Goal: Task Accomplishment & Management: Complete application form

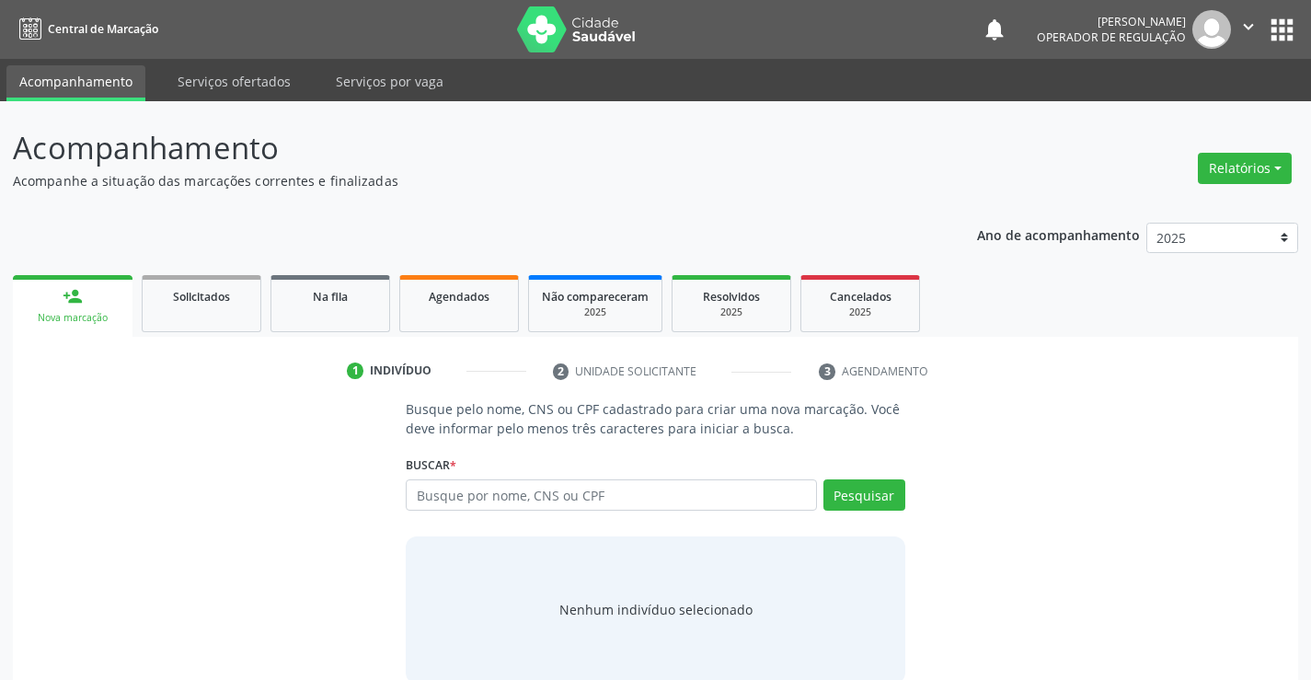
click at [480, 493] on input "text" at bounding box center [611, 494] width 410 height 31
type input "702902566933173"
click at [860, 488] on button "Pesquisar" at bounding box center [864, 494] width 82 height 31
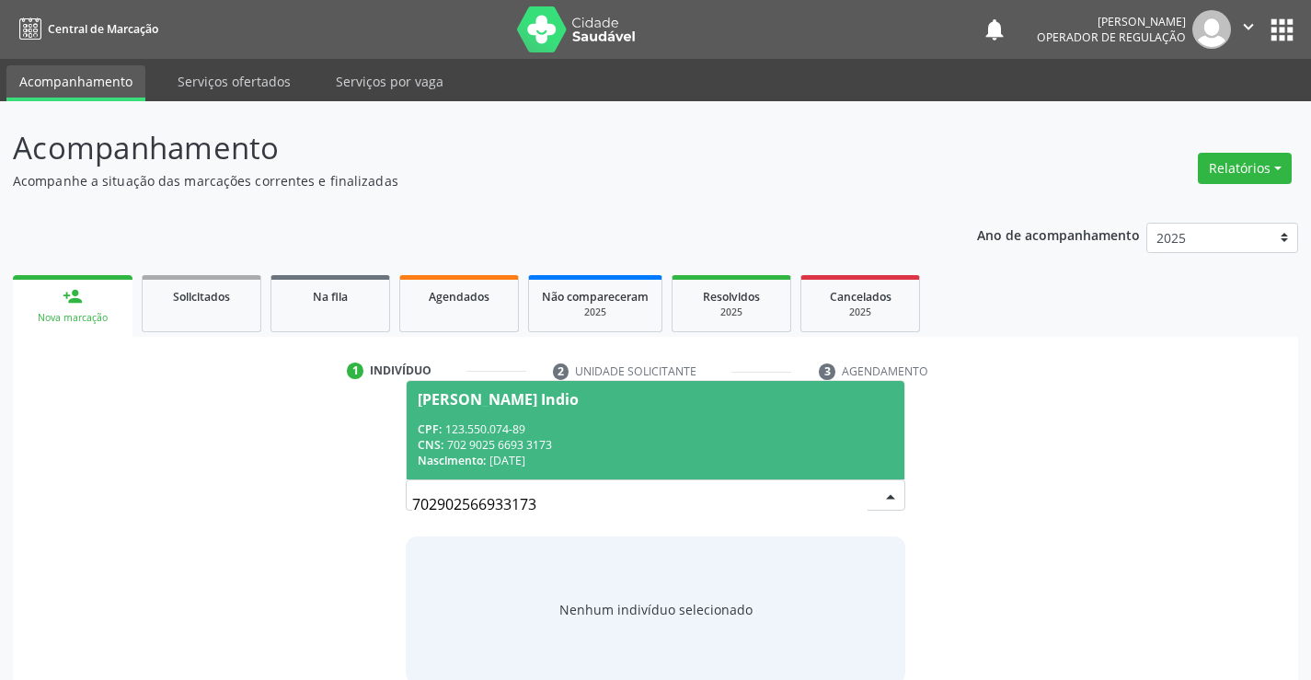
click at [467, 417] on span "Pedro Delmondes Cordeiro Indio CPF: 123.550.074-89 CNS: 702 9025 6693 3173 Nasc…" at bounding box center [655, 430] width 497 height 98
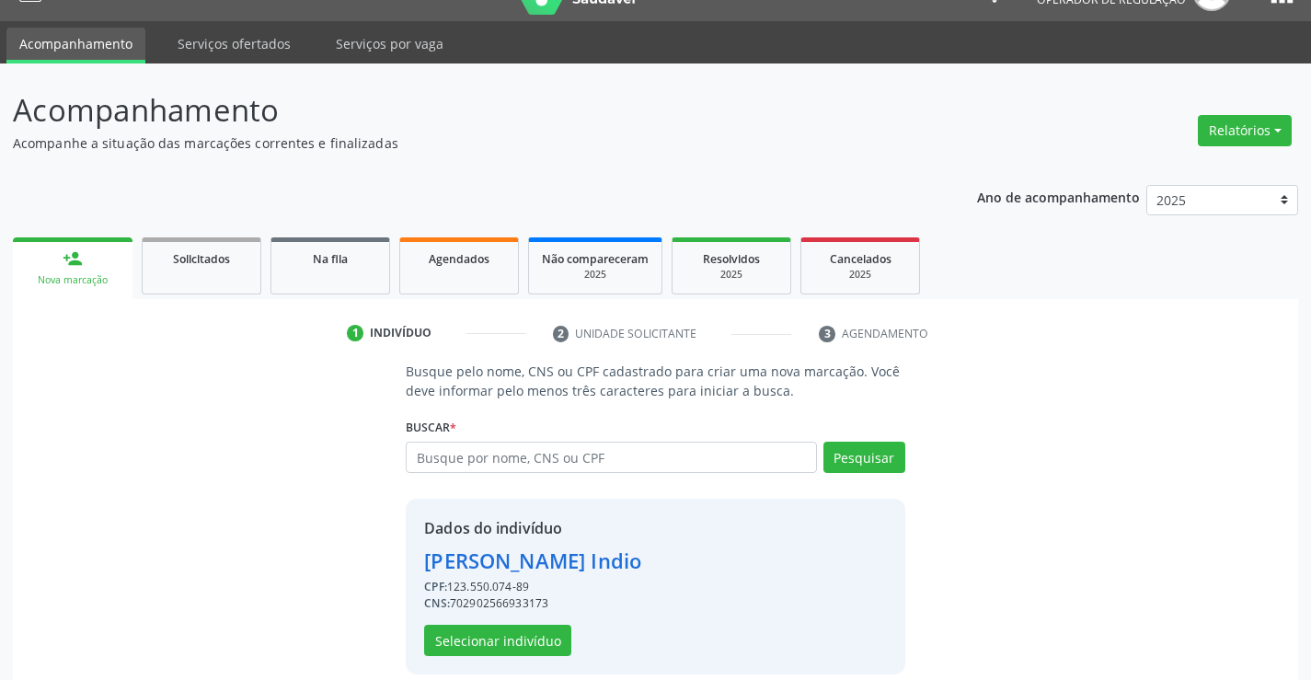
scroll to position [58, 0]
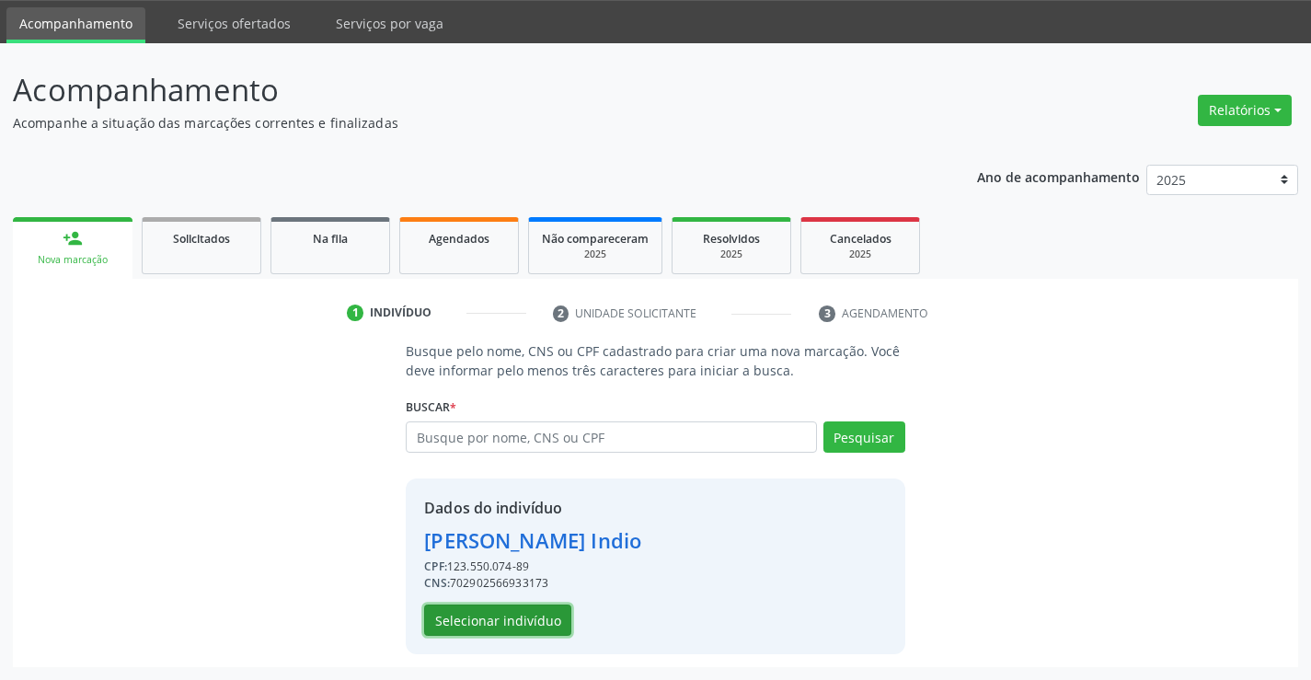
click at [478, 618] on button "Selecionar indivíduo" at bounding box center [497, 619] width 147 height 31
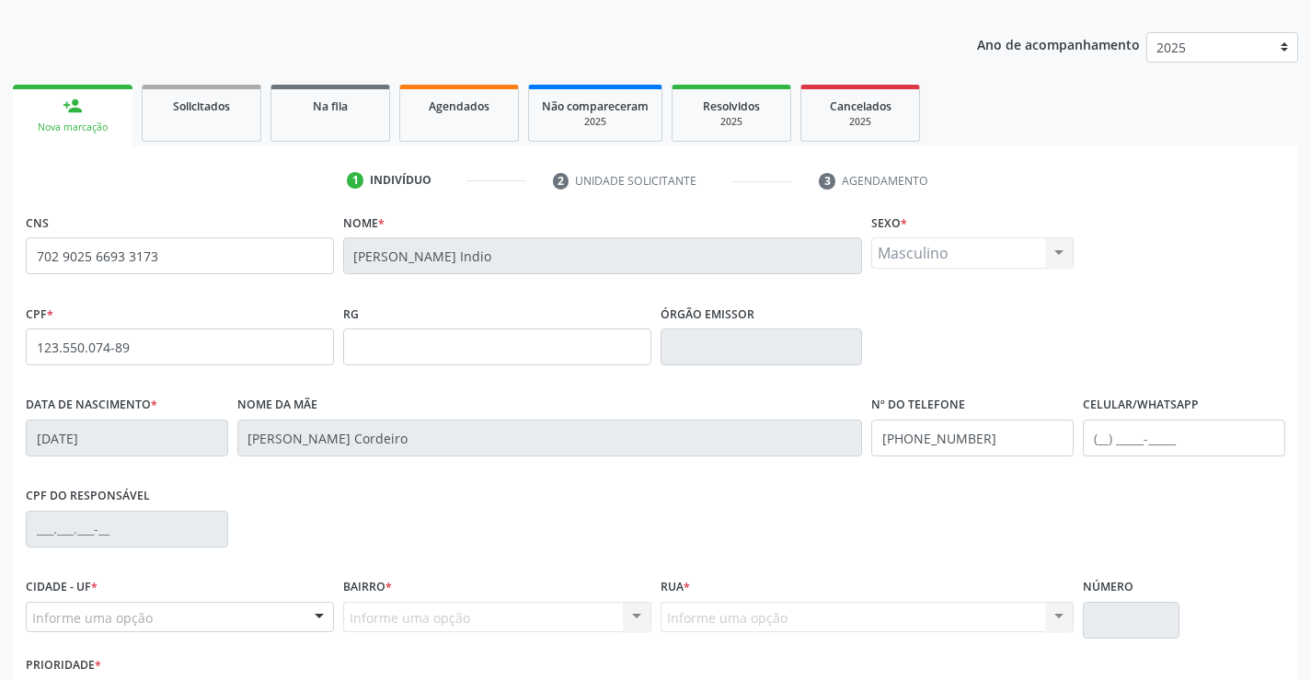
scroll to position [317, 0]
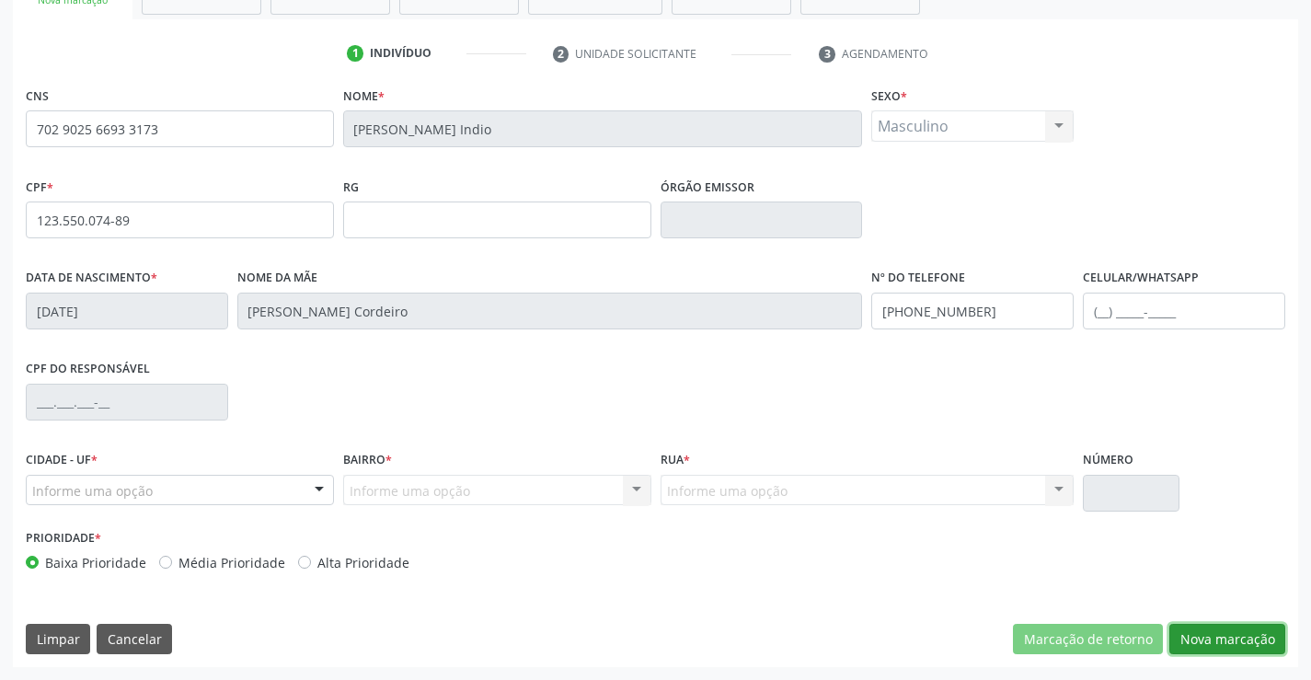
click at [1258, 636] on button "Nova marcação" at bounding box center [1227, 639] width 116 height 31
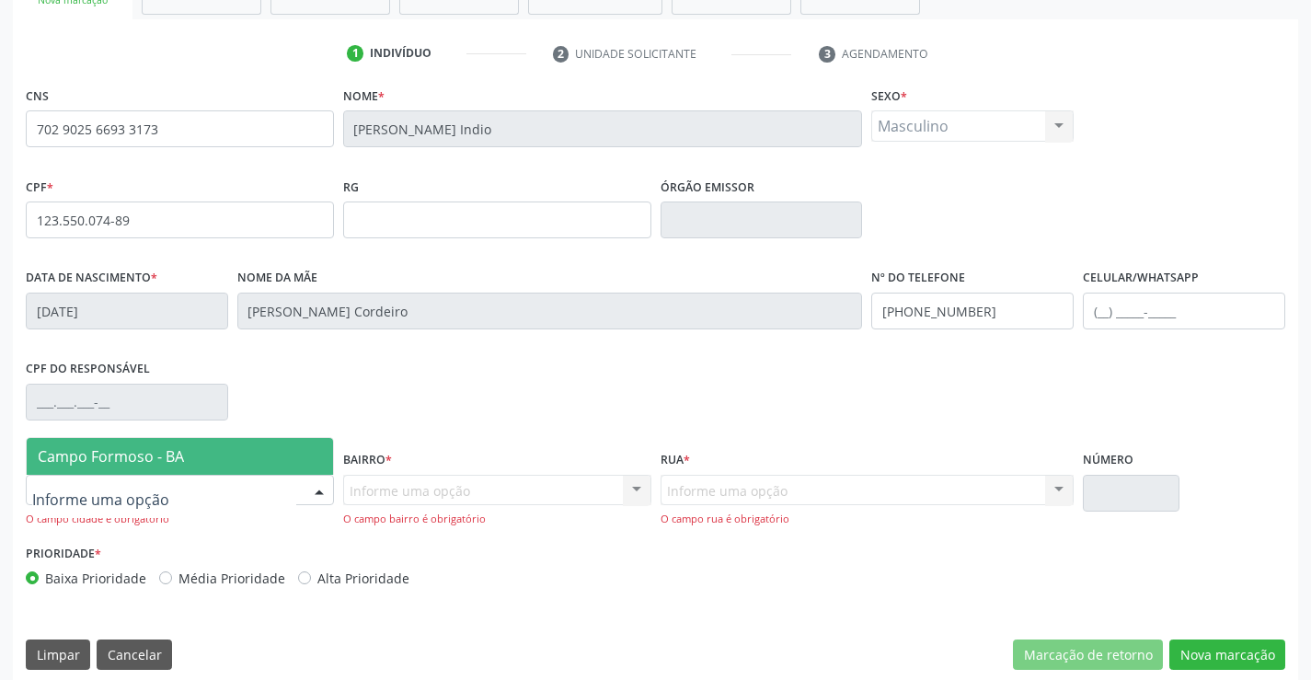
click at [222, 483] on div at bounding box center [180, 490] width 308 height 31
click at [99, 458] on span "Campo Formoso - BA" at bounding box center [111, 456] width 146 height 20
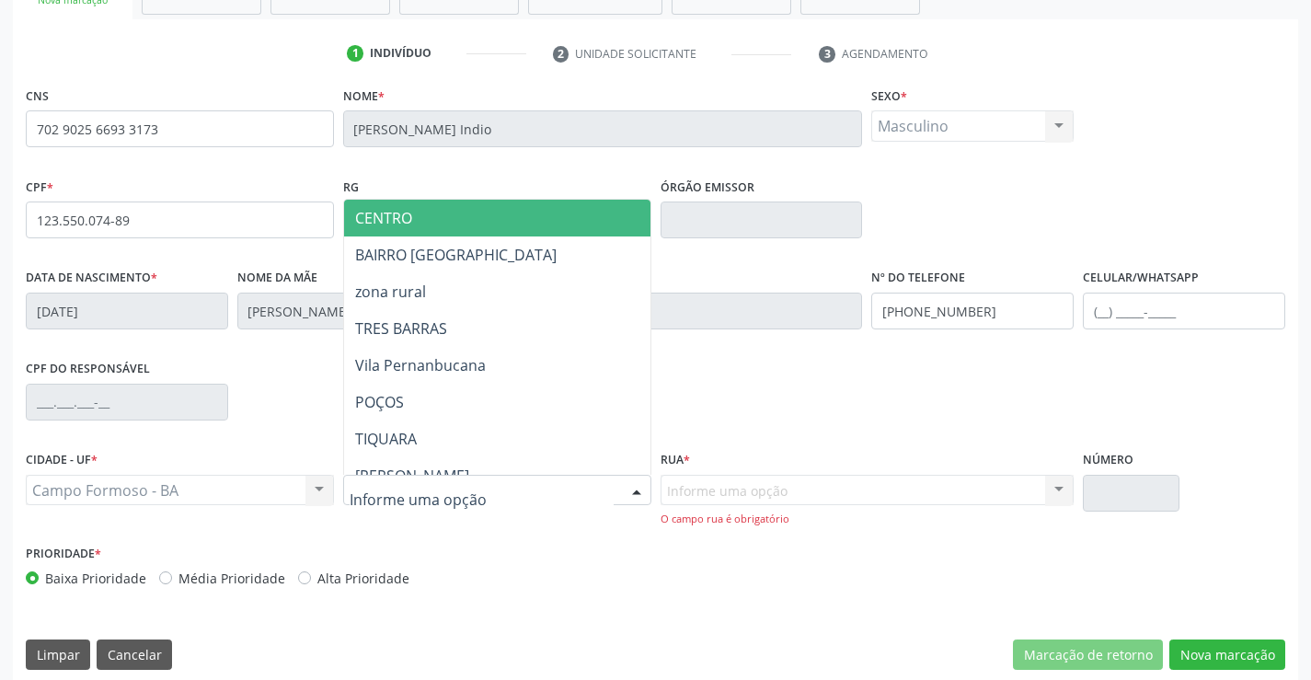
click at [628, 486] on div at bounding box center [637, 491] width 28 height 31
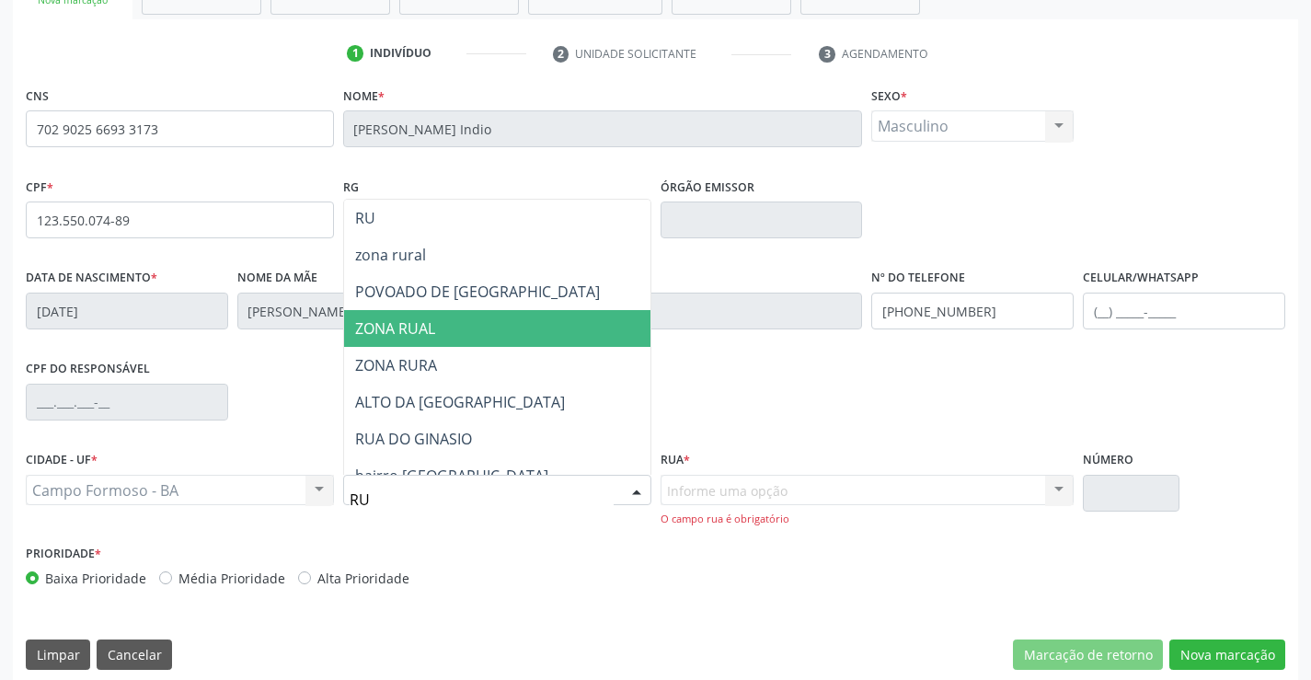
type input "R"
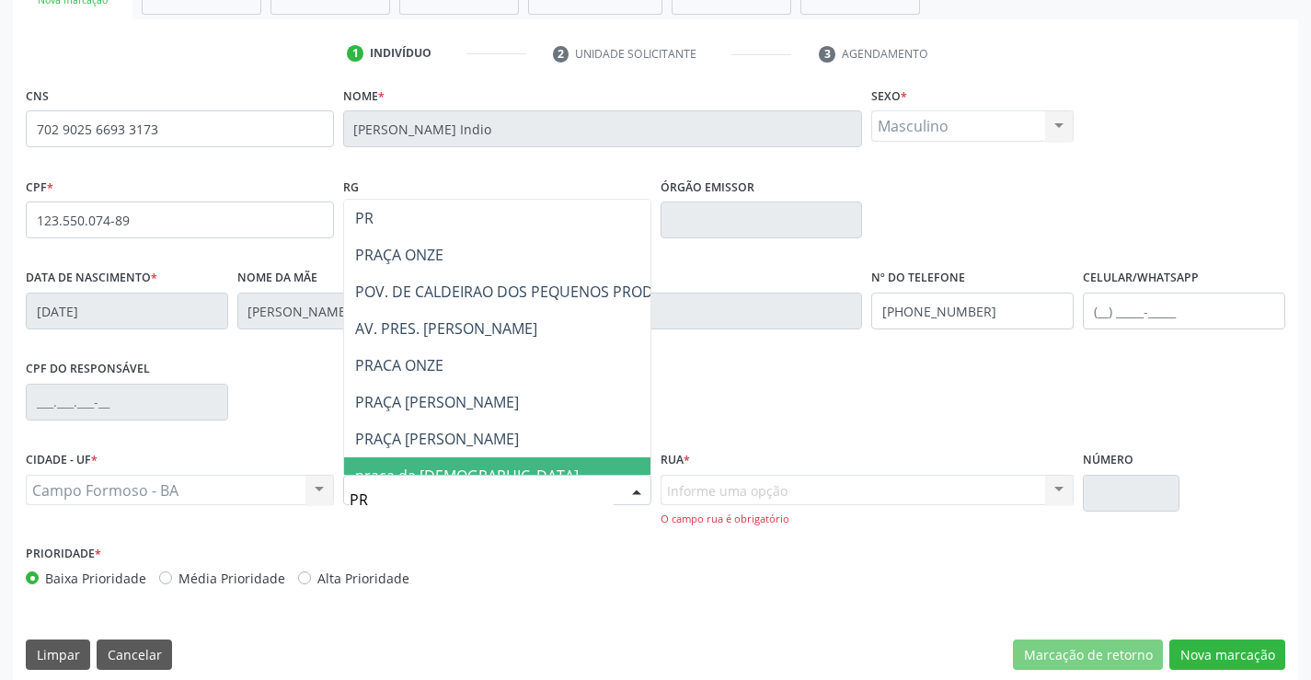
type input "P"
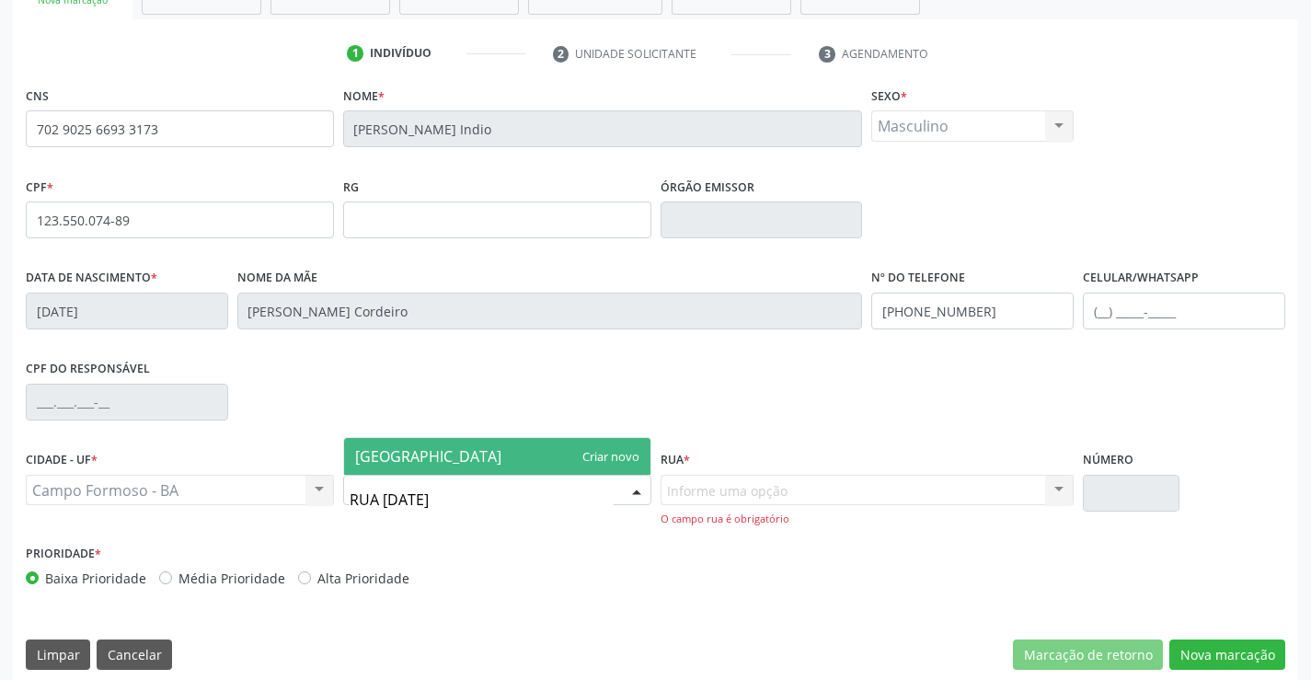
type input "RUA 13 DE MAIO"
click at [407, 457] on span "RUA 13 DE MAIO" at bounding box center [394, 456] width 79 height 20
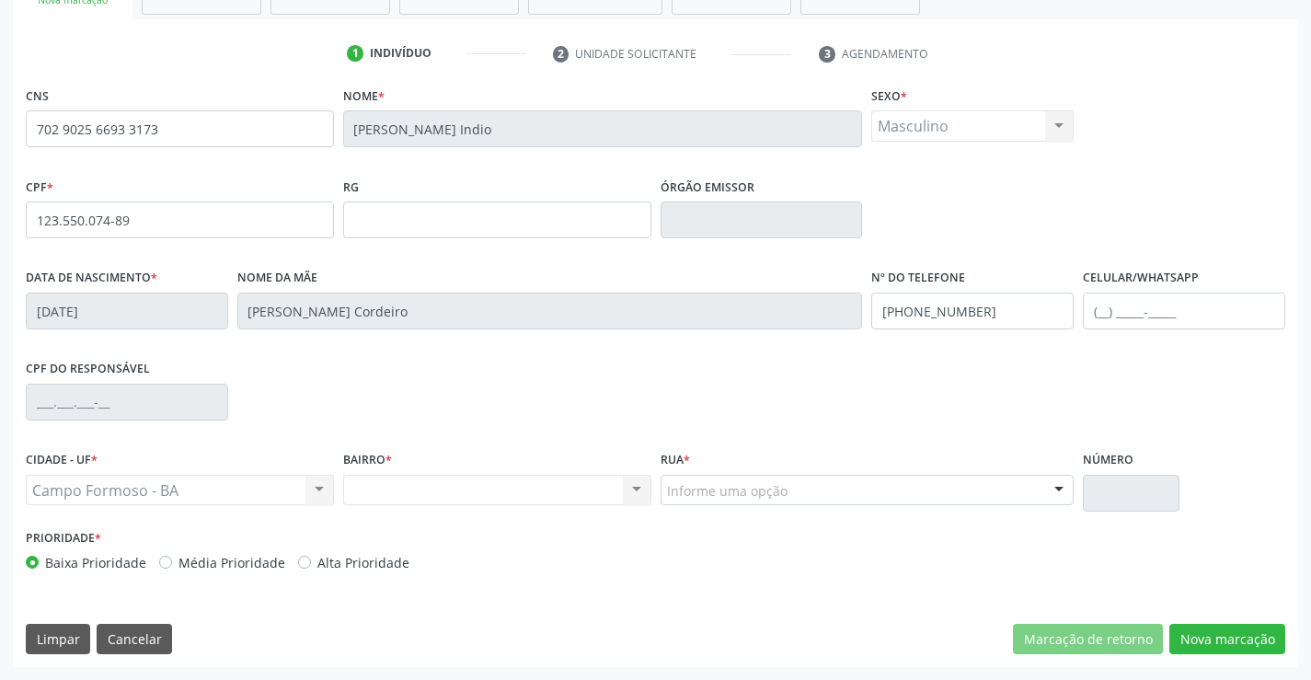
click at [1065, 482] on div at bounding box center [1059, 491] width 28 height 31
click at [1061, 489] on div at bounding box center [1059, 491] width 28 height 31
type input "C"
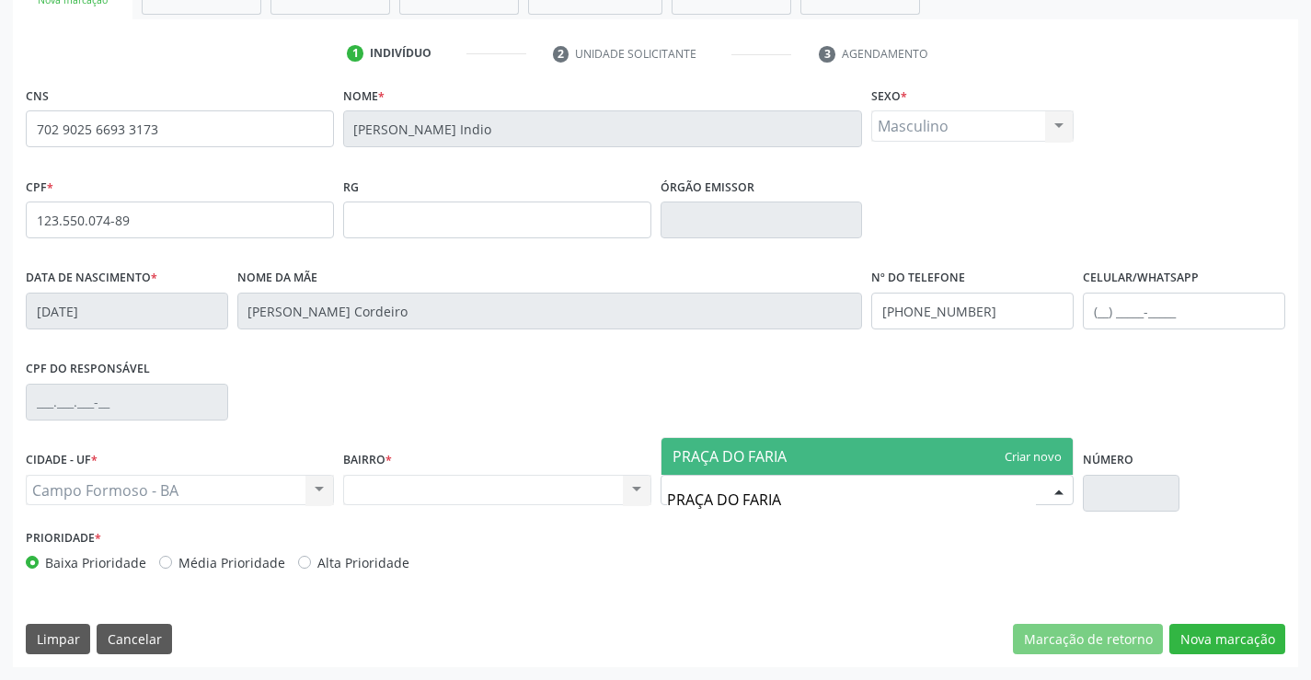
type input "PRAÇA DO FARIAS"
click at [774, 454] on span "PRAÇA DO FARIAS" at bounding box center [733, 456] width 122 height 20
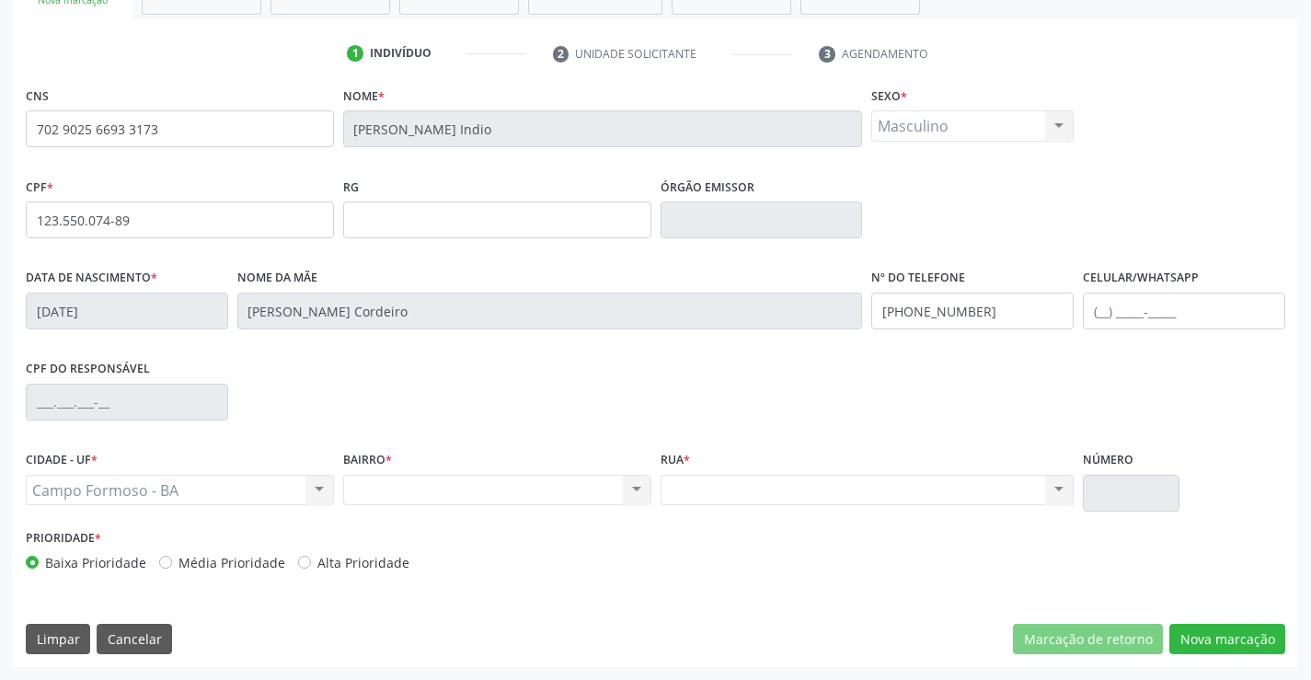
click at [1053, 487] on div "Nenhum resultado encontrado para: " " Não há nenhuma opção para ser exibida." at bounding box center [867, 490] width 414 height 31
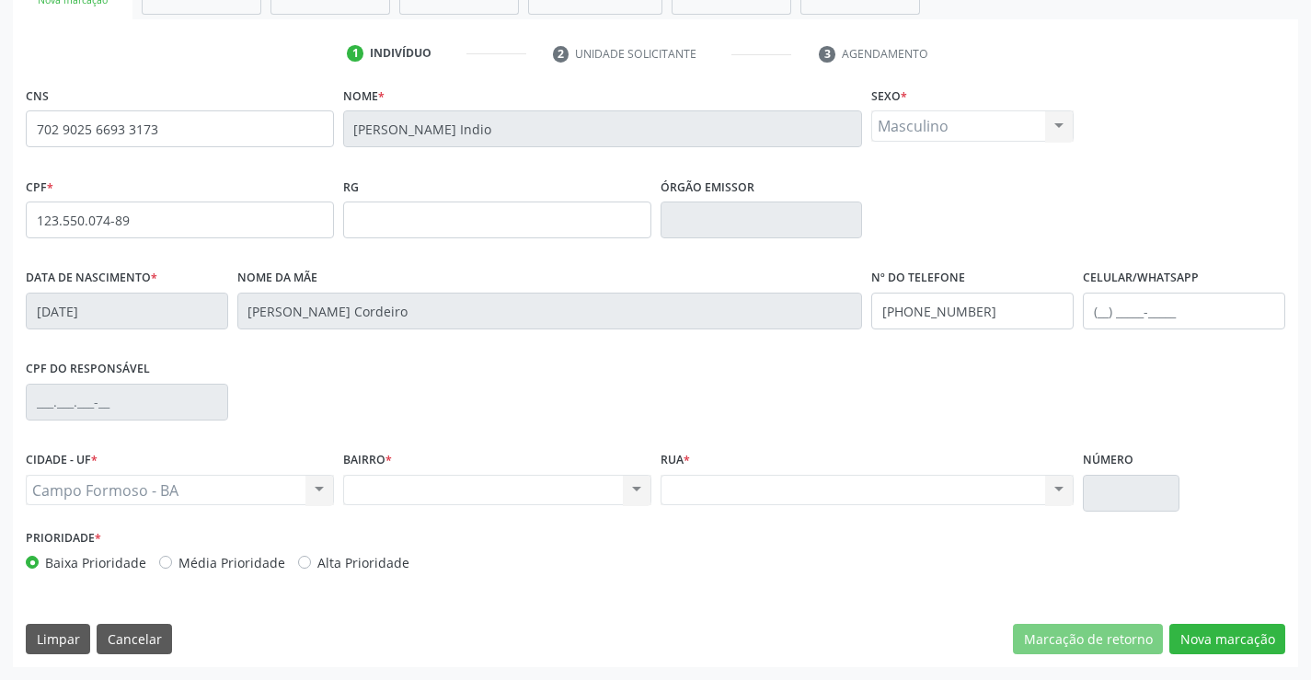
click at [1053, 487] on div "Nenhum resultado encontrado para: " " Não há nenhuma opção para ser exibida." at bounding box center [867, 490] width 414 height 31
click at [646, 486] on div "Nenhum resultado encontrado para: " " Não há nenhuma opção para ser exibida." at bounding box center [497, 490] width 308 height 31
click at [630, 487] on div "Nenhum resultado encontrado para: " " Não há nenhuma opção para ser exibida." at bounding box center [497, 490] width 308 height 31
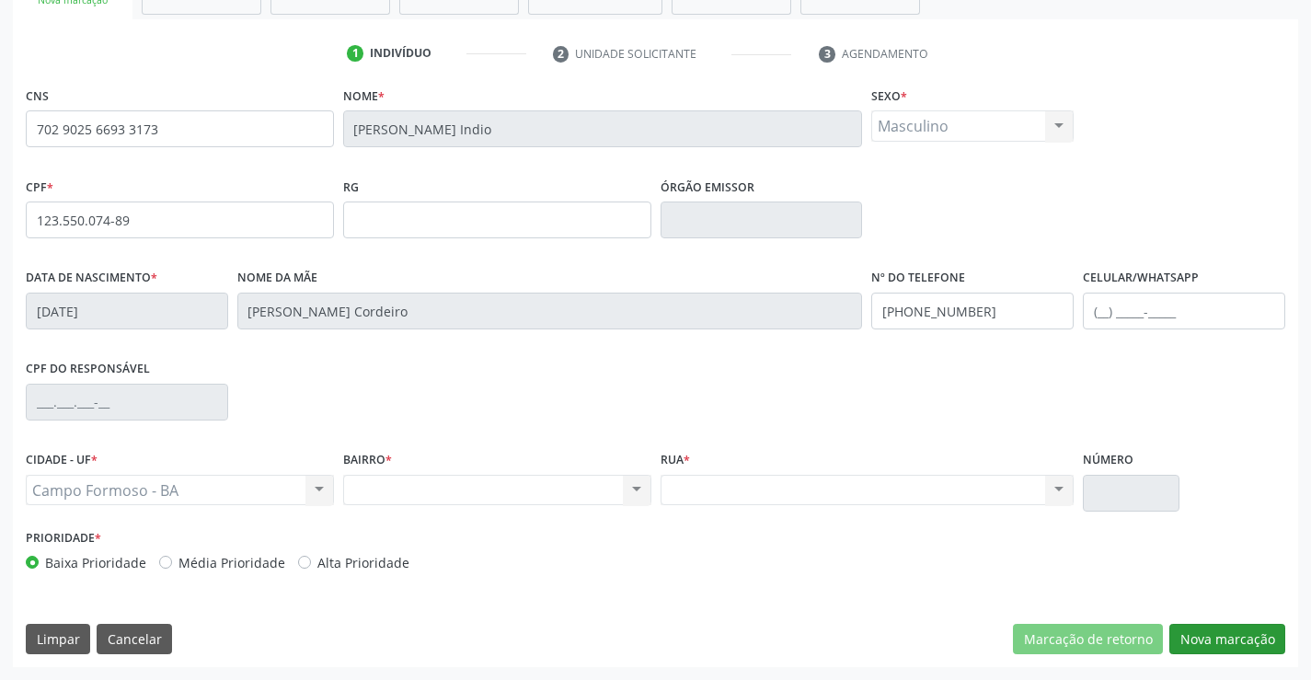
drag, startPoint x: 1215, startPoint y: 618, endPoint x: 1210, endPoint y: 626, distance: 9.5
click at [1211, 621] on div "CNS 702 9025 6693 3173 Nome * Pedro Delmondes Cordeiro Indio Sexo * Masculino M…" at bounding box center [655, 374] width 1285 height 585
click at [1212, 627] on button "Nova marcação" at bounding box center [1227, 639] width 116 height 31
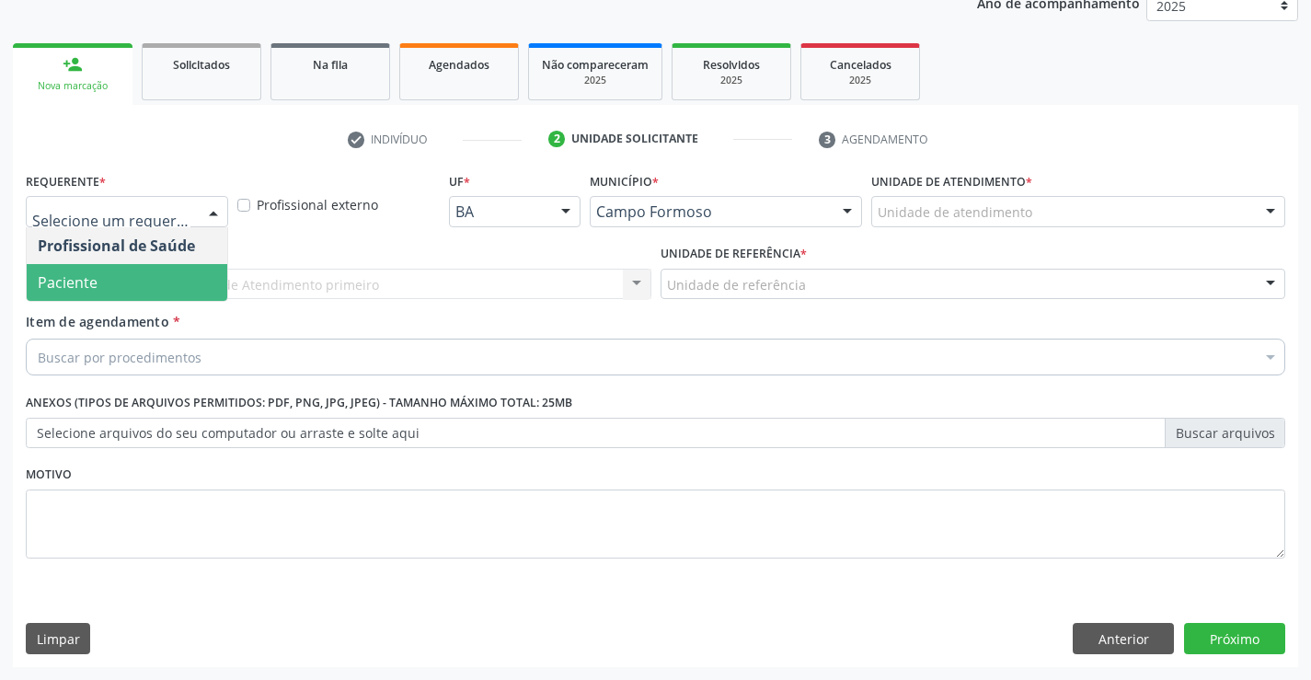
drag, startPoint x: 93, startPoint y: 272, endPoint x: 292, endPoint y: 271, distance: 198.7
click at [93, 272] on span "Paciente" at bounding box center [68, 282] width 60 height 20
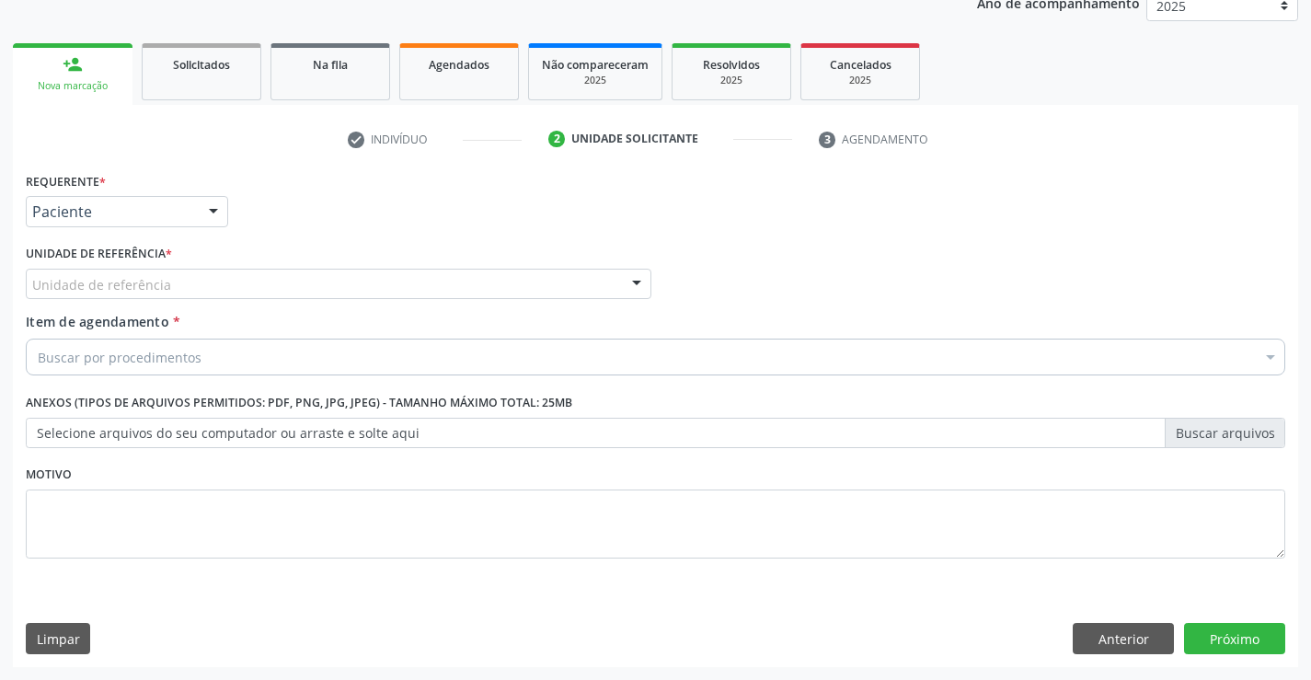
click at [346, 270] on div "Unidade de referência" at bounding box center [338, 284] width 625 height 31
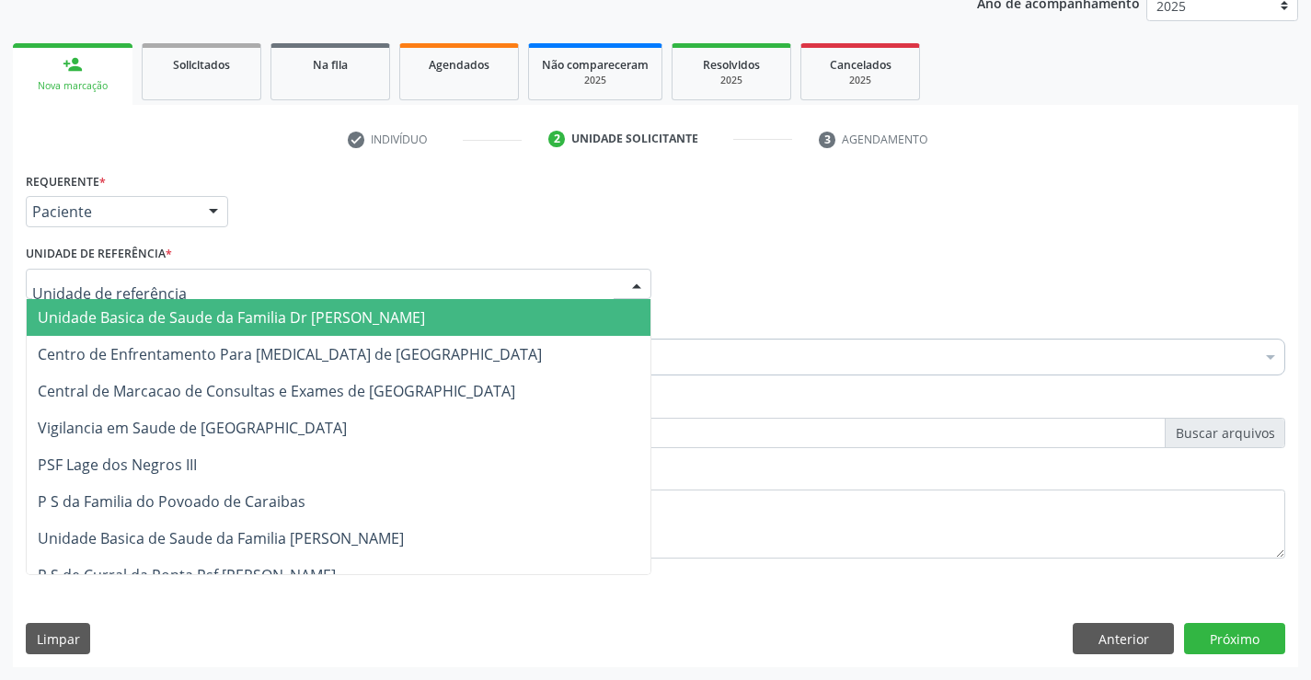
drag, startPoint x: 189, startPoint y: 315, endPoint x: 272, endPoint y: 324, distance: 84.2
click at [189, 315] on span "Unidade Basica de Saude da Familia Dr [PERSON_NAME]" at bounding box center [231, 317] width 387 height 20
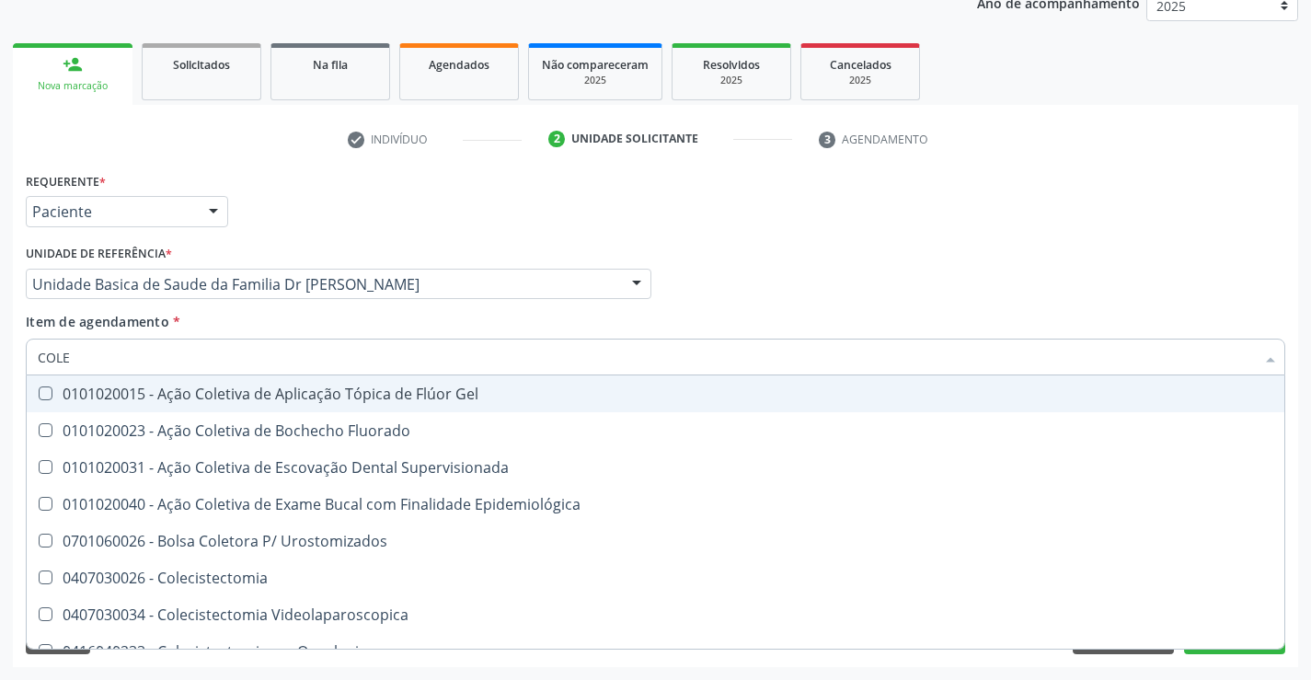
type input "COLES"
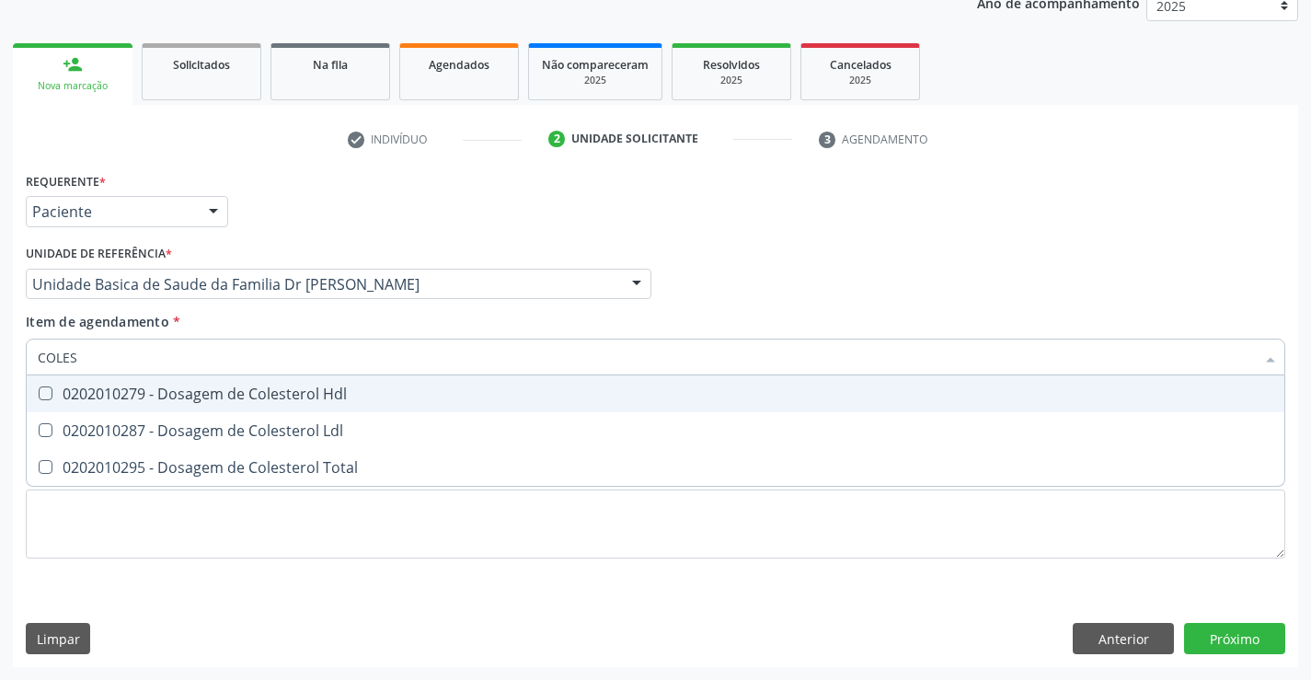
click at [158, 390] on div "0202010279 - Dosagem de Colesterol Hdl" at bounding box center [655, 393] width 1235 height 15
checkbox Hdl "true"
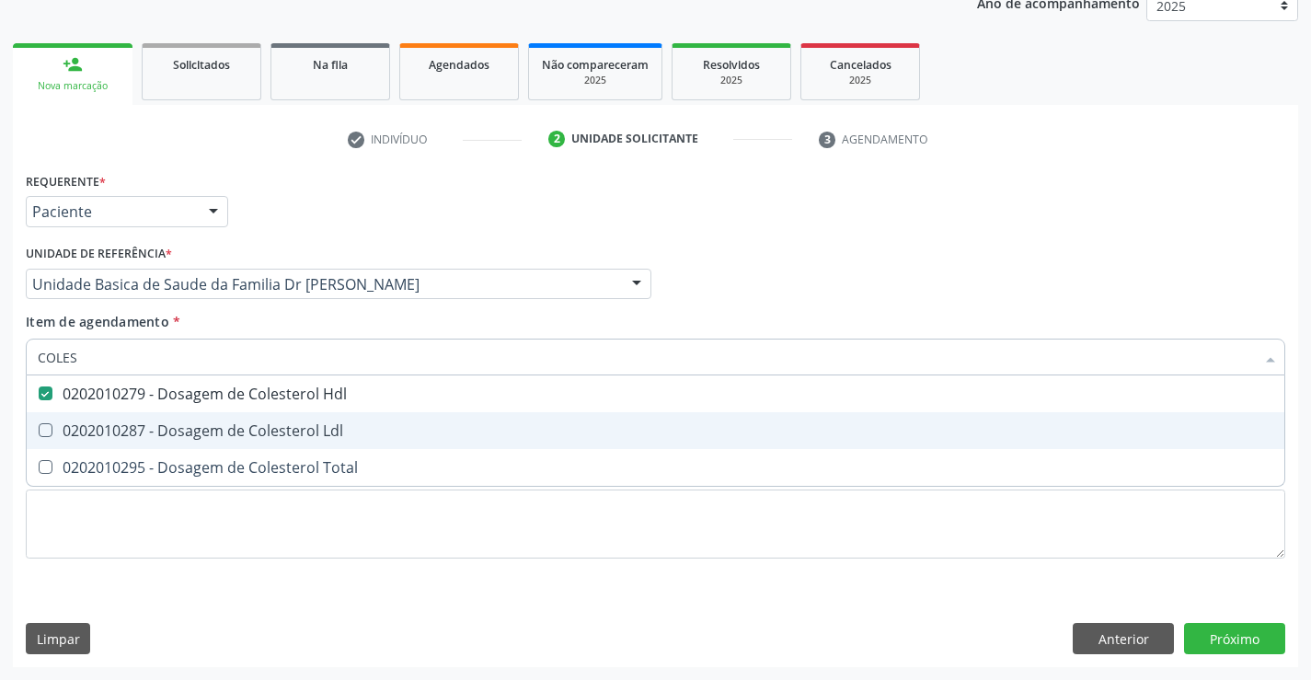
click at [176, 437] on div "0202010287 - Dosagem de Colesterol Ldl" at bounding box center [655, 430] width 1235 height 15
checkbox Ldl "true"
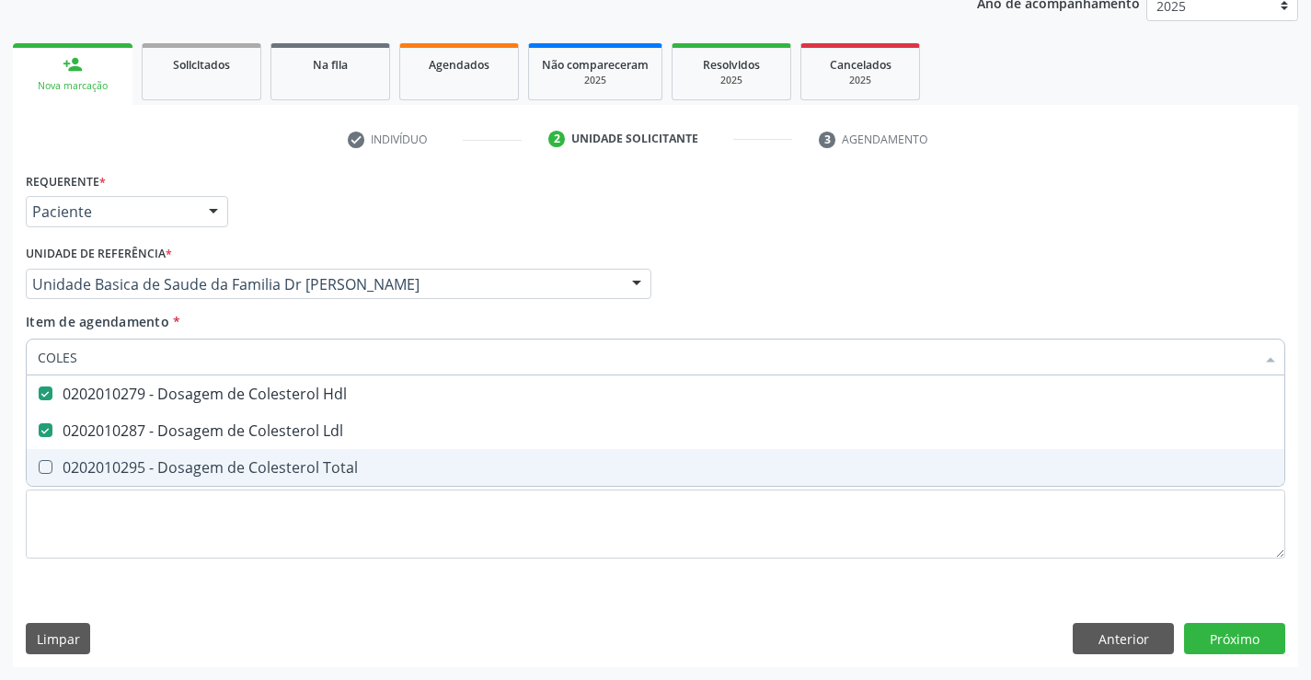
drag, startPoint x: 177, startPoint y: 468, endPoint x: 193, endPoint y: 402, distance: 68.3
click at [182, 455] on span "0202010295 - Dosagem de Colesterol Total" at bounding box center [655, 467] width 1257 height 37
checkbox Total "true"
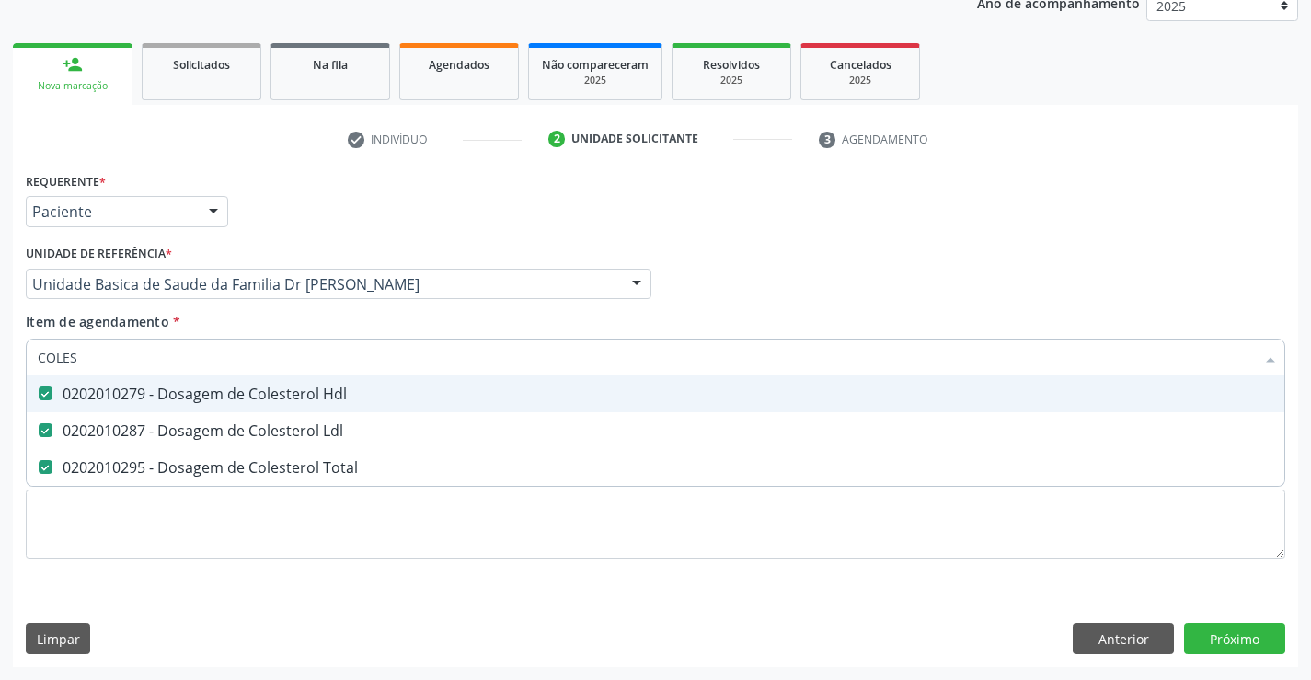
click at [166, 343] on input "COLES" at bounding box center [646, 356] width 1217 height 37
type input "COLES"
click at [233, 313] on div "Item de agendamento * COLES Desfazer seleção 0202010279 - Dosagem de Colesterol…" at bounding box center [655, 341] width 1259 height 58
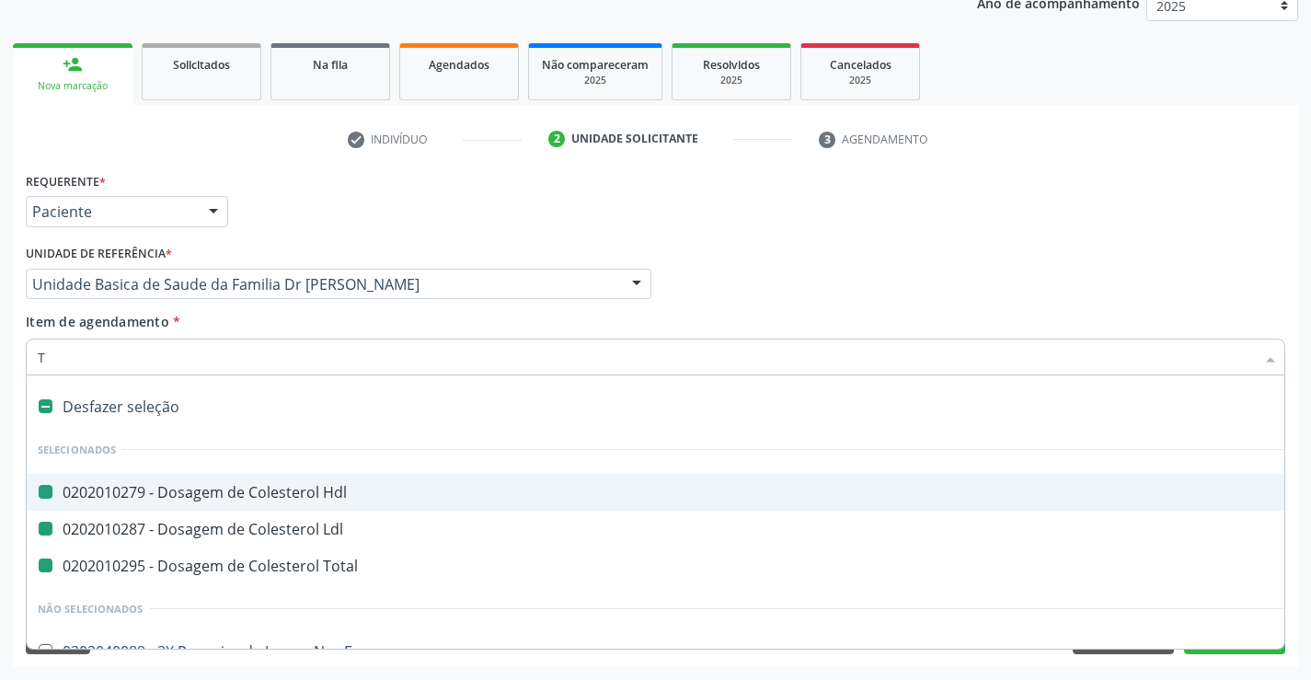
type input "TR"
checkbox Hdl "false"
checkbox Ldl "false"
checkbox Total "false"
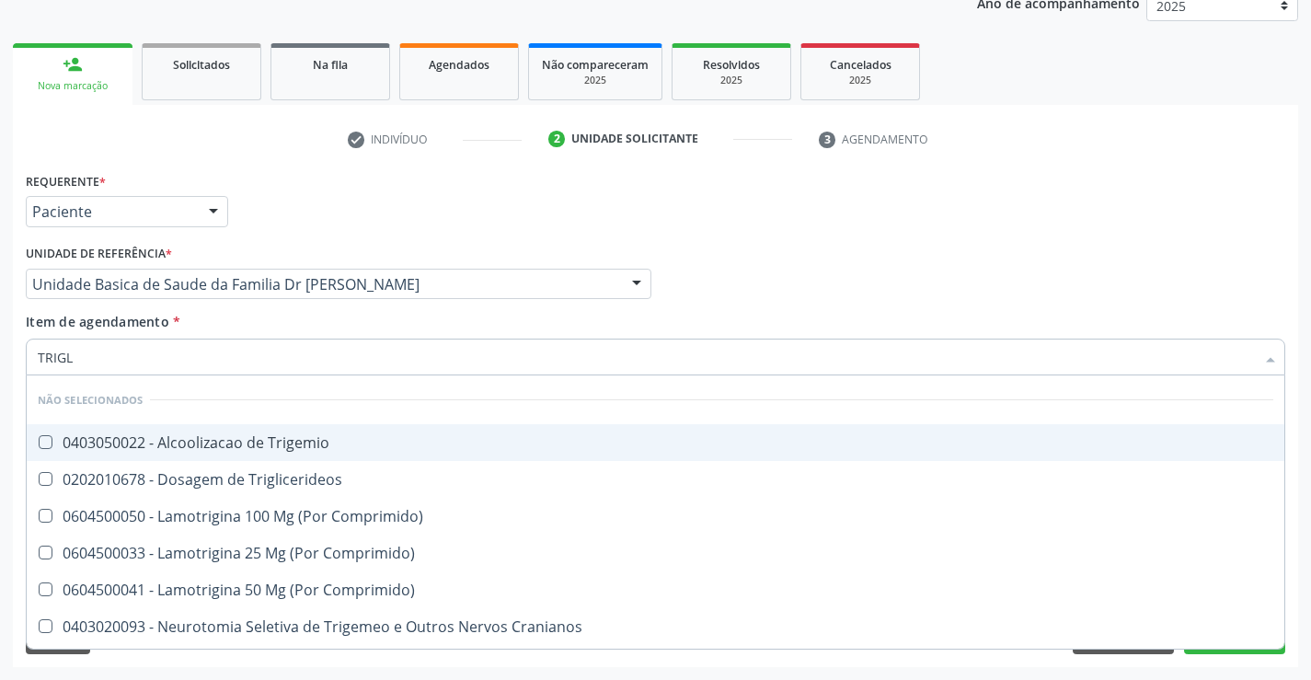
type input "TRIGLI"
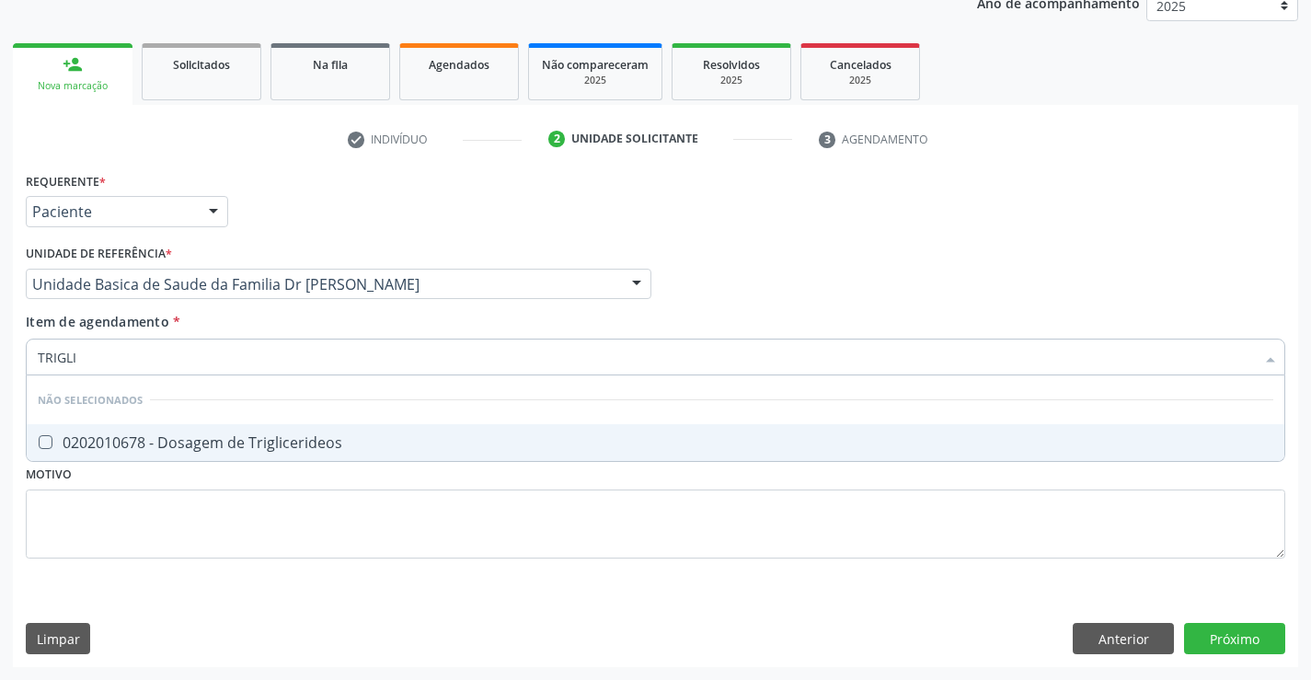
click at [237, 443] on div "0202010678 - Dosagem de Triglicerideos" at bounding box center [655, 442] width 1235 height 15
checkbox Triglicerideos "true"
type input "TRIGLI"
click at [228, 321] on div "Item de agendamento * TRIGLI Desfazer seleção Não selecionados 0202010678 - Dos…" at bounding box center [655, 341] width 1259 height 58
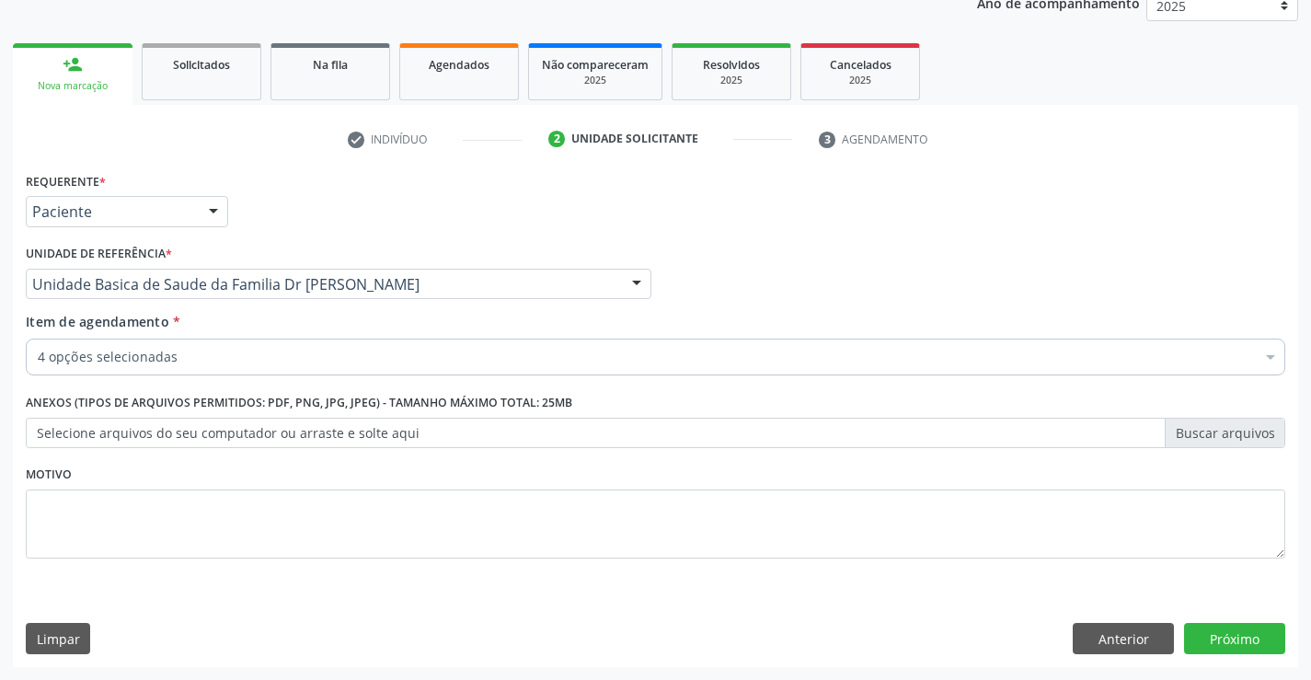
drag, startPoint x: 95, startPoint y: 363, endPoint x: 148, endPoint y: 344, distance: 56.7
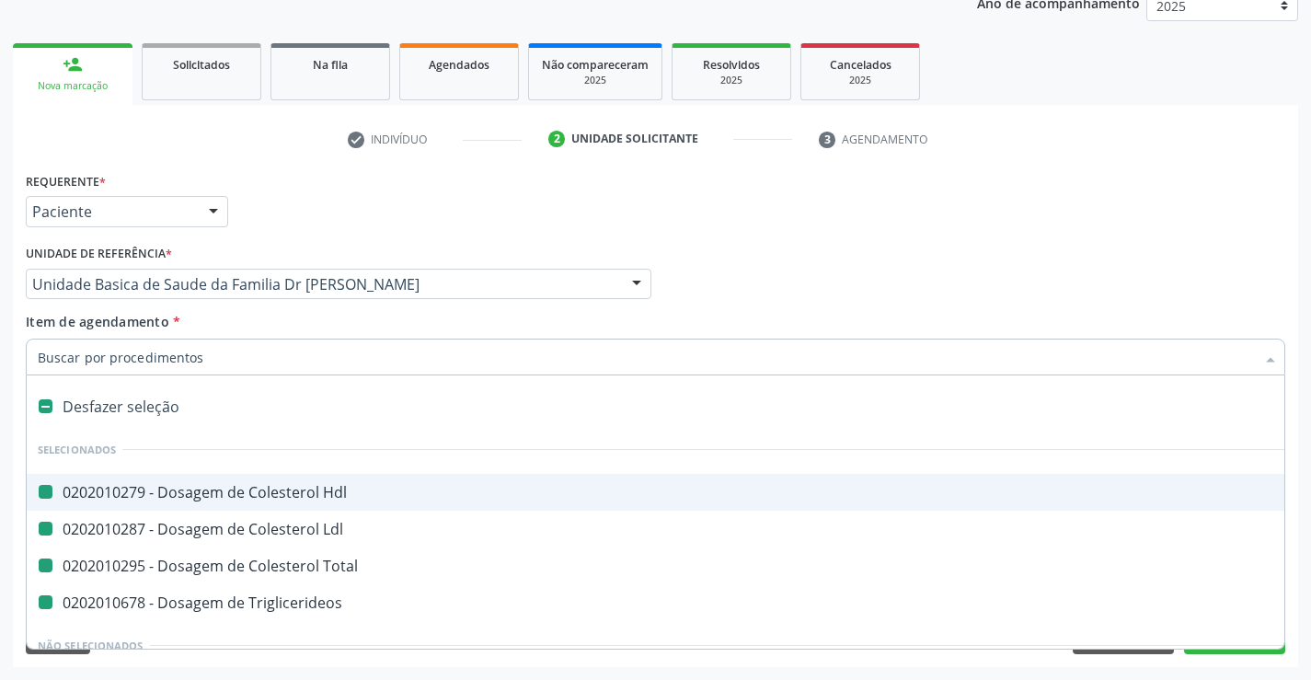
type input "F"
checkbox Hdl "false"
checkbox Ldl "false"
checkbox Total "false"
checkbox Triglicerideos "false"
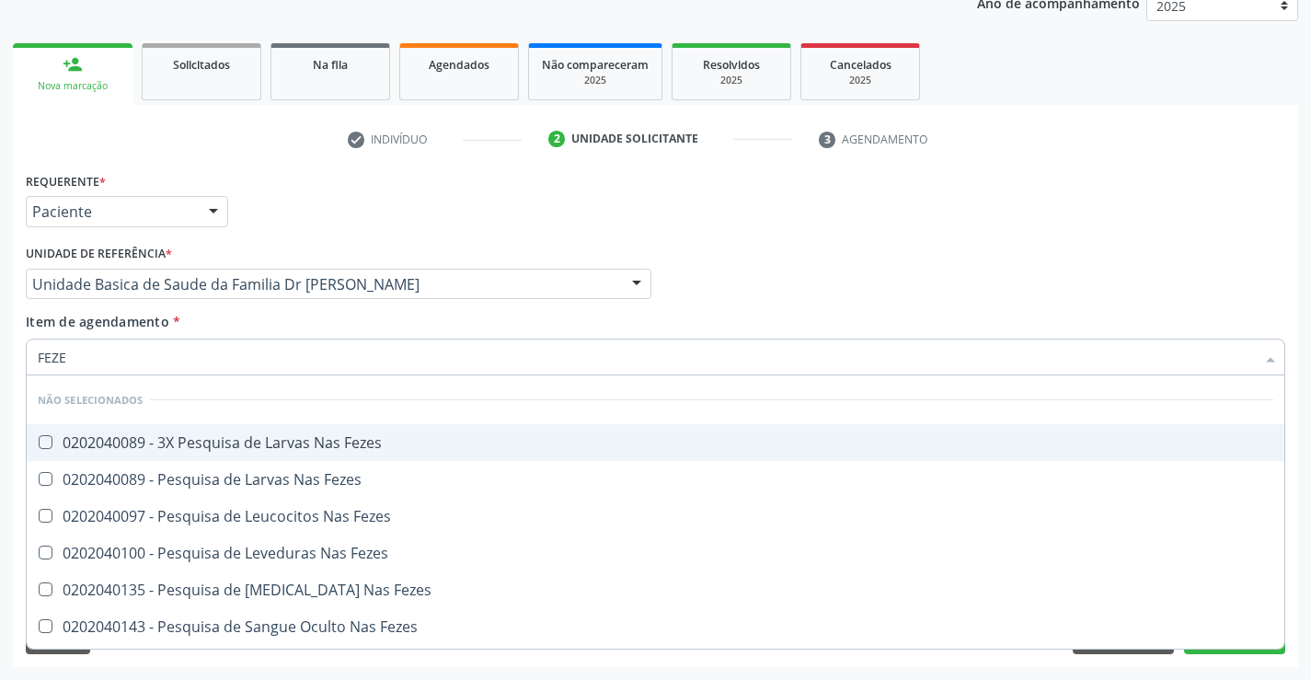
type input "FEZES"
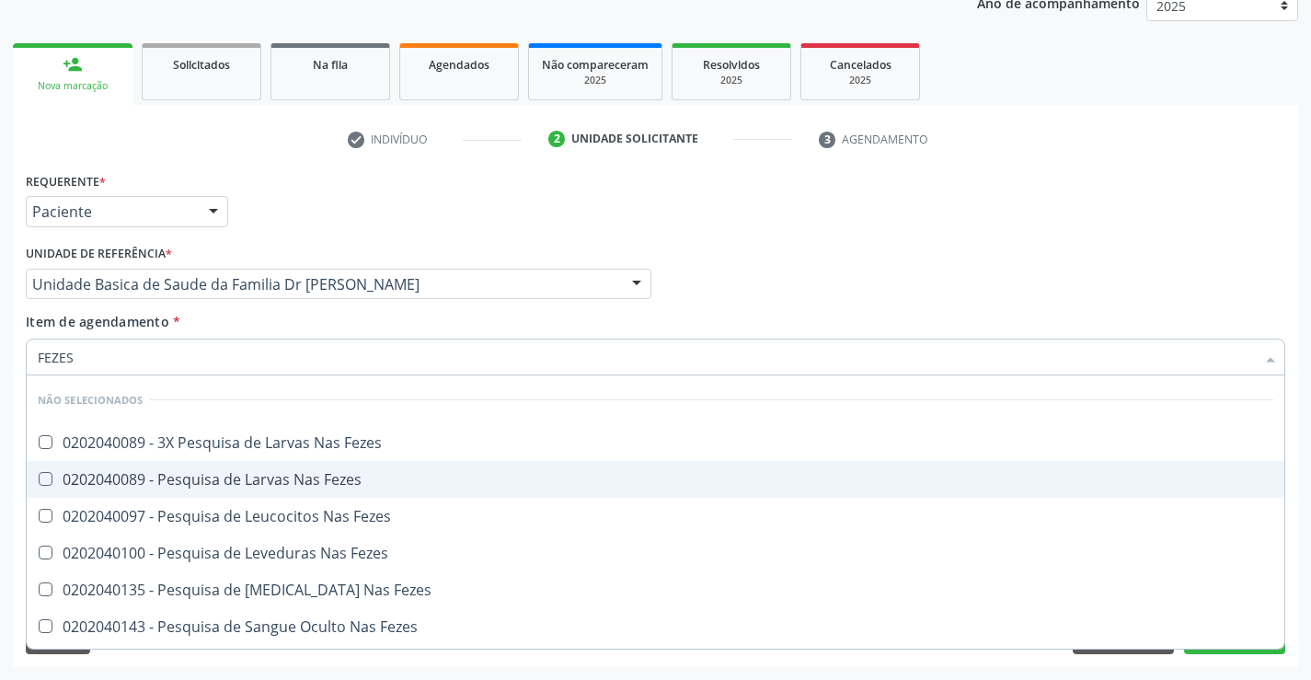
click at [170, 477] on div "0202040089 - Pesquisa de Larvas Nas Fezes" at bounding box center [655, 479] width 1235 height 15
checkbox Fezes "true"
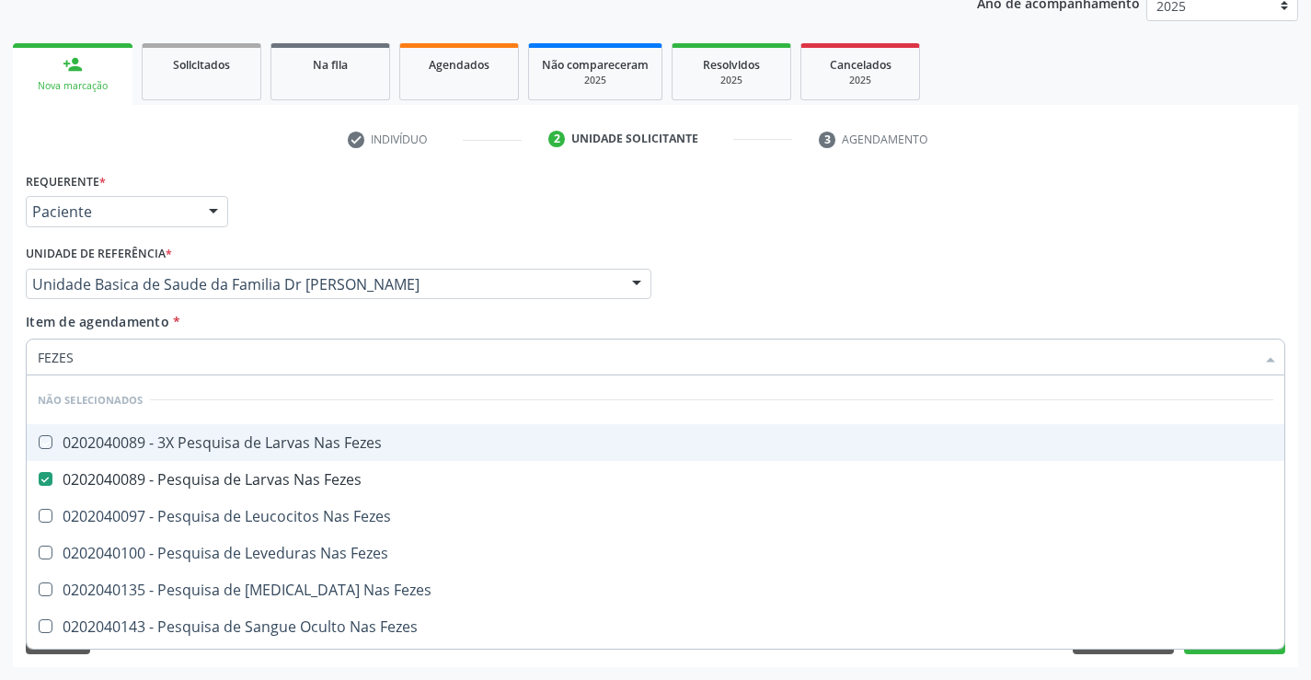
click at [206, 309] on div "Unidade de referência * Unidade Basica de Saude da Familia Dr [PERSON_NAME] Uni…" at bounding box center [338, 276] width 635 height 72
checkbox Fezes "true"
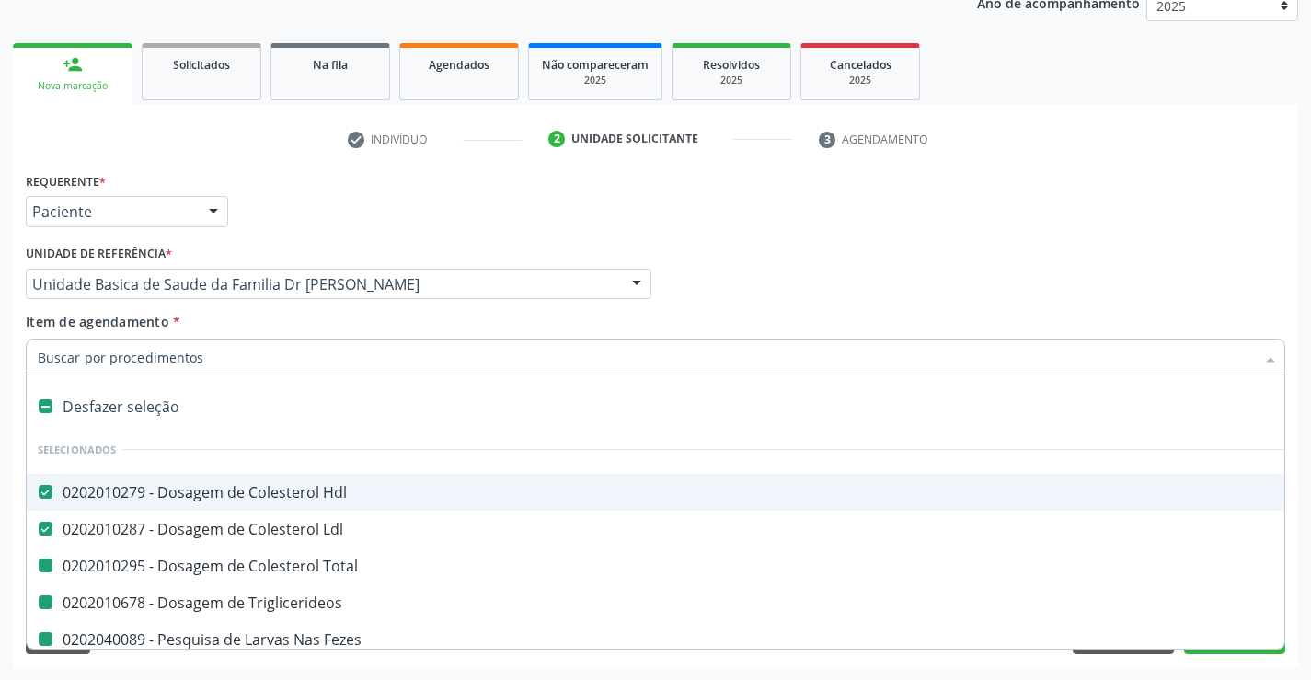
type input "H"
checkbox Total "false"
checkbox Triglicerideos "false"
checkbox Fezes "false"
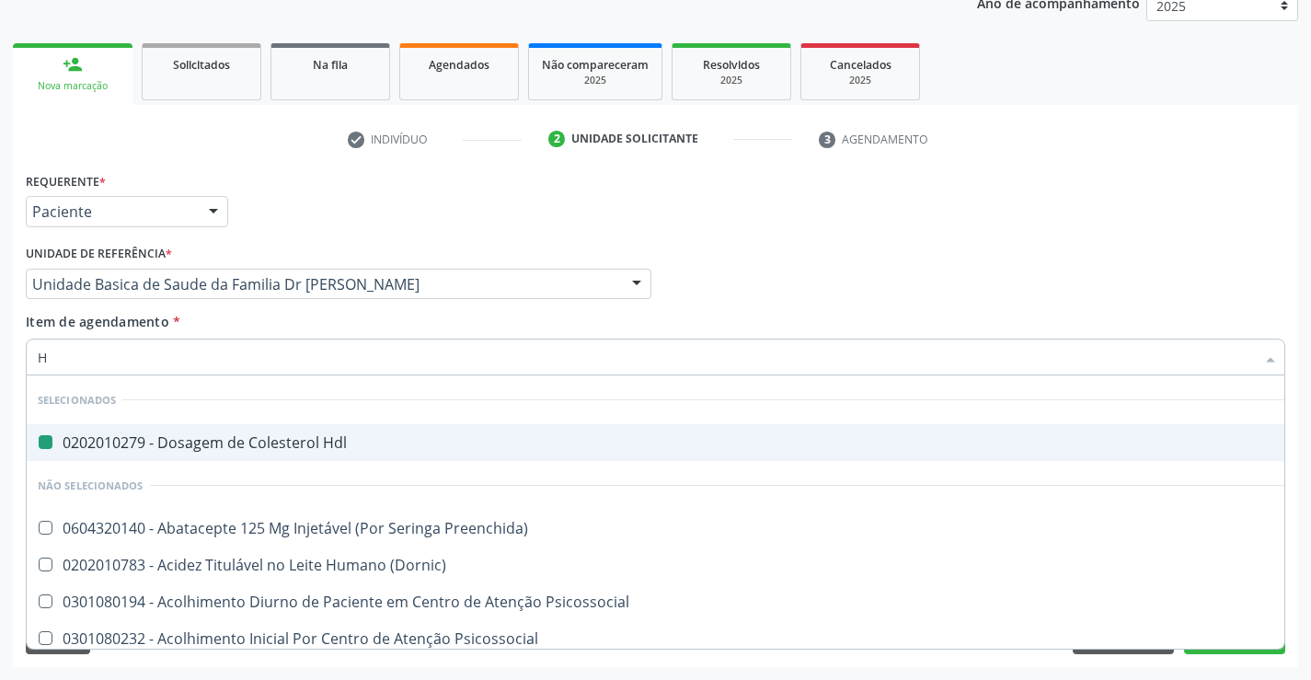
type input "HE"
checkbox Hdl "false"
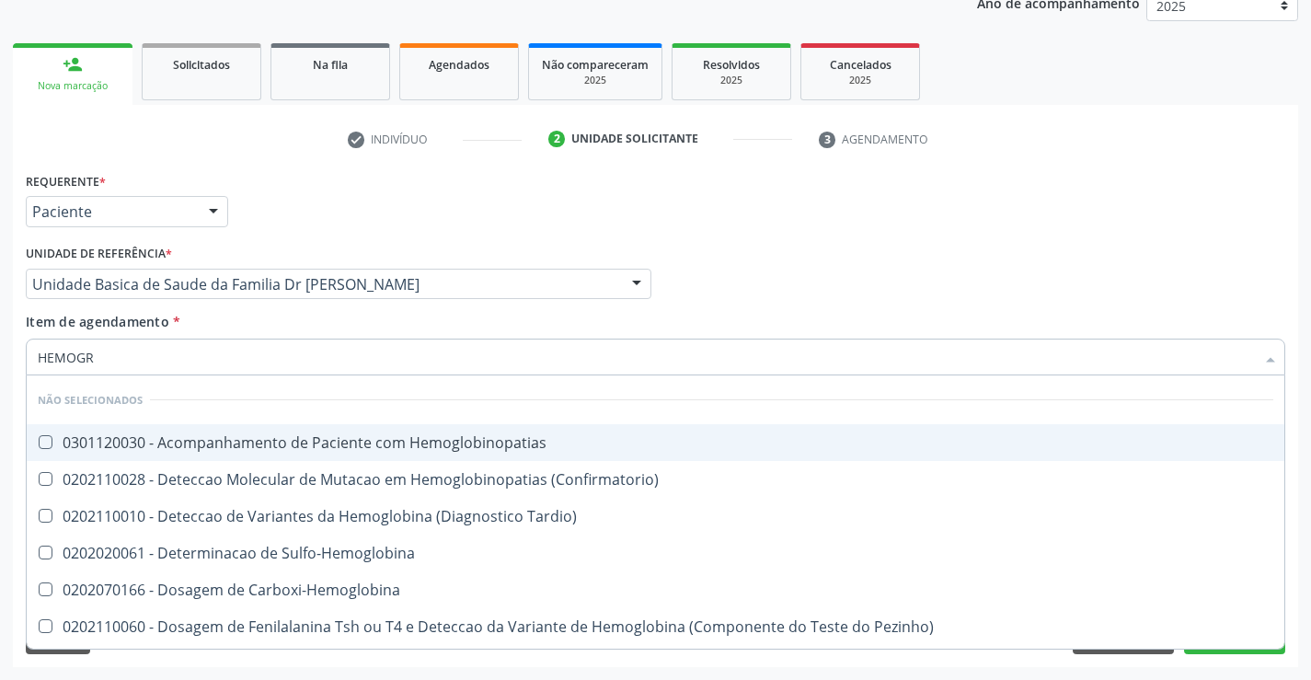
type input "HEMOGRA"
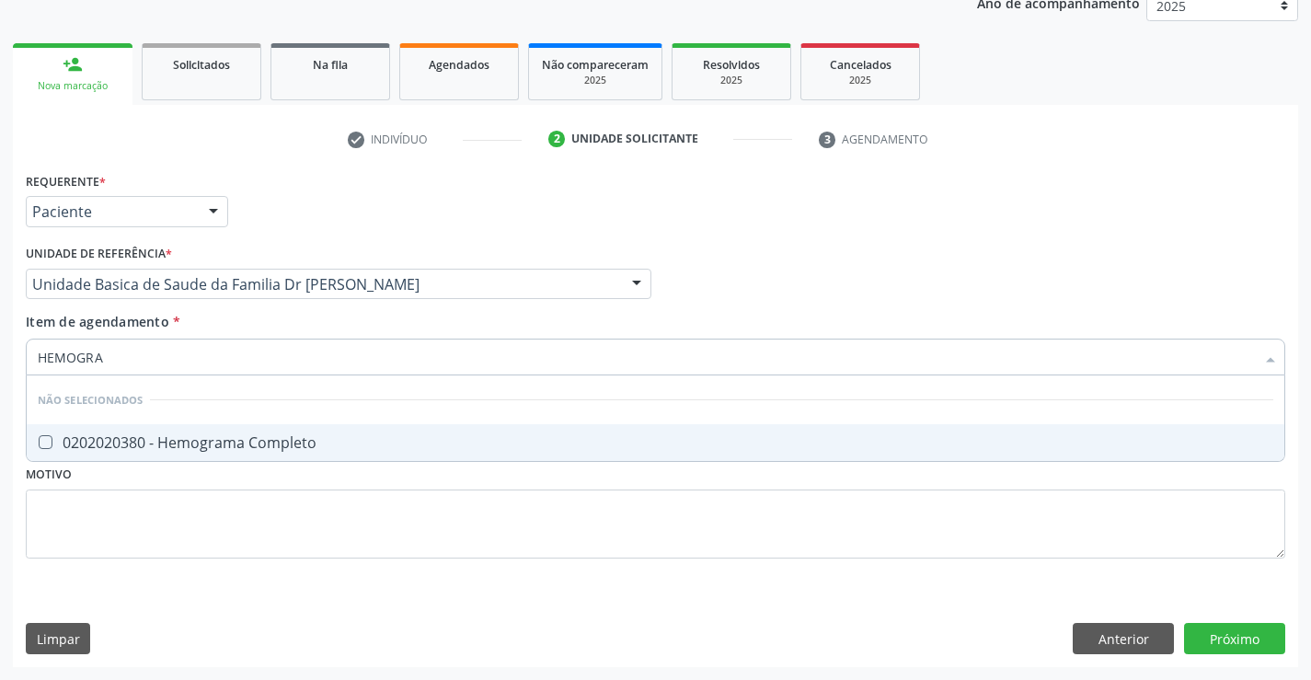
click at [175, 431] on span "0202020380 - Hemograma Completo" at bounding box center [655, 442] width 1257 height 37
checkbox Completo "true"
click at [199, 528] on div "Requerente * Paciente Profissional de Saúde Paciente Nenhum resultado encontrad…" at bounding box center [655, 375] width 1259 height 417
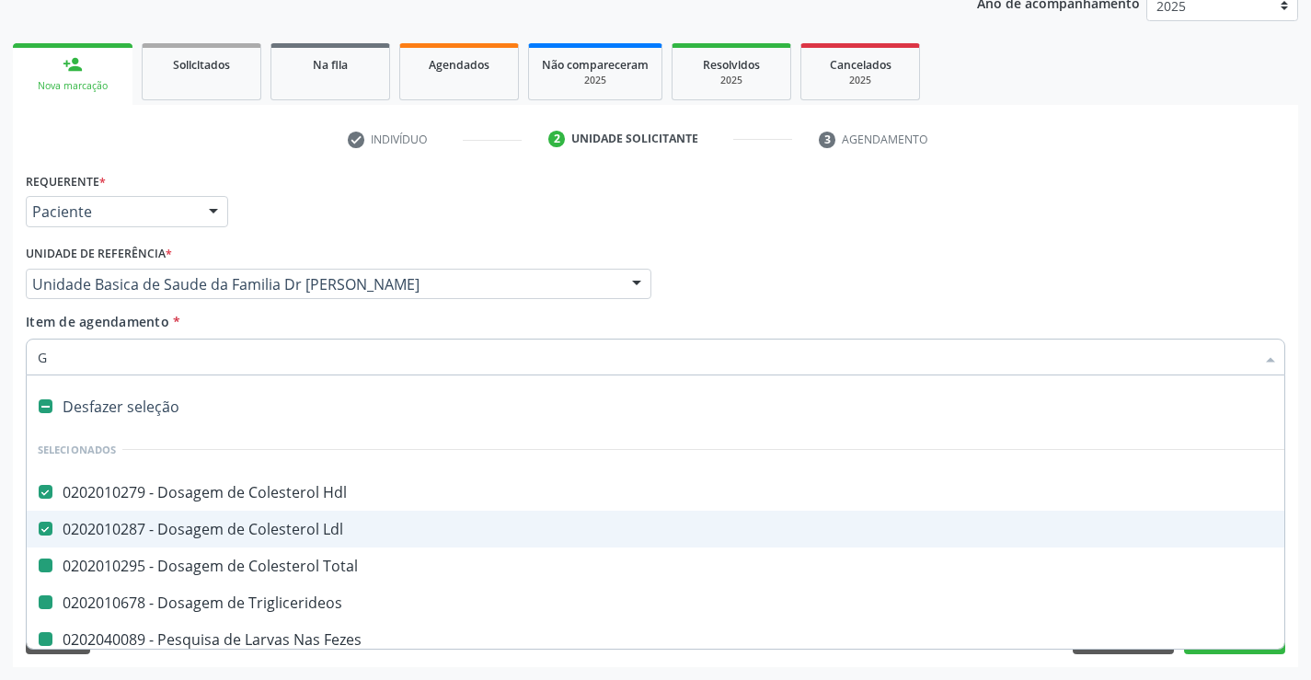
type input "GL"
checkbox Total "false"
checkbox Triglicerideos "false"
checkbox Fezes "false"
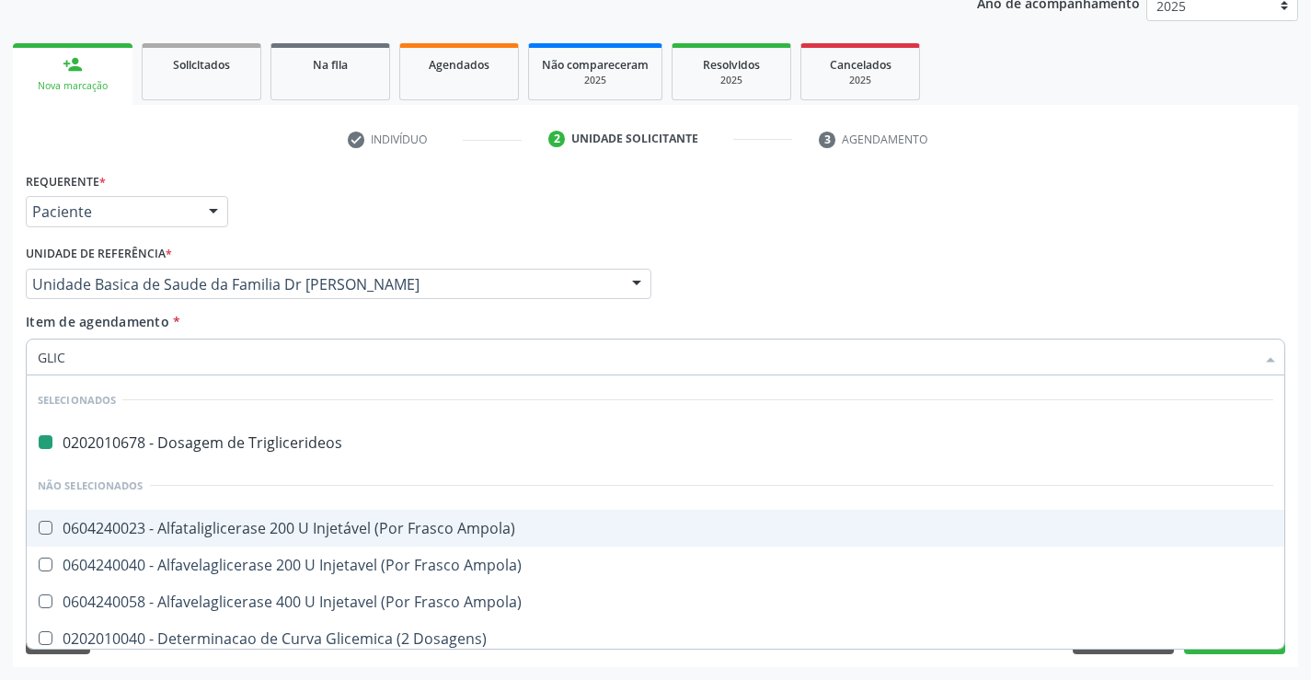
type input "GLICO"
checkbox Triglicerideos "false"
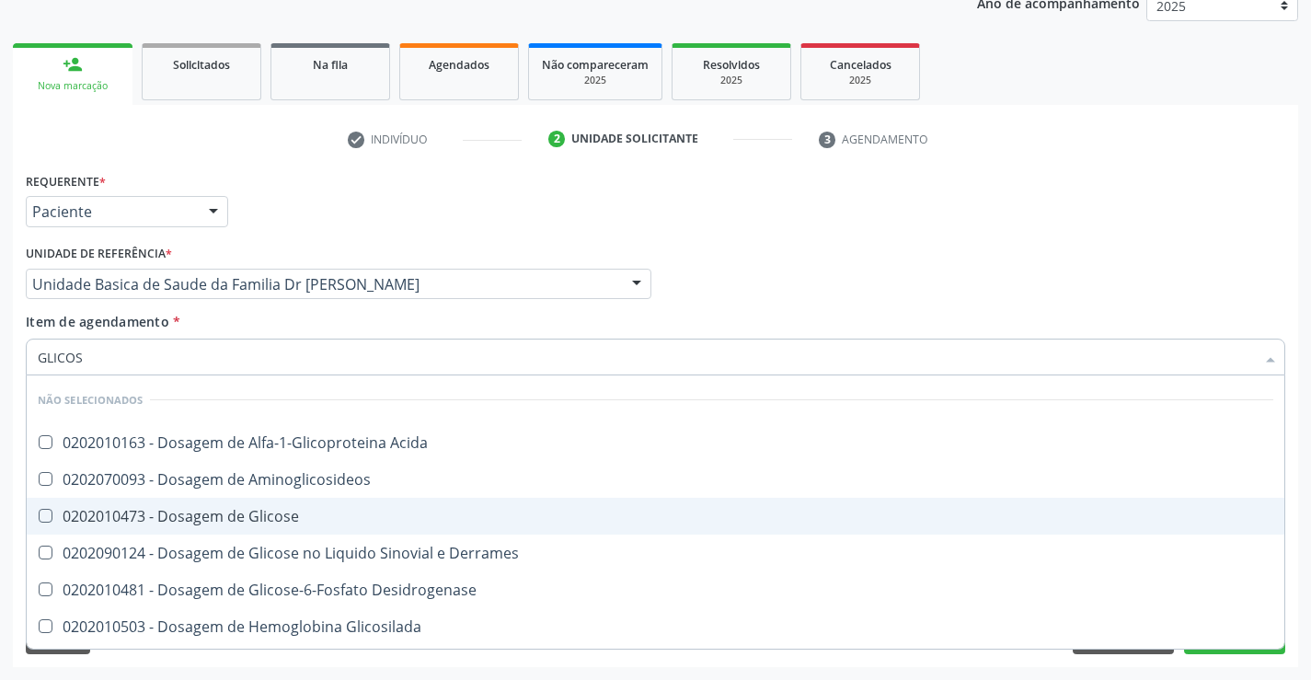
type input "GLICOSE"
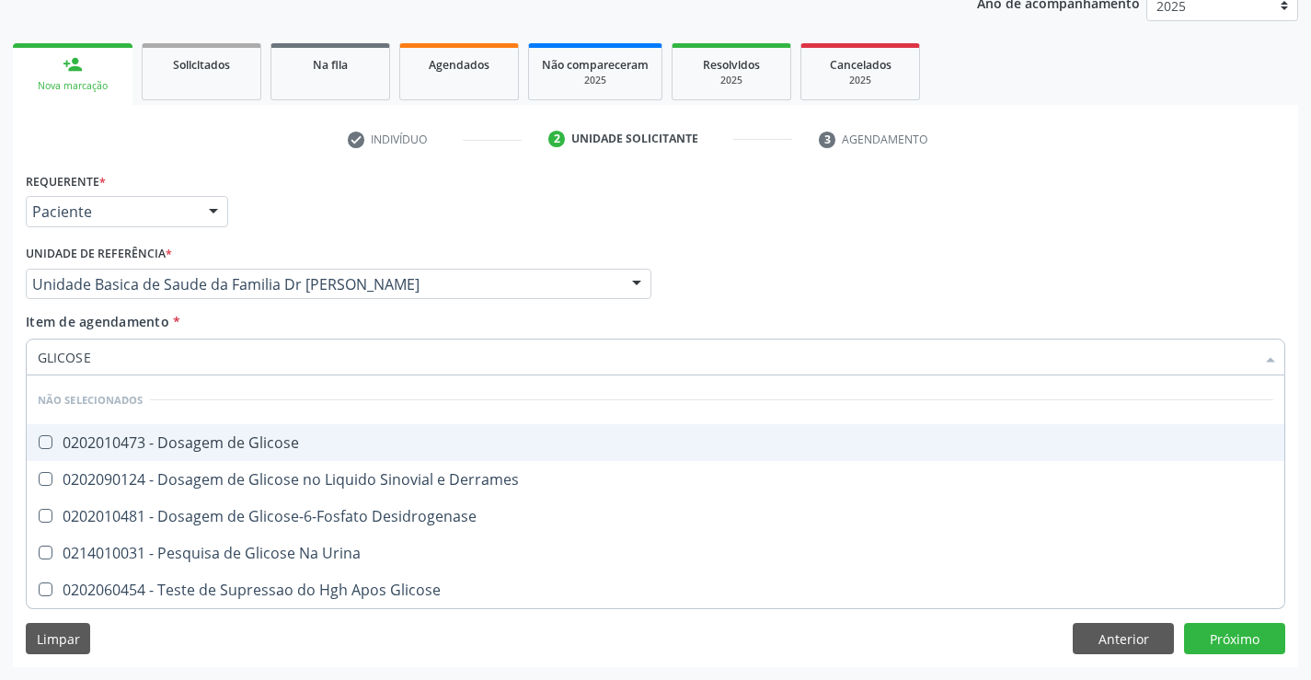
click at [159, 449] on div "0202010473 - Dosagem de Glicose" at bounding box center [655, 442] width 1235 height 15
checkbox Glicose "true"
click at [238, 301] on div "Unidade de referência * Unidade Basica de Saude da Familia Dr [PERSON_NAME] Uni…" at bounding box center [338, 276] width 635 height 72
checkbox Desidrogenase "true"
checkbox Urina "true"
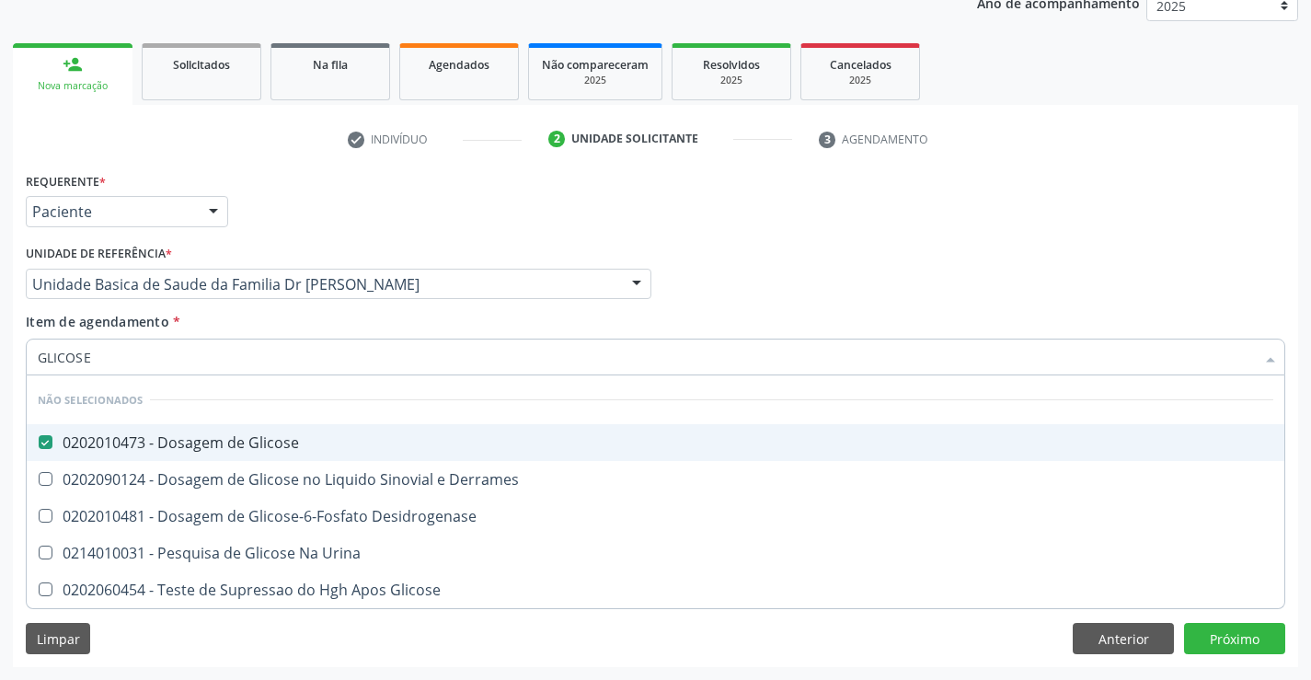
checkbox Glicose "true"
checkbox Derrames "true"
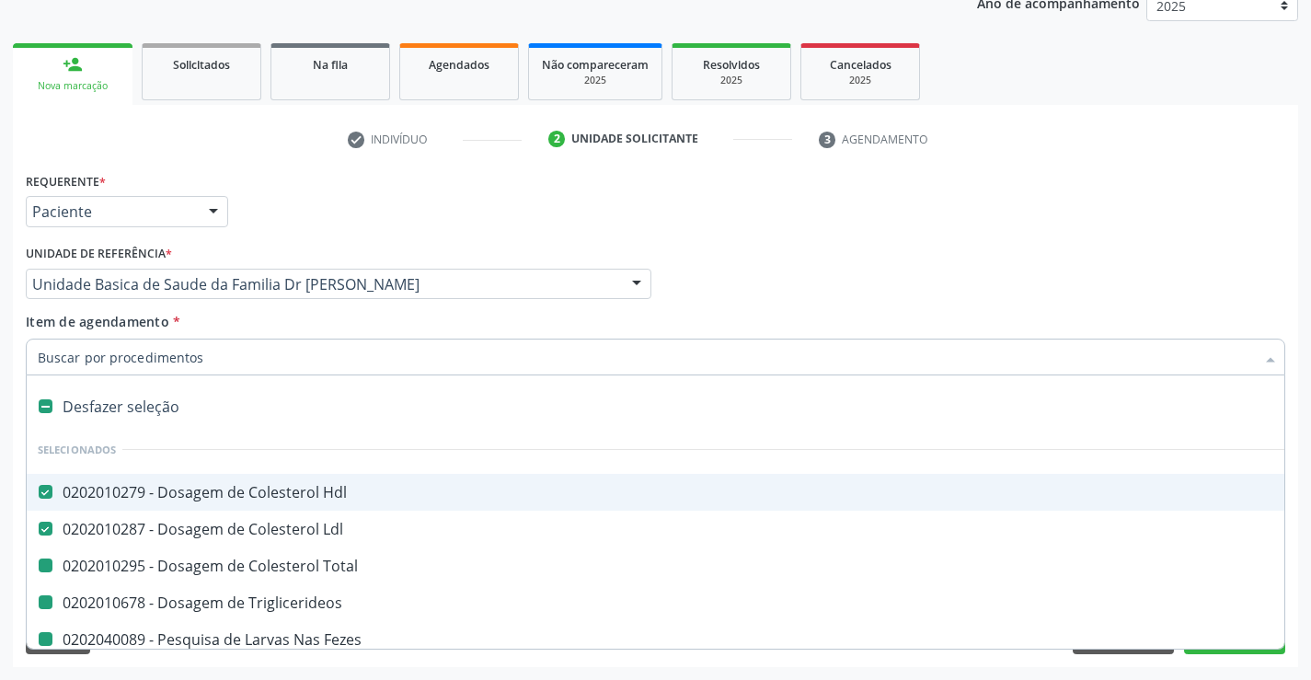
type input "U"
checkbox Total "false"
checkbox Triglicerideos "false"
checkbox Fezes "false"
checkbox Completo "false"
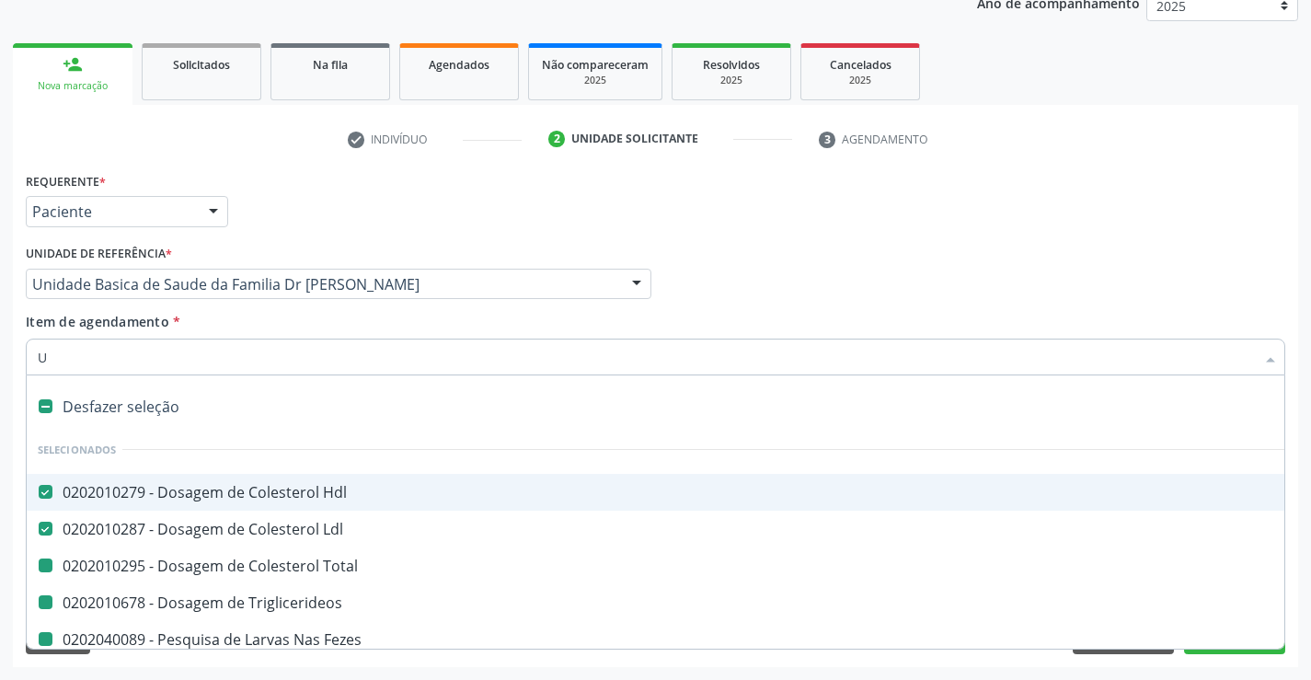
checkbox Glicose "false"
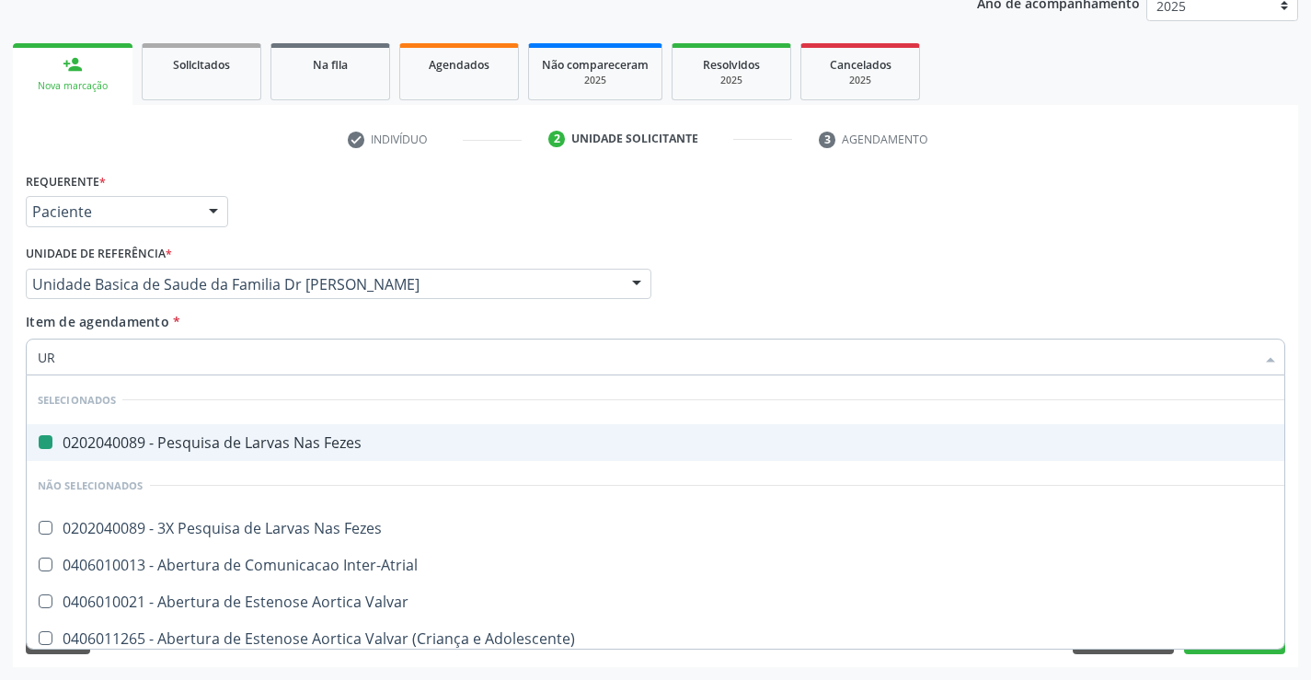
type input "URE"
checkbox Fezes "false"
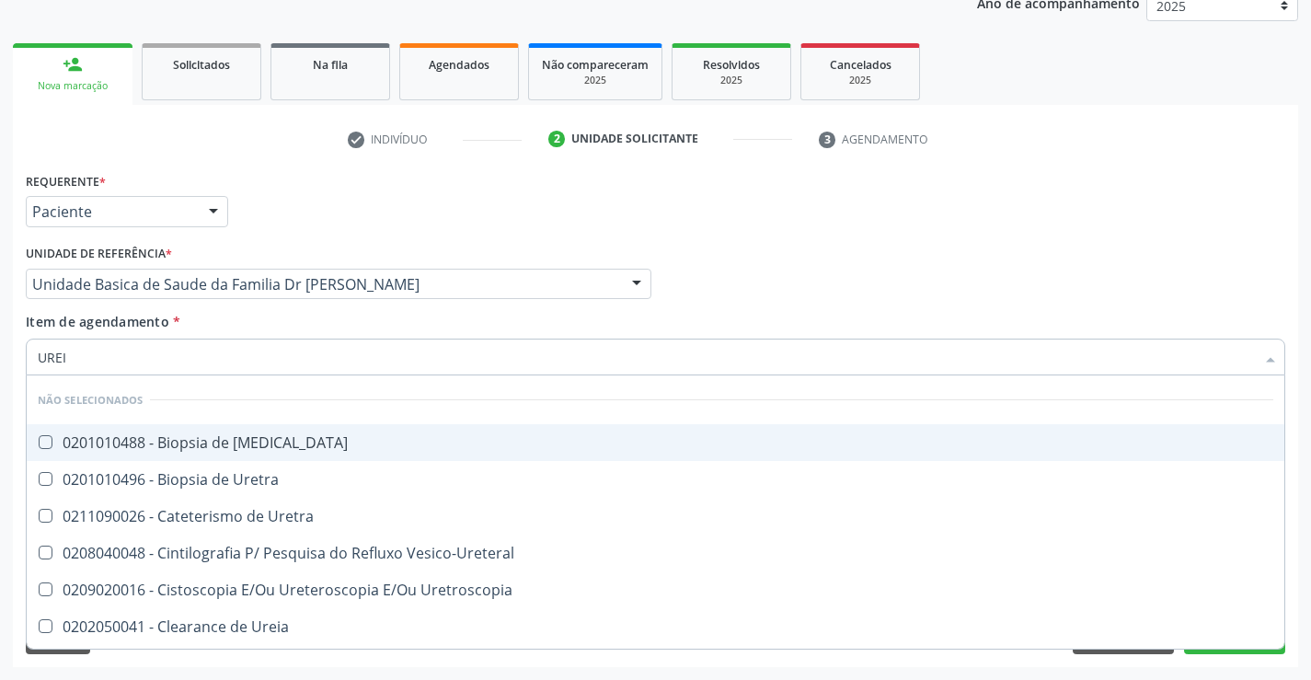
type input "UREIA"
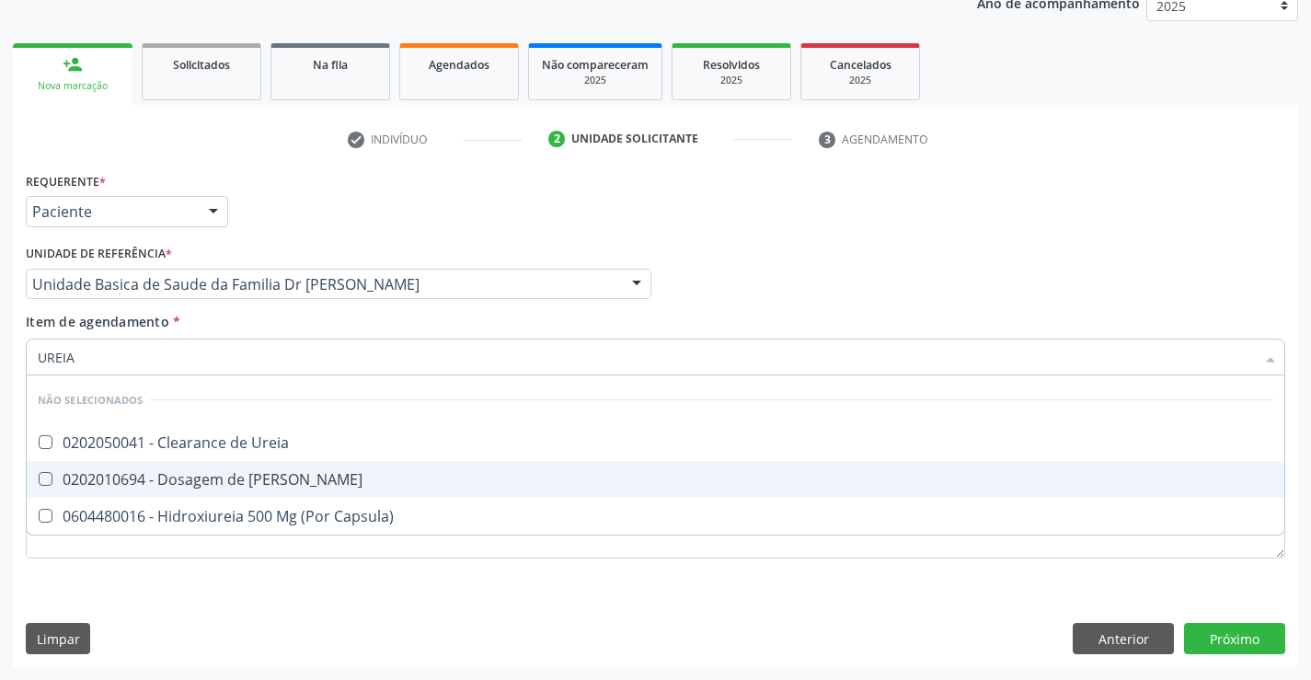
click at [148, 479] on div "0202010694 - Dosagem de Ureia" at bounding box center [655, 479] width 1235 height 15
checkbox Ureia "true"
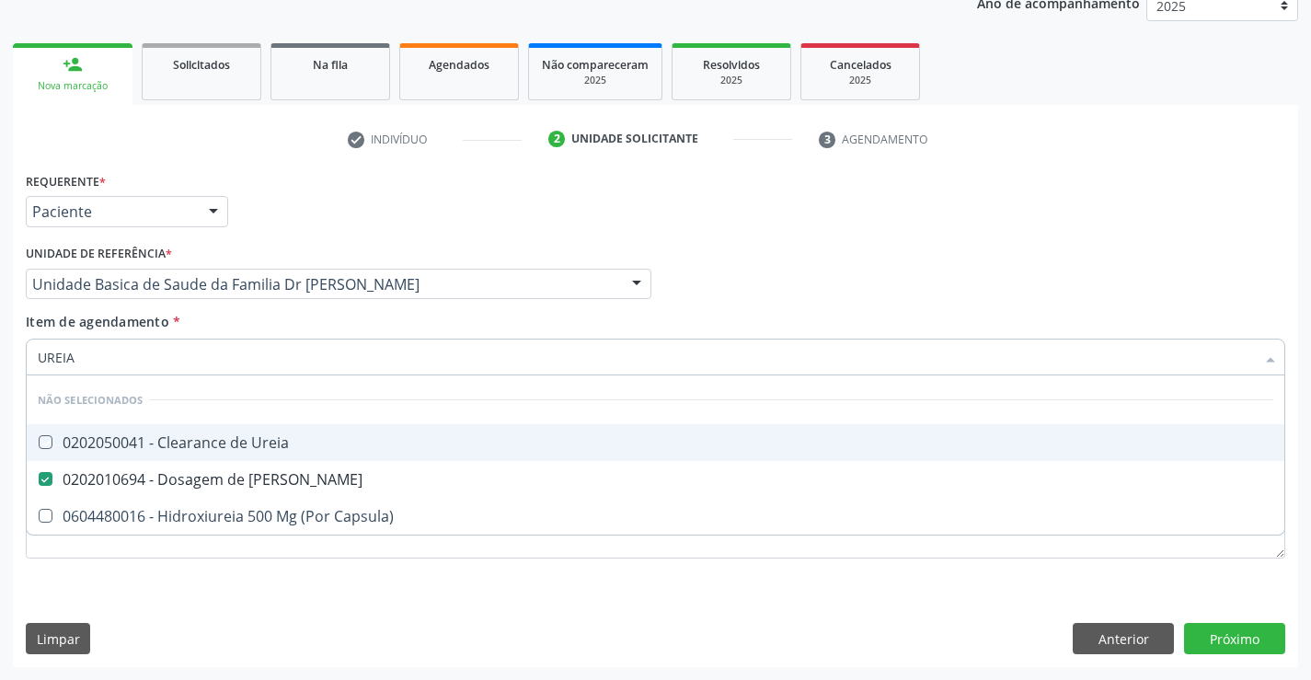
click at [270, 322] on div "Item de agendamento * UREIA Desfazer seleção Não selecionados 0202050041 - Clea…" at bounding box center [655, 341] width 1259 height 58
checkbox Ureia "true"
checkbox Capsula\) "true"
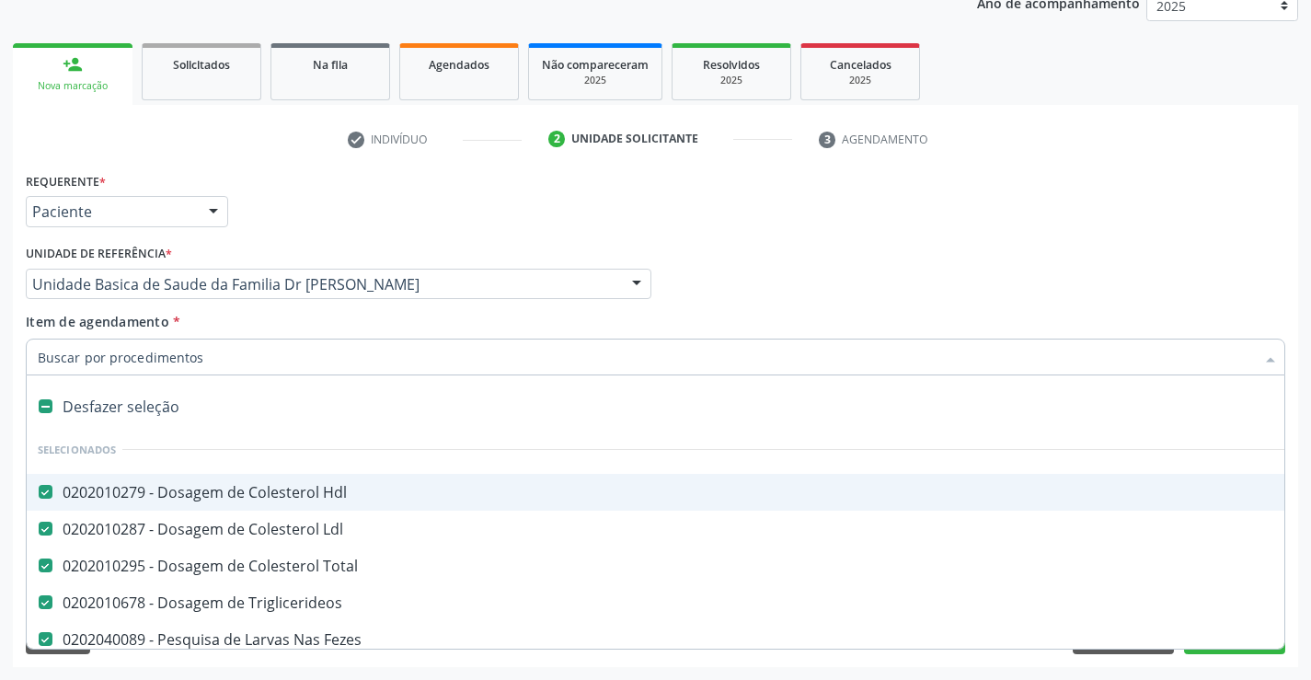
type input "C"
checkbox Ureia "false"
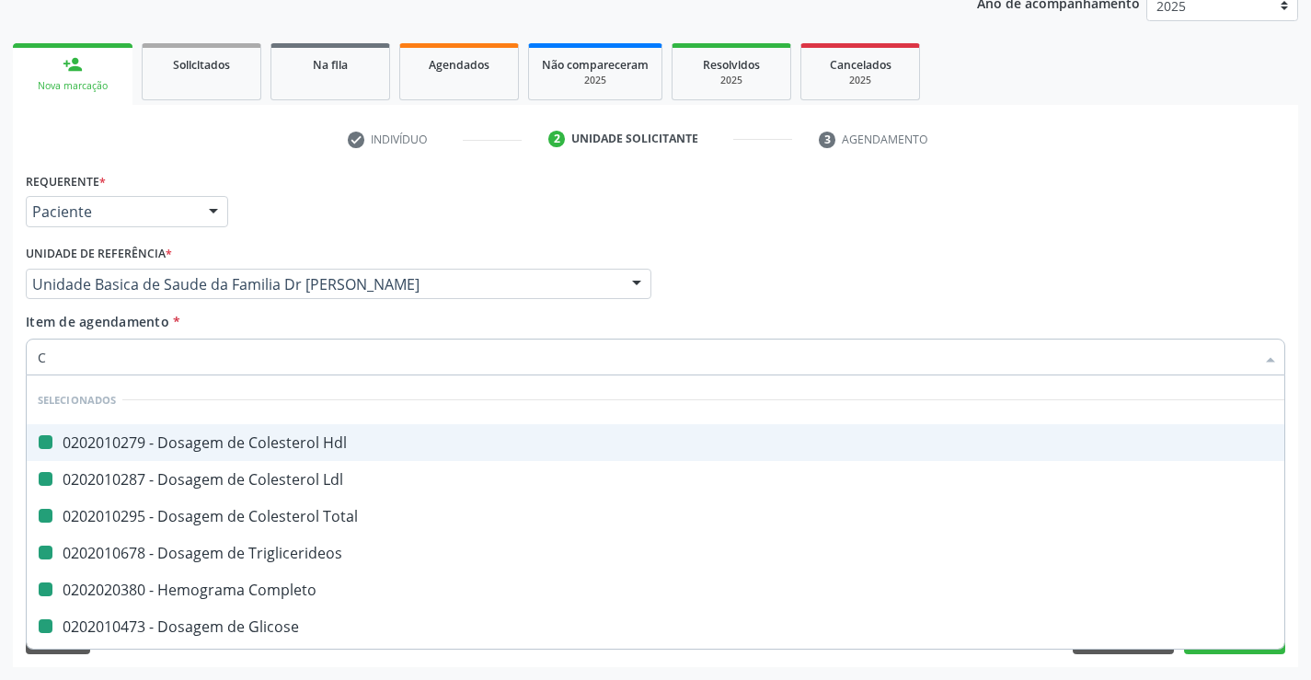
type input "CR"
checkbox Hdl "false"
checkbox Total "false"
checkbox Ldl "false"
checkbox Triglicerideos "false"
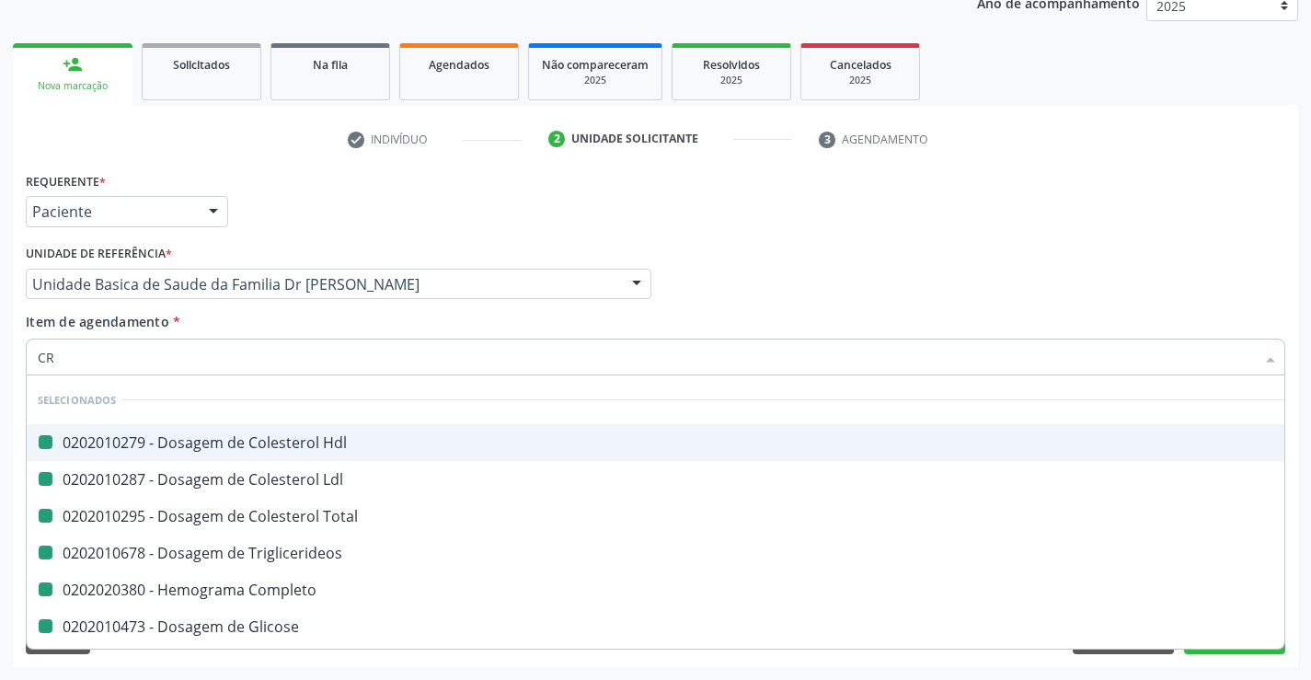
checkbox Completo "false"
checkbox Glicose "false"
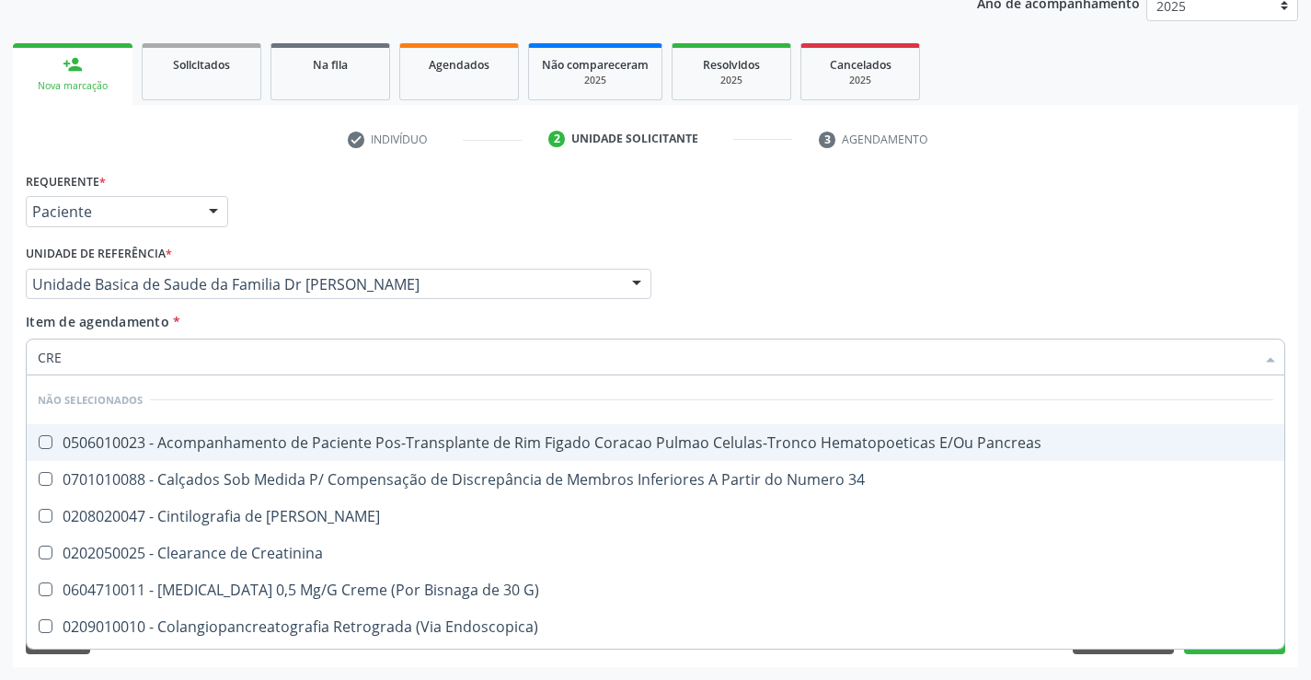
type input "CREA"
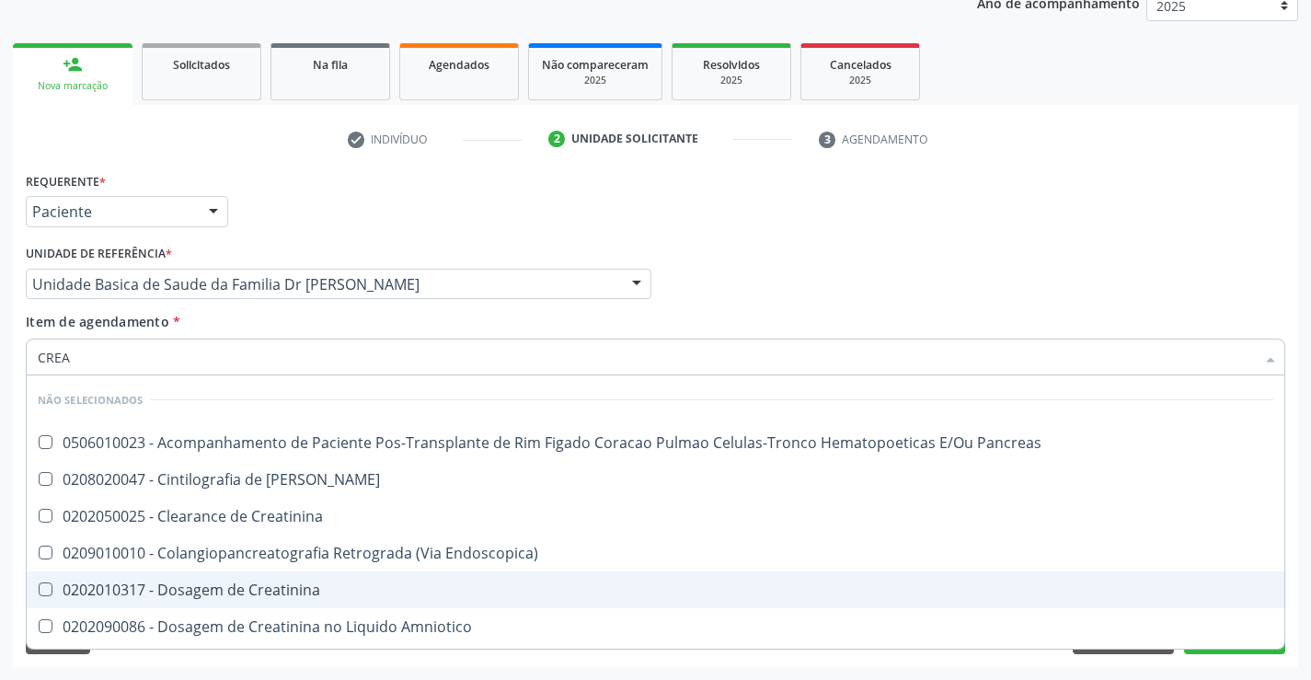
click at [178, 589] on div "0202010317 - Dosagem de Creatinina" at bounding box center [655, 589] width 1235 height 15
checkbox Creatinina "true"
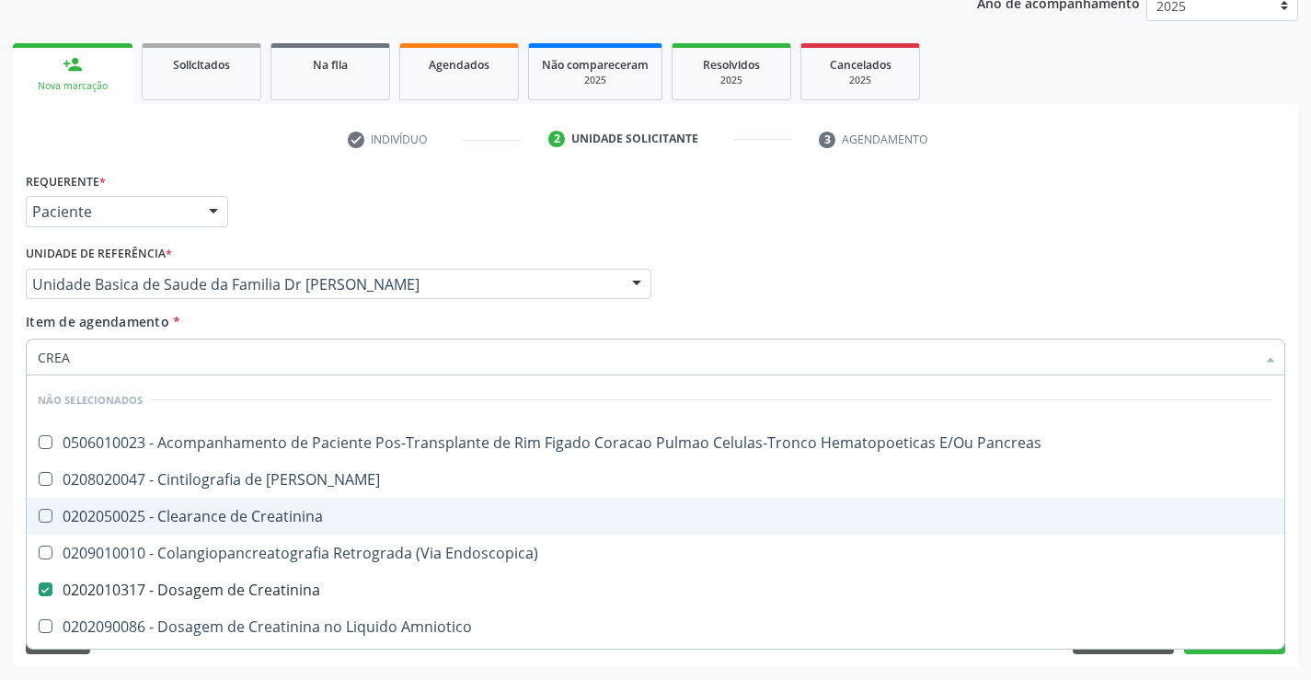
click at [210, 313] on div "Item de agendamento * CREA Desfazer seleção Não selecionados 0506010023 - Acomp…" at bounding box center [655, 341] width 1259 height 58
checkbox Pancreas "true"
checkbox Creatinina "true"
checkbox Pancreas "true"
checkbox Endoscopica\) "true"
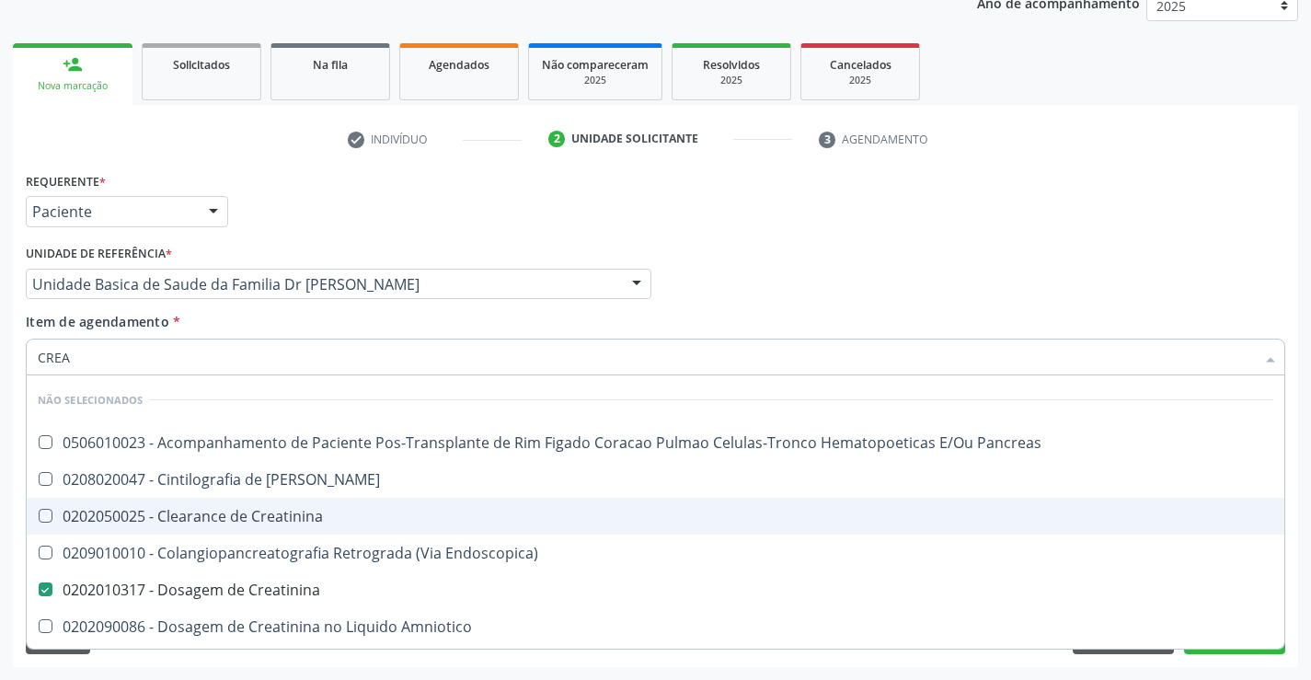
checkbox Amniotico "true"
checkbox Mb "true"
checkbox Oncologia "true"
checkbox \(Cpk\) "true"
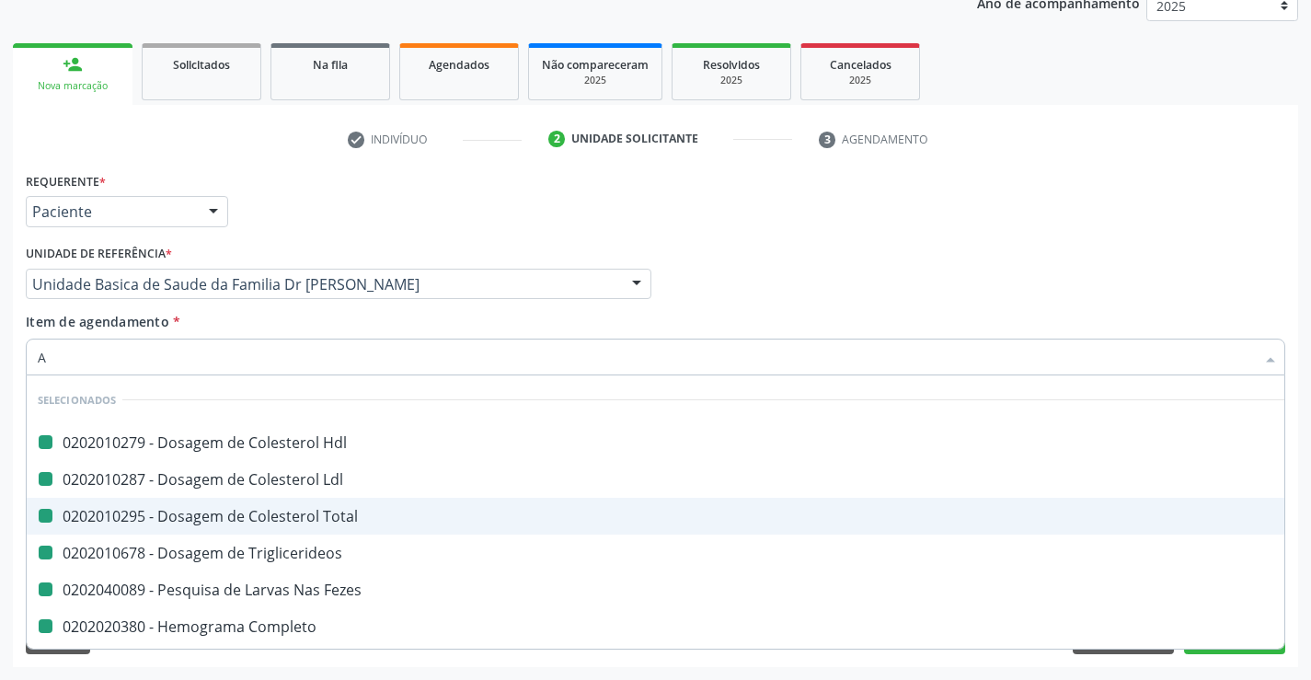
type input "AC"
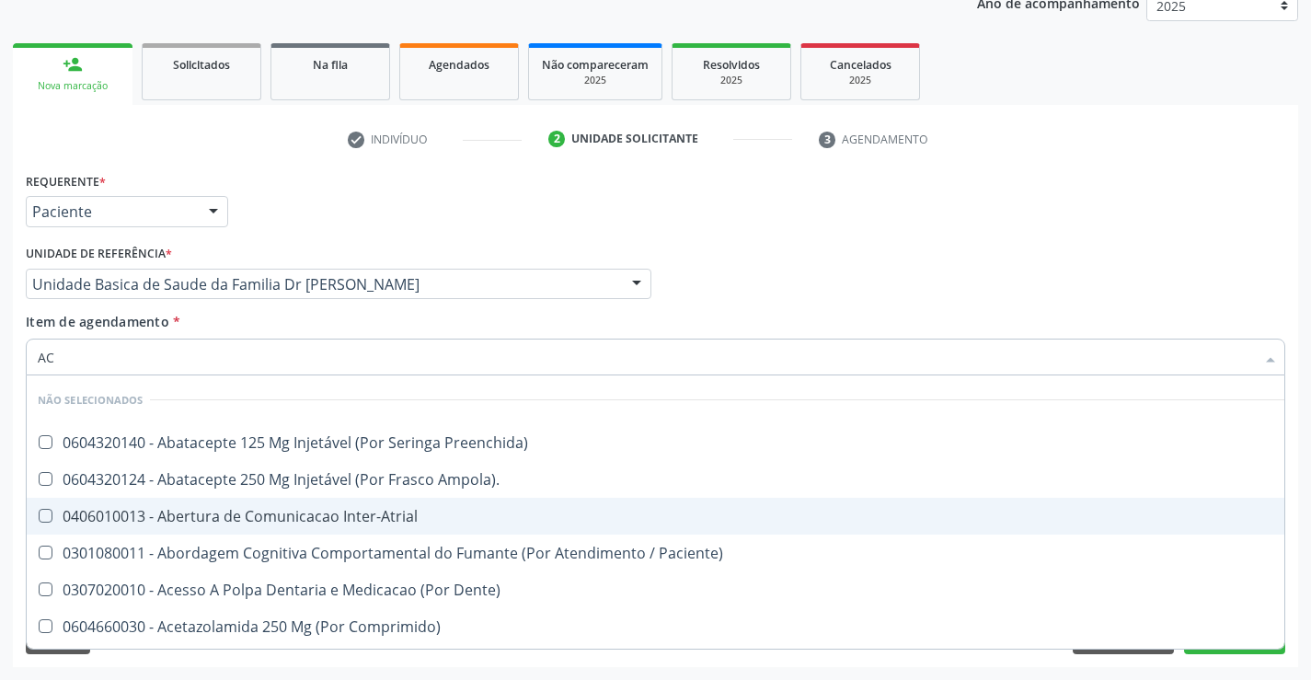
checkbox Preenchida\) "false"
checkbox Inter-Atrial "false"
checkbox Ampola\)\ "false"
checkbox Paciente\) "false"
checkbox Dente\) "false"
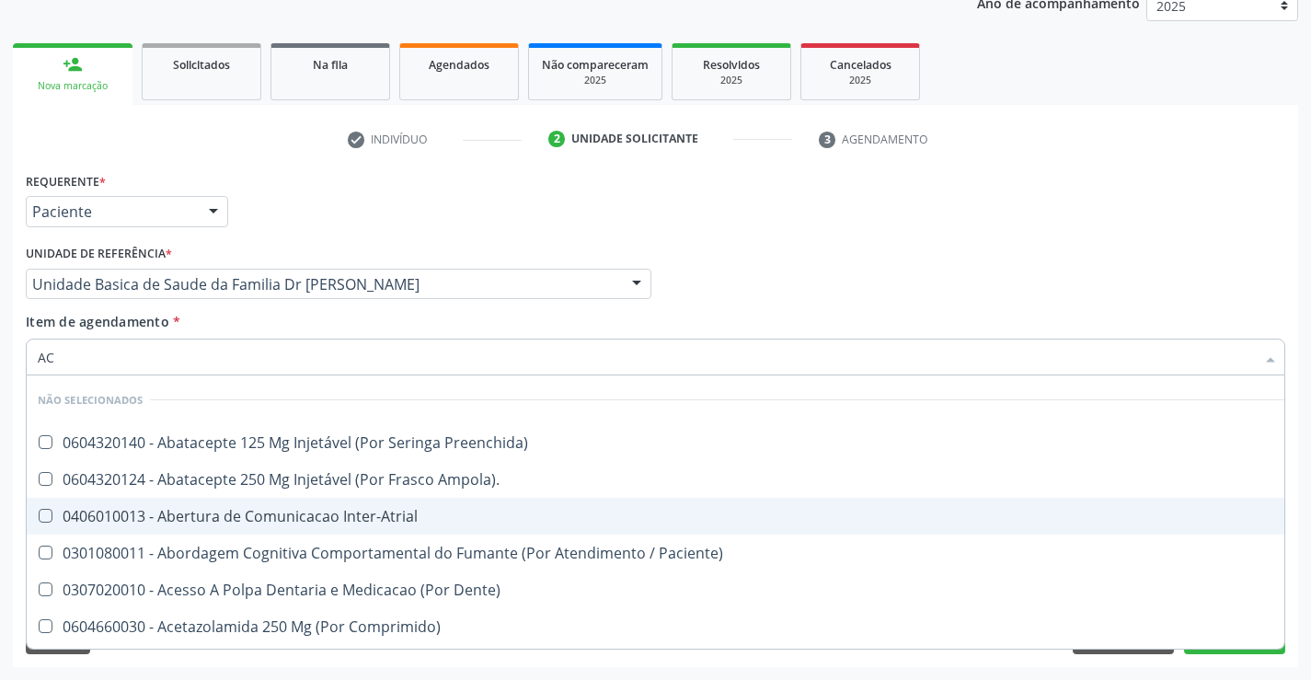
checkbox Comprimido\) "false"
checkbox Derrames "false"
checkbox Capsula\) "false"
checkbox \(Dornic\) "false"
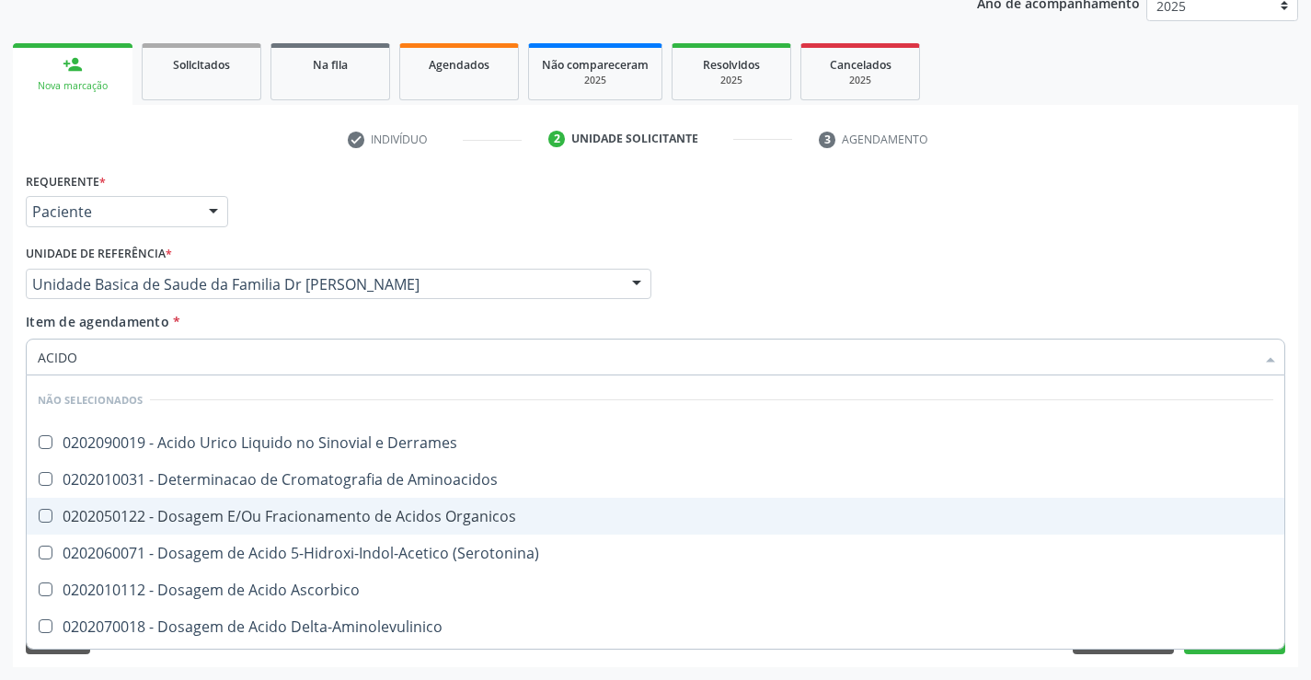
type input "ACIDO U"
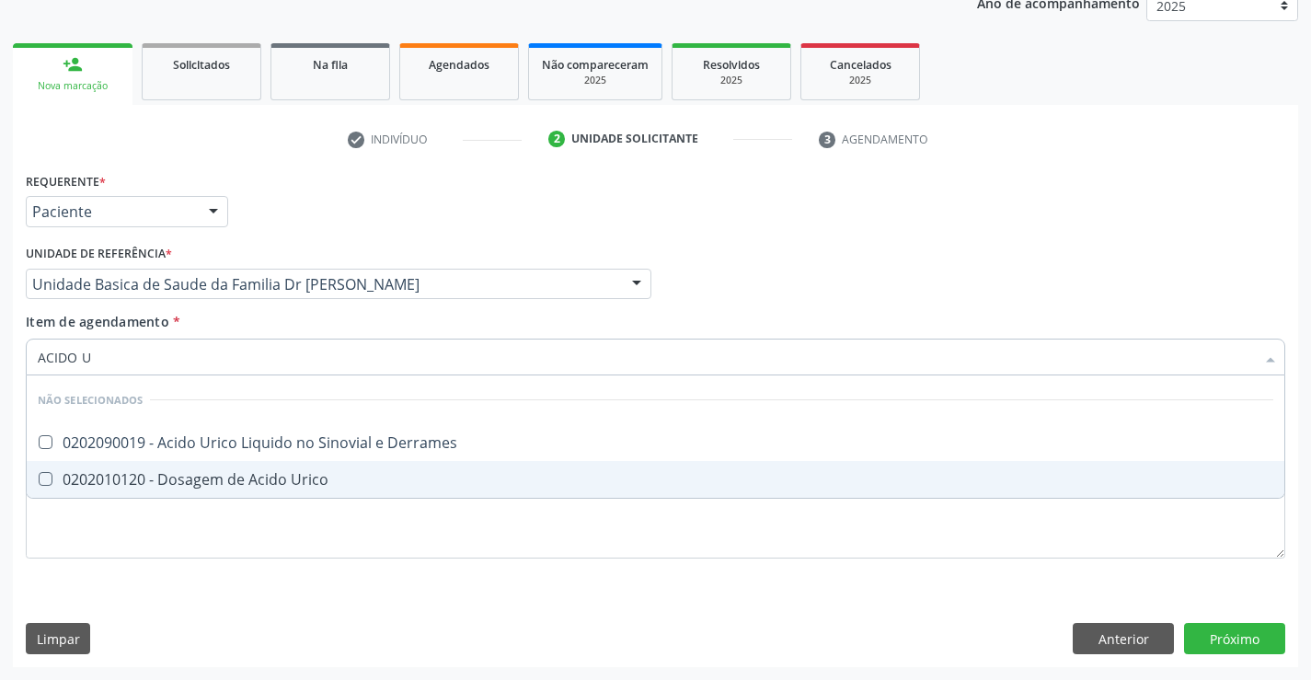
click at [157, 473] on div "0202010120 - Dosagem de Acido Urico" at bounding box center [655, 479] width 1235 height 15
checkbox Urico "true"
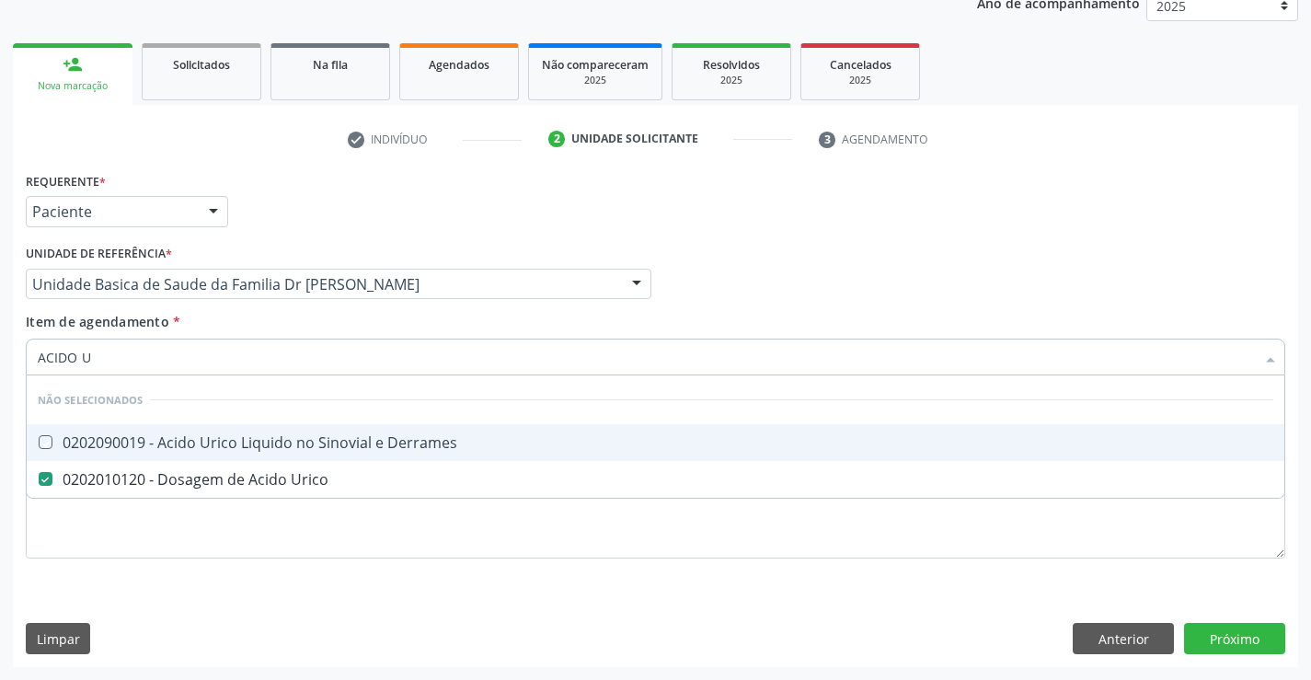
click at [259, 305] on div "Unidade de referência * Unidade Basica de Saude da Familia Dr [PERSON_NAME] Uni…" at bounding box center [338, 276] width 635 height 72
checkbox Derrames "true"
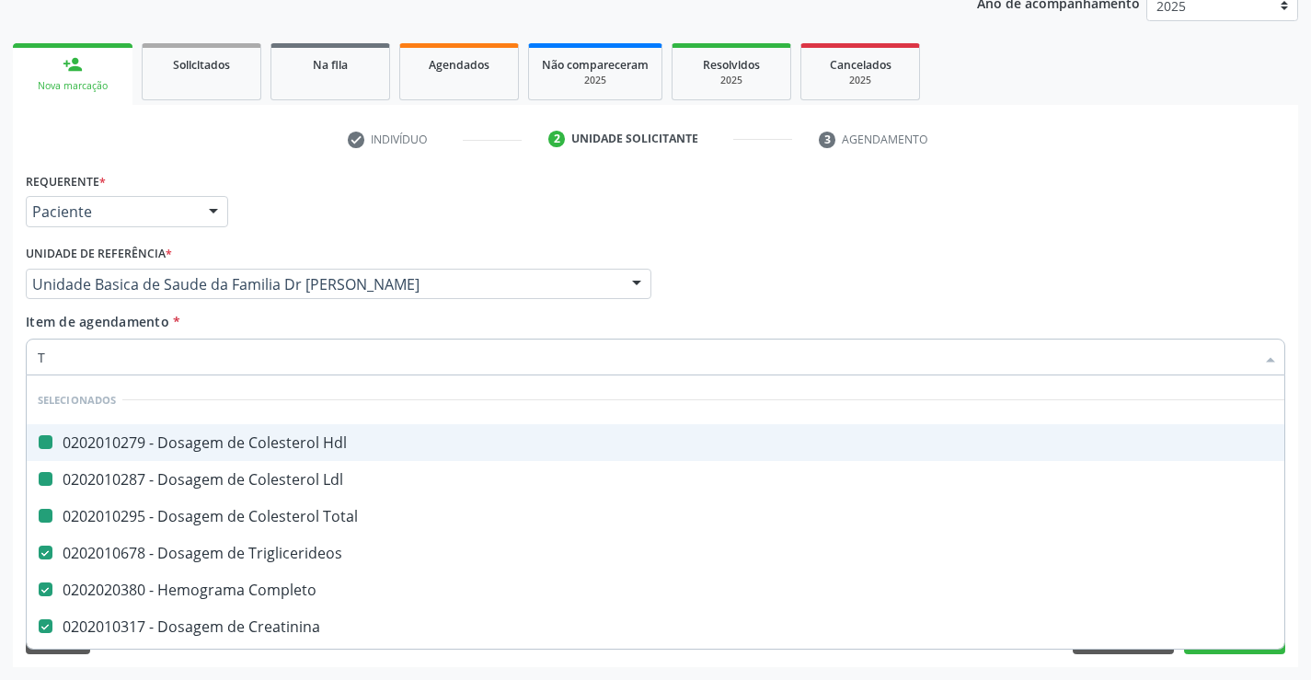
type input "TG"
checkbox Hdl "false"
checkbox Ldl "false"
checkbox Total "false"
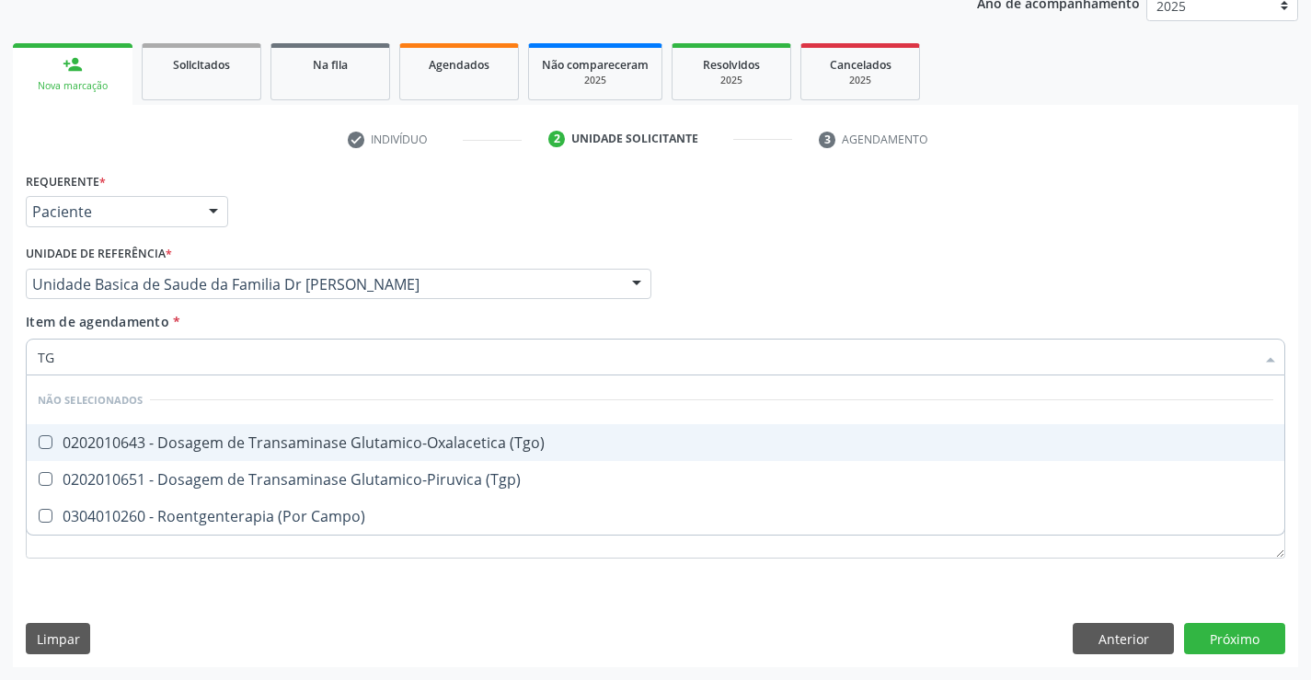
click at [353, 441] on div "0202010643 - Dosagem de Transaminase Glutamico-Oxalacetica (Tgo)" at bounding box center [655, 442] width 1235 height 15
checkbox \(Tgo\) "true"
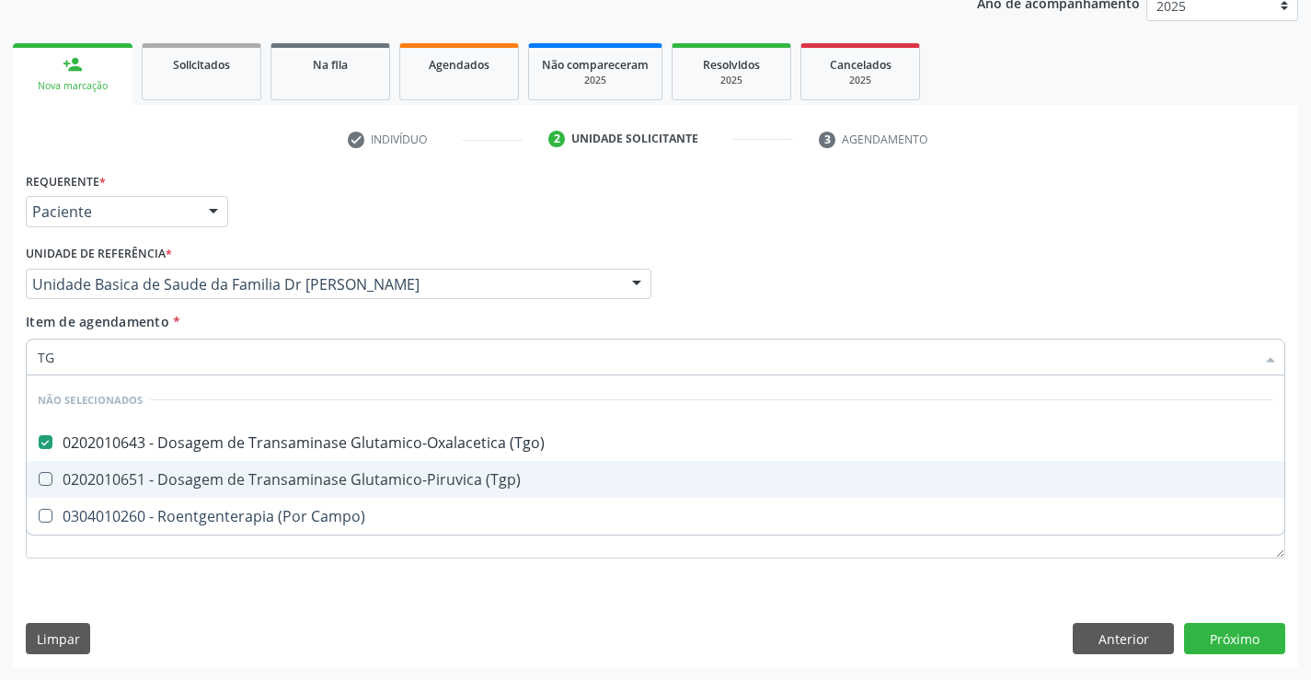
click at [351, 474] on div "0202010651 - Dosagem de Transaminase Glutamico-Piruvica (Tgp)" at bounding box center [655, 479] width 1235 height 15
checkbox \(Tgp\) "true"
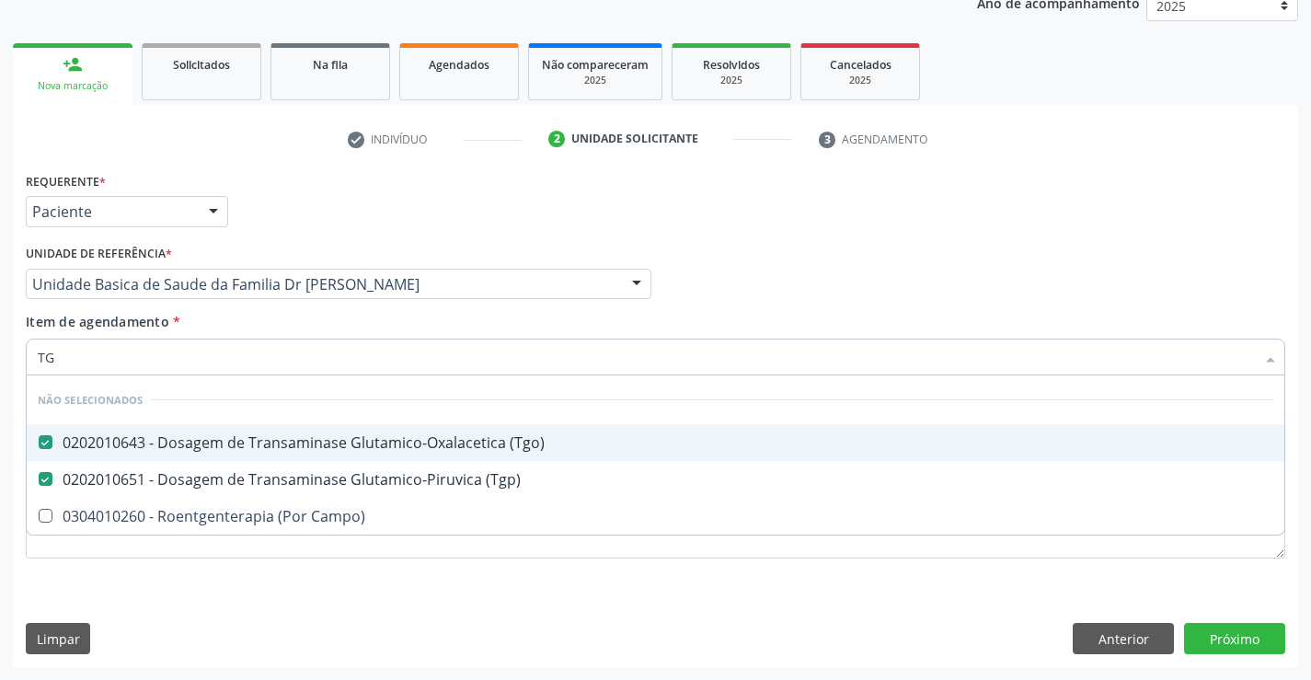
click at [250, 333] on div "Item de agendamento * TG Desfazer seleção Não selecionados 0202010643 - Dosagem…" at bounding box center [655, 341] width 1259 height 58
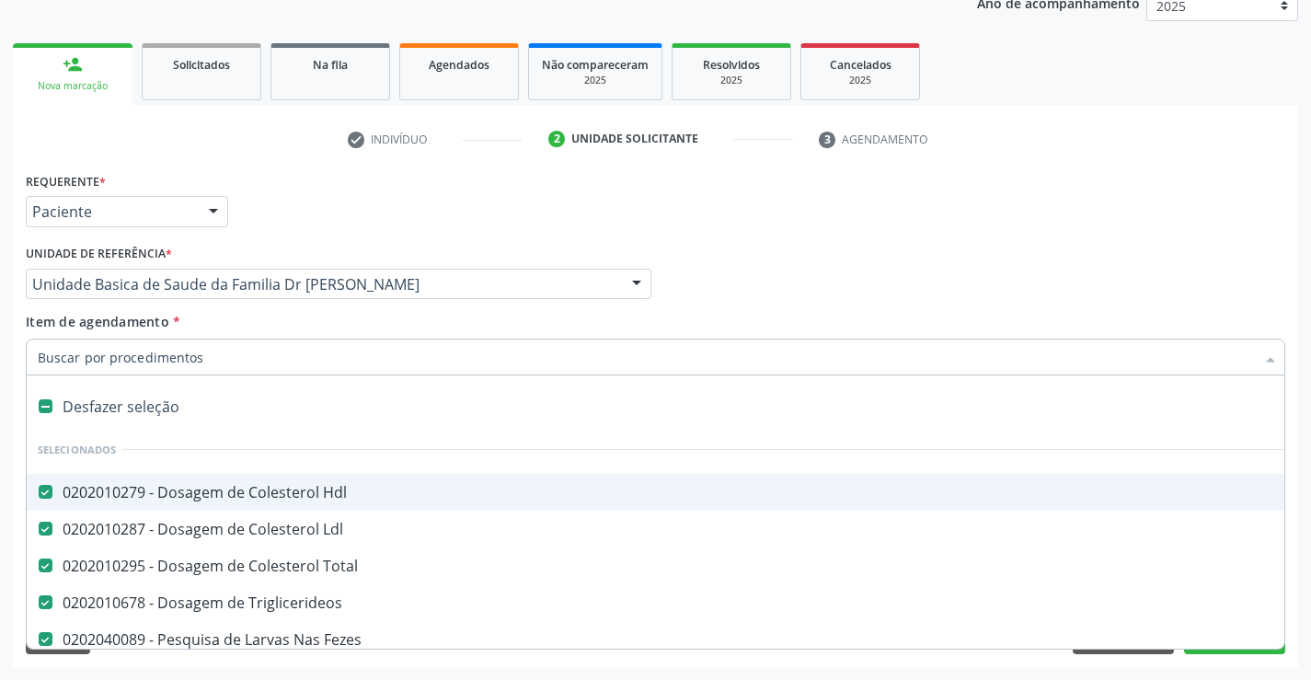
type input "U"
checkbox Glicose "false"
checkbox Ureia "false"
checkbox Creatinina "false"
checkbox Urico "false"
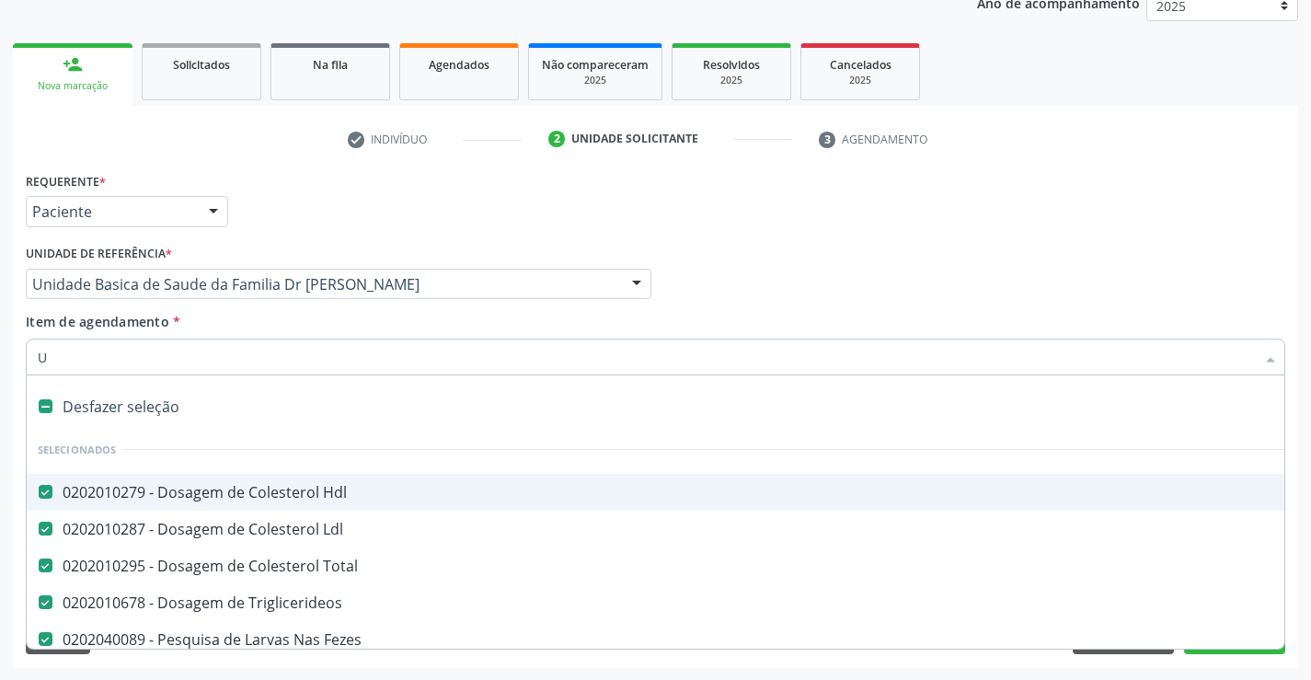
checkbox \(Tgo\) "false"
checkbox \(Tgp\) "false"
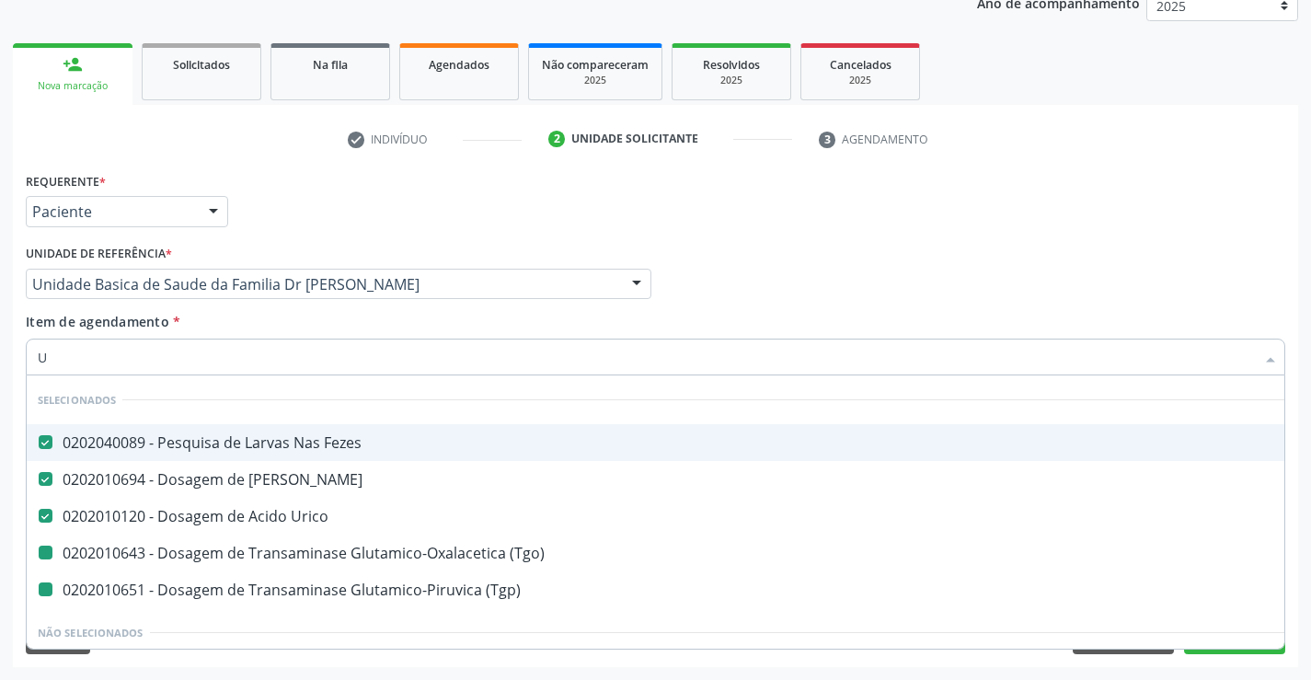
type input "UR"
checkbox \(Tgo\) "false"
checkbox \(Tgp\) "false"
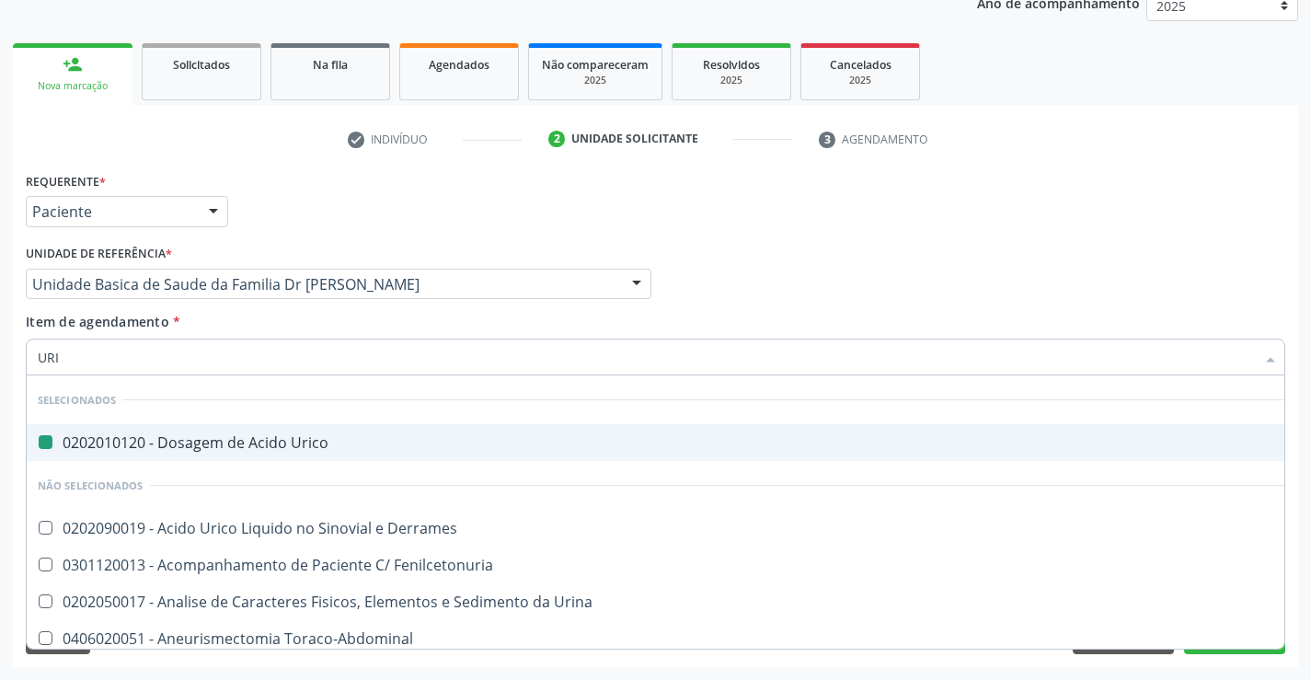
type input "URIN"
checkbox Urico "false"
type input "URINA"
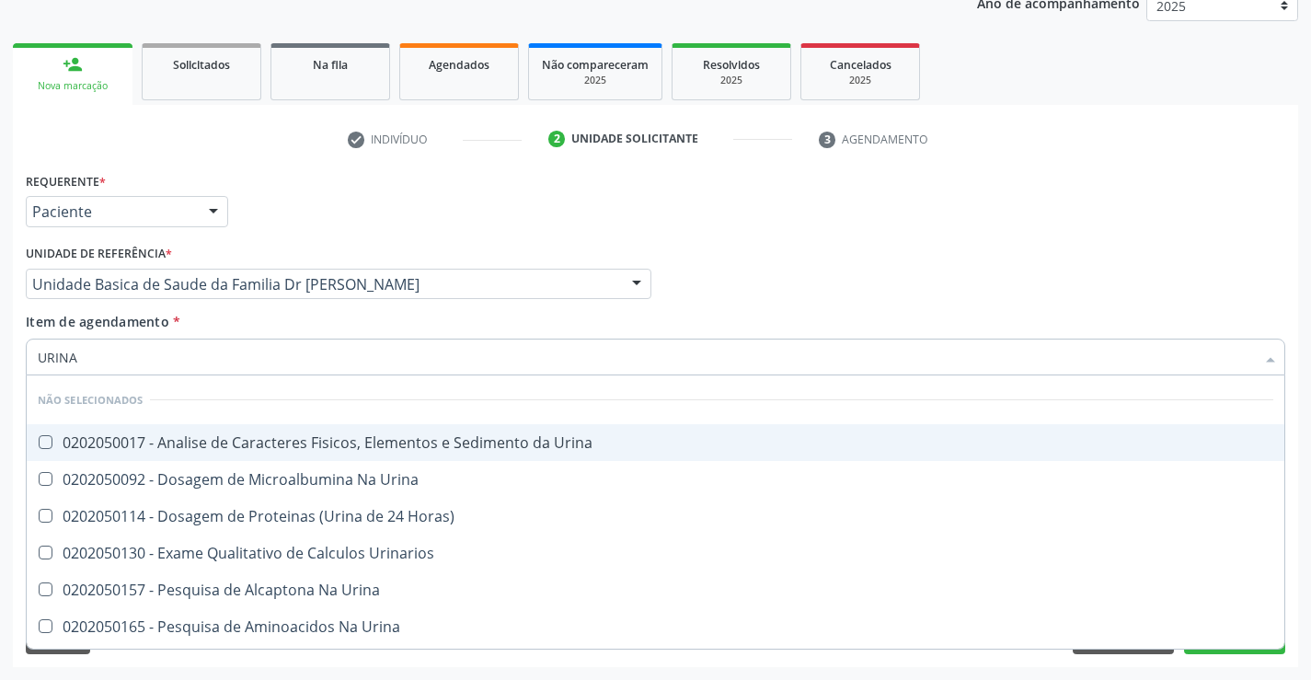
click at [238, 437] on div "0202050017 - Analise de Caracteres Fisicos, Elementos e Sedimento da Urina" at bounding box center [655, 442] width 1235 height 15
checkbox Urina "true"
click at [269, 331] on div "Item de agendamento * URINA Desfazer seleção Não selecionados 0202050017 - Anal…" at bounding box center [655, 341] width 1259 height 58
checkbox Urinarios "true"
checkbox Urina "true"
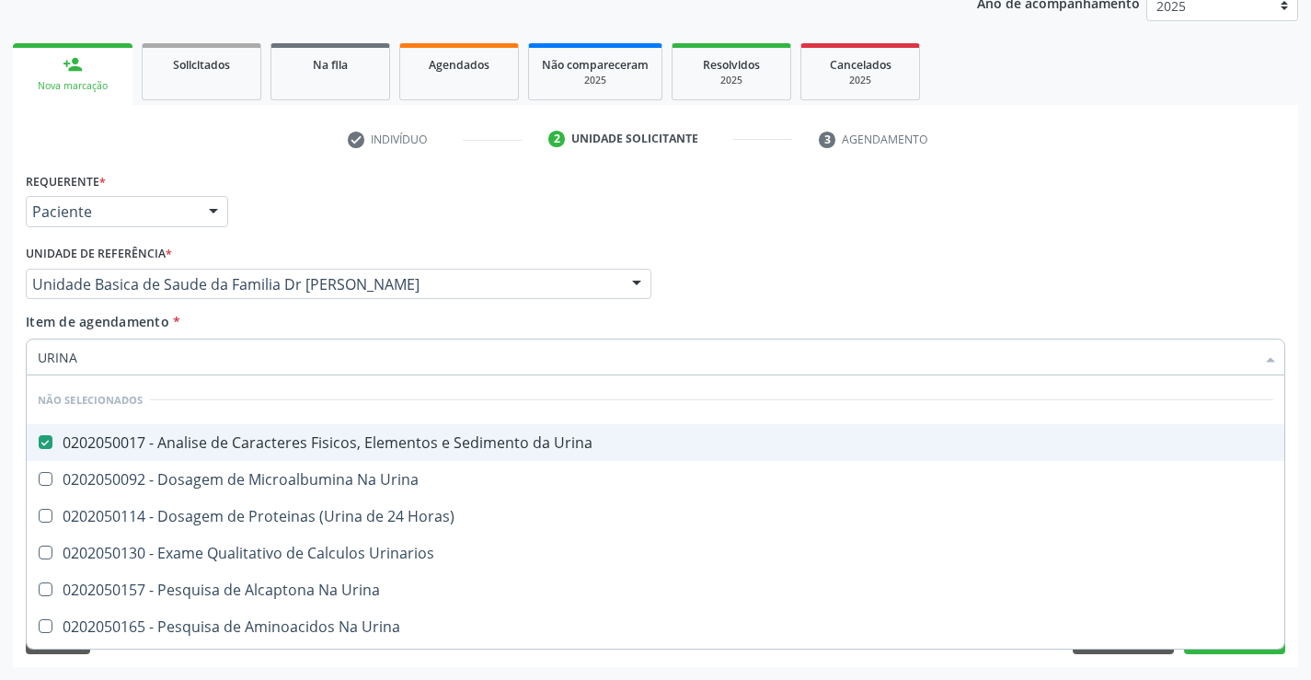
checkbox Urina "true"
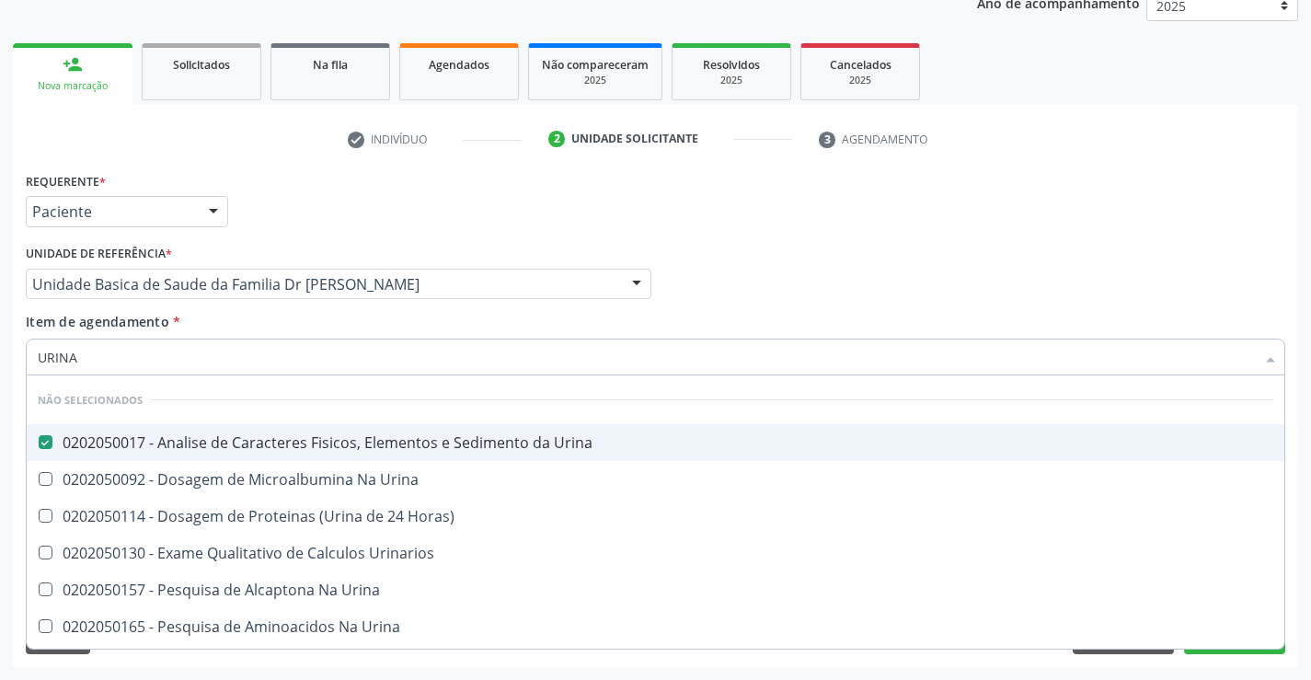
checkbox Urina "true"
checkbox Horas\) "true"
checkbox Urina "true"
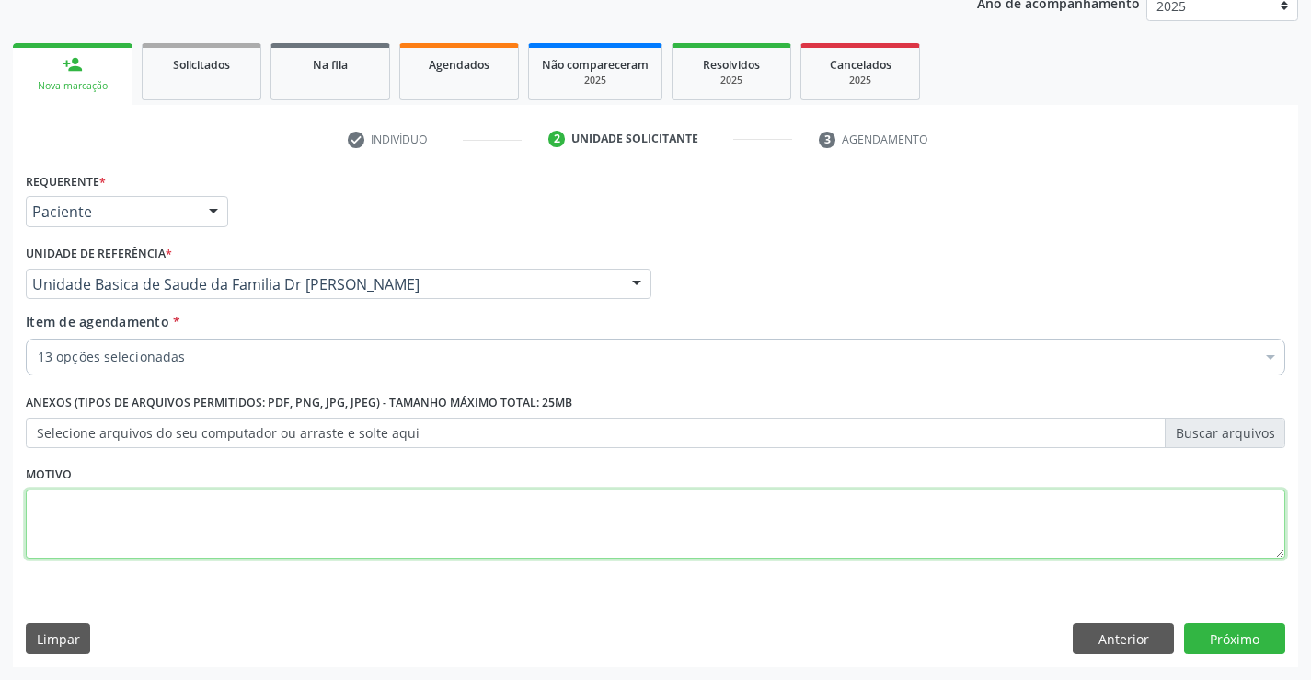
click at [751, 537] on textarea at bounding box center [655, 524] width 1259 height 70
click at [1240, 644] on button "Próximo" at bounding box center [1234, 638] width 101 height 31
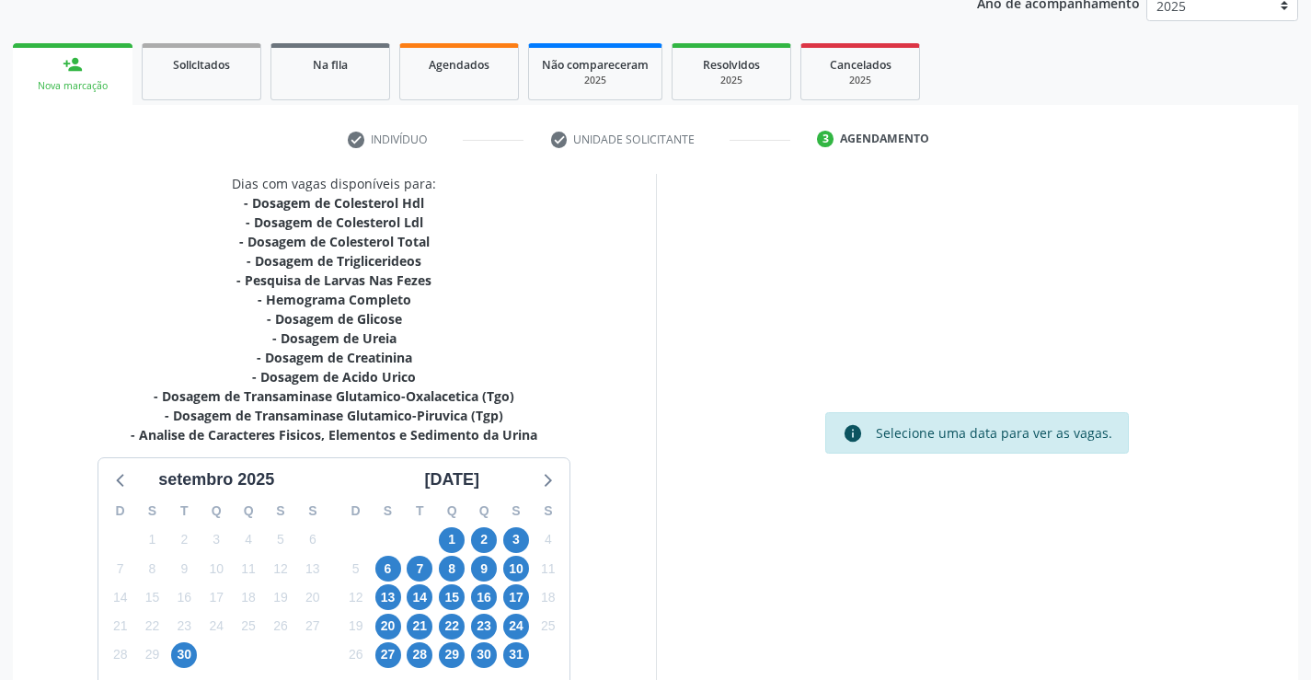
scroll to position [352, 0]
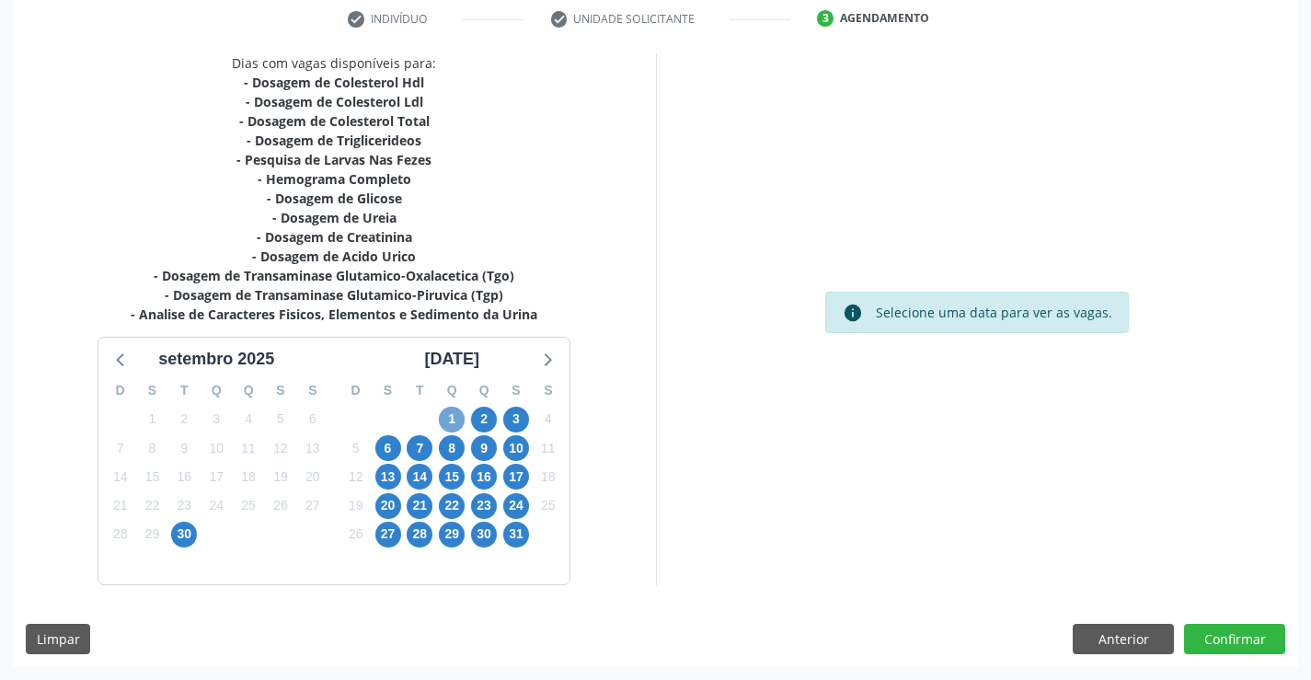
click at [457, 420] on span "1" at bounding box center [452, 420] width 26 height 26
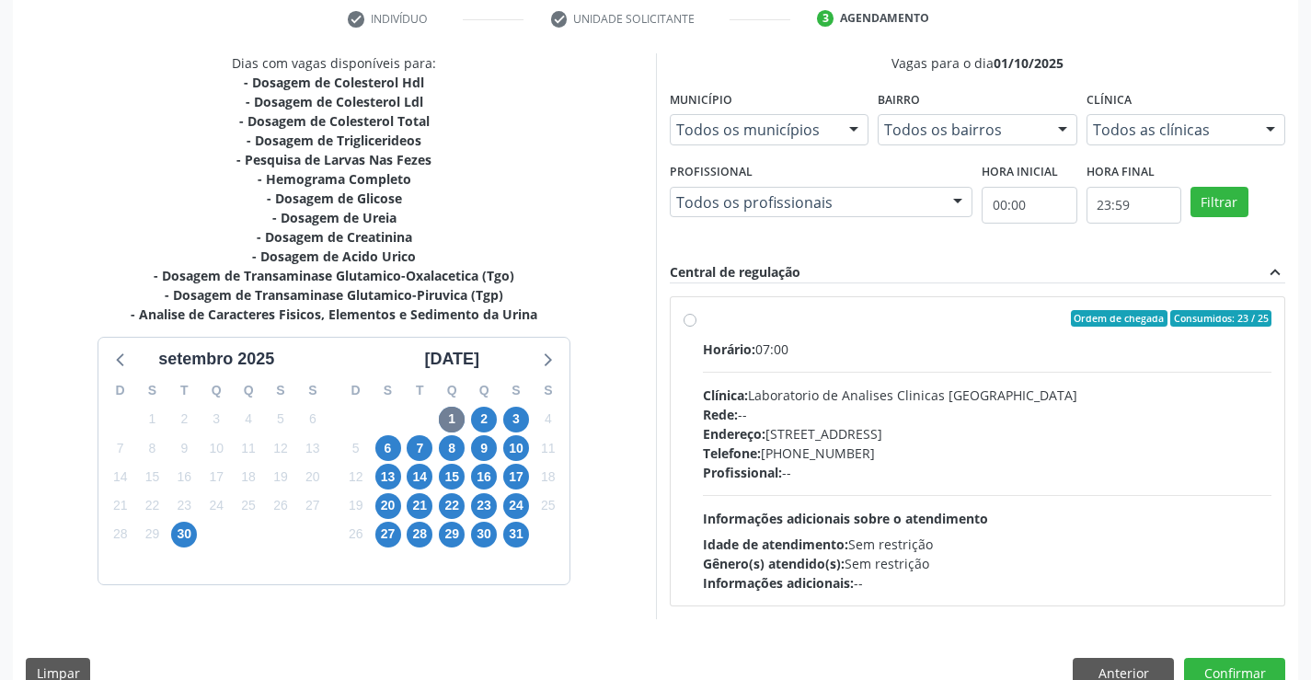
click at [716, 327] on label "Ordem de chegada Consumidos: 23 / 25 Horário: 07:00 Clínica: Laboratorio de Ana…" at bounding box center [987, 451] width 569 height 282
click at [696, 327] on input "Ordem de chegada Consumidos: 23 / 25 Horário: 07:00 Clínica: Laboratorio de Ana…" at bounding box center [689, 318] width 13 height 17
radio input "true"
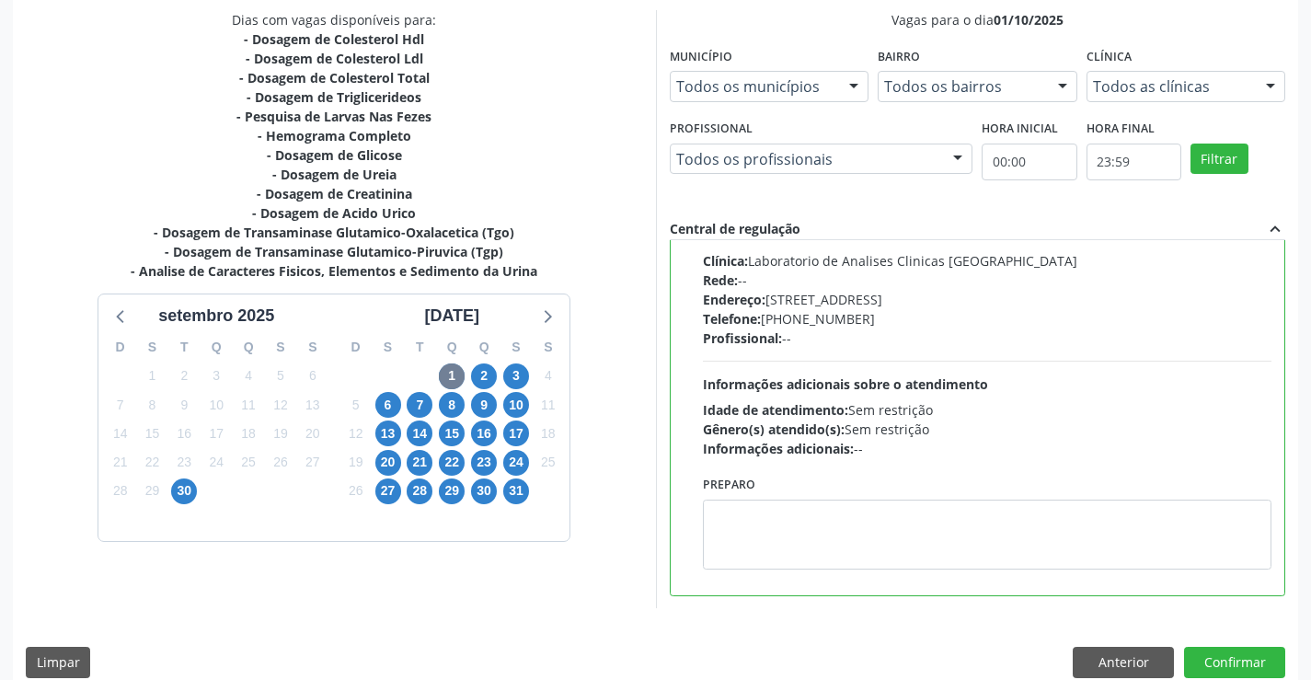
scroll to position [419, 0]
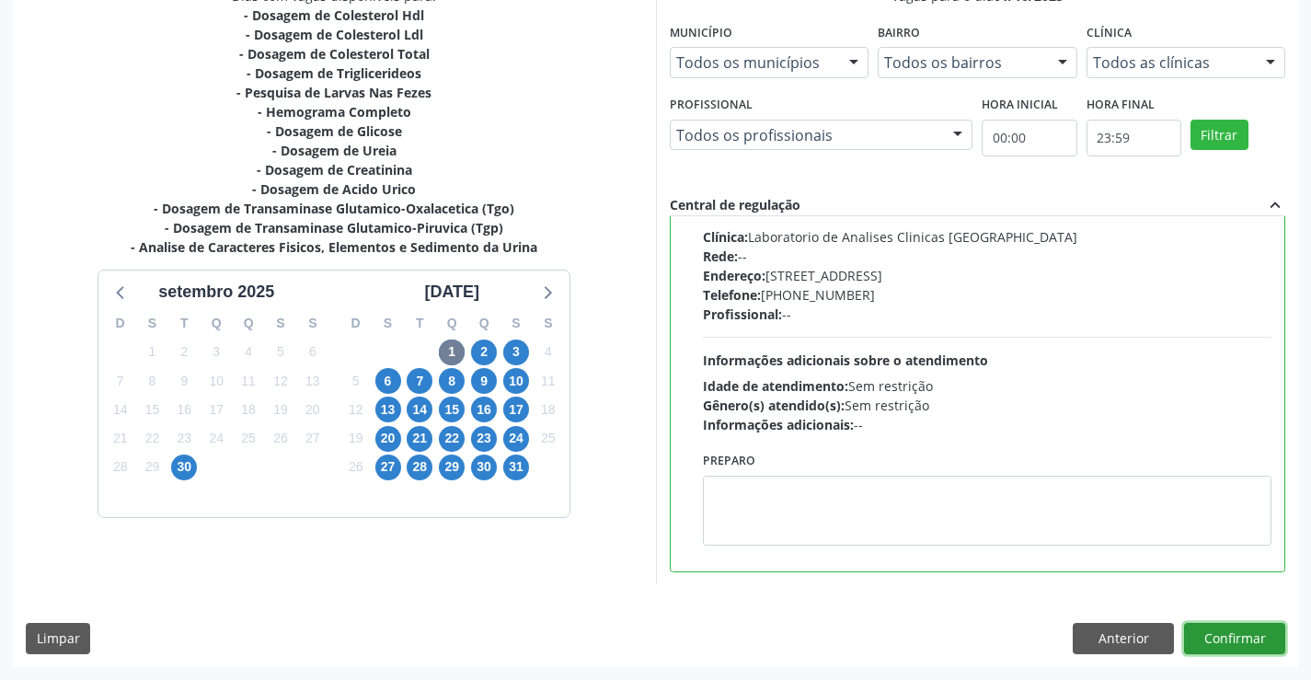
click at [1226, 633] on button "Confirmar" at bounding box center [1234, 638] width 101 height 31
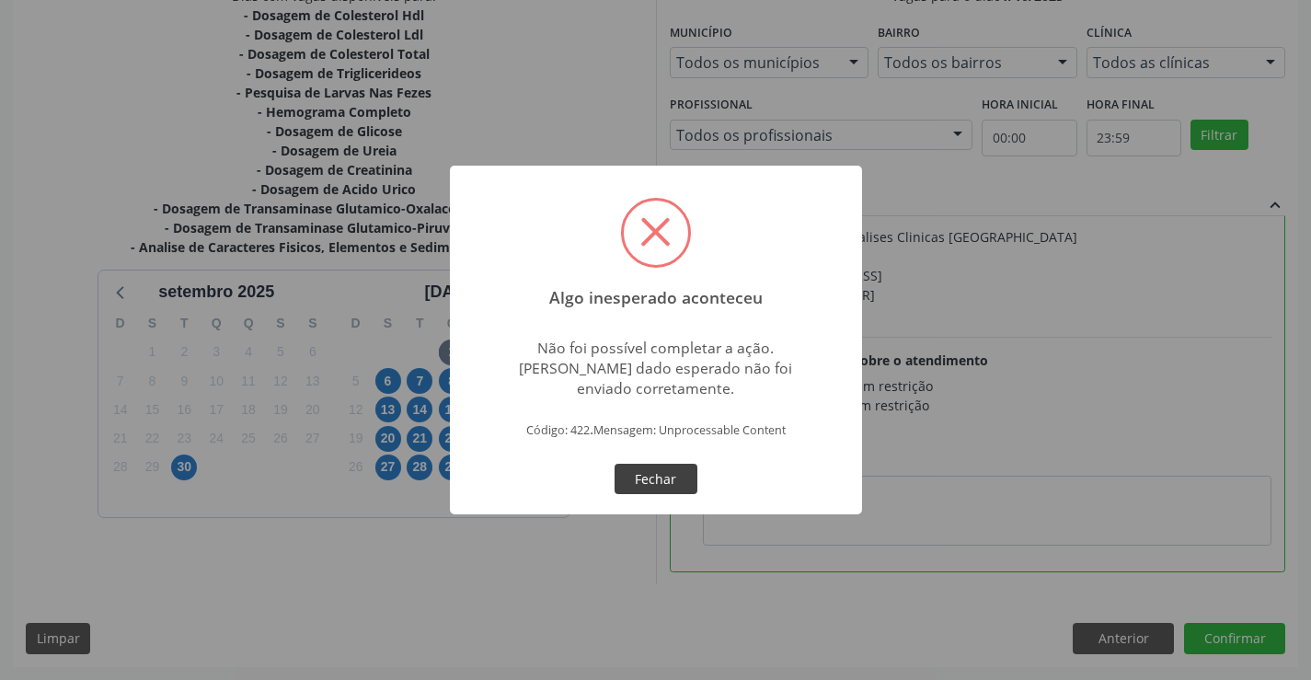
click at [648, 476] on button "Fechar" at bounding box center [655, 479] width 83 height 31
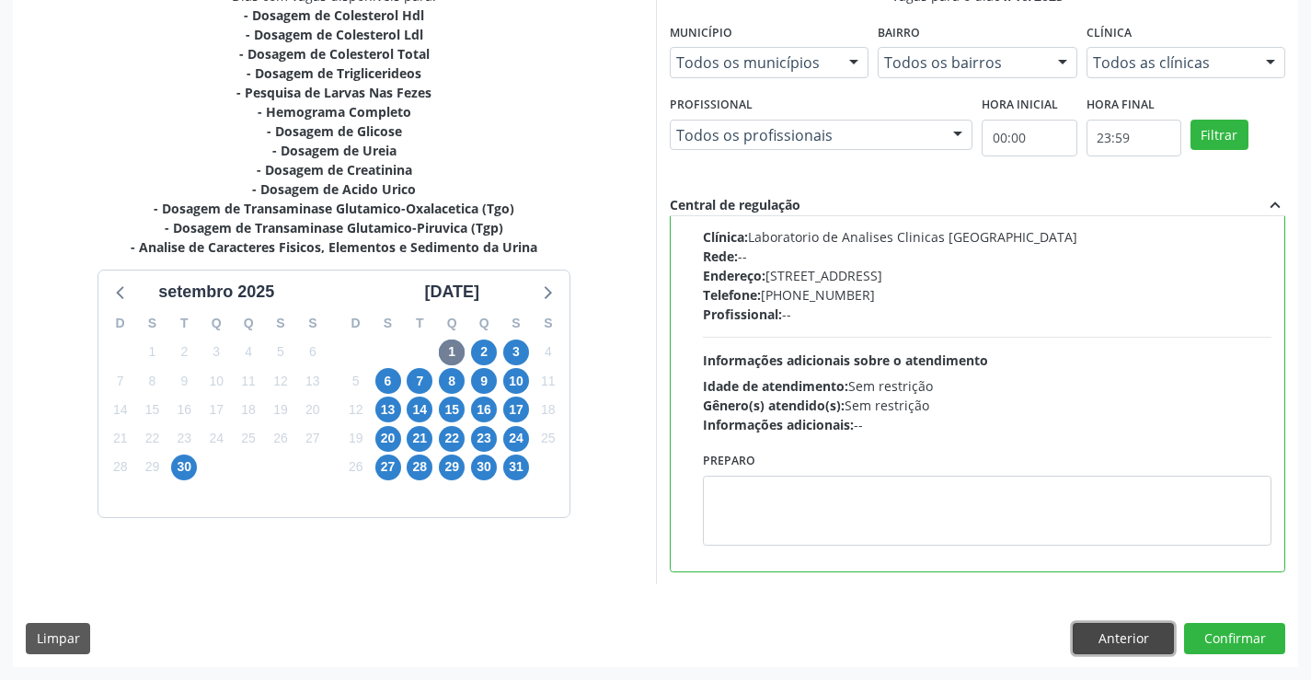
click at [1117, 639] on button "Anterior" at bounding box center [1122, 638] width 101 height 31
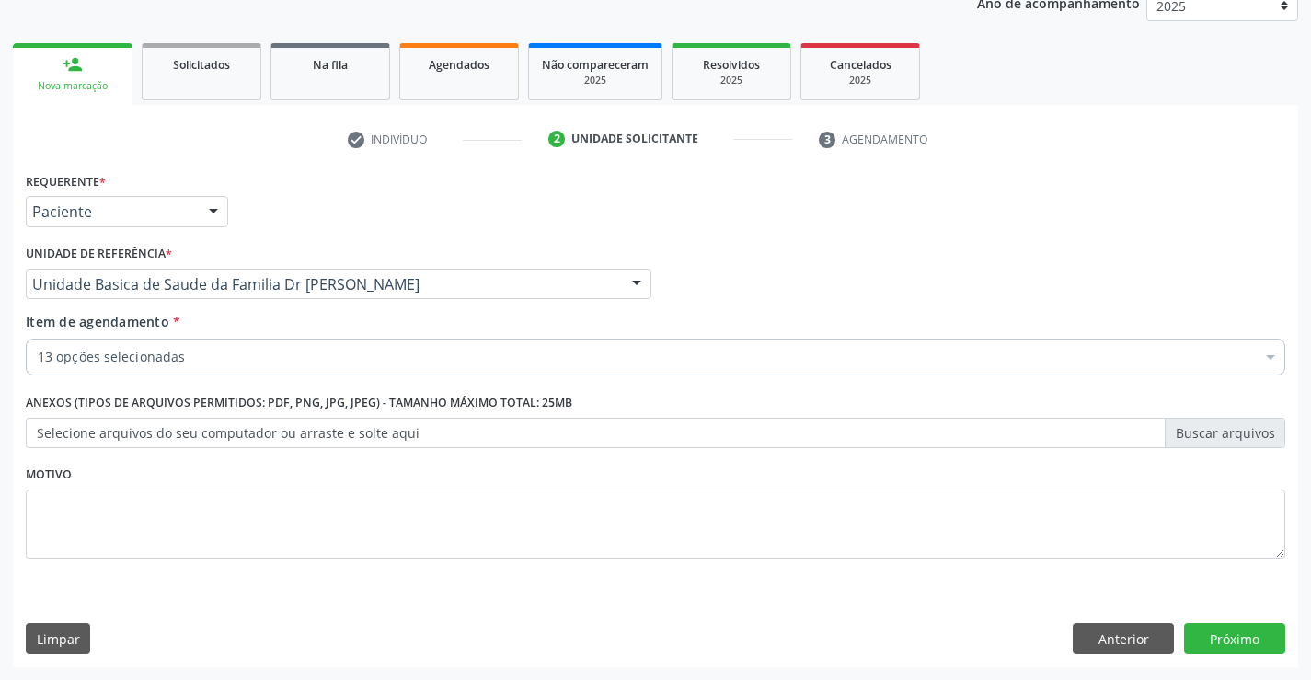
scroll to position [232, 0]
click at [1119, 634] on button "Anterior" at bounding box center [1122, 638] width 101 height 31
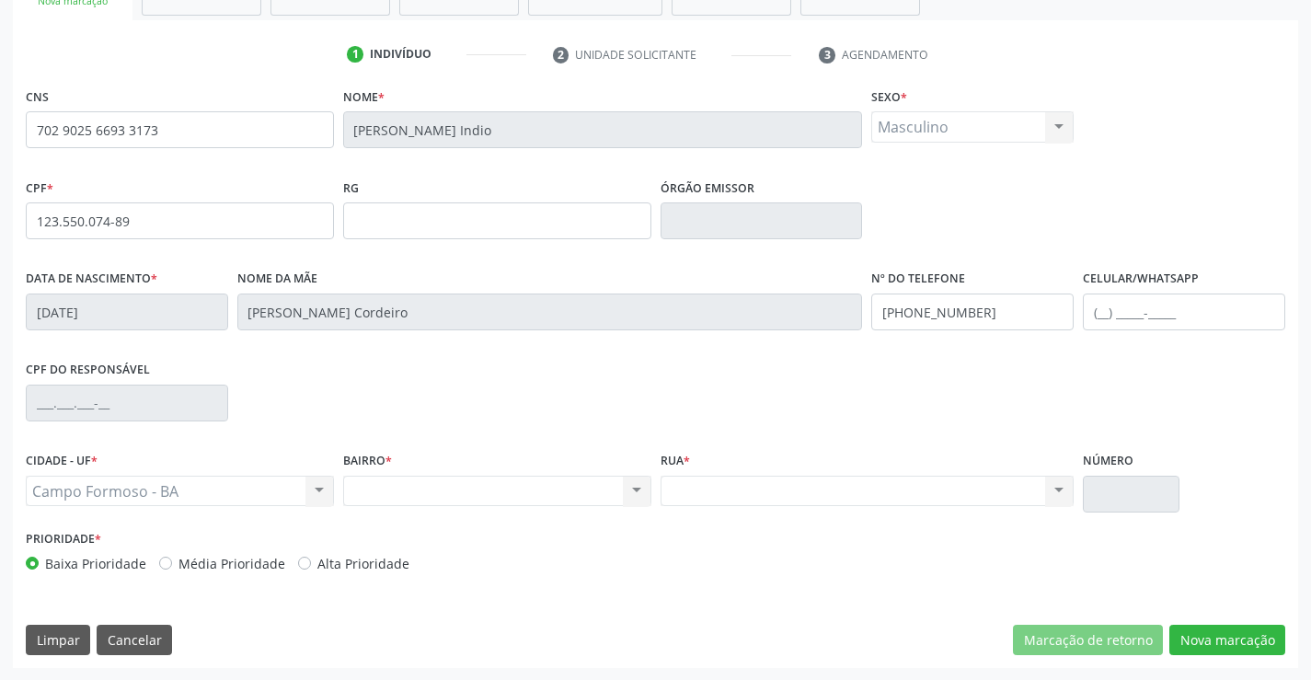
scroll to position [317, 0]
click at [312, 481] on div "Campo Formoso - BA Campo Formoso - BA Nenhum resultado encontrado para: " " Não…" at bounding box center [180, 490] width 308 height 31
click at [437, 482] on div "Nenhum resultado encontrado para: " " Não há nenhuma opção para ser exibida." at bounding box center [497, 490] width 308 height 31
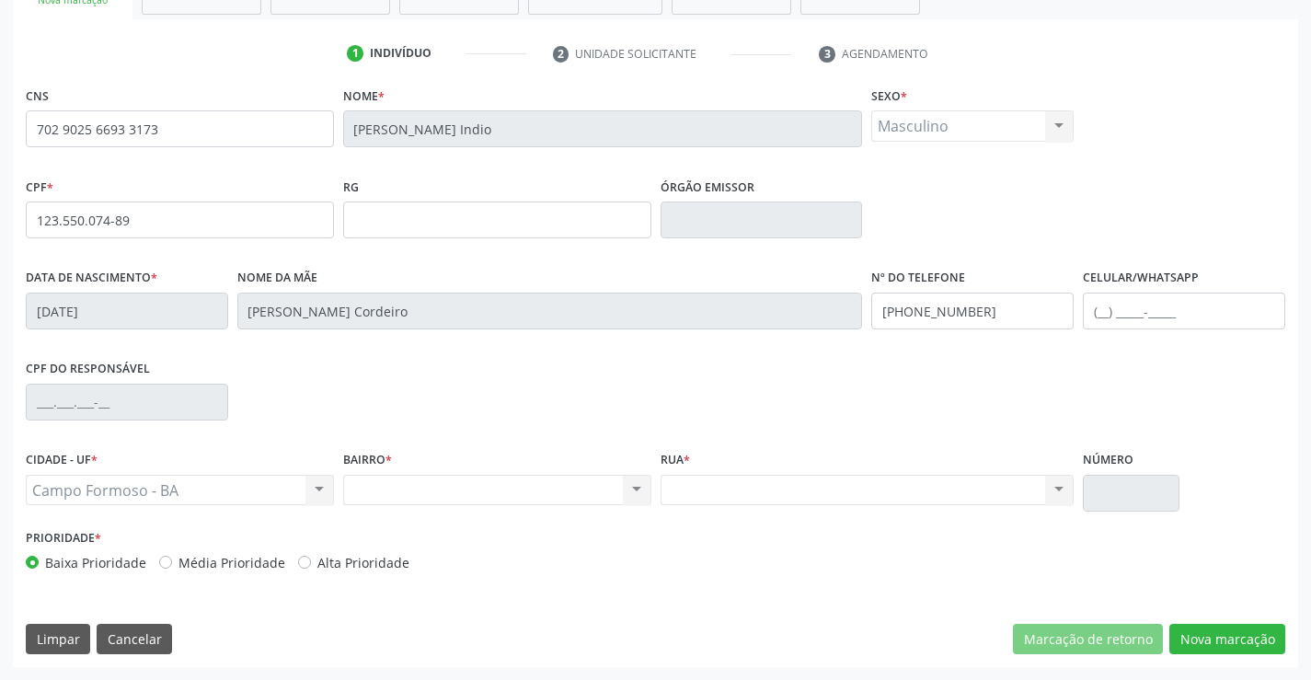
click at [437, 482] on div "Nenhum resultado encontrado para: " " Não há nenhuma opção para ser exibida." at bounding box center [497, 490] width 308 height 31
drag, startPoint x: 33, startPoint y: 123, endPoint x: 223, endPoint y: 128, distance: 189.5
click at [223, 128] on input "702 9025 6693 3173" at bounding box center [180, 128] width 308 height 37
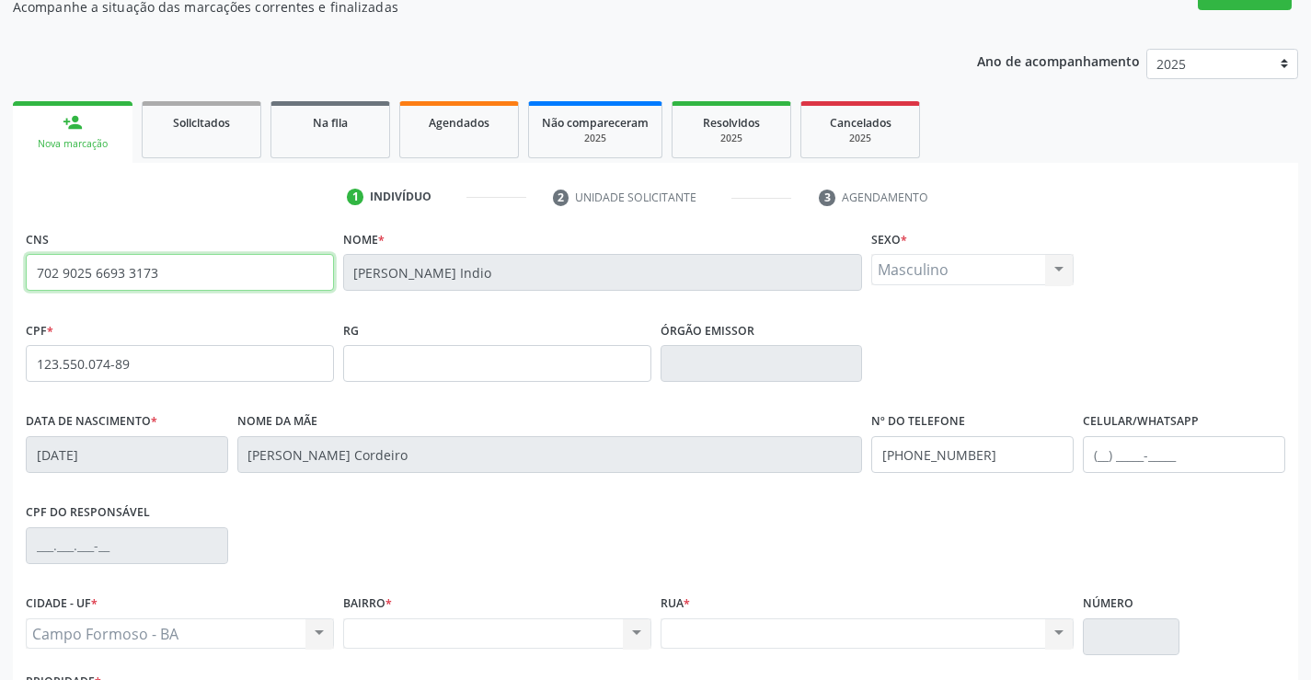
scroll to position [0, 0]
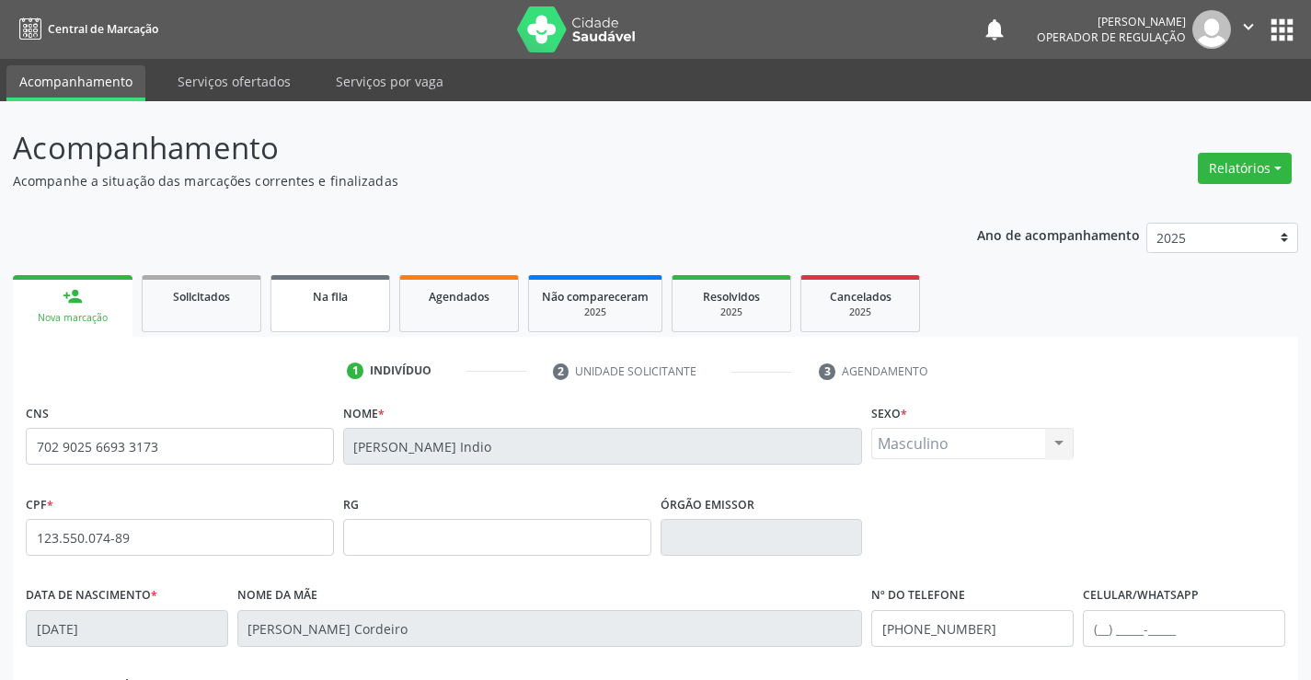
click at [314, 320] on link "Na fila" at bounding box center [330, 303] width 120 height 57
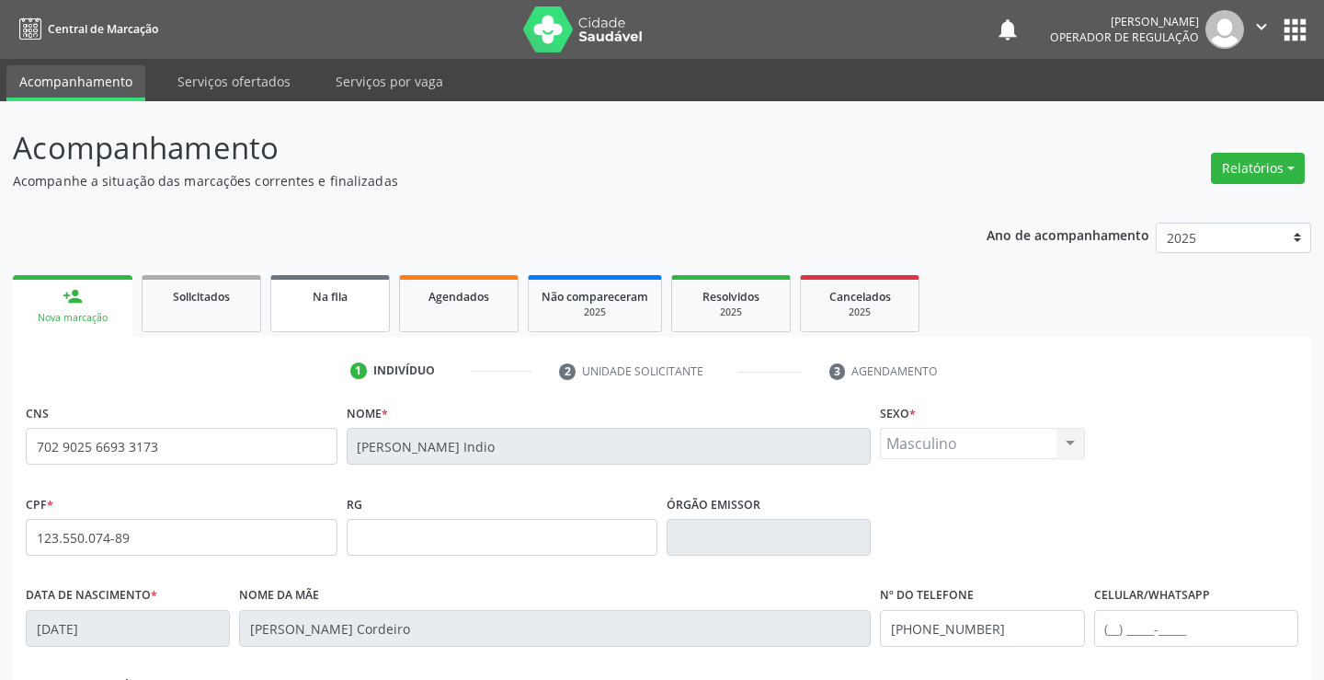
click at [314, 320] on link "Na fila" at bounding box center [330, 303] width 120 height 57
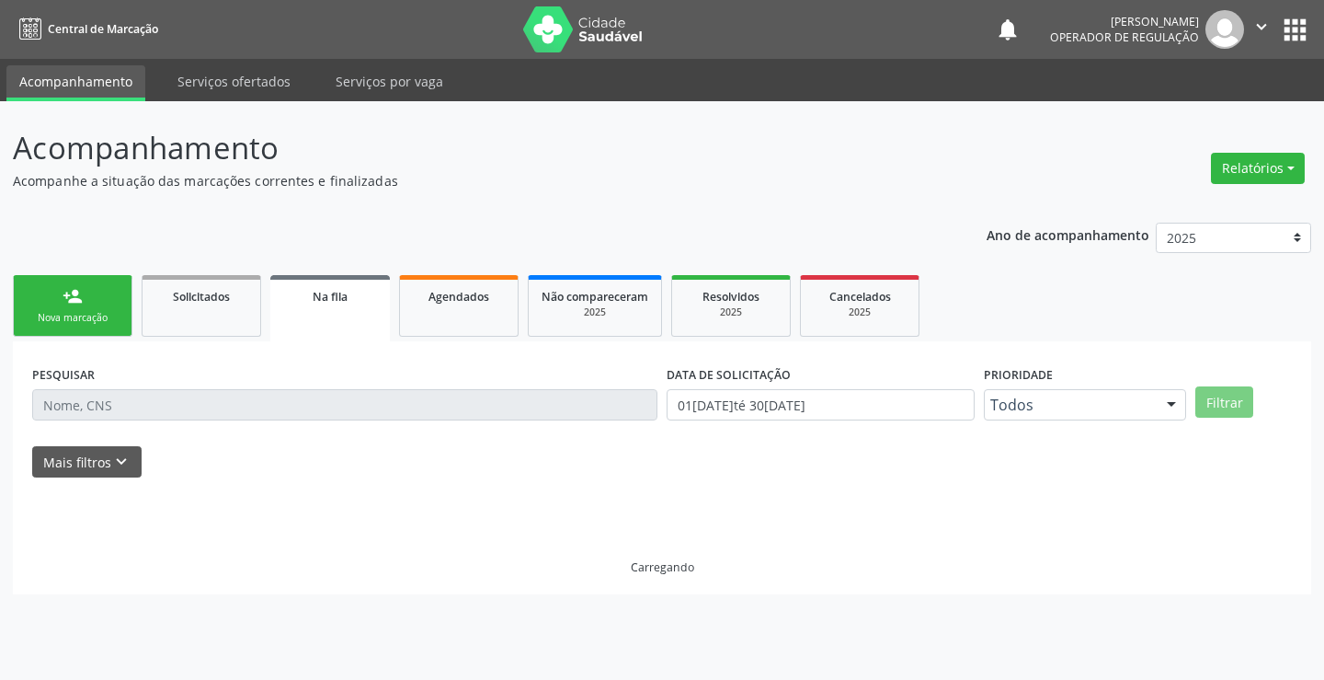
click at [86, 308] on link "person_add Nova marcação" at bounding box center [73, 306] width 120 height 62
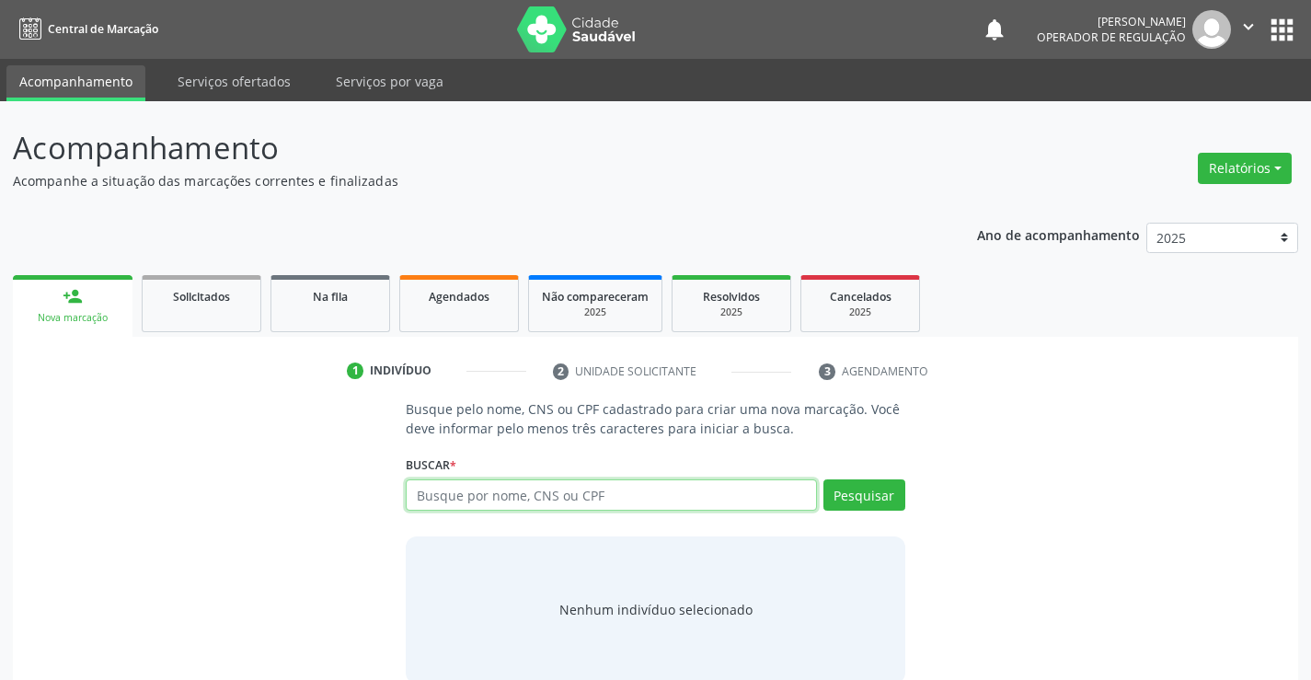
paste input "702 9025 6693 3173"
type input "702 9025 6693 3173"
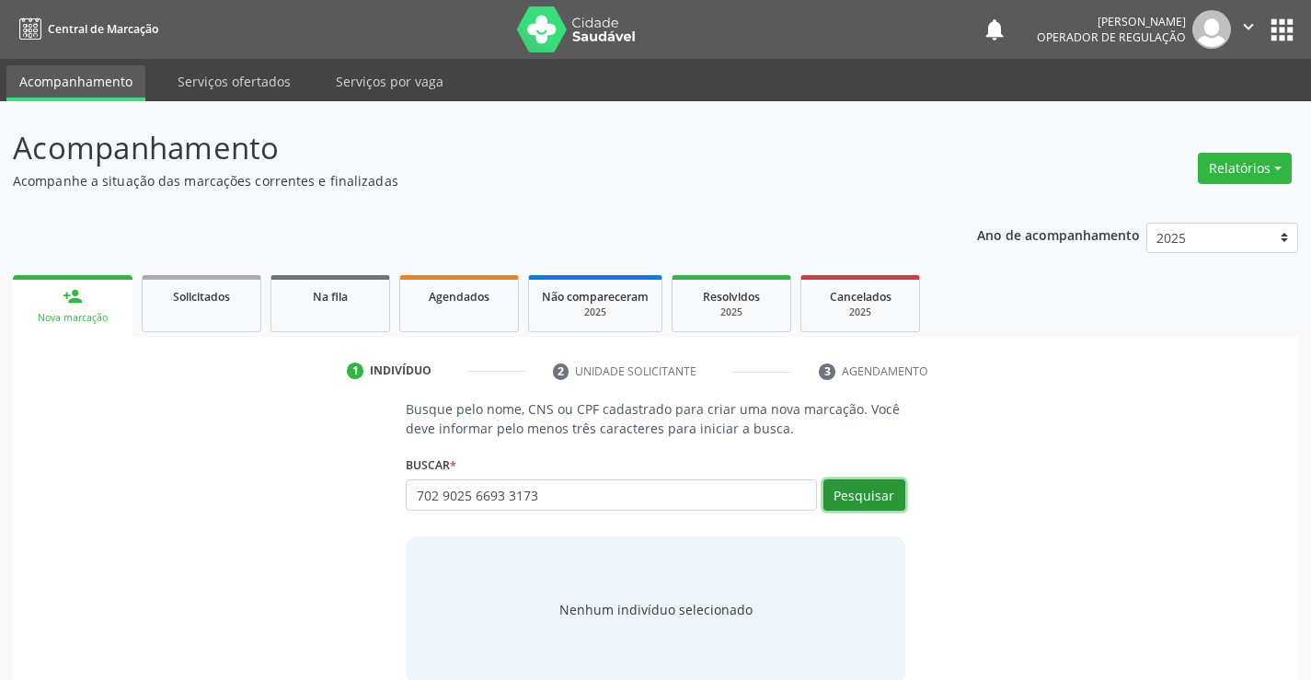
click at [865, 491] on button "Pesquisar" at bounding box center [864, 494] width 82 height 31
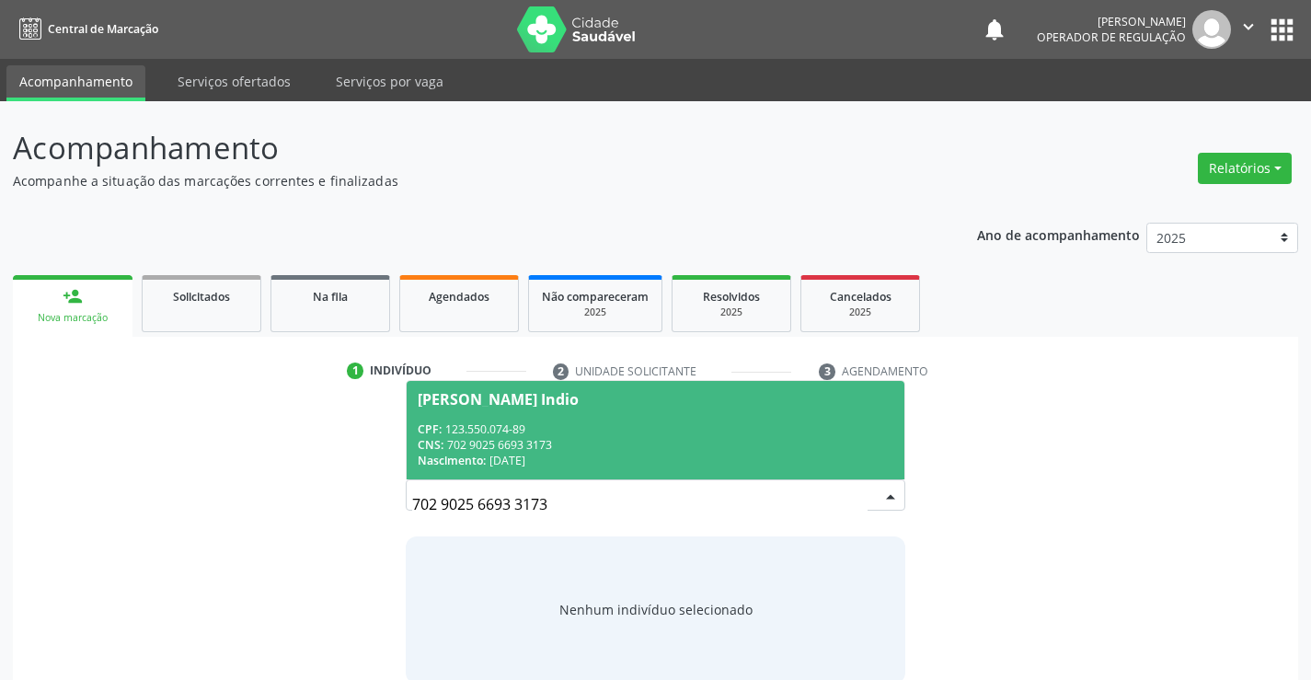
click at [490, 441] on div "CNS: 702 9025 6693 3173" at bounding box center [655, 445] width 475 height 16
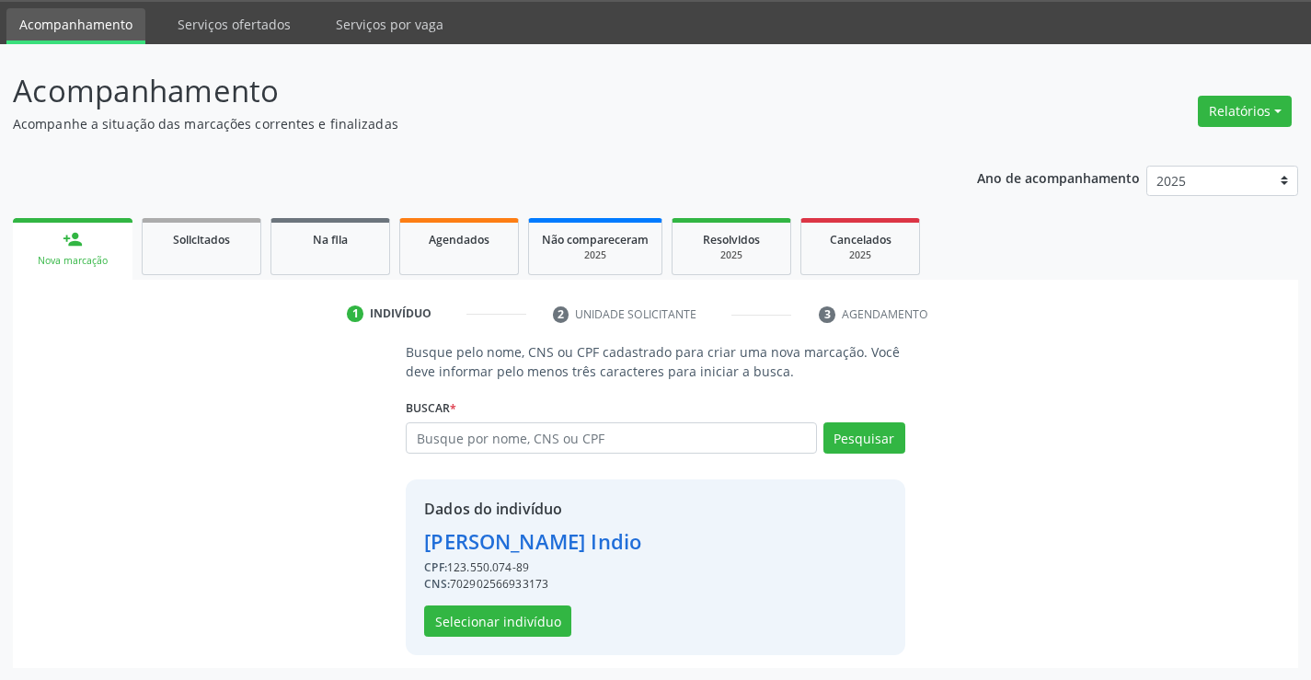
scroll to position [58, 0]
click at [504, 612] on button "Selecionar indivíduo" at bounding box center [497, 619] width 147 height 31
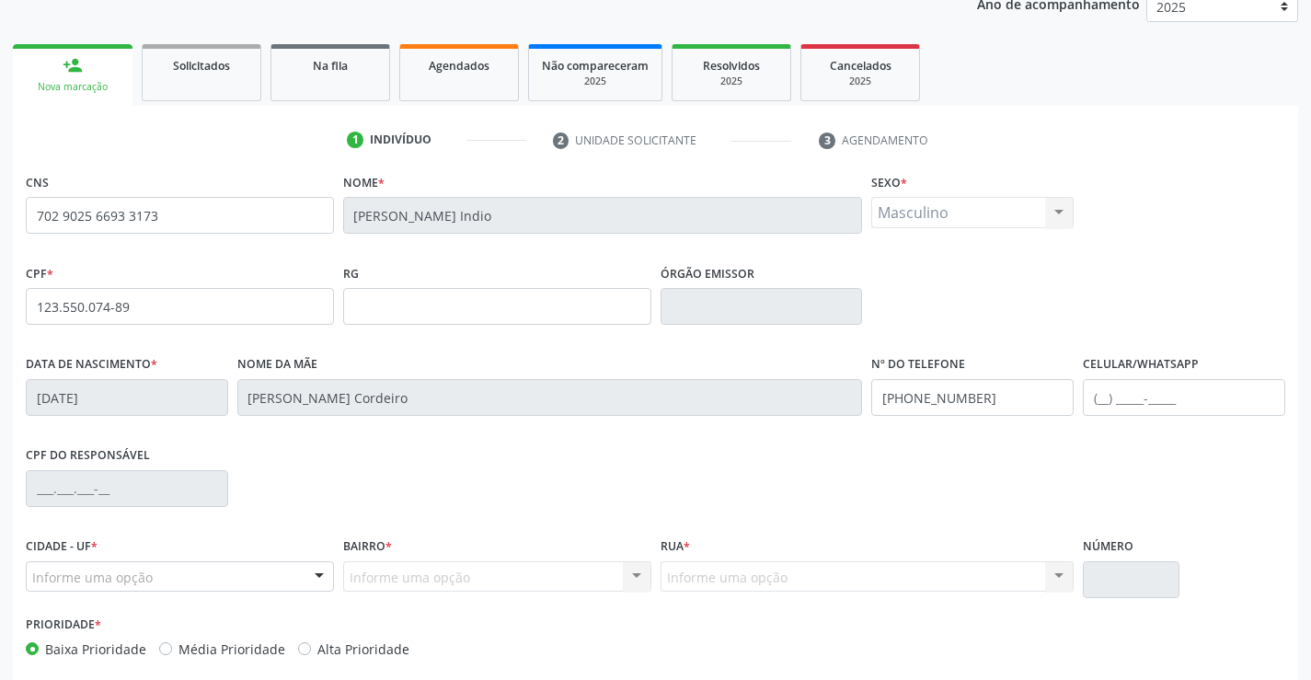
scroll to position [317, 0]
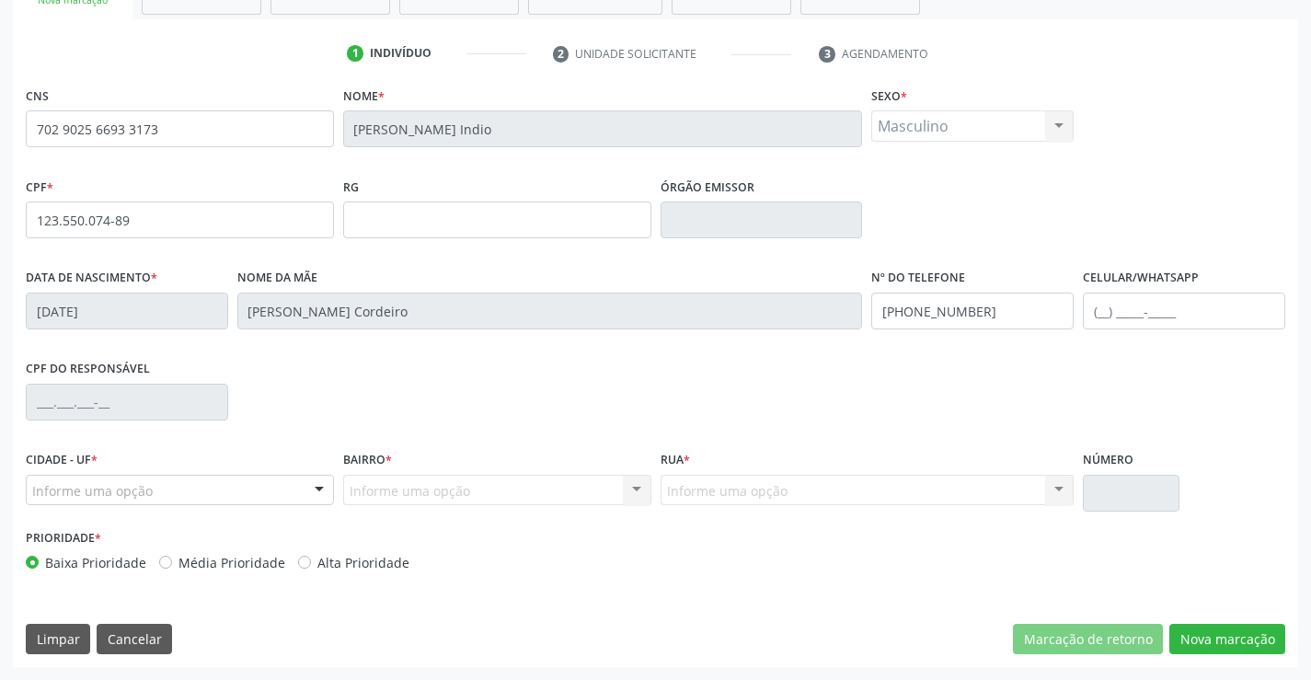
click at [320, 484] on div at bounding box center [319, 491] width 28 height 31
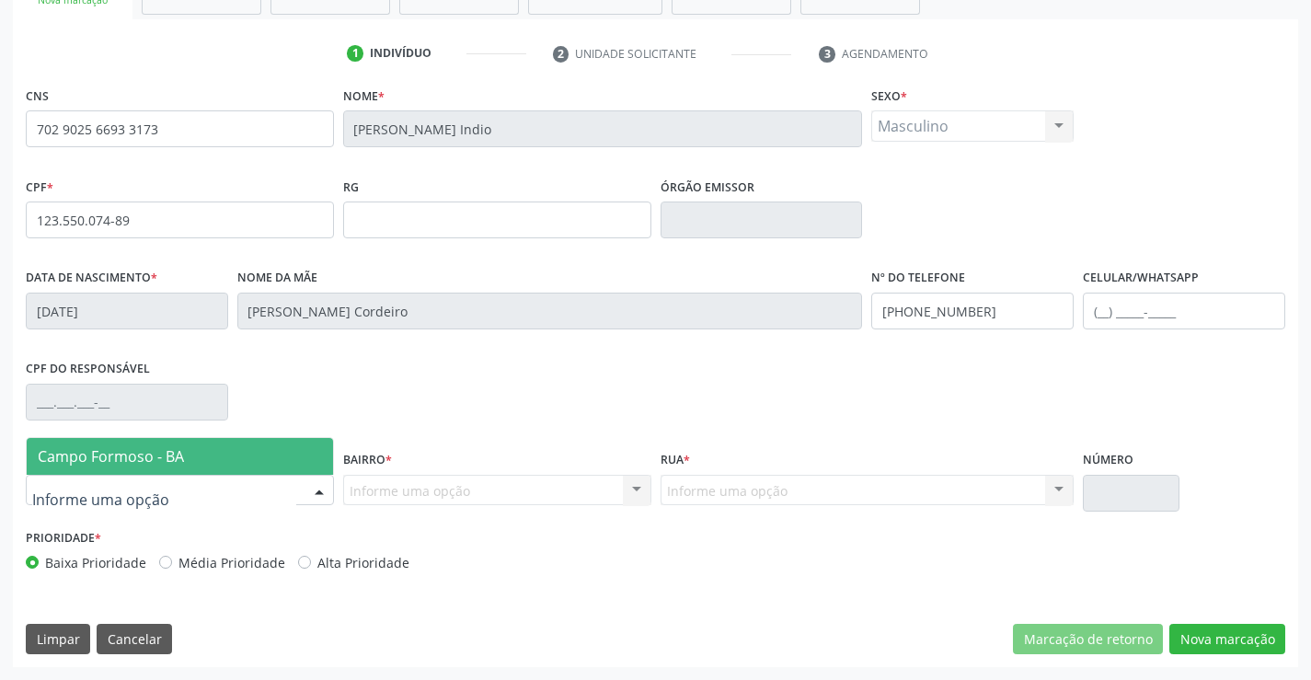
drag, startPoint x: 126, startPoint y: 444, endPoint x: 401, endPoint y: 472, distance: 276.4
click at [127, 444] on span "Campo Formoso - BA" at bounding box center [180, 456] width 306 height 37
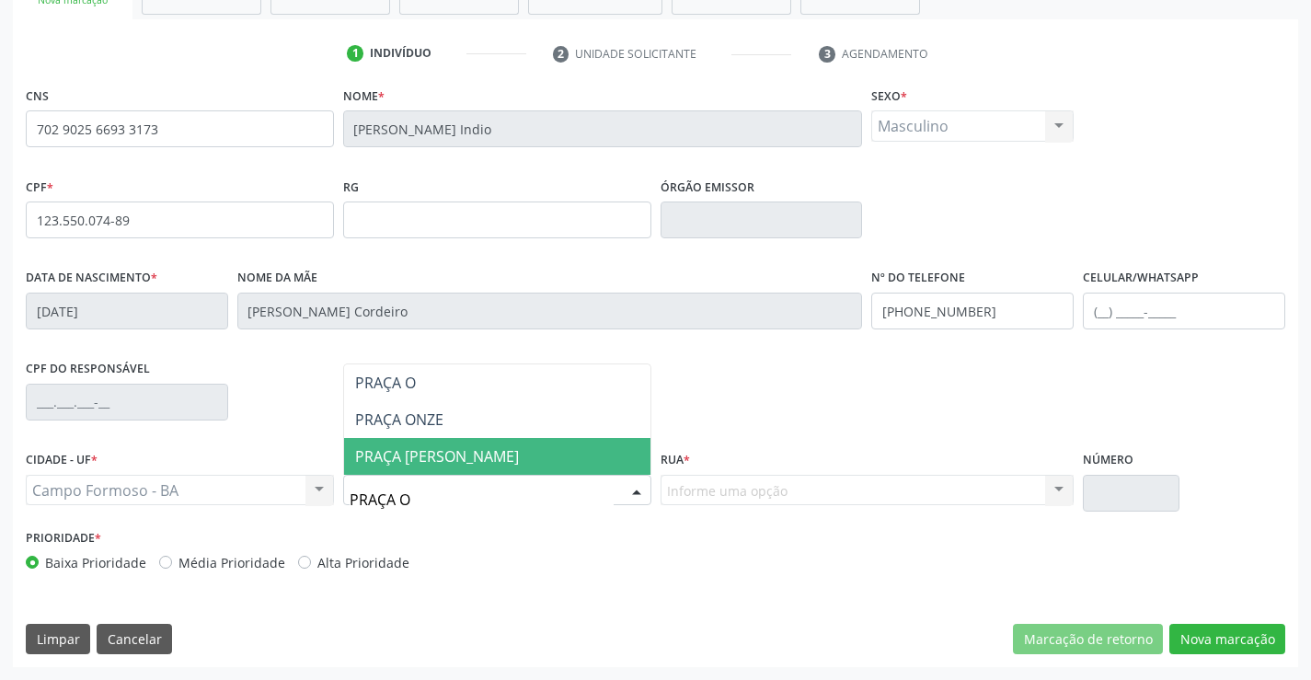
type input "PRAÇA OL"
click at [426, 459] on span "PRAÇA OLGA PASSOS" at bounding box center [437, 456] width 164 height 20
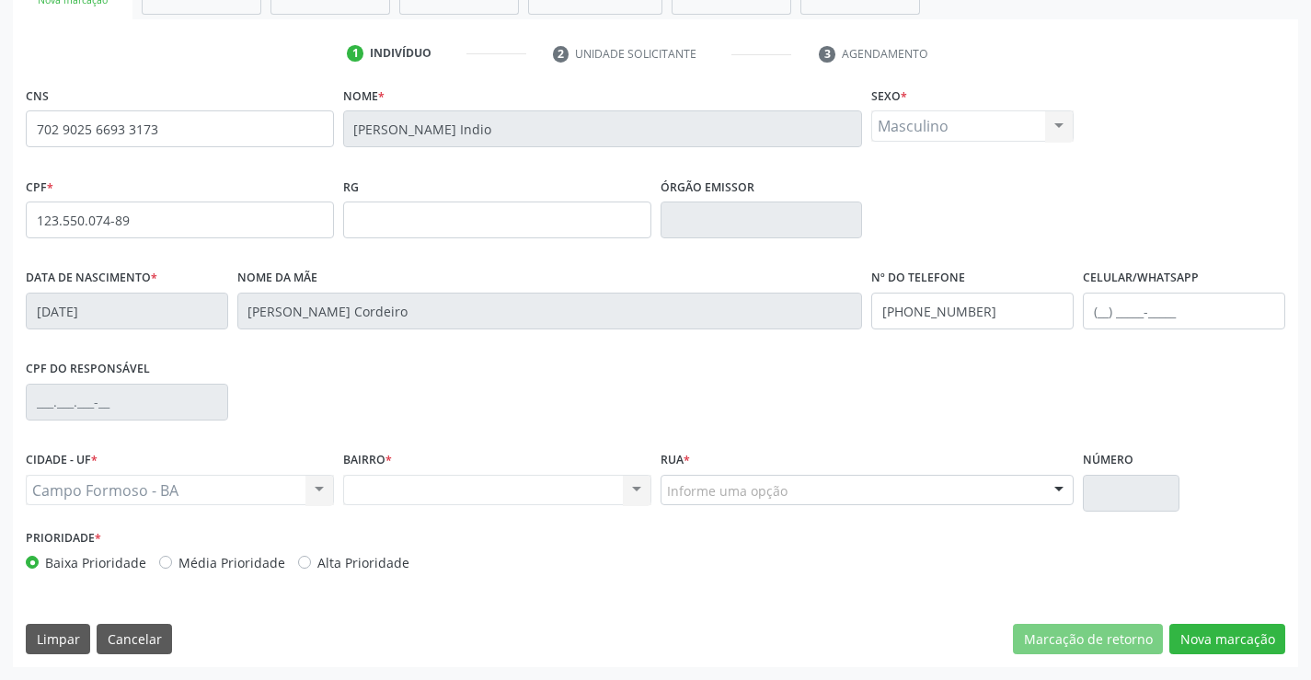
click at [1046, 489] on div at bounding box center [1059, 491] width 28 height 31
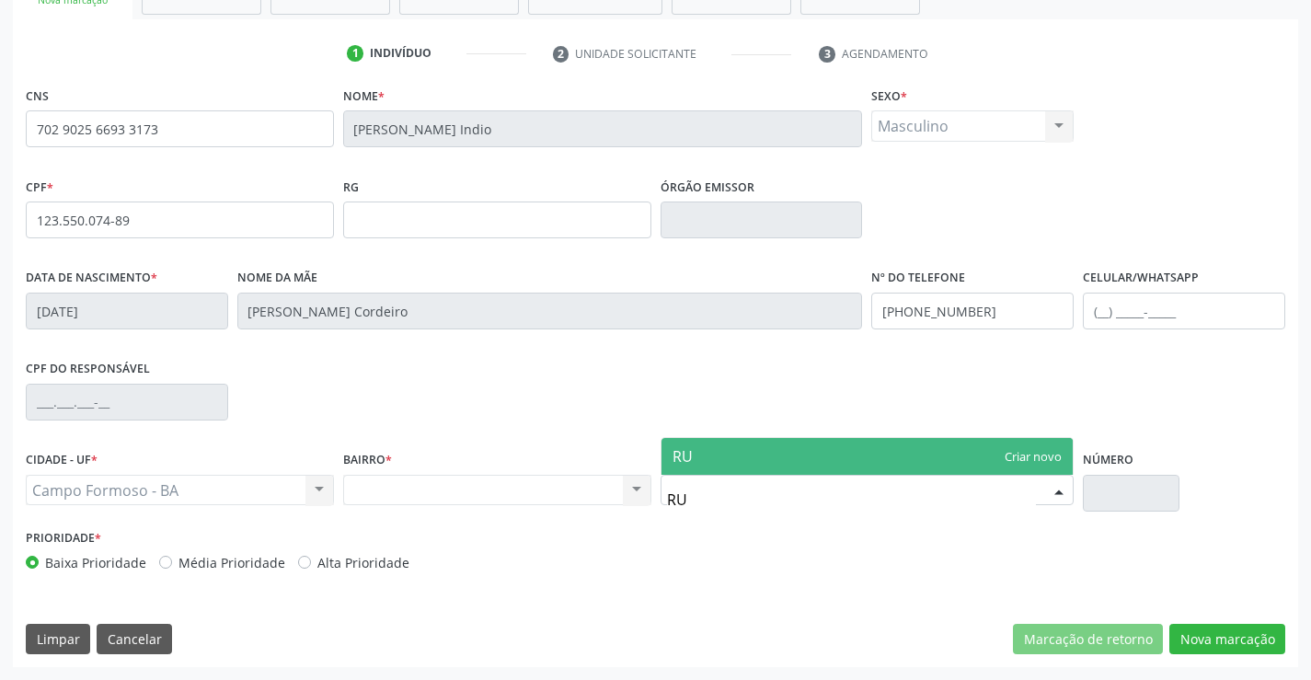
type input "R"
type input "O"
click at [619, 440] on div "CPF do responsável" at bounding box center [655, 400] width 1268 height 91
click at [1049, 480] on div at bounding box center [1059, 491] width 28 height 31
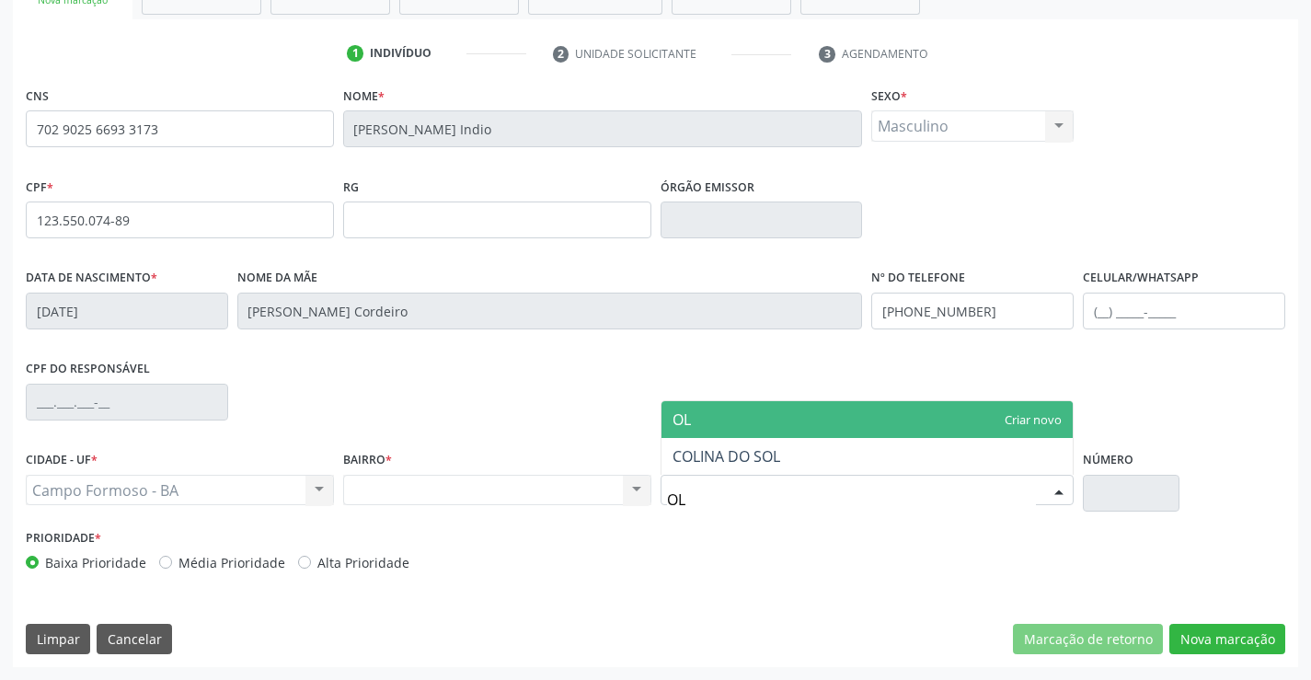
type input "O"
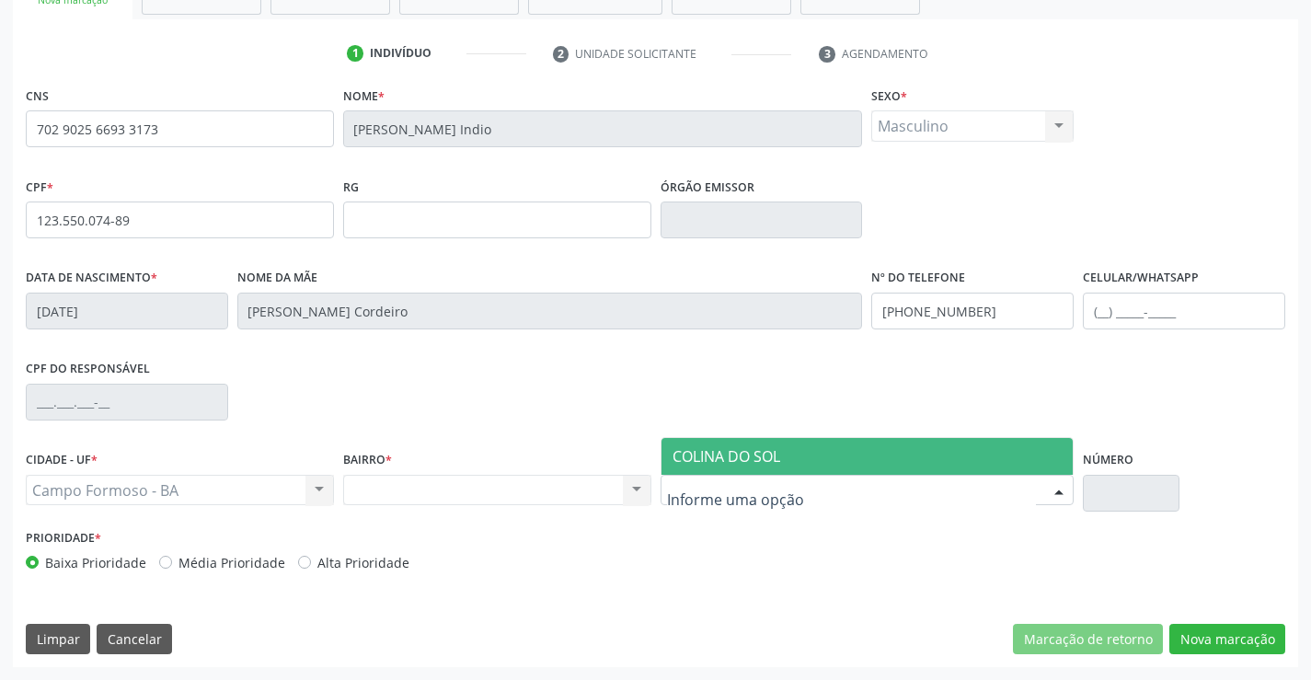
drag, startPoint x: 824, startPoint y: 457, endPoint x: 1075, endPoint y: 496, distance: 254.0
click at [835, 454] on span "COLINA DO SOL" at bounding box center [867, 456] width 412 height 37
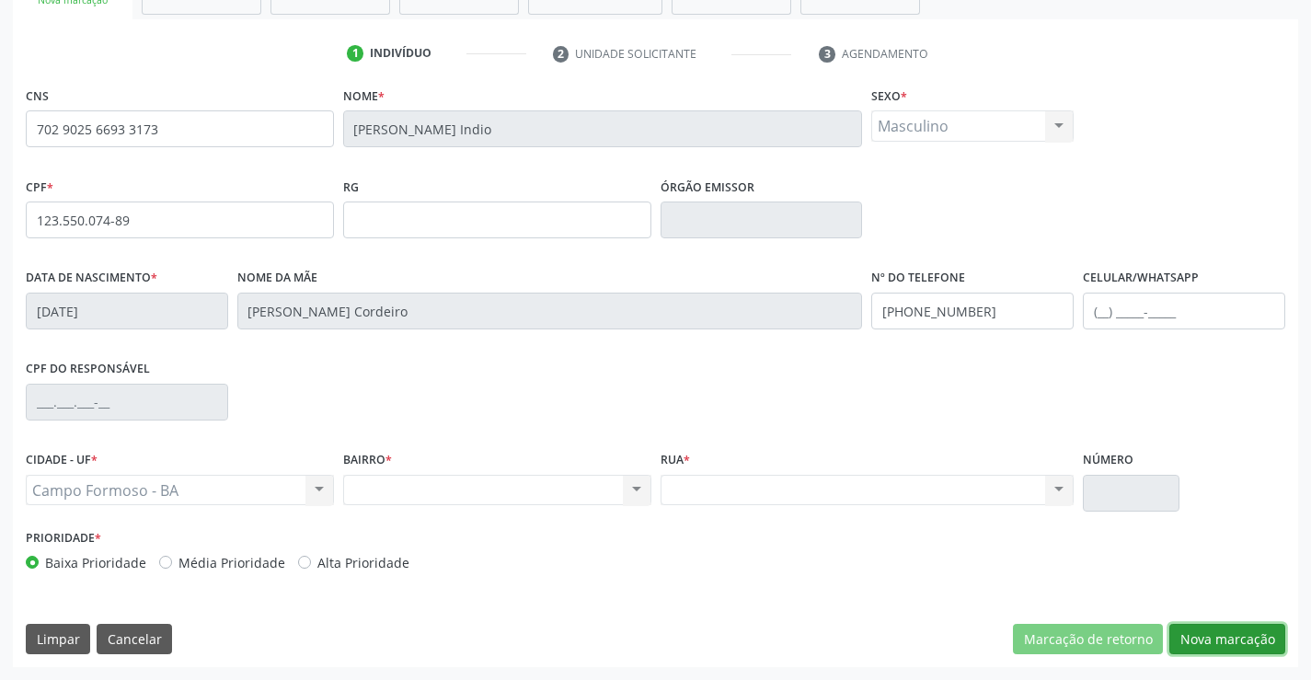
click at [1210, 624] on button "Nova marcação" at bounding box center [1227, 639] width 116 height 31
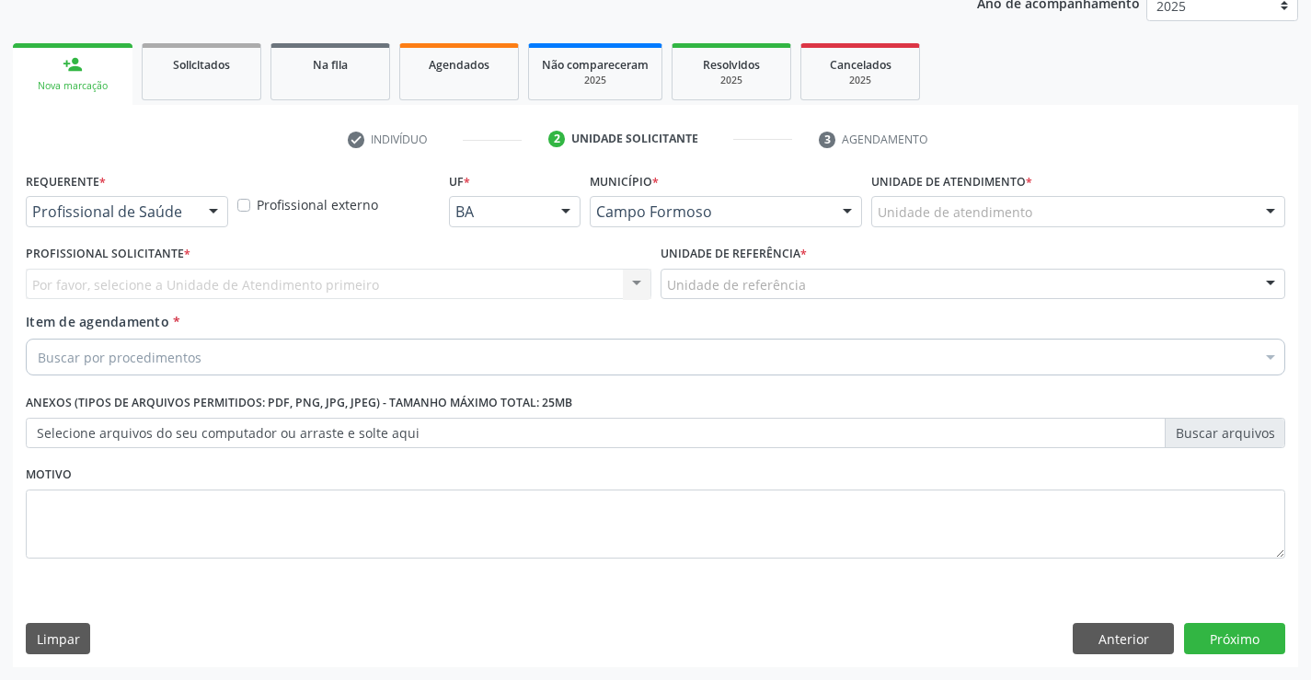
scroll to position [232, 0]
click at [1134, 637] on button "Anterior" at bounding box center [1122, 638] width 101 height 31
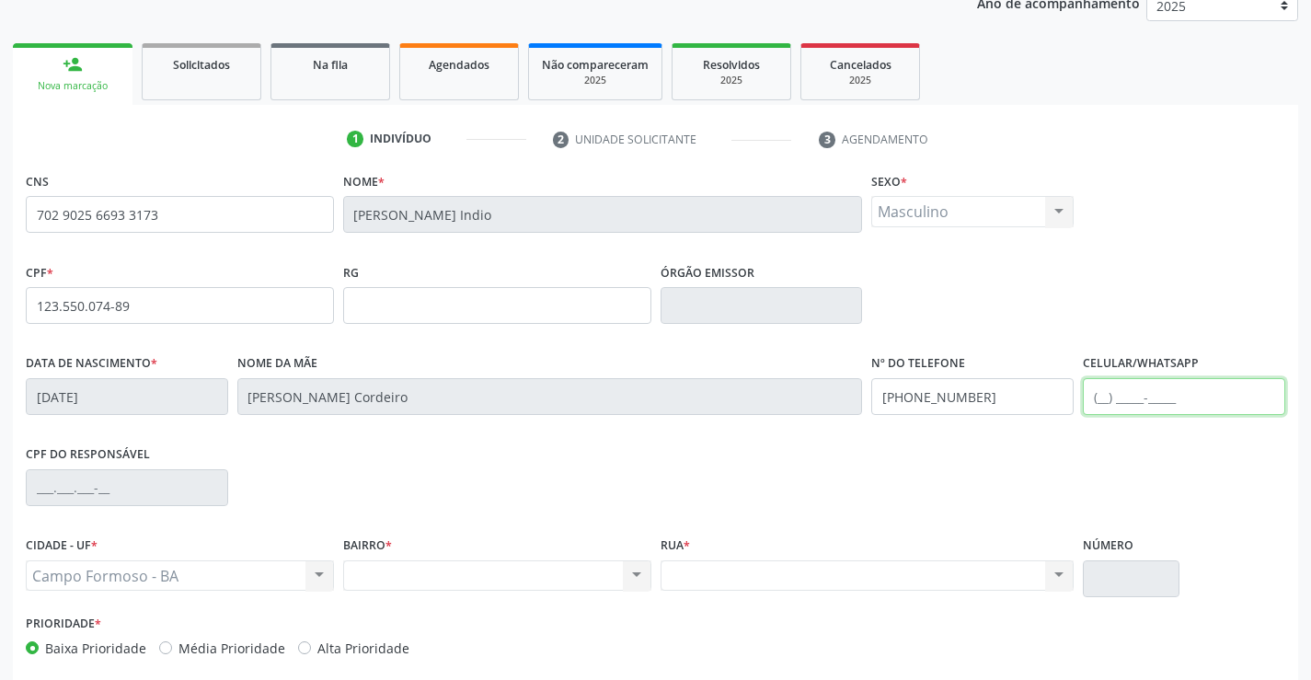
click at [1151, 393] on input "text" at bounding box center [1184, 396] width 202 height 37
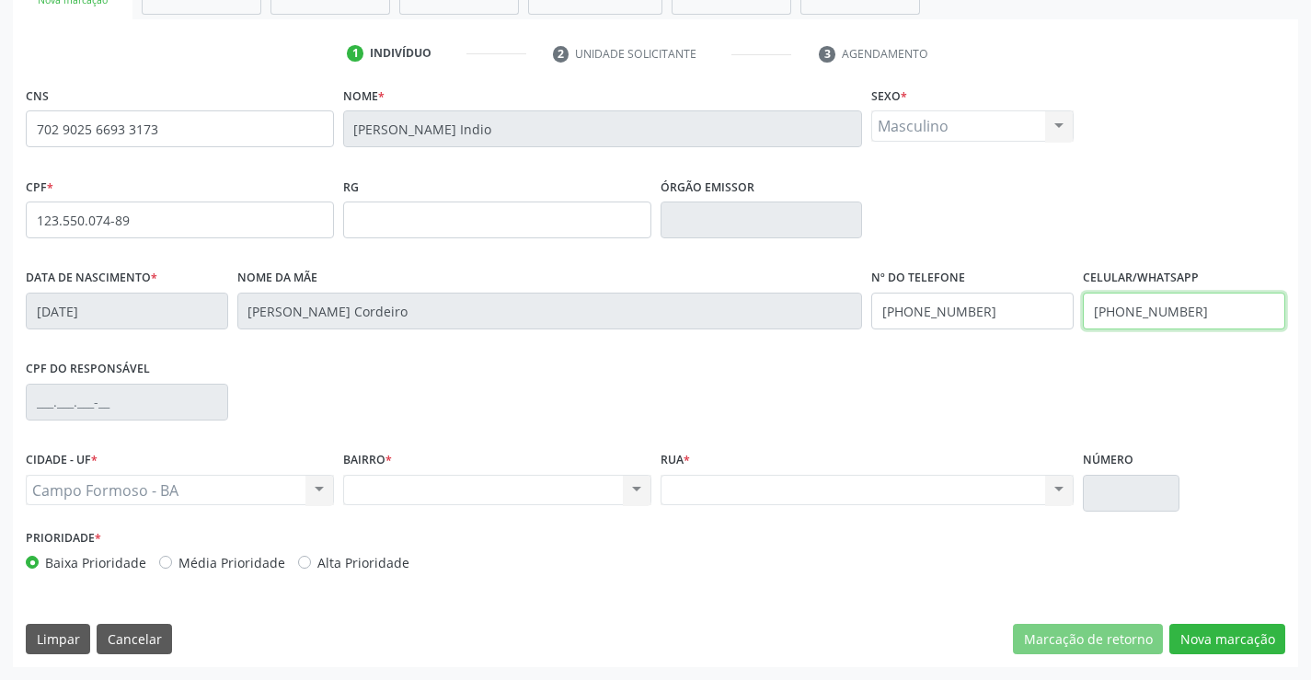
type input "(87) 99988-1497"
click at [982, 311] on input "(87) 99956-6121" at bounding box center [972, 310] width 202 height 37
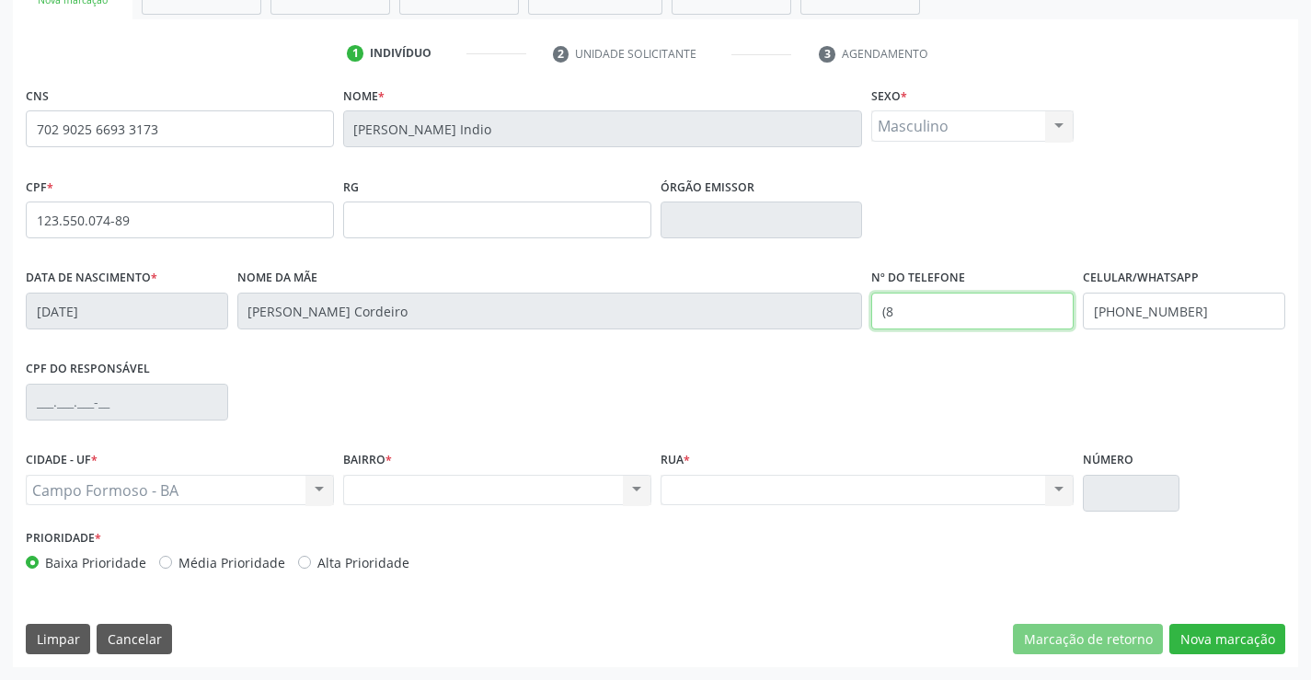
type input "("
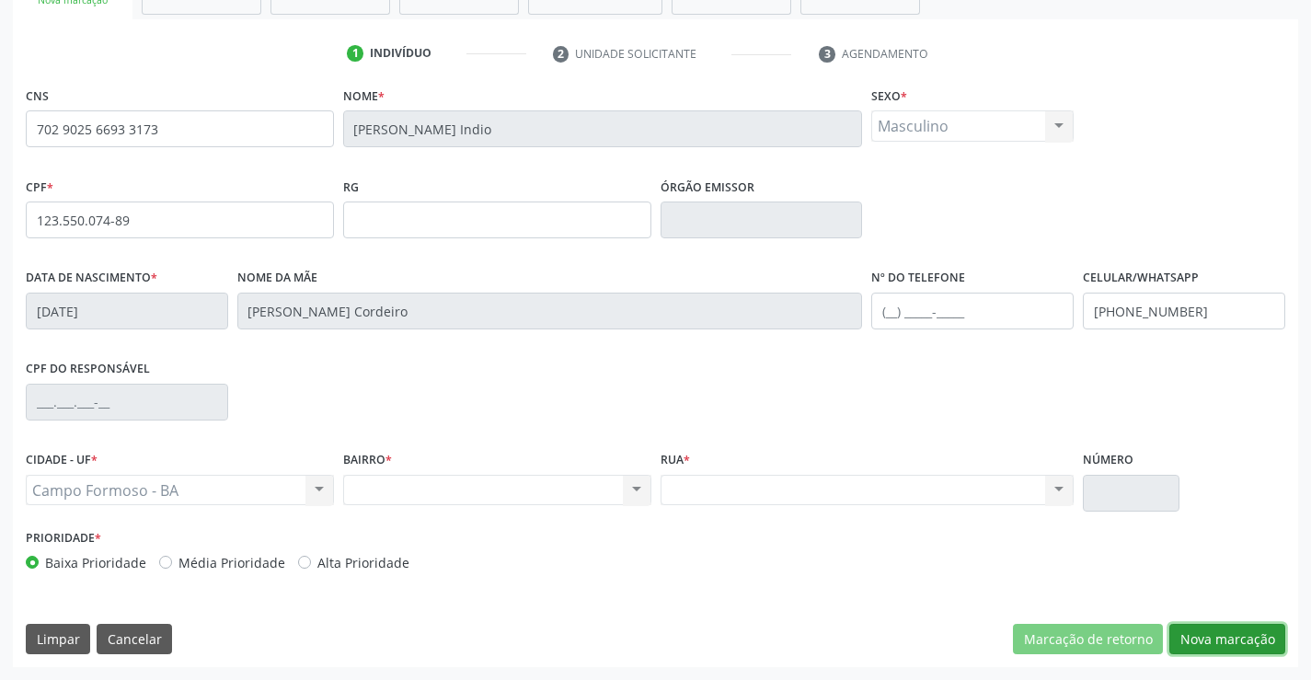
click at [1220, 636] on button "Nova marcação" at bounding box center [1227, 639] width 116 height 31
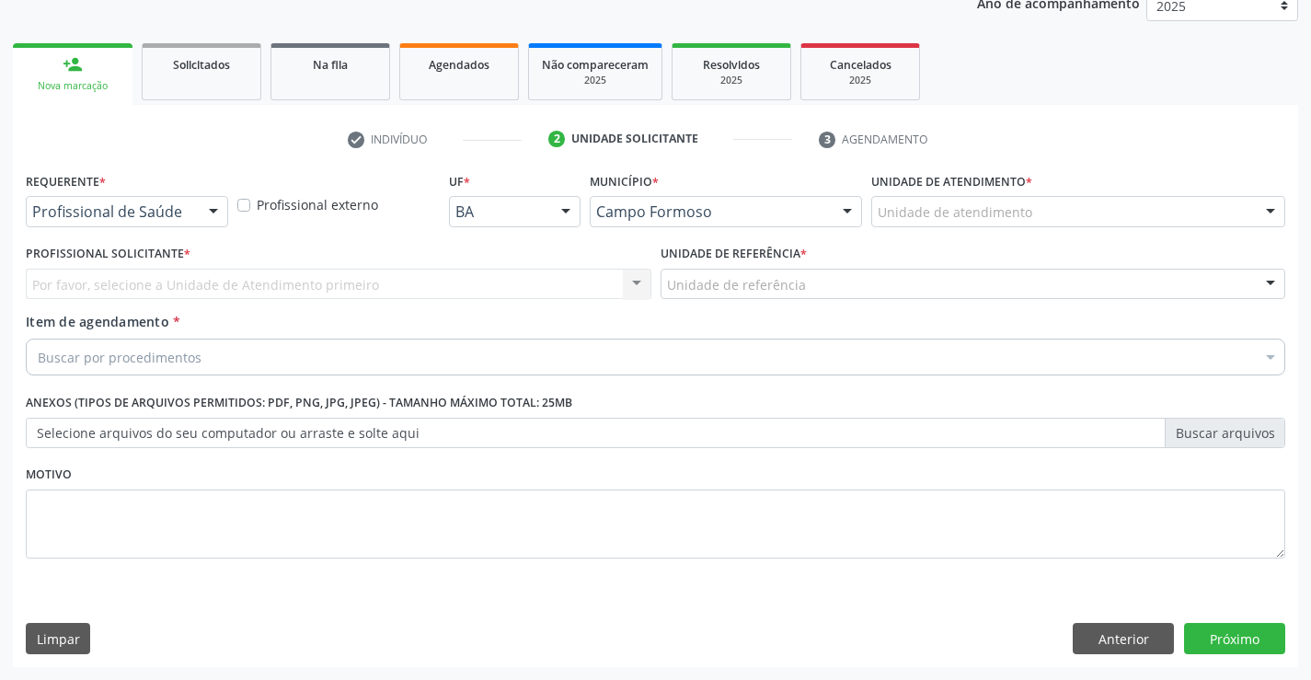
scroll to position [232, 0]
click at [208, 201] on div at bounding box center [214, 212] width 28 height 31
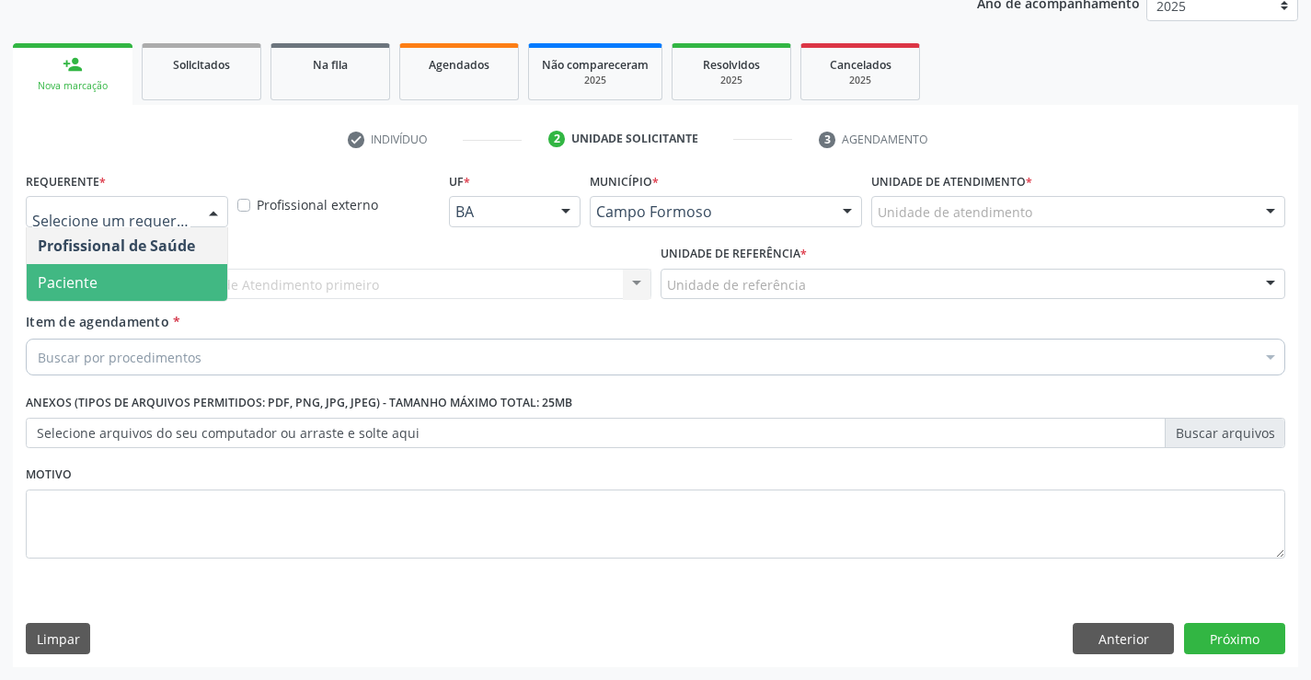
drag, startPoint x: 79, startPoint y: 283, endPoint x: 288, endPoint y: 279, distance: 208.8
click at [82, 282] on span "Paciente" at bounding box center [68, 282] width 60 height 20
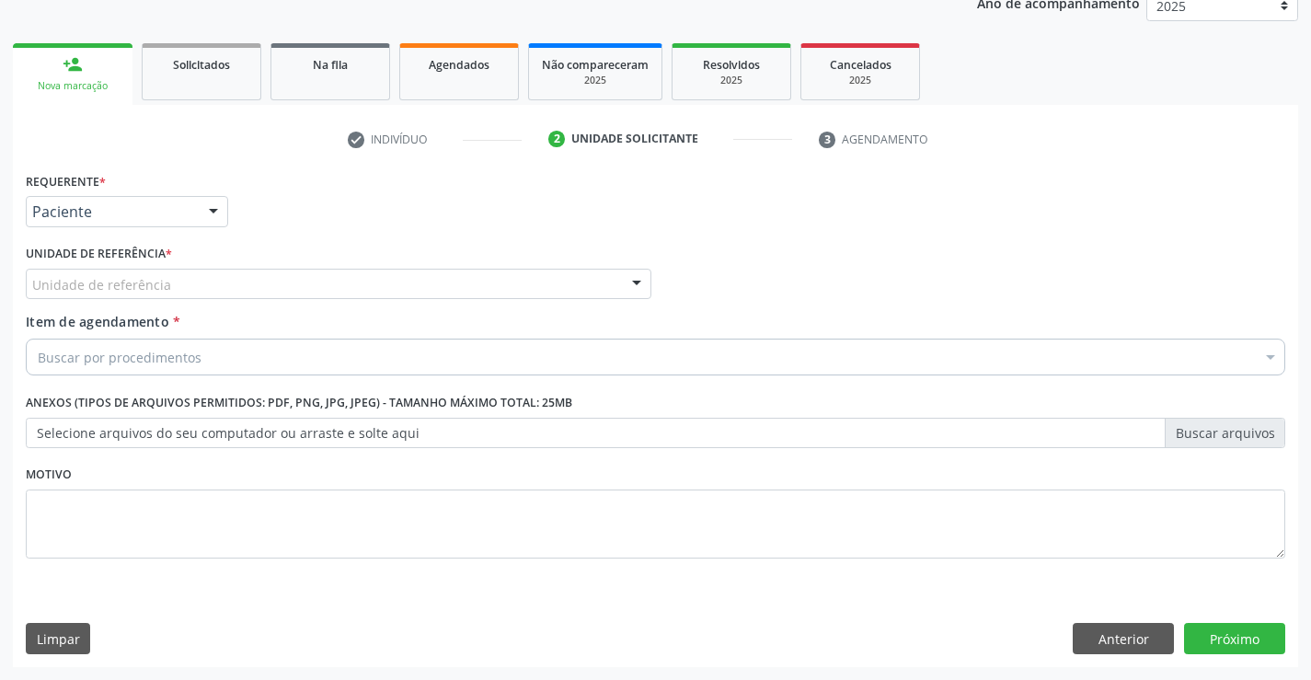
click at [311, 277] on div "Unidade de referência" at bounding box center [338, 284] width 625 height 31
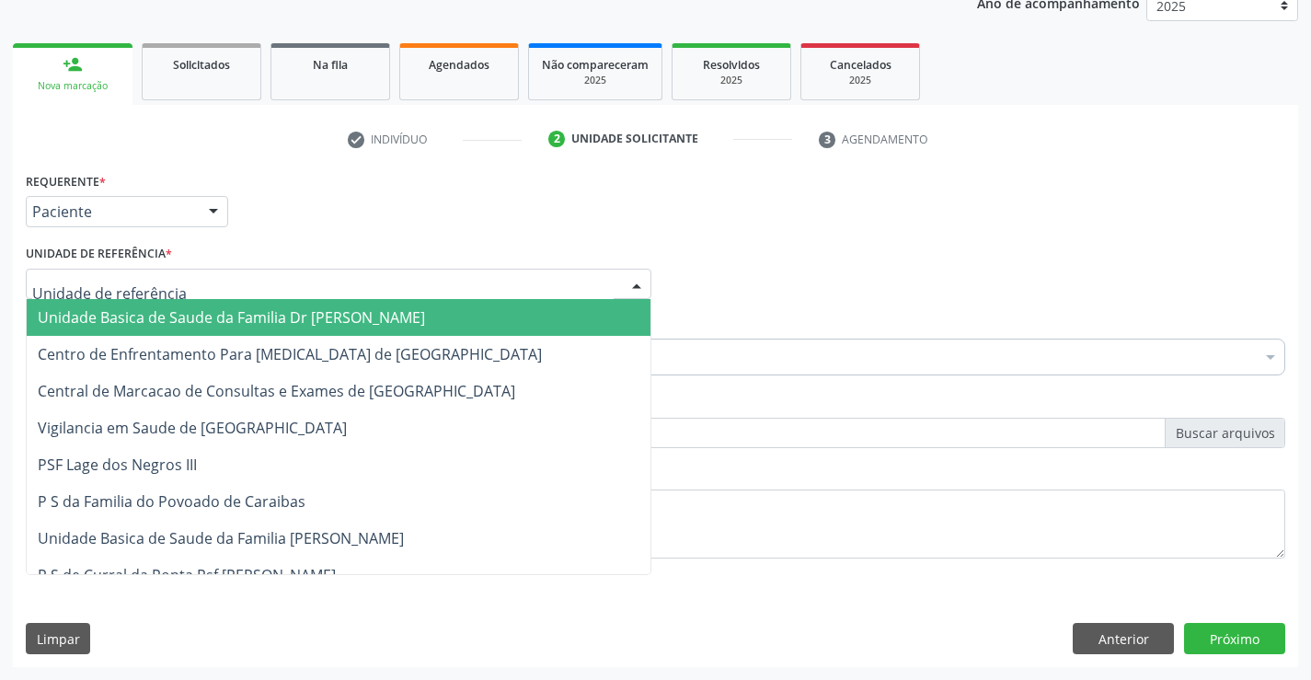
click at [163, 321] on span "Unidade Basica de Saude da Familia Dr [PERSON_NAME]" at bounding box center [231, 317] width 387 height 20
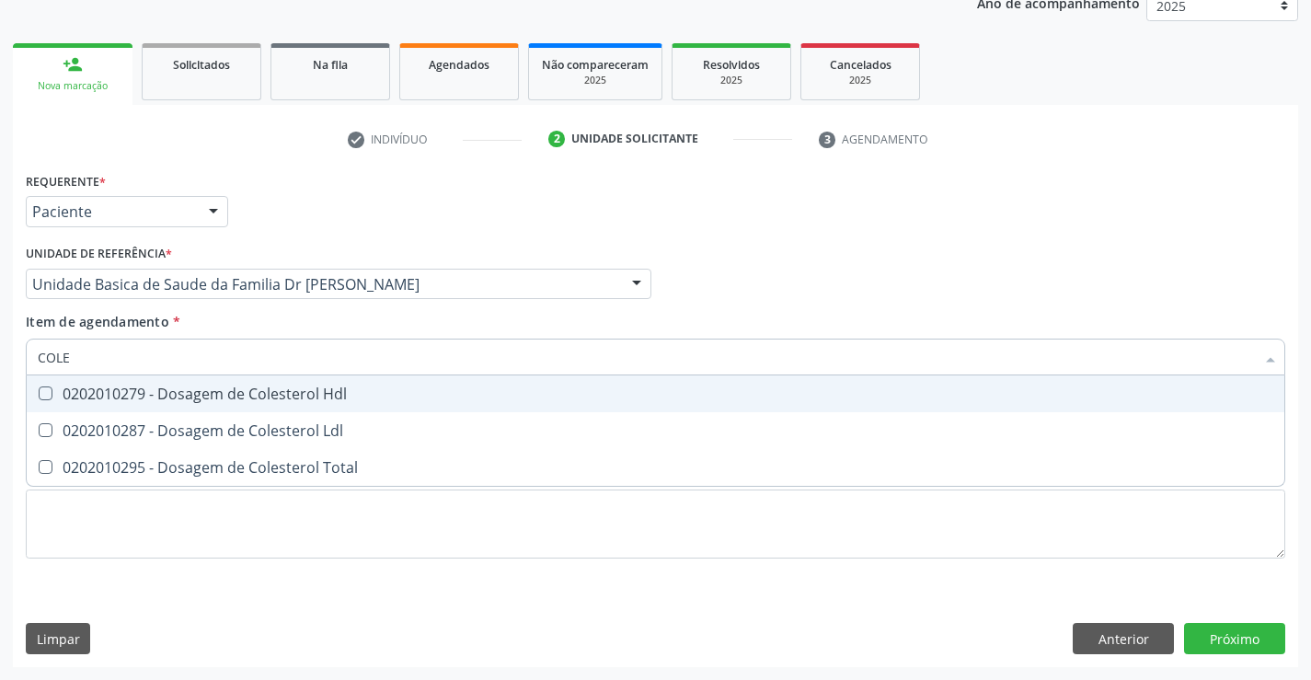
type input "COLES"
click at [207, 386] on div "0202010279 - Dosagem de Colesterol Hdl" at bounding box center [655, 393] width 1235 height 15
checkbox Hdl "true"
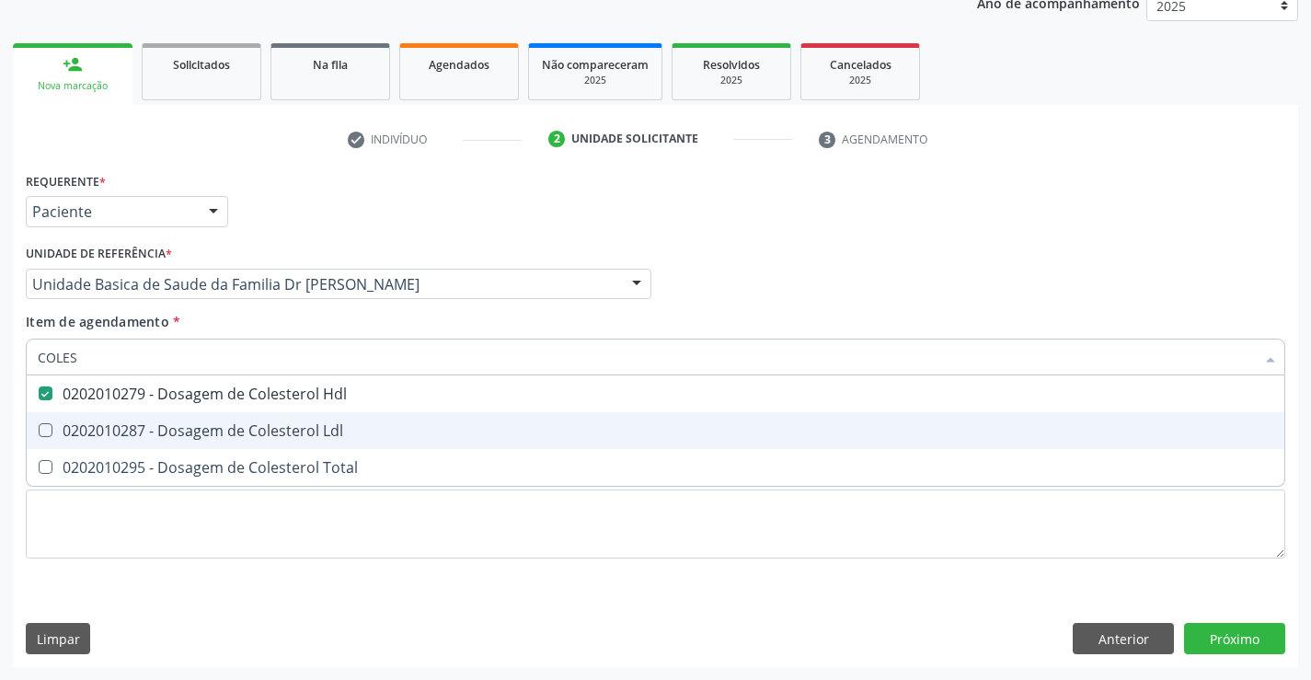
click at [218, 428] on div "0202010287 - Dosagem de Colesterol Ldl" at bounding box center [655, 430] width 1235 height 15
checkbox Ldl "true"
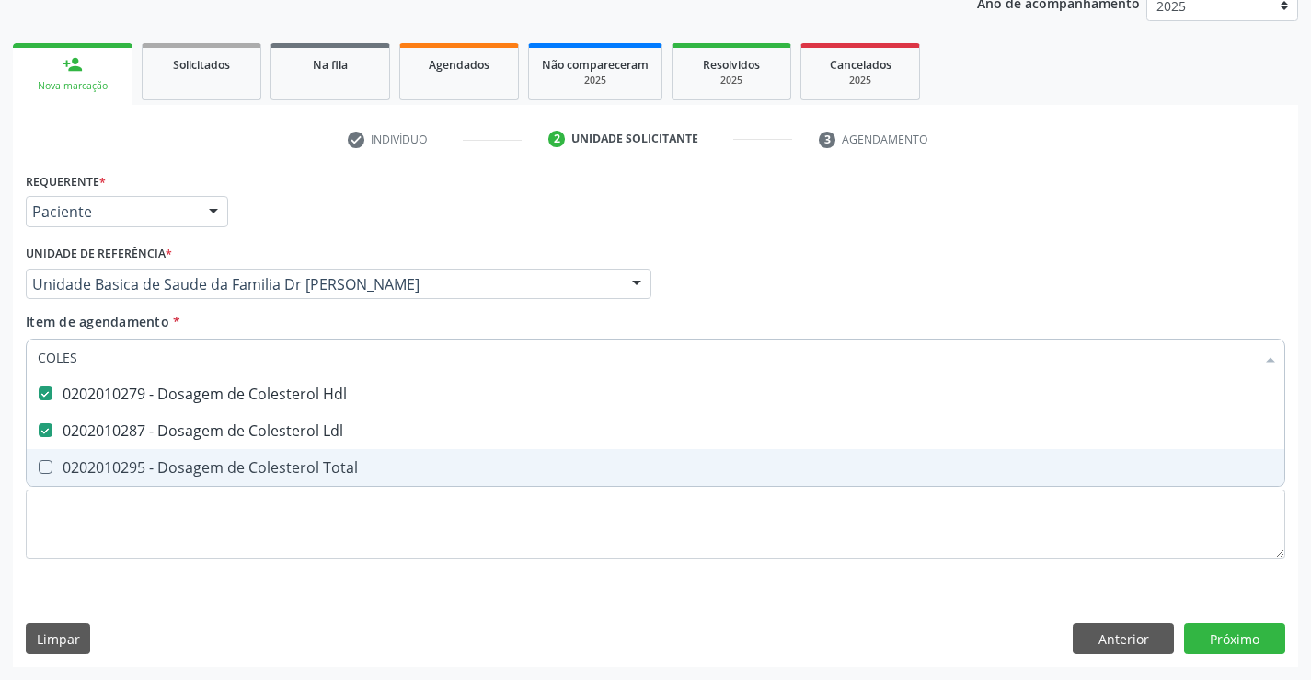
click at [214, 462] on div "0202010295 - Dosagem de Colesterol Total" at bounding box center [655, 467] width 1235 height 15
checkbox Total "true"
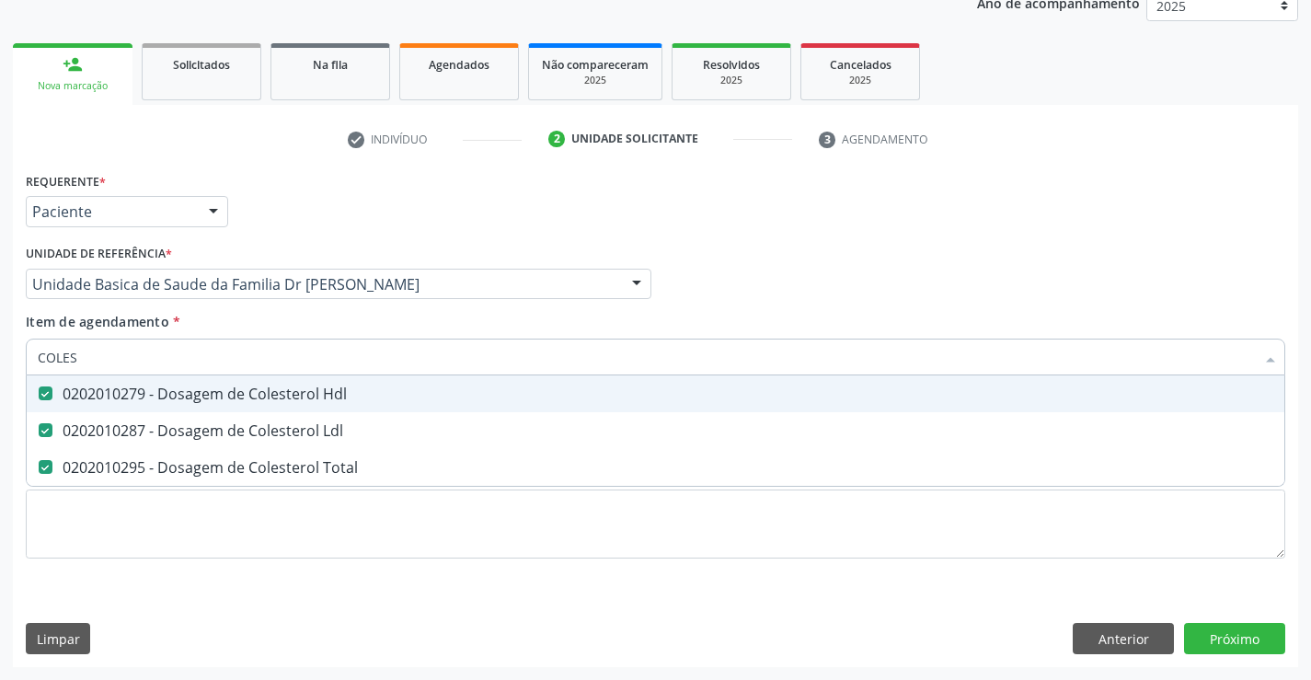
type input "COLES"
click at [250, 303] on div "Unidade de referência * Unidade Basica de Saude da Familia Dr Paulo Sudre Unida…" at bounding box center [338, 276] width 635 height 72
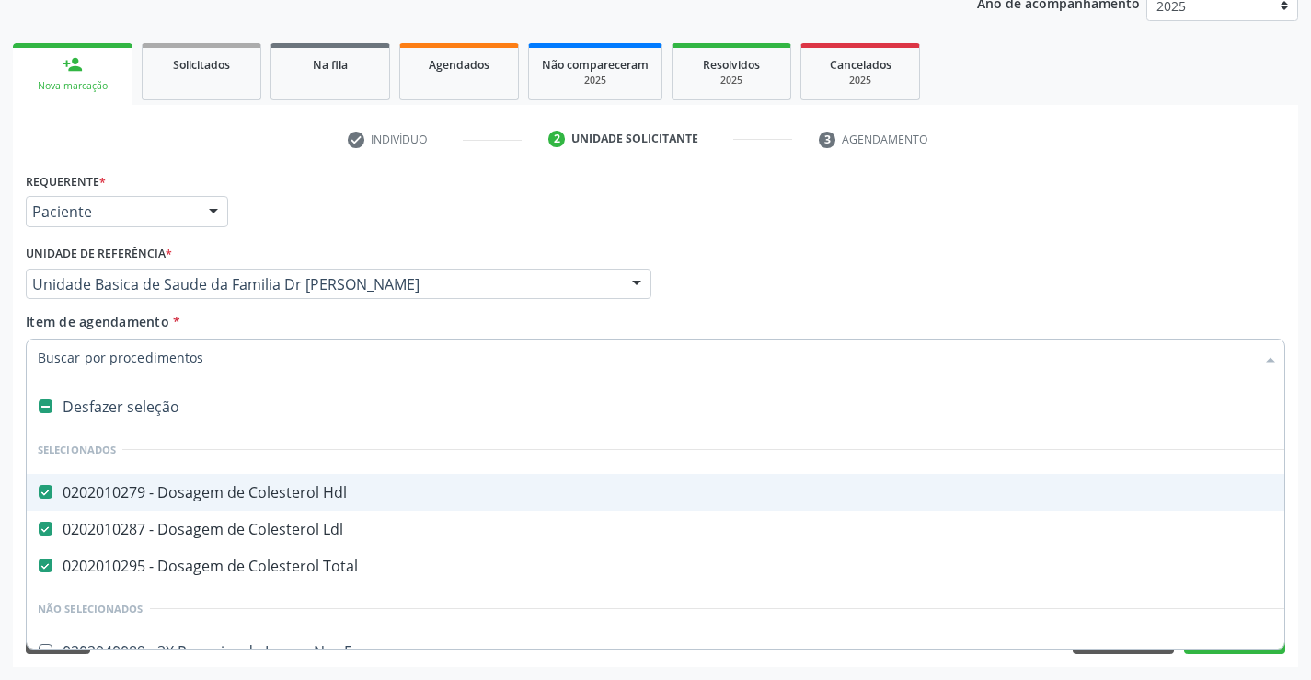
type input "T"
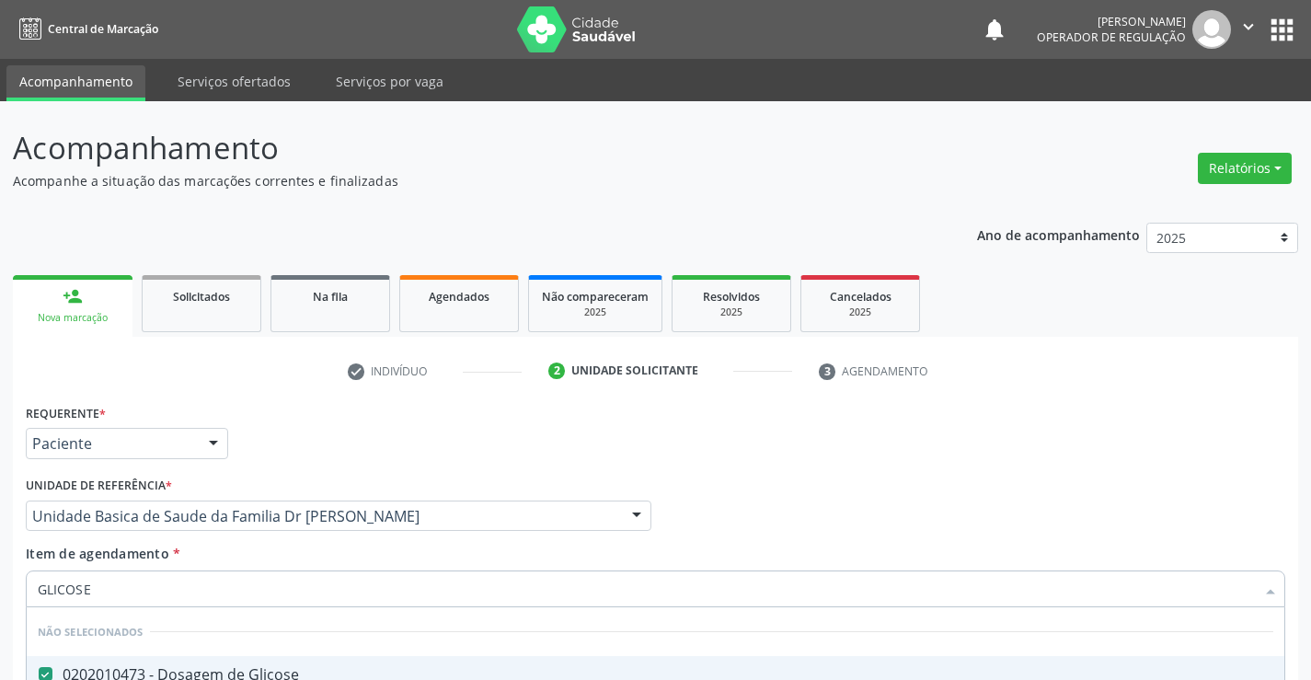
scroll to position [232, 0]
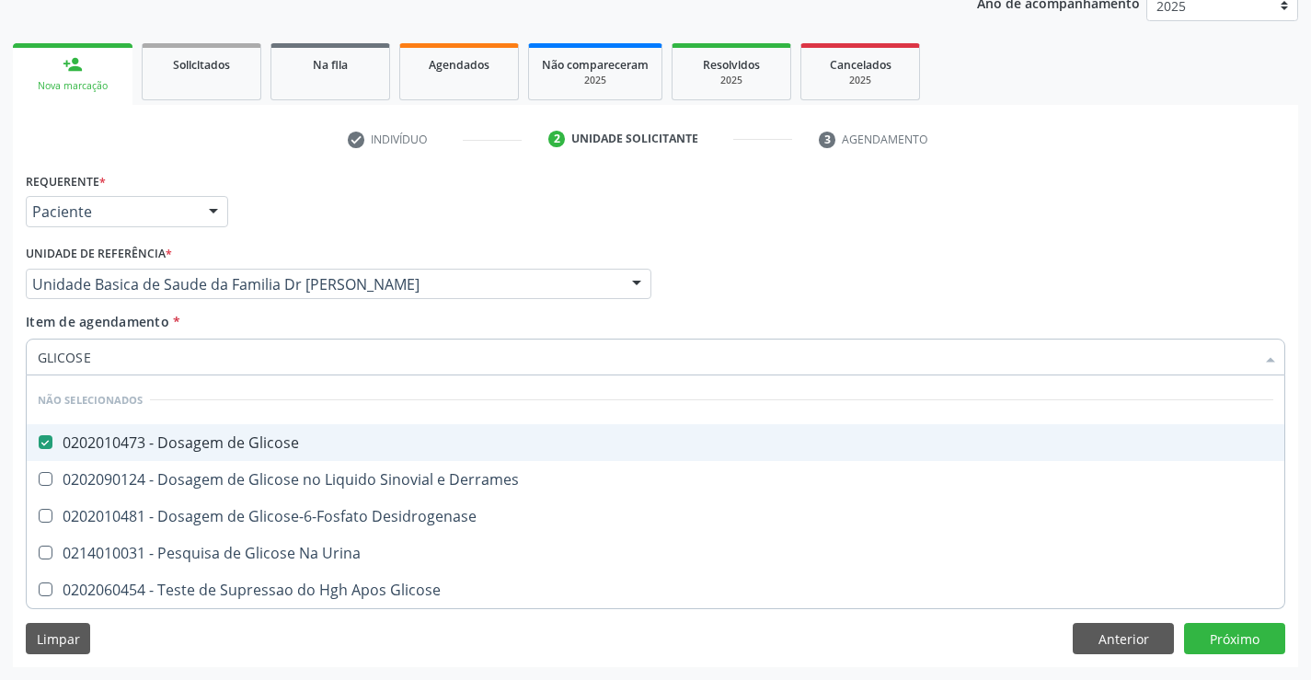
click at [230, 322] on div "Item de agendamento * GLICOSE Desfazer seleção Não selecionados 0202010473 - Do…" at bounding box center [655, 341] width 1259 height 58
checkbox Derrames "true"
checkbox Desidrogenase "true"
checkbox Urina "true"
checkbox Glicose "true"
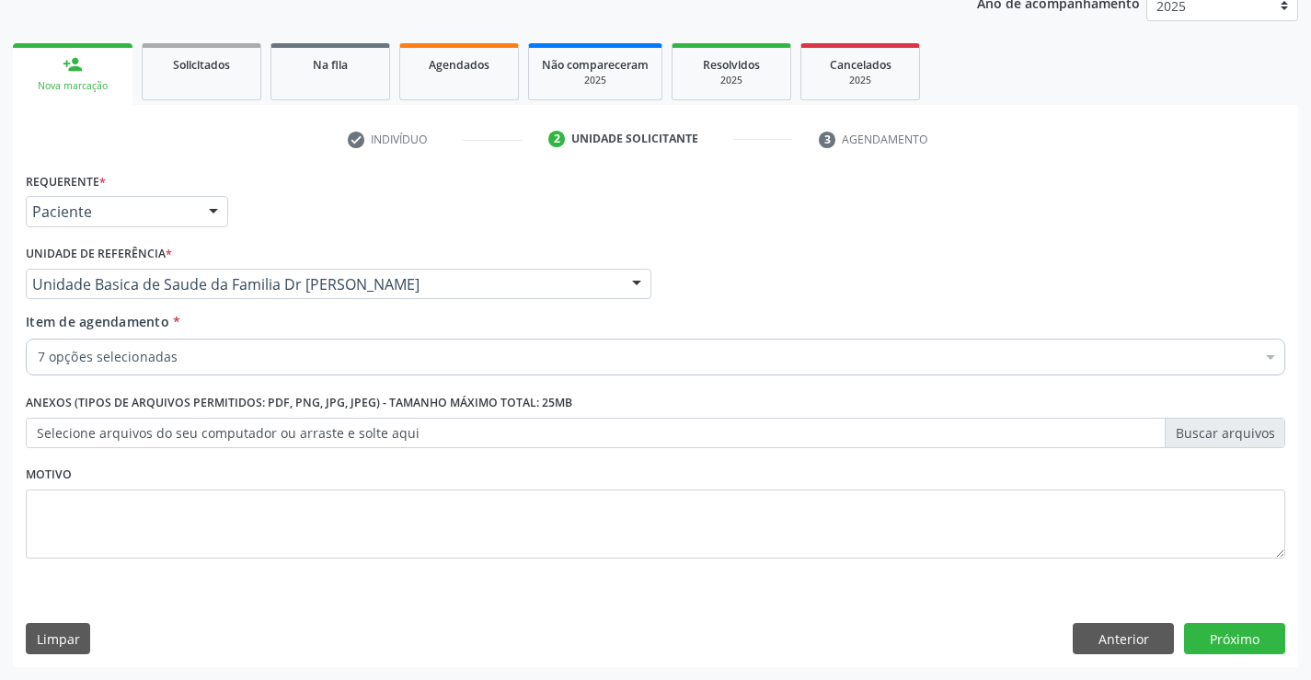
drag, startPoint x: 88, startPoint y: 356, endPoint x: 305, endPoint y: 360, distance: 217.1
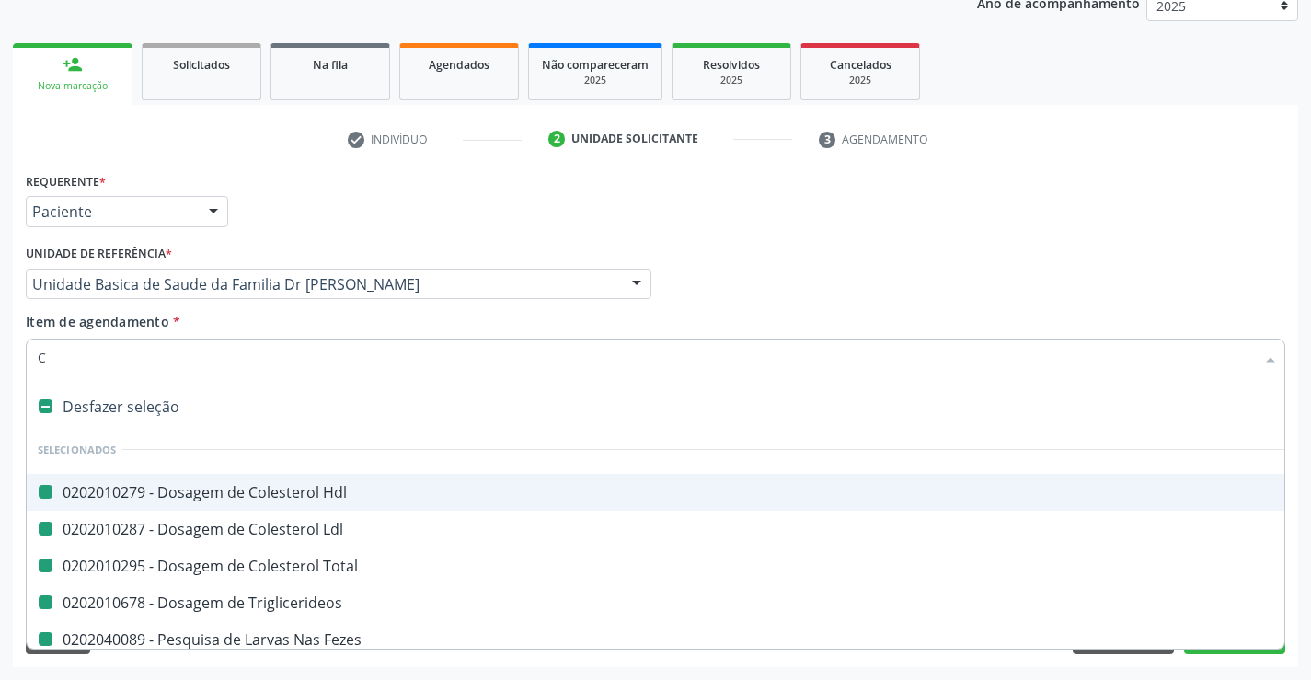
type input "CR"
checkbox Hdl "false"
checkbox Ldl "false"
checkbox Total "false"
checkbox Triglicerideos "false"
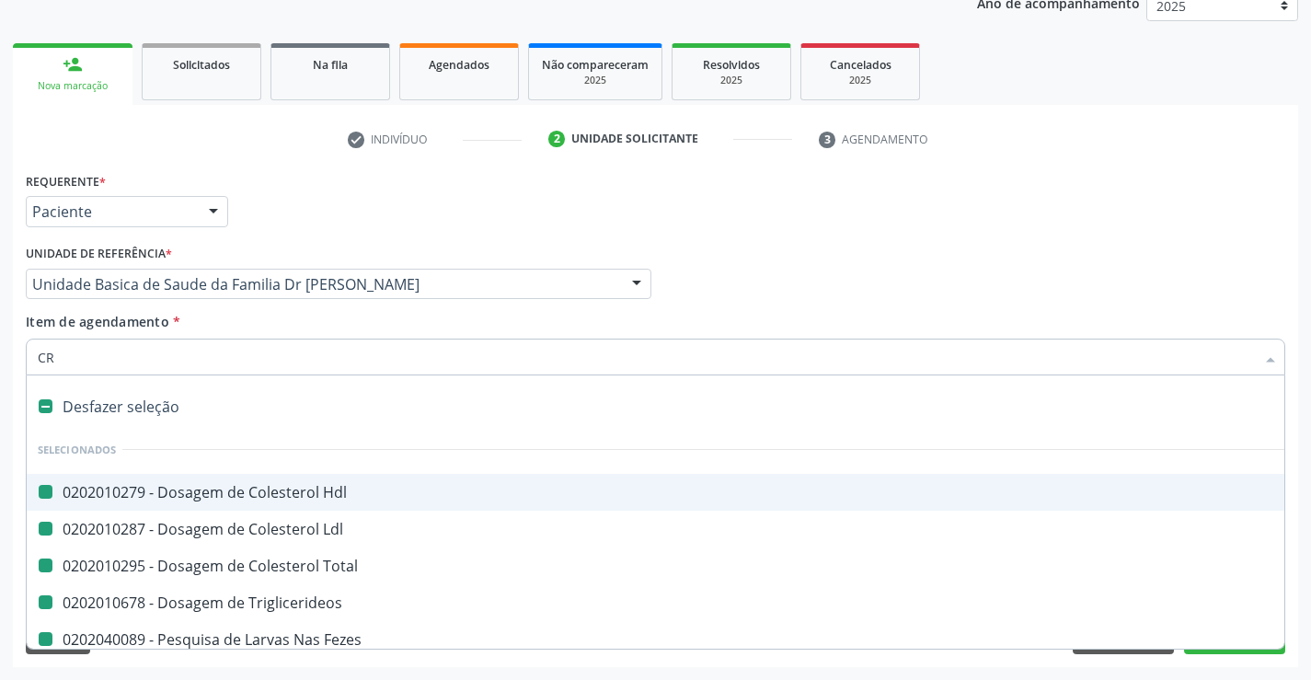
checkbox Fezes "false"
checkbox Completo "false"
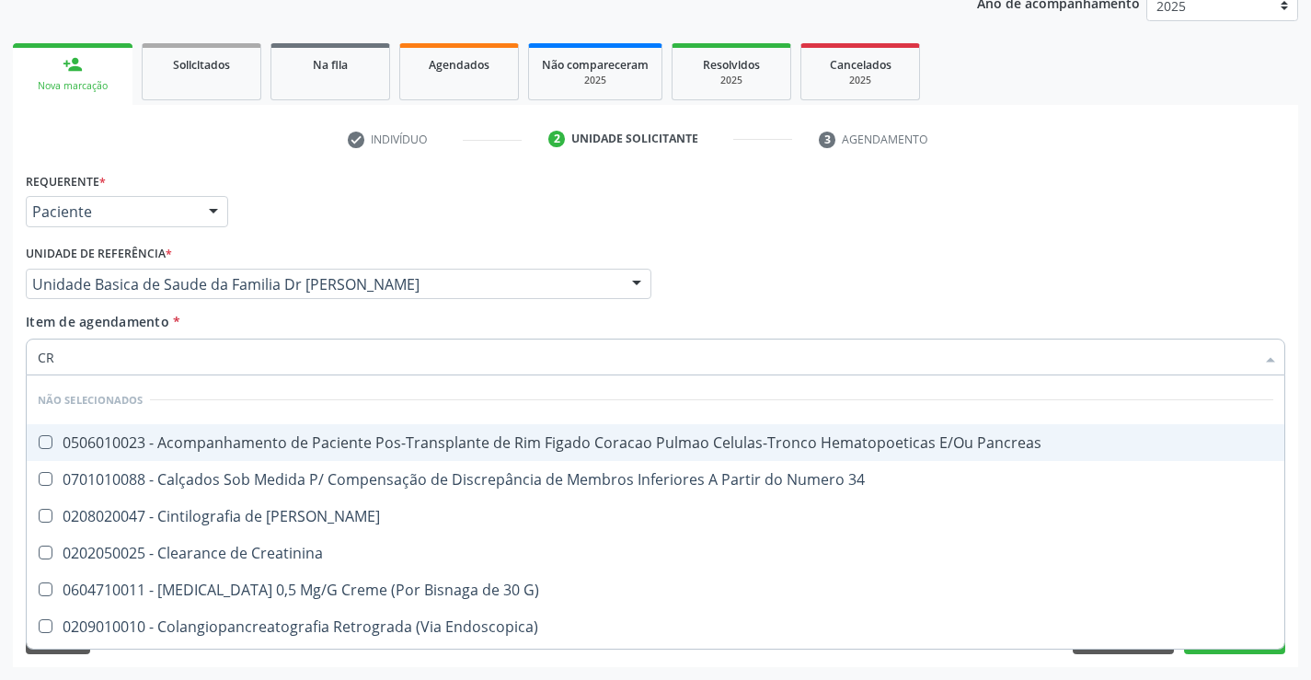
type input "C"
checkbox Pancreas "true"
checkbox 34 "true"
checkbox Pancreas "true"
checkbox Creatinina "true"
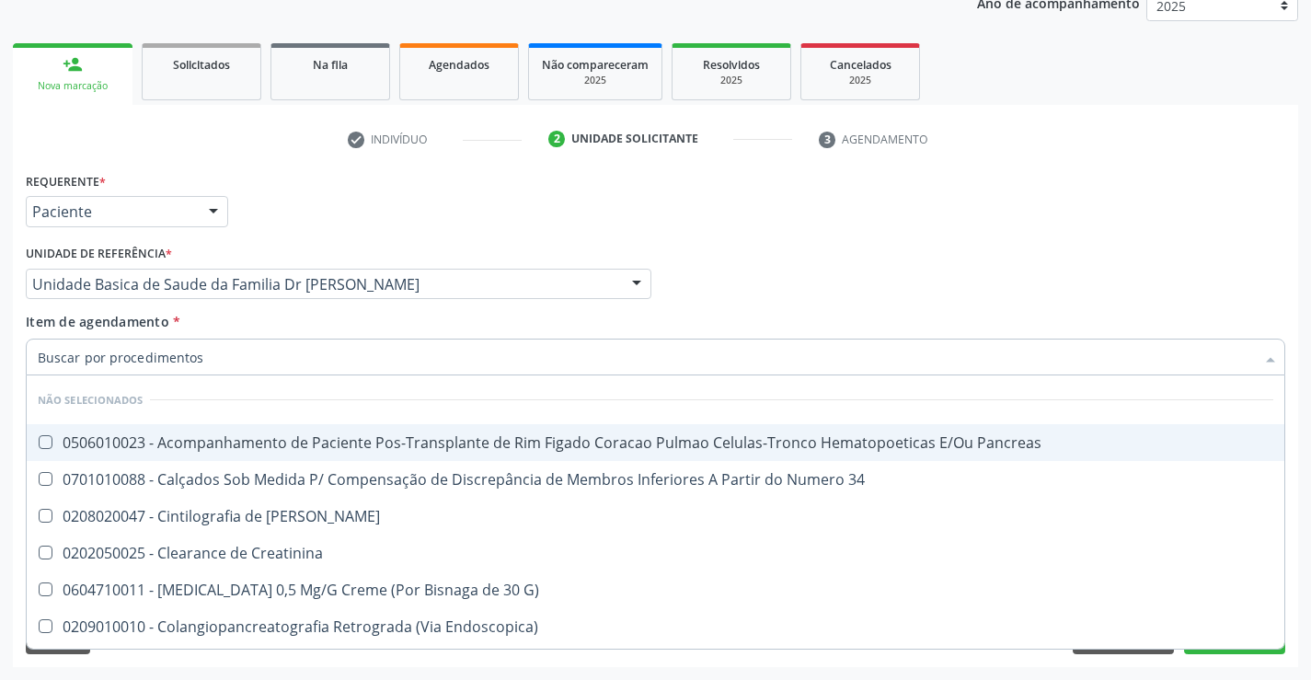
checkbox G\) "true"
checkbox Endoscopica\) "true"
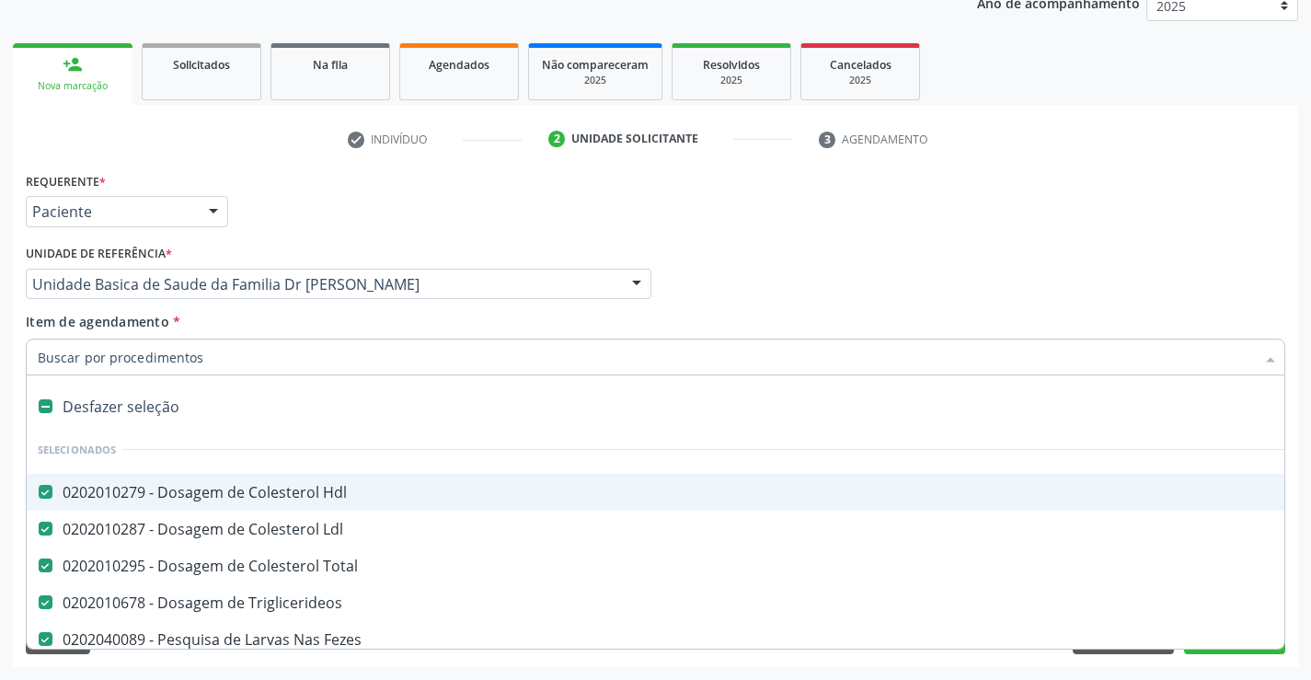
type input "U"
checkbox Total "false"
checkbox Triglicerideos "false"
checkbox Fezes "false"
checkbox Completo "false"
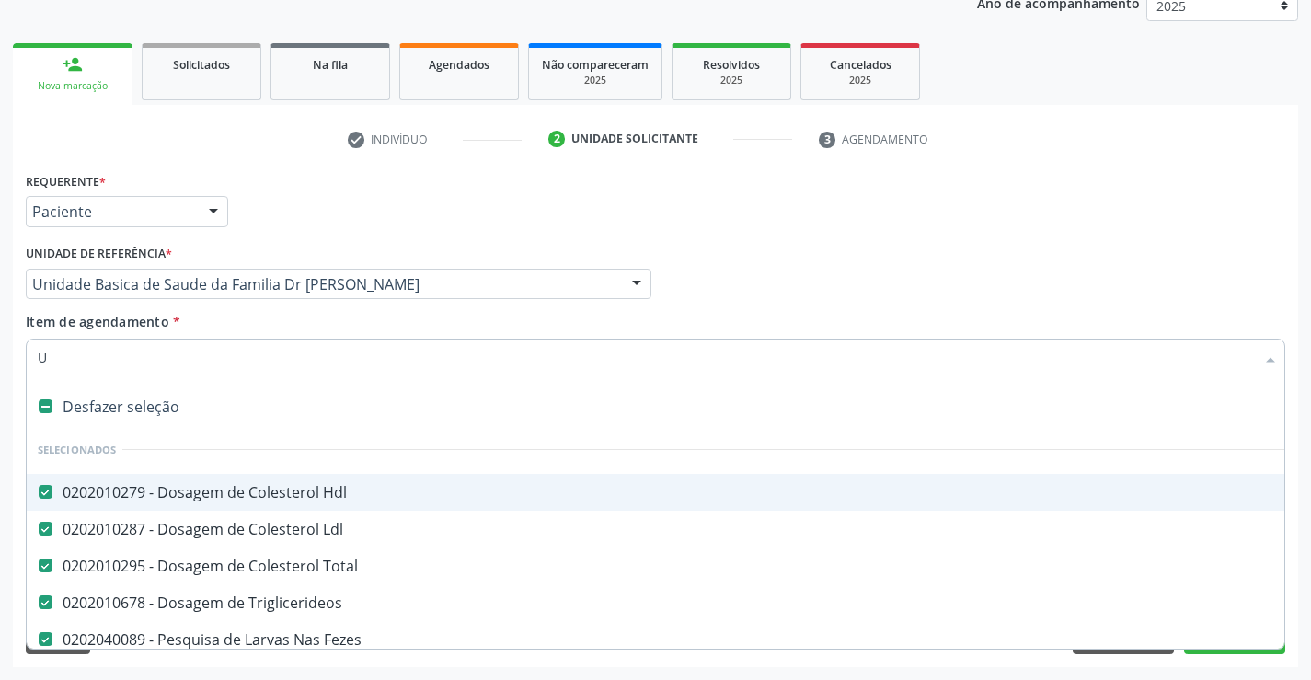
checkbox Glicose "false"
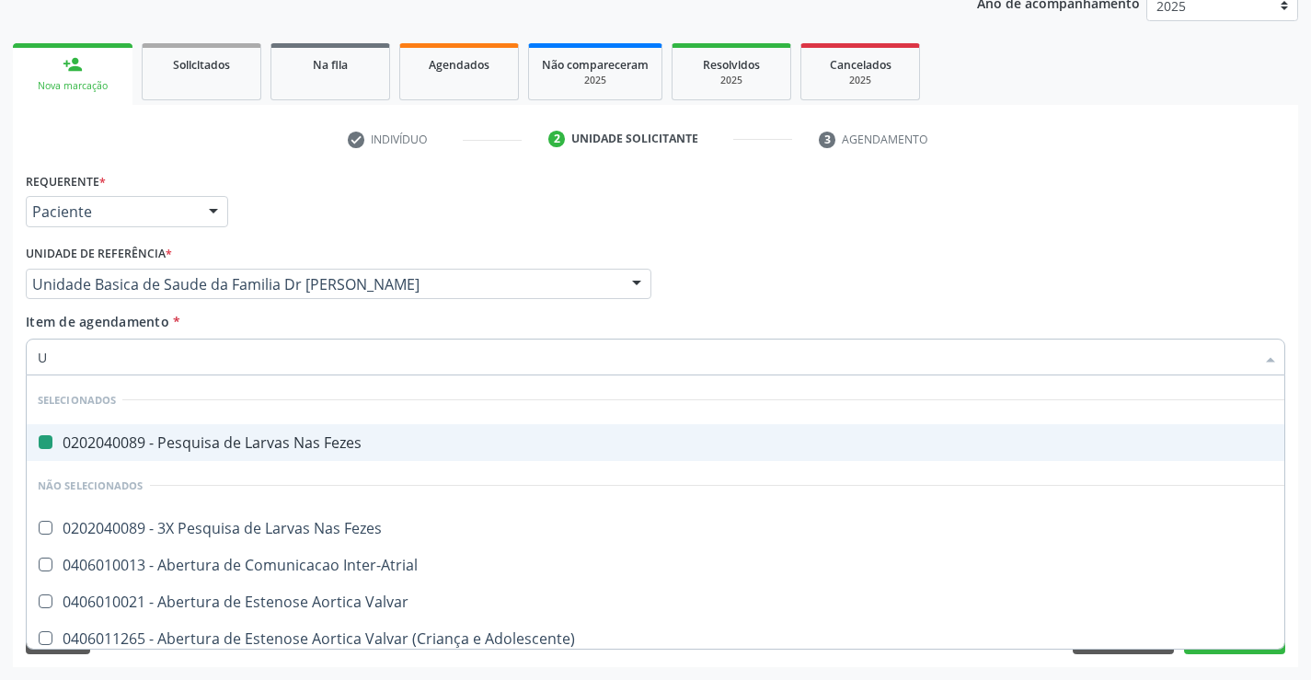
type input "UR"
checkbox Fezes "false"
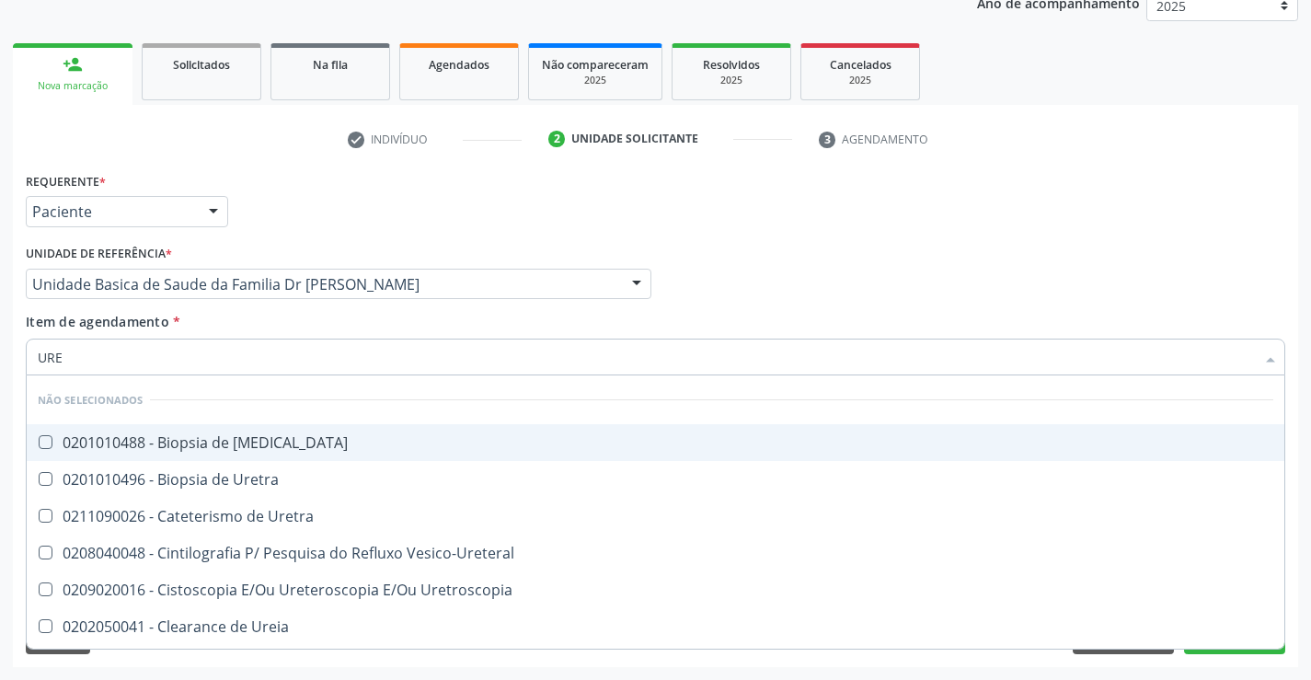
type input "UREI"
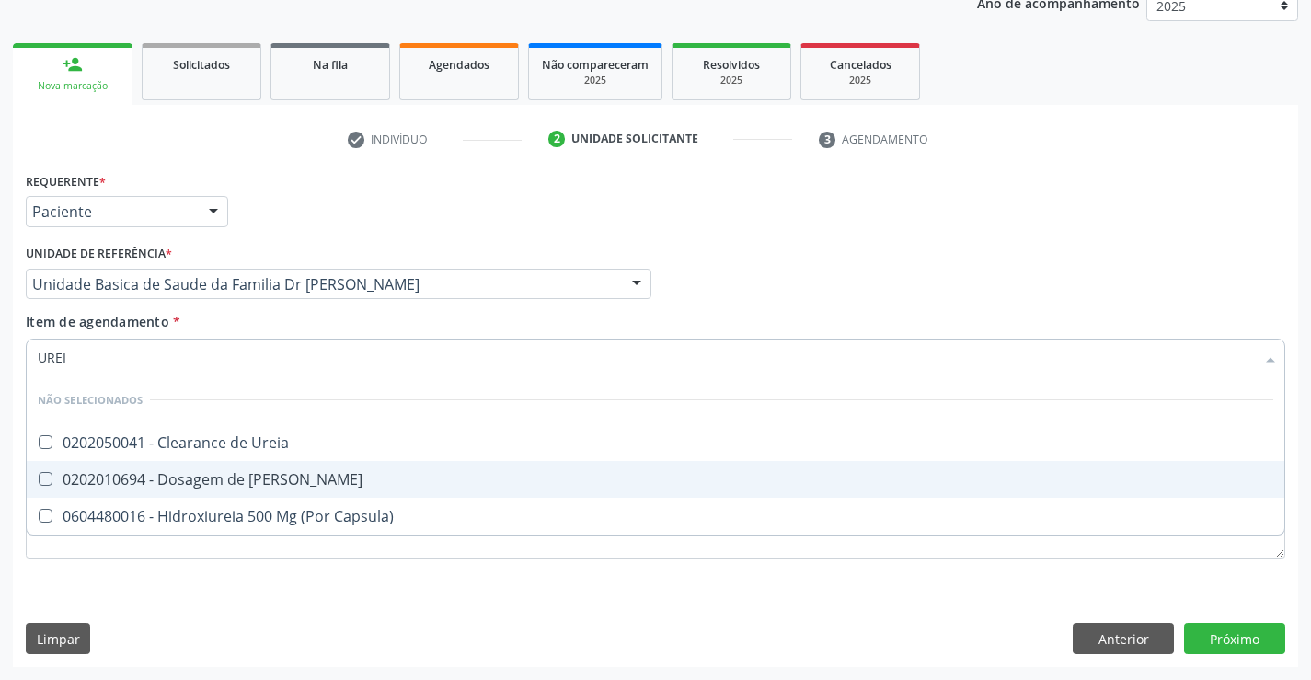
click at [163, 472] on div "0202010694 - Dosagem de Ureia" at bounding box center [655, 479] width 1235 height 15
checkbox Ureia "true"
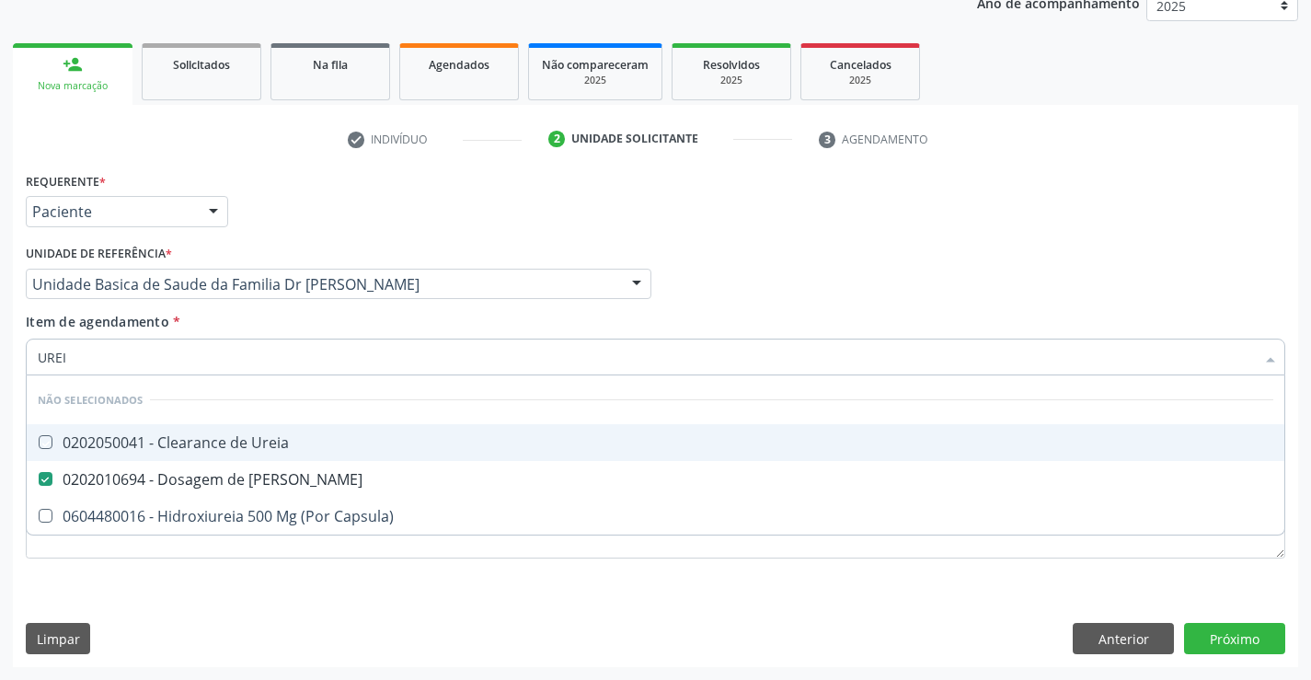
click at [183, 327] on div "Item de agendamento * UREI Desfazer seleção Não selecionados 0202050041 - Clear…" at bounding box center [655, 341] width 1259 height 58
checkbox Ureia "true"
checkbox Capsula\) "true"
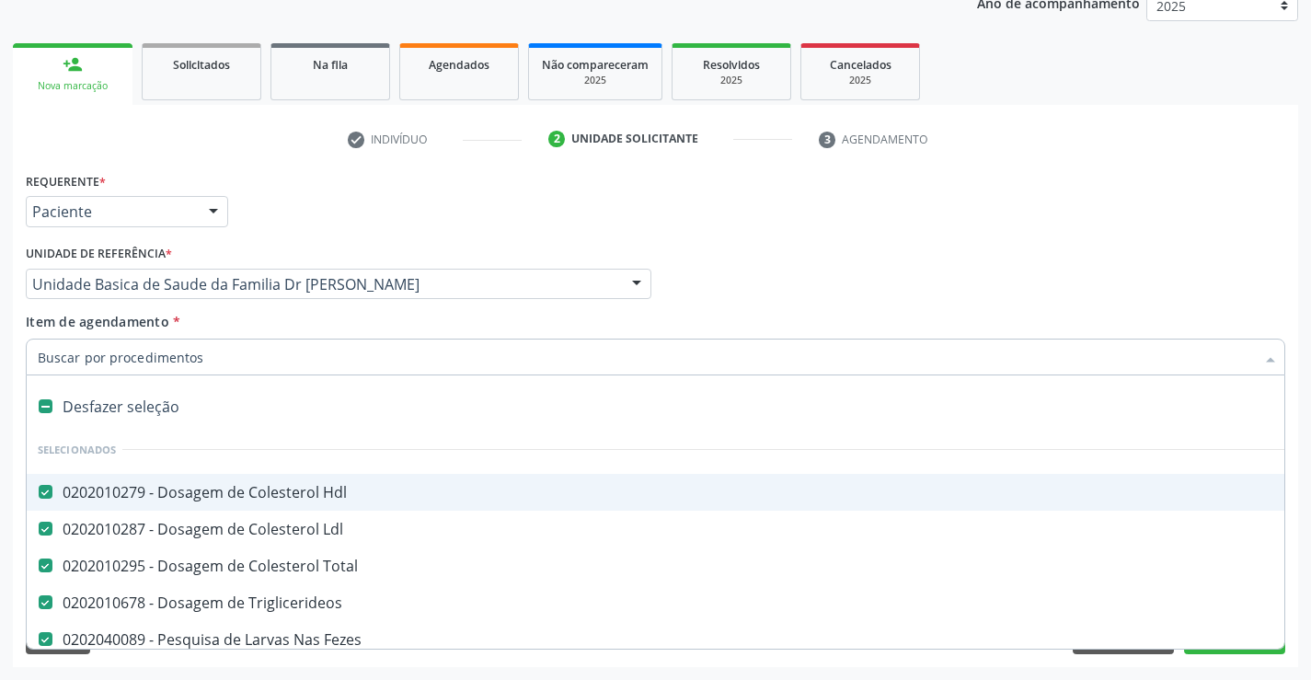
type input "C"
checkbox Ureia "false"
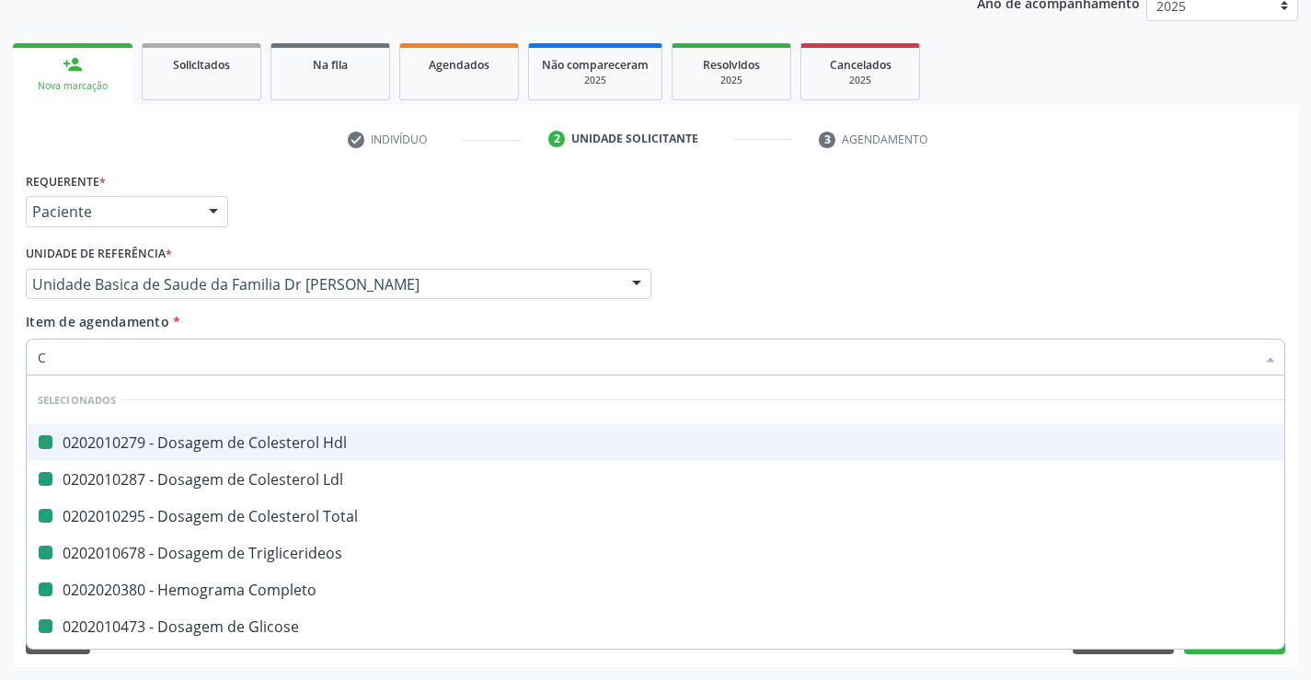
type input "CR"
checkbox Hdl "false"
checkbox Total "false"
checkbox Ldl "false"
checkbox Triglicerideos "false"
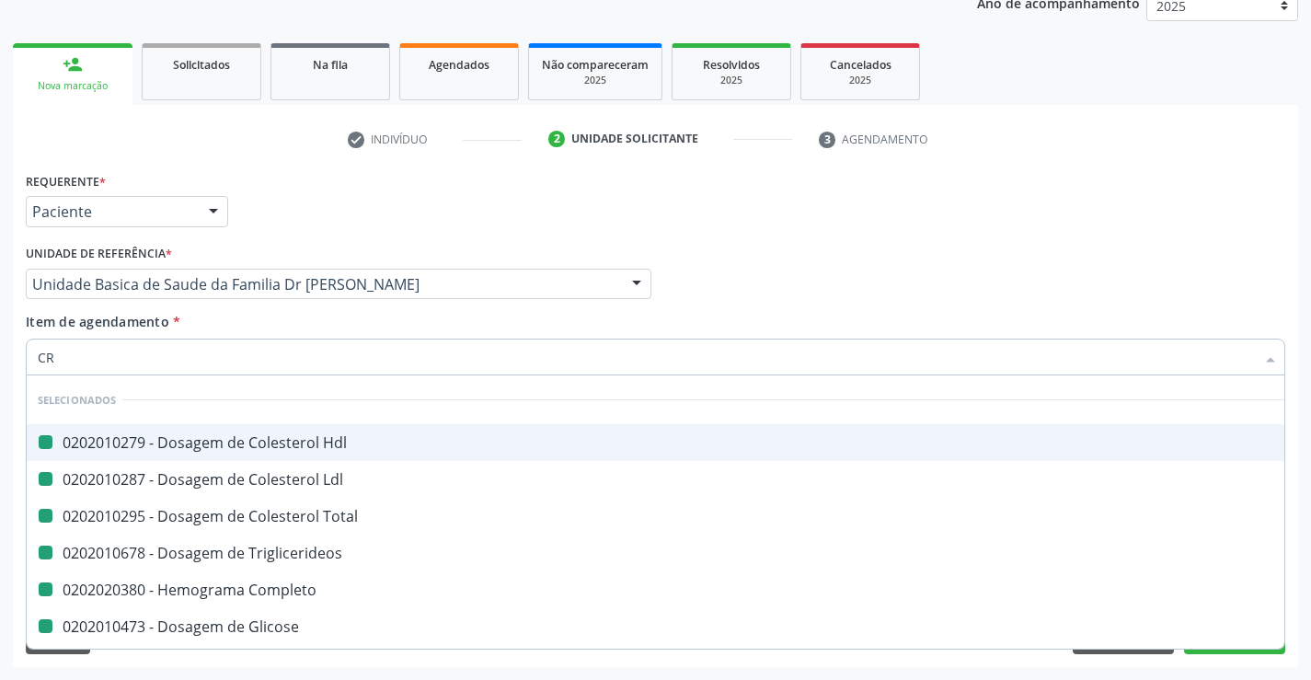
checkbox Completo "false"
checkbox Glicose "false"
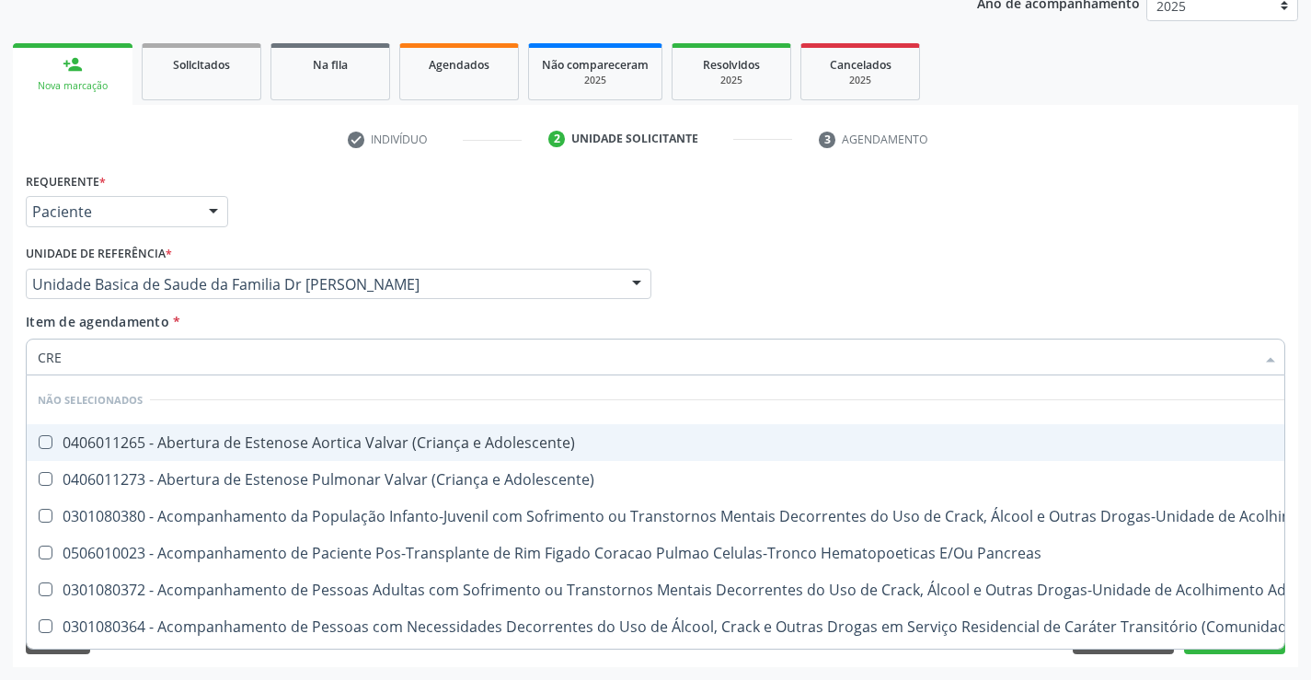
type input "CREA"
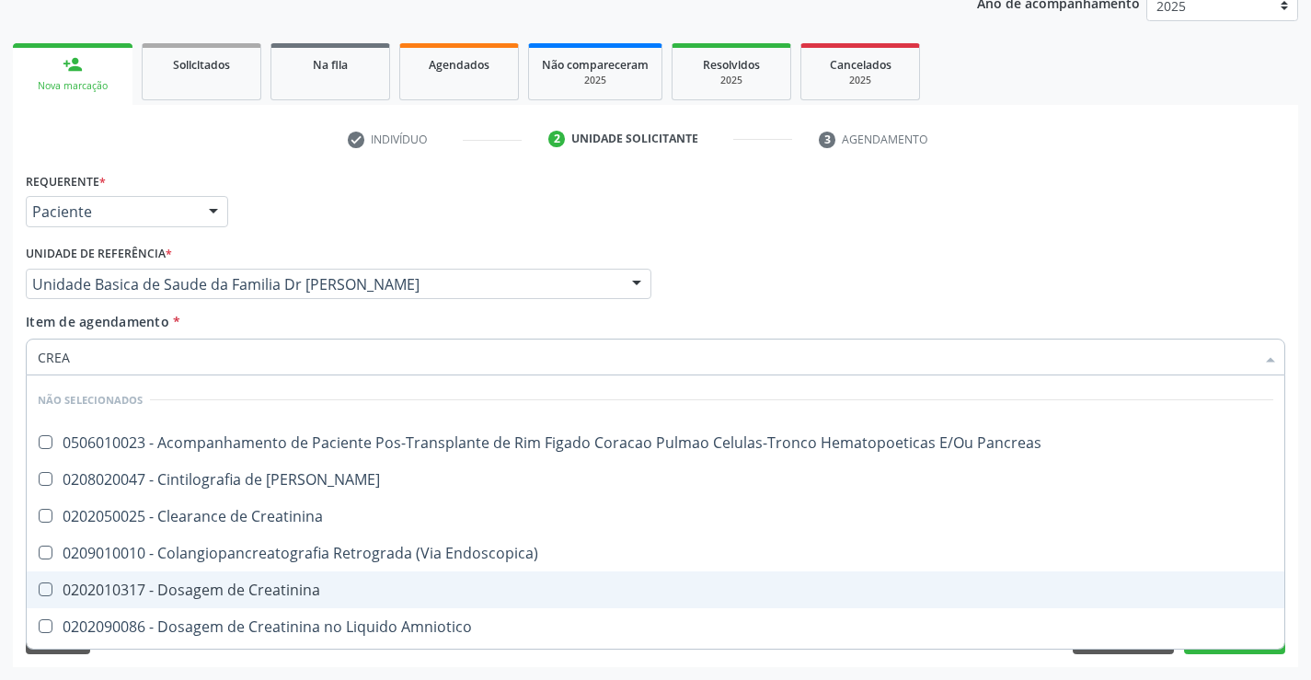
drag, startPoint x: 155, startPoint y: 589, endPoint x: 158, endPoint y: 467, distance: 121.5
click at [155, 572] on span "0202010317 - Dosagem de Creatinina" at bounding box center [655, 589] width 1257 height 37
checkbox Creatinina "true"
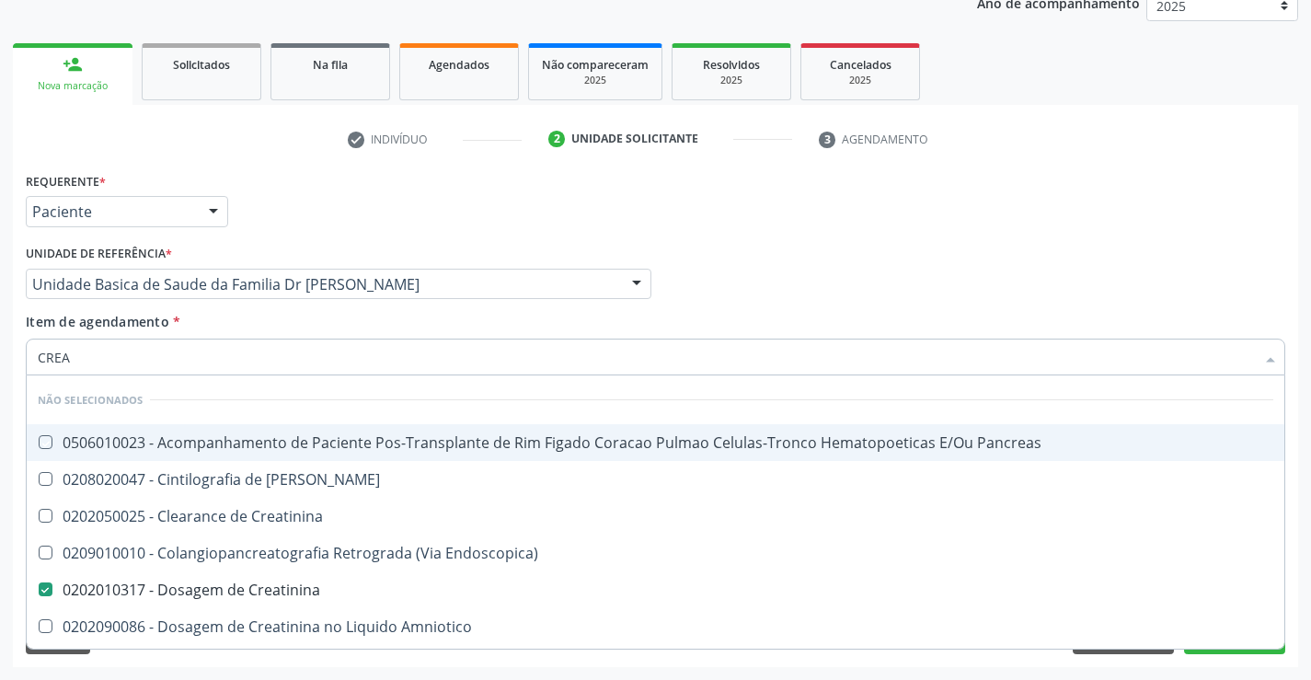
click at [213, 304] on div "Unidade de referência * Unidade Basica de Saude da Familia Dr [PERSON_NAME] Uni…" at bounding box center [338, 276] width 635 height 72
checkbox Pancreas "true"
checkbox Creatinina "true"
checkbox Pancreas "true"
checkbox Endoscopica\) "true"
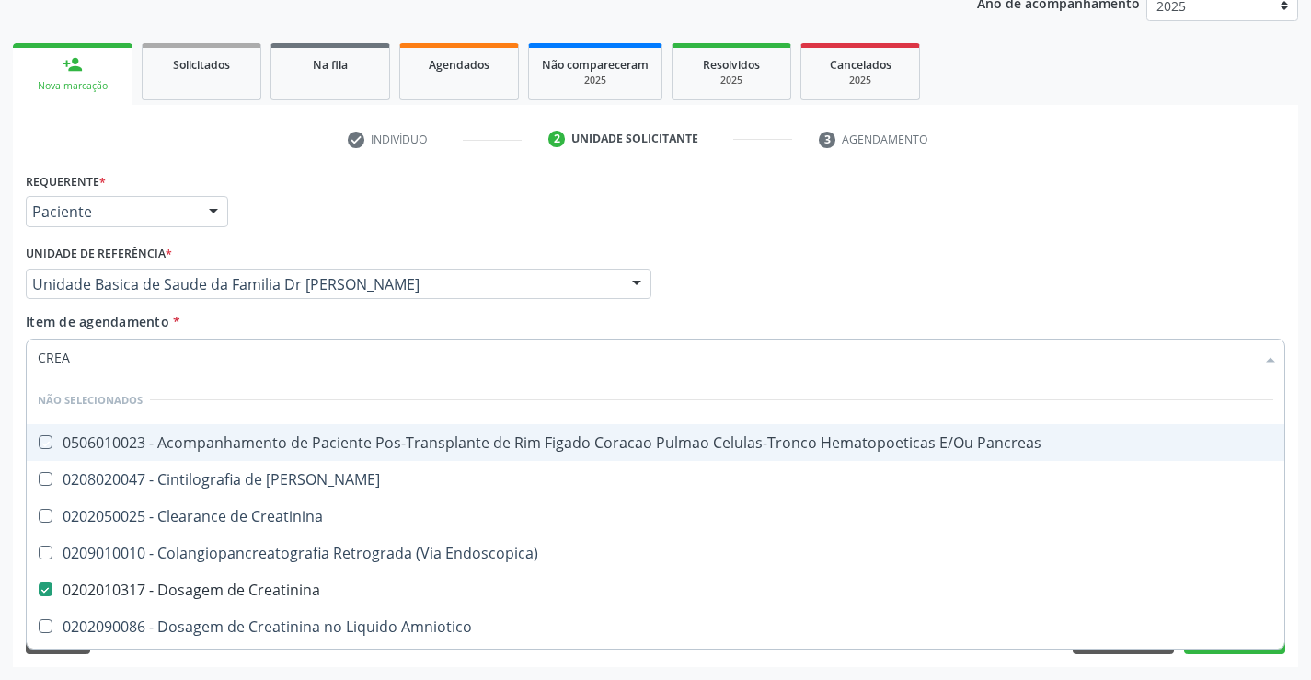
checkbox Amniotico "true"
checkbox Mb "true"
checkbox Oncologia "true"
checkbox \(Cpk\) "true"
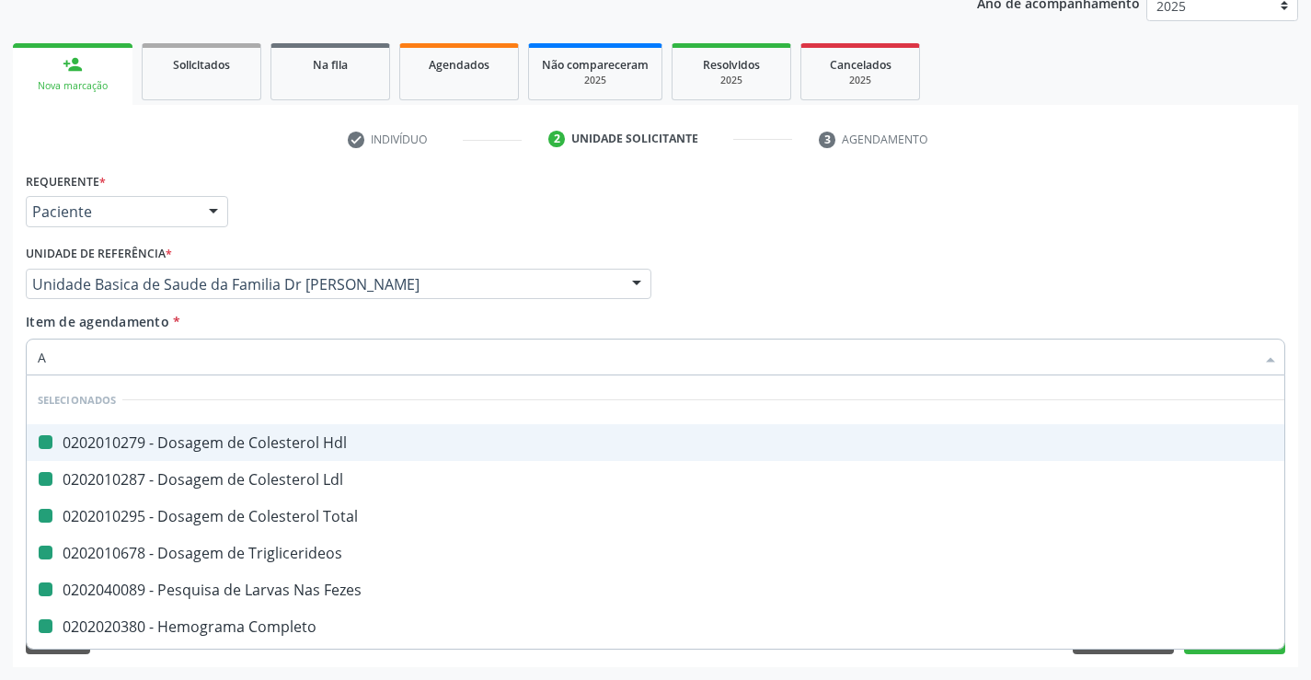
type input "AC"
checkbox Hdl "false"
checkbox Total "false"
checkbox Ldl "false"
checkbox Triglicerideos "false"
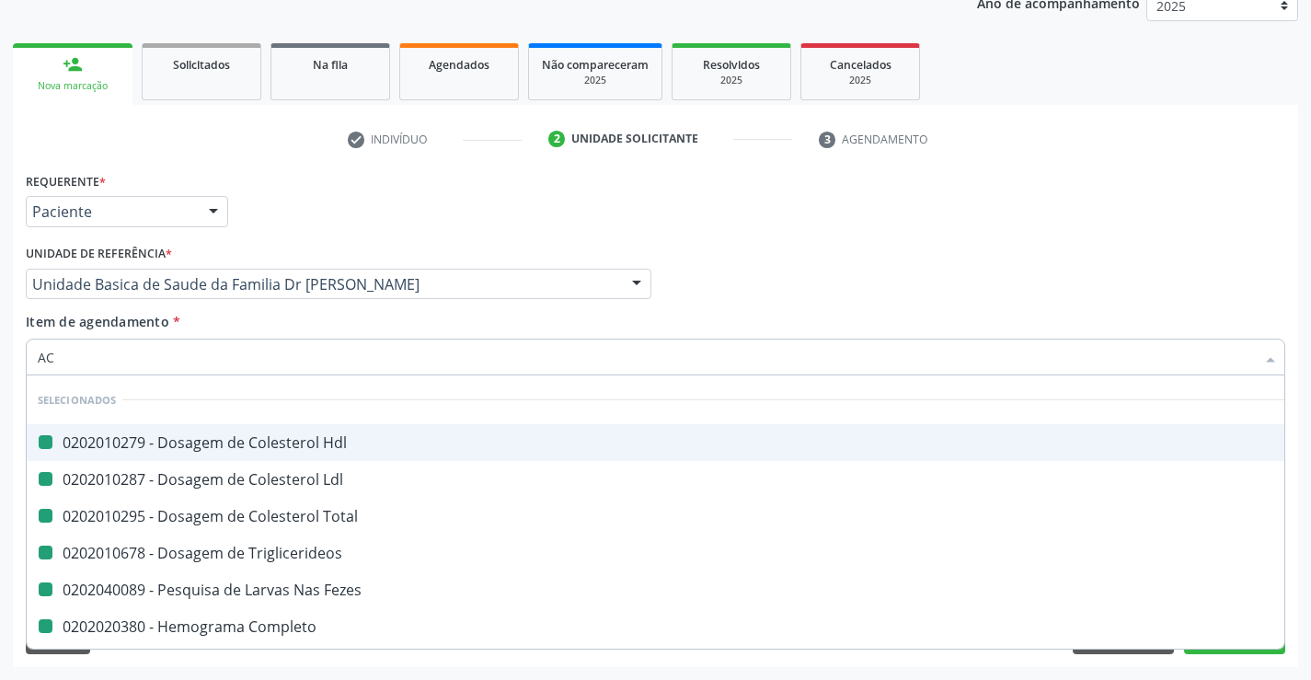
checkbox Fezes "false"
checkbox Completo "false"
checkbox Ureia "false"
checkbox Creatinina "false"
checkbox Glicose "false"
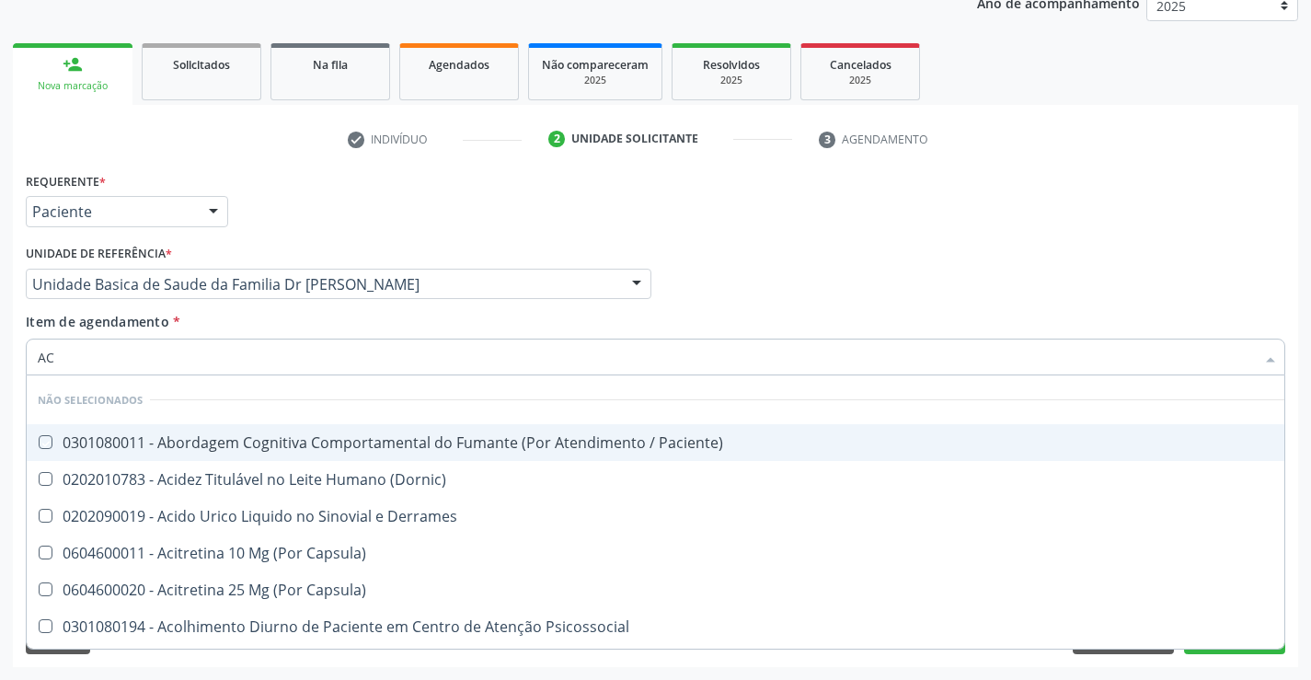
type input "A"
checkbox Paciente\) "true"
checkbox \(Dornic\) "true"
checkbox Derrames "true"
checkbox Capsula\) "true"
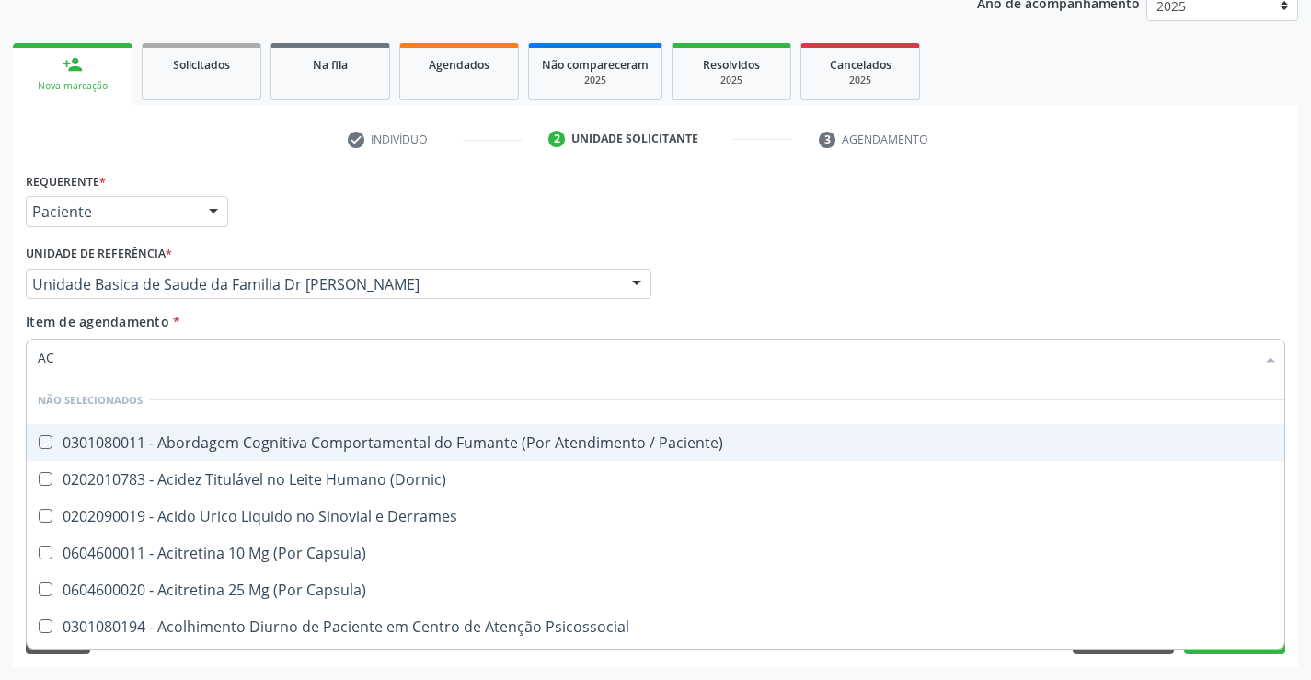
checkbox Capsula\) "true"
checkbox Psicossocial "true"
checkbox Reabilitacao "true"
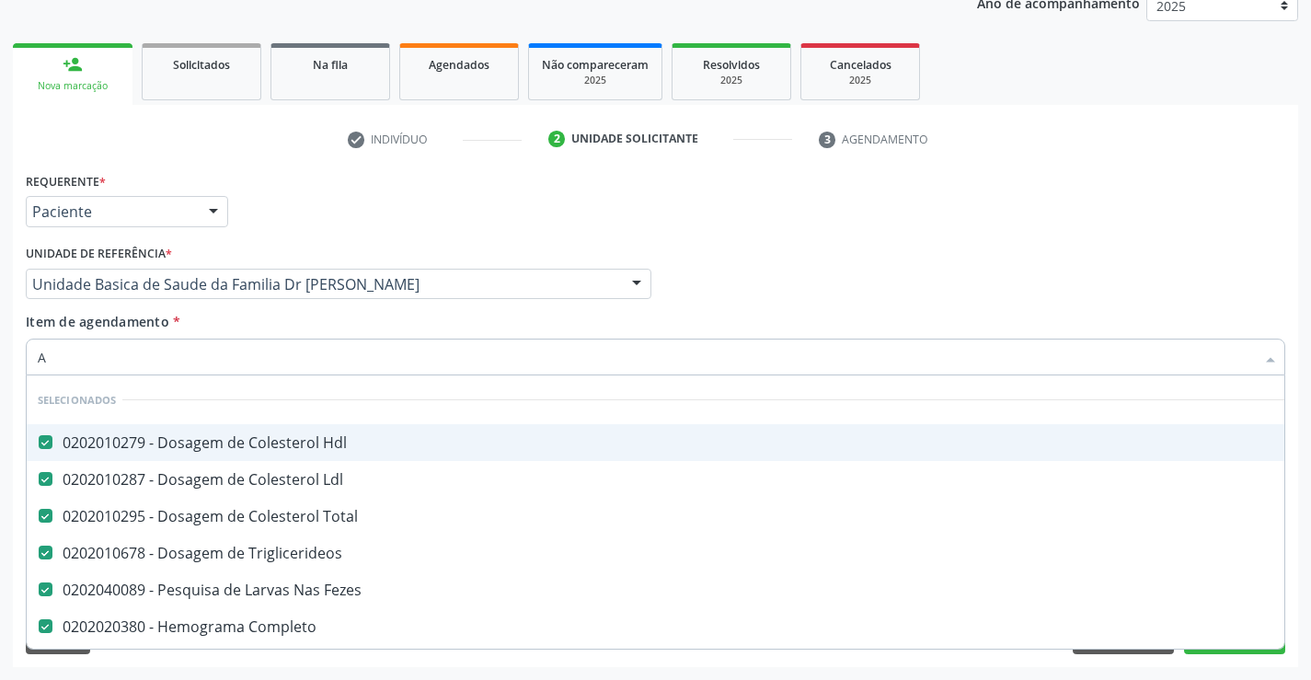
type input "AC"
checkbox Hdl "false"
checkbox Ldl "false"
checkbox Total "false"
checkbox Triglicerideos "false"
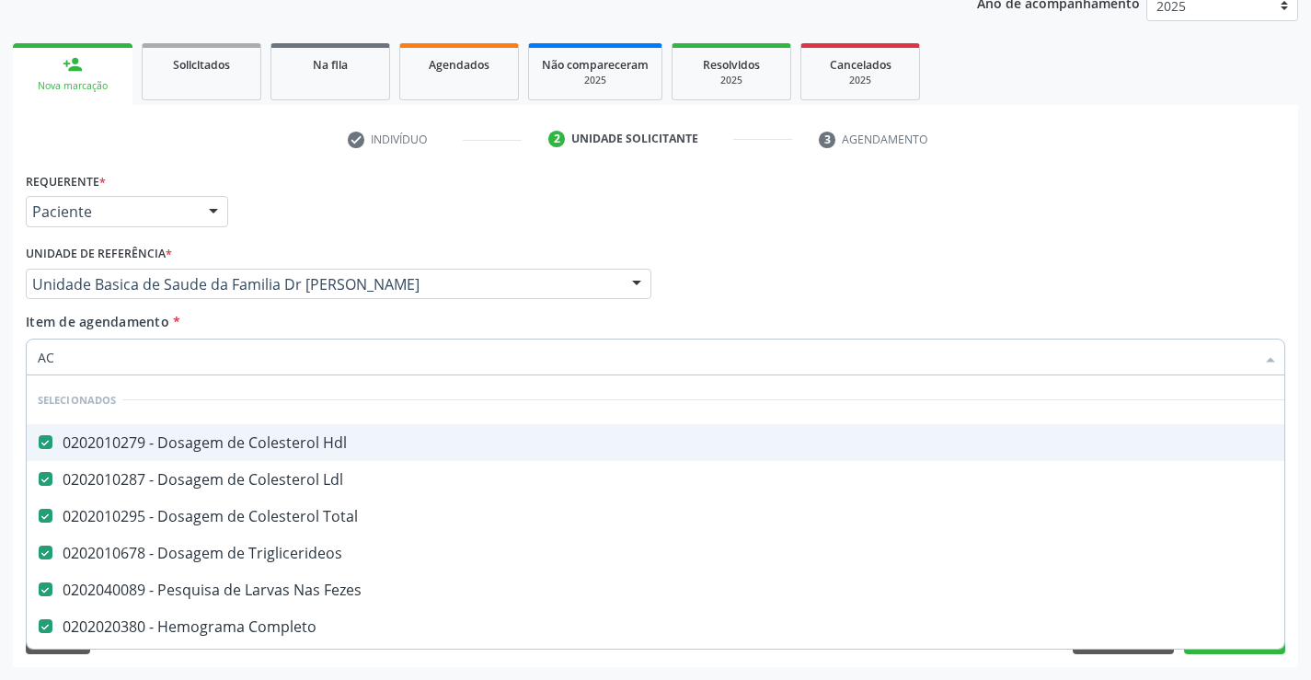
checkbox Fezes "false"
checkbox Completo "false"
checkbox Glicose "false"
checkbox Ureia "false"
checkbox Creatinina "false"
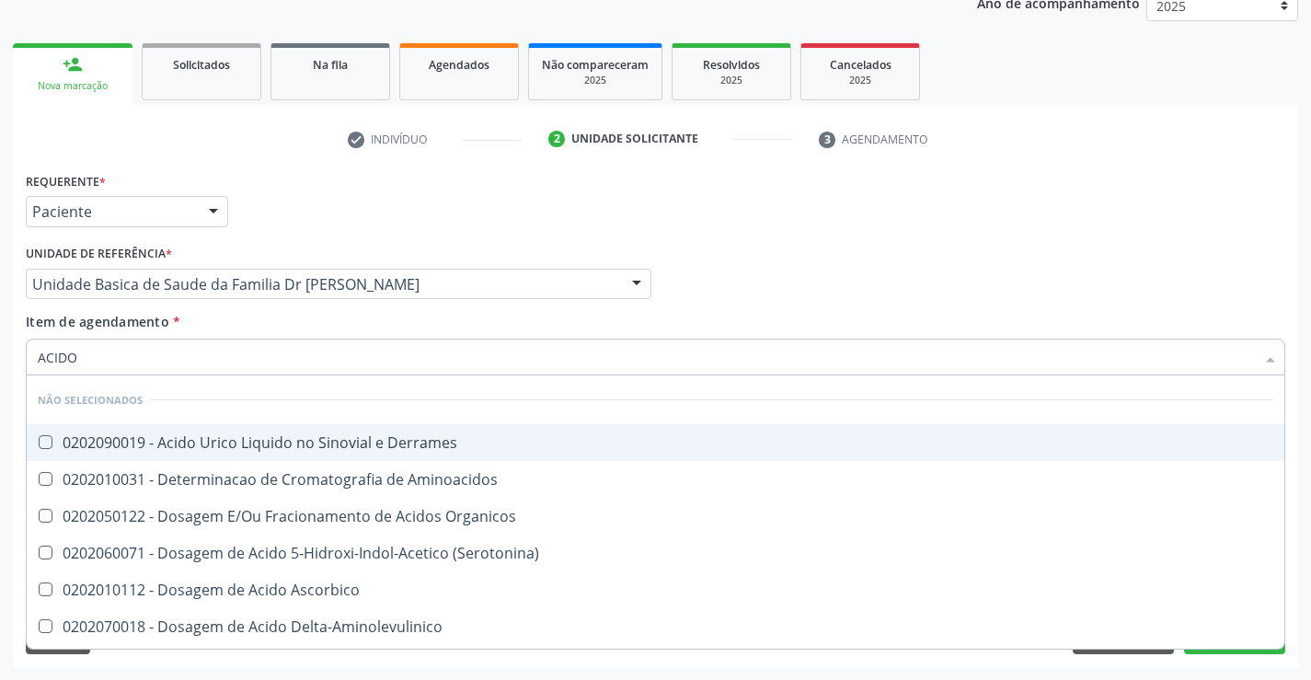
type input "ACIDO U"
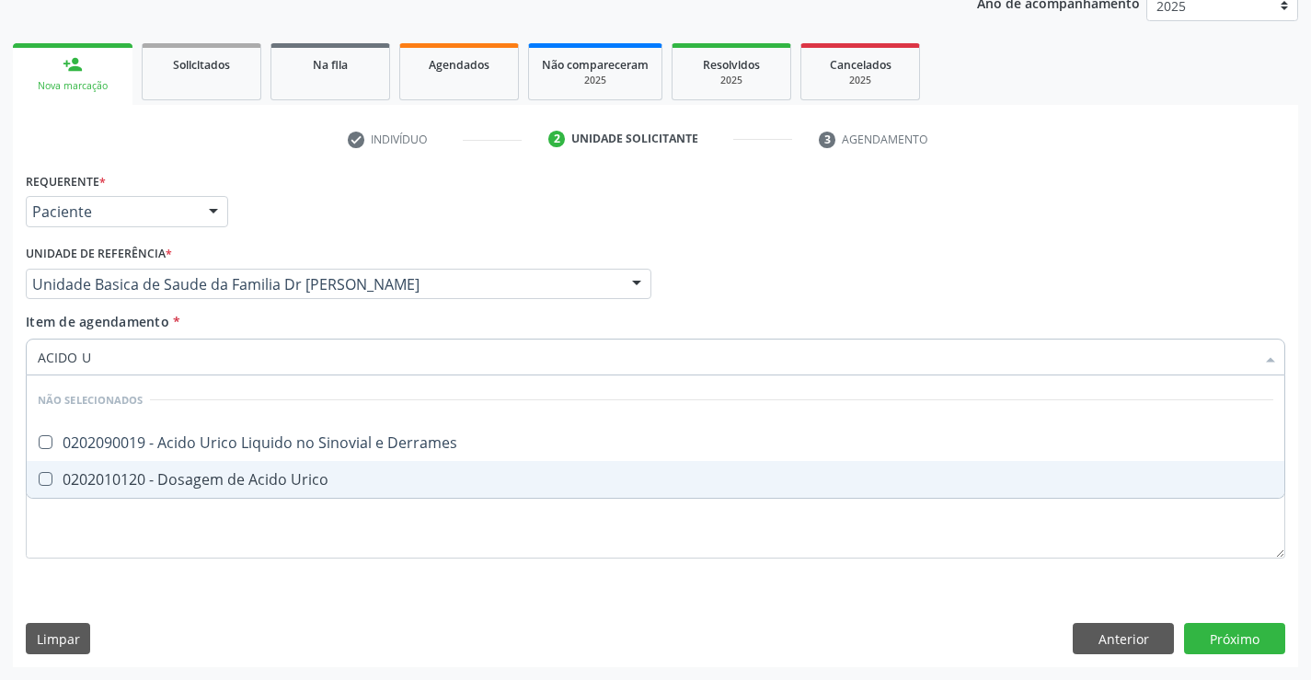
click at [195, 472] on div "0202010120 - Dosagem de Acido Urico" at bounding box center [655, 479] width 1235 height 15
checkbox Urico "true"
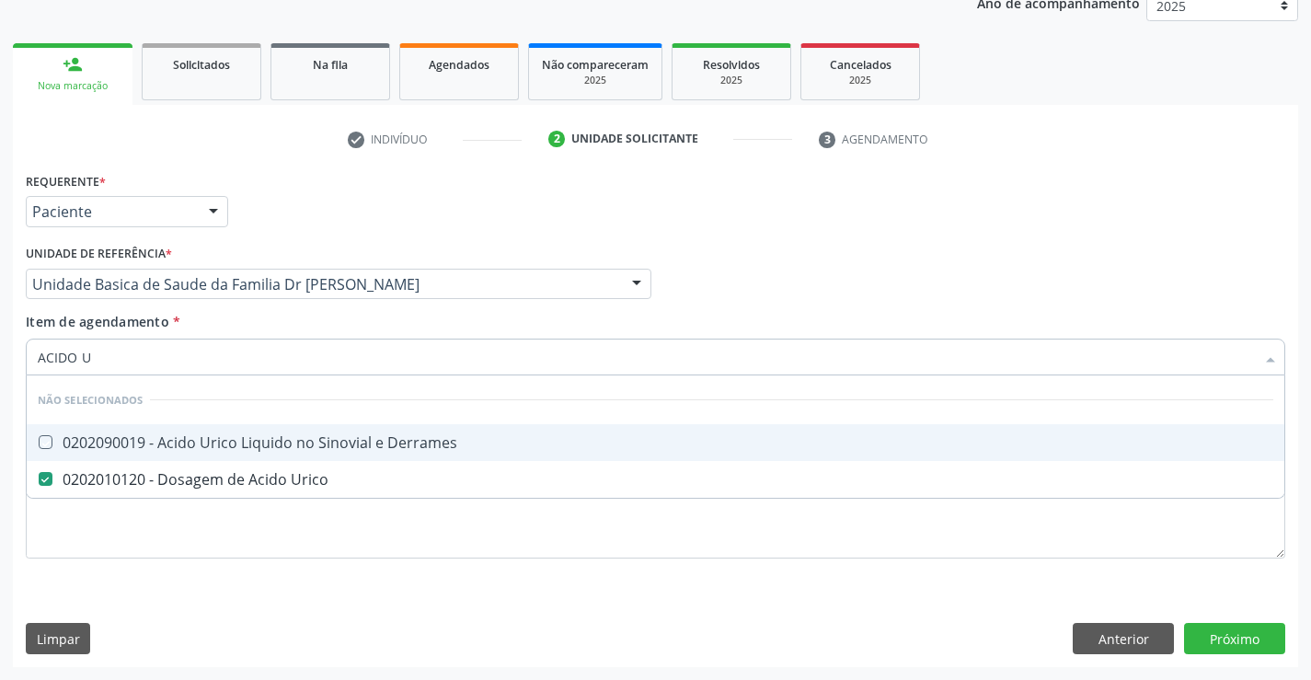
click at [184, 312] on div "Item de agendamento * ACIDO U Desfazer seleção Não selecionados 0202090019 - Ac…" at bounding box center [655, 341] width 1259 height 58
checkbox Derrames "true"
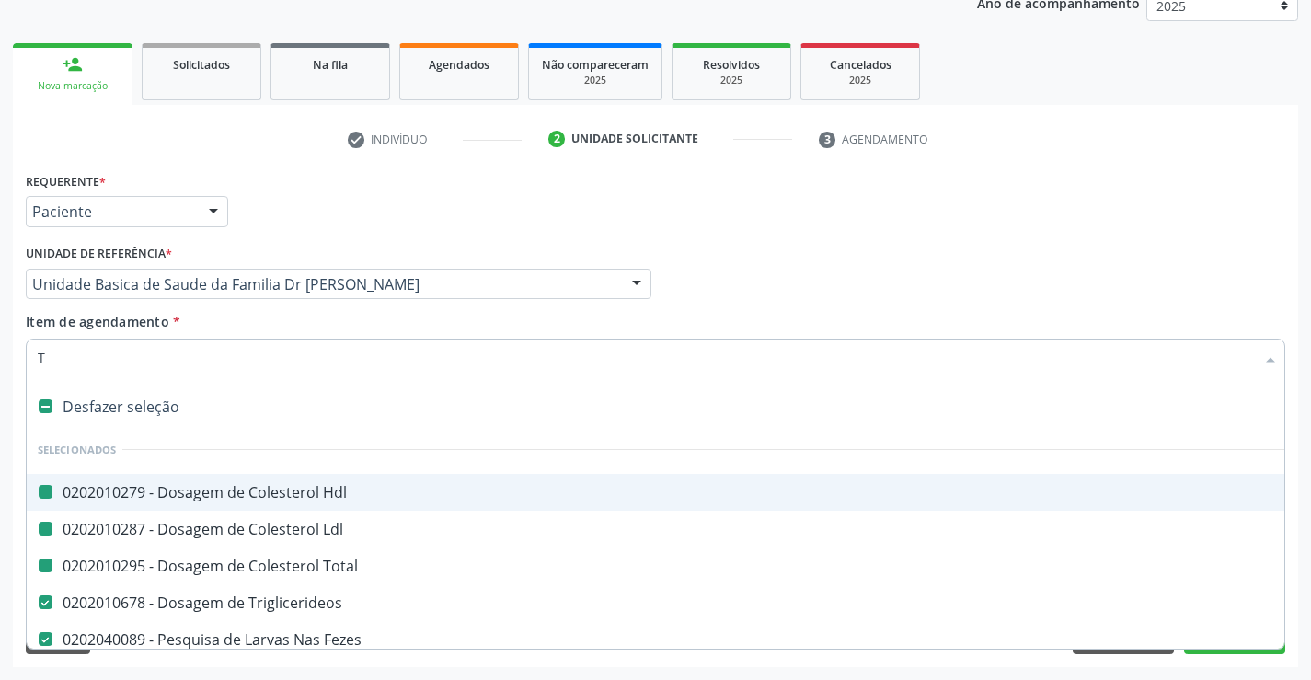
type input "TG"
checkbox Hdl "false"
checkbox Ldl "false"
checkbox Total "false"
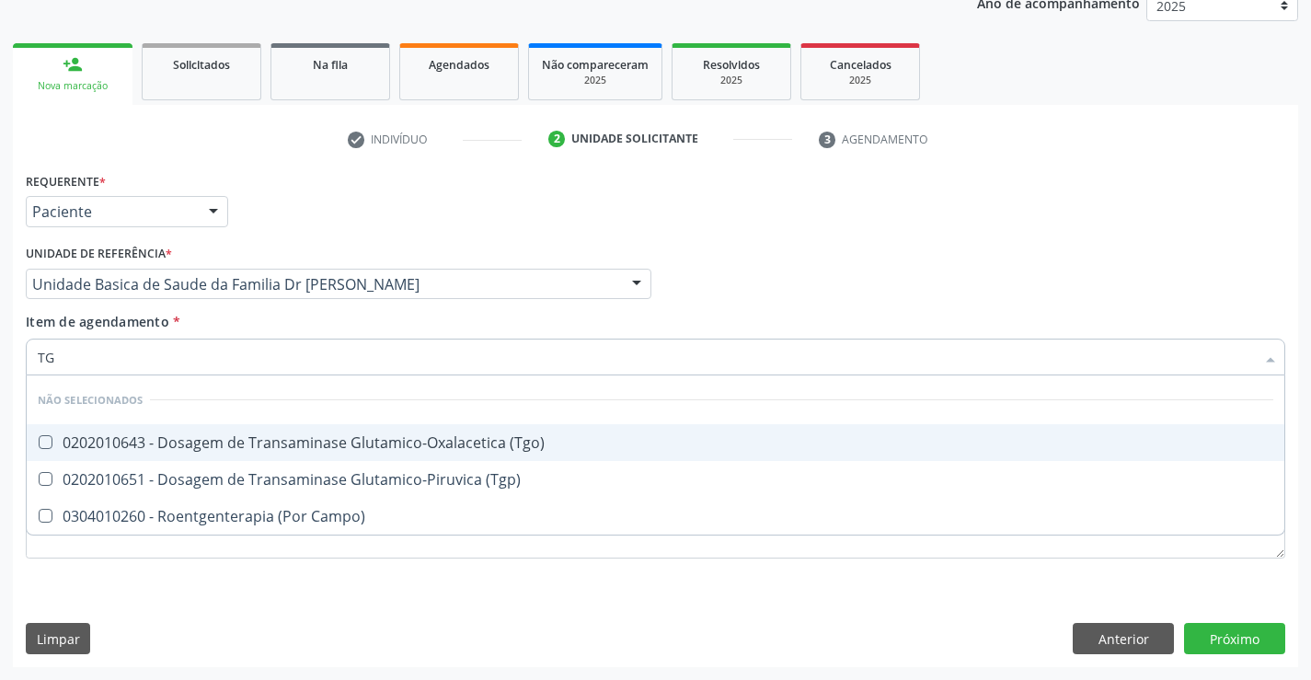
click at [272, 438] on div "0202010643 - Dosagem de Transaminase Glutamico-Oxalacetica (Tgo)" at bounding box center [655, 442] width 1235 height 15
checkbox \(Tgo\) "true"
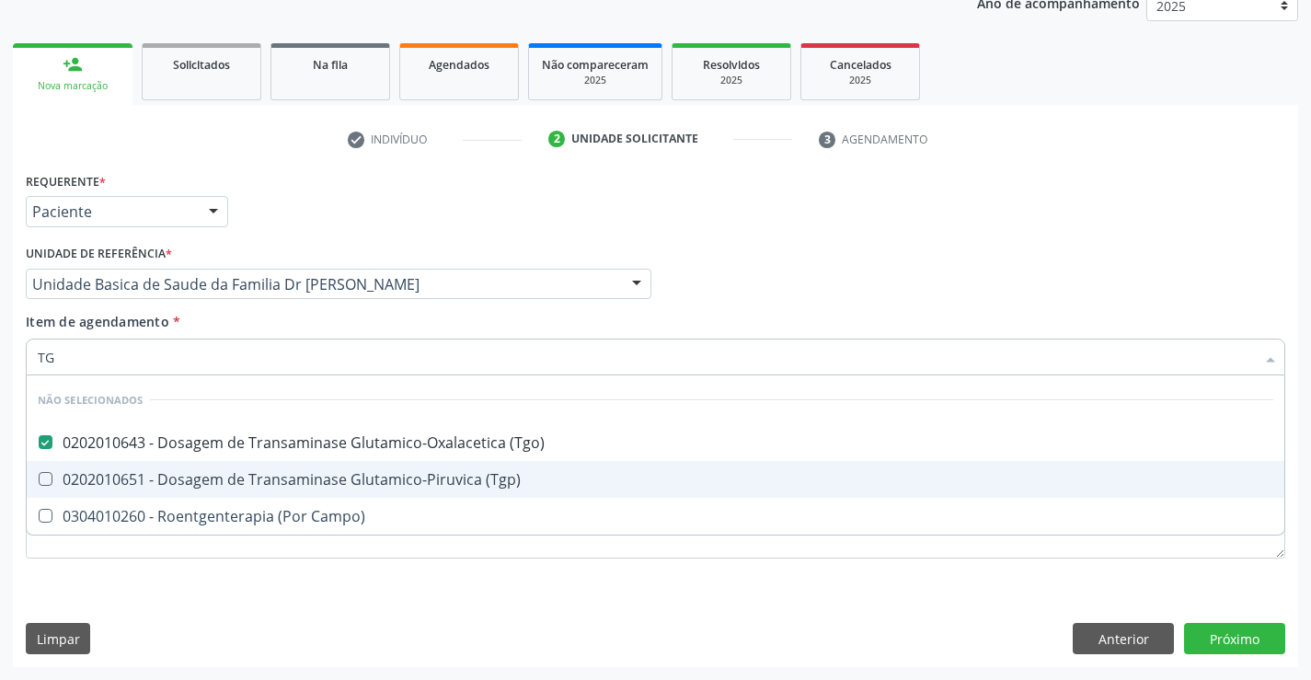
click at [266, 467] on span "0202010651 - Dosagem de Transaminase Glutamico-Piruvica (Tgp)" at bounding box center [655, 479] width 1257 height 37
checkbox \(Tgp\) "true"
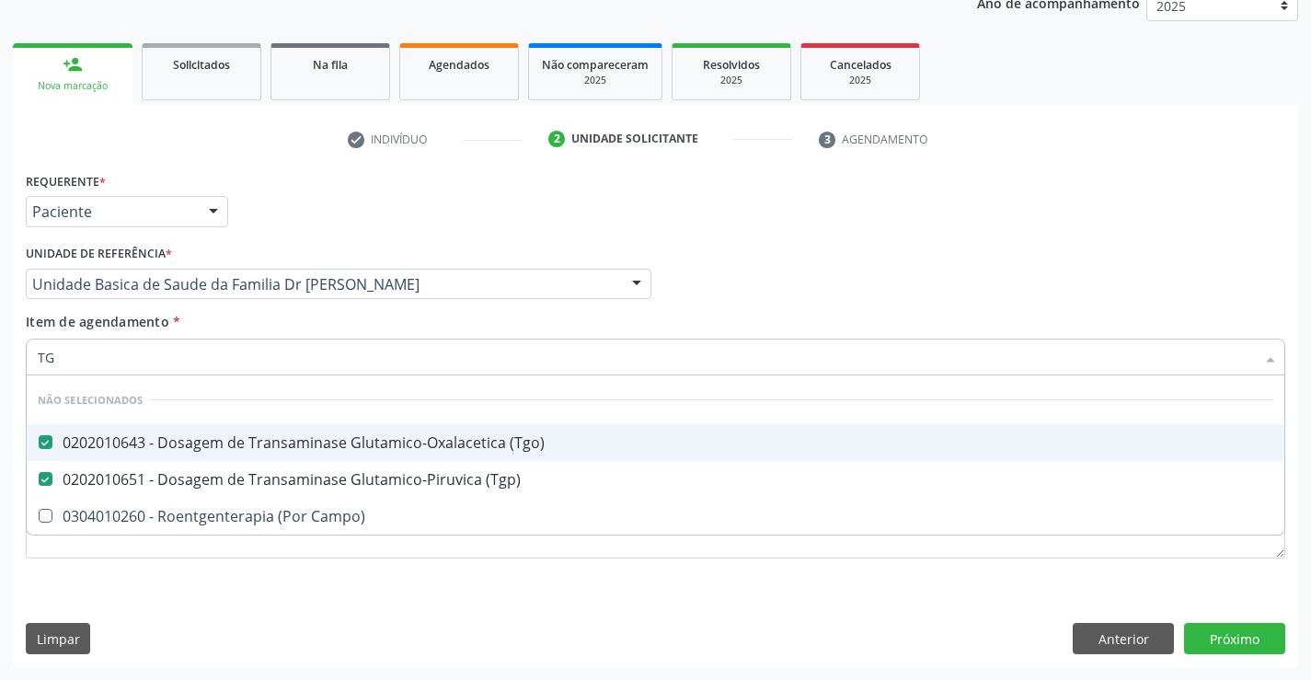
click at [241, 304] on div "Unidade de referência * Unidade Basica de Saude da Familia Dr [PERSON_NAME] Uni…" at bounding box center [338, 276] width 635 height 72
checkbox Campo\) "true"
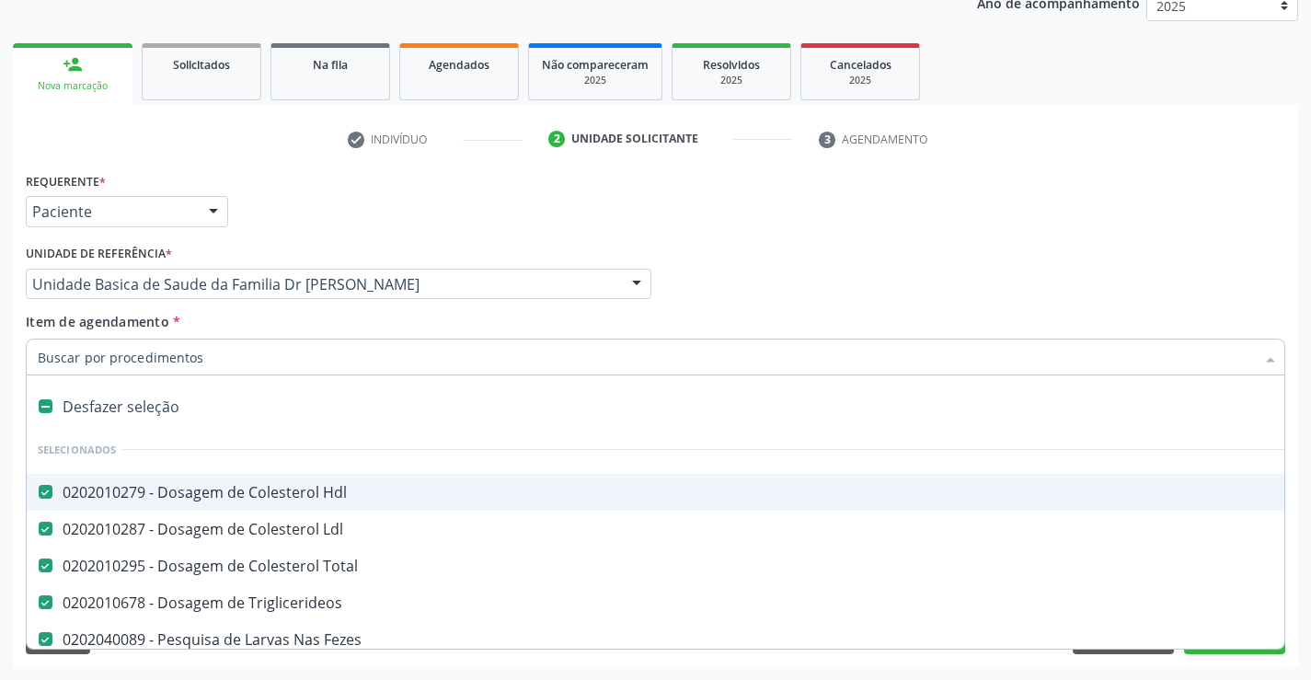
type input "U"
checkbox Glicose "false"
checkbox Ureia "false"
checkbox Creatinina "false"
checkbox Urico "false"
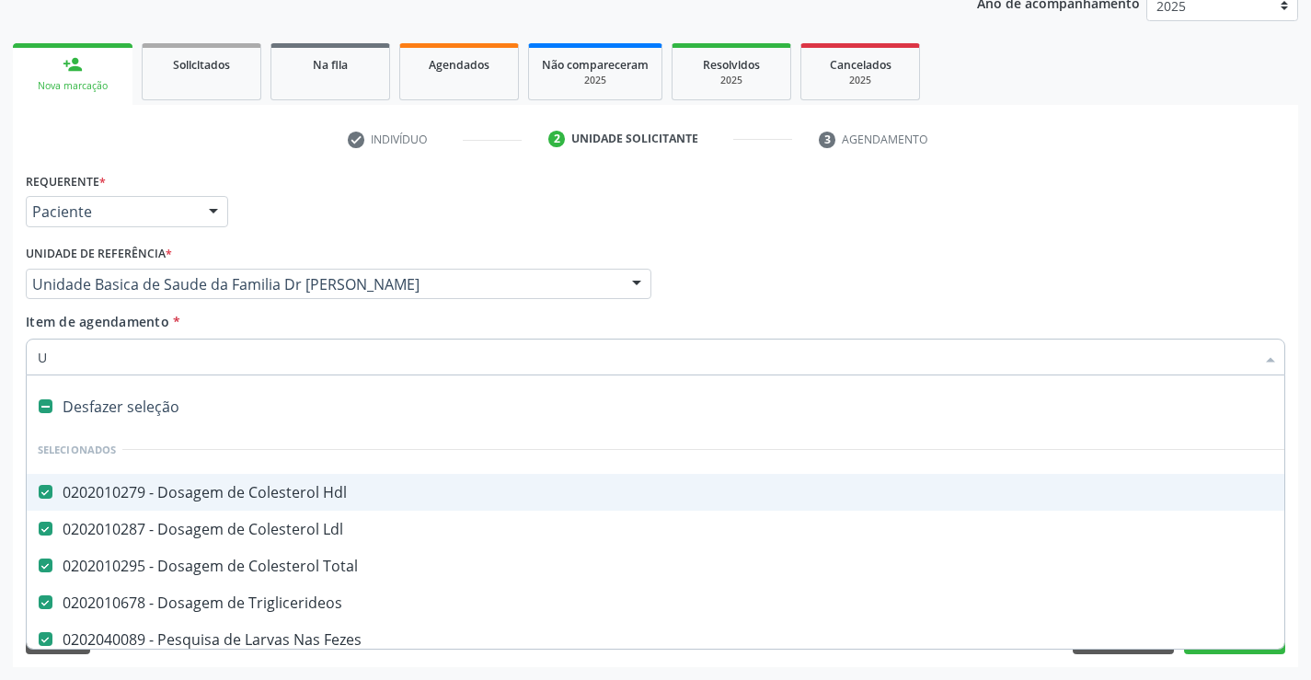
checkbox \(Tgo\) "false"
checkbox \(Tgp\) "false"
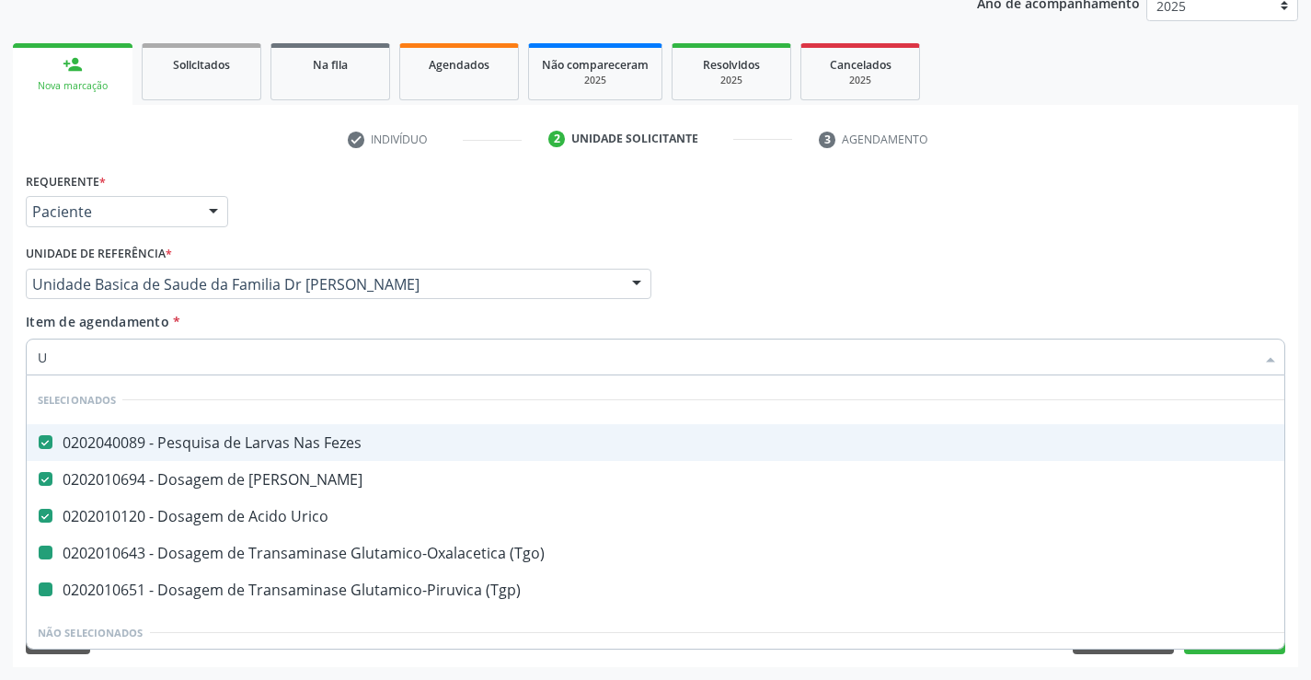
type input "UR"
checkbox \(Tgo\) "false"
checkbox \(Tgp\) "false"
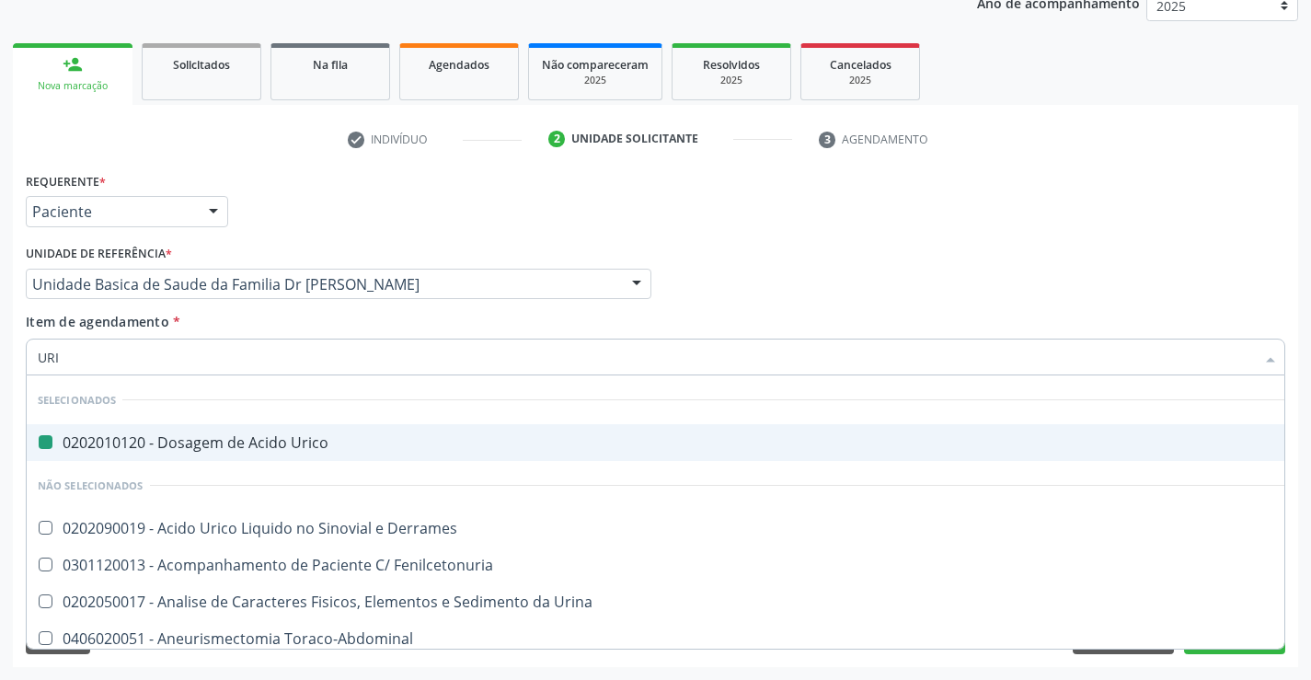
type input "URIN"
checkbox Urico "false"
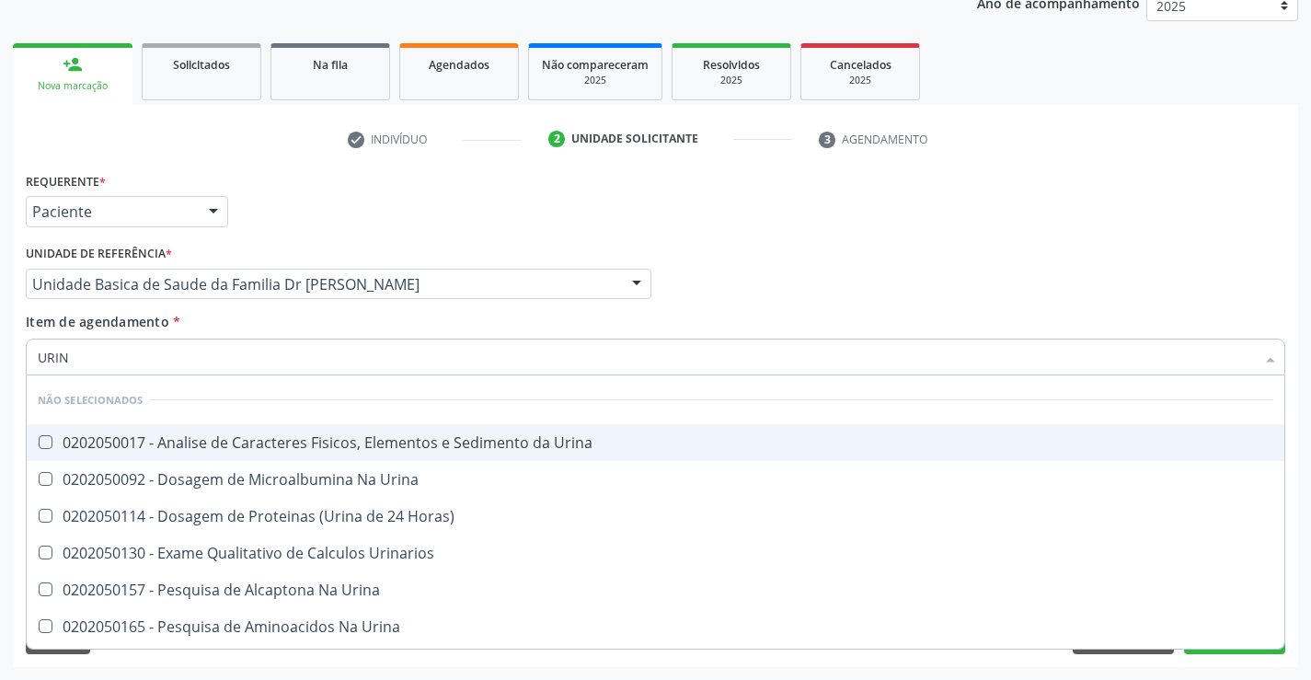
type input "URINA"
click at [199, 435] on div "0202050017 - Analise de Caracteres Fisicos, Elementos e Sedimento da Urina" at bounding box center [655, 442] width 1235 height 15
checkbox Urina "true"
click at [327, 317] on div "Item de agendamento * URINA Desfazer seleção Não selecionados 0202050017 - Anal…" at bounding box center [655, 341] width 1259 height 58
checkbox Urinarios "true"
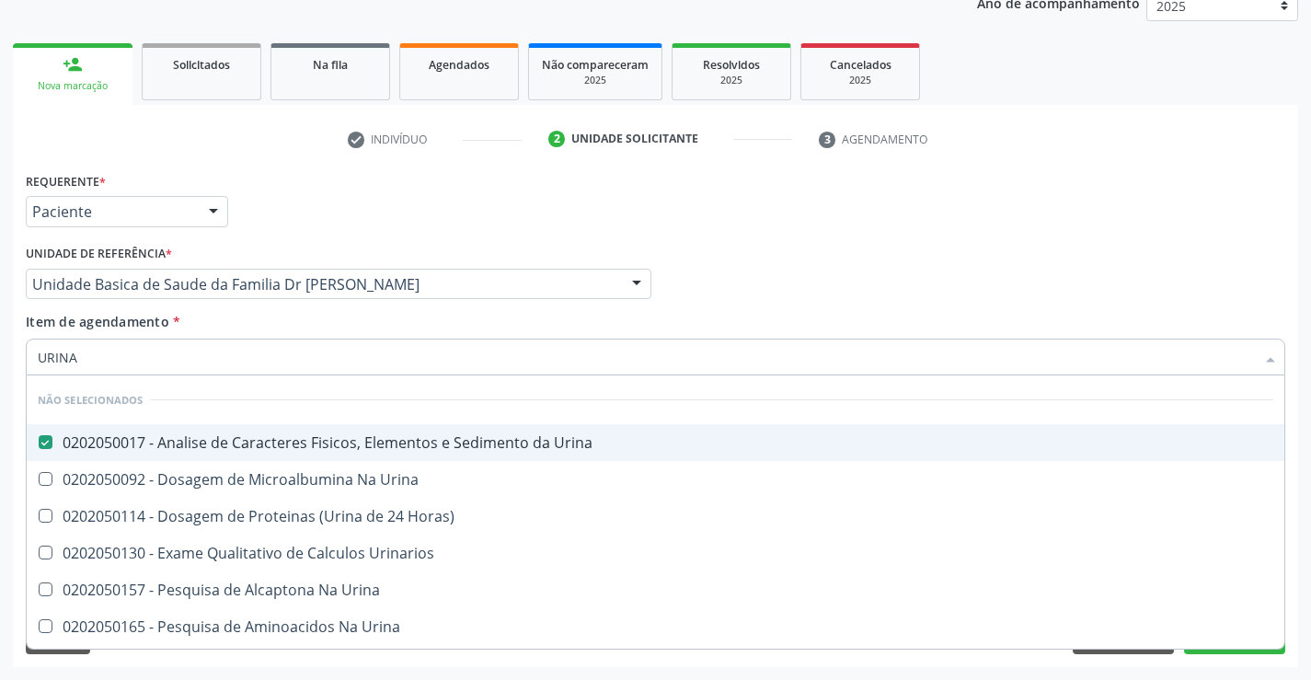
checkbox Urina "true"
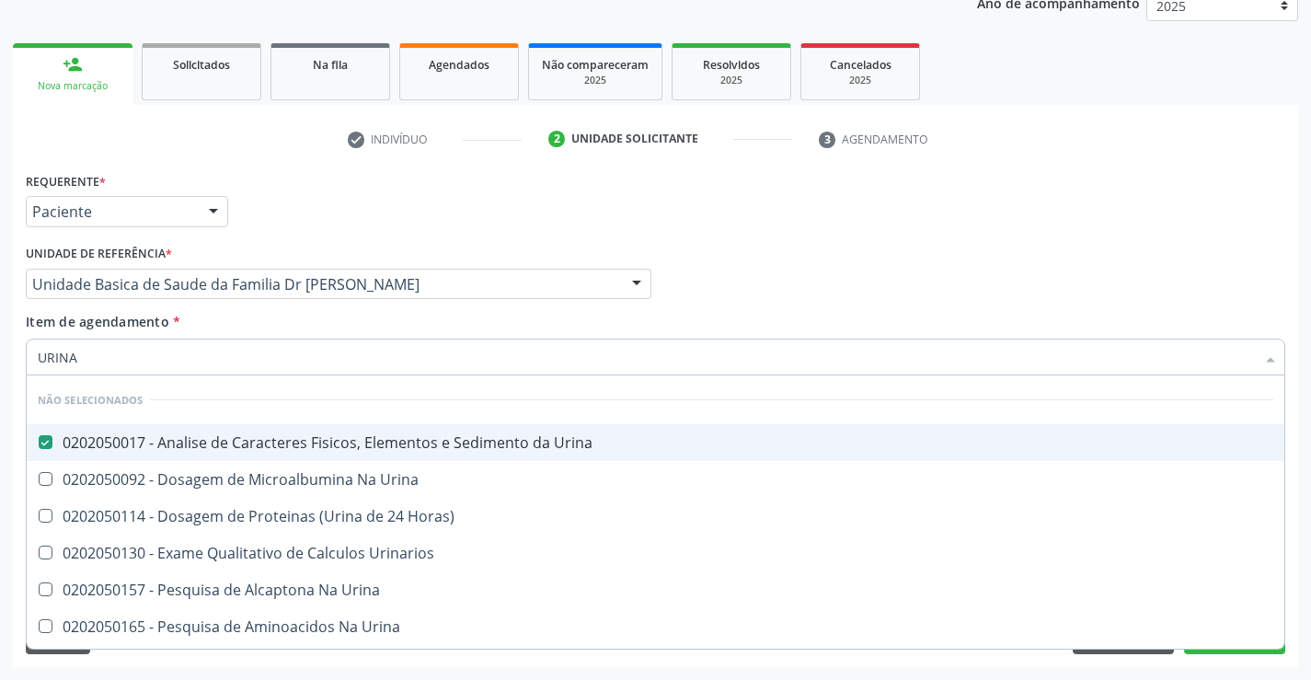
checkbox Urina "true"
checkbox Horas\) "true"
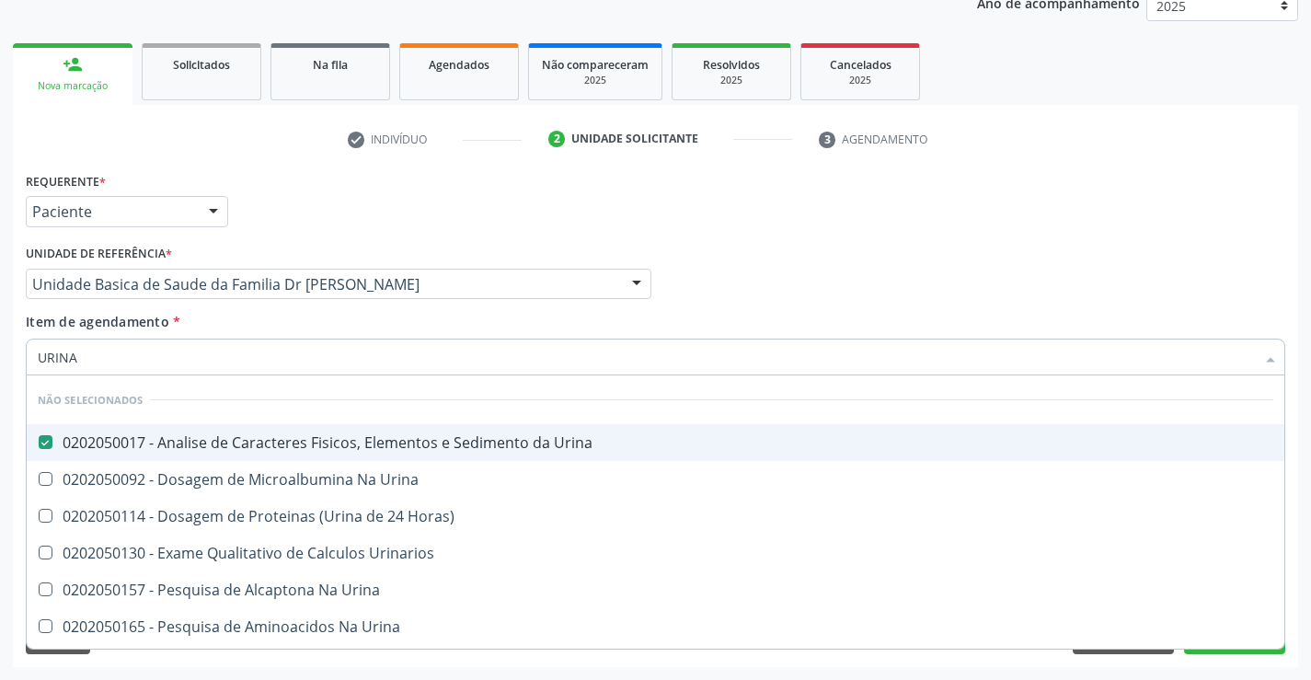
checkbox Urina "true"
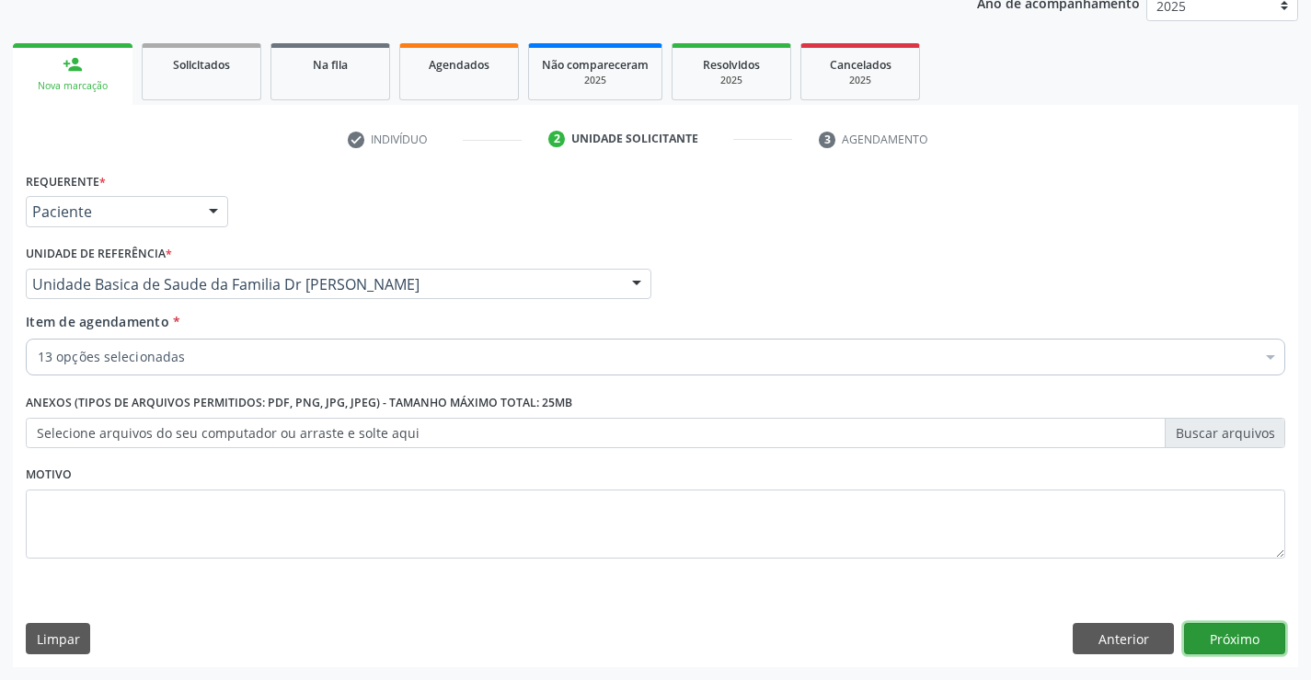
click at [1236, 627] on button "Próximo" at bounding box center [1234, 638] width 101 height 31
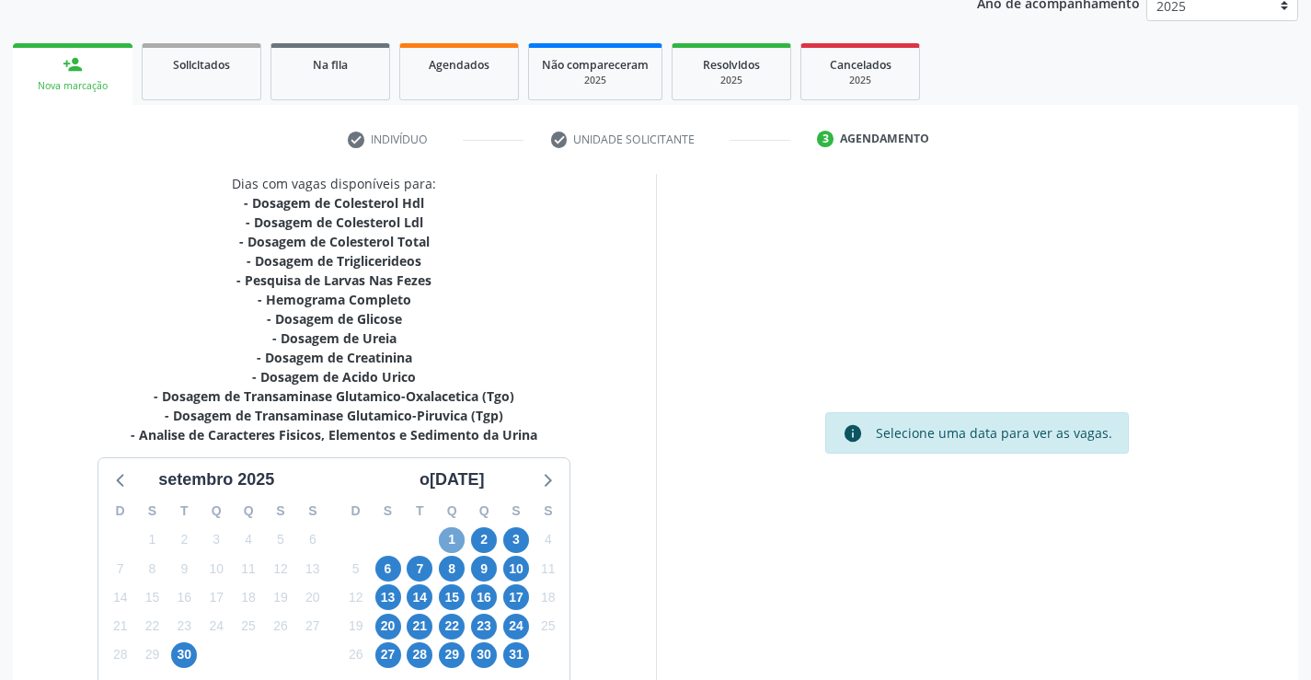
click at [450, 542] on span "1" at bounding box center [452, 540] width 26 height 26
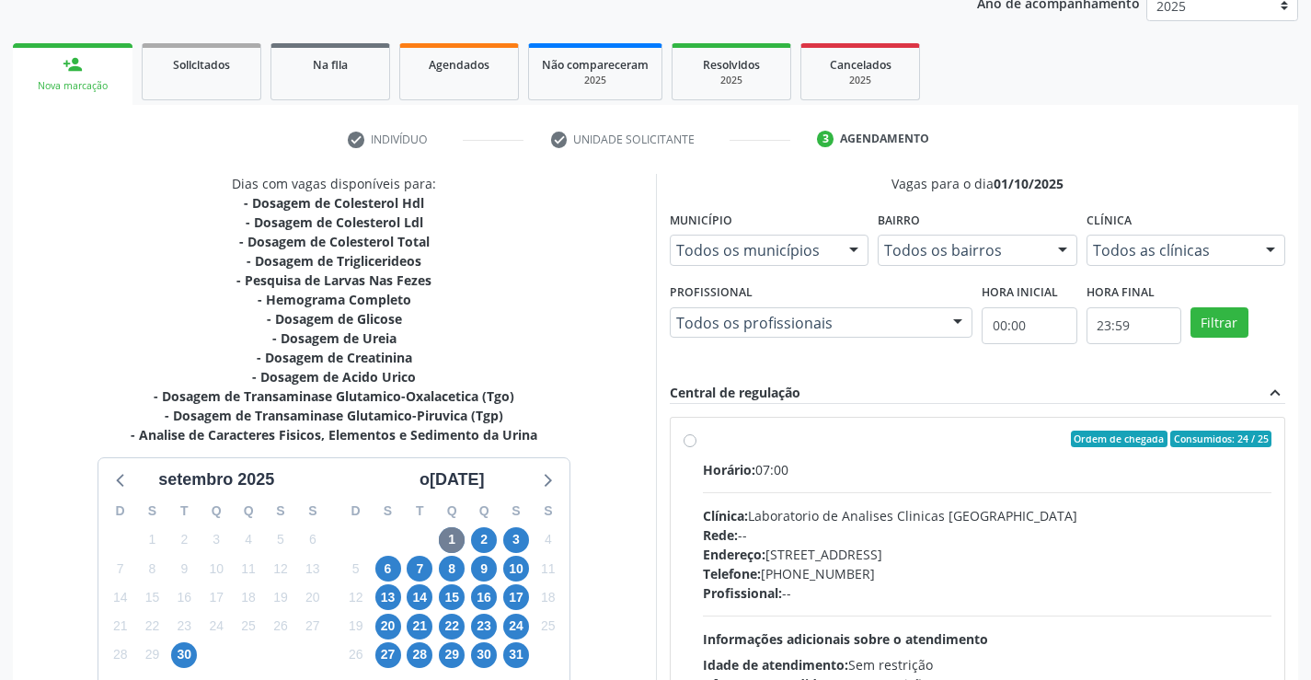
click at [843, 467] on div "Horário: 07:00" at bounding box center [987, 469] width 569 height 19
click at [696, 447] on input "Ordem de chegada Consumidos: 24 / 25 Horário: 07:00 Clínica: Laboratorio de Ana…" at bounding box center [689, 438] width 13 height 17
radio input "true"
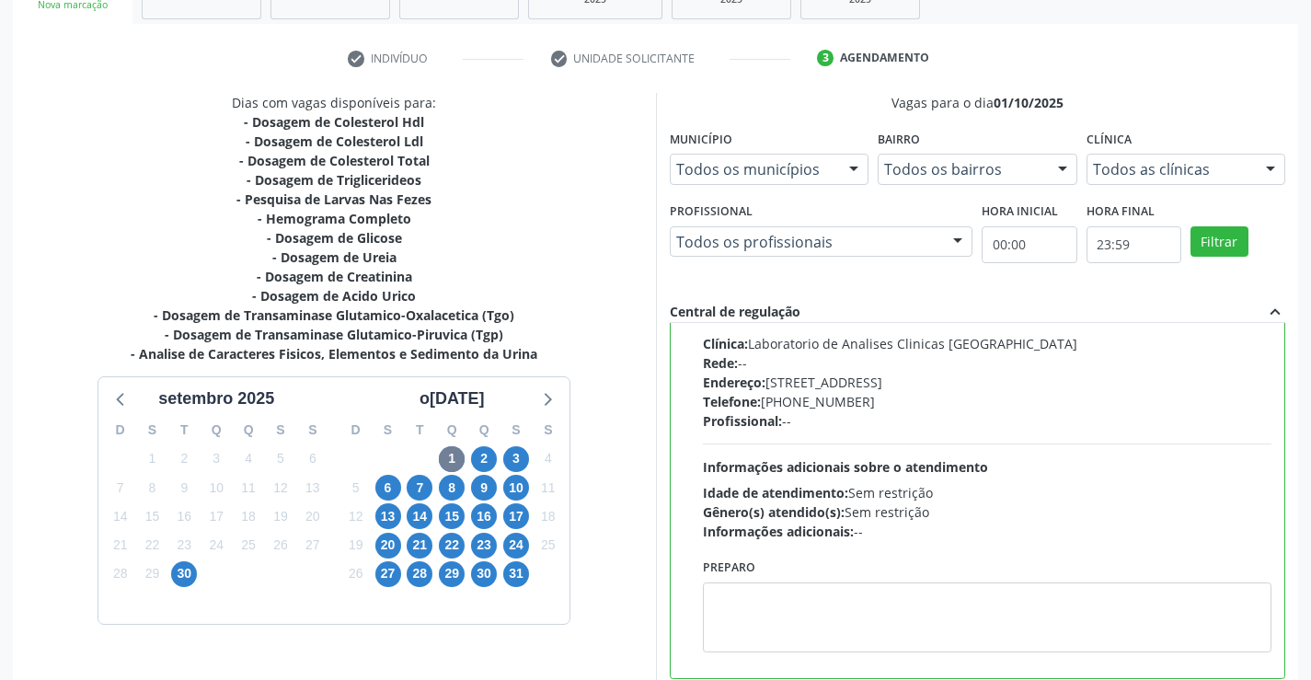
scroll to position [419, 0]
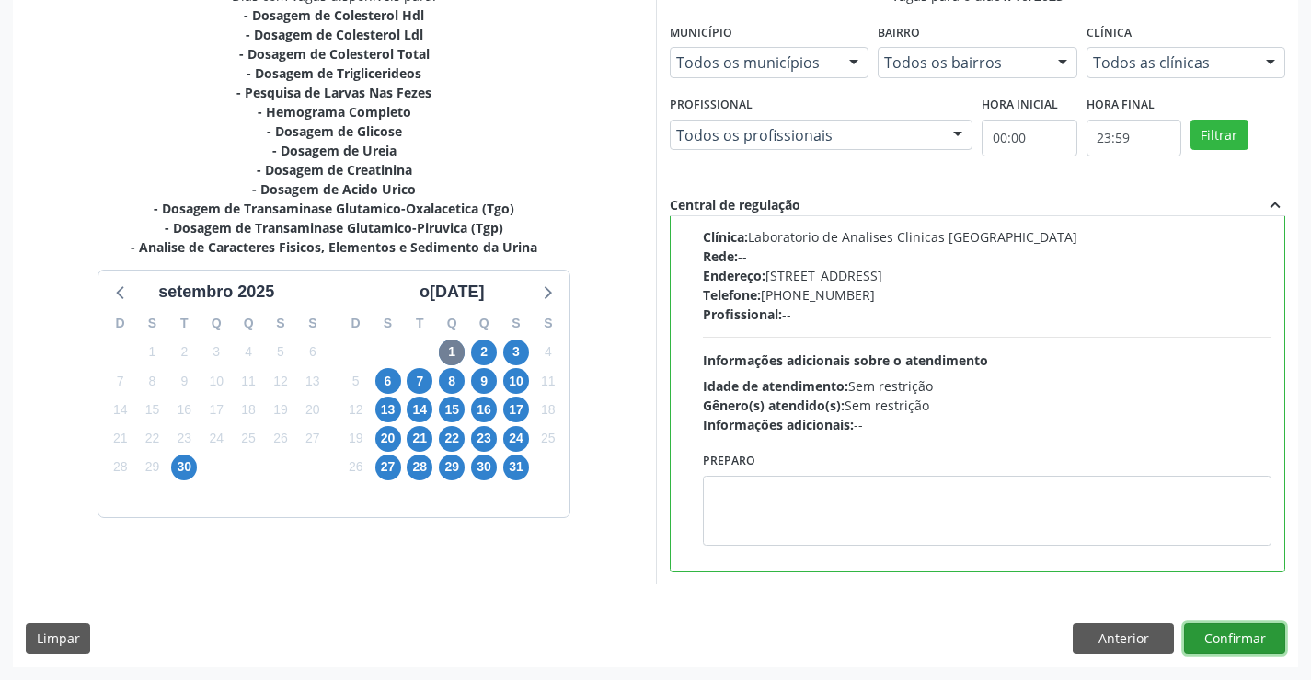
click at [1214, 641] on button "Confirmar" at bounding box center [1234, 638] width 101 height 31
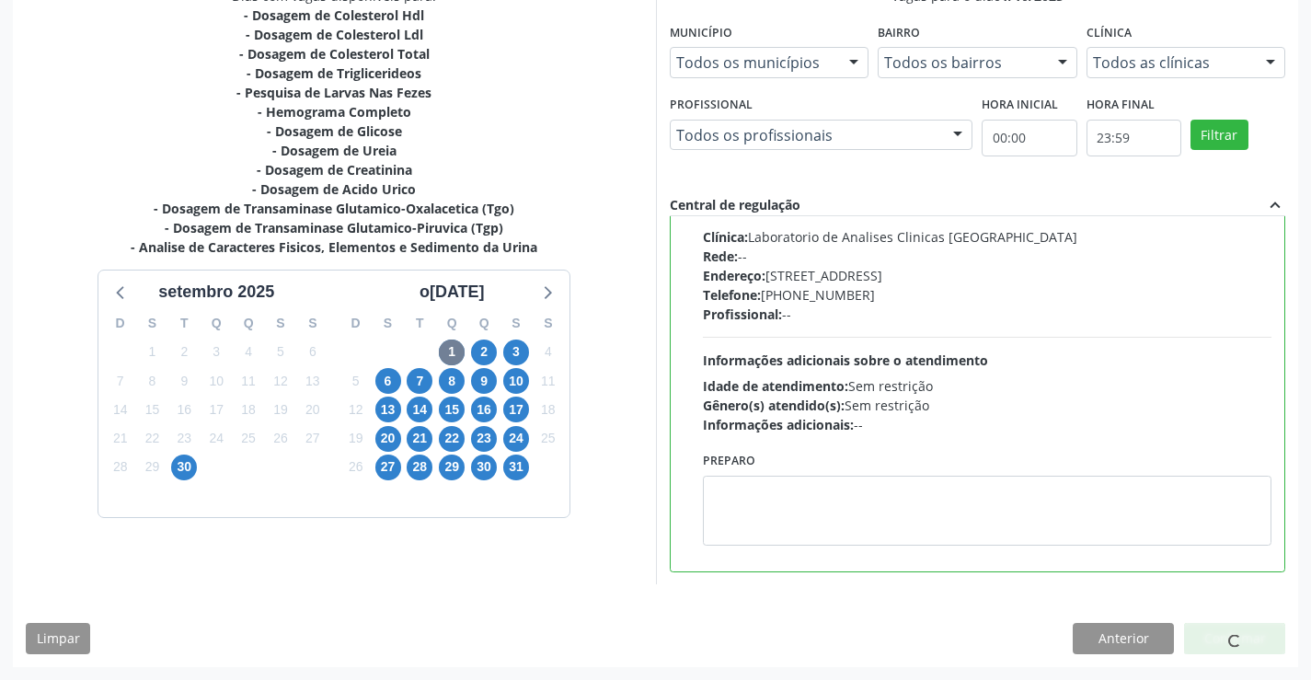
scroll to position [0, 0]
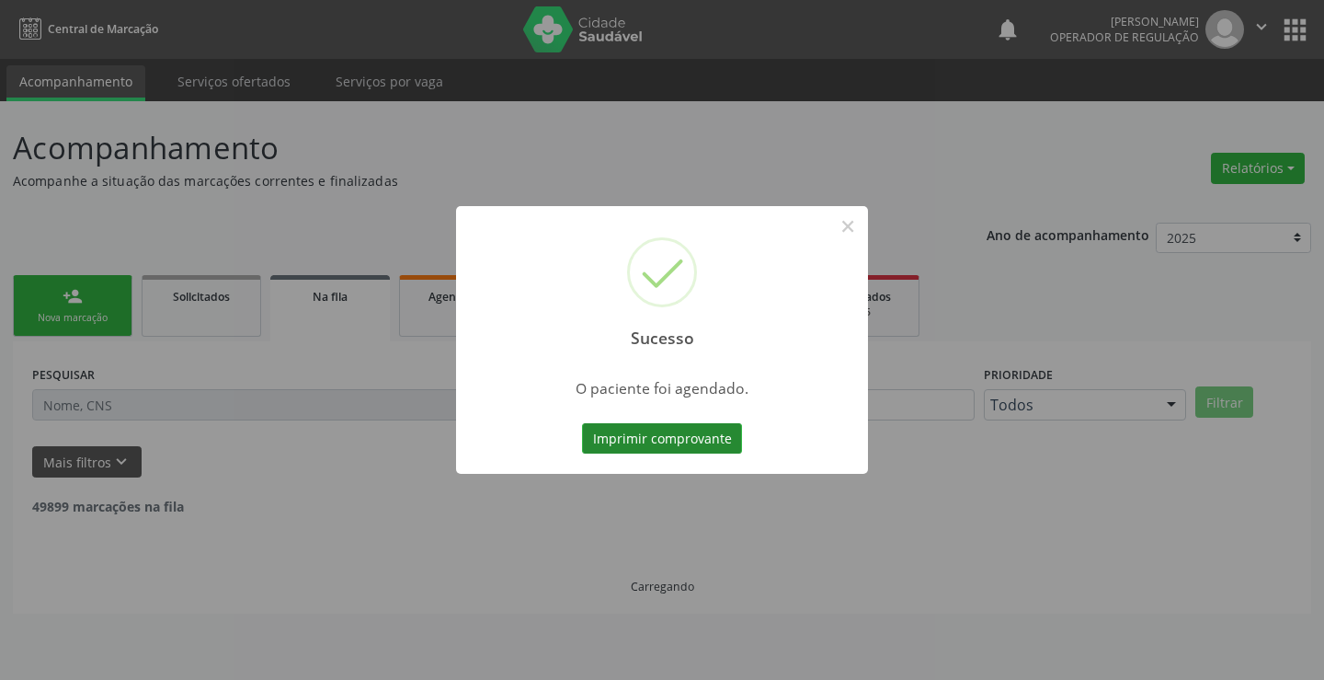
click at [658, 434] on button "Imprimir comprovante" at bounding box center [662, 438] width 160 height 31
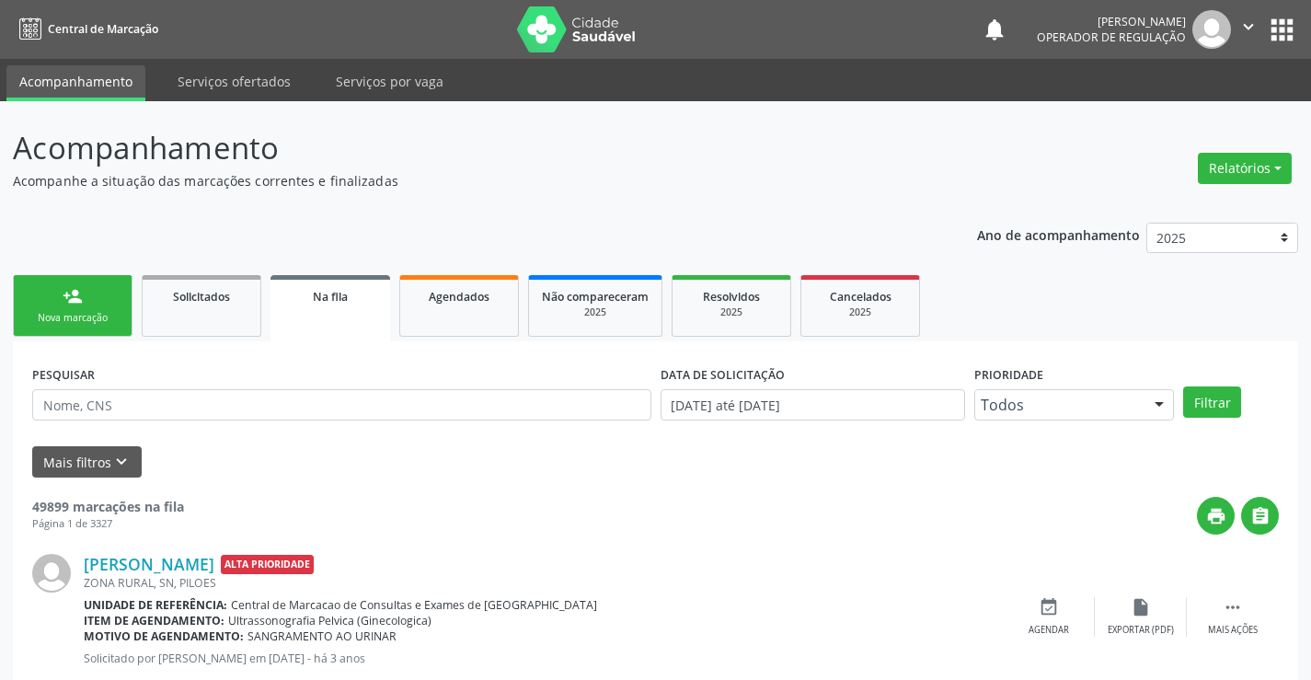
click at [75, 294] on div "person_add" at bounding box center [73, 296] width 20 height 20
click at [75, 295] on div "person_add" at bounding box center [73, 296] width 20 height 20
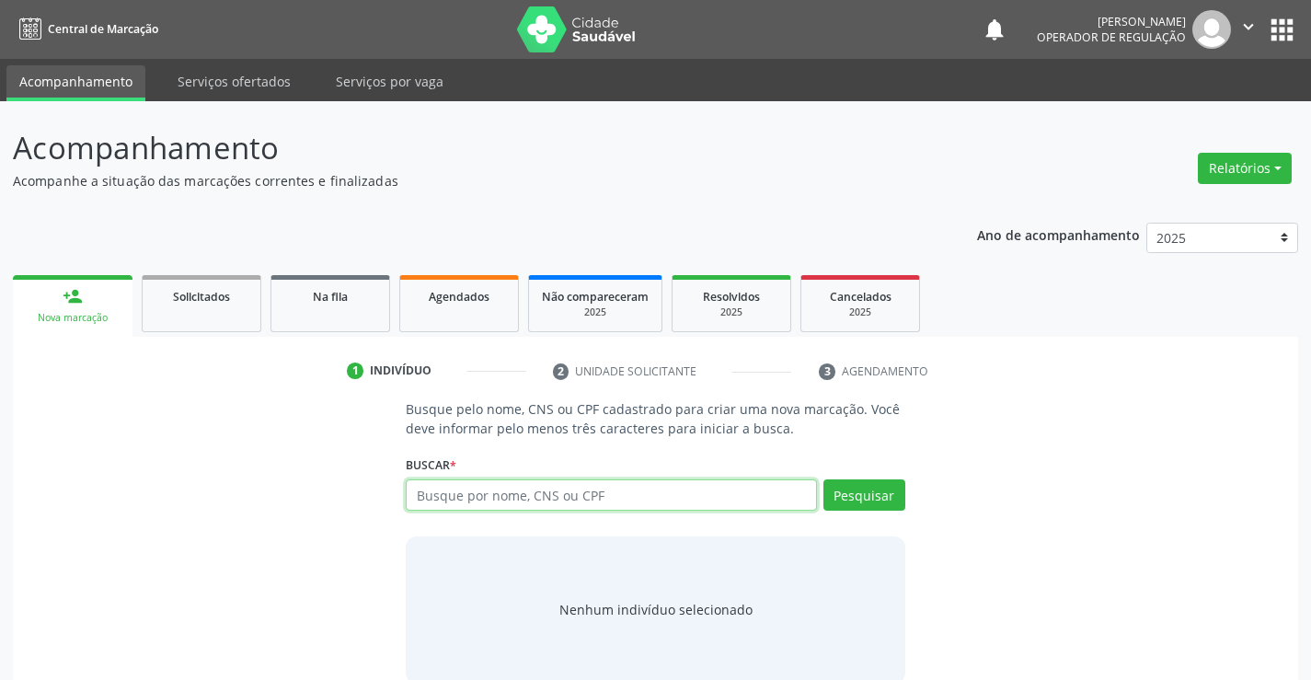
click at [521, 487] on input "text" at bounding box center [611, 494] width 410 height 31
type input "702400093613021"
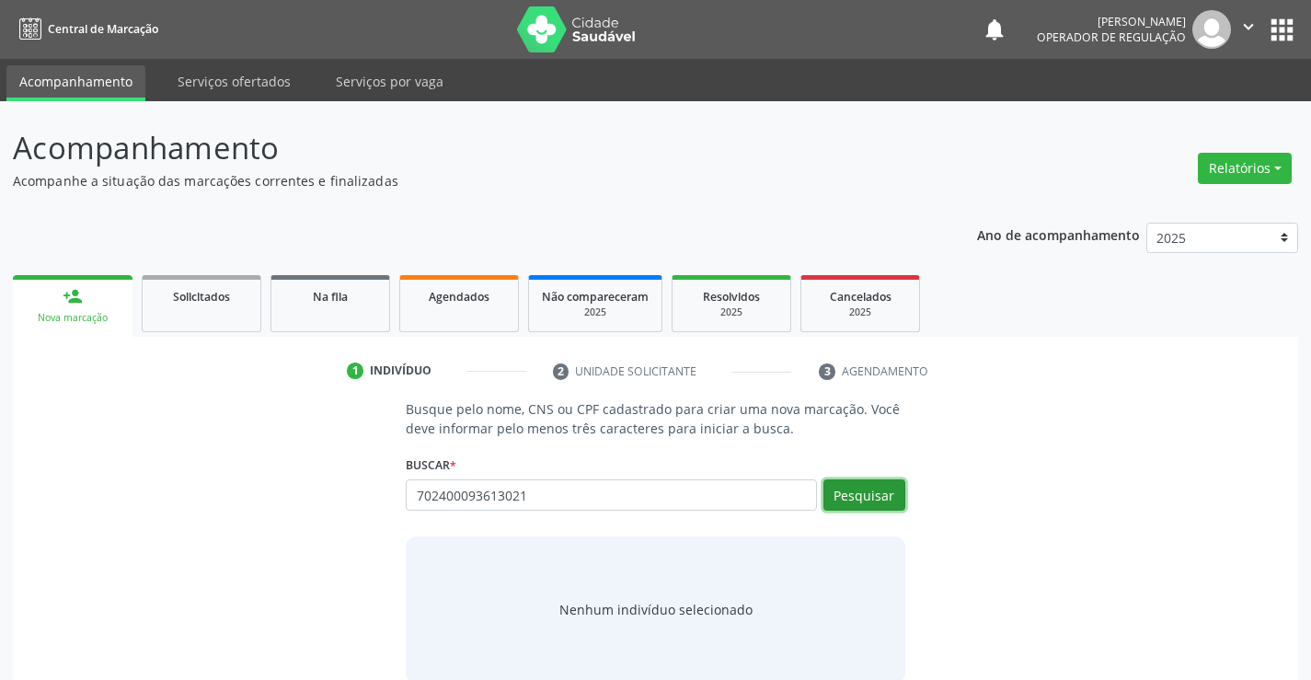
click at [868, 489] on button "Pesquisar" at bounding box center [864, 494] width 82 height 31
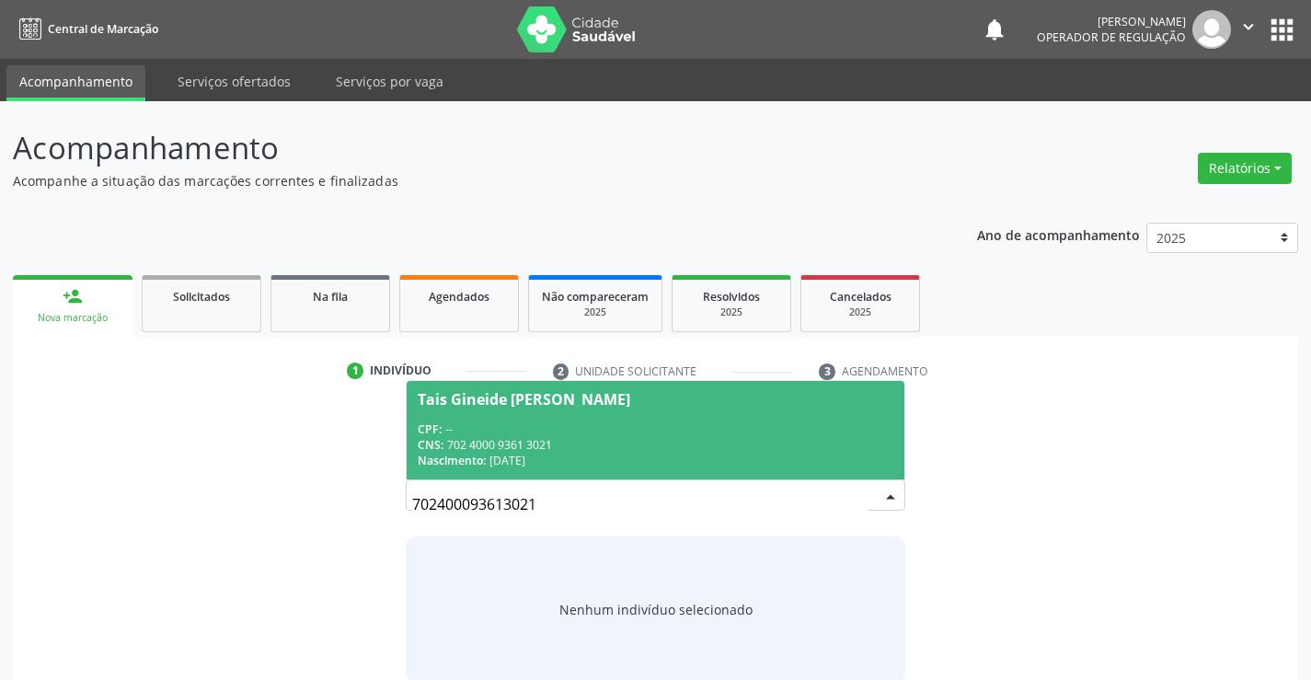
click at [482, 423] on div "CPF: --" at bounding box center [655, 429] width 475 height 16
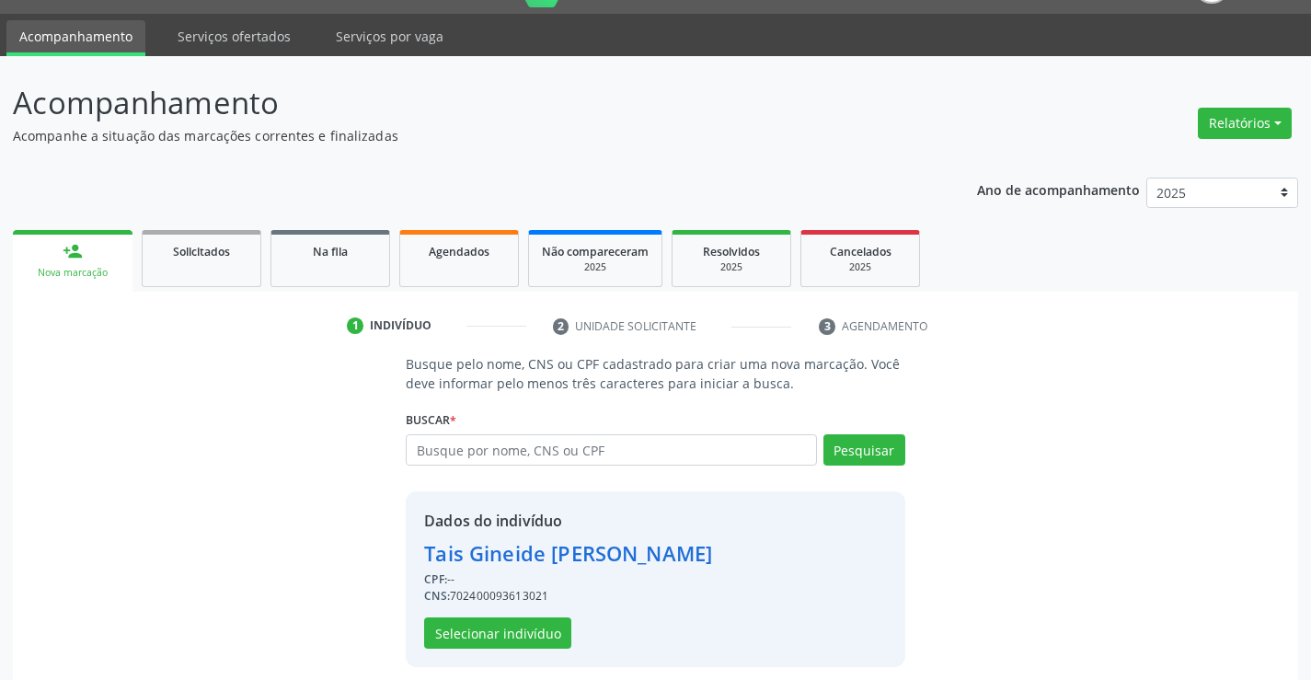
scroll to position [58, 0]
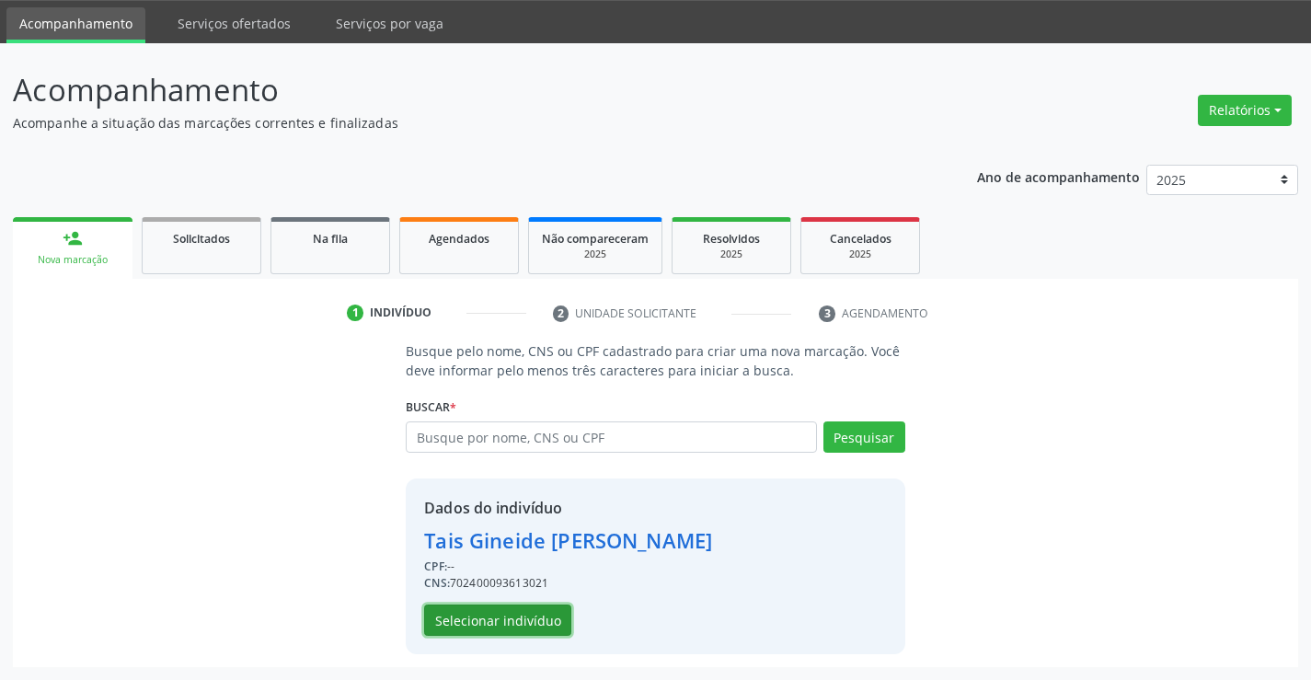
click at [485, 621] on button "Selecionar indivíduo" at bounding box center [497, 619] width 147 height 31
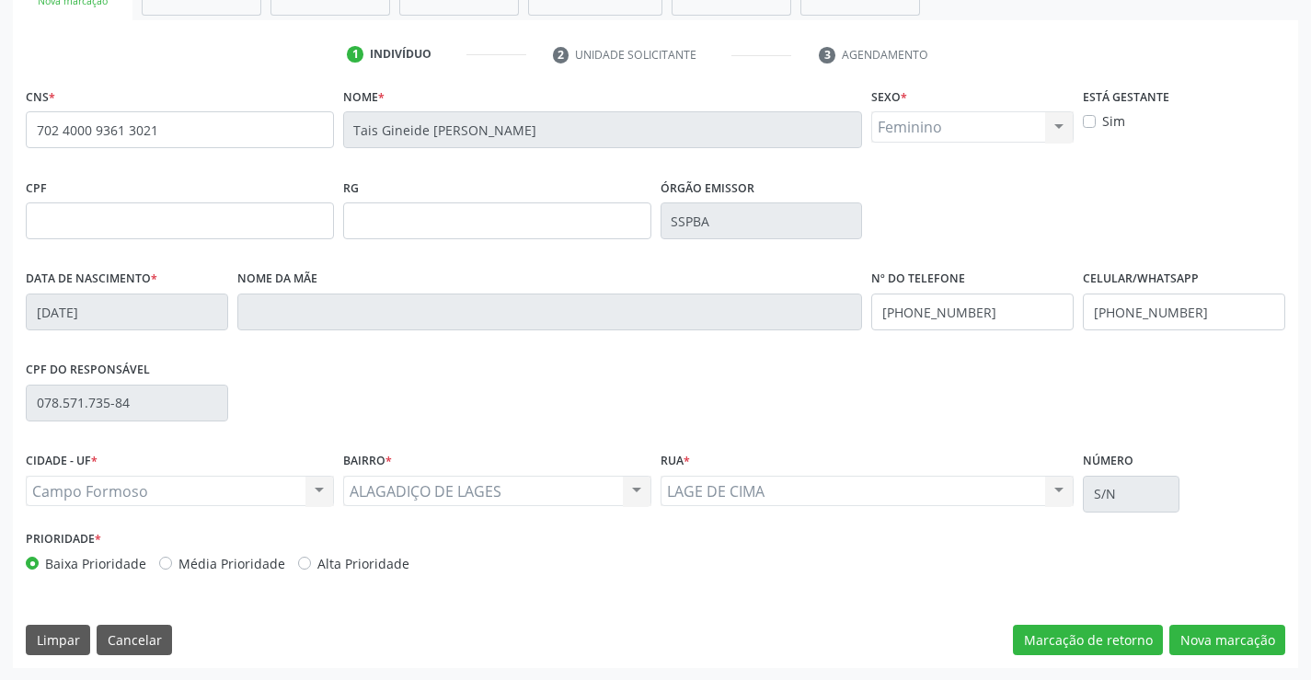
scroll to position [317, 0]
click at [1222, 633] on button "Nova marcação" at bounding box center [1227, 639] width 116 height 31
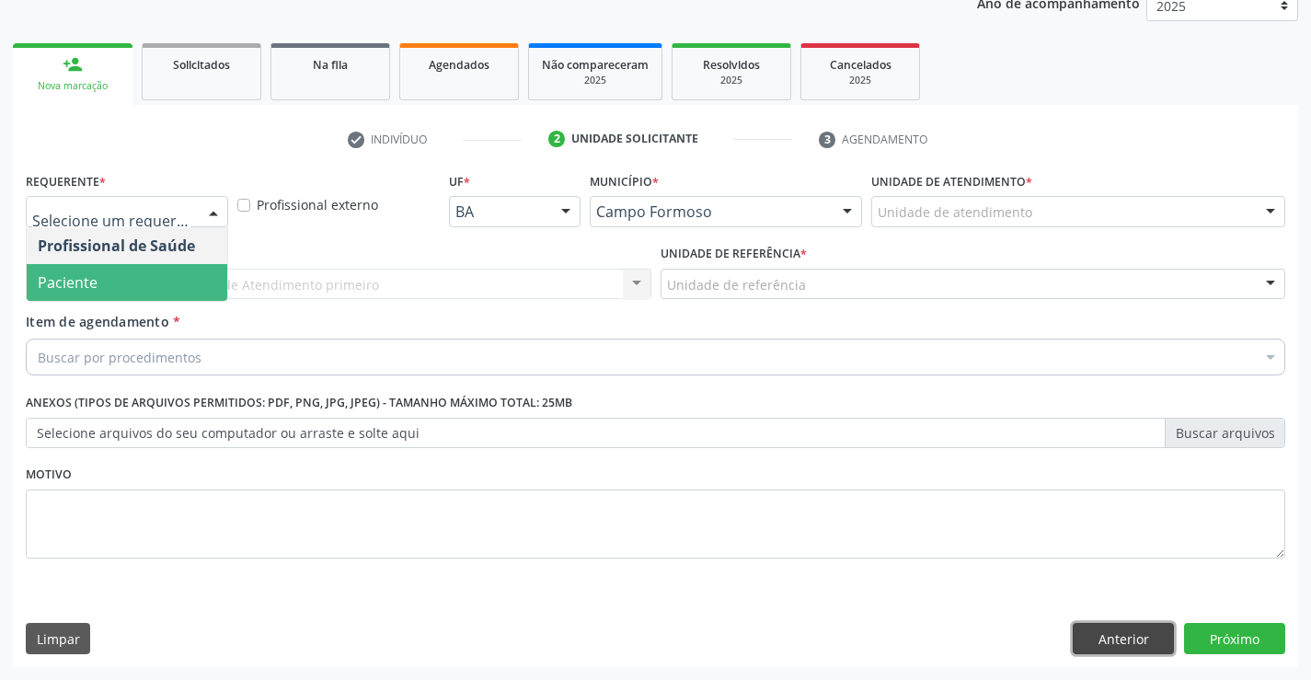
click at [1095, 640] on button "Anterior" at bounding box center [1122, 638] width 101 height 31
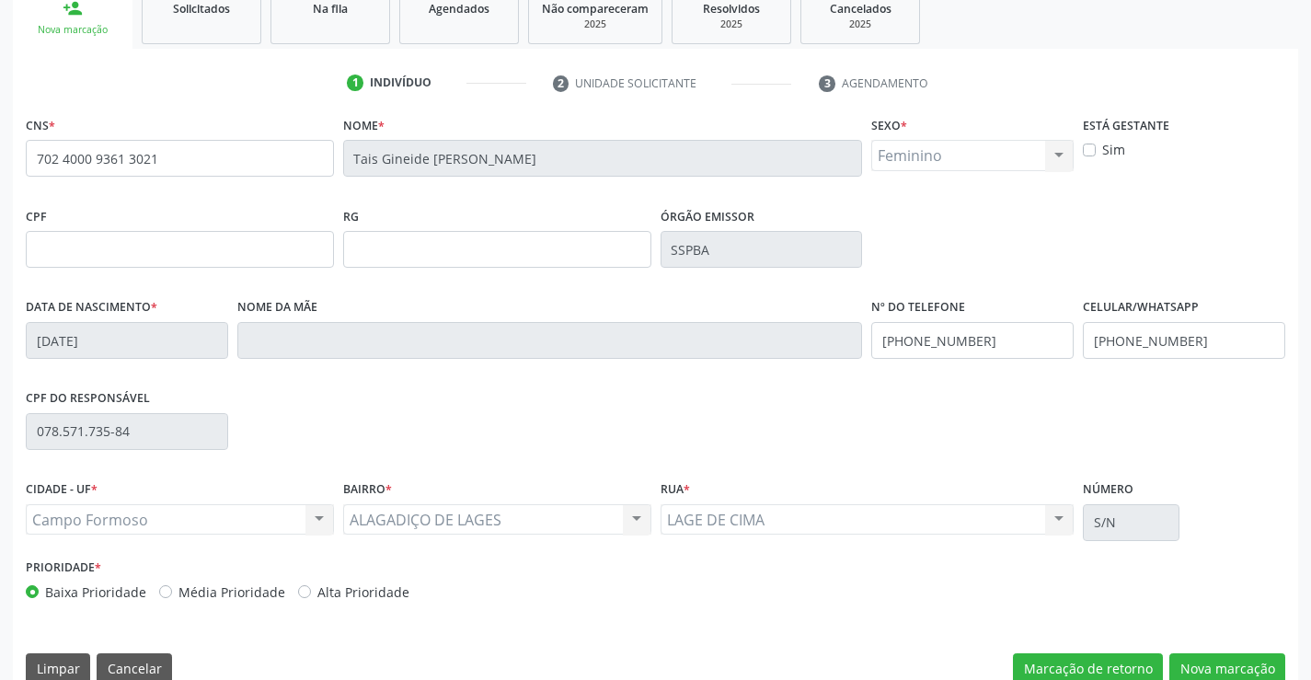
scroll to position [317, 0]
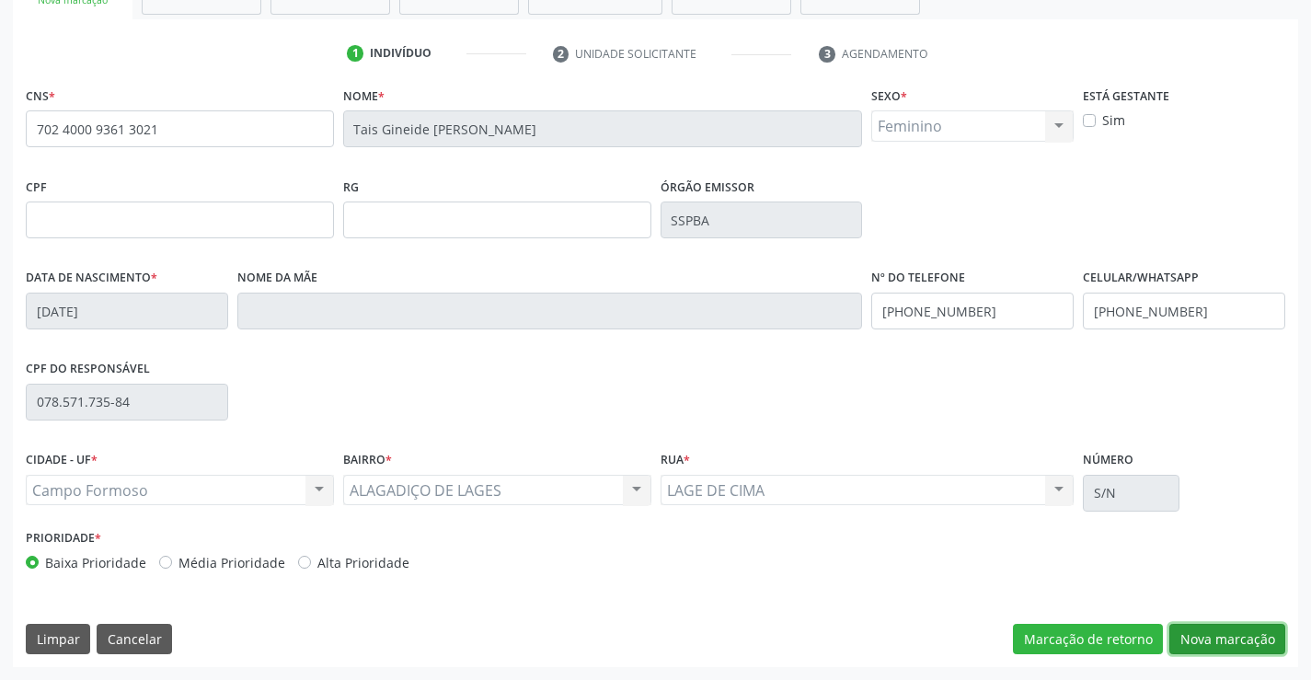
click at [1204, 631] on button "Nova marcação" at bounding box center [1227, 639] width 116 height 31
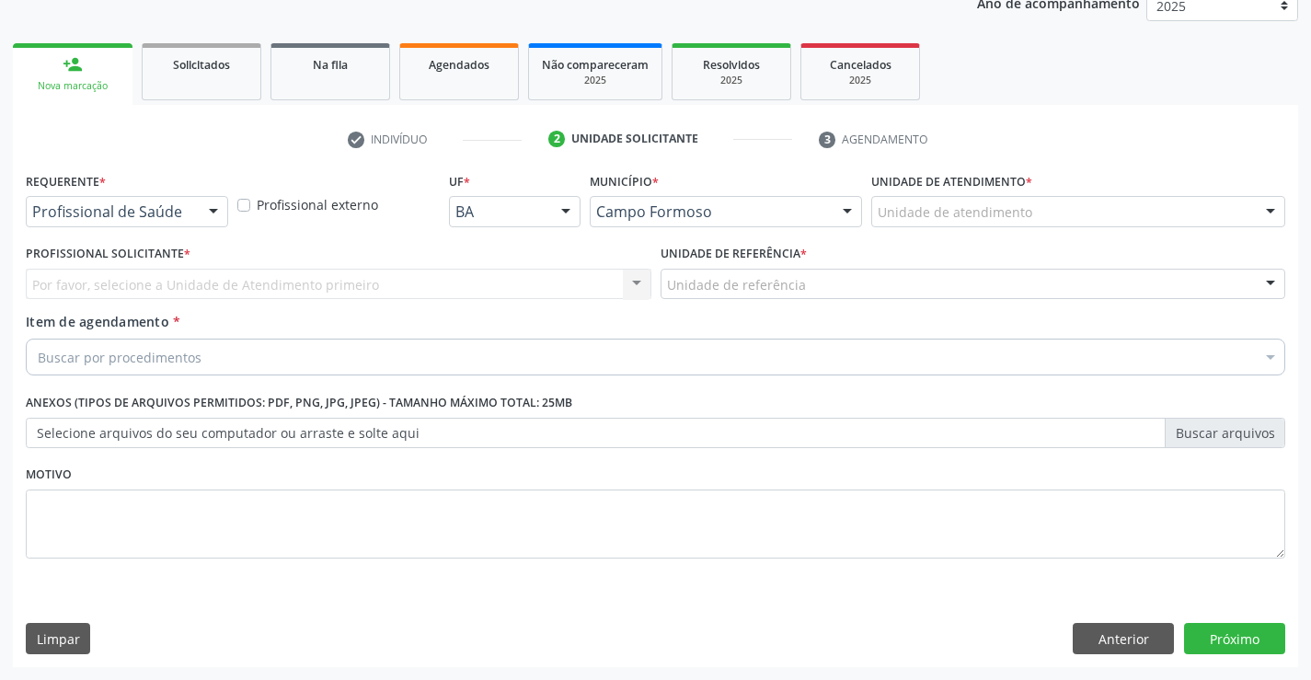
scroll to position [232, 0]
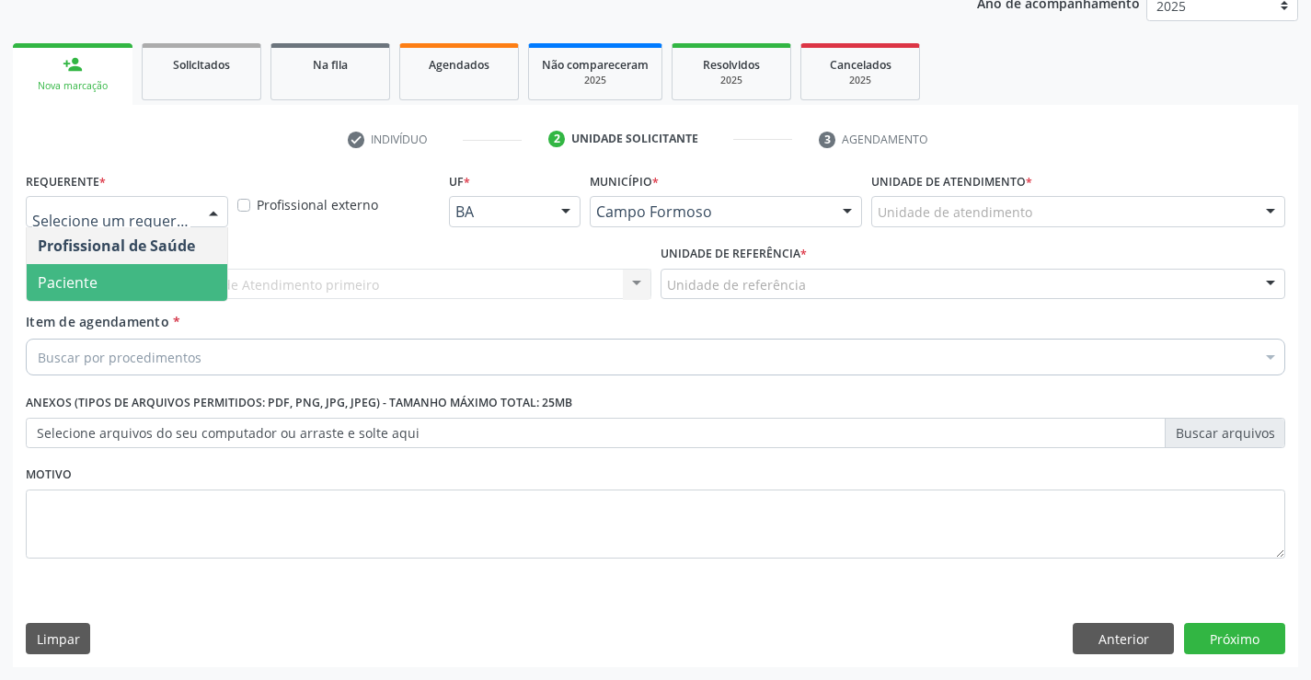
click at [110, 280] on span "Paciente" at bounding box center [127, 282] width 201 height 37
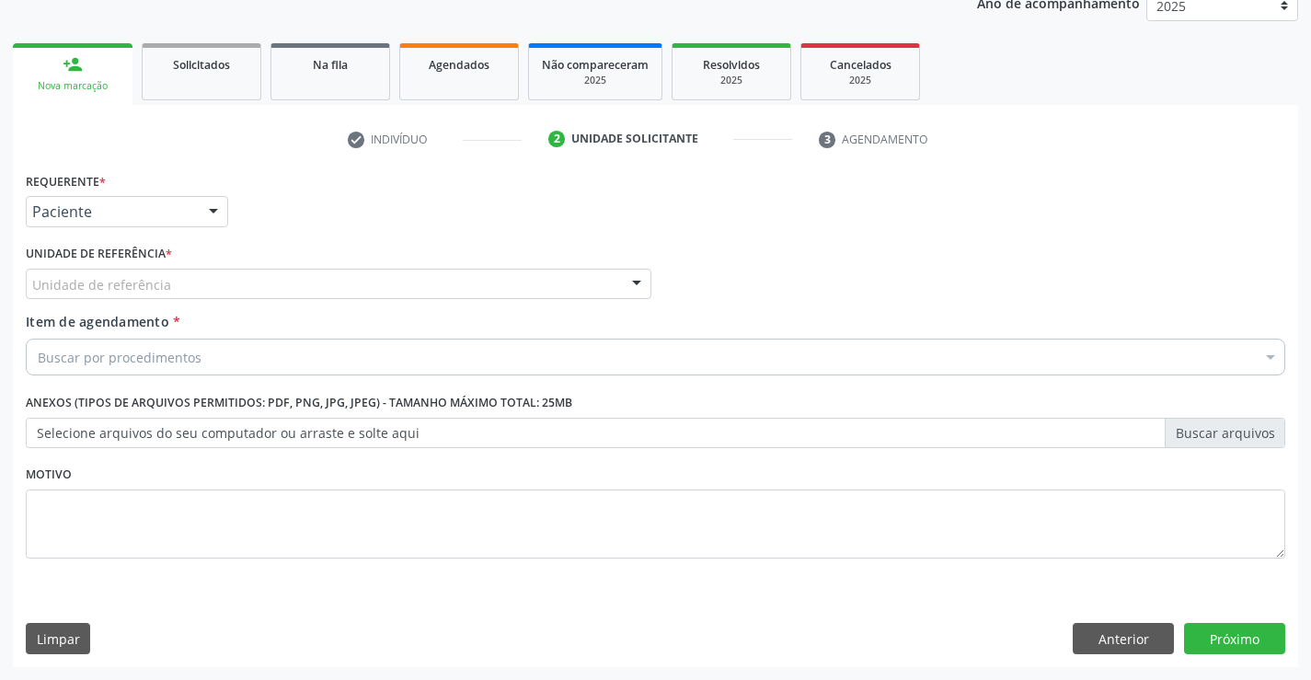
click at [418, 276] on div "Unidade de referência" at bounding box center [338, 284] width 625 height 31
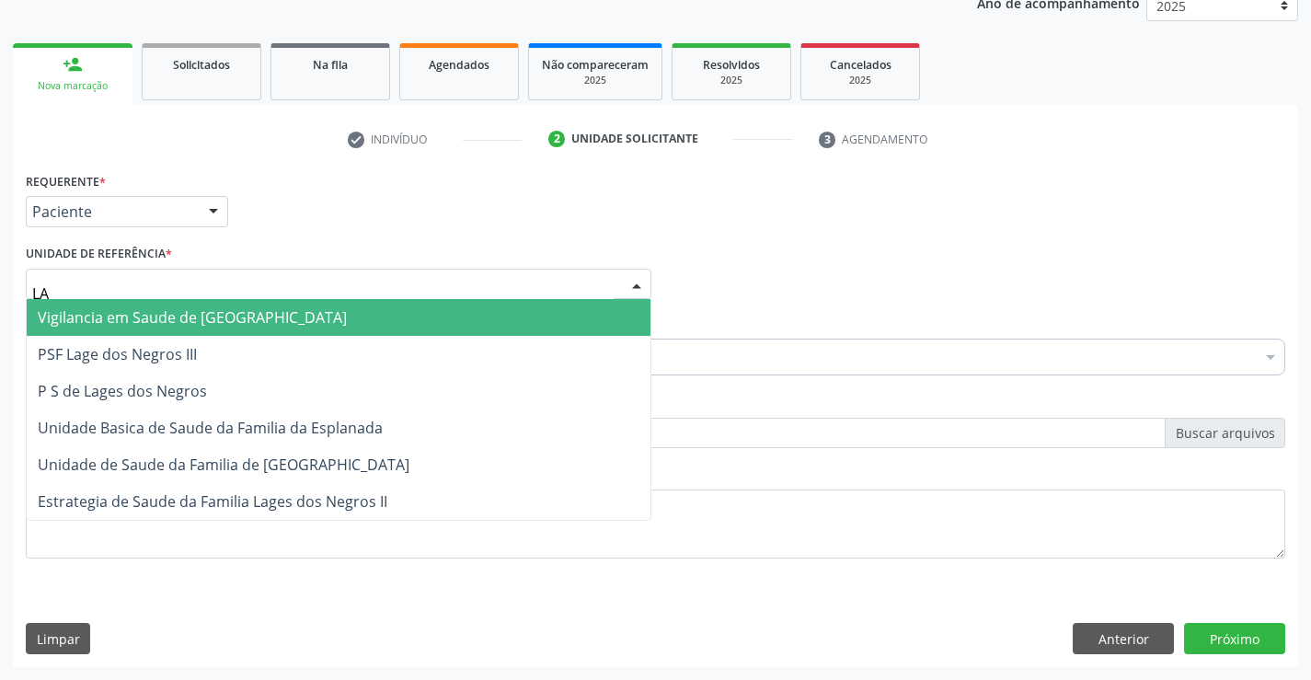
type input "LAG"
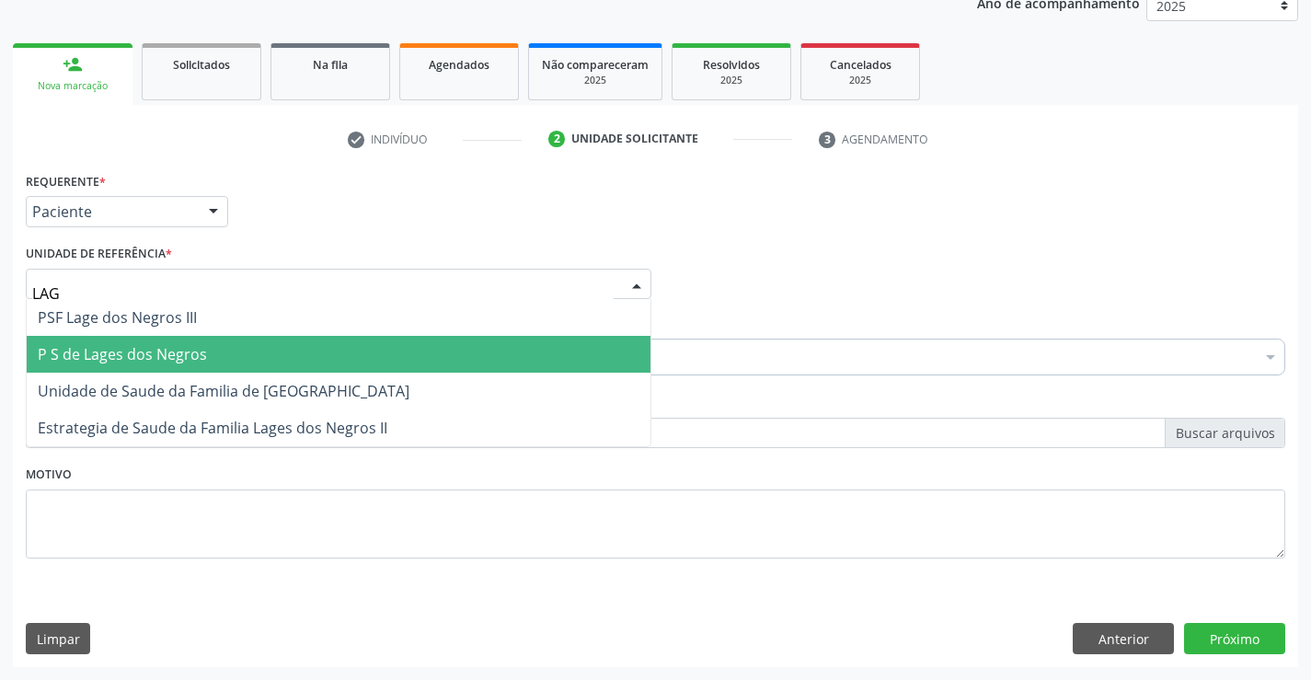
click at [126, 355] on span "P S de Lages dos Negros" at bounding box center [122, 354] width 169 height 20
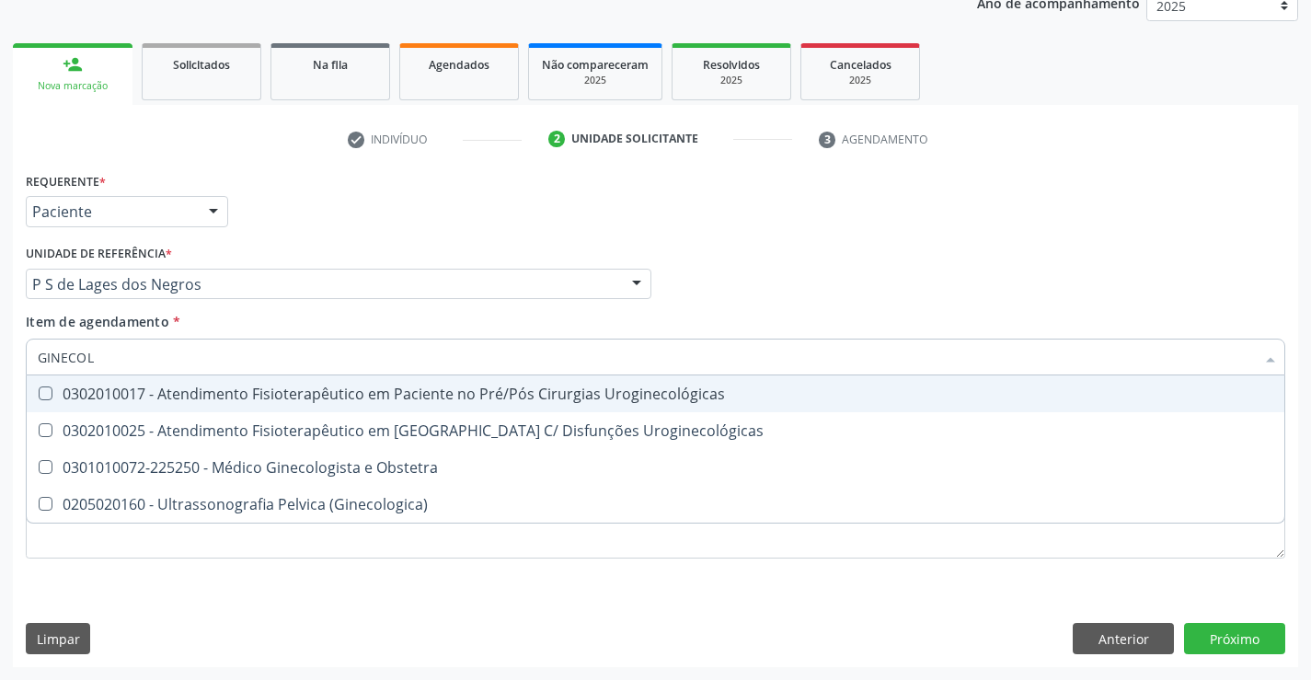
type input "GINECOLO"
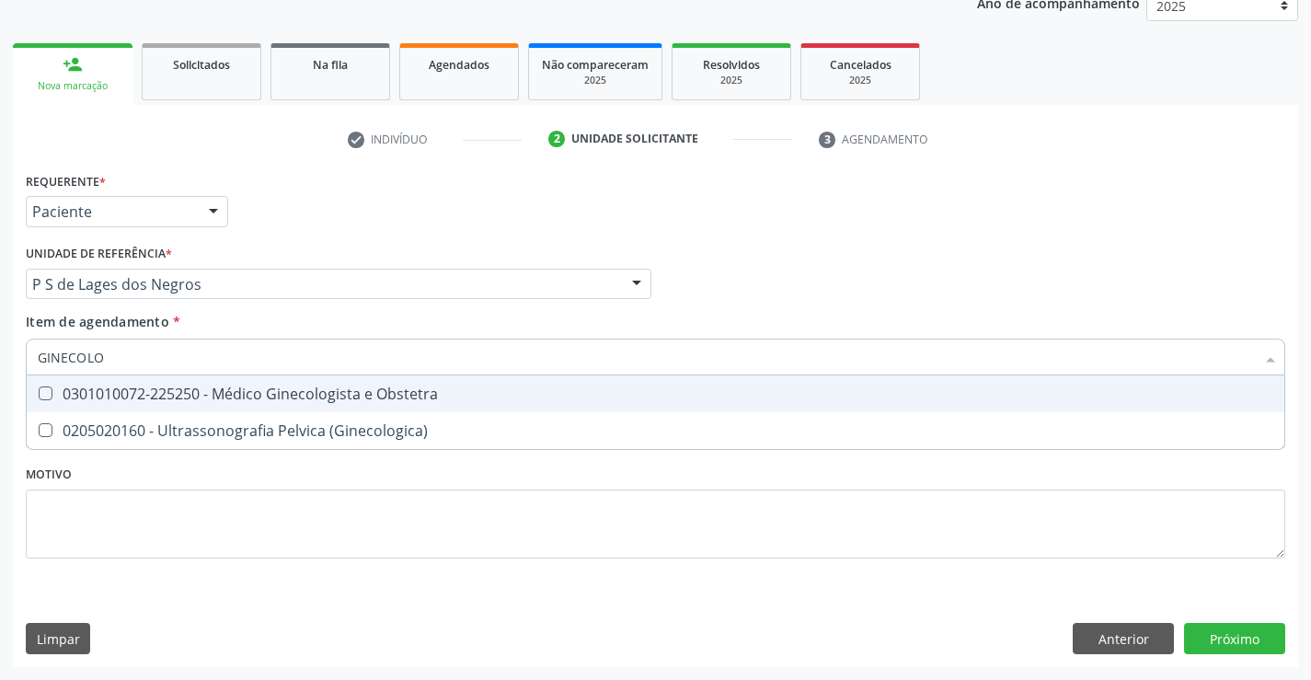
click at [317, 399] on div "0301010072-225250 - Médico Ginecologista e Obstetra" at bounding box center [655, 393] width 1235 height 15
checkbox Obstetra "true"
type input "GINECOLO"
click at [411, 327] on div "Item de agendamento * GINECOLO Desfazer seleção 0301010072-225250 - Médico Gine…" at bounding box center [655, 341] width 1259 height 58
checkbox \(Ginecologica\) "true"
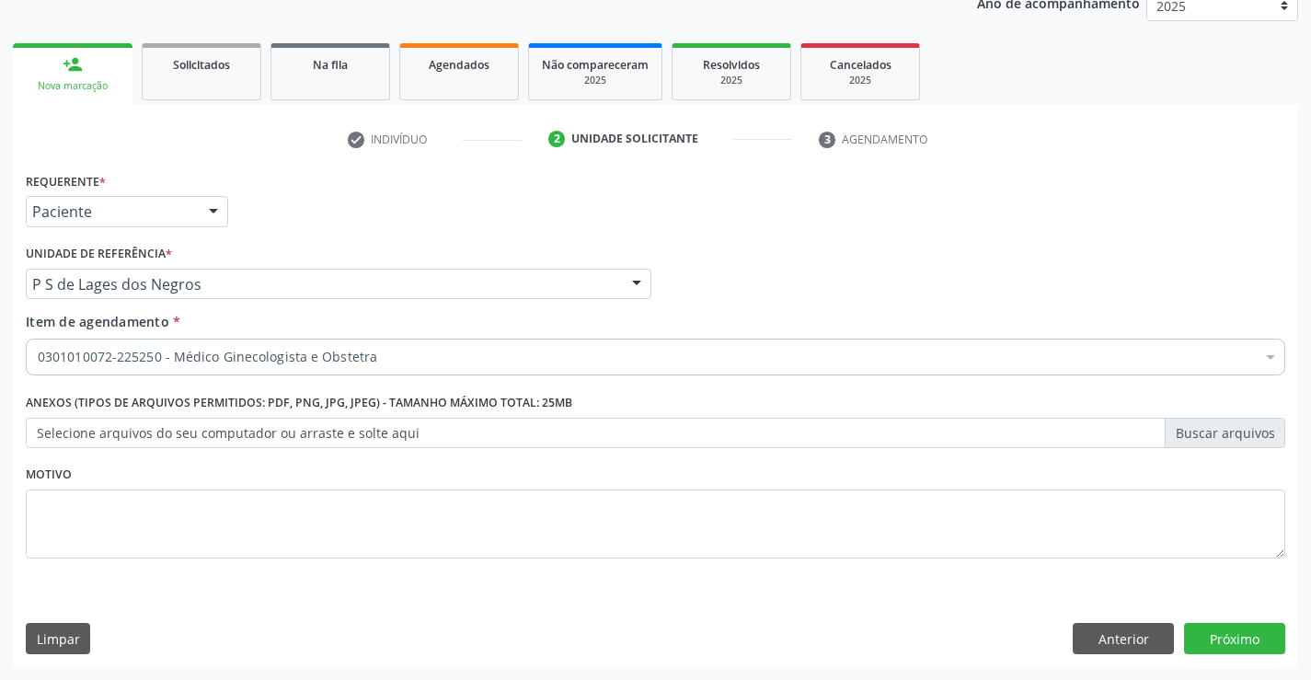
click at [113, 420] on label "Selecione arquivos do seu computador ou arraste e solte aqui" at bounding box center [655, 433] width 1259 height 31
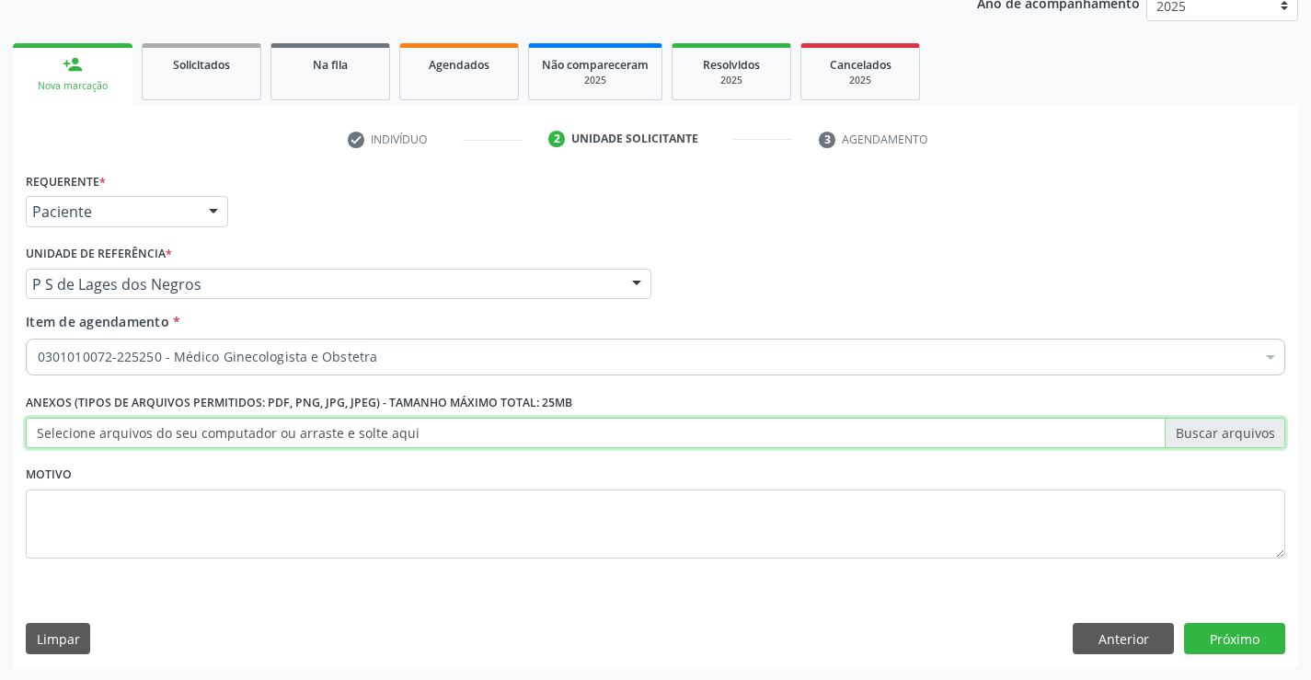
click at [113, 420] on input "Selecione arquivos do seu computador ou arraste e solte aqui" at bounding box center [655, 433] width 1259 height 31
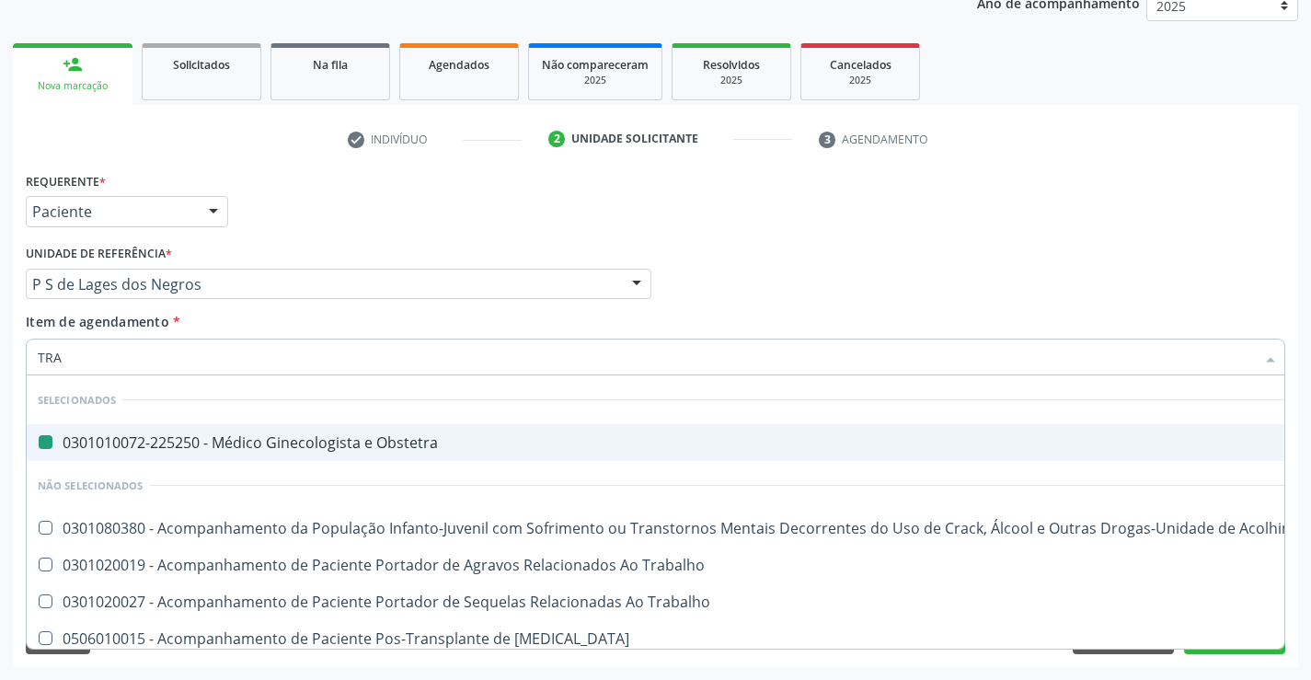
type input "TRAN"
checkbox Obstetra "false"
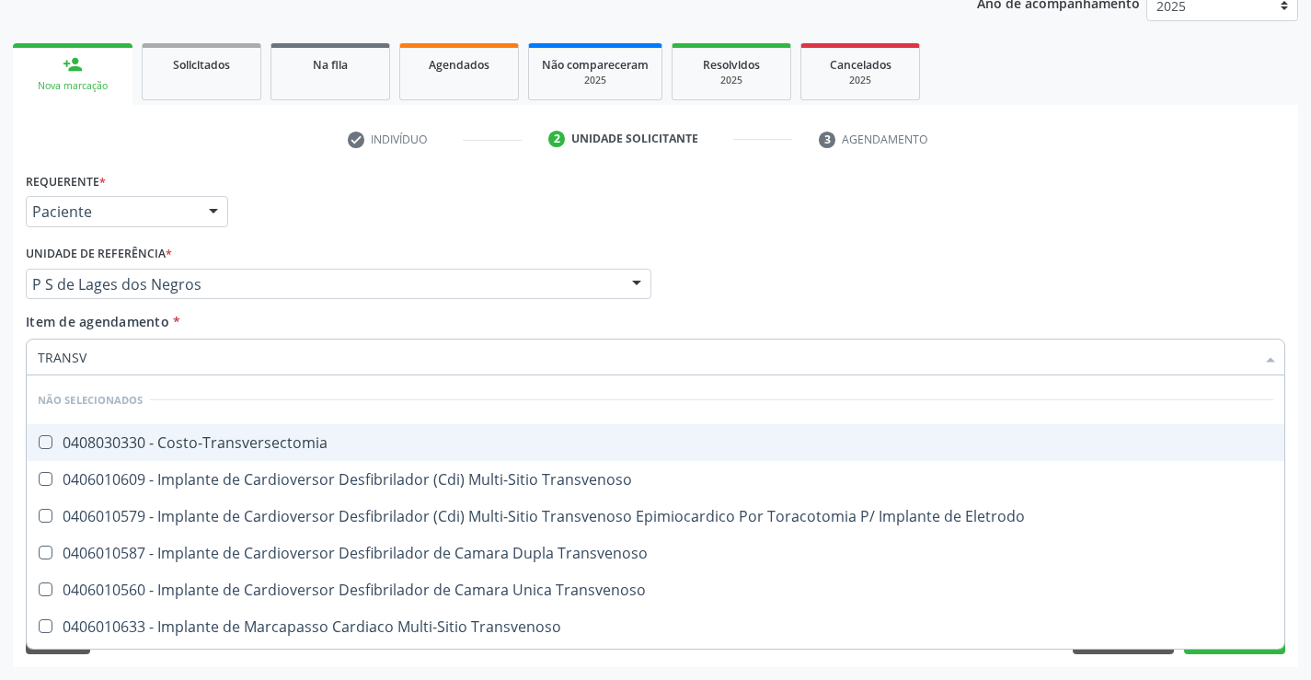
type input "TRANSVA"
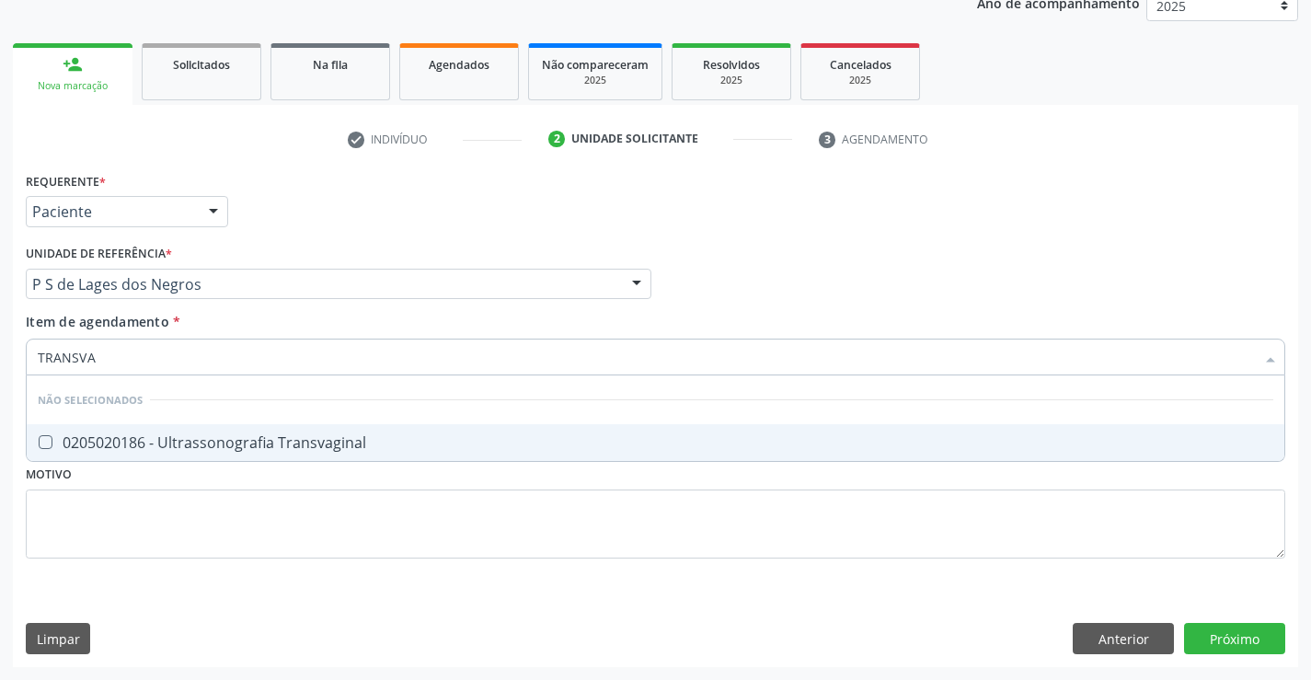
click at [264, 441] on div "0205020186 - Ultrassonografia Transvaginal" at bounding box center [655, 442] width 1235 height 15
checkbox Transvaginal "true"
click at [252, 315] on div "Item de agendamento * TRANSVA Desfazer seleção Não selecionados 0205020186 - Ul…" at bounding box center [655, 341] width 1259 height 58
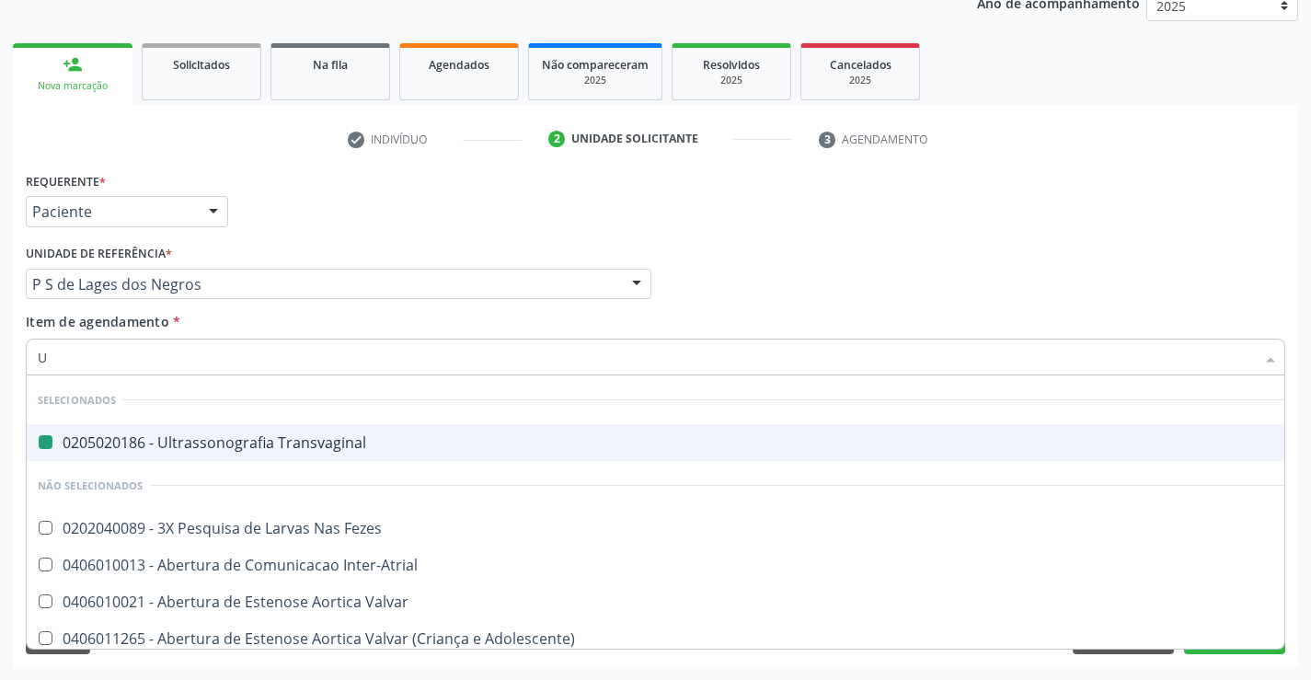
type input "US"
checkbox Transvaginal "false"
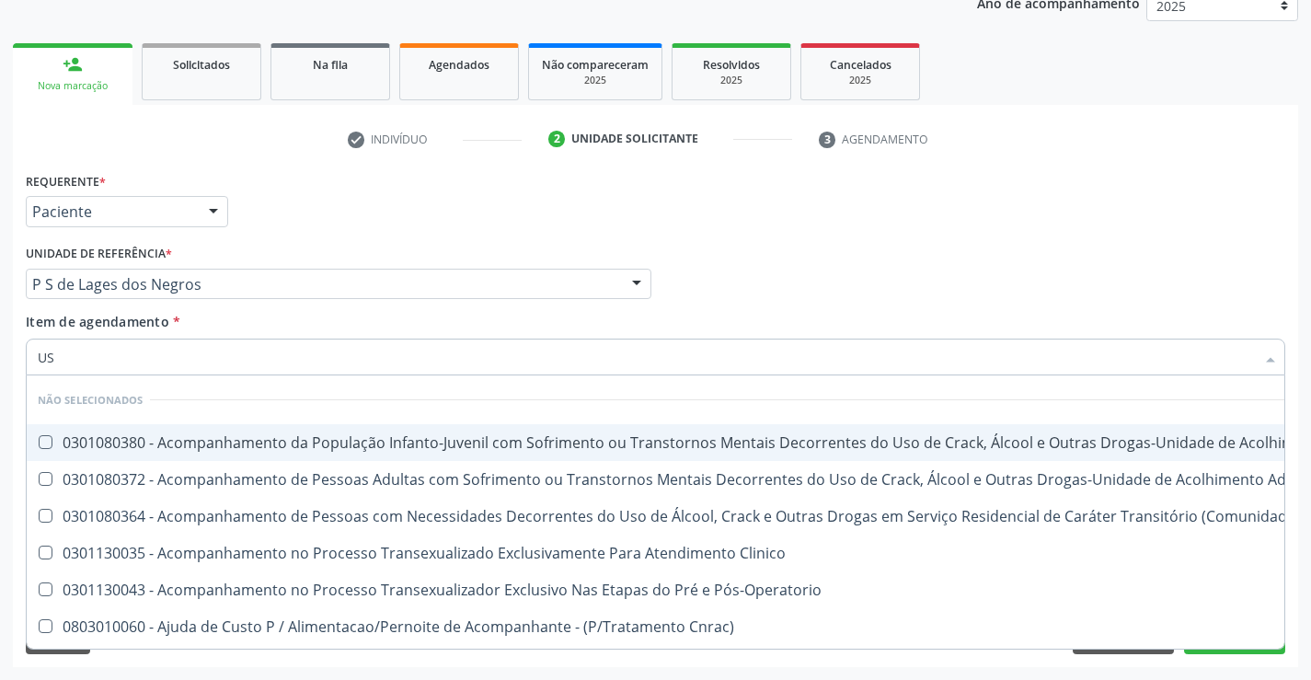
type input "USG"
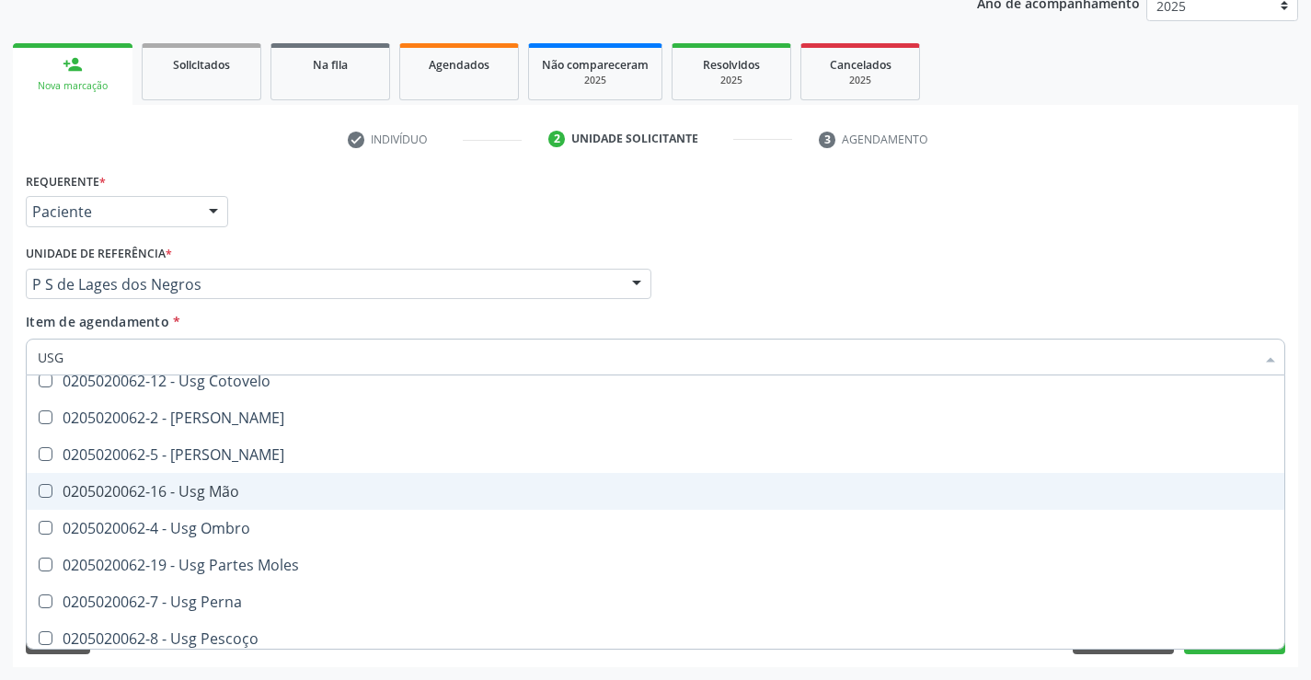
scroll to position [276, 0]
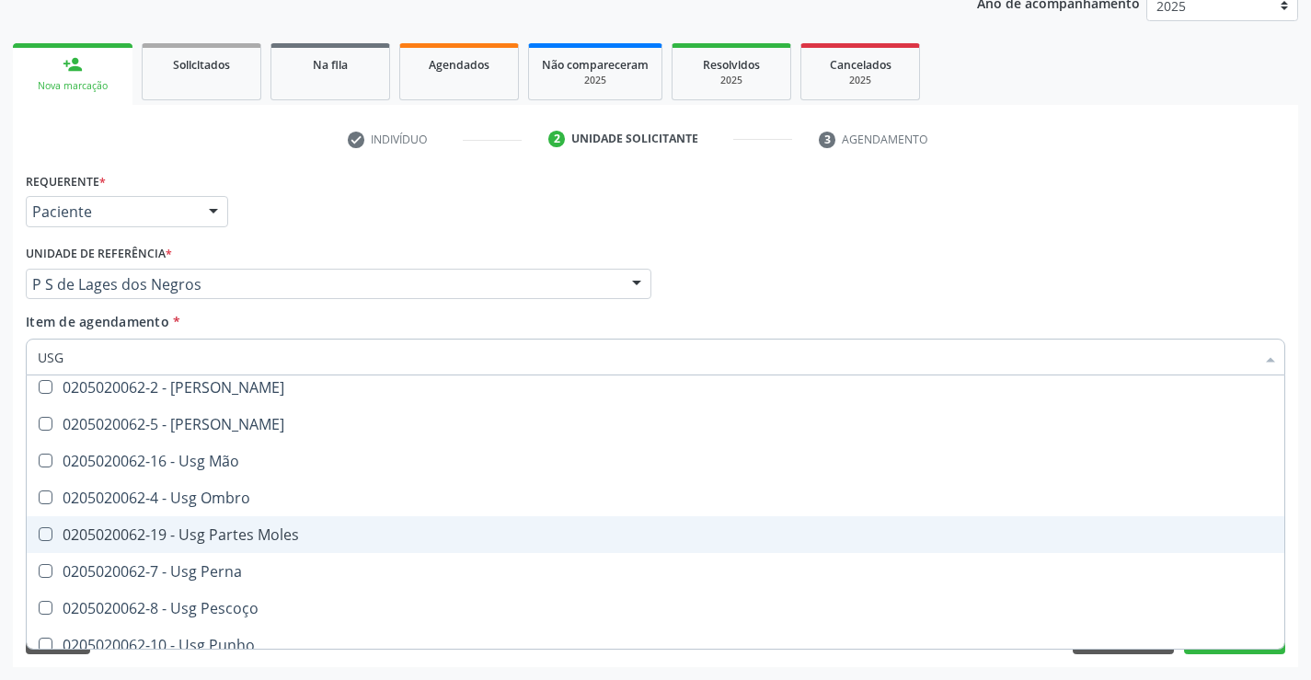
drag, startPoint x: 247, startPoint y: 532, endPoint x: 430, endPoint y: 440, distance: 204.8
click at [252, 532] on div "0205020062-19 - Usg Partes Moles" at bounding box center [655, 534] width 1235 height 15
checkbox Moles "true"
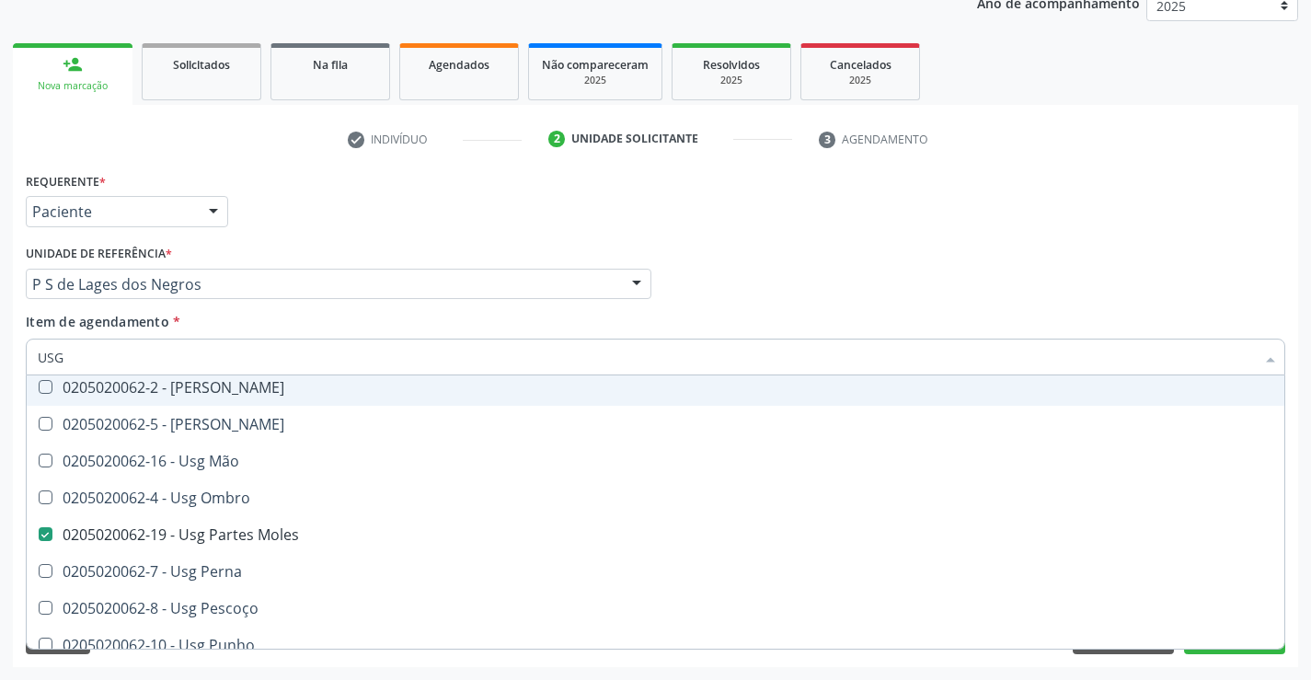
click at [465, 330] on div "Item de agendamento * USG Desfazer seleção Não selecionados 0205020062-14 - Usg…" at bounding box center [655, 341] width 1259 height 58
checkbox Axila "true"
checkbox Moles "false"
checkbox Calcanhar "true"
checkbox Braço "true"
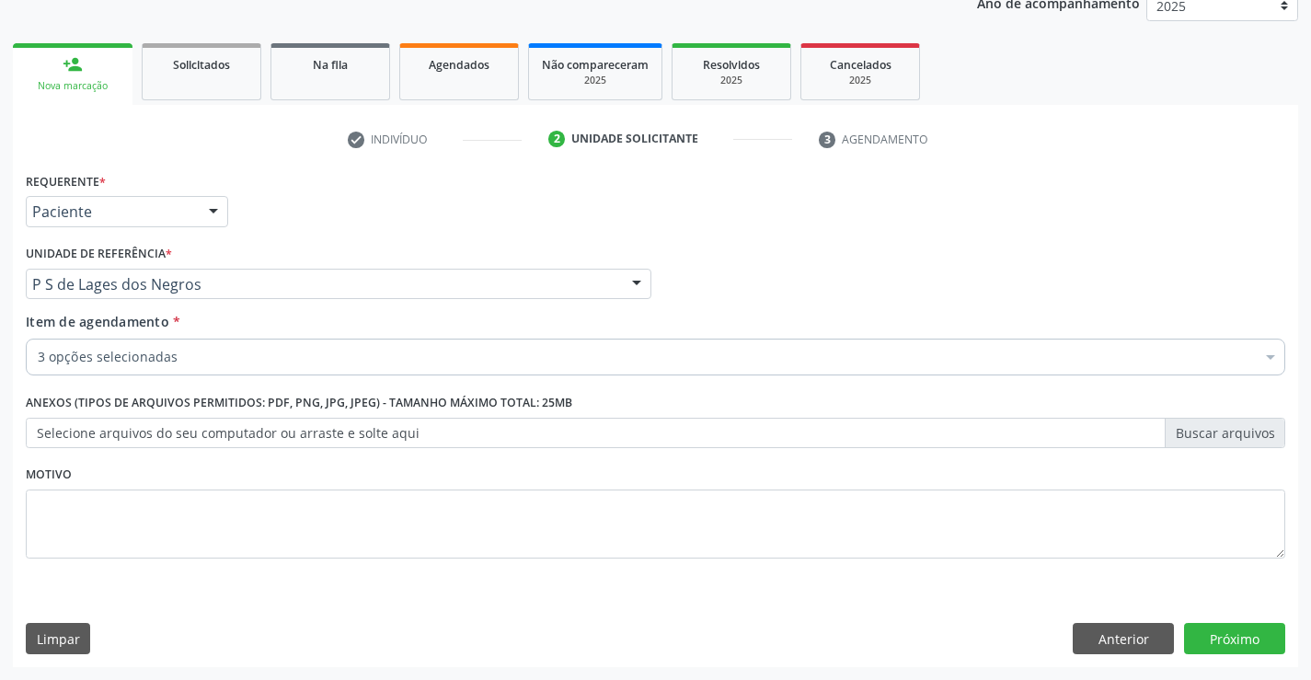
scroll to position [0, 0]
click at [1237, 628] on button "Próximo" at bounding box center [1234, 638] width 101 height 31
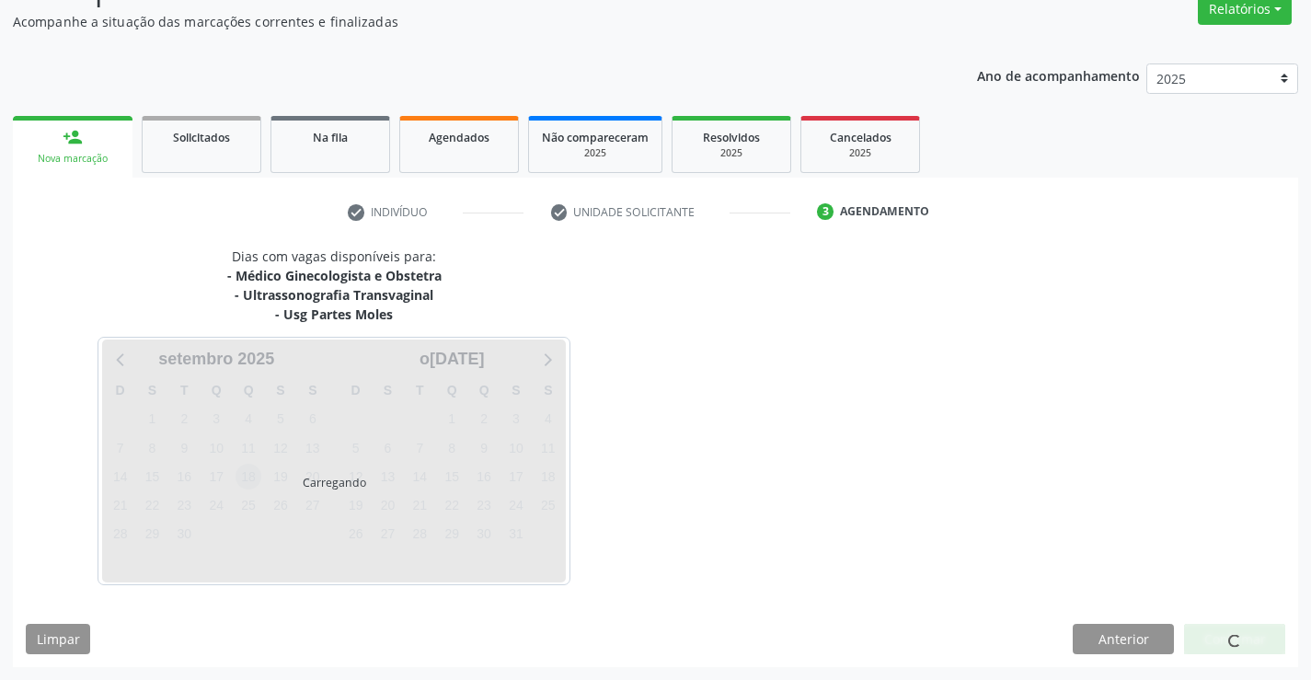
scroll to position [213, 0]
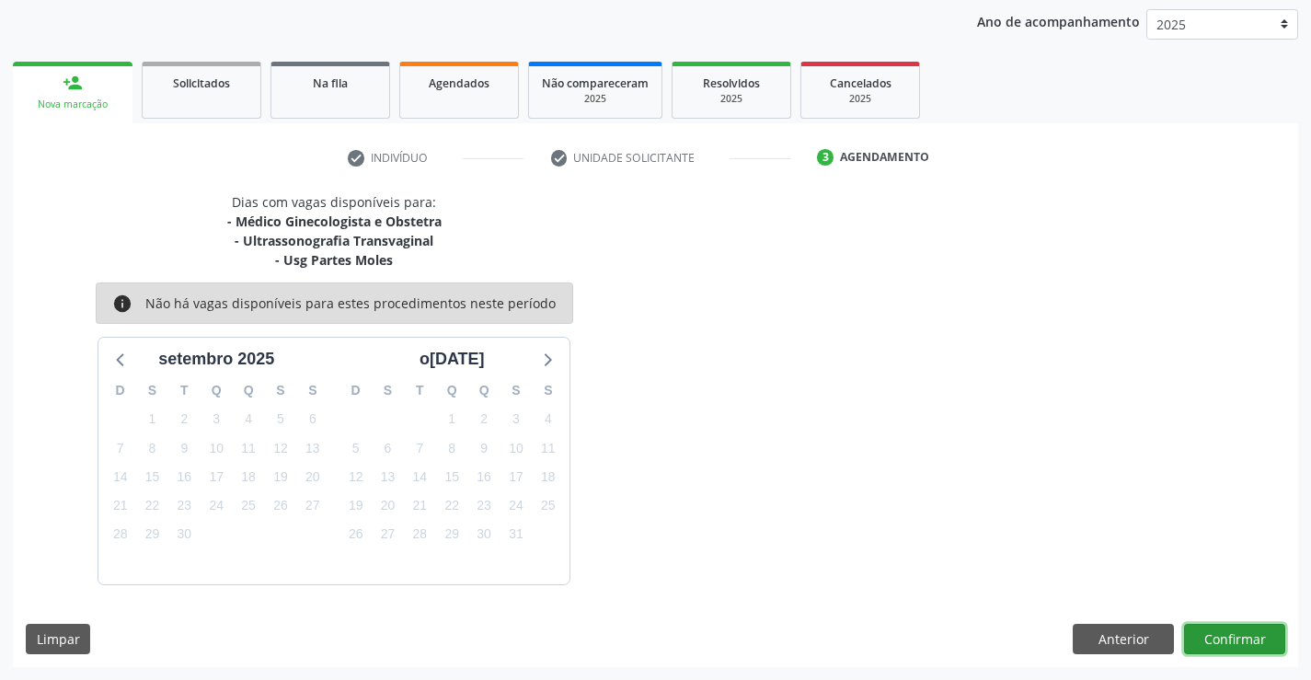
click at [1212, 624] on button "Confirmar" at bounding box center [1234, 639] width 101 height 31
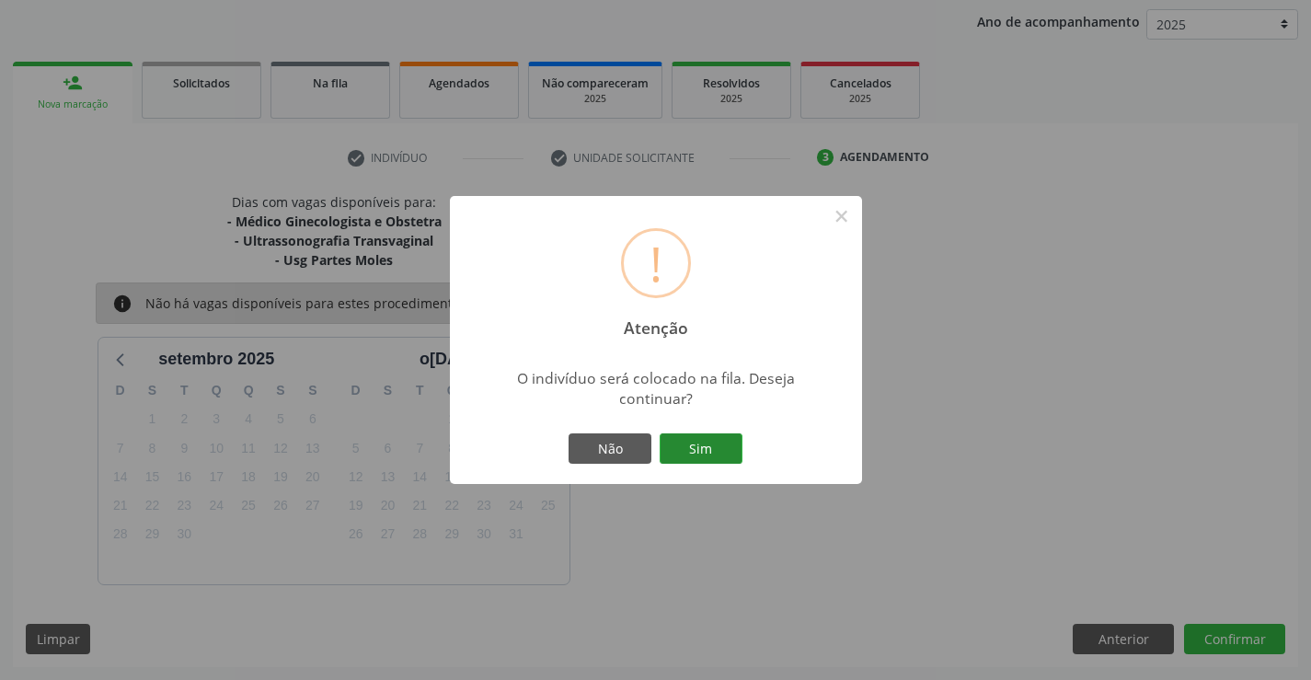
click at [703, 437] on button "Sim" at bounding box center [700, 448] width 83 height 31
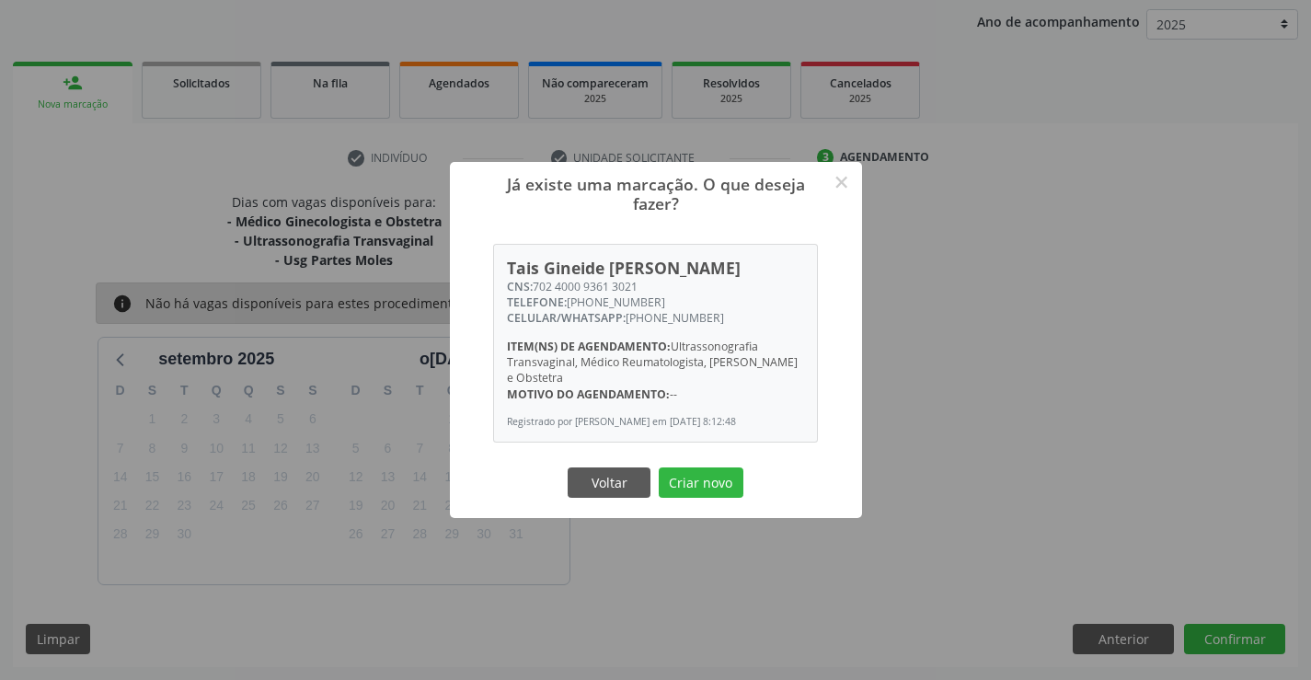
drag, startPoint x: 701, startPoint y: 477, endPoint x: 762, endPoint y: 474, distance: 60.8
click at [702, 477] on button "Criar novo" at bounding box center [701, 482] width 85 height 31
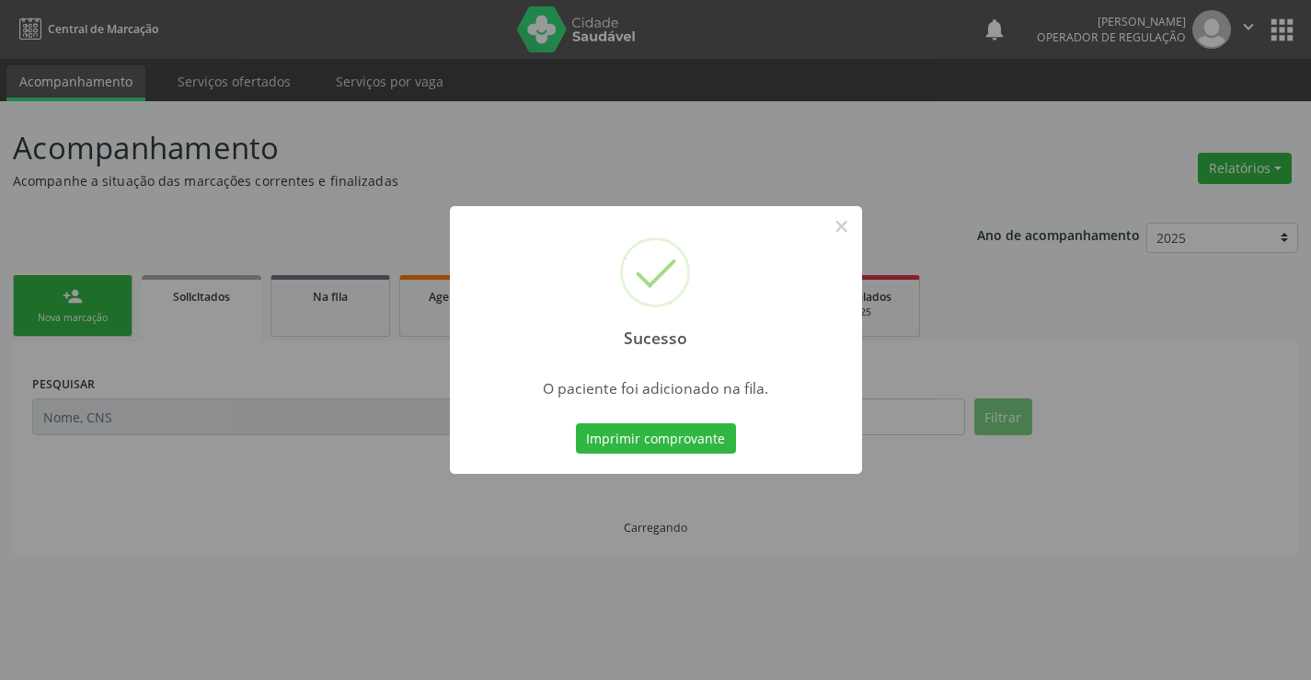
scroll to position [0, 0]
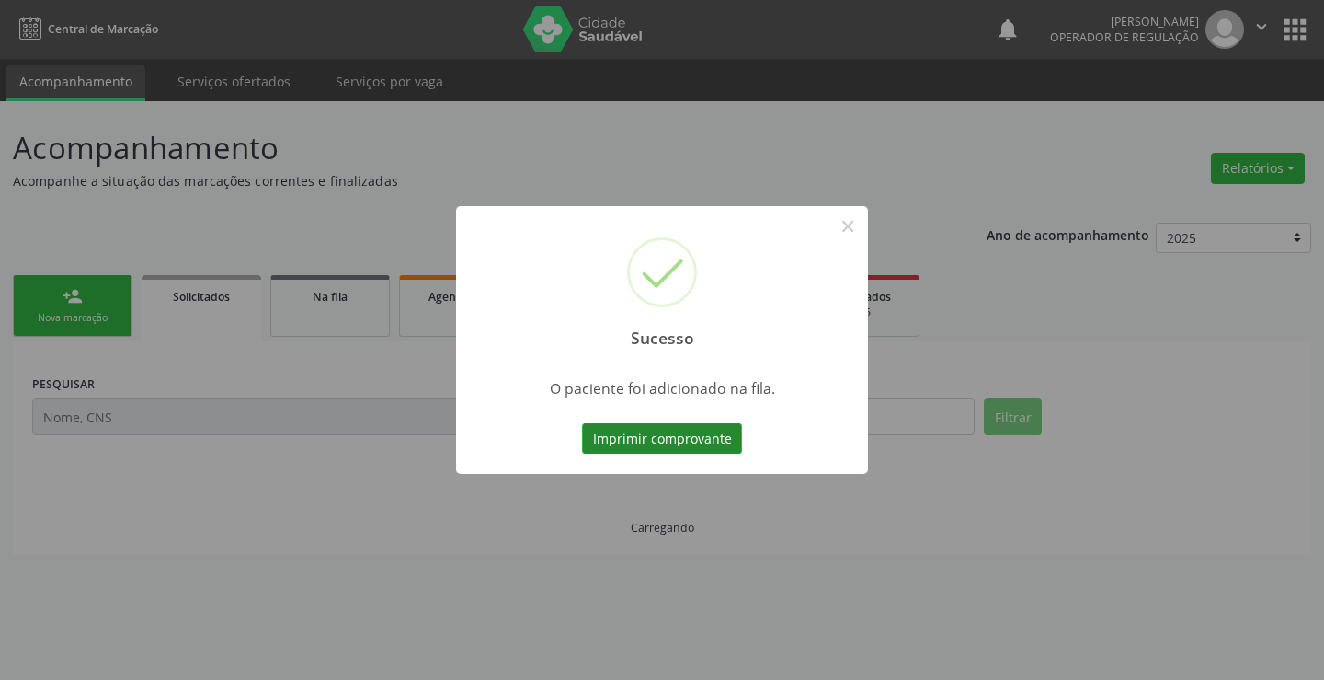
click at [647, 425] on button "Imprimir comprovante" at bounding box center [662, 438] width 160 height 31
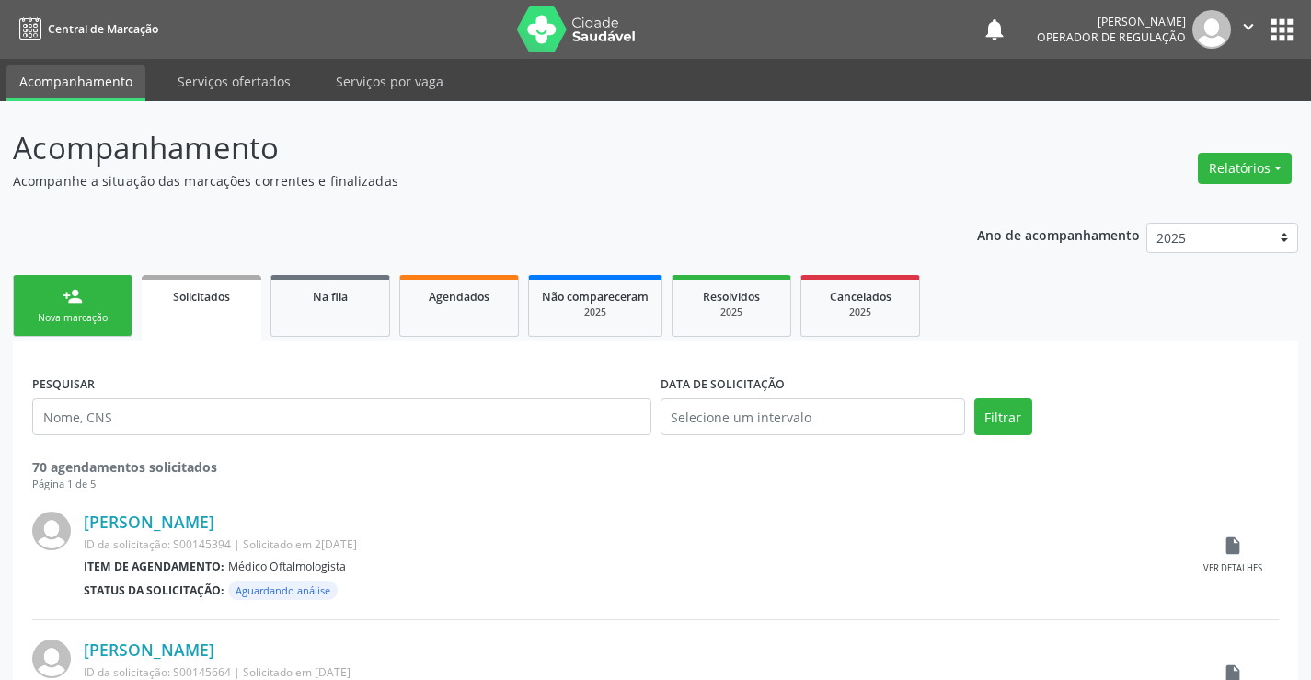
click at [89, 299] on link "person_add Nova marcação" at bounding box center [73, 306] width 120 height 62
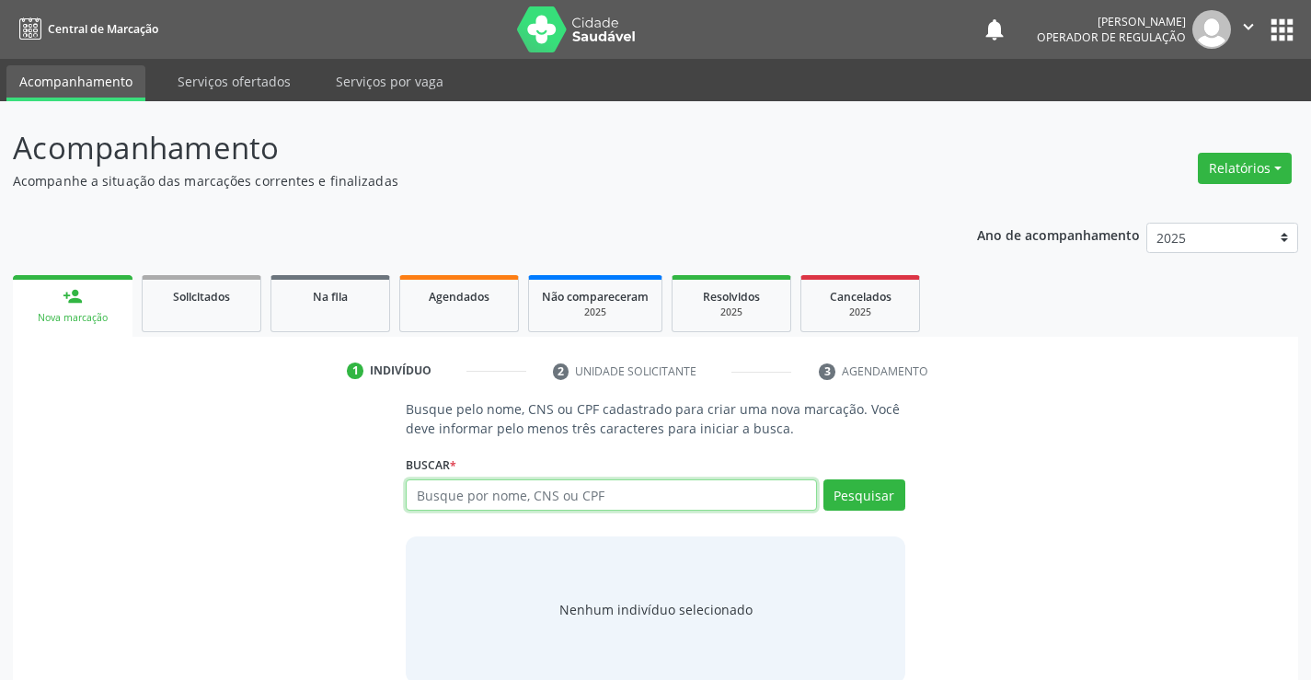
click at [476, 500] on input "text" at bounding box center [611, 494] width 410 height 31
type input "JHONATA GABRIEL DE OLIVEIRA CRUZ"
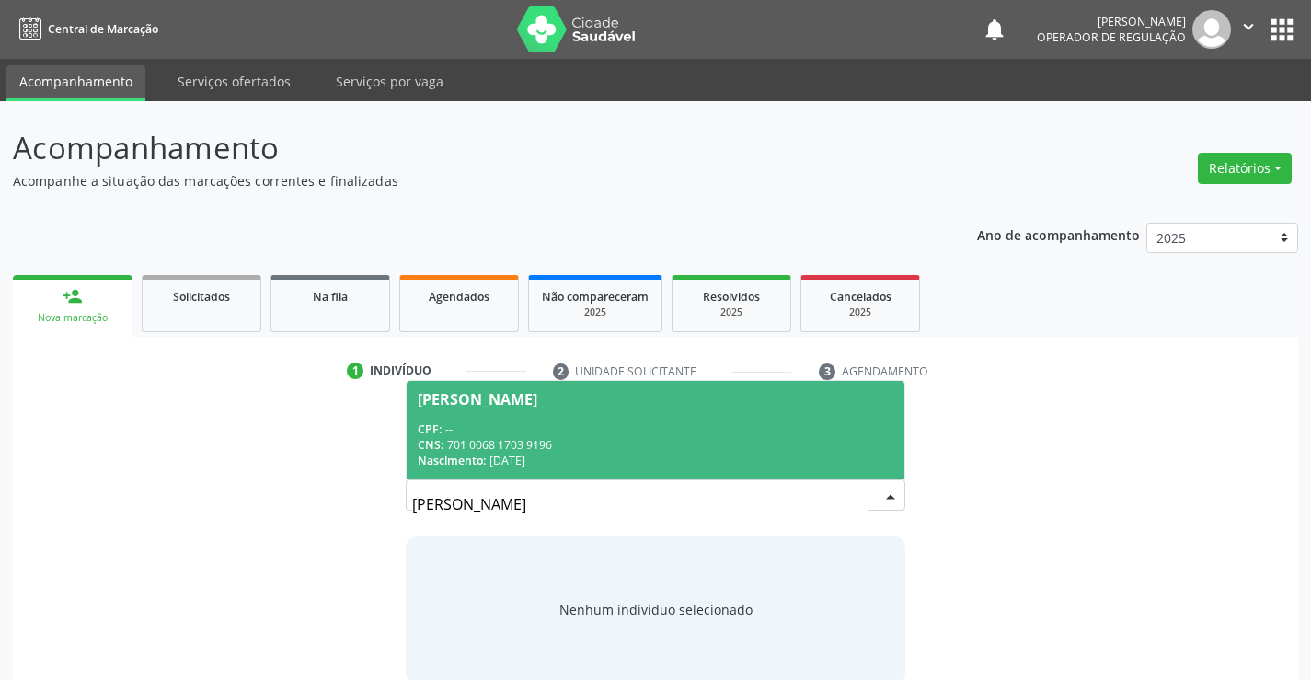
click at [662, 611] on div "Nenhum indivíduo selecionado" at bounding box center [655, 609] width 193 height 19
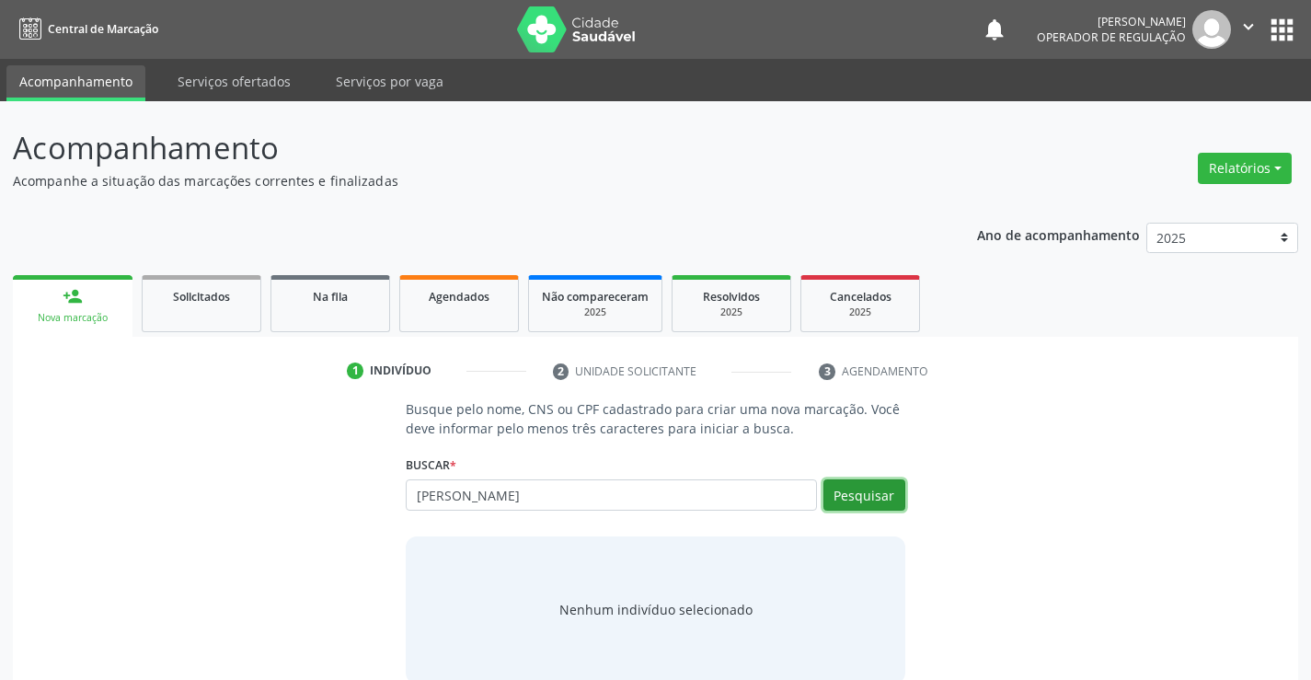
click at [843, 499] on button "Pesquisar" at bounding box center [864, 494] width 82 height 31
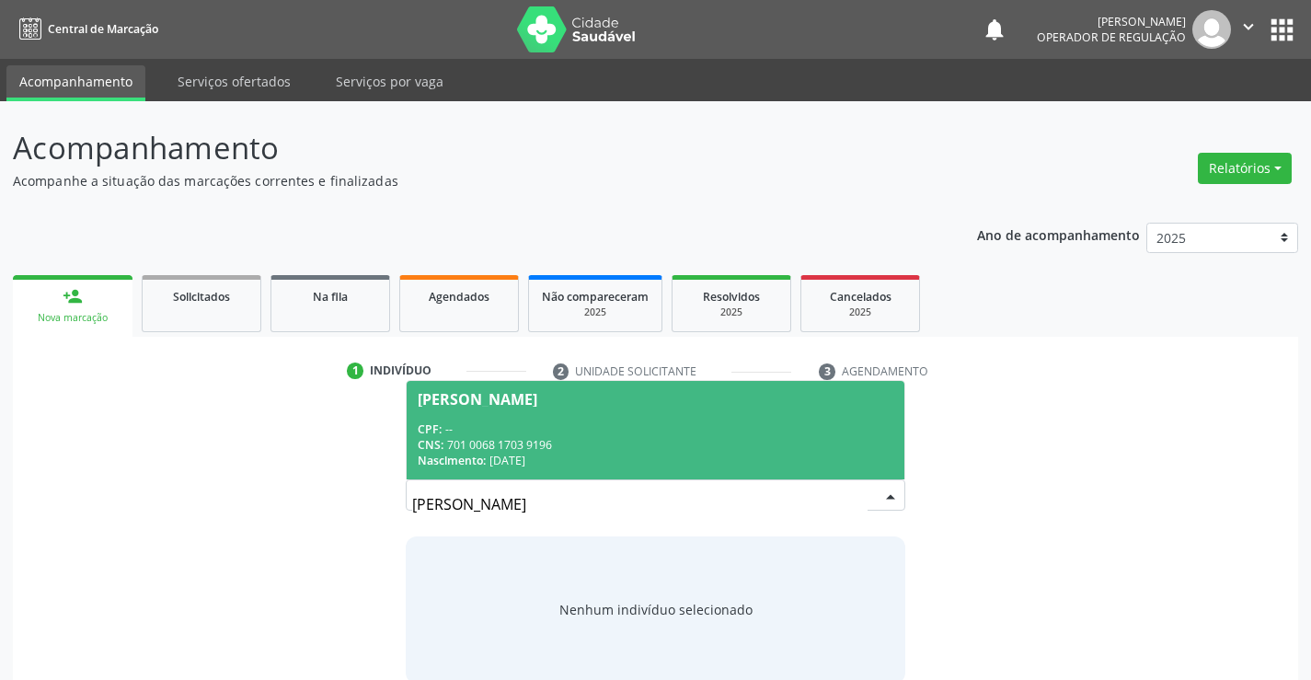
click at [438, 430] on span "CPF:" at bounding box center [430, 429] width 24 height 16
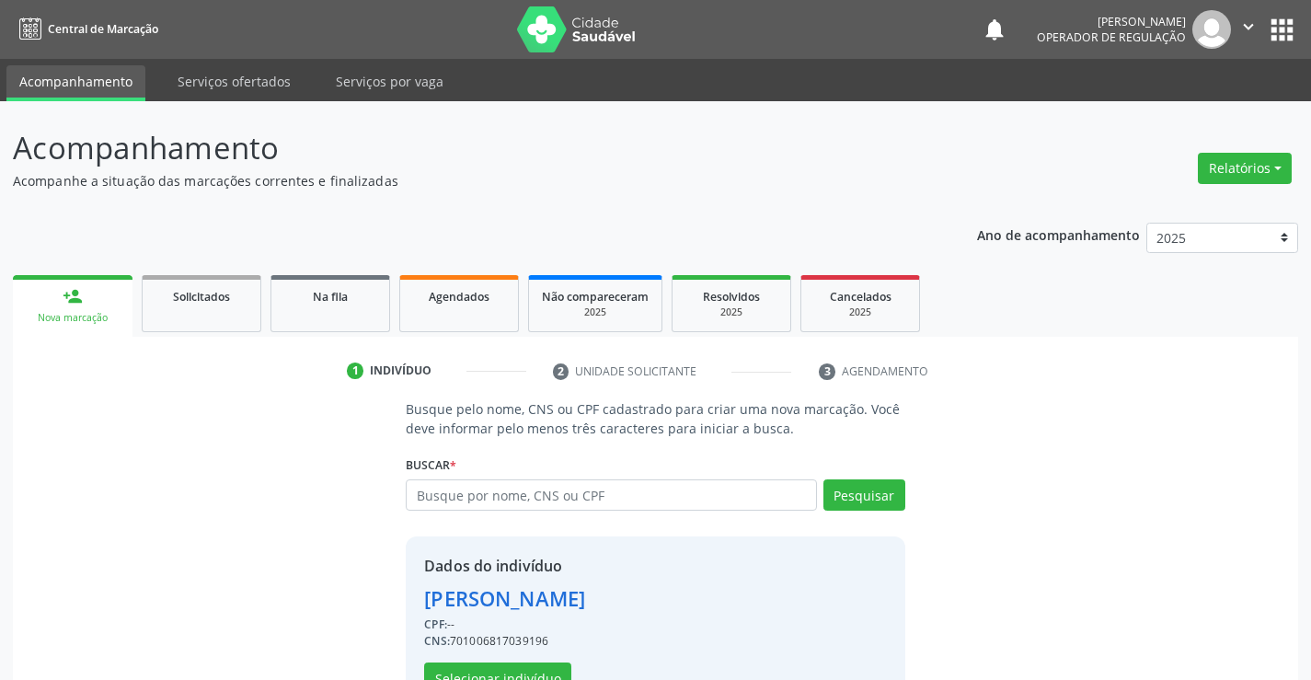
scroll to position [58, 0]
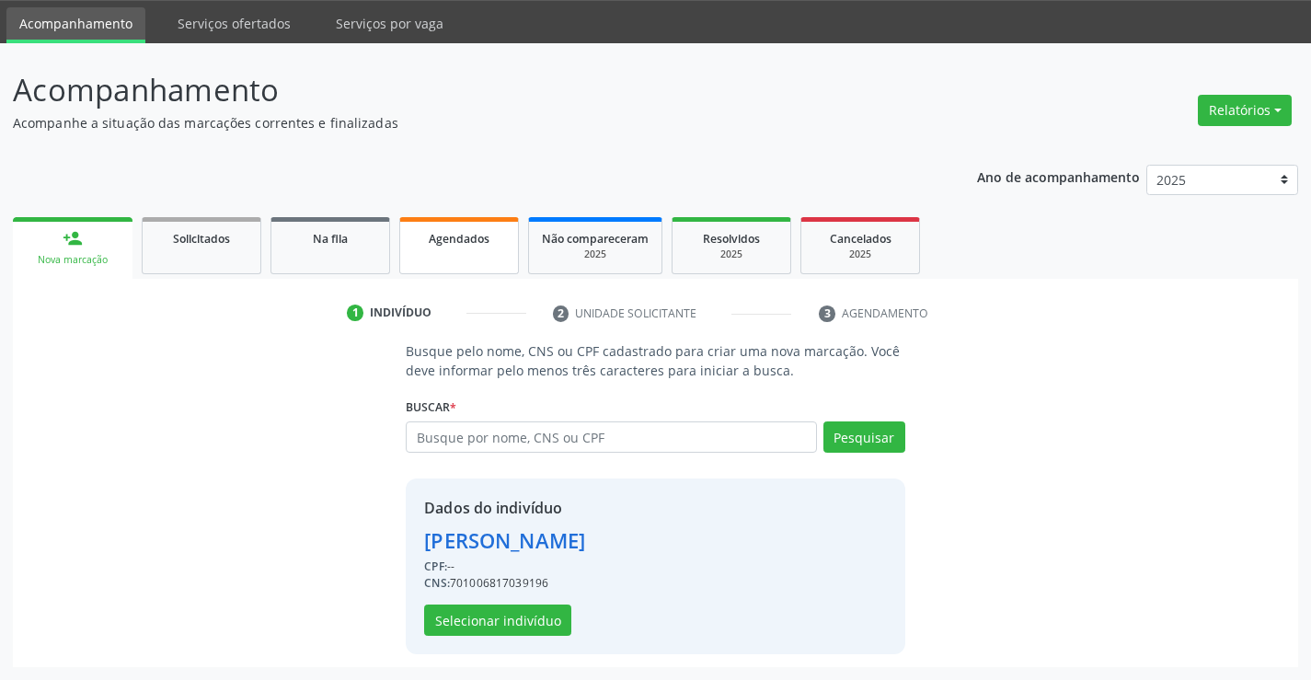
click at [435, 259] on link "Agendados" at bounding box center [459, 245] width 120 height 57
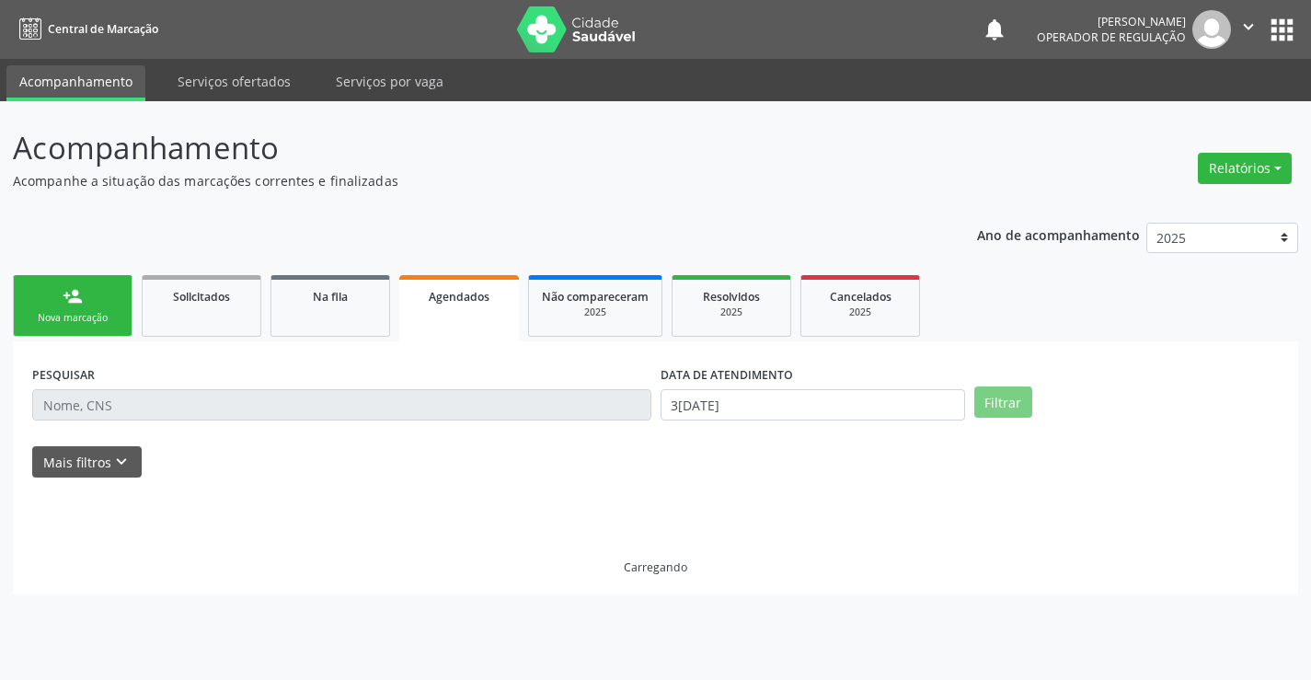
scroll to position [0, 0]
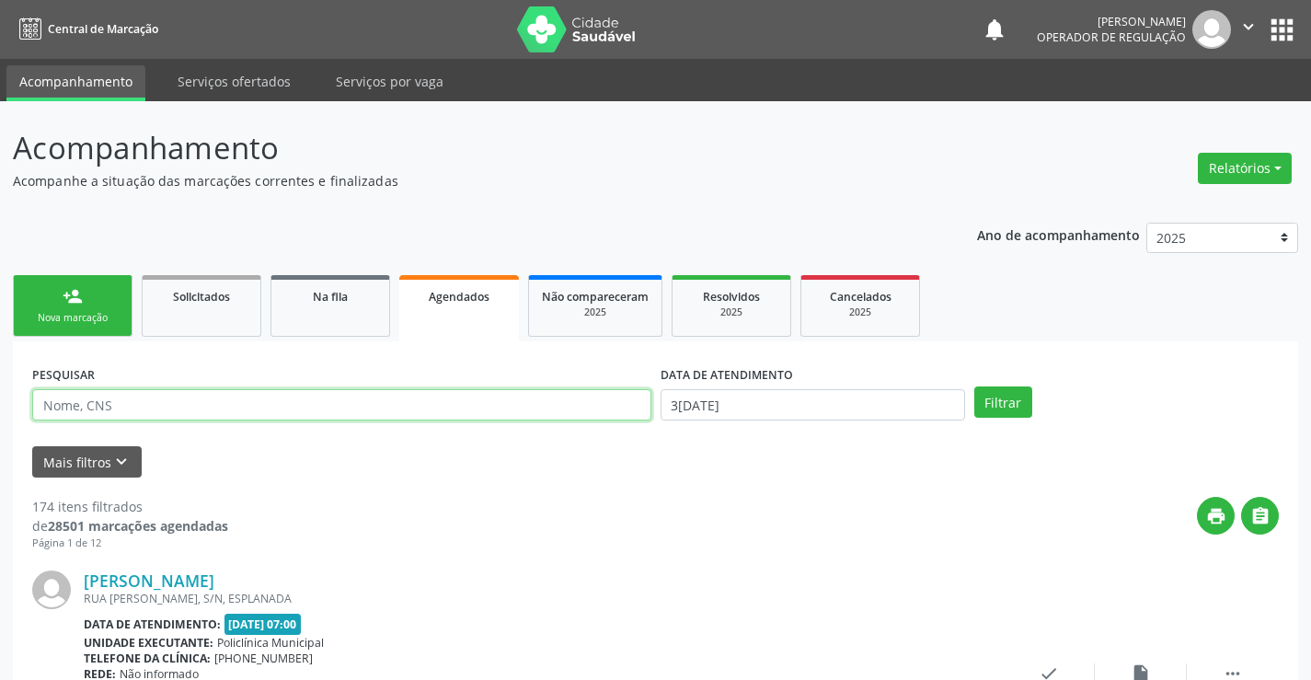
drag, startPoint x: 139, startPoint y: 405, endPoint x: 157, endPoint y: 397, distance: 19.8
click at [139, 405] on input "text" at bounding box center [341, 404] width 619 height 31
type input "JHONATA GABRIEL DE OLIVEIRA CRUZ"
click at [974, 386] on button "Filtrar" at bounding box center [1003, 401] width 58 height 31
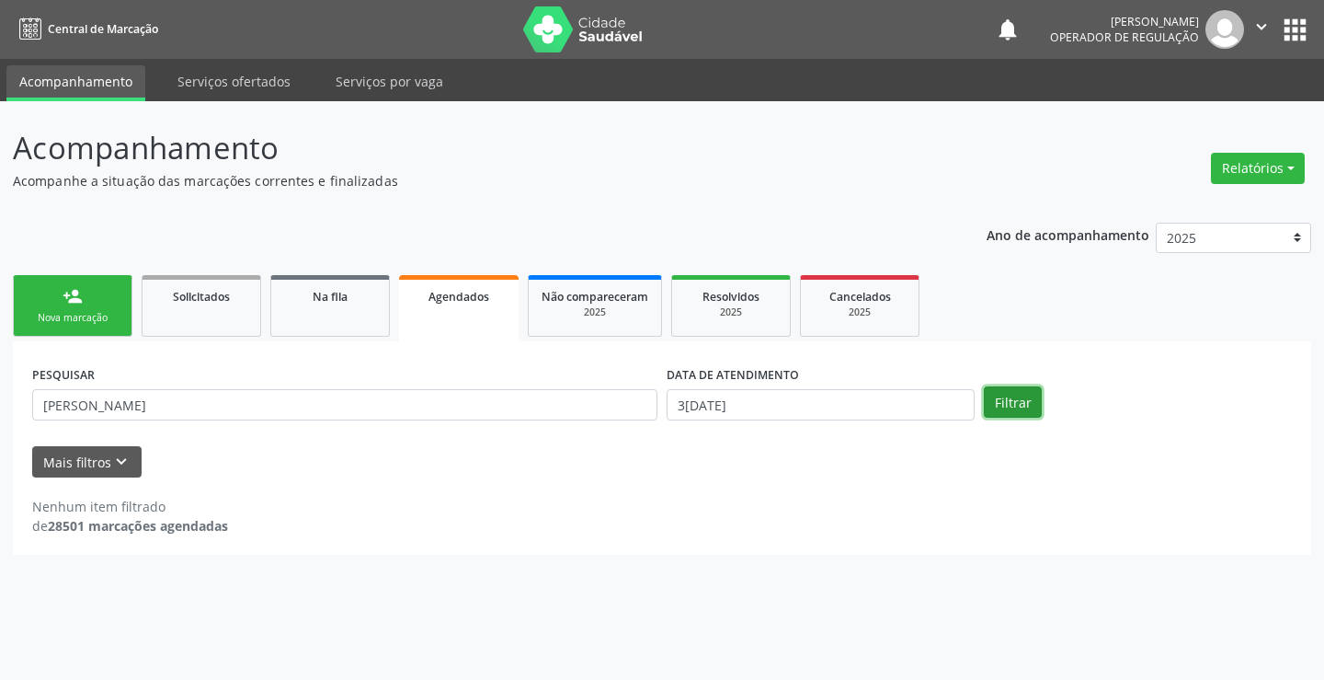
click at [1032, 402] on button "Filtrar" at bounding box center [1013, 401] width 58 height 31
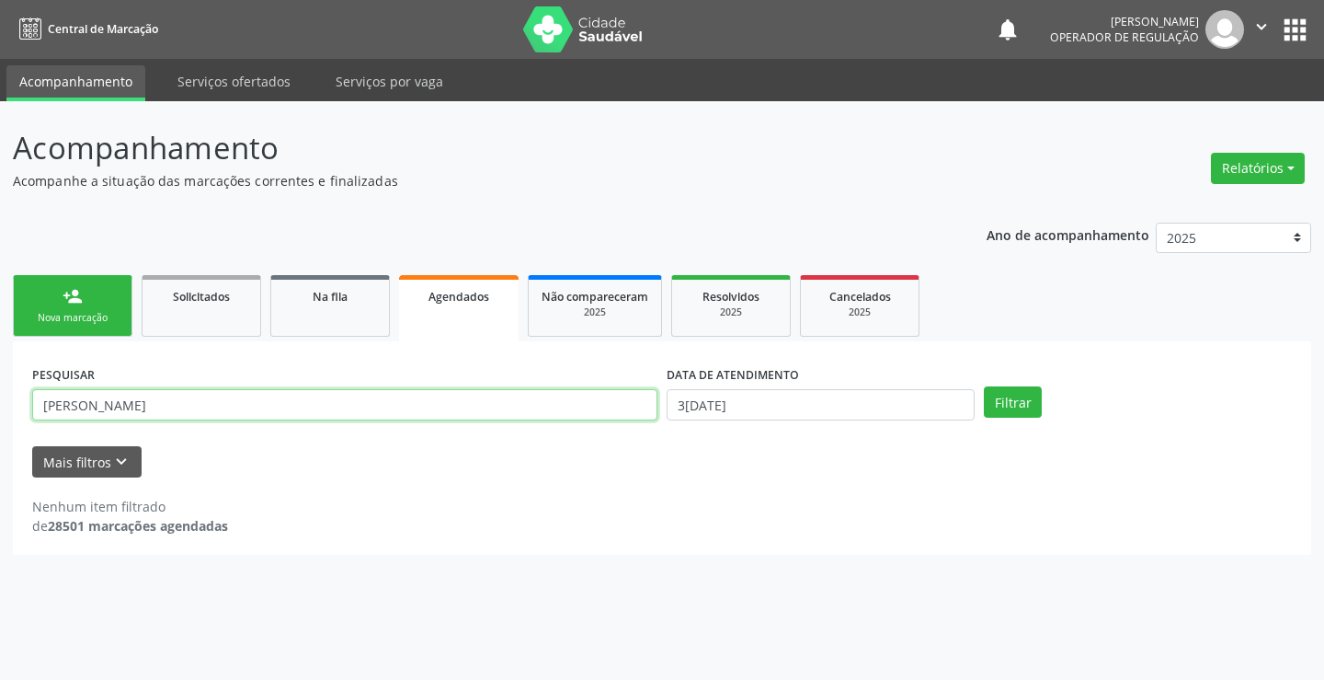
click at [277, 405] on input "JHONATA GABRIEL DE OLIVEIRA CRUZ" at bounding box center [344, 404] width 625 height 31
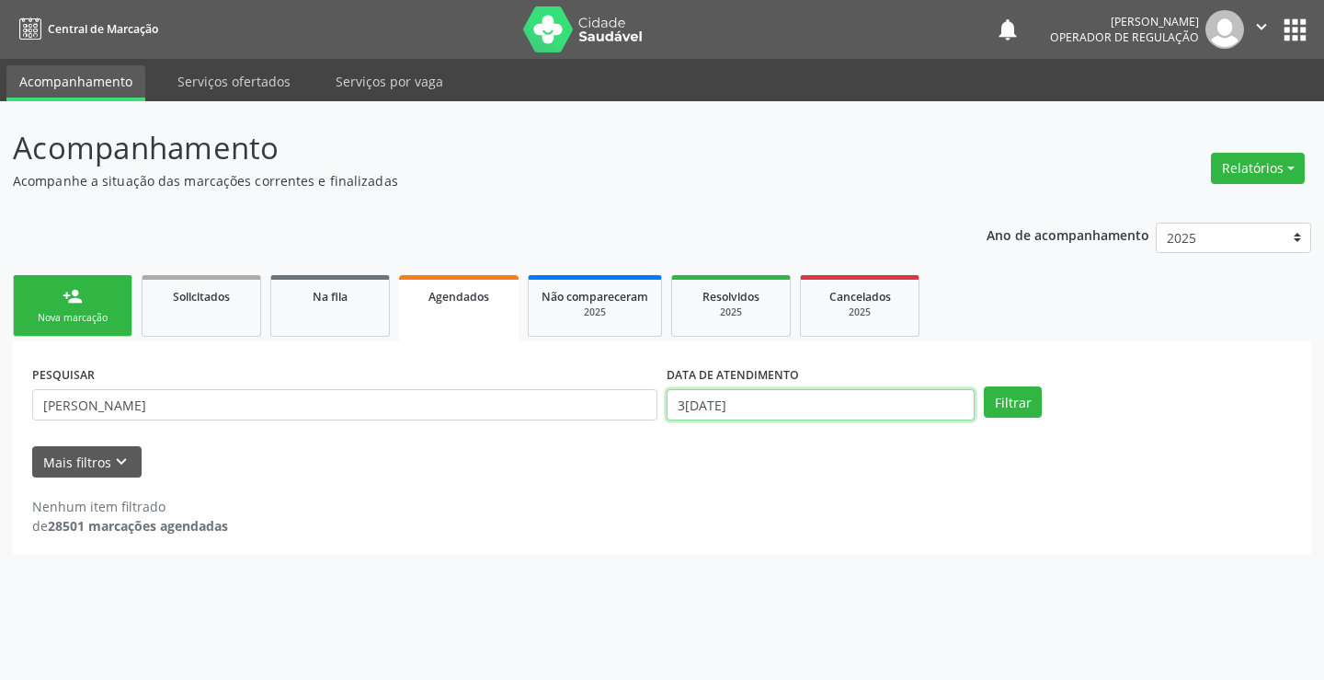
click at [775, 408] on input "30/09/2025" at bounding box center [821, 404] width 308 height 31
click at [1012, 394] on button "Filtrar" at bounding box center [1013, 401] width 58 height 31
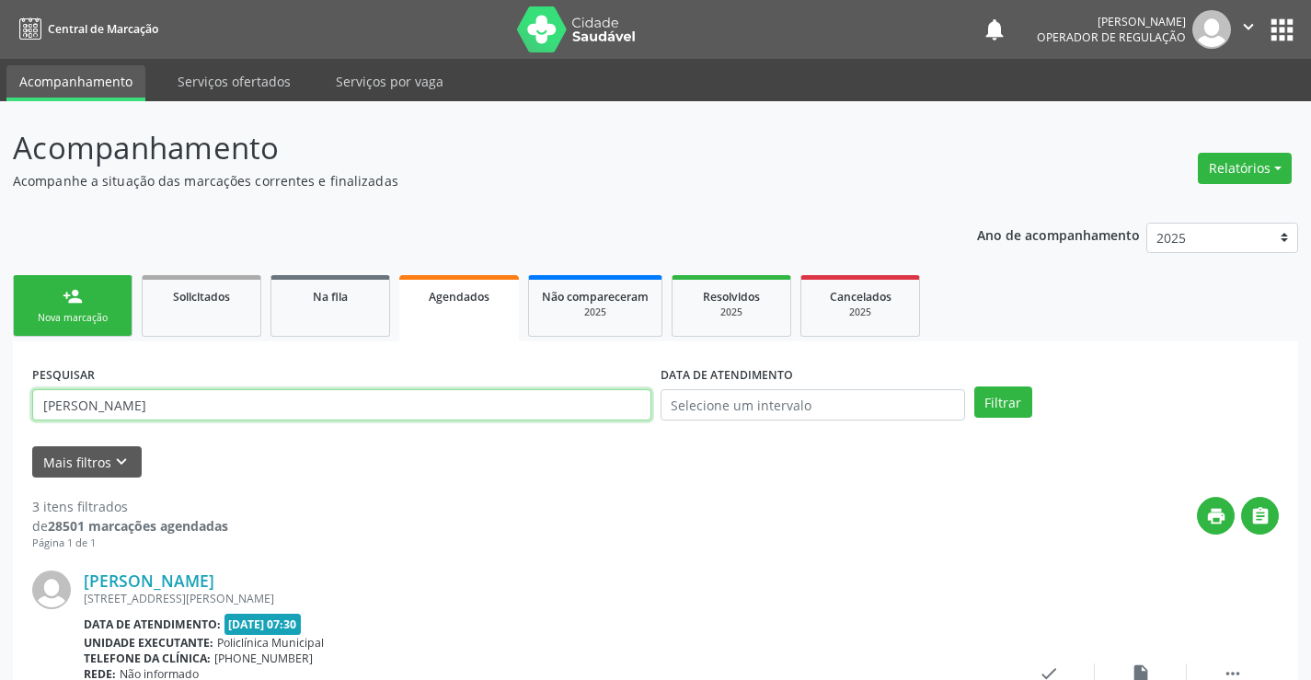
click at [298, 412] on input "JHONATA GABRIEL DE OLIVEIRA CRUZ" at bounding box center [341, 404] width 619 height 31
click at [65, 316] on div "Nova marcação" at bounding box center [73, 318] width 92 height 14
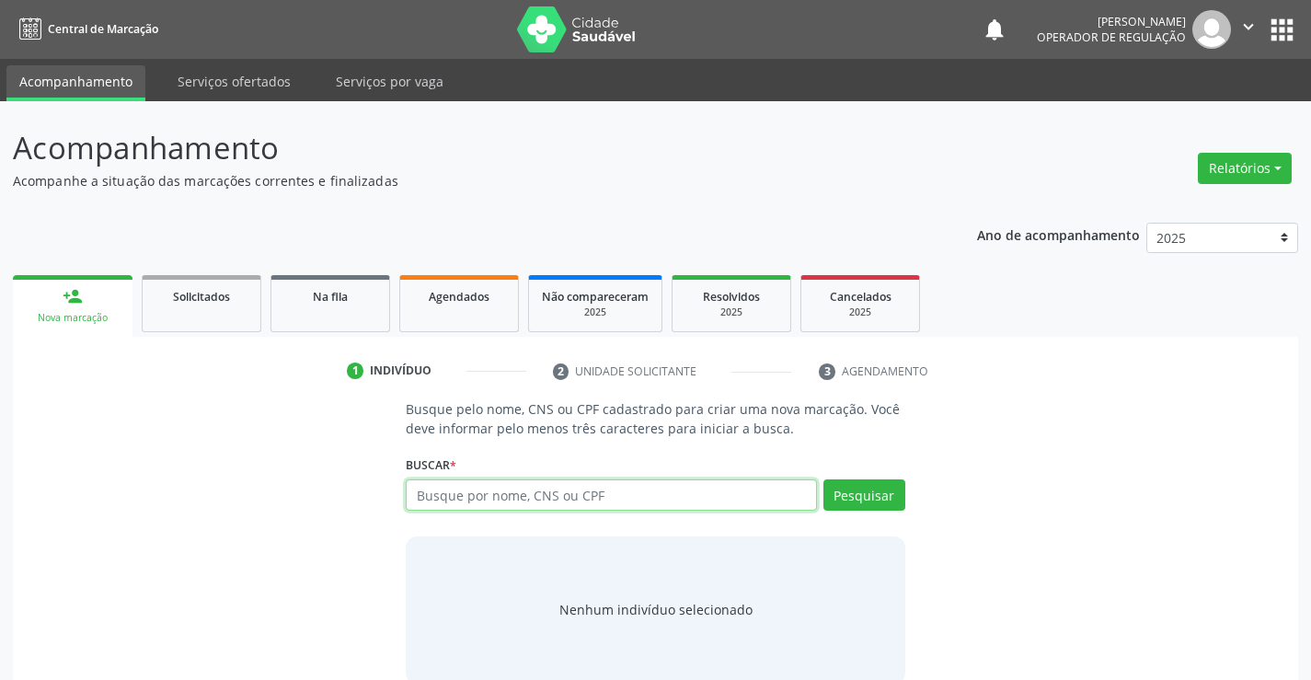
click at [575, 486] on input "text" at bounding box center [611, 494] width 410 height 31
click at [500, 494] on input "1468033530" at bounding box center [611, 494] width 410 height 31
type input "1"
type input "704001348551760"
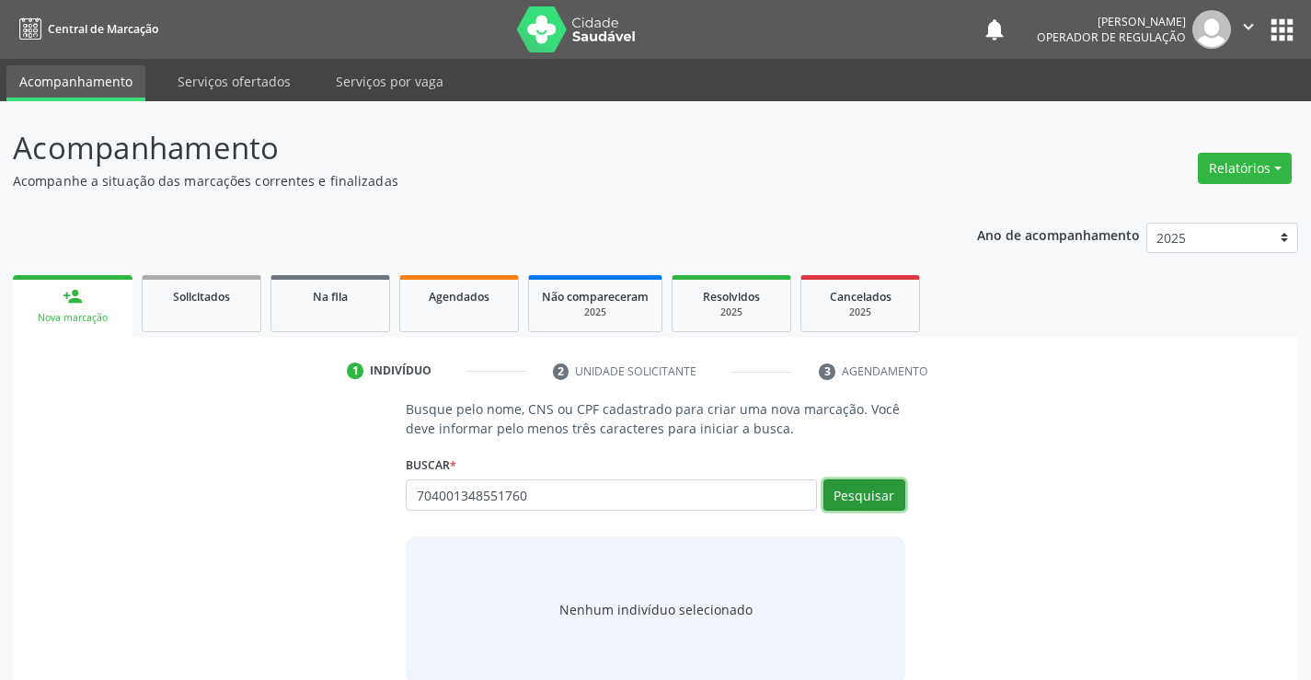
click at [854, 491] on button "Pesquisar" at bounding box center [864, 494] width 82 height 31
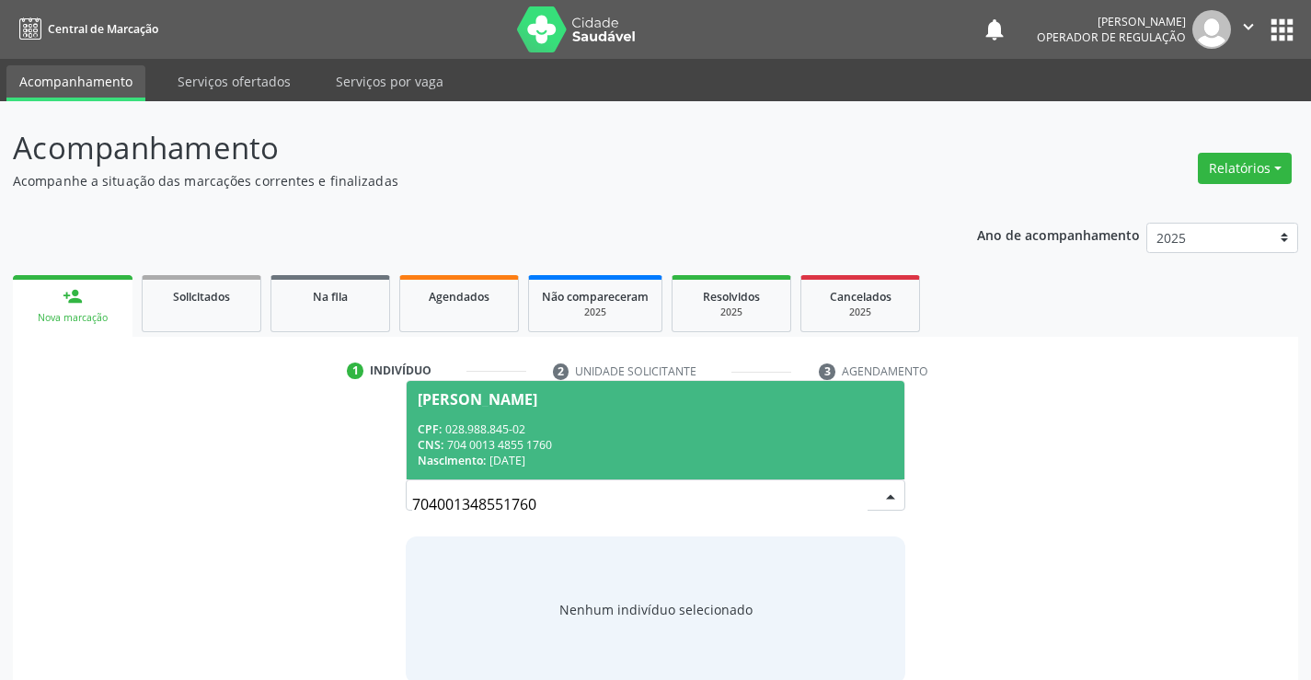
click at [453, 409] on span "Claudejane Miranda dos Santos CPF: 028.988.845-02 CNS: 704 0013 4855 1760 Nasci…" at bounding box center [655, 430] width 497 height 98
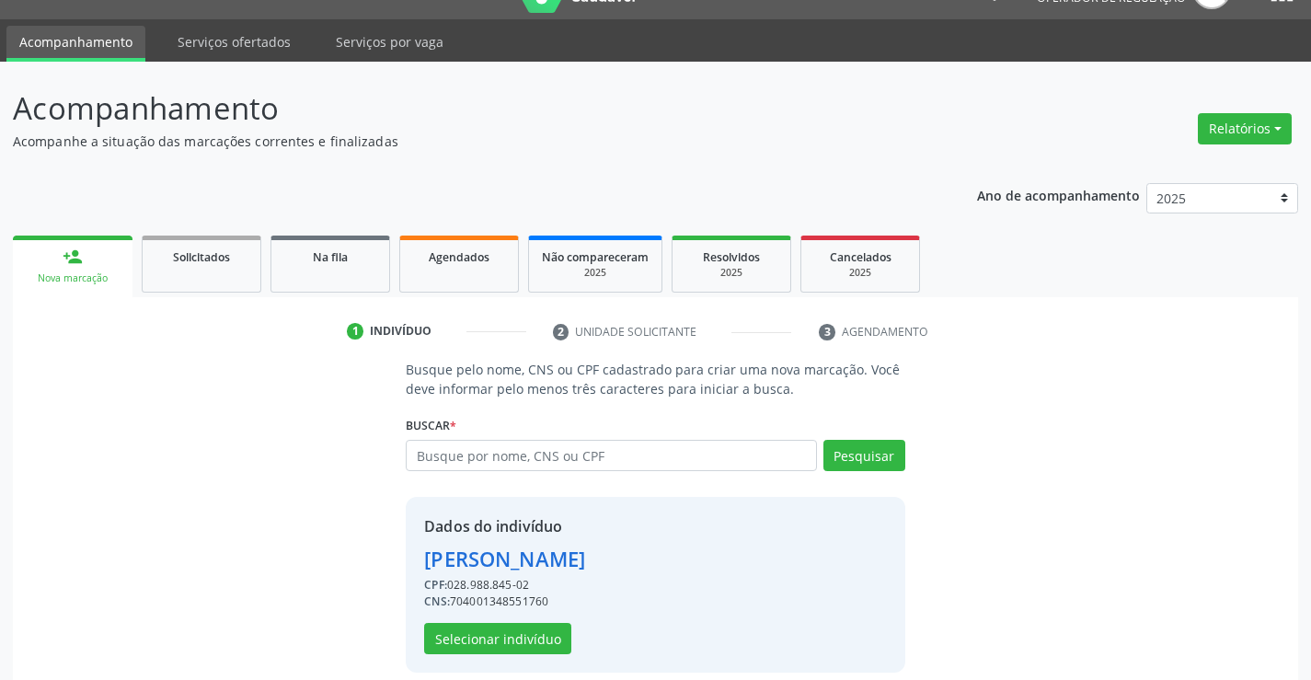
scroll to position [58, 0]
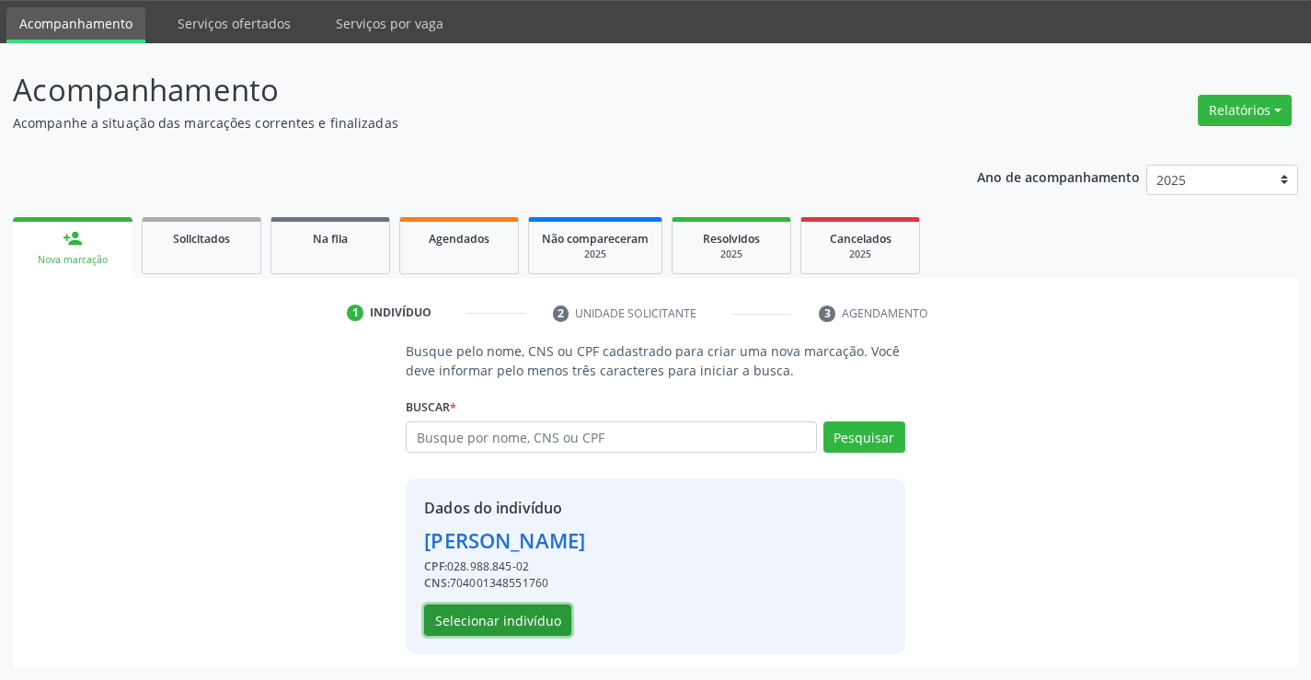
click at [486, 609] on button "Selecionar indivíduo" at bounding box center [497, 619] width 147 height 31
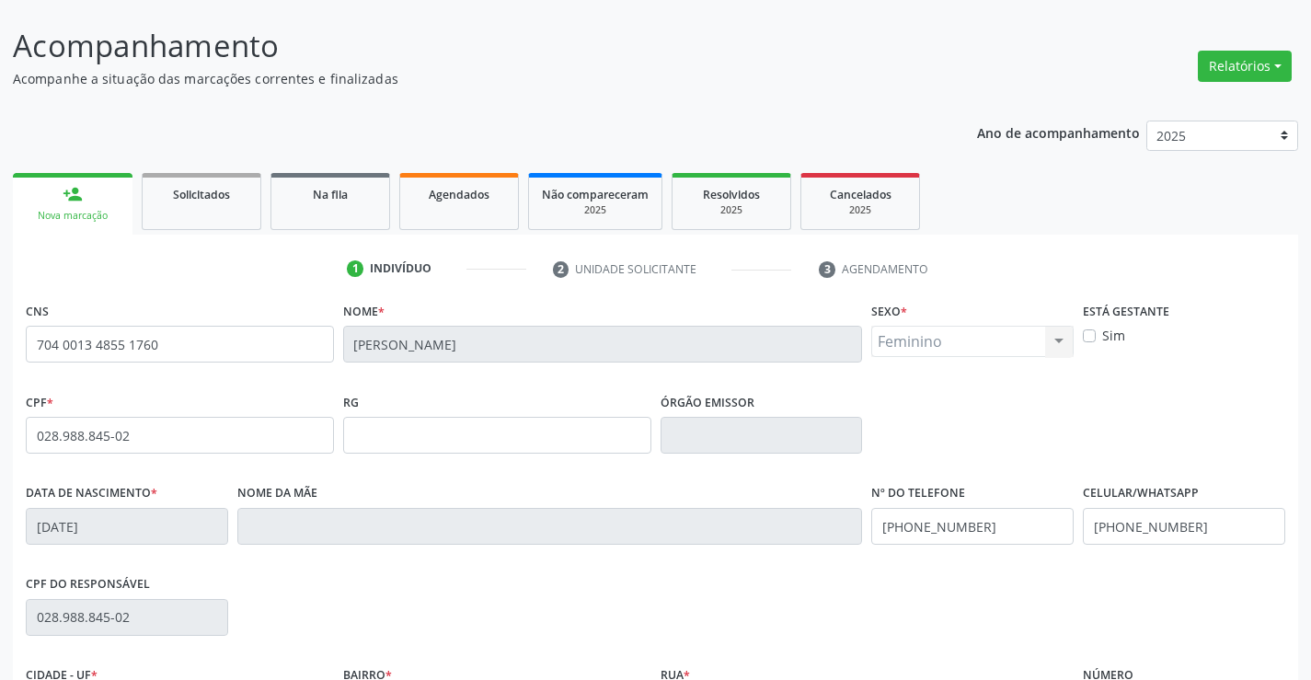
scroll to position [317, 0]
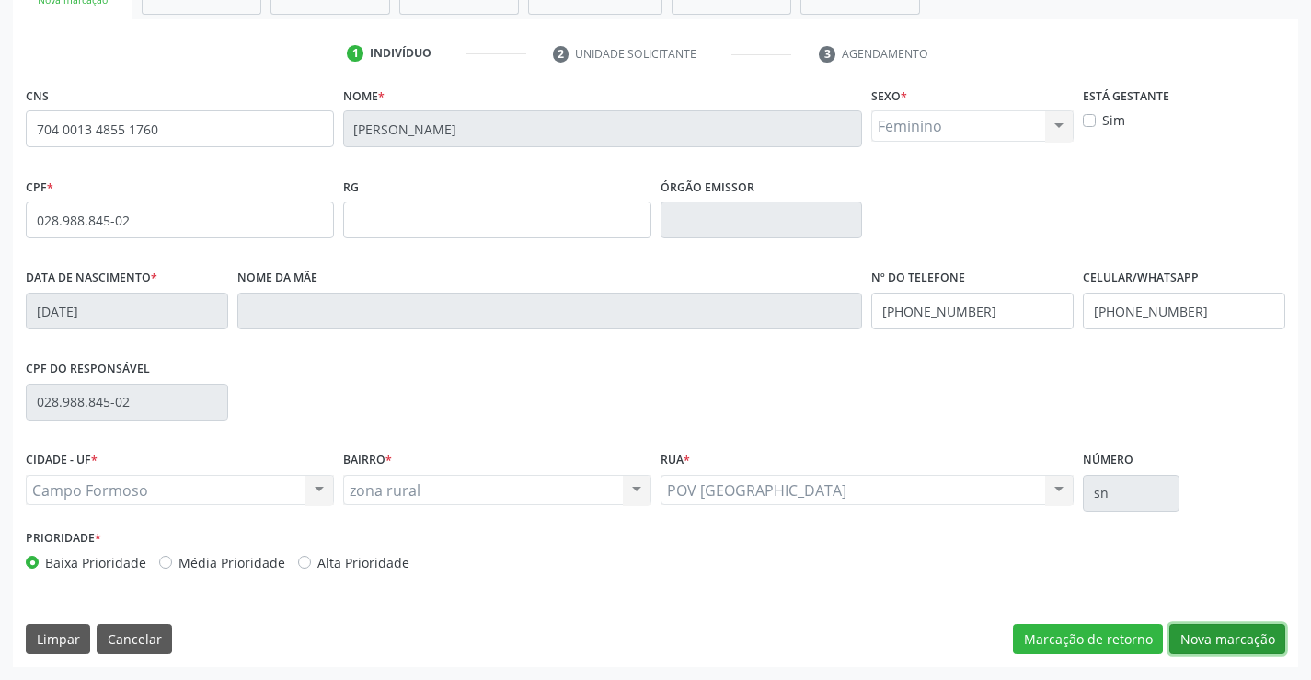
click at [1218, 635] on button "Nova marcação" at bounding box center [1227, 639] width 116 height 31
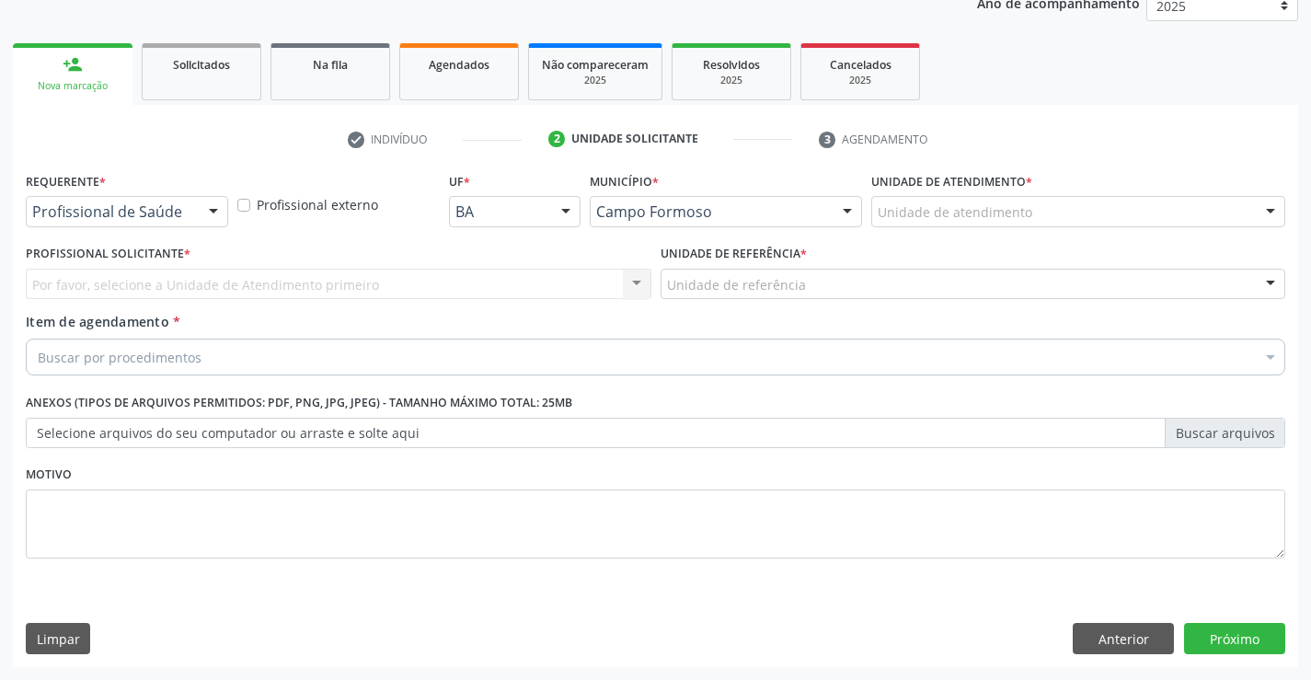
scroll to position [232, 0]
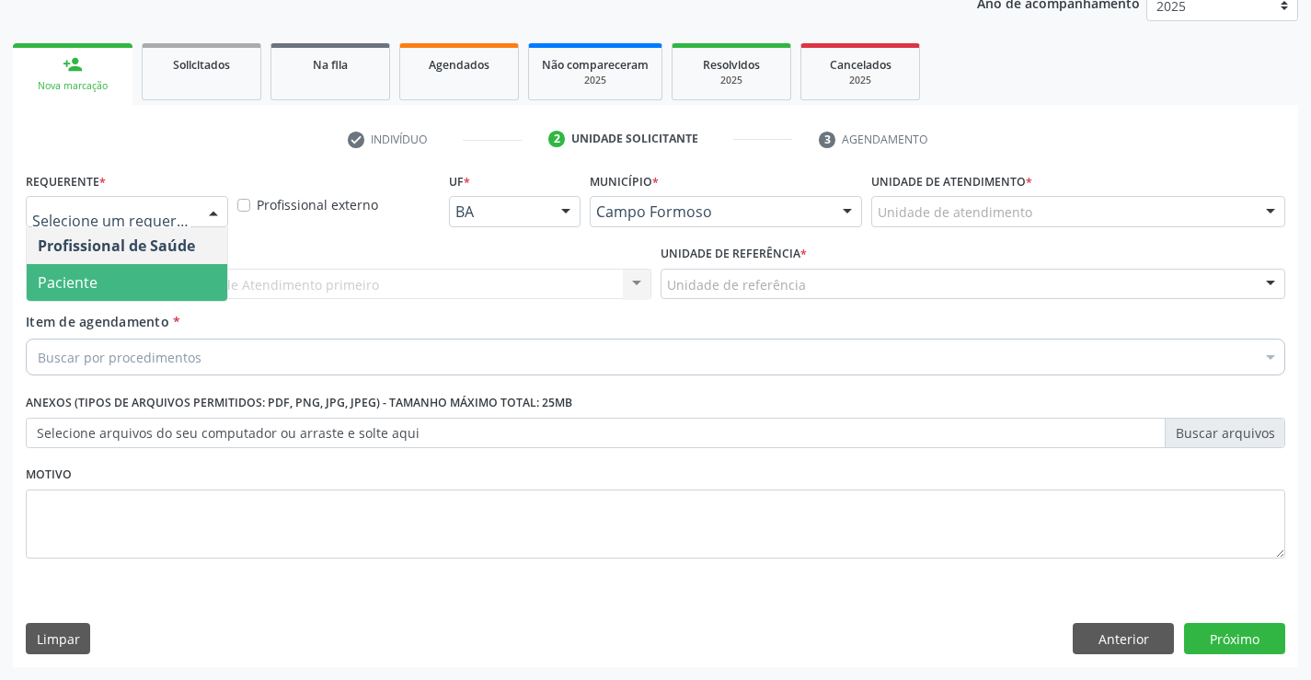
click at [90, 285] on span "Paciente" at bounding box center [68, 282] width 60 height 20
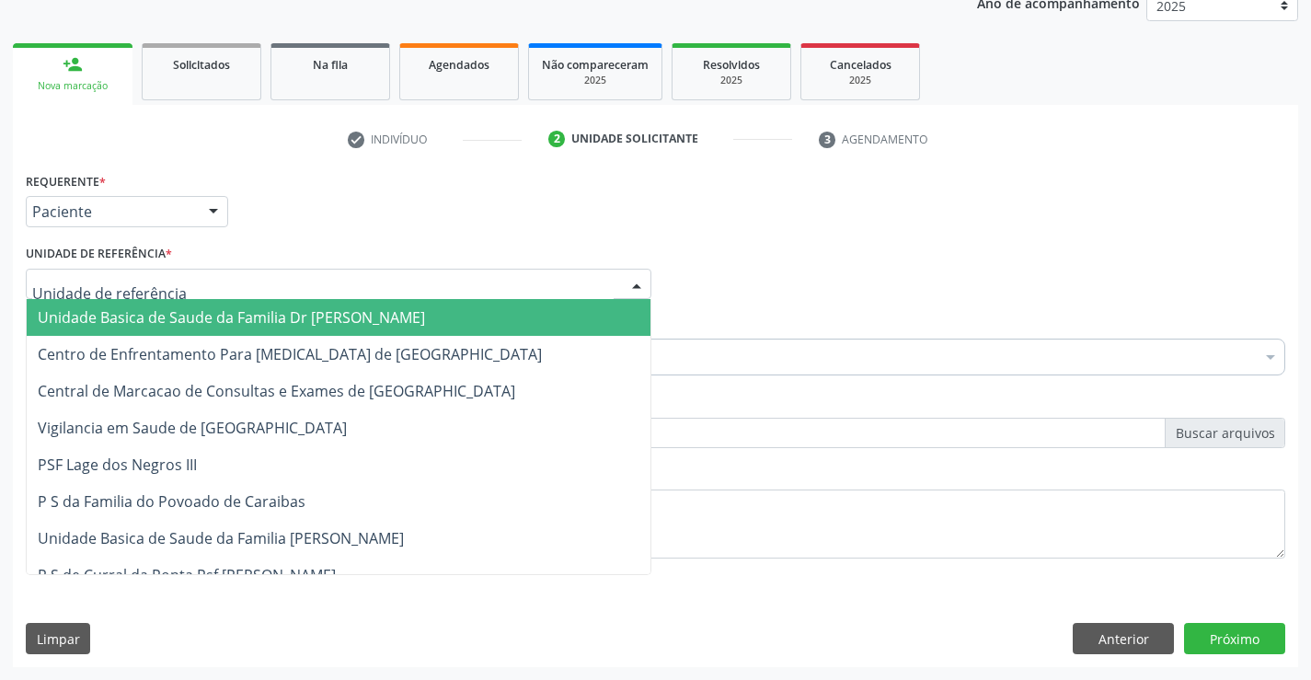
click at [285, 276] on div at bounding box center [338, 284] width 625 height 31
click at [155, 319] on span "Unidade Basica de Saude da Familia Dr [PERSON_NAME]" at bounding box center [231, 317] width 387 height 20
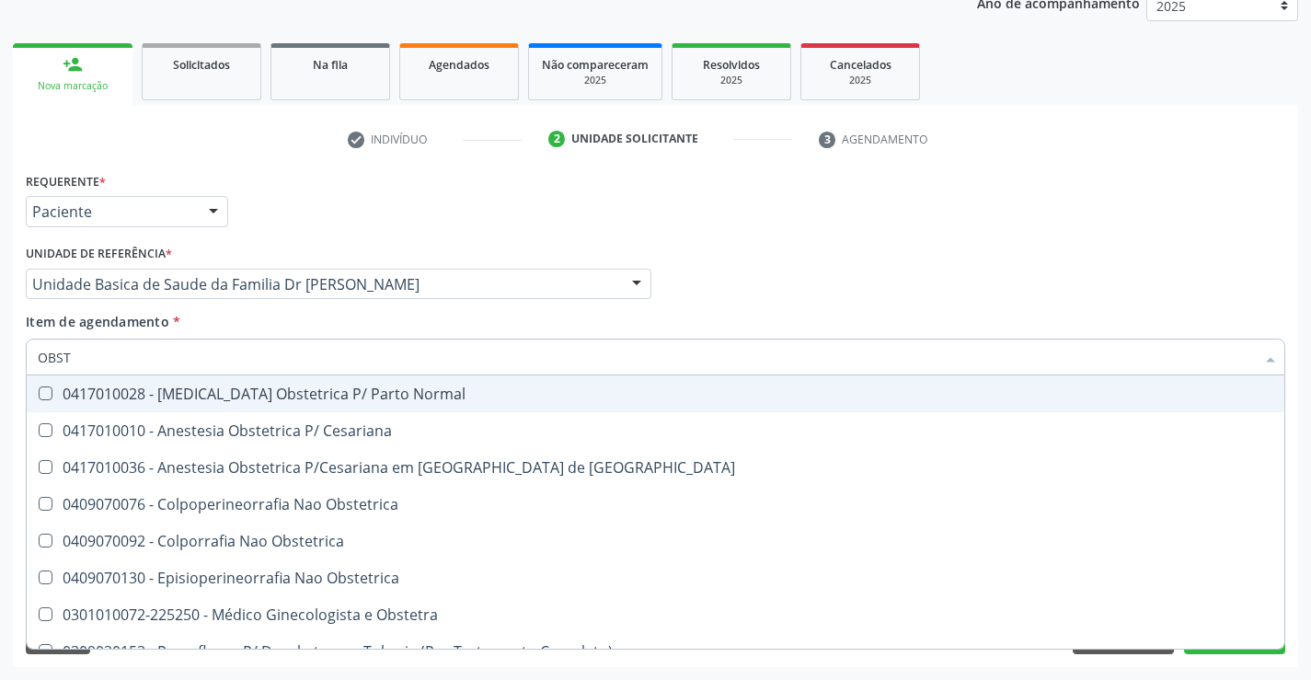
type input "OBSTE"
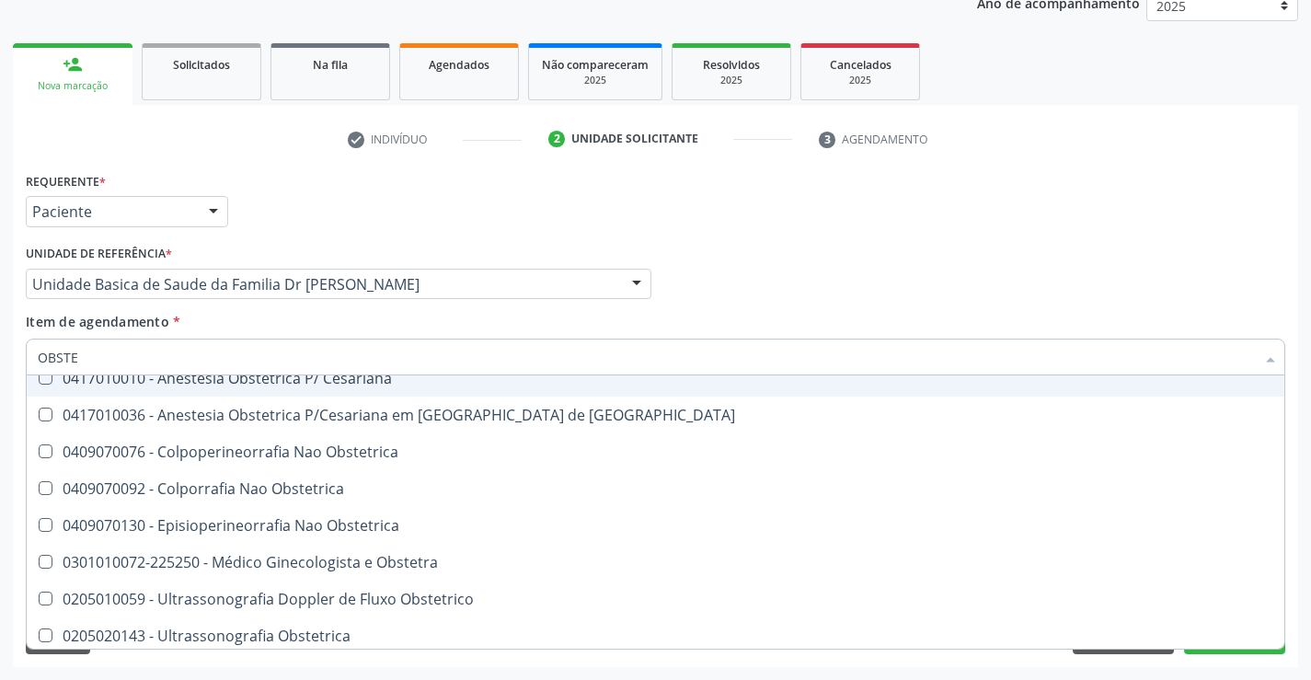
scroll to position [95, 0]
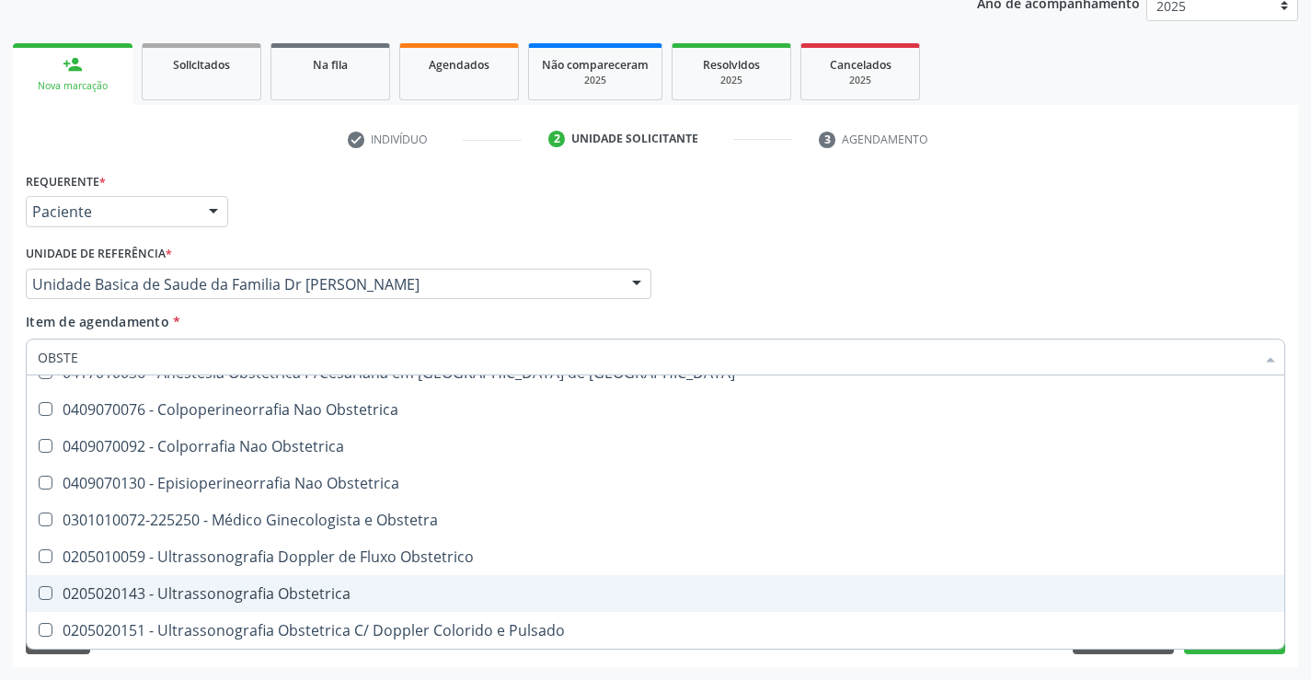
drag, startPoint x: 252, startPoint y: 602, endPoint x: 422, endPoint y: 530, distance: 184.7
click at [260, 599] on div "0205020143 - Ultrassonografia Obstetrica" at bounding box center [655, 593] width 1235 height 15
checkbox Obstetrica "true"
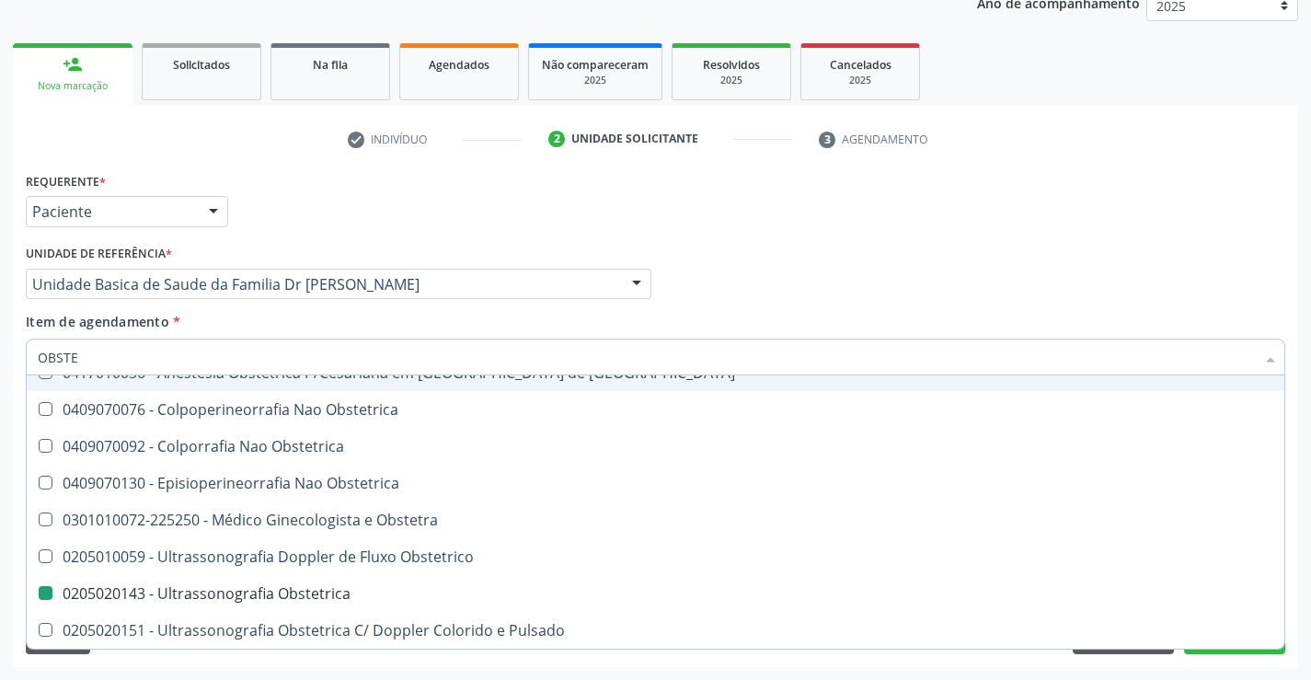
click at [788, 248] on div "Profissional Solicitante Por favor, selecione a Unidade de Atendimento primeiro…" at bounding box center [655, 276] width 1268 height 72
checkbox Cesariana "true"
checkbox Obstetrica "false"
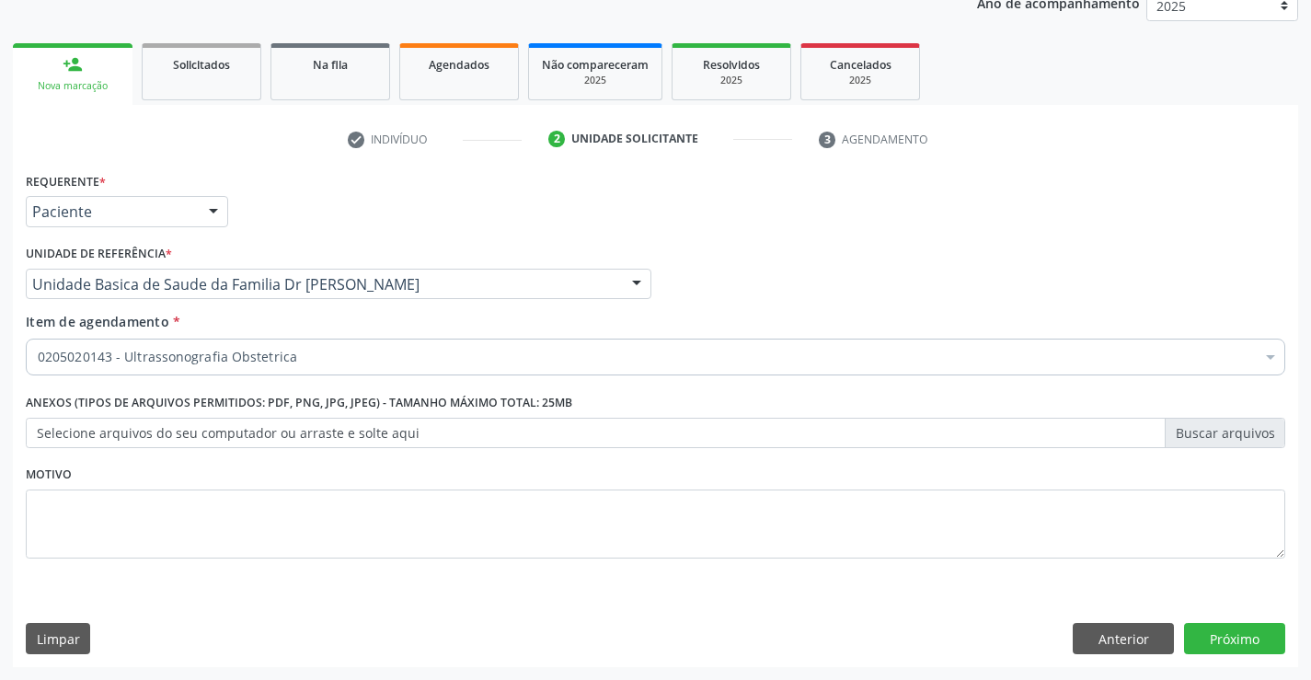
scroll to position [0, 0]
click at [1213, 626] on button "Próximo" at bounding box center [1234, 638] width 101 height 31
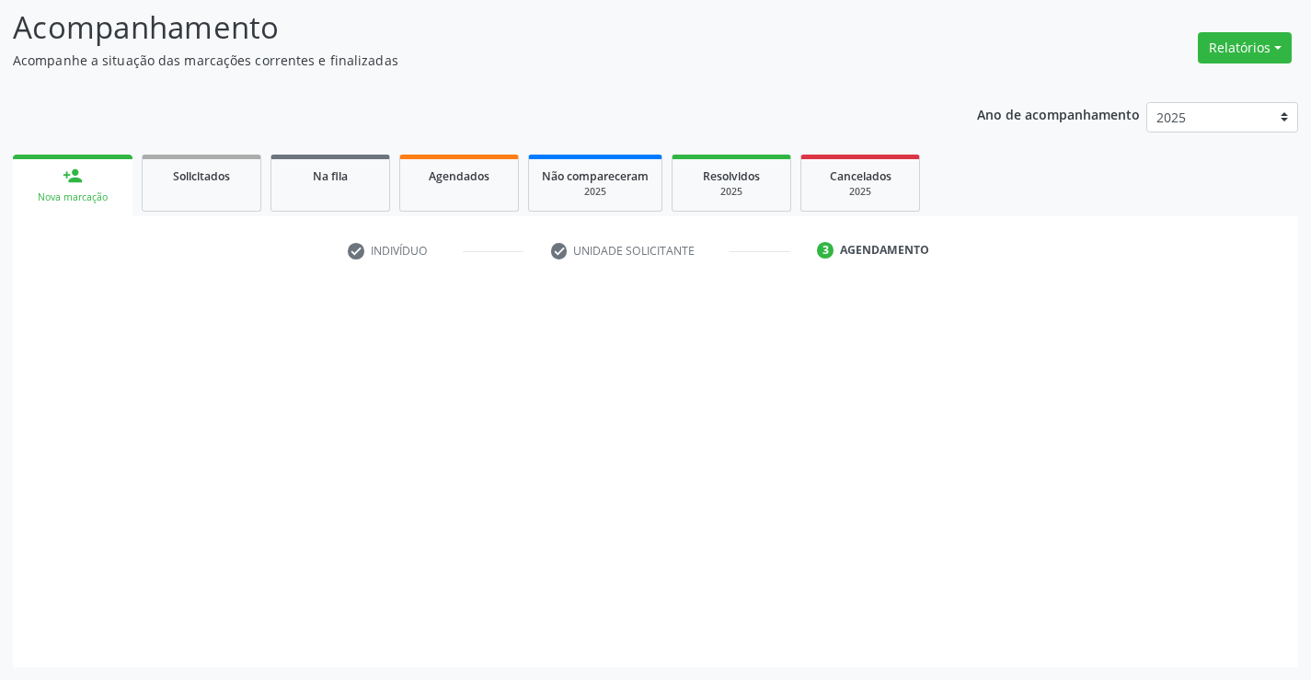
scroll to position [120, 0]
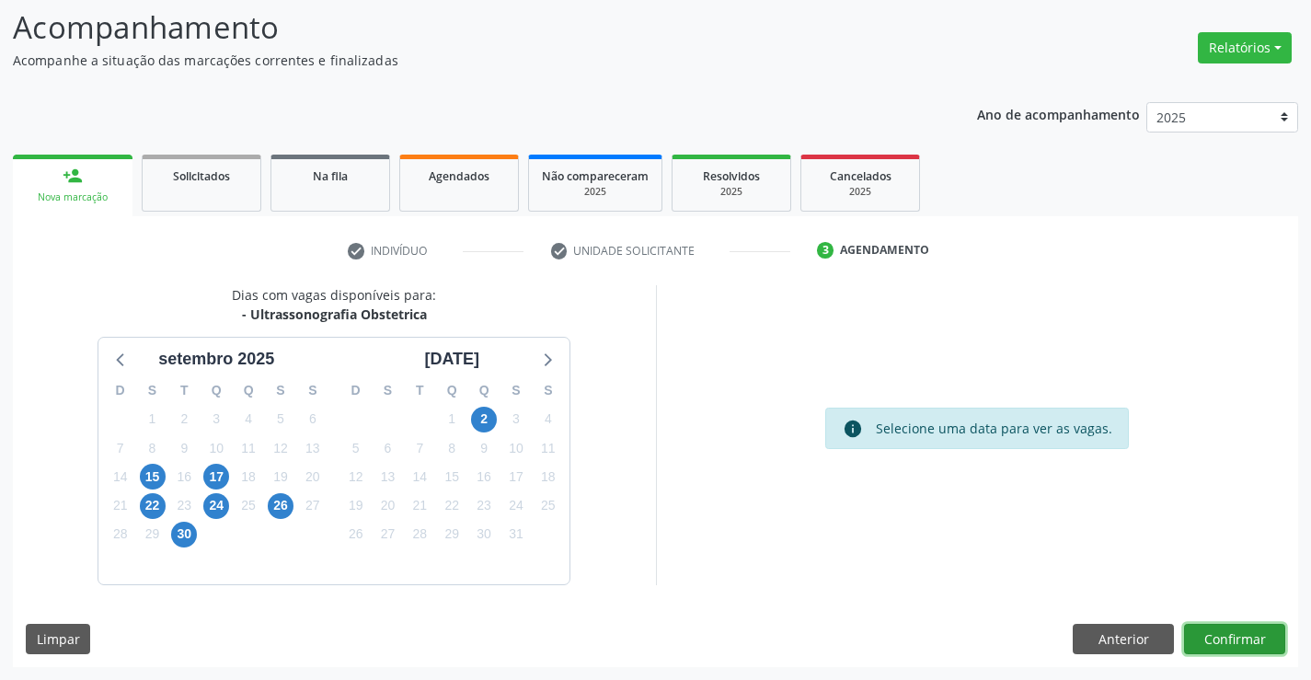
click at [1220, 635] on button "Confirmar" at bounding box center [1234, 639] width 101 height 31
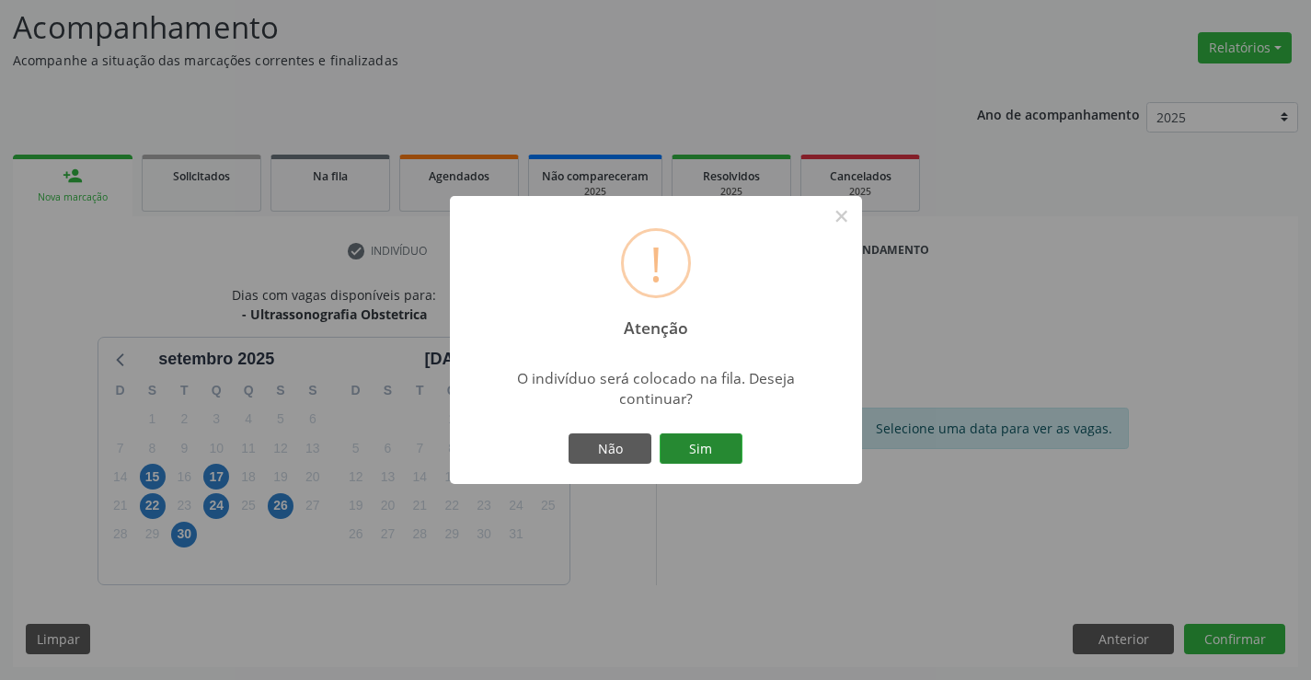
click at [716, 453] on button "Sim" at bounding box center [700, 448] width 83 height 31
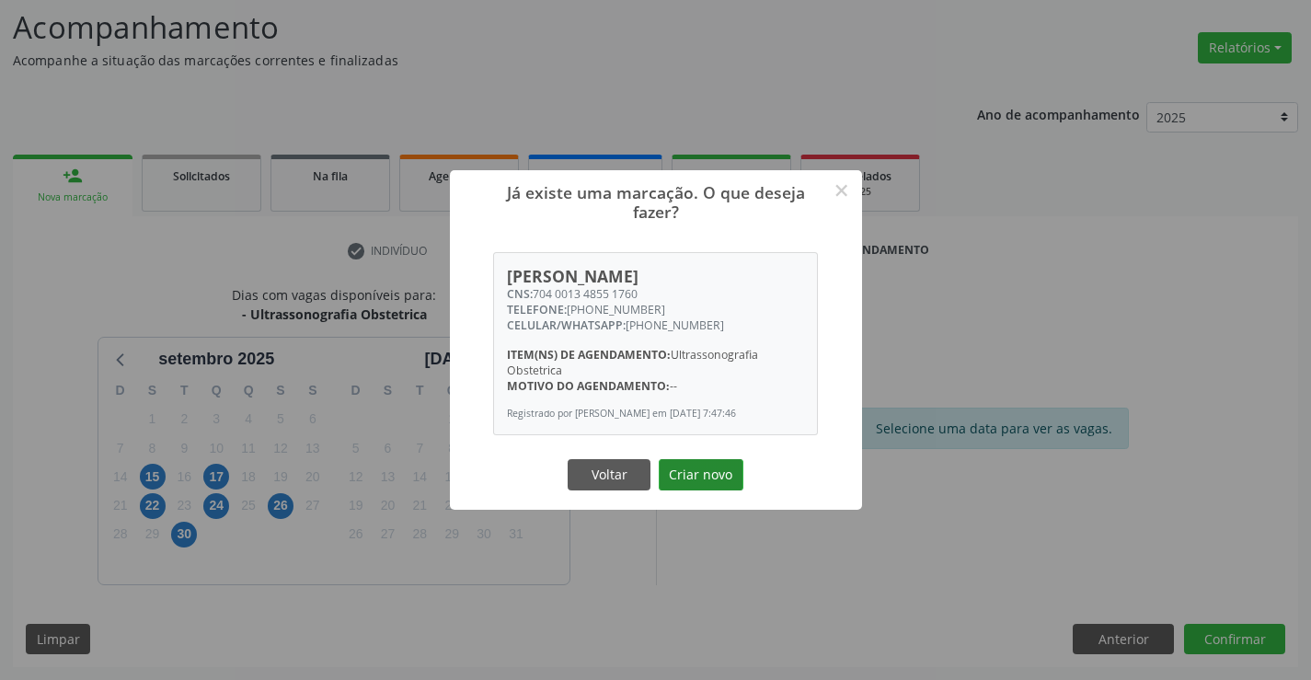
click at [715, 478] on button "Criar novo" at bounding box center [701, 474] width 85 height 31
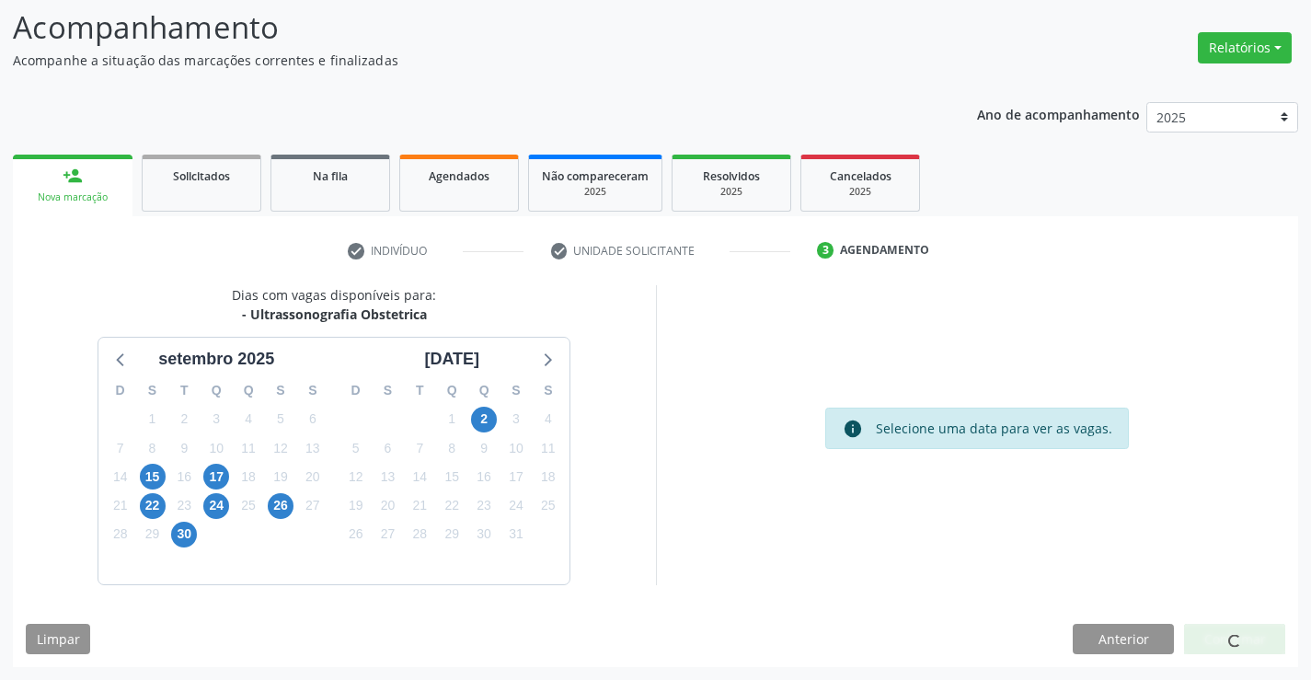
scroll to position [0, 0]
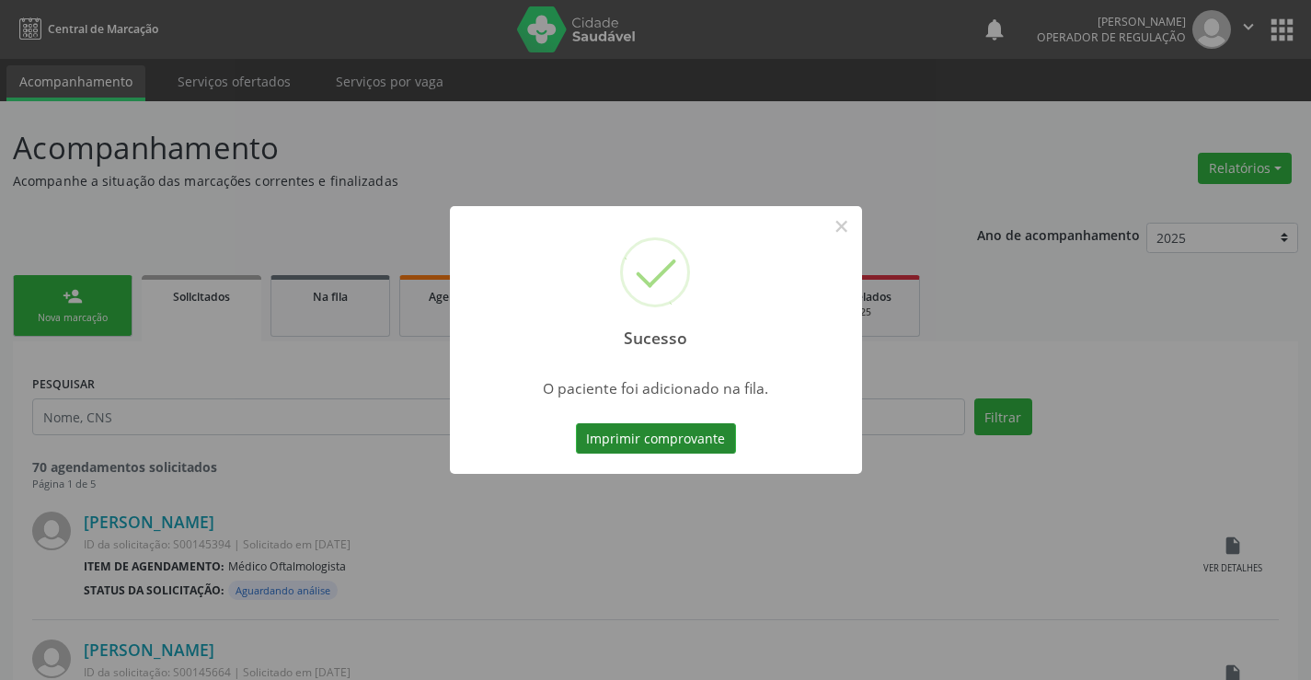
click at [682, 433] on button "Imprimir comprovante" at bounding box center [656, 438] width 160 height 31
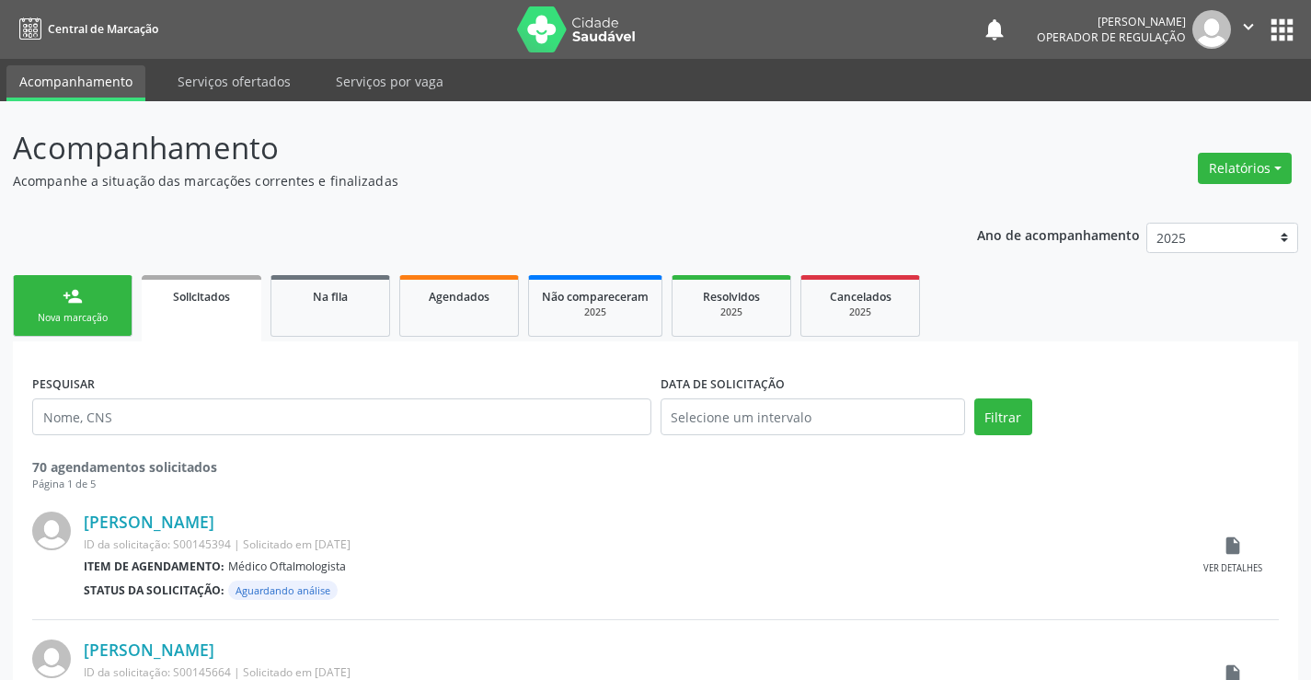
click at [63, 313] on div "Nova marcação" at bounding box center [73, 318] width 92 height 14
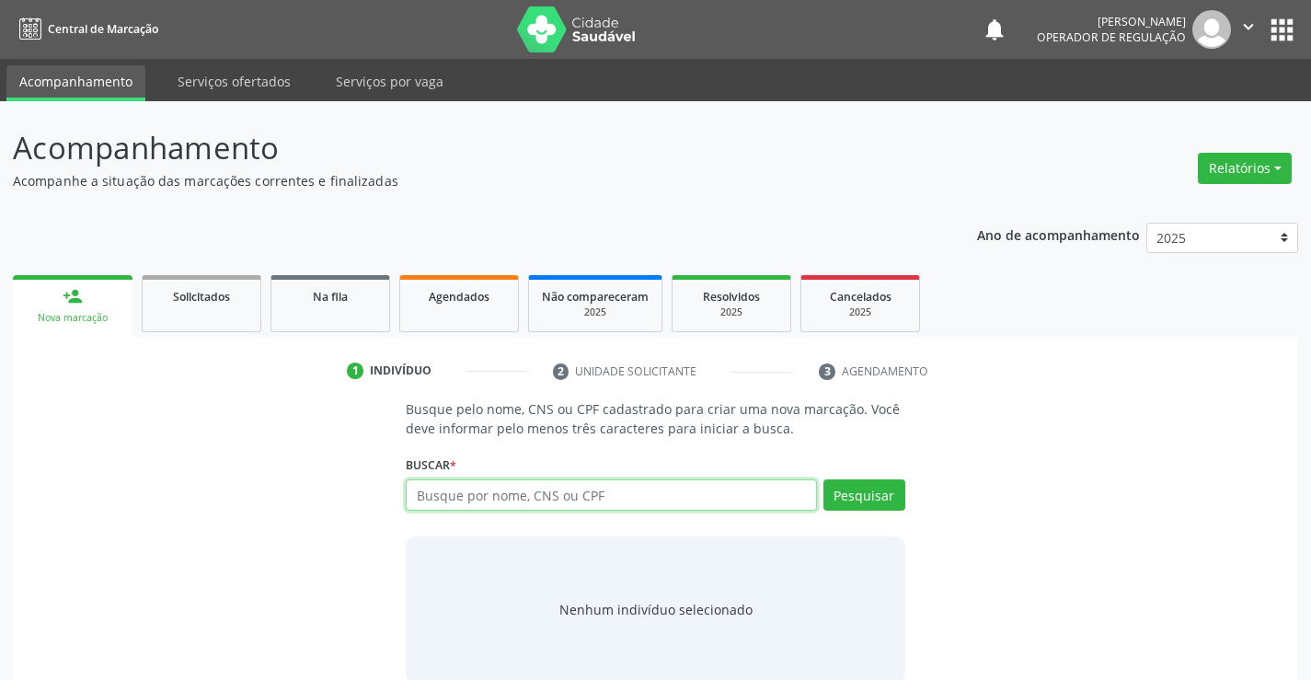
click at [476, 488] on input "text" at bounding box center [611, 494] width 410 height 31
click at [474, 490] on input "text" at bounding box center [611, 494] width 410 height 31
type input "7"
type input "702503388095236"
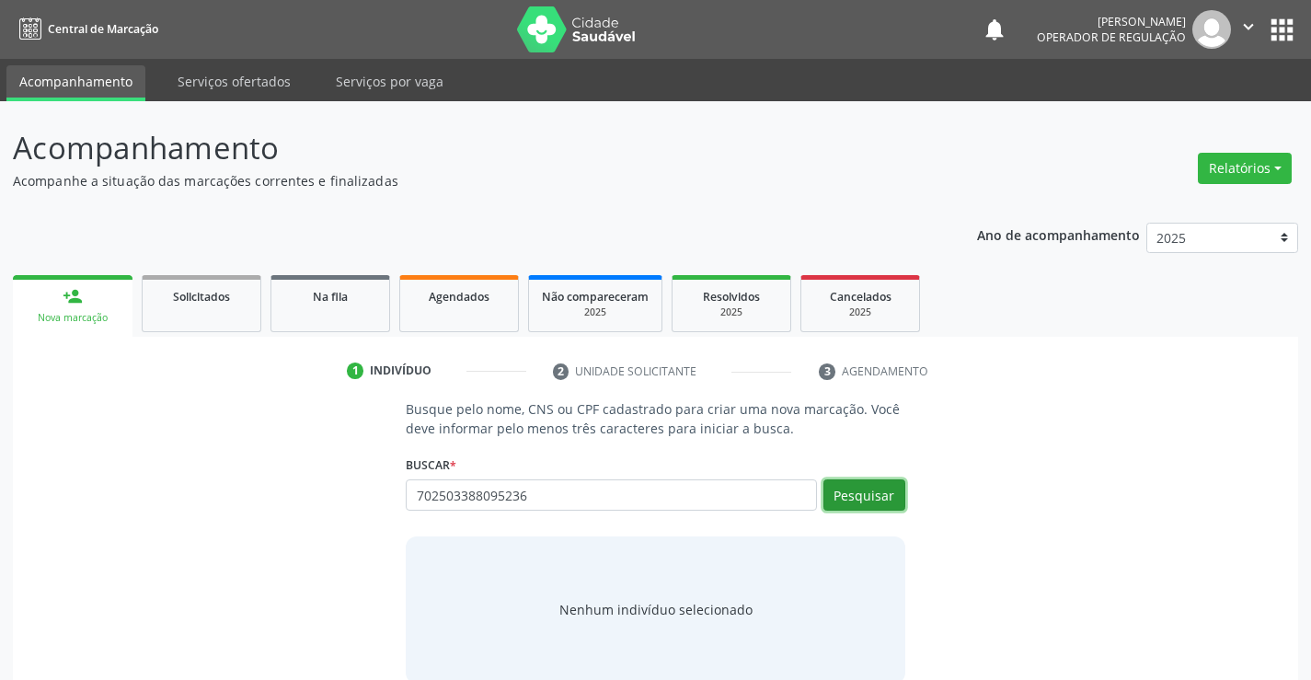
click at [876, 494] on button "Pesquisar" at bounding box center [864, 494] width 82 height 31
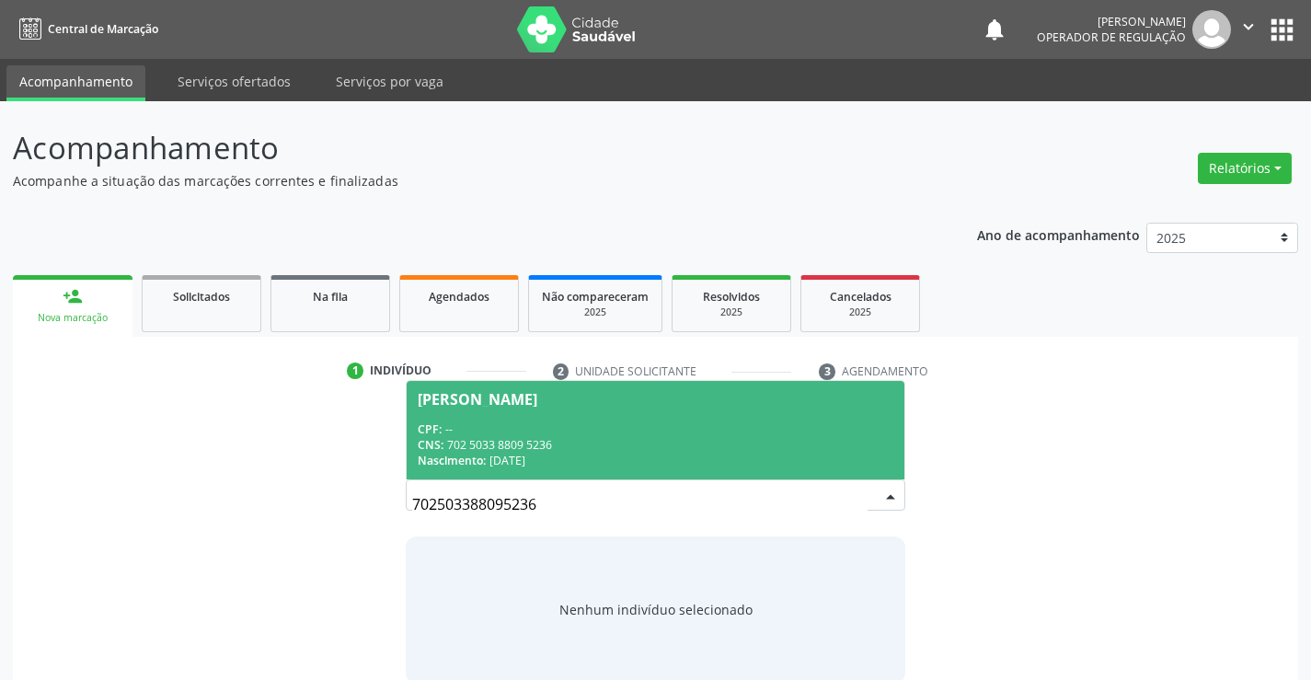
click at [530, 435] on div "CPF: --" at bounding box center [655, 429] width 475 height 16
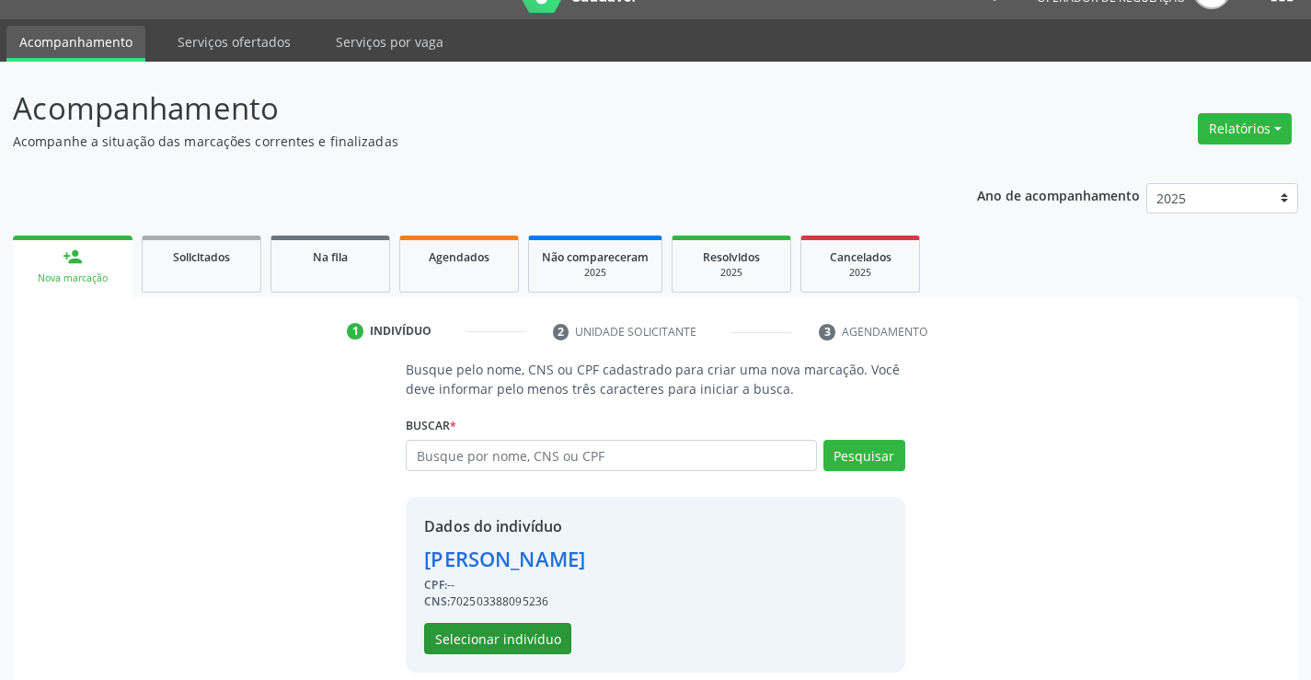
scroll to position [58, 0]
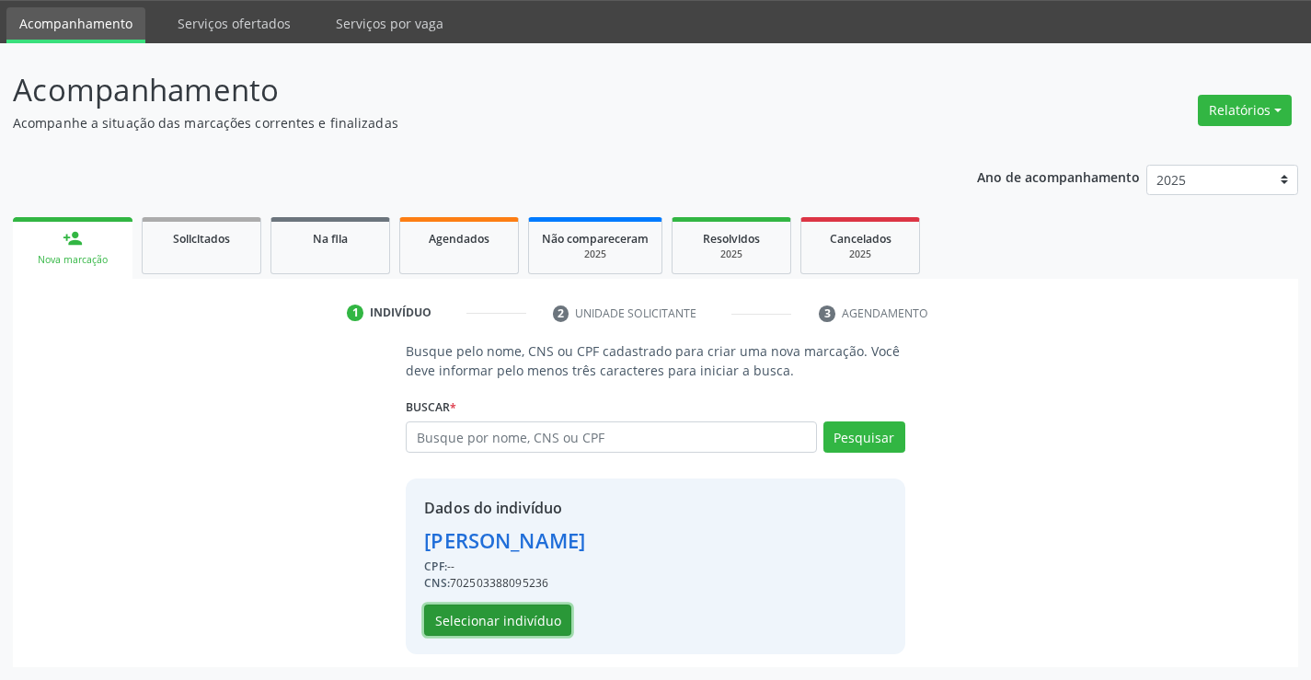
click at [487, 614] on button "Selecionar indivíduo" at bounding box center [497, 619] width 147 height 31
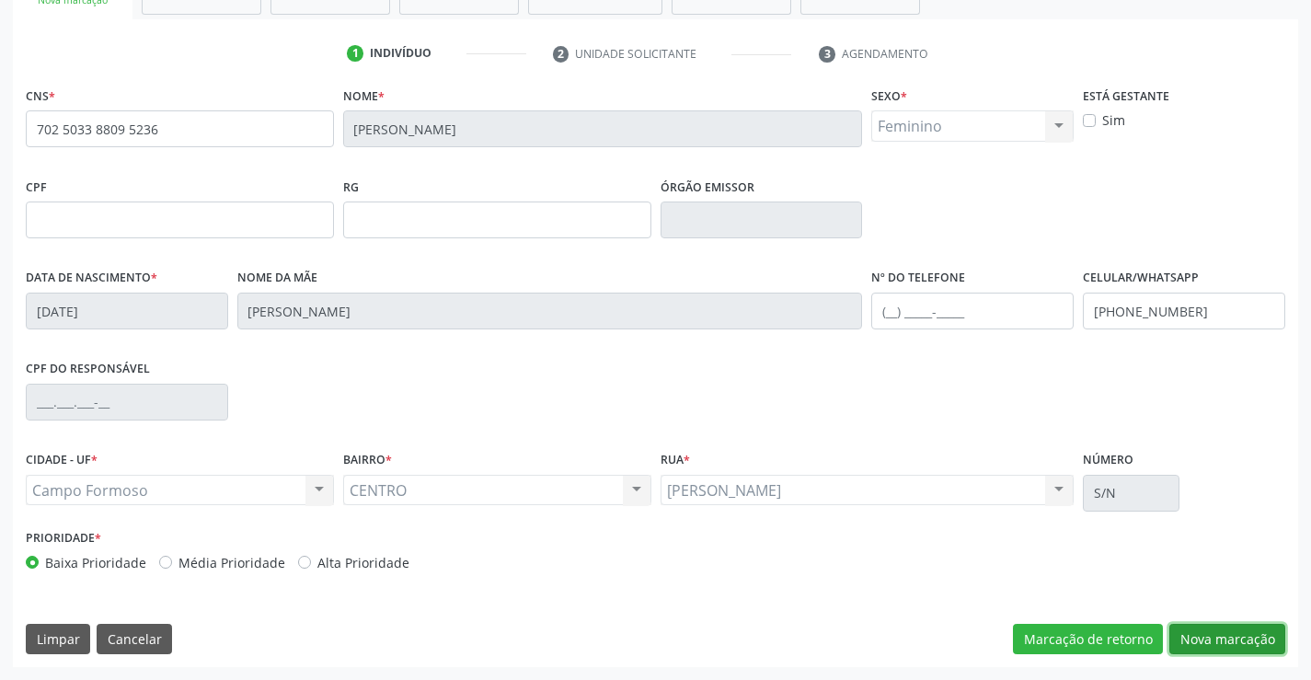
click at [1203, 639] on button "Nova marcação" at bounding box center [1227, 639] width 116 height 31
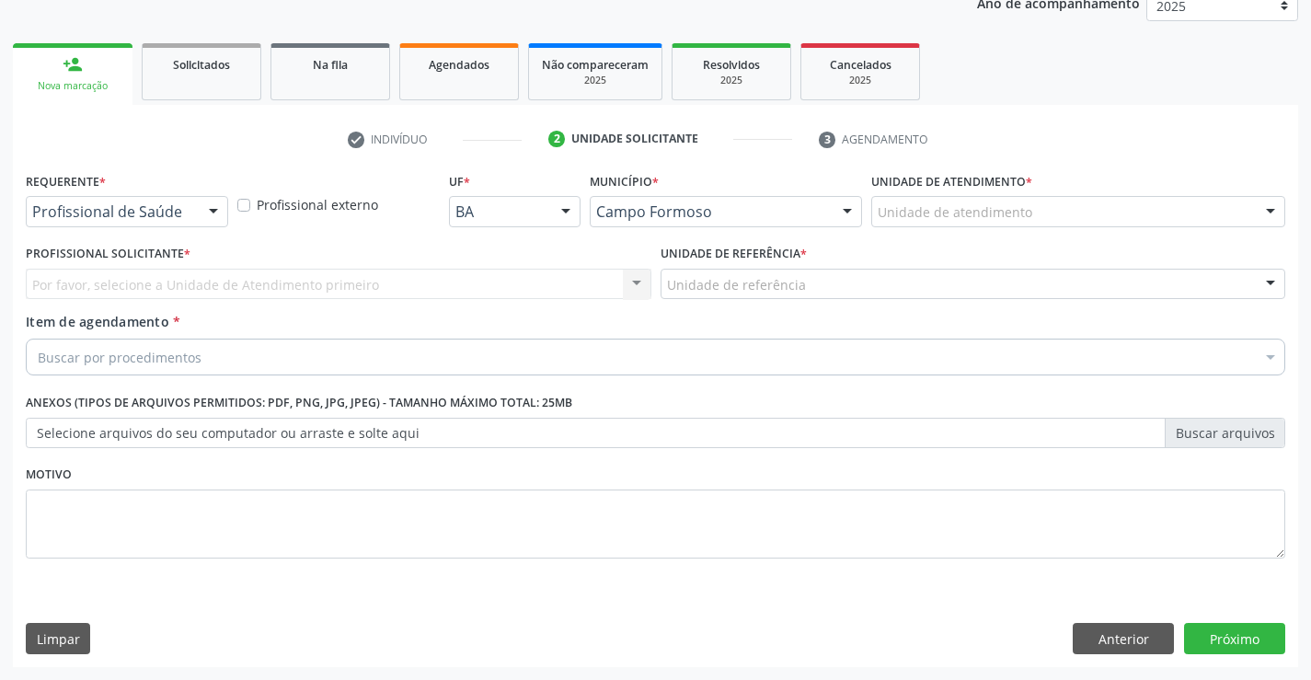
scroll to position [232, 0]
click at [1121, 627] on button "Anterior" at bounding box center [1122, 638] width 101 height 31
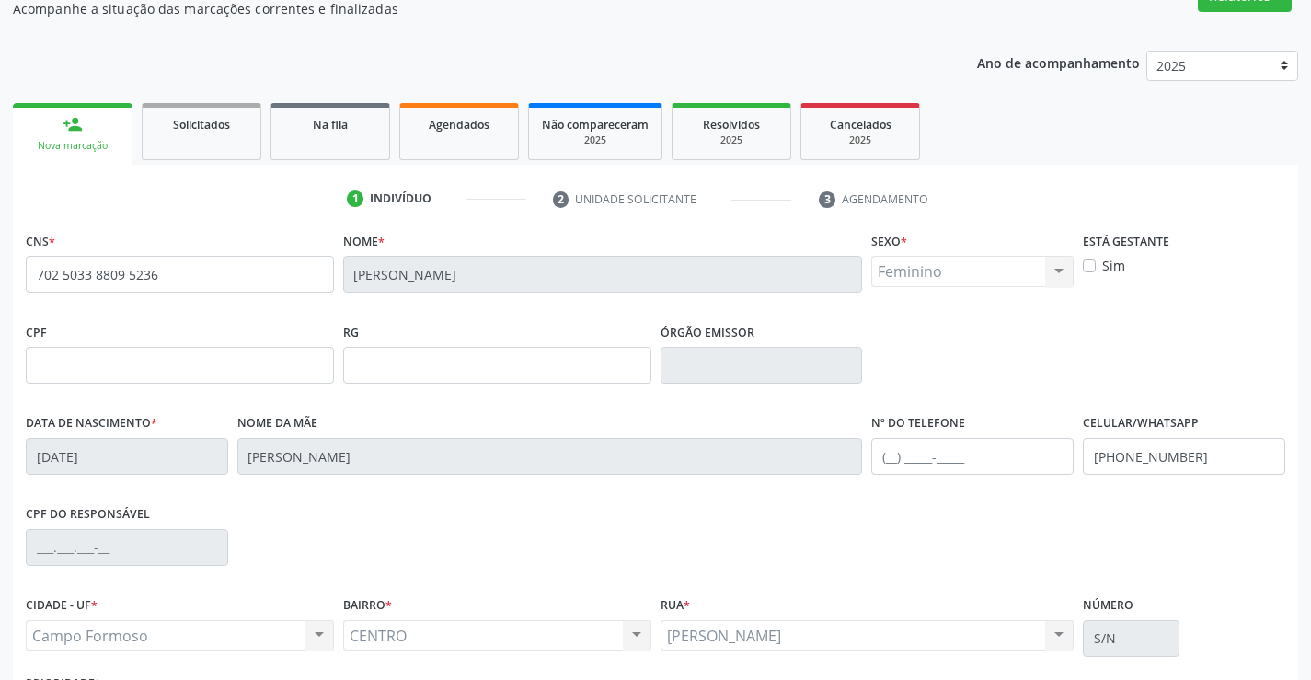
scroll to position [140, 0]
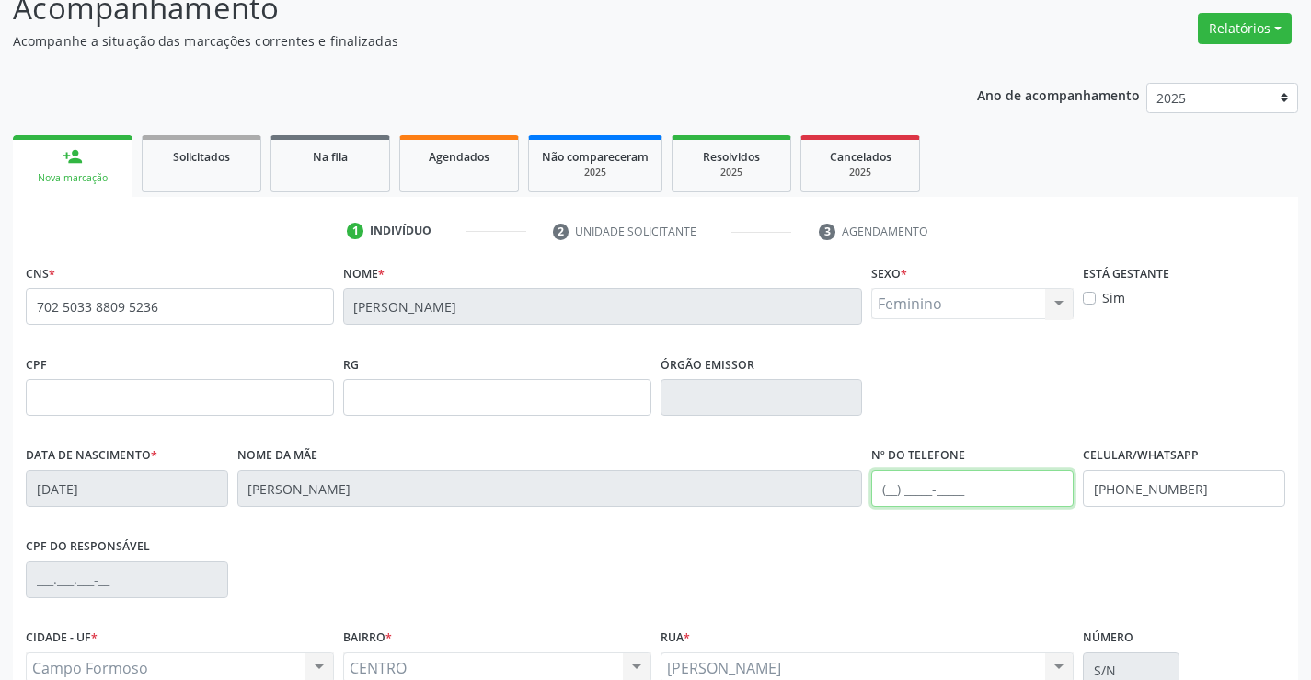
drag, startPoint x: 936, startPoint y: 485, endPoint x: 957, endPoint y: 471, distance: 24.5
click at [937, 485] on input "text" at bounding box center [972, 488] width 202 height 37
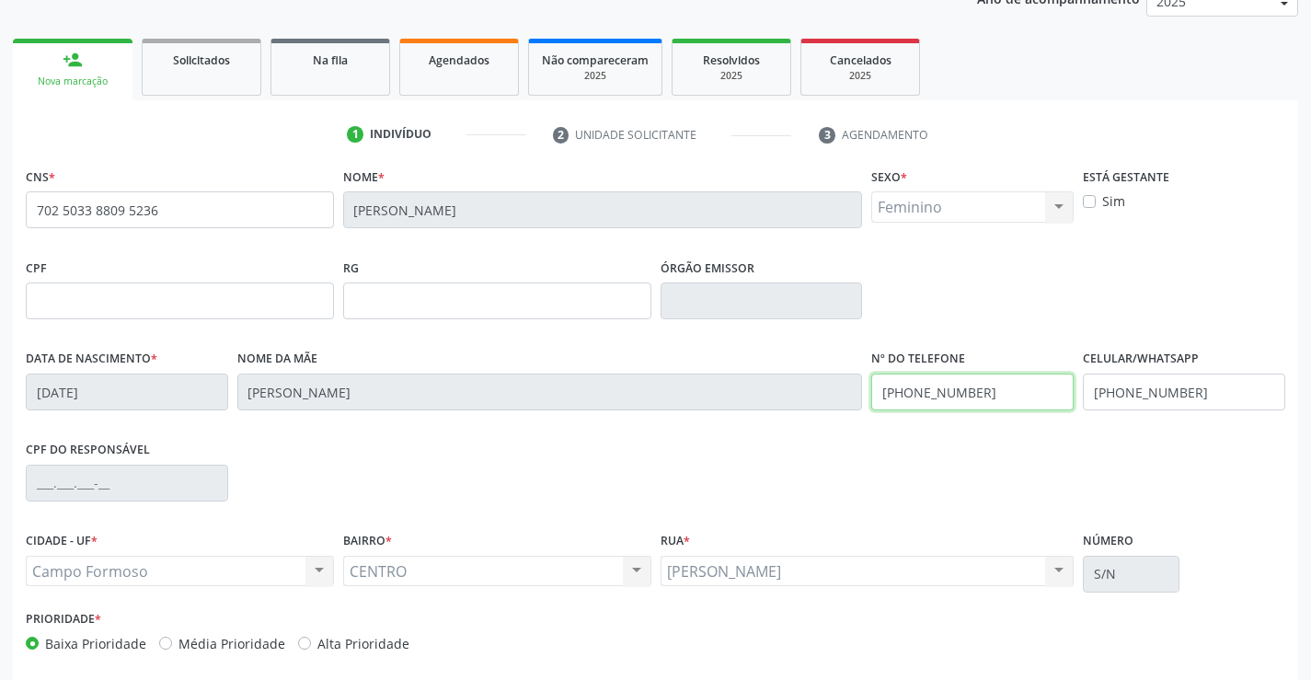
scroll to position [317, 0]
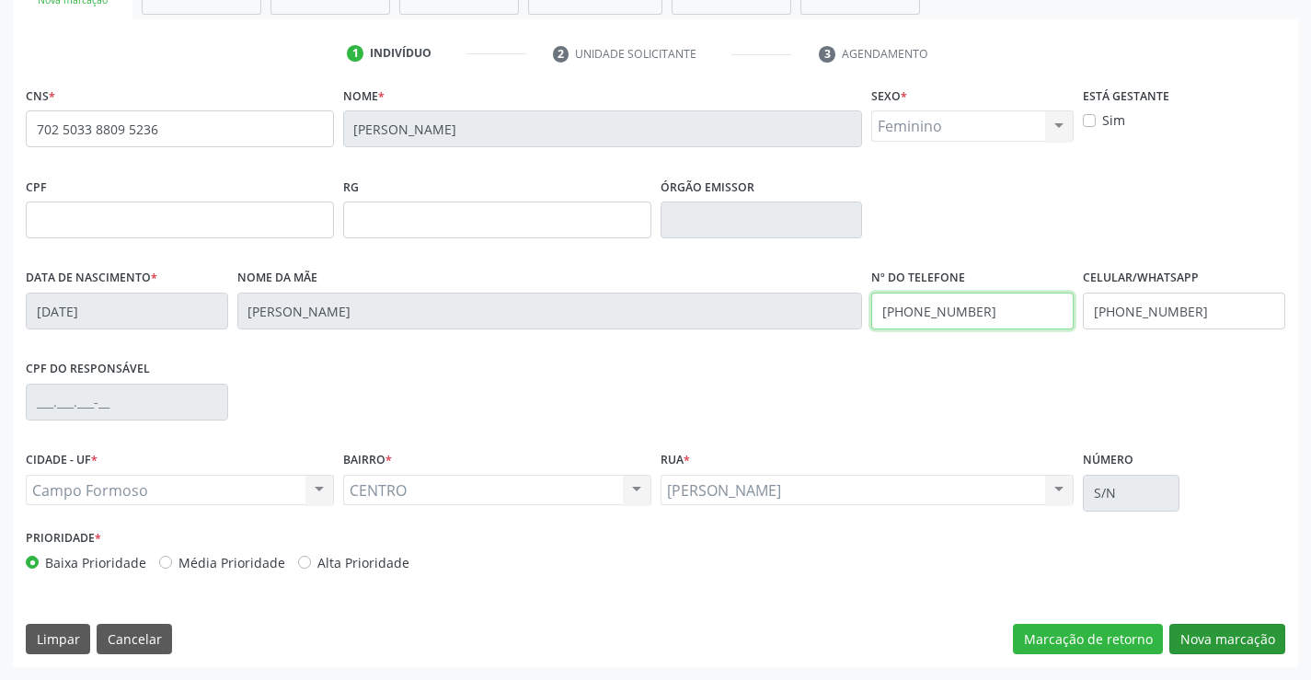
type input "(74) 99970-9425"
click at [1227, 635] on button "Nova marcação" at bounding box center [1227, 639] width 116 height 31
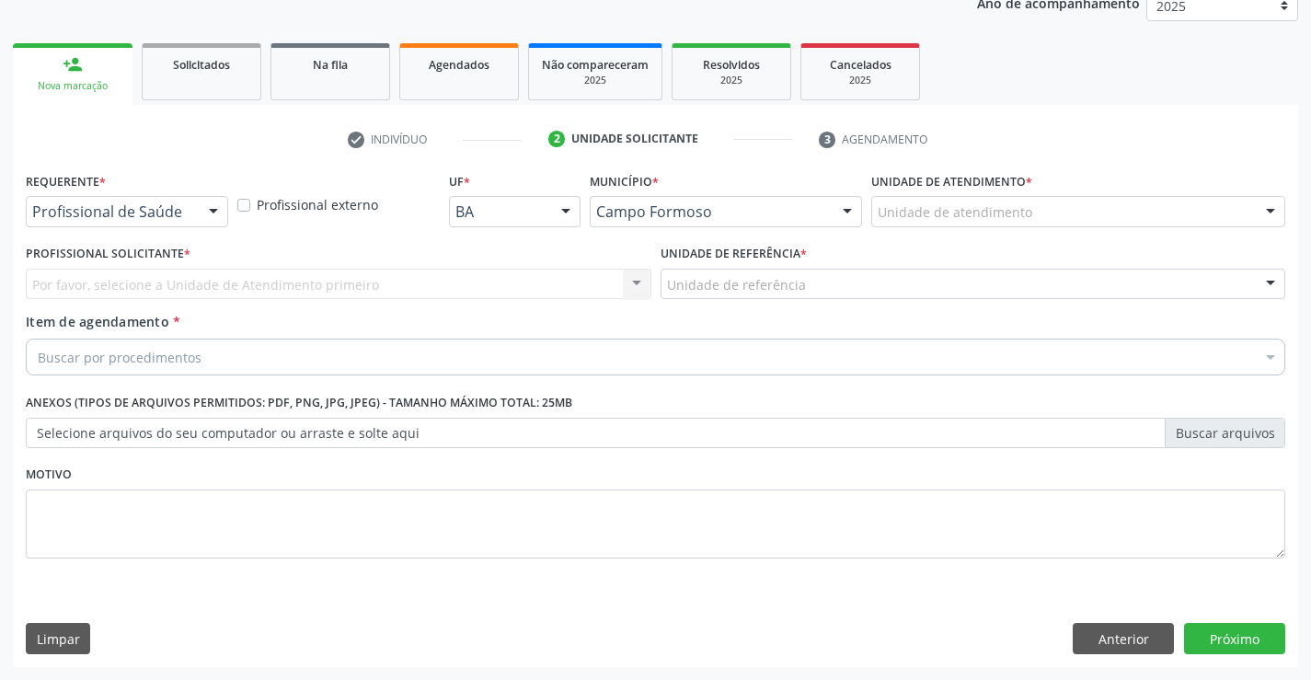
scroll to position [232, 0]
click at [196, 204] on div "Profissional de Saúde Profissional de Saúde Paciente Nenhum resultado encontrad…" at bounding box center [127, 211] width 202 height 31
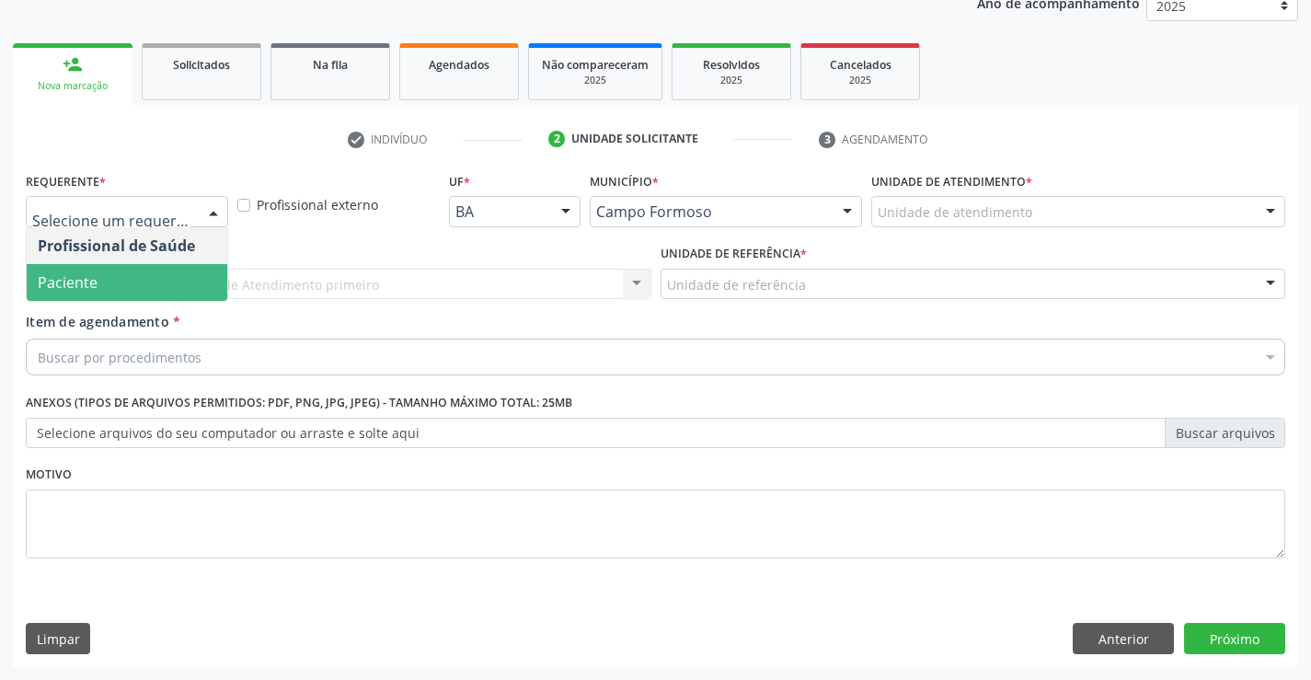
drag, startPoint x: 96, startPoint y: 287, endPoint x: 232, endPoint y: 279, distance: 136.4
click at [98, 287] on span "Paciente" at bounding box center [127, 282] width 201 height 37
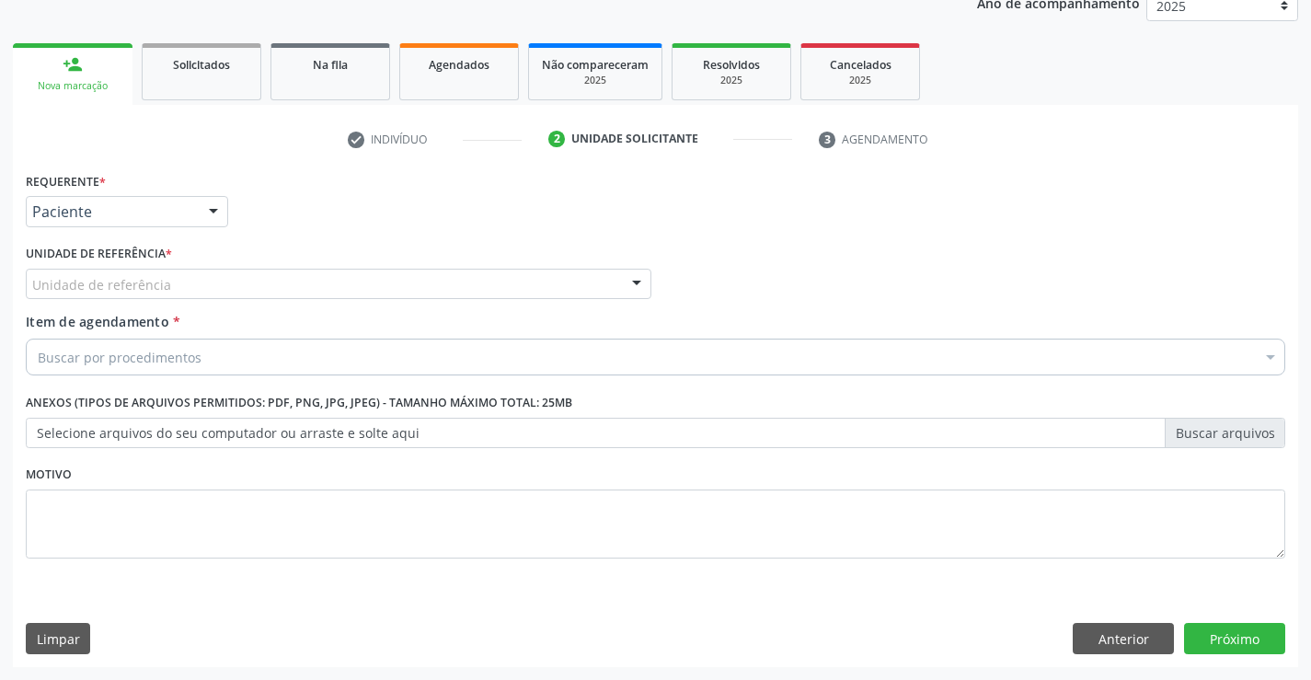
click at [494, 279] on div "Unidade de referência" at bounding box center [338, 284] width 625 height 31
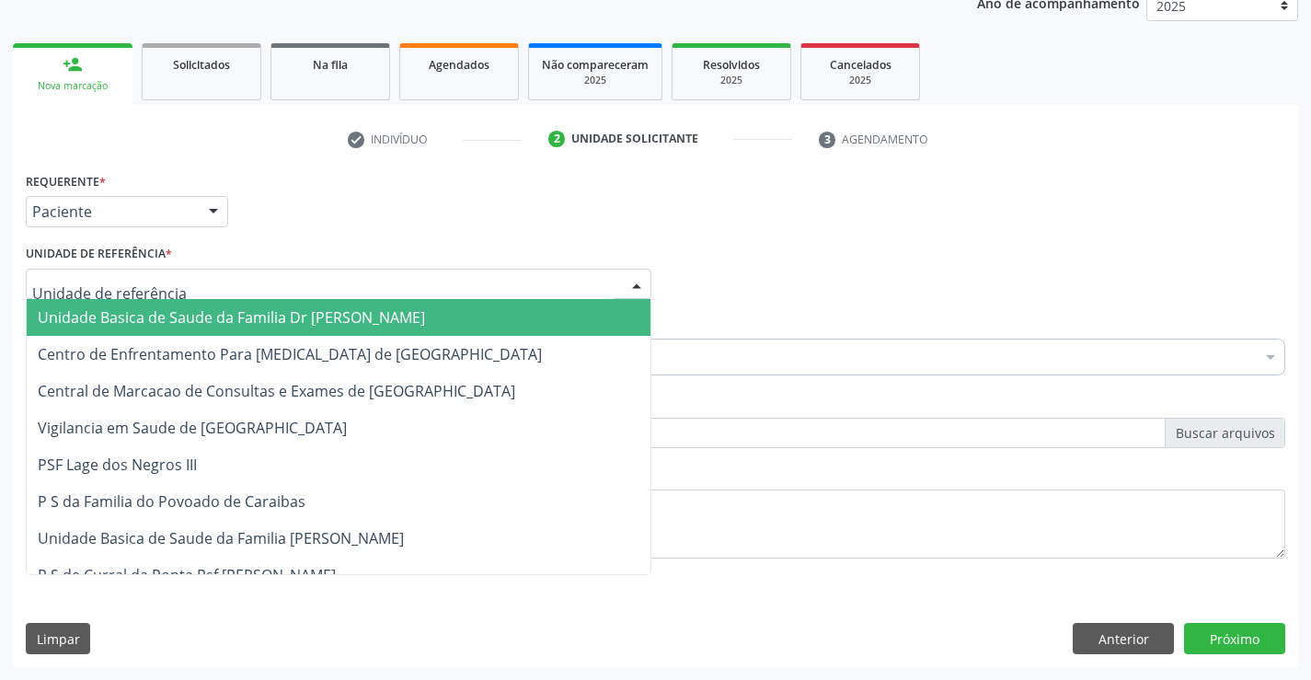
click at [212, 325] on span "Unidade Basica de Saude da Familia Dr [PERSON_NAME]" at bounding box center [231, 317] width 387 height 20
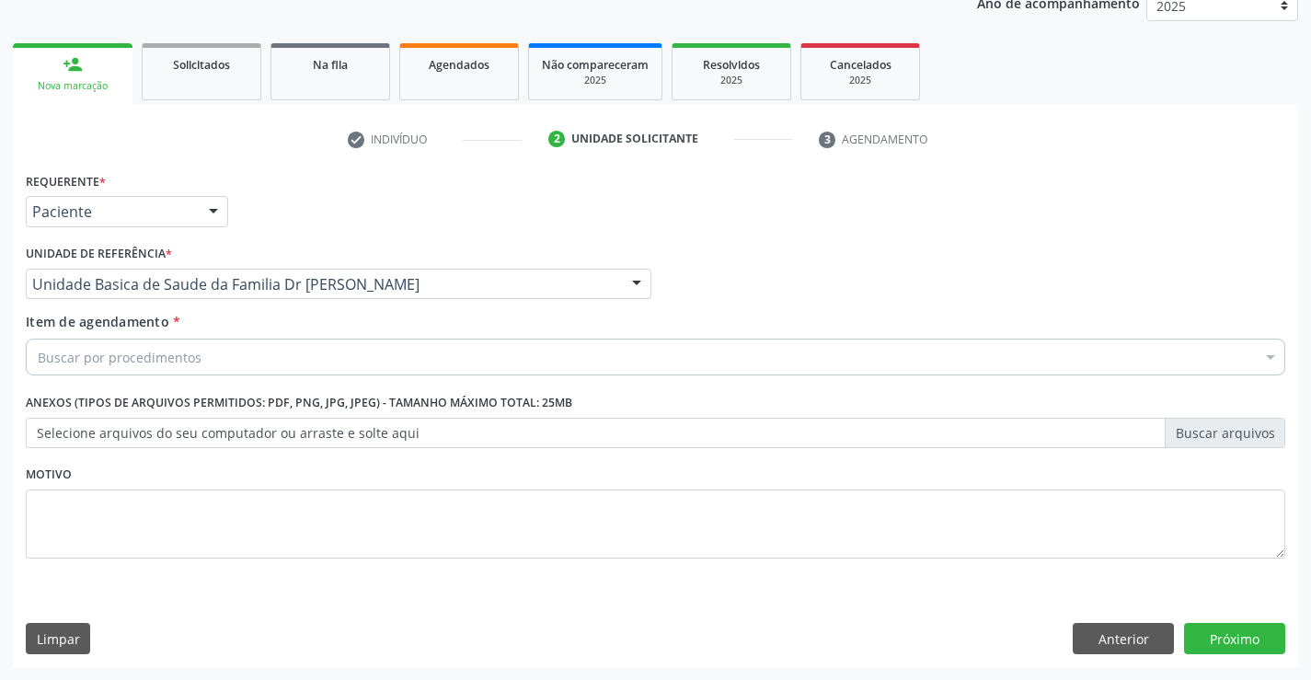
click at [164, 367] on div "Buscar por procedimentos" at bounding box center [655, 356] width 1259 height 37
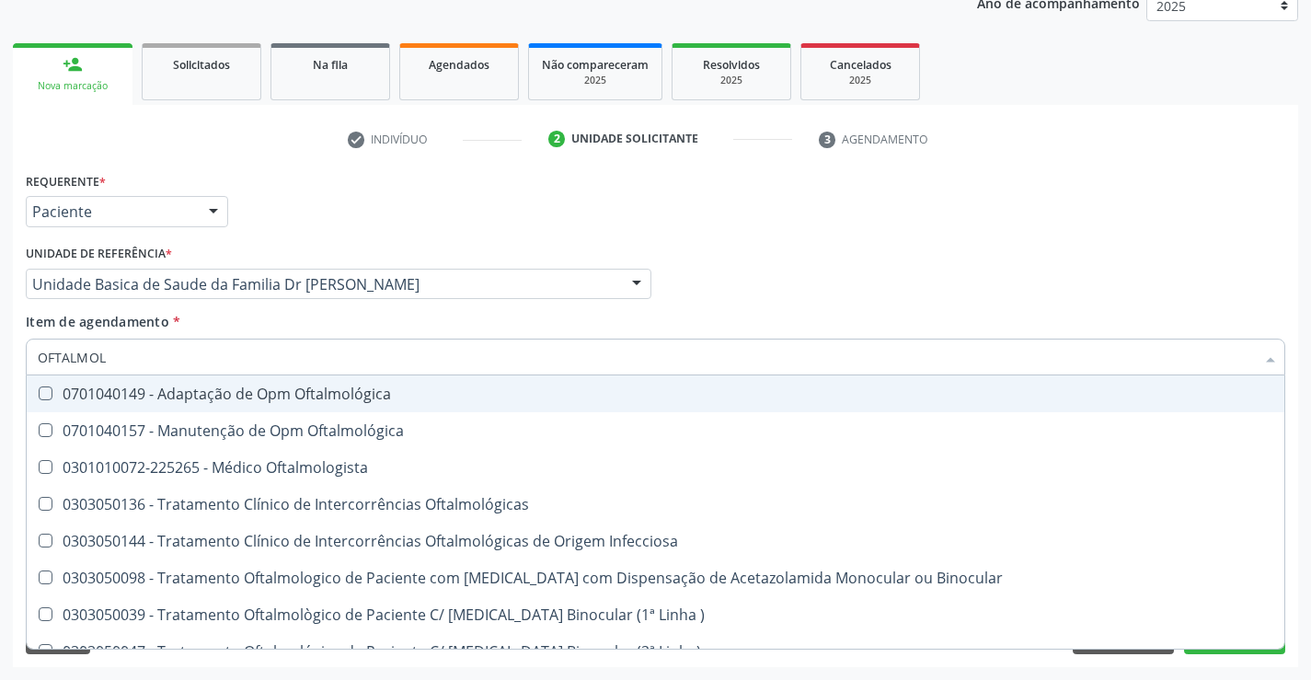
type input "OFTALMOLO"
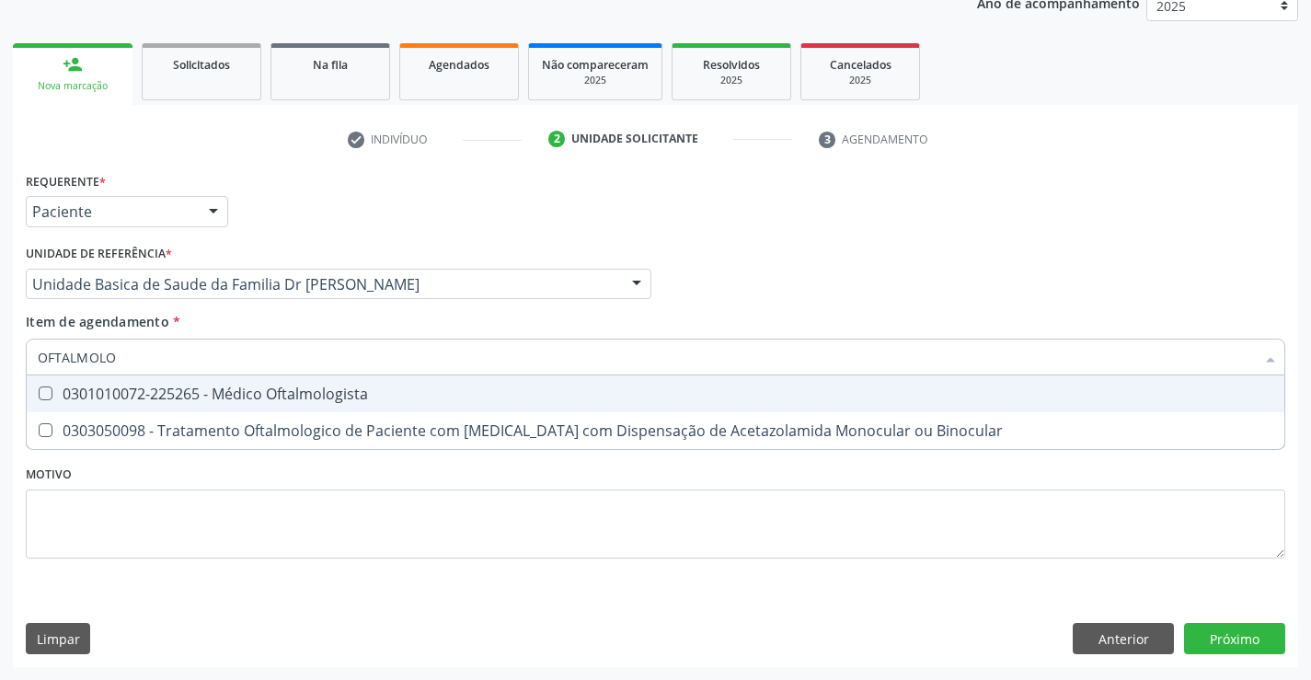
drag, startPoint x: 307, startPoint y: 389, endPoint x: 420, endPoint y: 341, distance: 122.8
click at [317, 386] on div "0301010072-225265 - Médico Oftalmologista" at bounding box center [655, 393] width 1235 height 15
checkbox Oftalmologista "true"
click at [604, 320] on div "Item de agendamento * OFTALMOLO Desfazer seleção 0301010072-225265 - Médico Oft…" at bounding box center [655, 341] width 1259 height 58
checkbox Binocular "true"
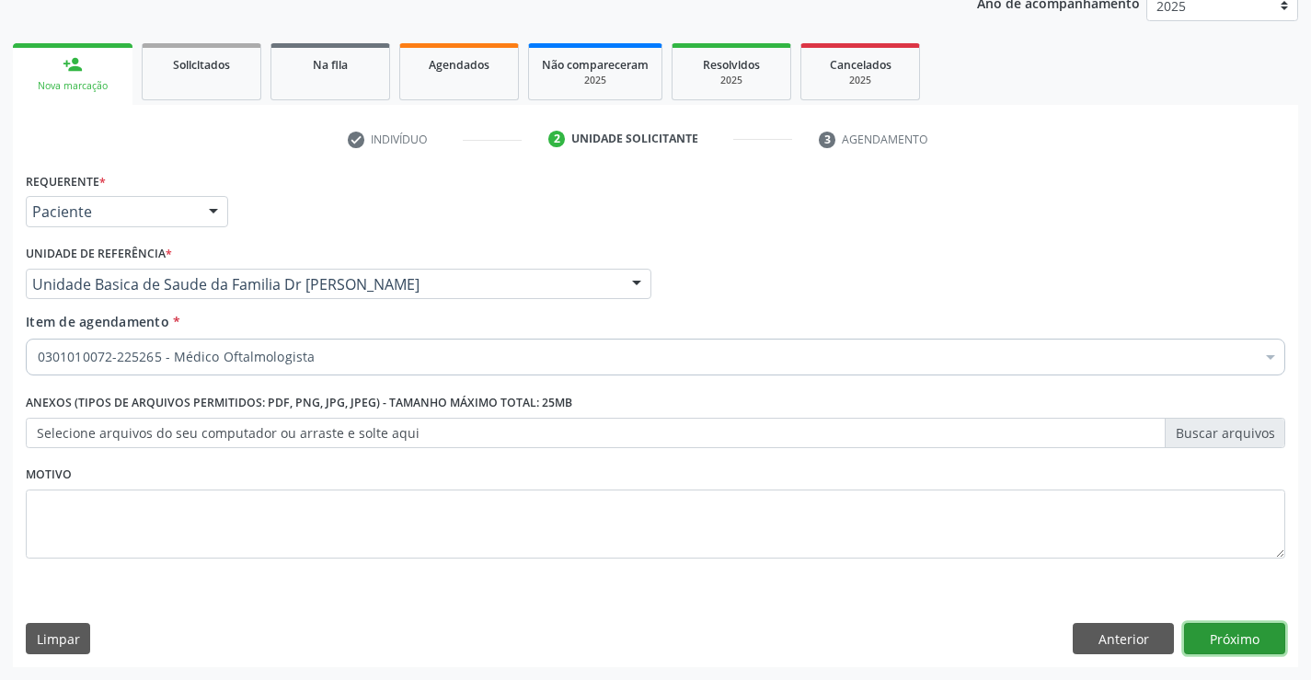
click at [1240, 635] on button "Próximo" at bounding box center [1234, 638] width 101 height 31
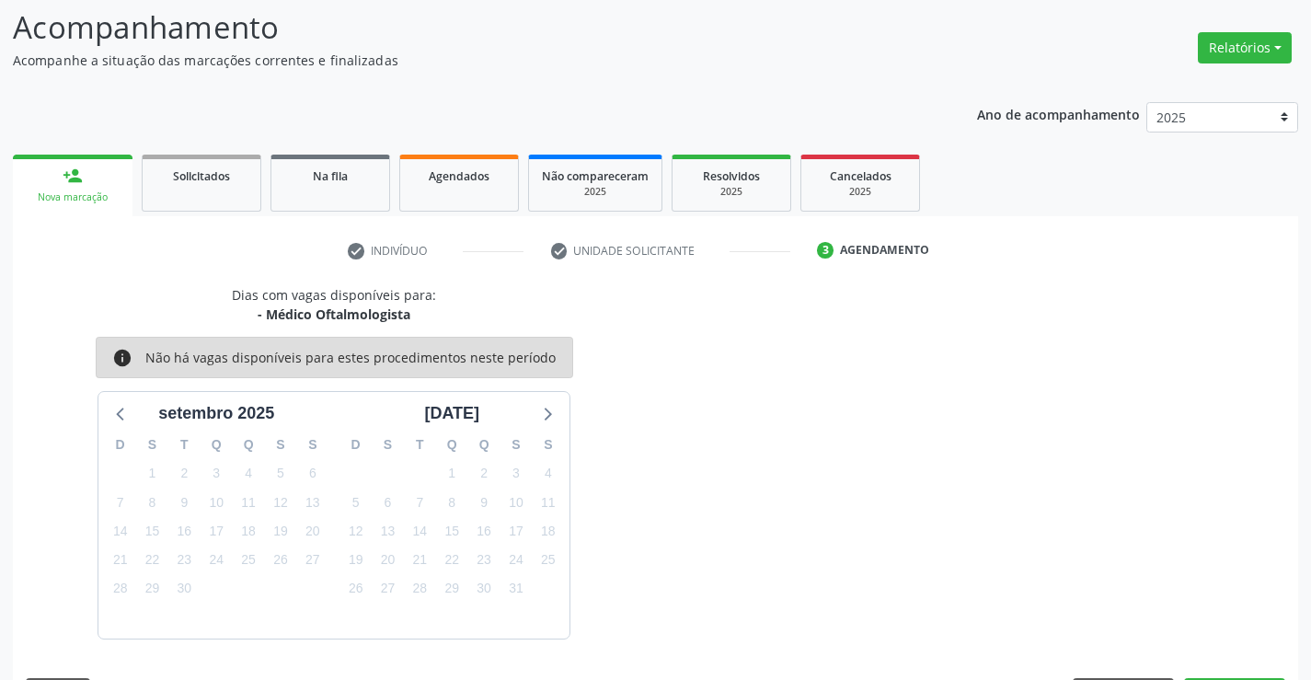
scroll to position [175, 0]
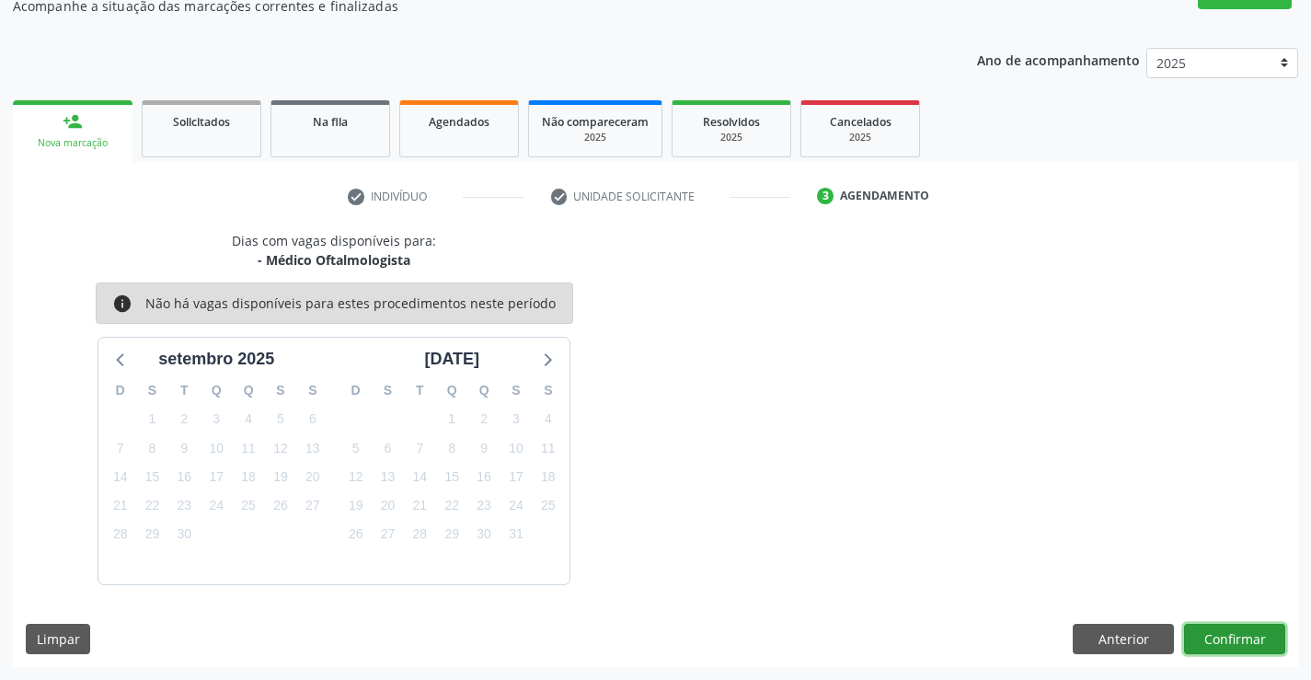
click at [1215, 631] on button "Confirmar" at bounding box center [1234, 639] width 101 height 31
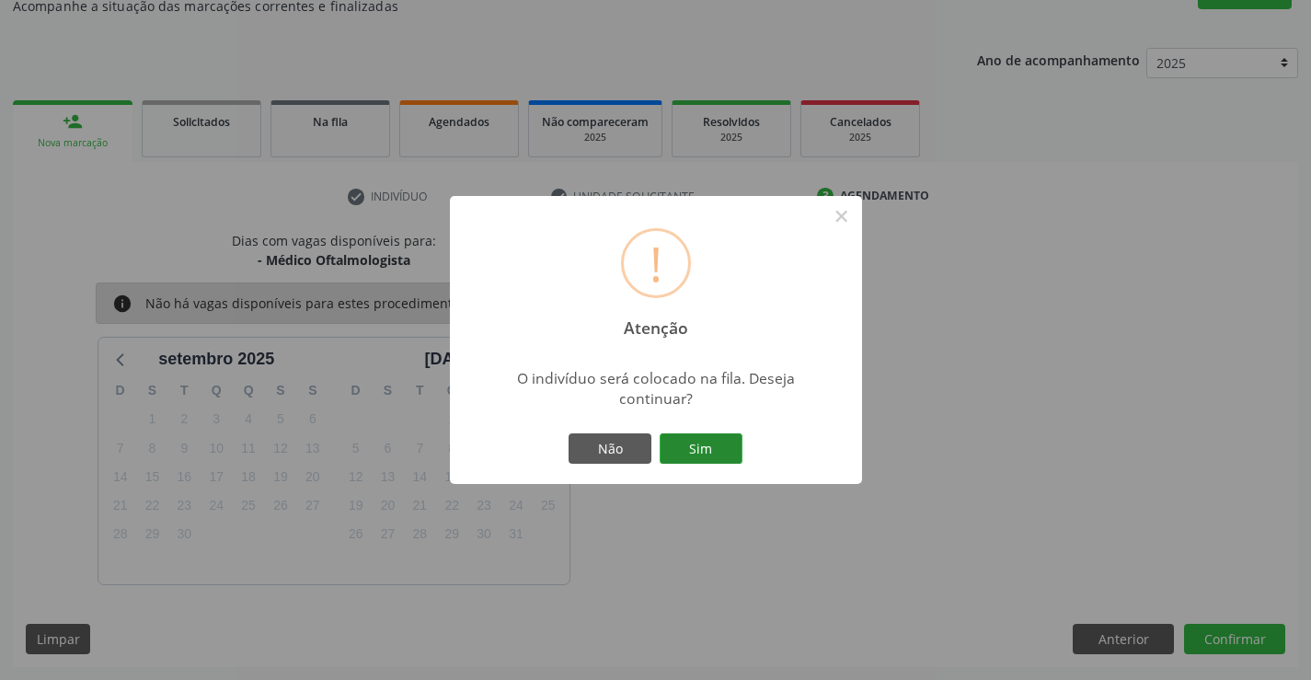
click at [701, 445] on button "Sim" at bounding box center [700, 448] width 83 height 31
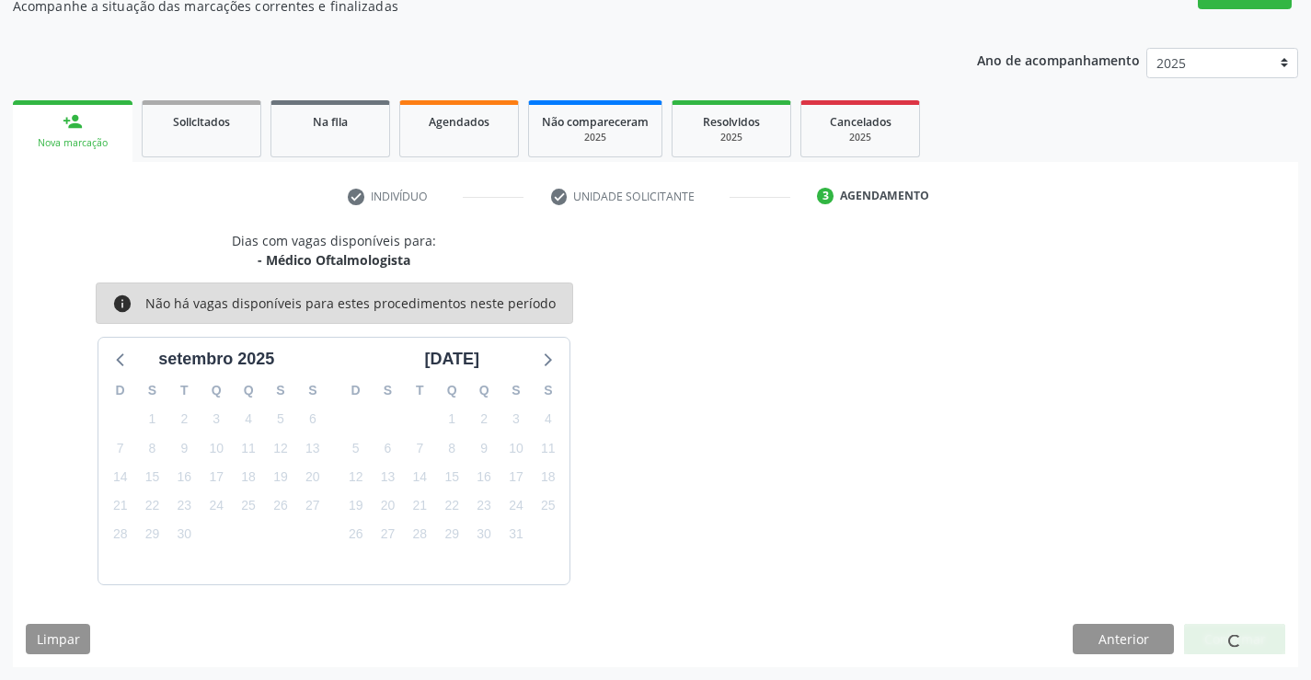
scroll to position [0, 0]
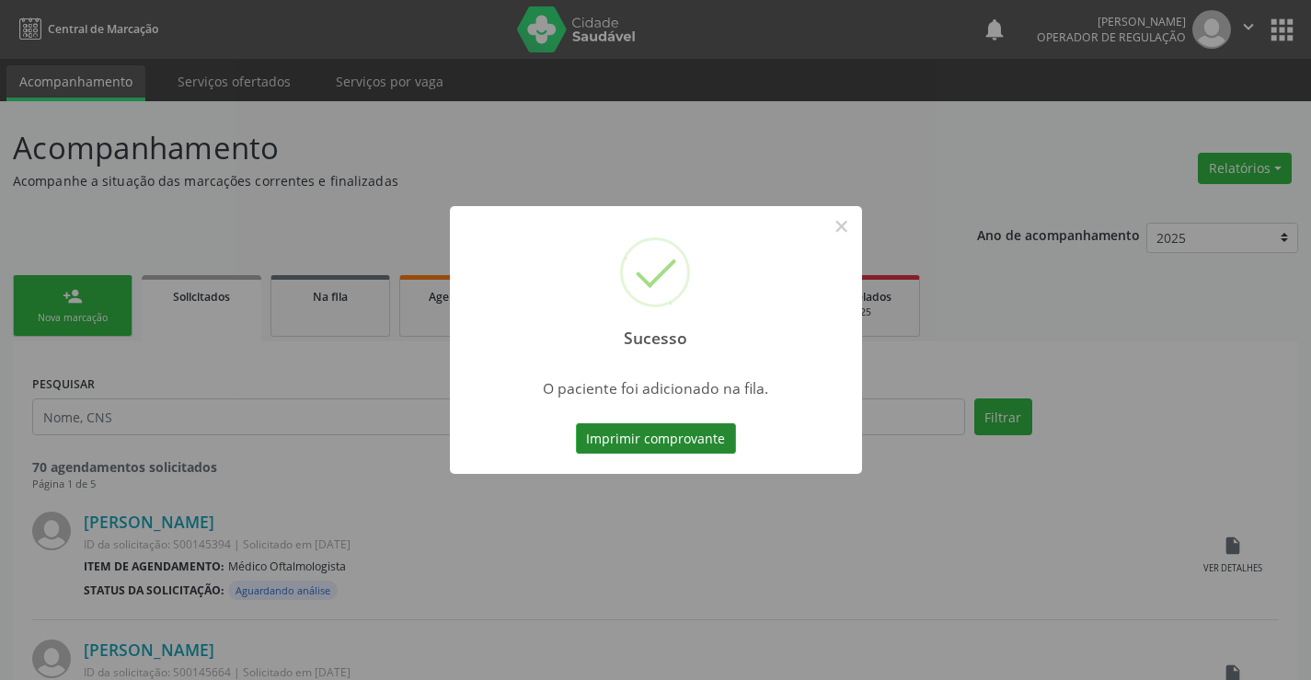
click at [652, 440] on button "Imprimir comprovante" at bounding box center [656, 438] width 160 height 31
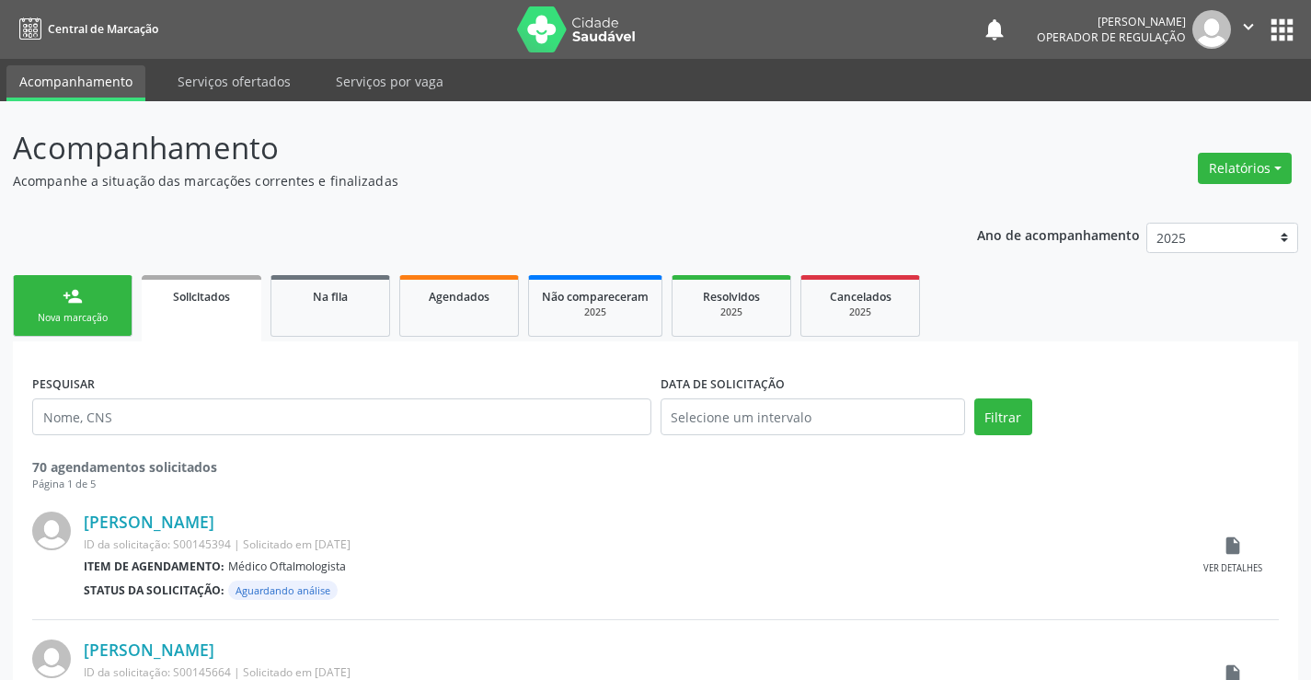
click at [86, 307] on link "person_add Nova marcação" at bounding box center [73, 306] width 120 height 62
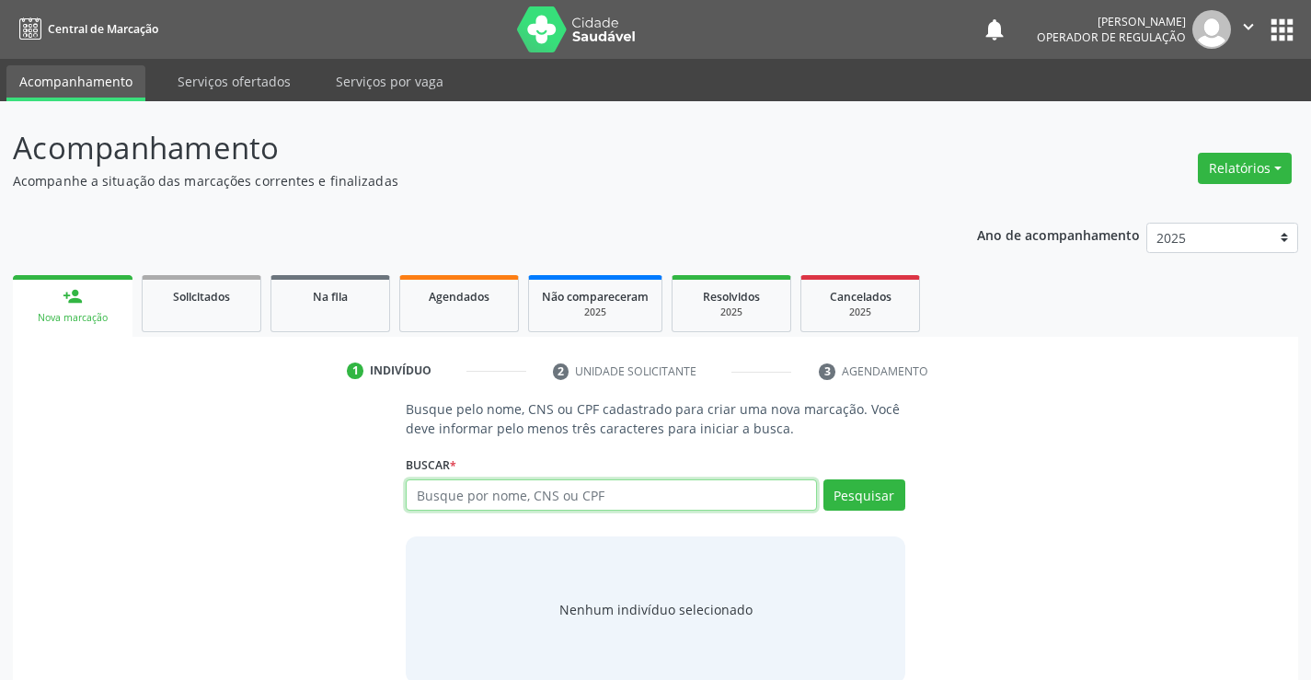
click at [532, 492] on input "text" at bounding box center [611, 494] width 410 height 31
click at [531, 492] on input "text" at bounding box center [611, 494] width 410 height 31
type input "704201277936485"
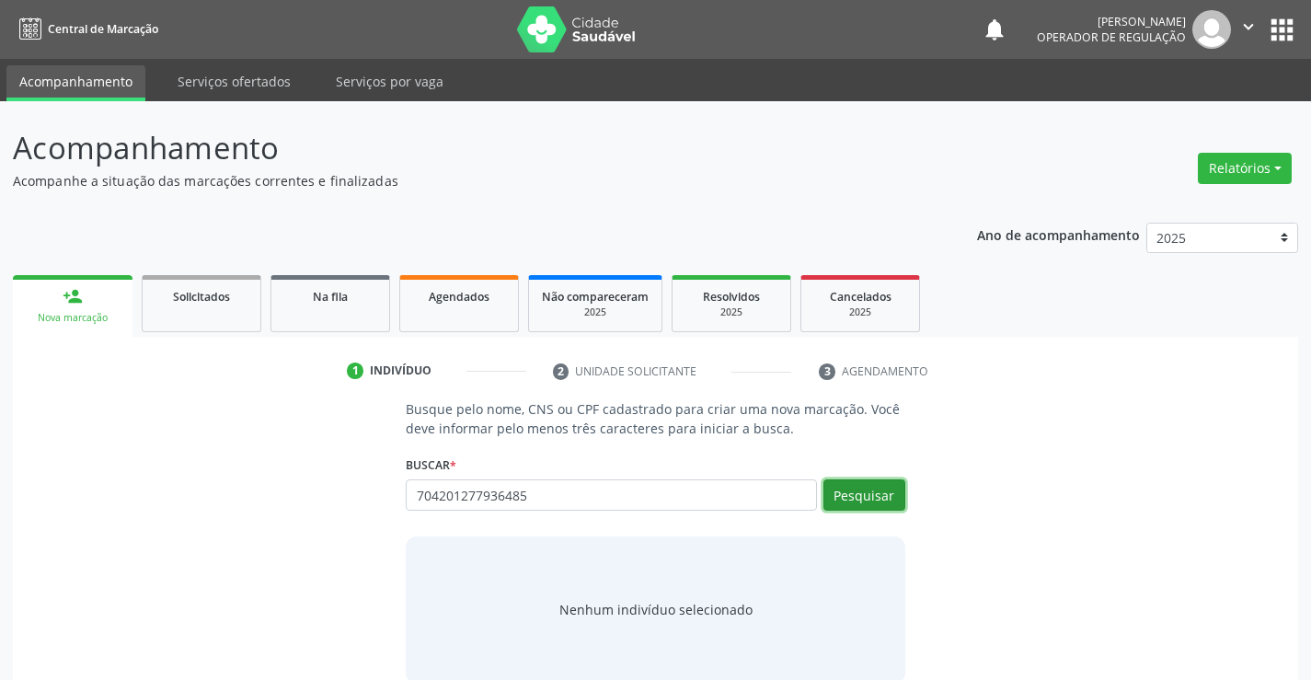
click at [860, 490] on button "Pesquisar" at bounding box center [864, 494] width 82 height 31
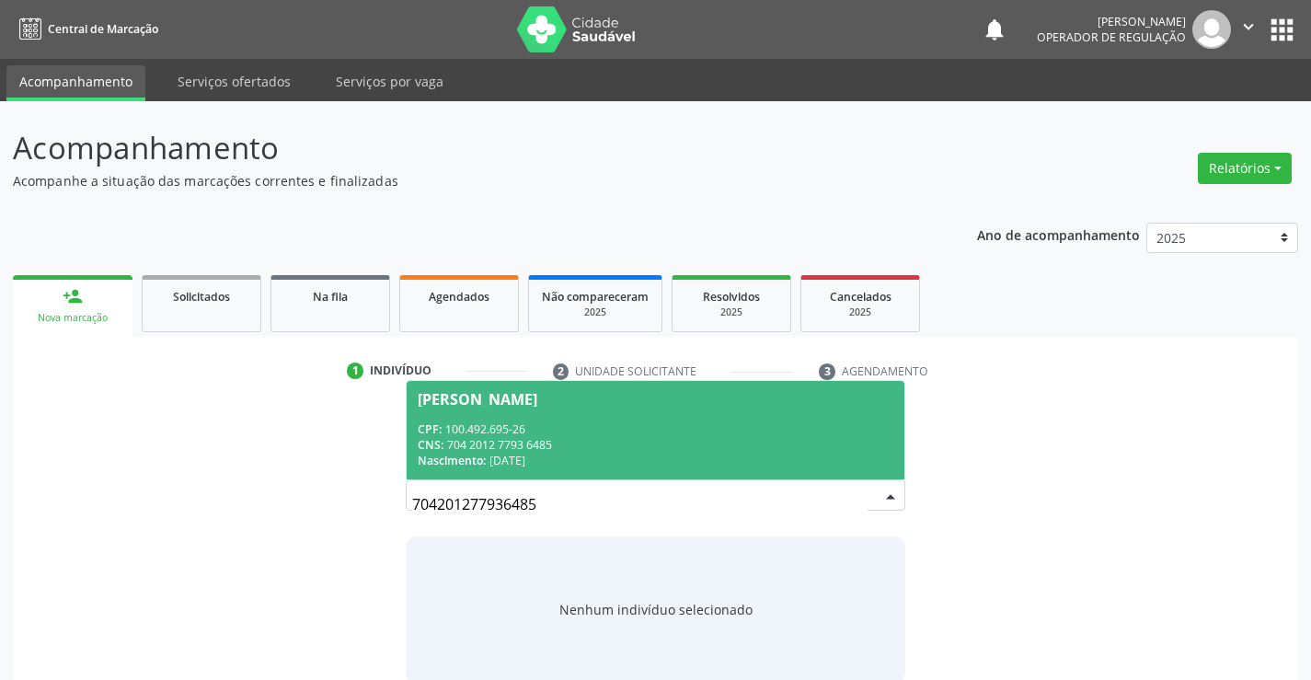
click at [476, 416] on span "Joao Vitor dos Santos Vieira CPF: 100.492.695-26 CNS: 704 2012 7793 6485 Nascim…" at bounding box center [655, 430] width 497 height 98
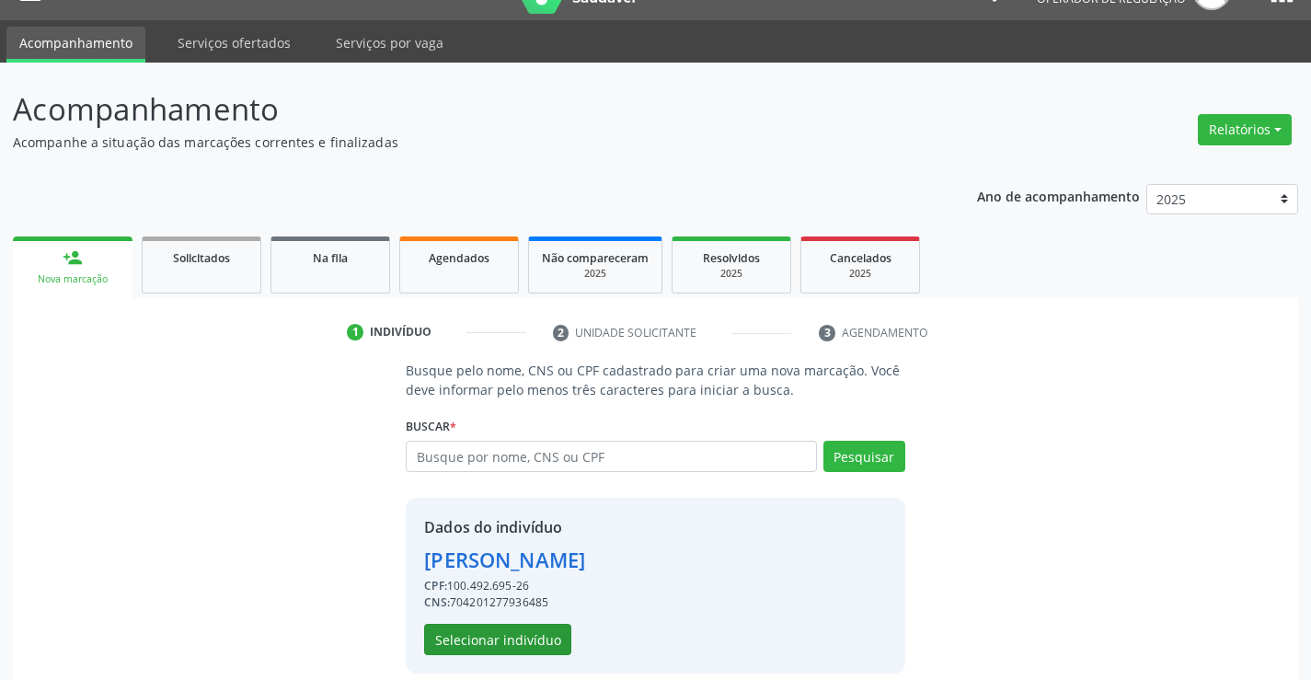
scroll to position [58, 0]
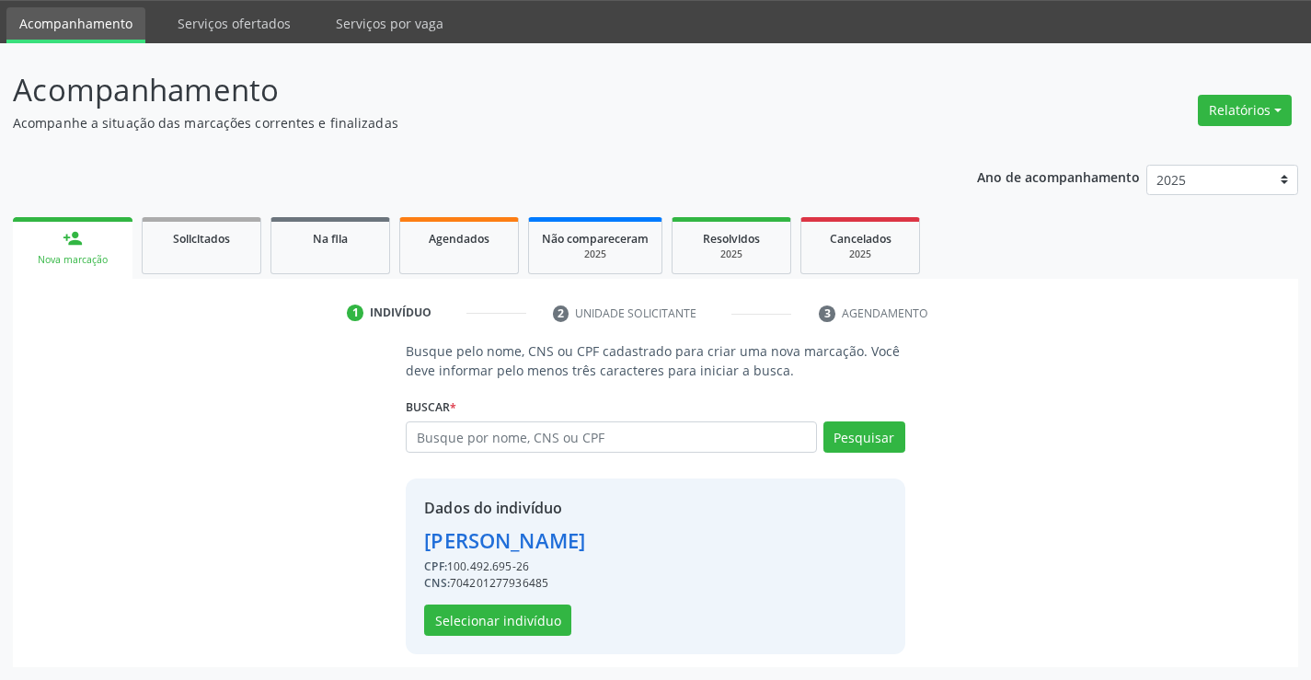
click at [475, 603] on div "Dados do indivíduo Joao Vitor dos Santos Vieira CPF: 100.492.695-26 CNS: 704201…" at bounding box center [504, 566] width 161 height 139
click at [476, 612] on button "Selecionar indivíduo" at bounding box center [497, 619] width 147 height 31
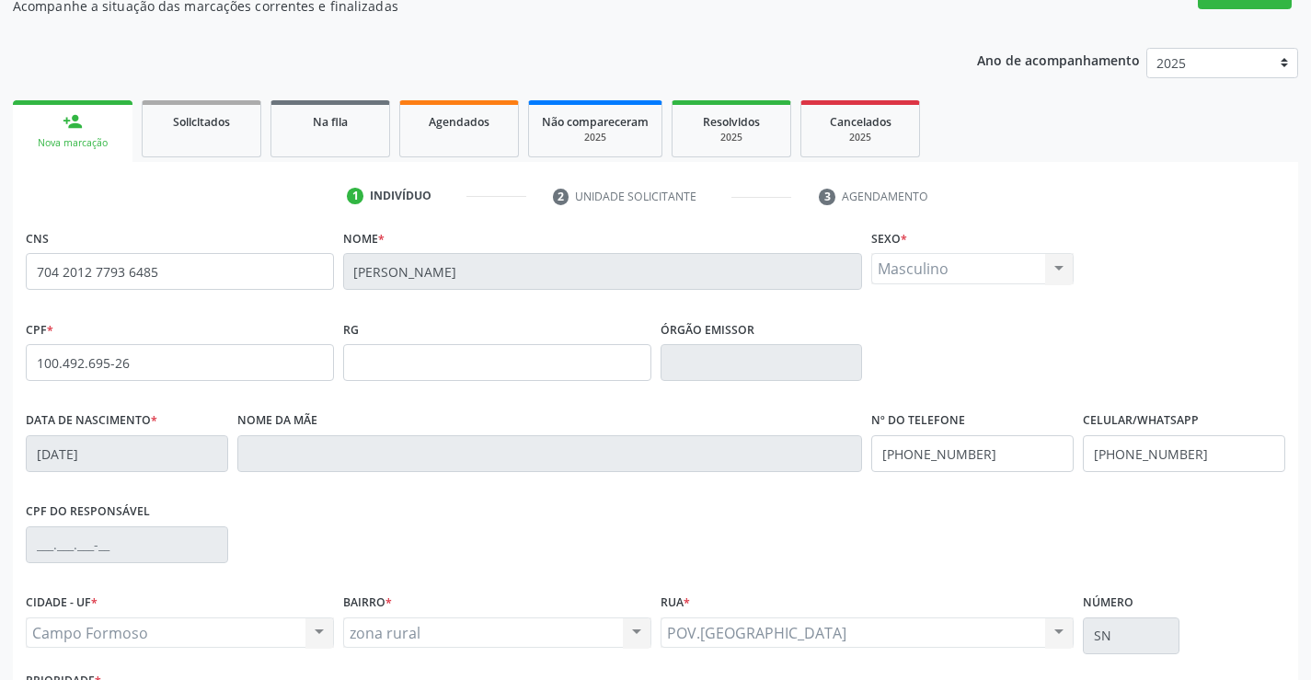
scroll to position [317, 0]
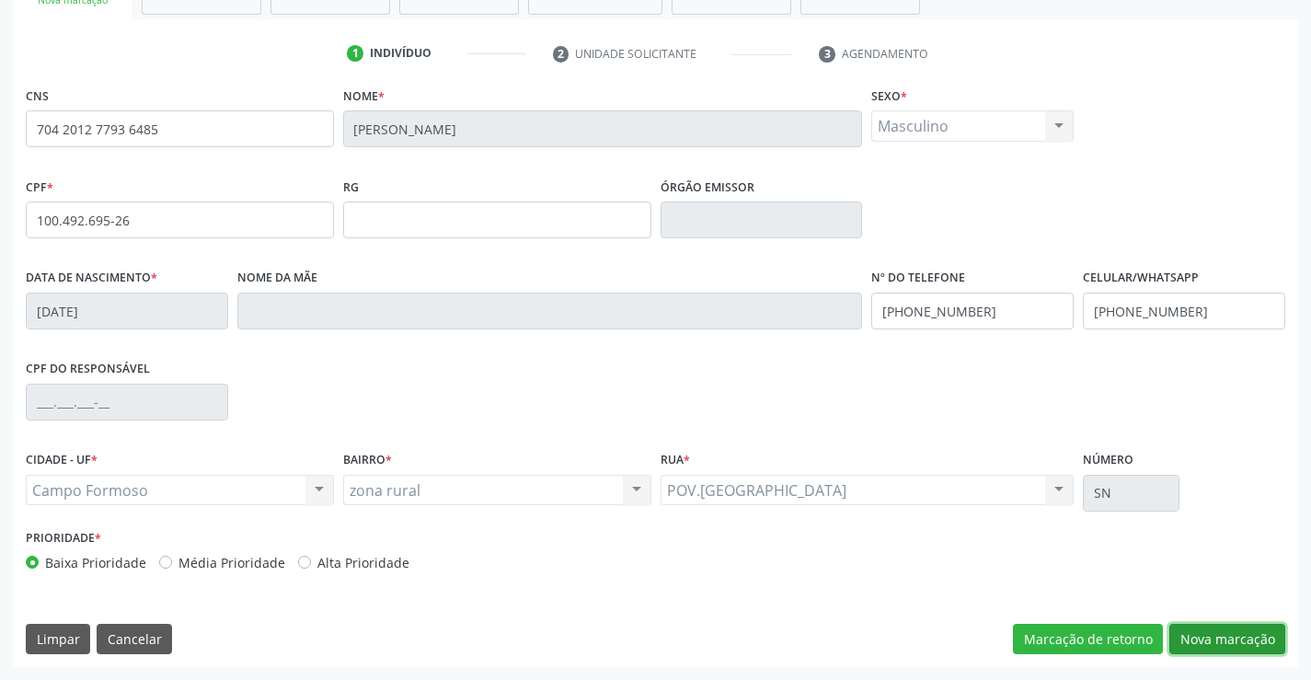
click at [1227, 632] on button "Nova marcação" at bounding box center [1227, 639] width 116 height 31
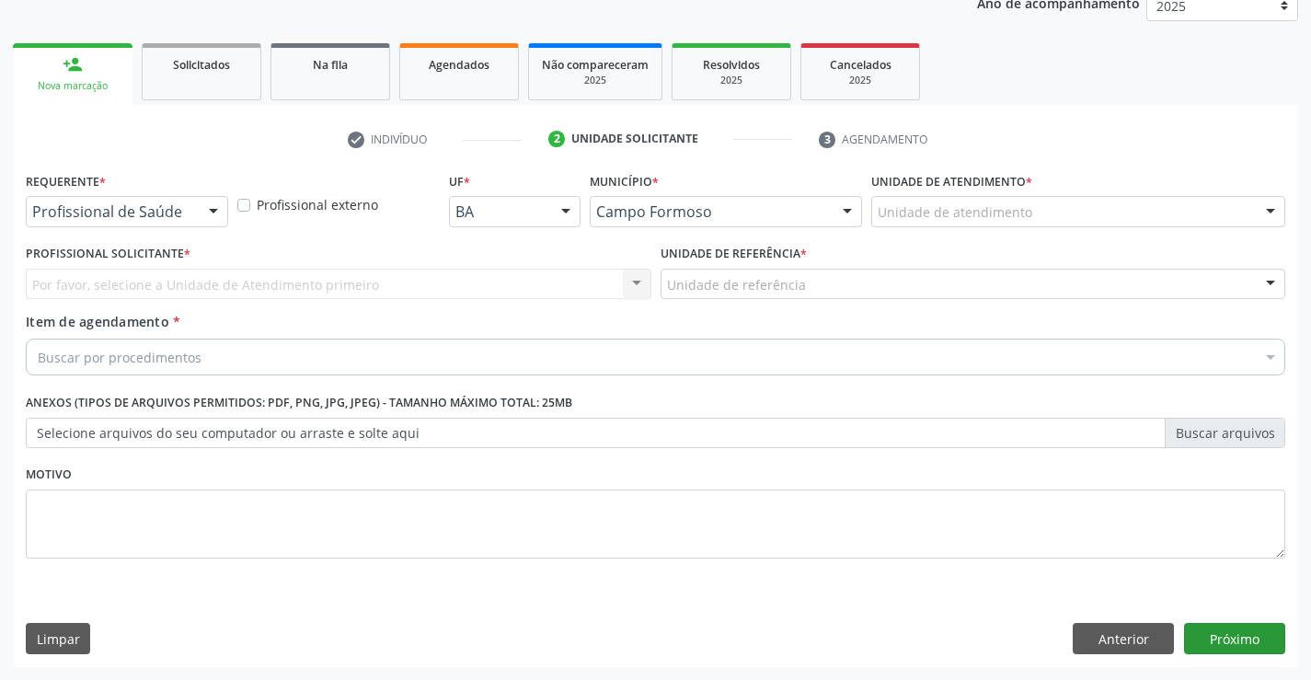
scroll to position [232, 0]
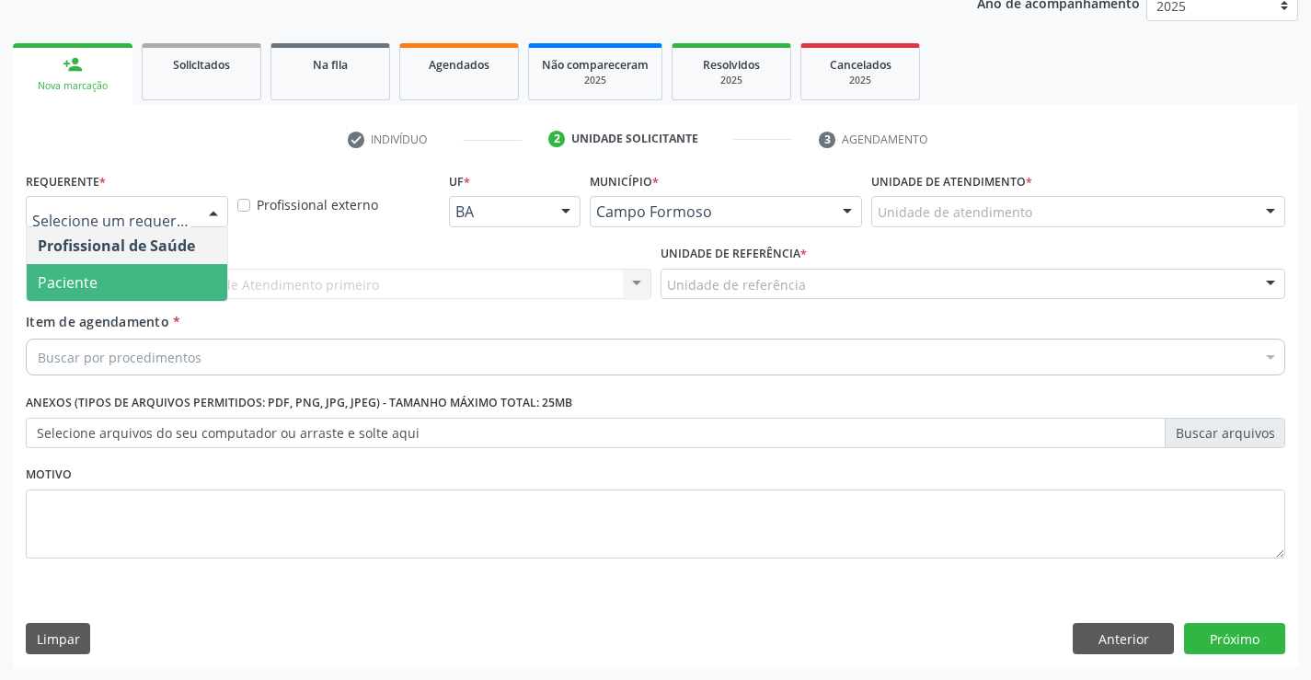
drag, startPoint x: 98, startPoint y: 272, endPoint x: 175, endPoint y: 260, distance: 77.3
click at [98, 269] on span "Paciente" at bounding box center [127, 282] width 201 height 37
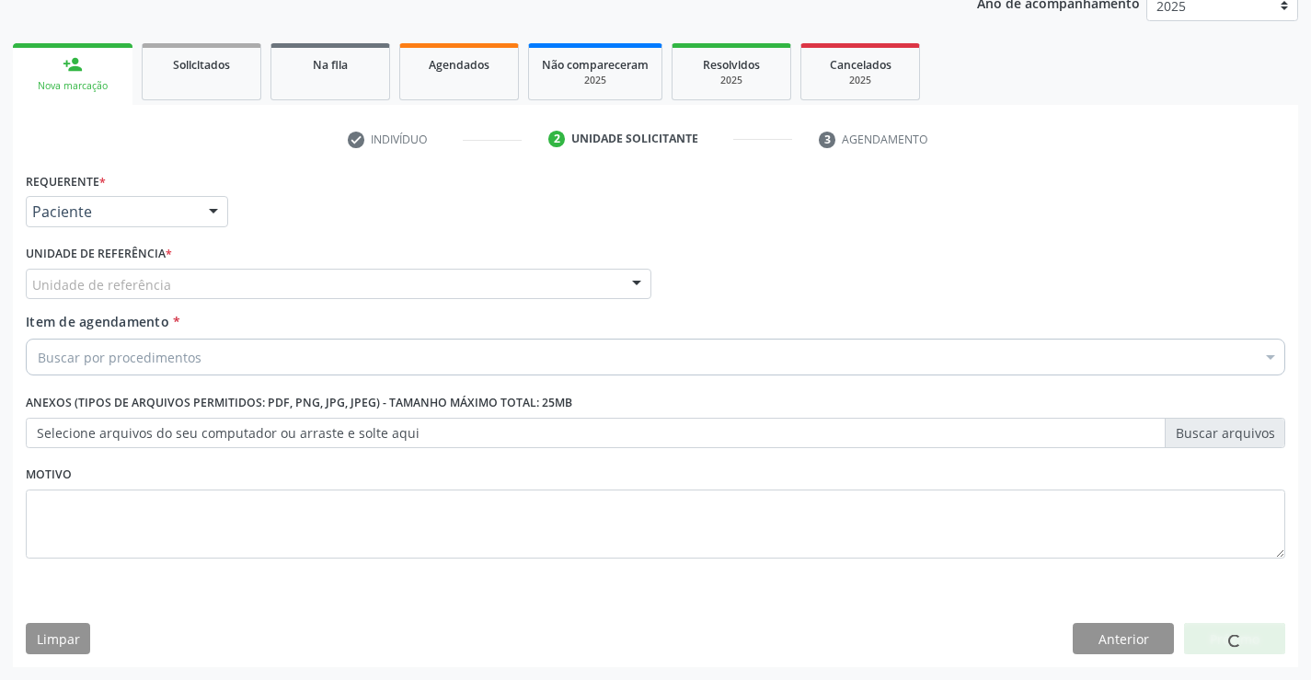
click at [195, 281] on div "Unidade de referência" at bounding box center [338, 284] width 625 height 31
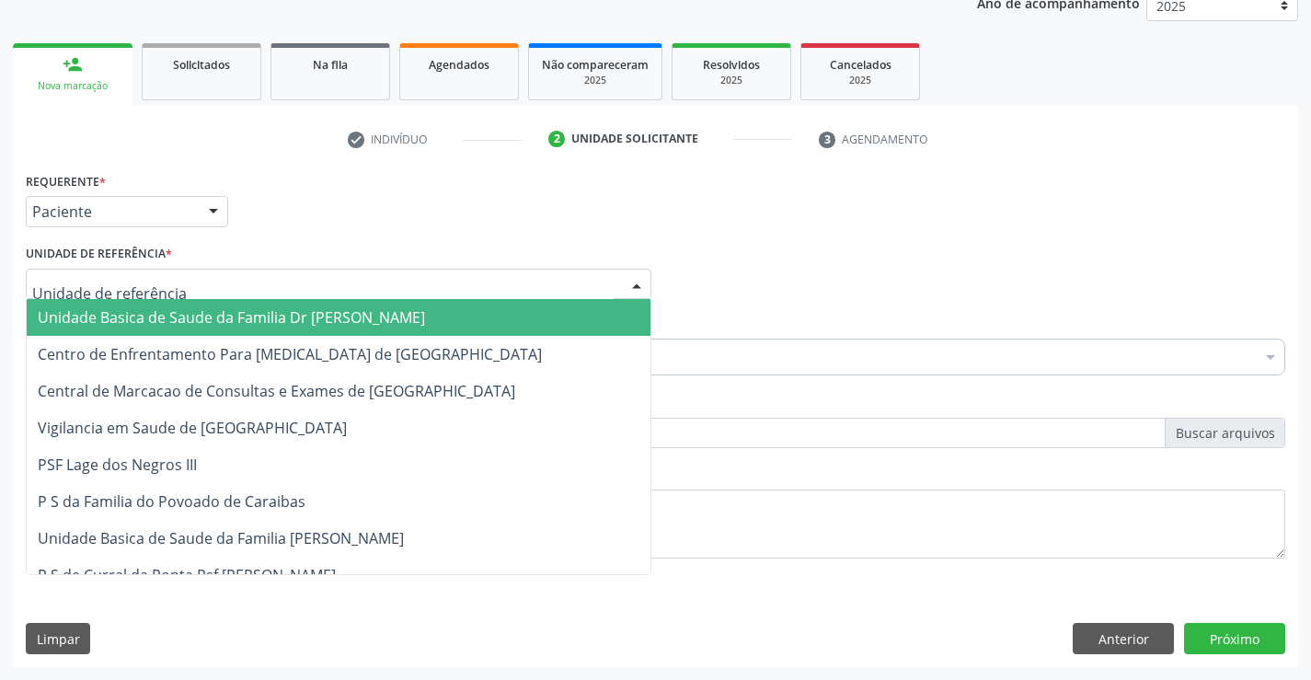
click at [200, 314] on span "Unidade Basica de Saude da Familia Dr [PERSON_NAME]" at bounding box center [231, 317] width 387 height 20
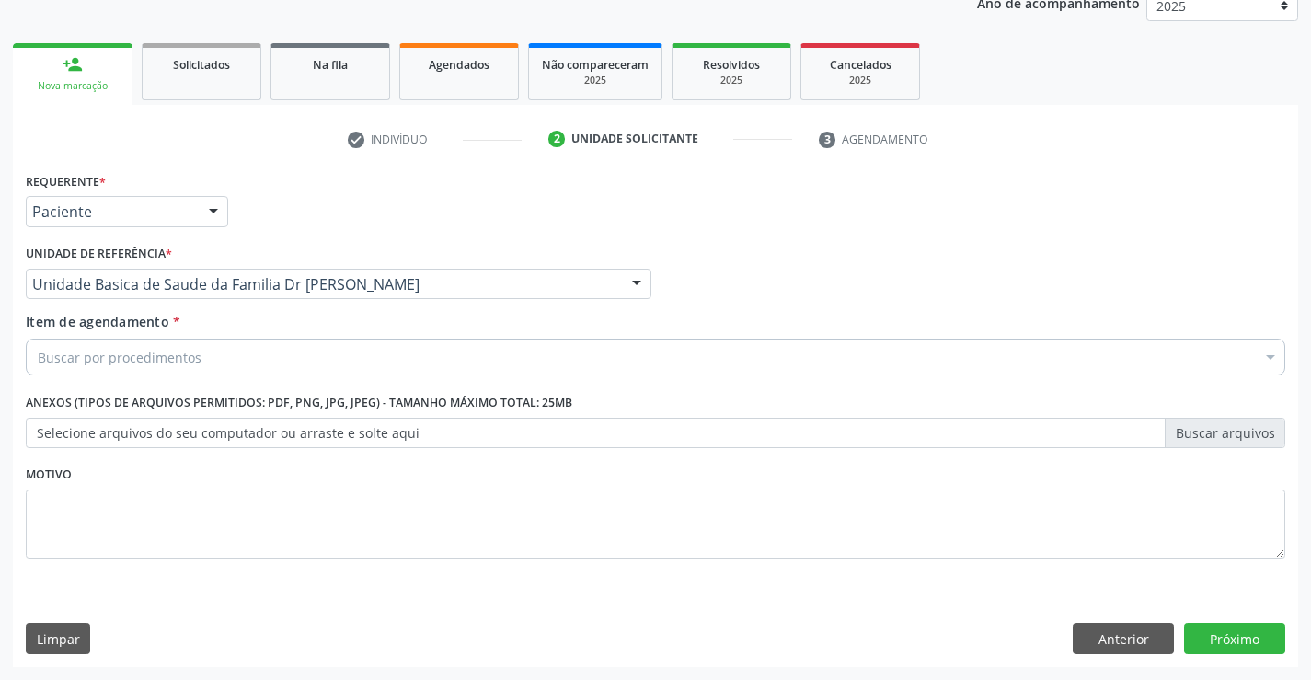
click at [599, 273] on div "Unidade Basica de Saude da Familia Dr [PERSON_NAME]" at bounding box center [338, 284] width 625 height 31
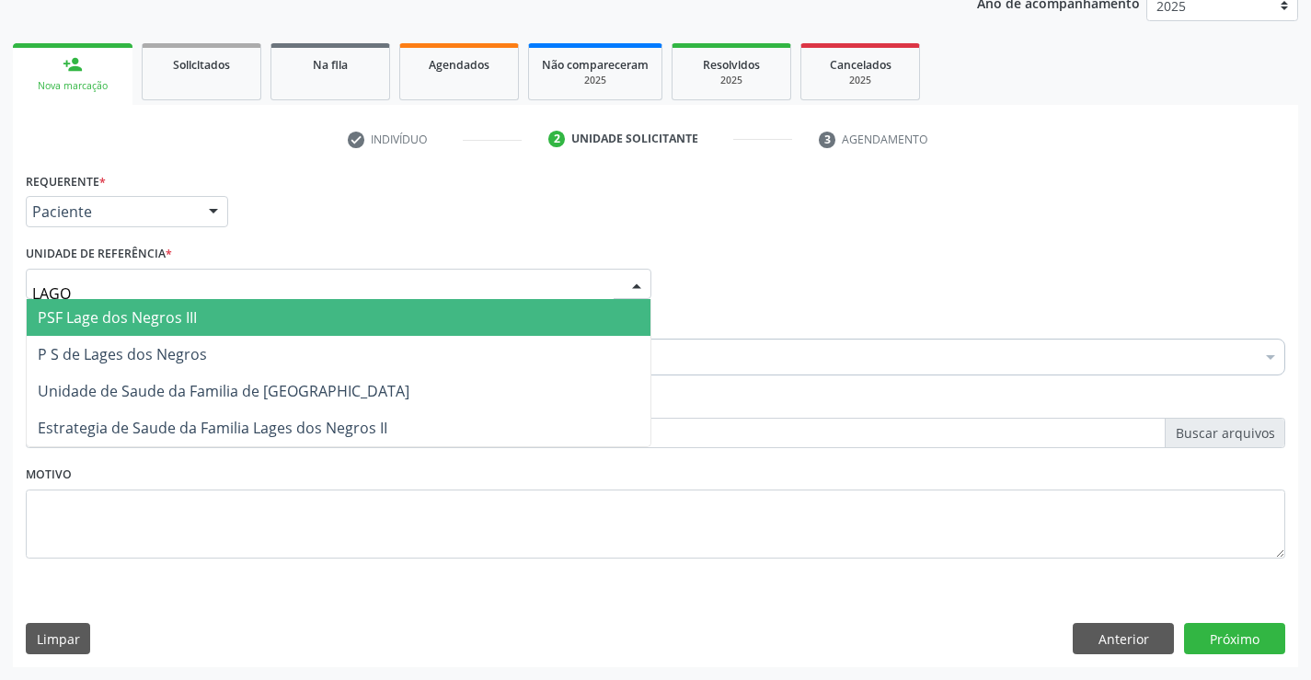
type input "LAGOA"
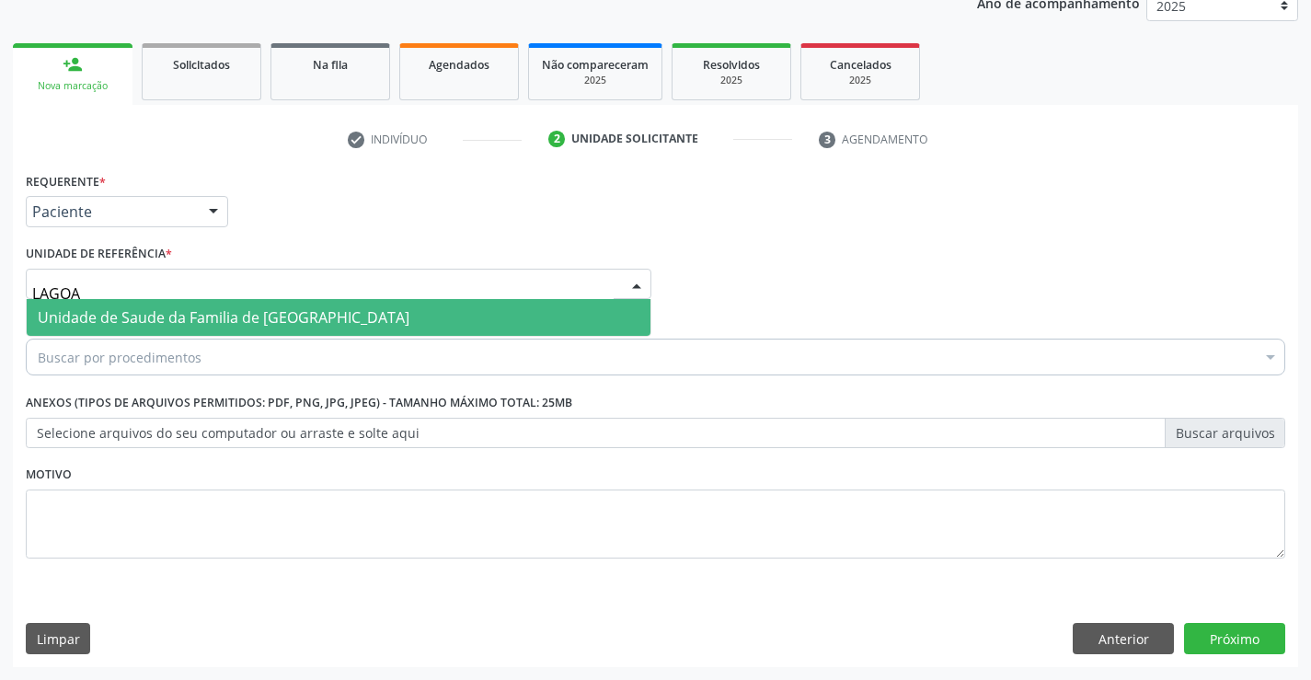
click at [261, 320] on span "Unidade de Saude da Familia de [GEOGRAPHIC_DATA]" at bounding box center [224, 317] width 372 height 20
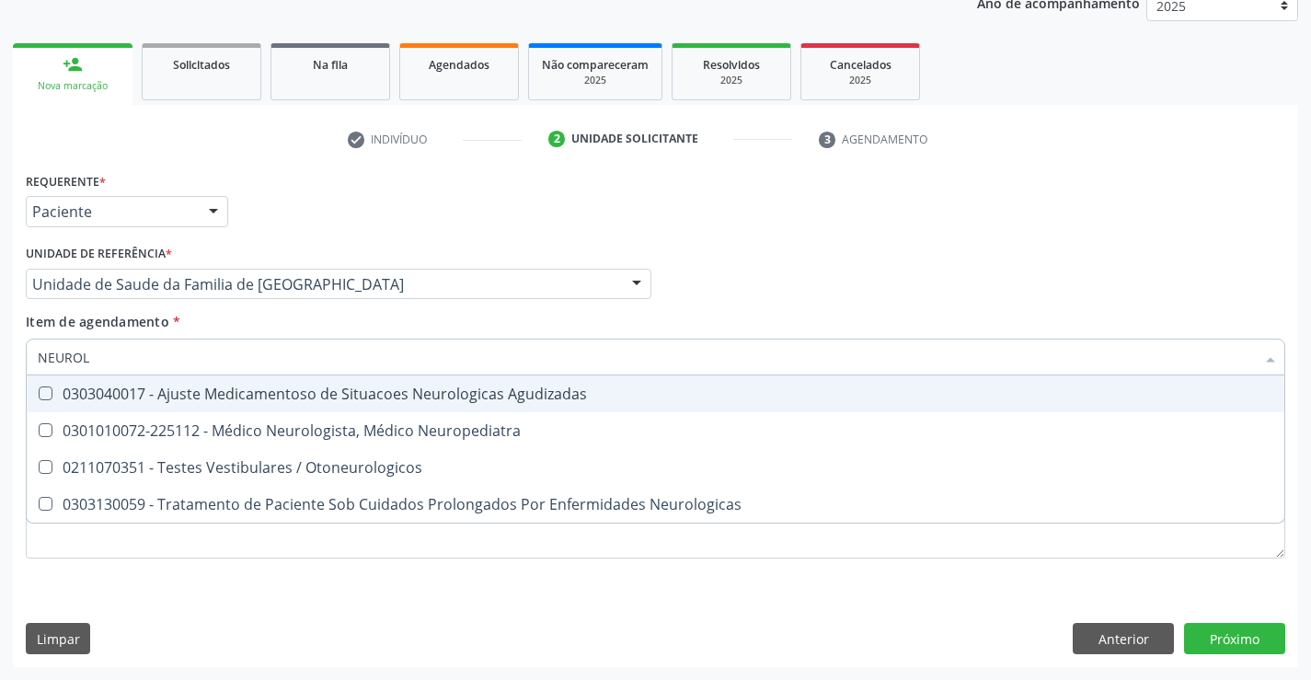
type input "NEUROLO"
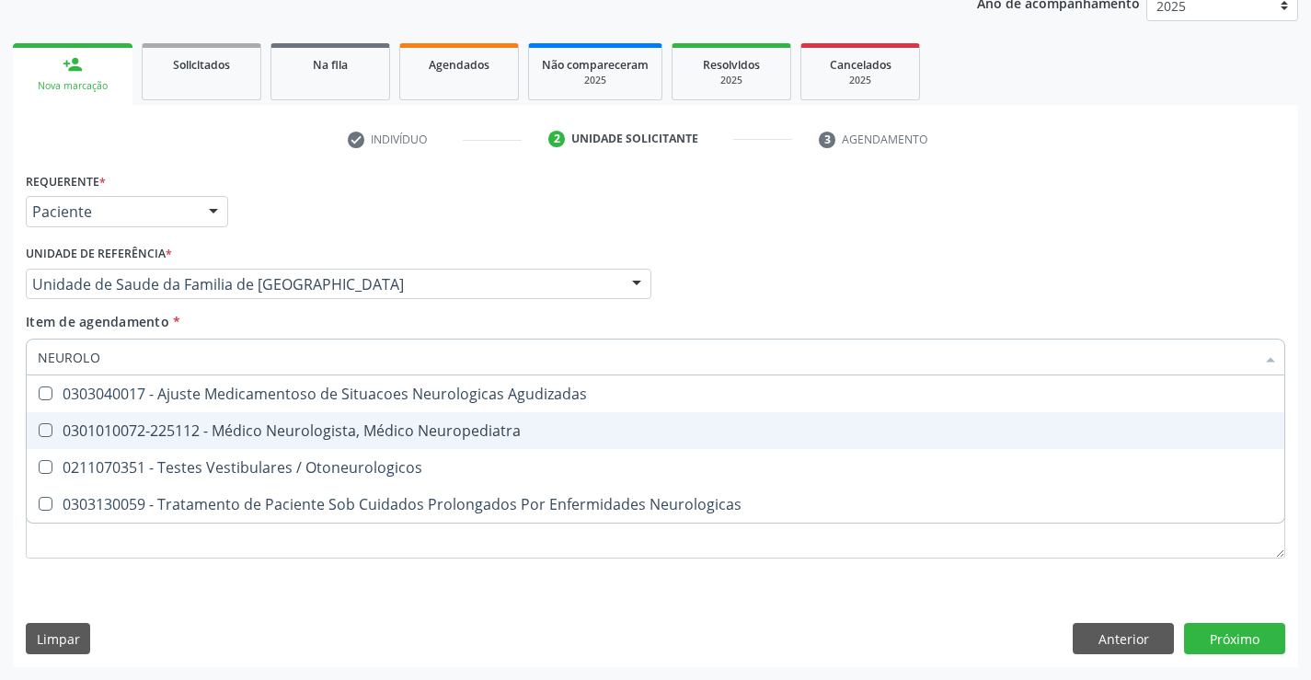
click at [262, 423] on div "0301010072-225112 - Médico Neurologista, Médico Neuropediatra" at bounding box center [655, 430] width 1235 height 15
checkbox Neuropediatra "true"
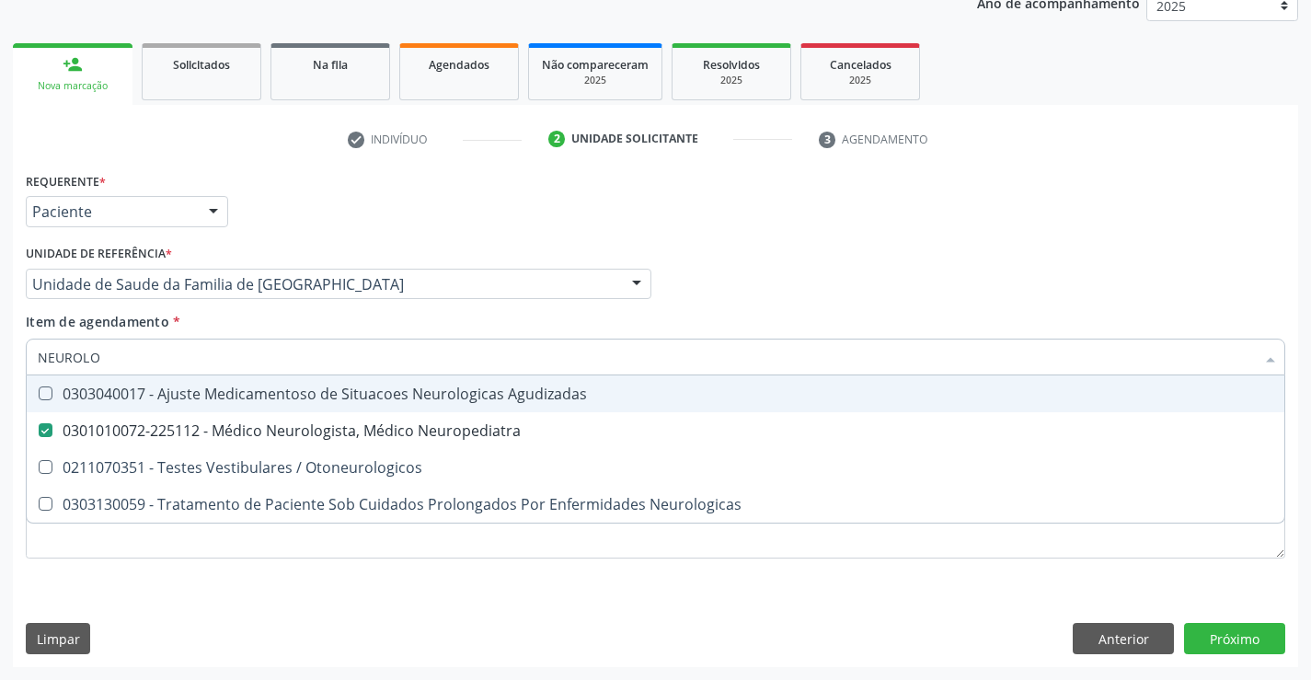
click at [751, 319] on div "Item de agendamento * NEUROLO Desfazer seleção 0303040017 - Ajuste Medicamentos…" at bounding box center [655, 341] width 1259 height 58
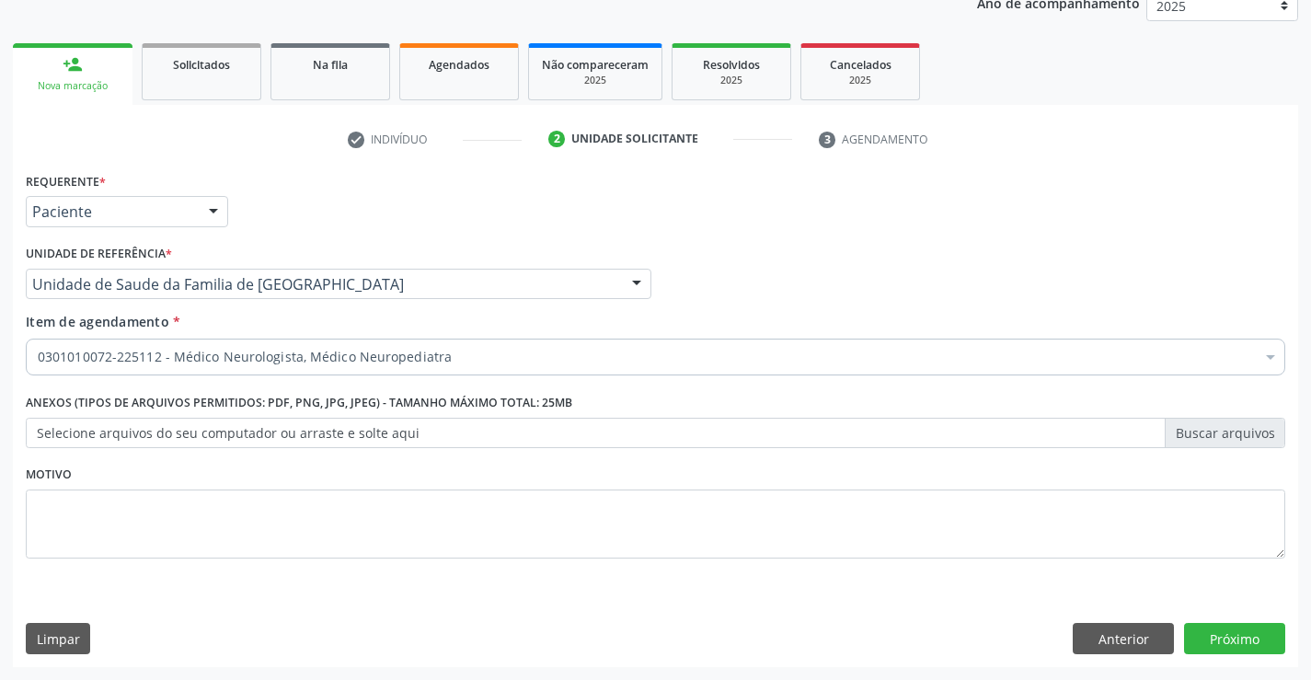
click at [125, 347] on div "0301010072-225112 - Médico Neurologista, Médico Neuropediatra" at bounding box center [655, 356] width 1259 height 37
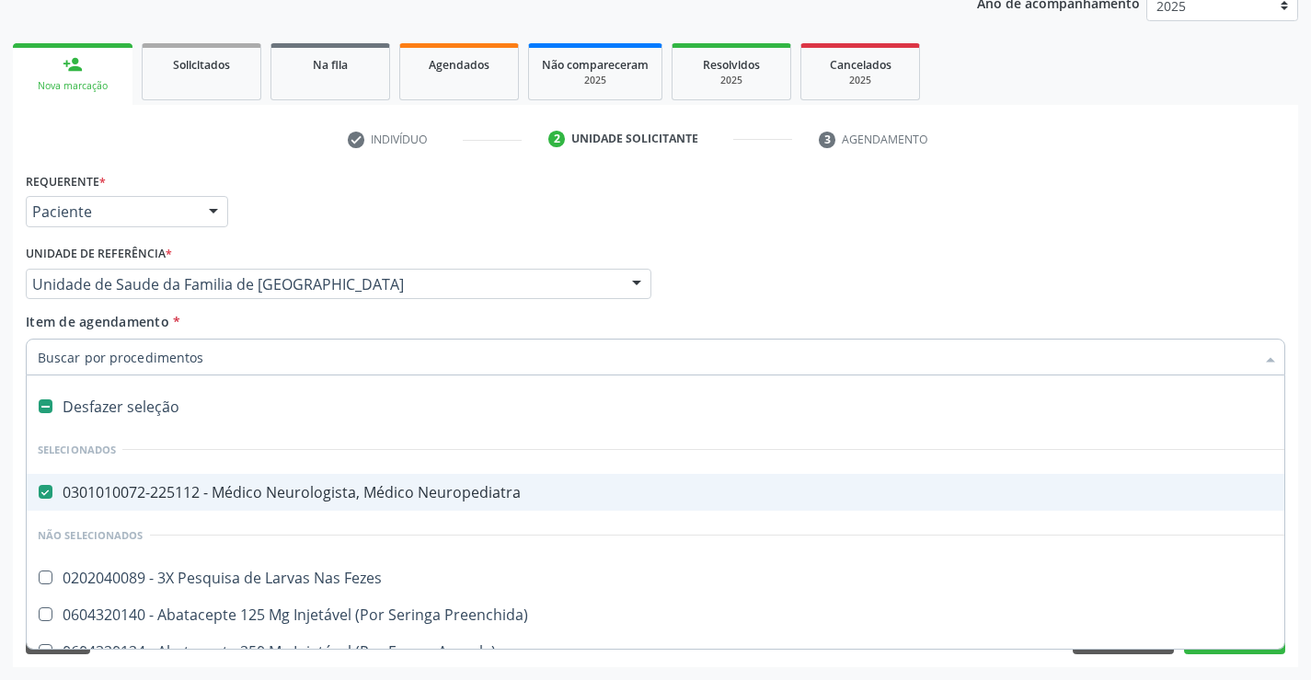
click at [1170, 266] on div "Profissional Solicitante Por favor, selecione a Unidade de Atendimento primeiro…" at bounding box center [655, 276] width 1268 height 72
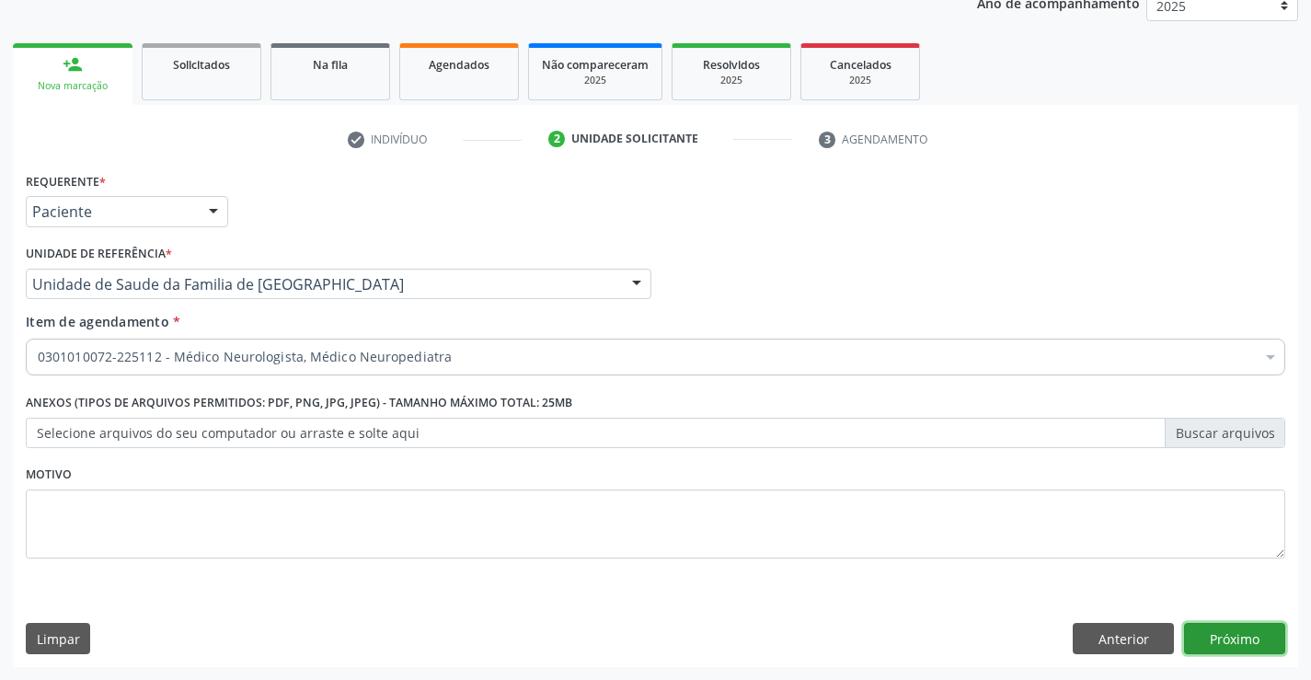
click at [1221, 633] on button "Próximo" at bounding box center [1234, 638] width 101 height 31
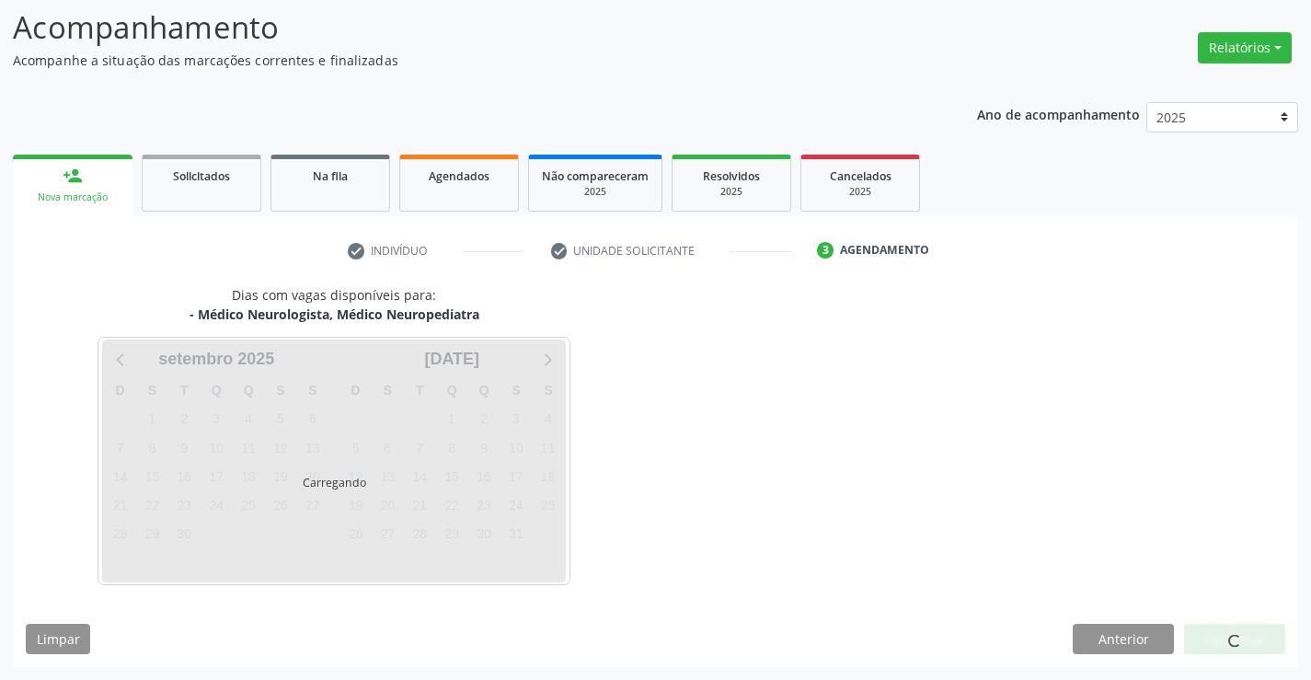
scroll to position [120, 0]
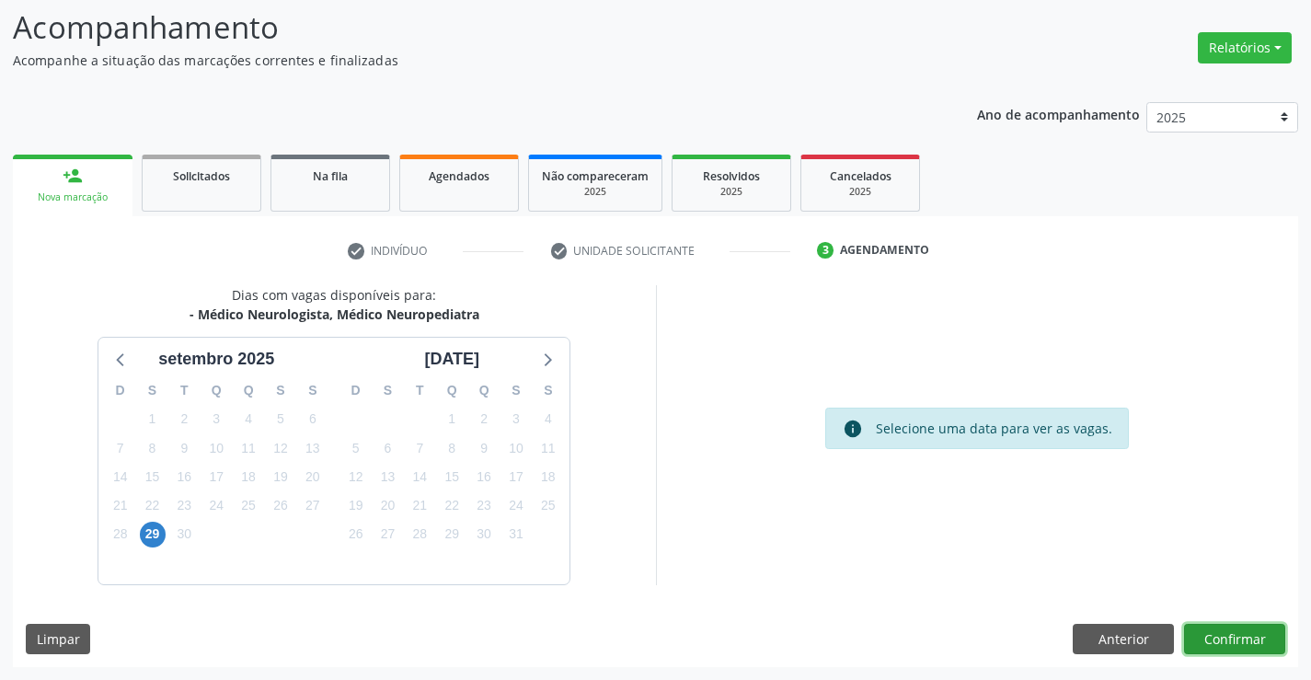
drag, startPoint x: 1215, startPoint y: 630, endPoint x: 1225, endPoint y: 637, distance: 12.5
click at [1225, 637] on button "Confirmar" at bounding box center [1234, 639] width 101 height 31
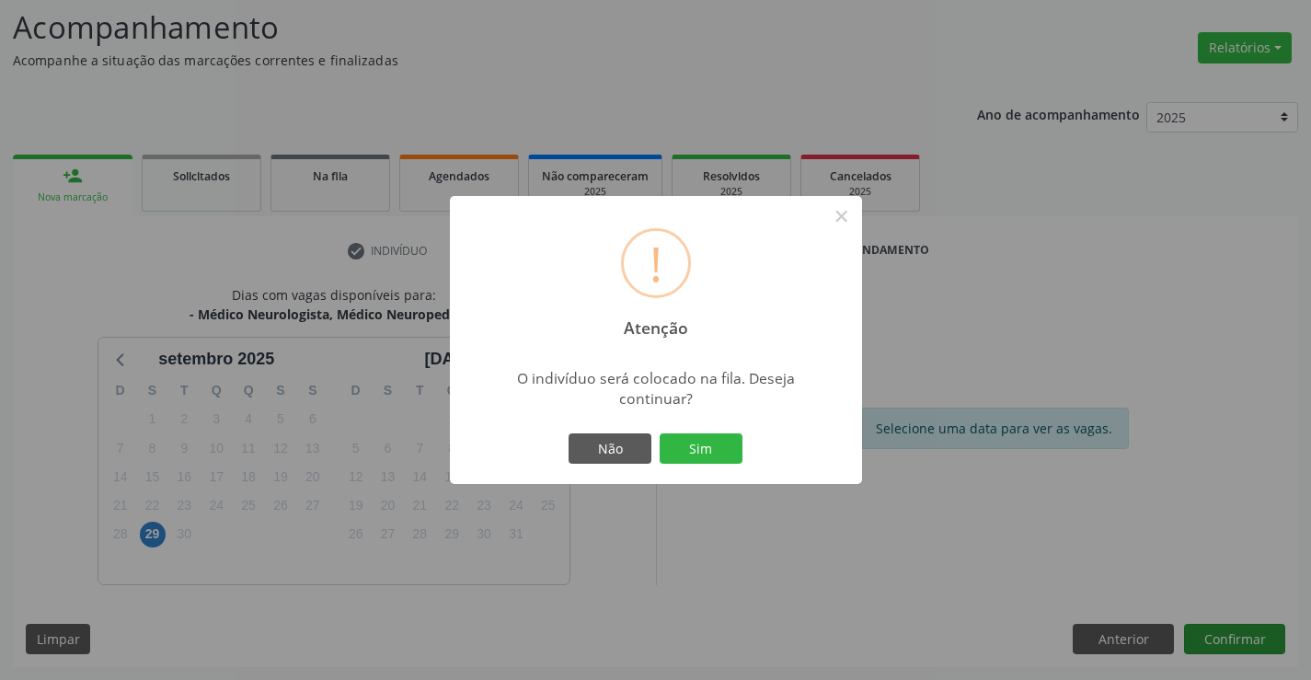
click at [1239, 642] on div "! Atenção × O indivíduo será colocado na fila. Deseja continuar? Não Sim" at bounding box center [655, 340] width 1311 height 680
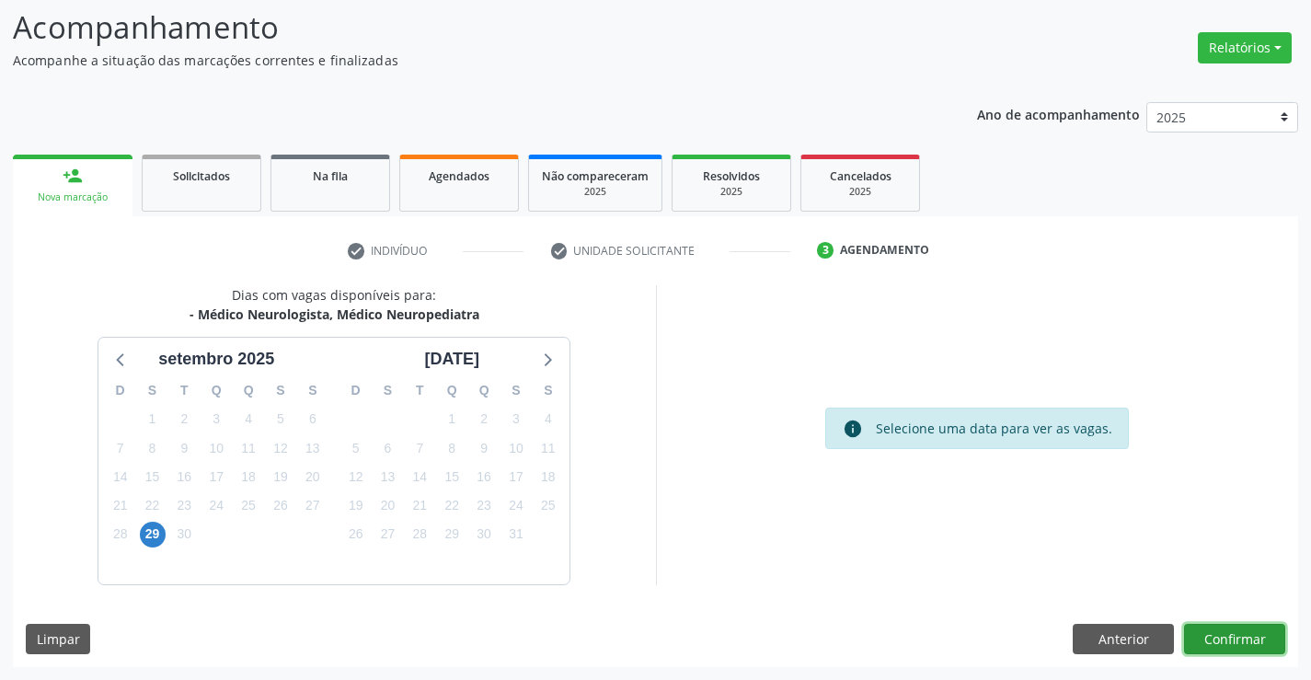
click at [1238, 640] on button "Confirmar" at bounding box center [1234, 639] width 101 height 31
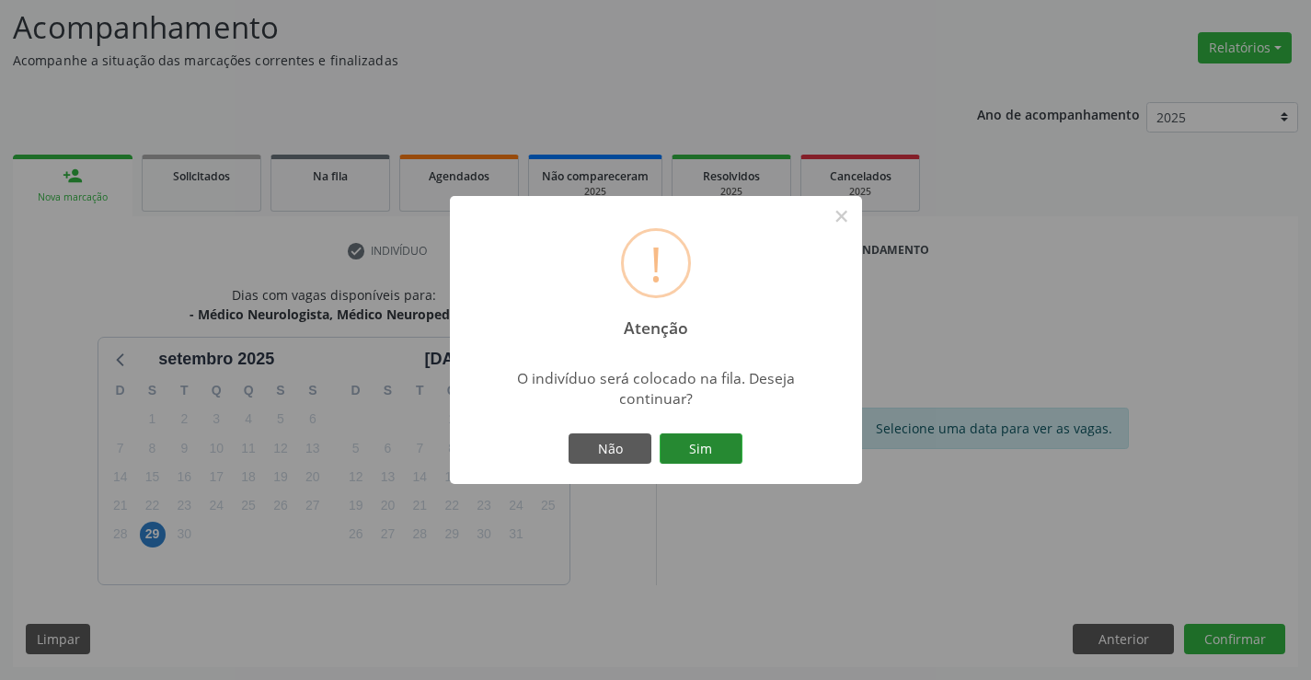
click at [707, 450] on button "Sim" at bounding box center [700, 448] width 83 height 31
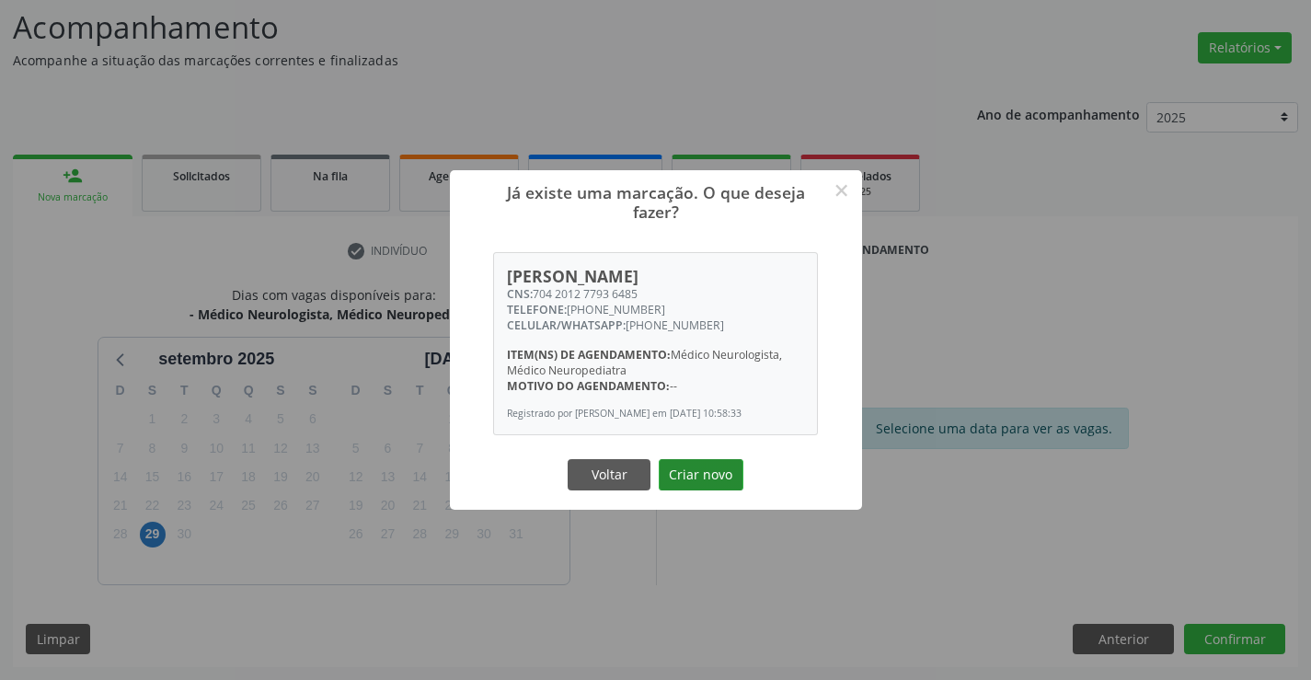
click at [714, 471] on button "Criar novo" at bounding box center [701, 474] width 85 height 31
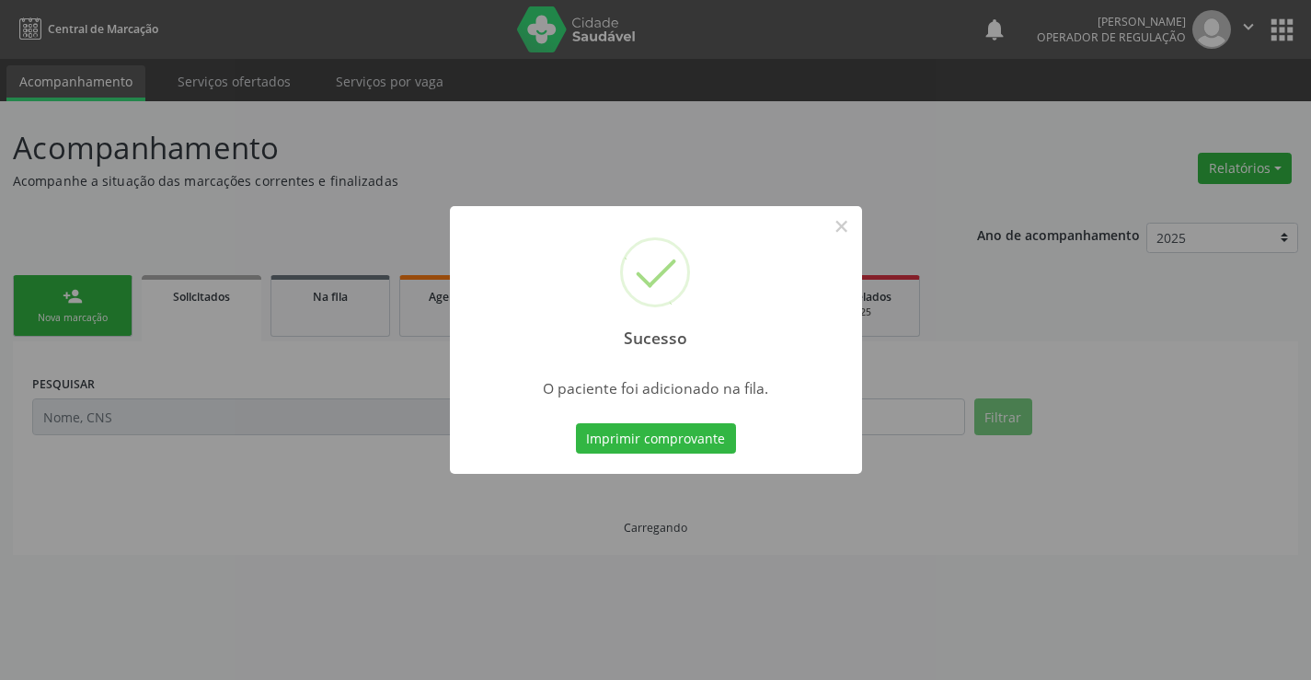
scroll to position [0, 0]
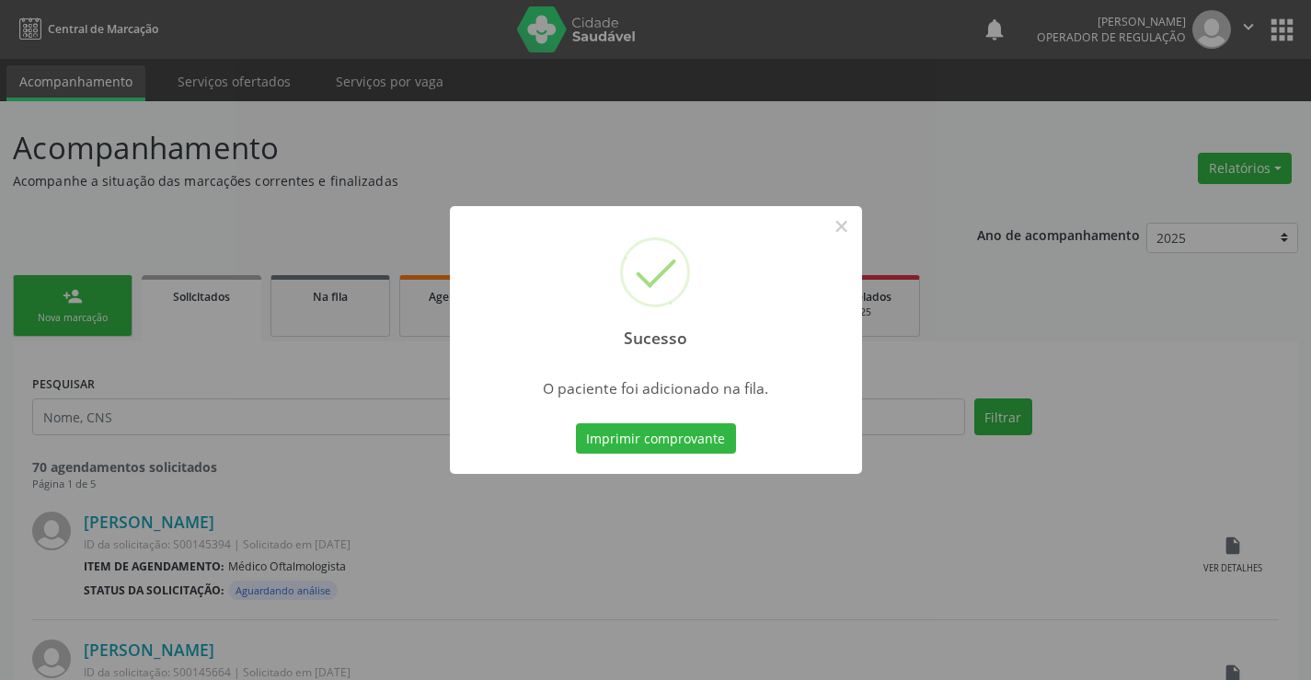
click at [576, 423] on button "Imprimir comprovante" at bounding box center [656, 438] width 160 height 31
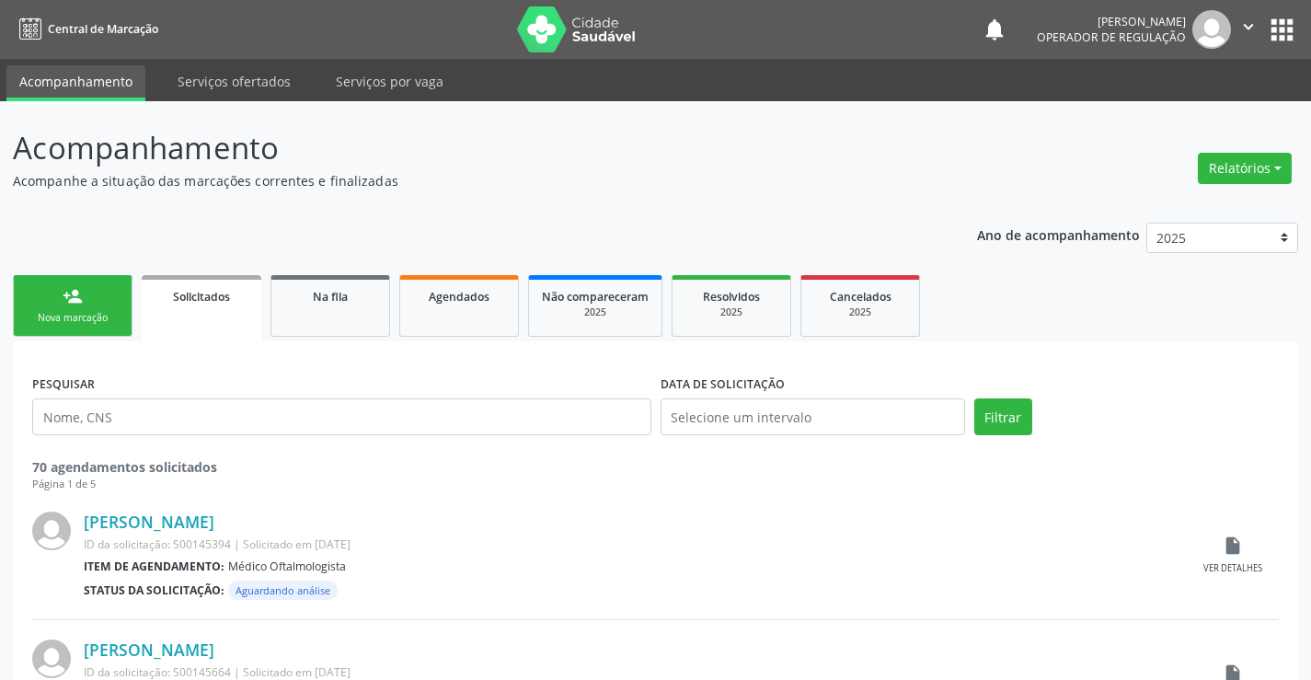
click at [78, 319] on div "Nova marcação" at bounding box center [73, 318] width 92 height 14
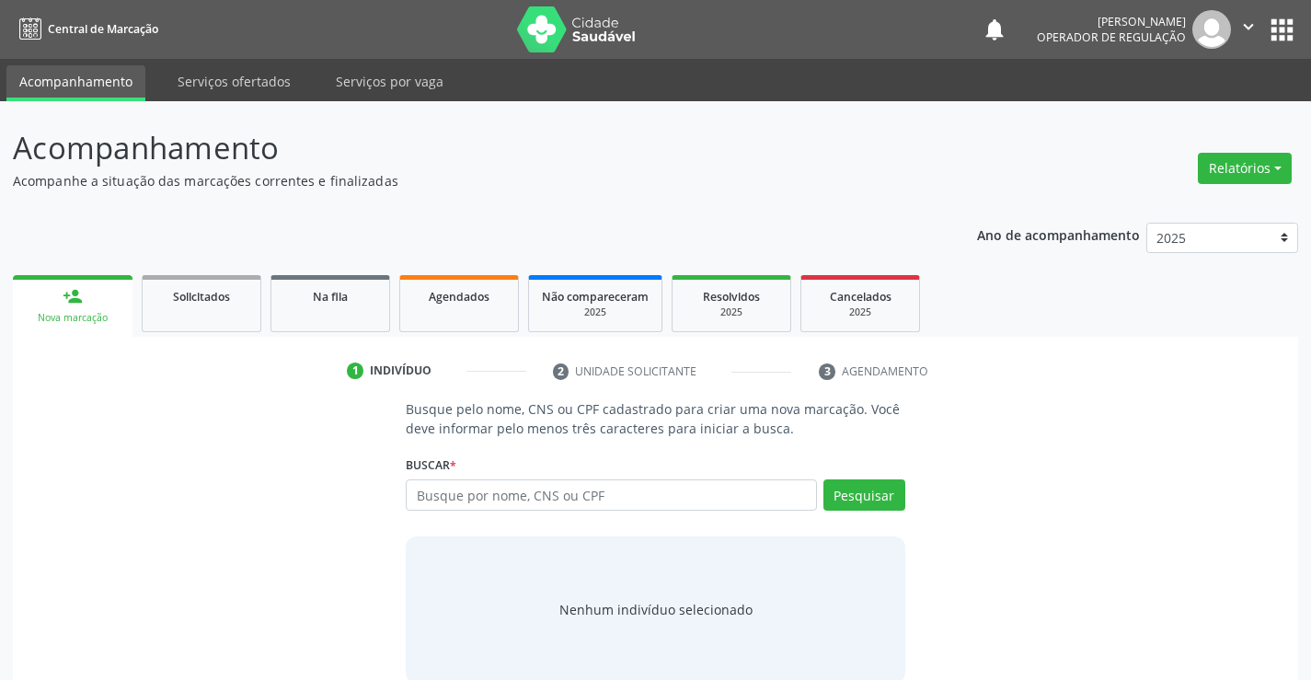
click at [78, 319] on div "Nova marcação" at bounding box center [73, 318] width 94 height 14
click at [473, 496] on input "text" at bounding box center [611, 494] width 410 height 31
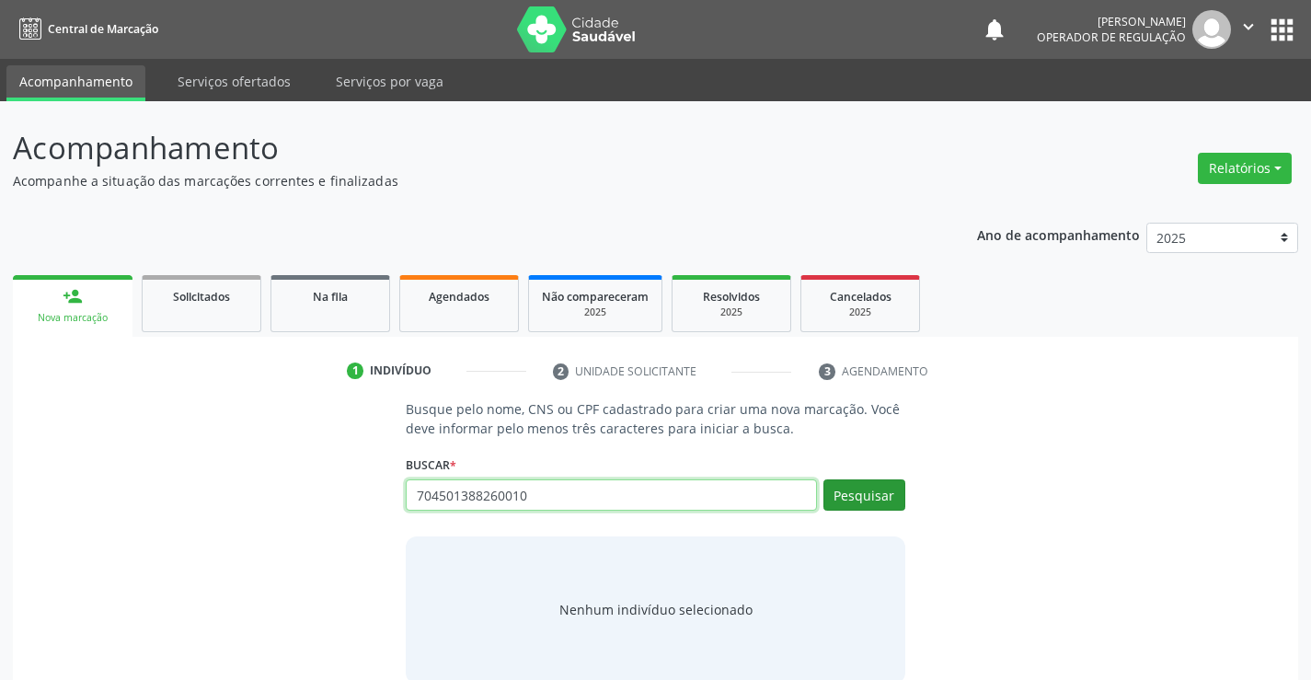
type input "704501388260010"
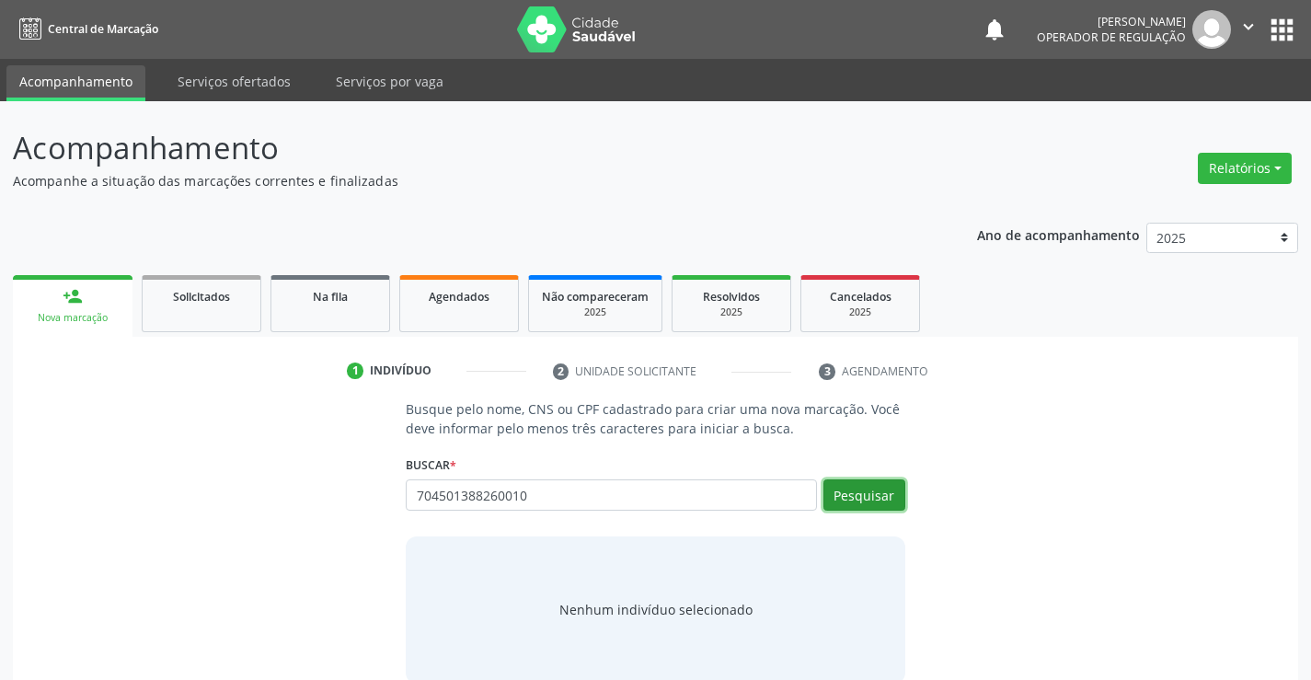
click at [864, 492] on button "Pesquisar" at bounding box center [864, 494] width 82 height 31
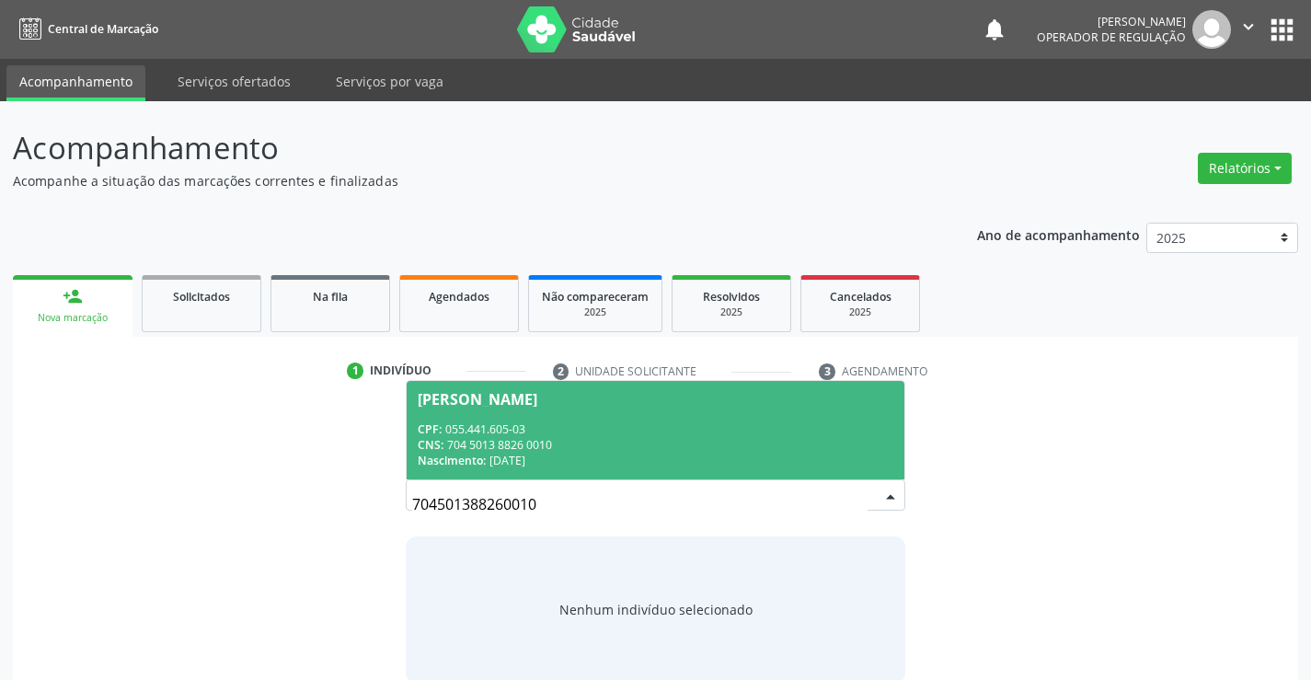
click at [603, 464] on div "Nascimento: 18/01/1994" at bounding box center [655, 461] width 475 height 16
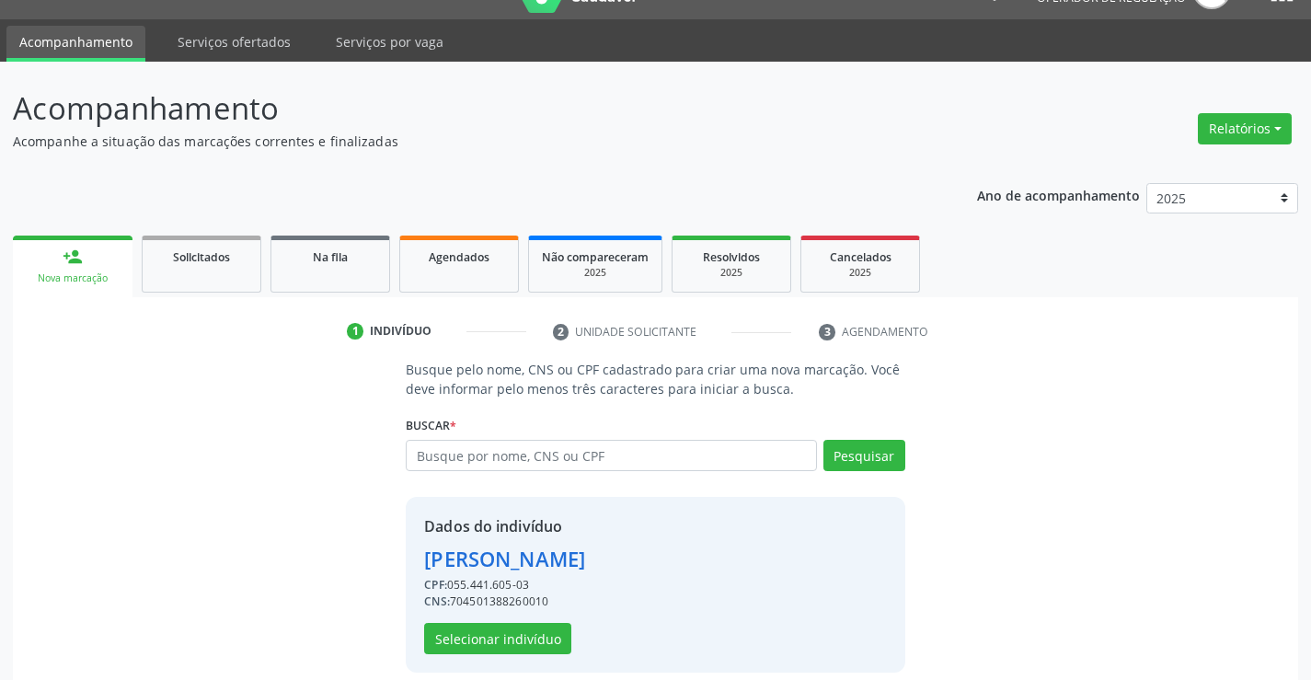
scroll to position [58, 0]
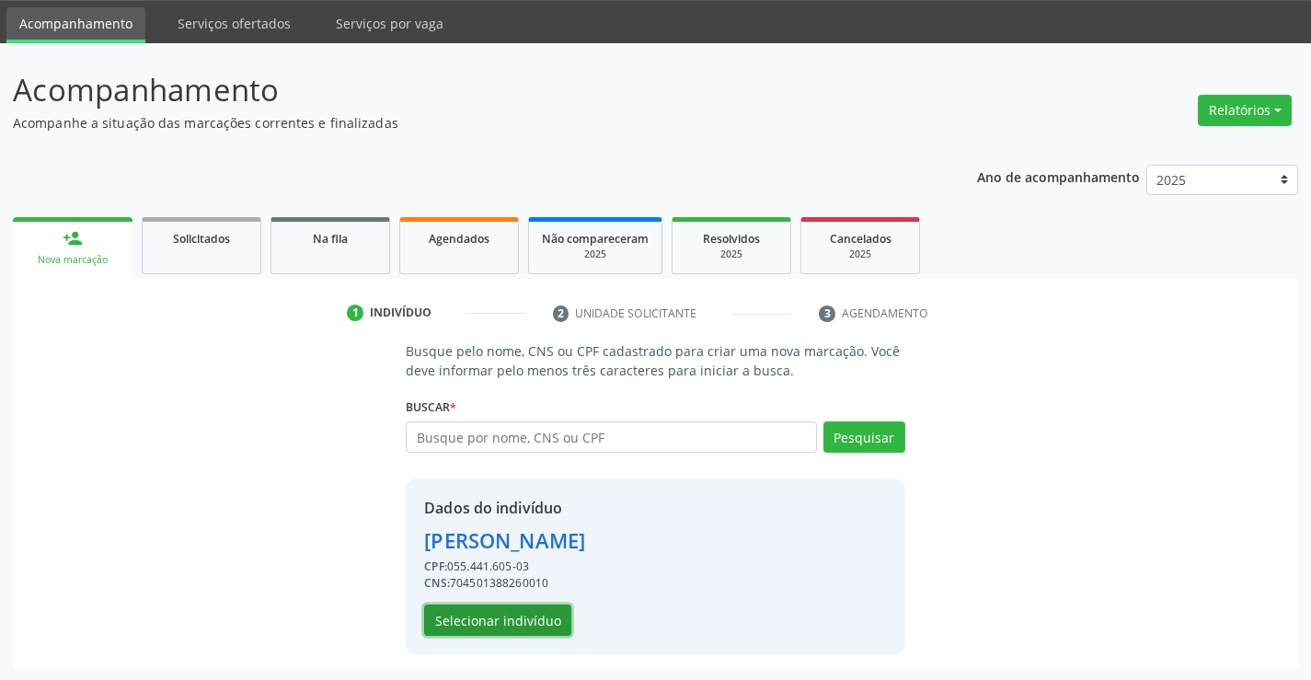
click at [535, 609] on button "Selecionar indivíduo" at bounding box center [497, 619] width 147 height 31
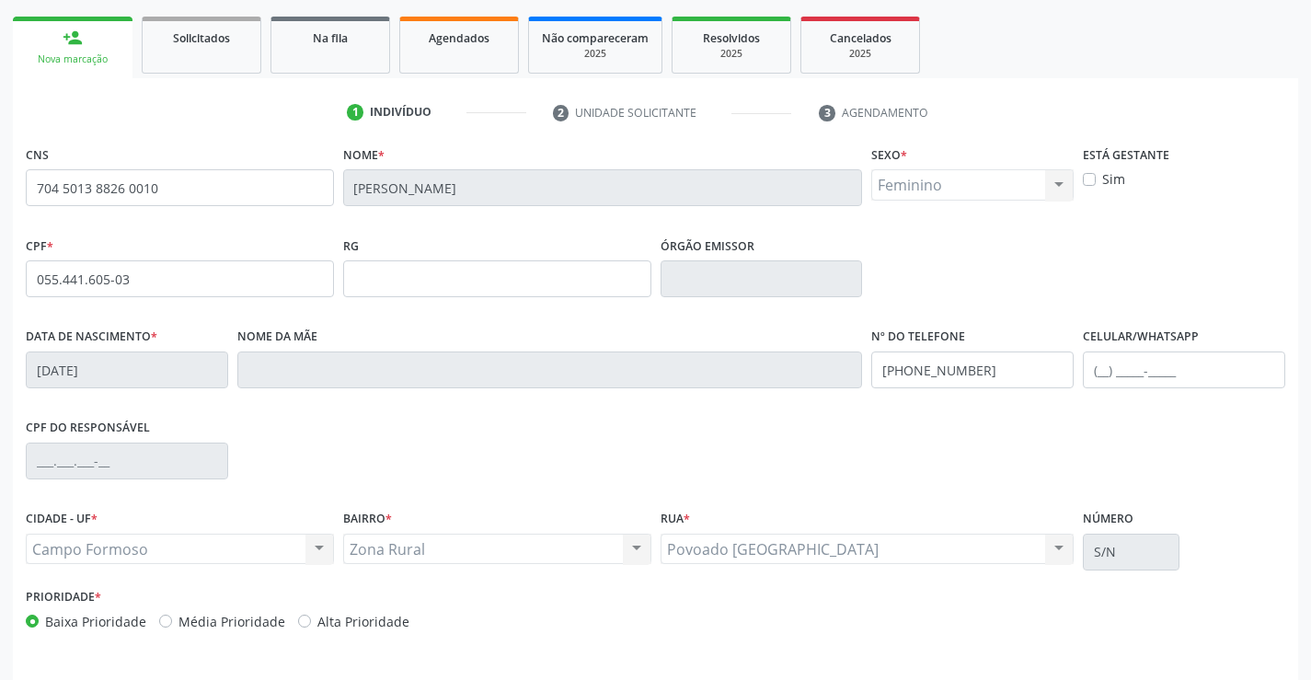
scroll to position [317, 0]
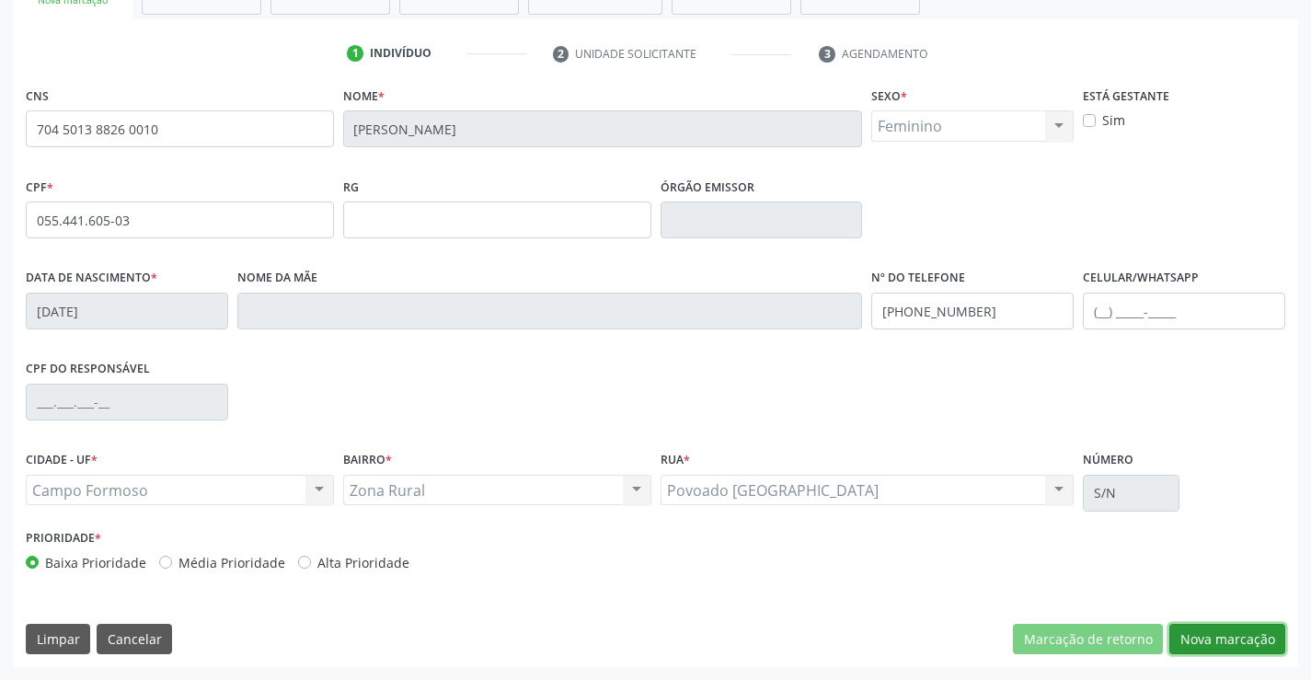
click at [1224, 638] on button "Nova marcação" at bounding box center [1227, 639] width 116 height 31
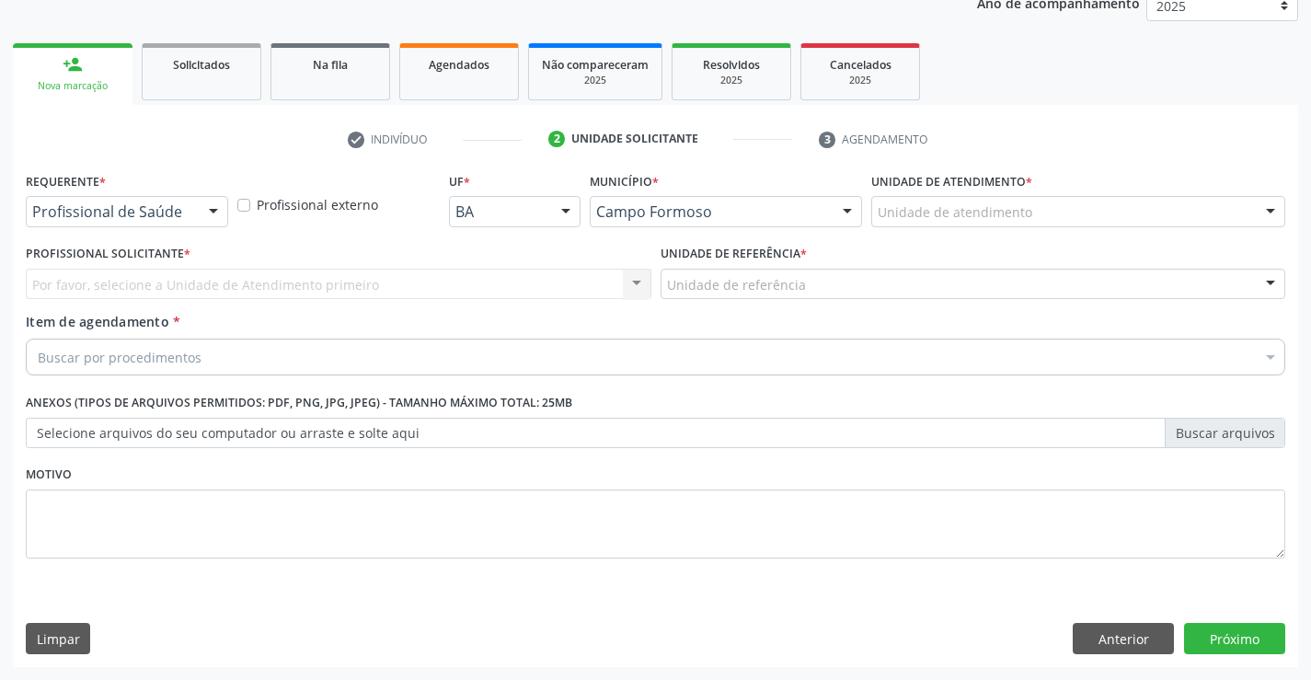
scroll to position [232, 0]
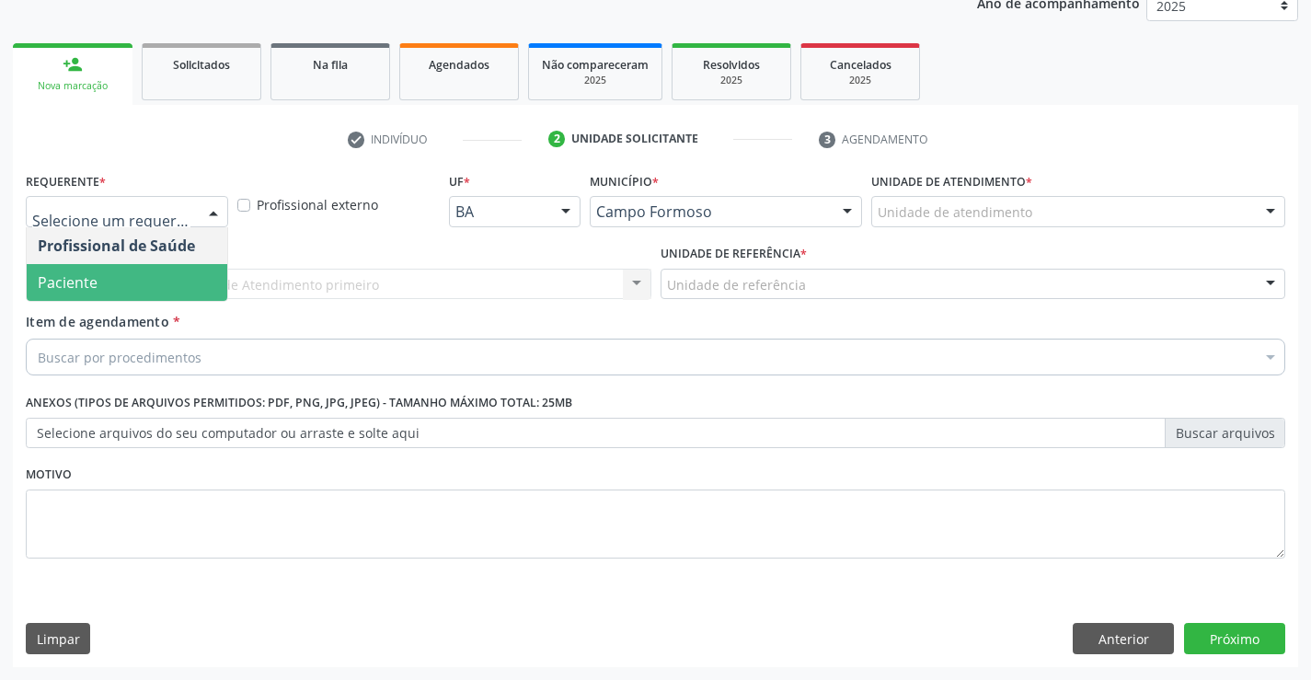
drag, startPoint x: 135, startPoint y: 282, endPoint x: 315, endPoint y: 292, distance: 179.6
click at [140, 282] on span "Paciente" at bounding box center [127, 282] width 201 height 37
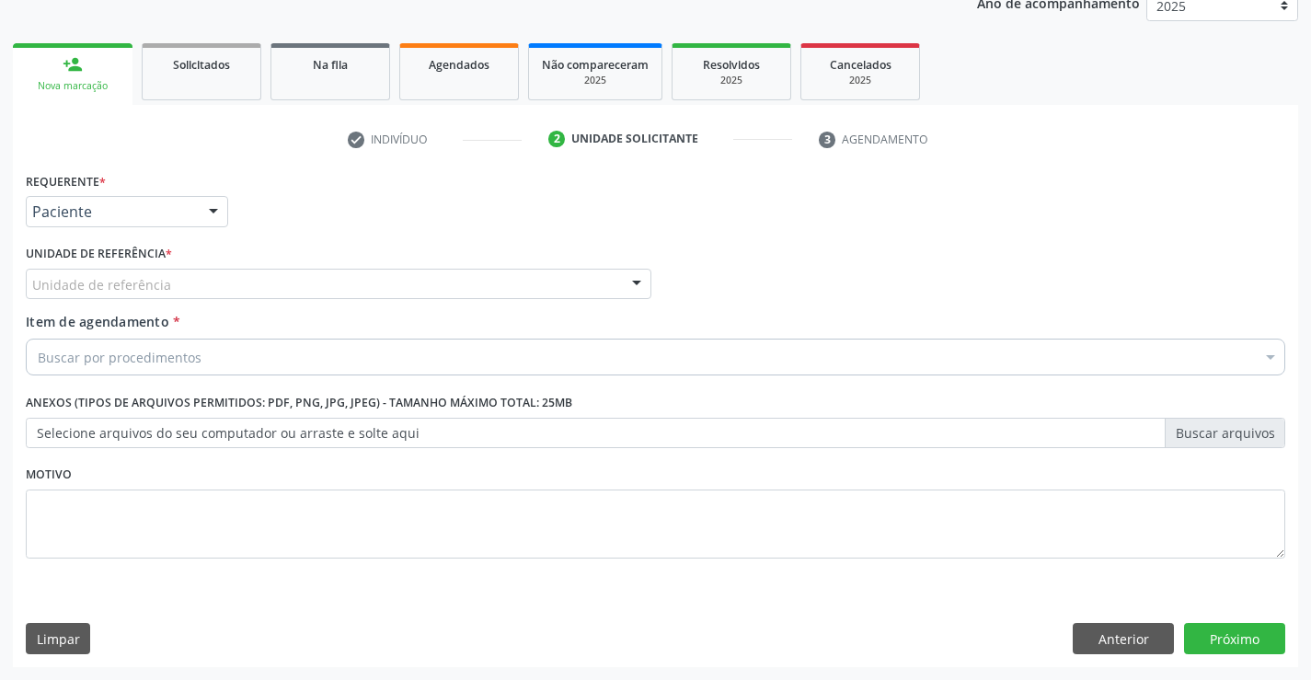
click at [321, 292] on div "Unidade de referência" at bounding box center [338, 284] width 625 height 31
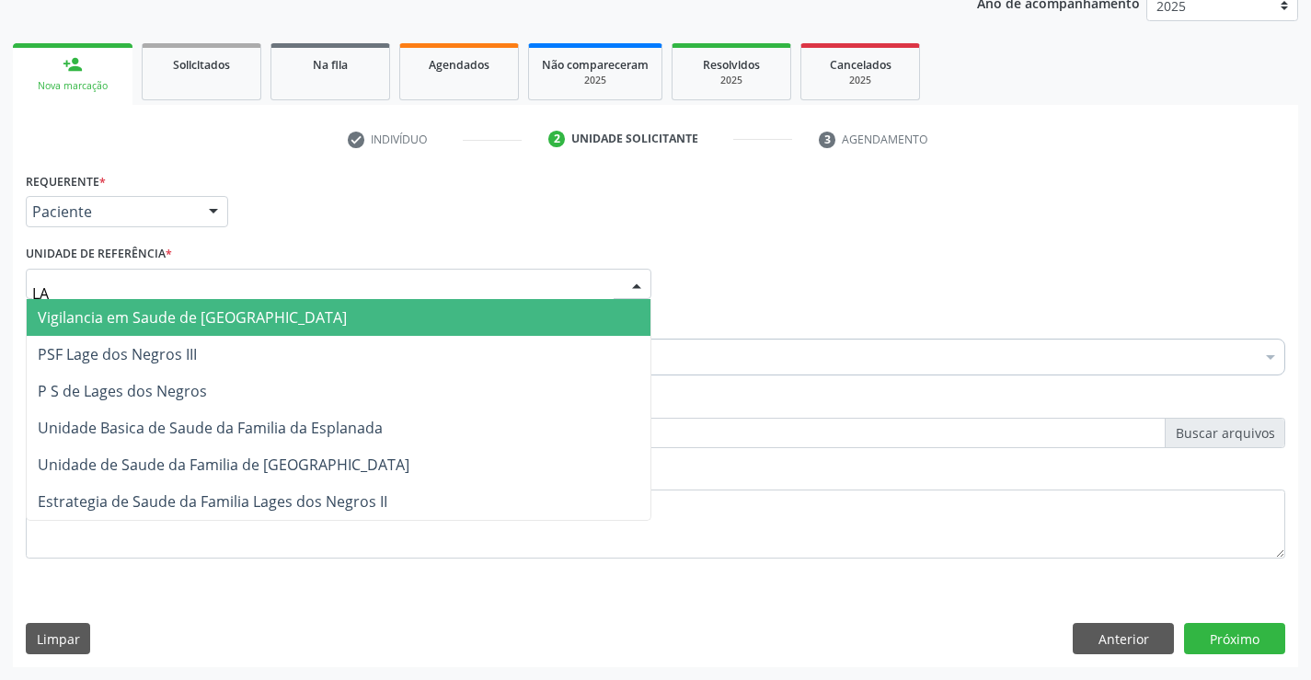
type input "LAG"
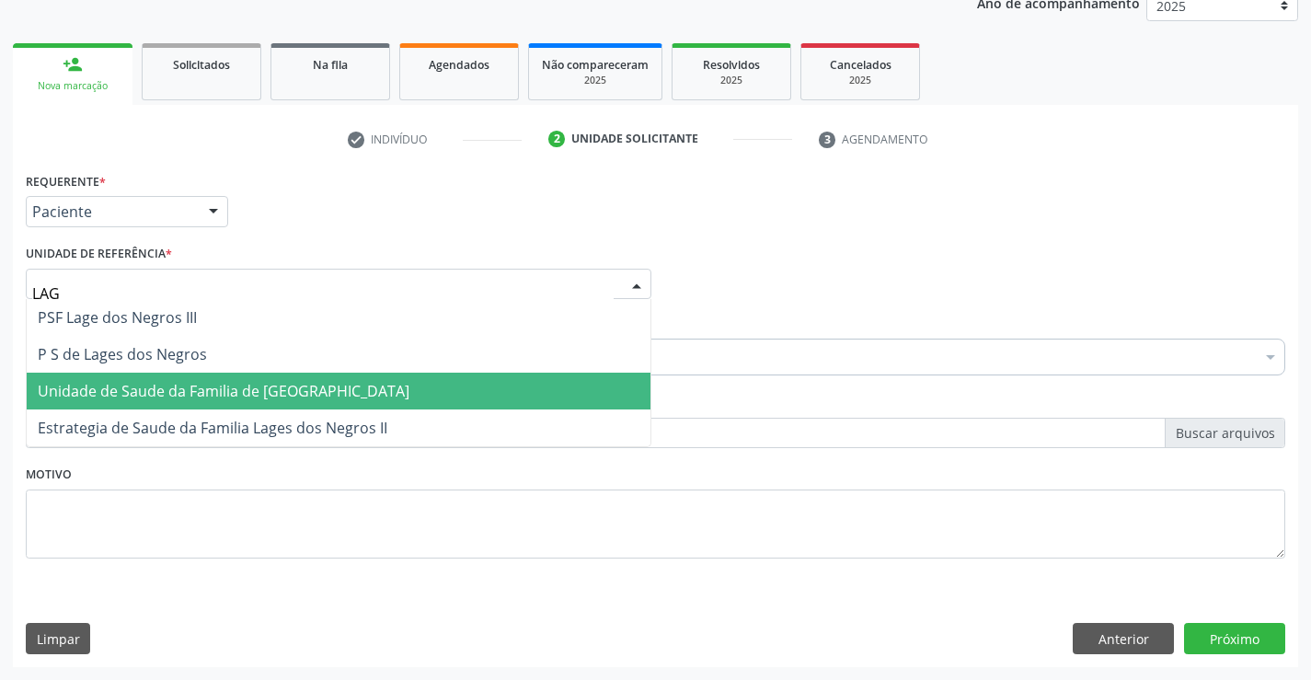
drag, startPoint x: 192, startPoint y: 385, endPoint x: 251, endPoint y: 376, distance: 59.6
click at [194, 385] on span "Unidade de Saude da Familia de [GEOGRAPHIC_DATA]" at bounding box center [224, 391] width 372 height 20
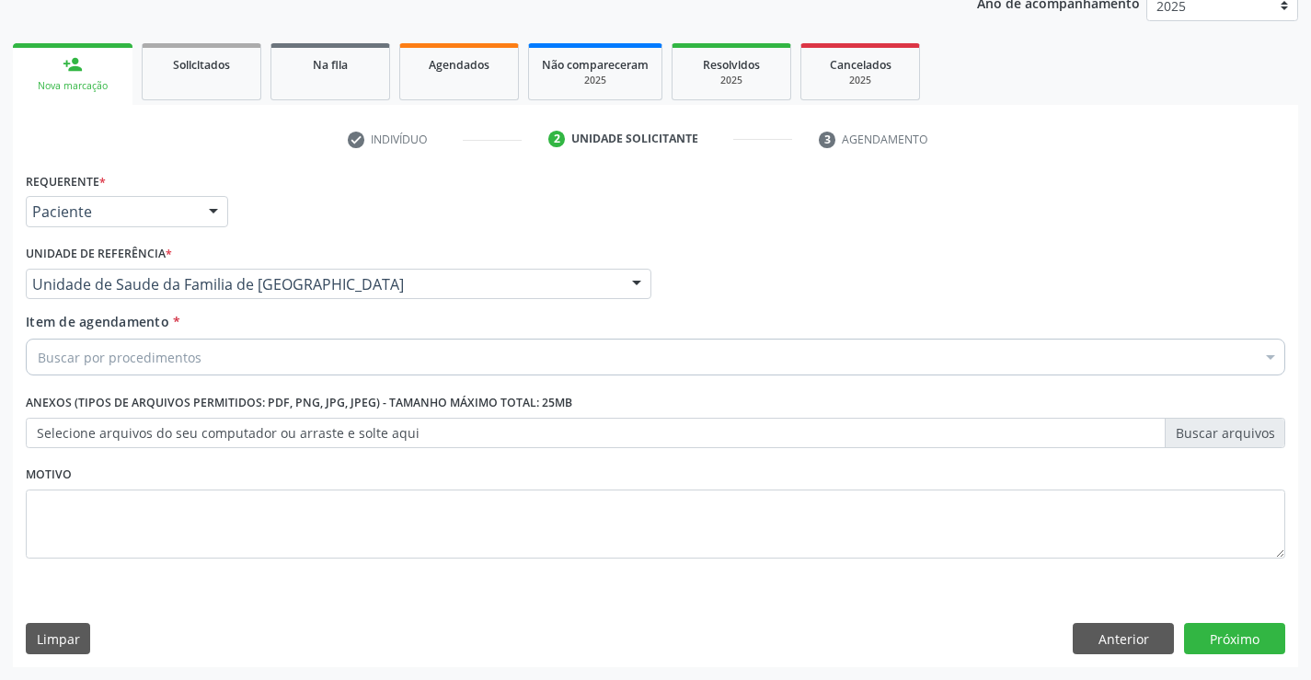
click at [199, 359] on div "Buscar por procedimentos" at bounding box center [655, 356] width 1259 height 37
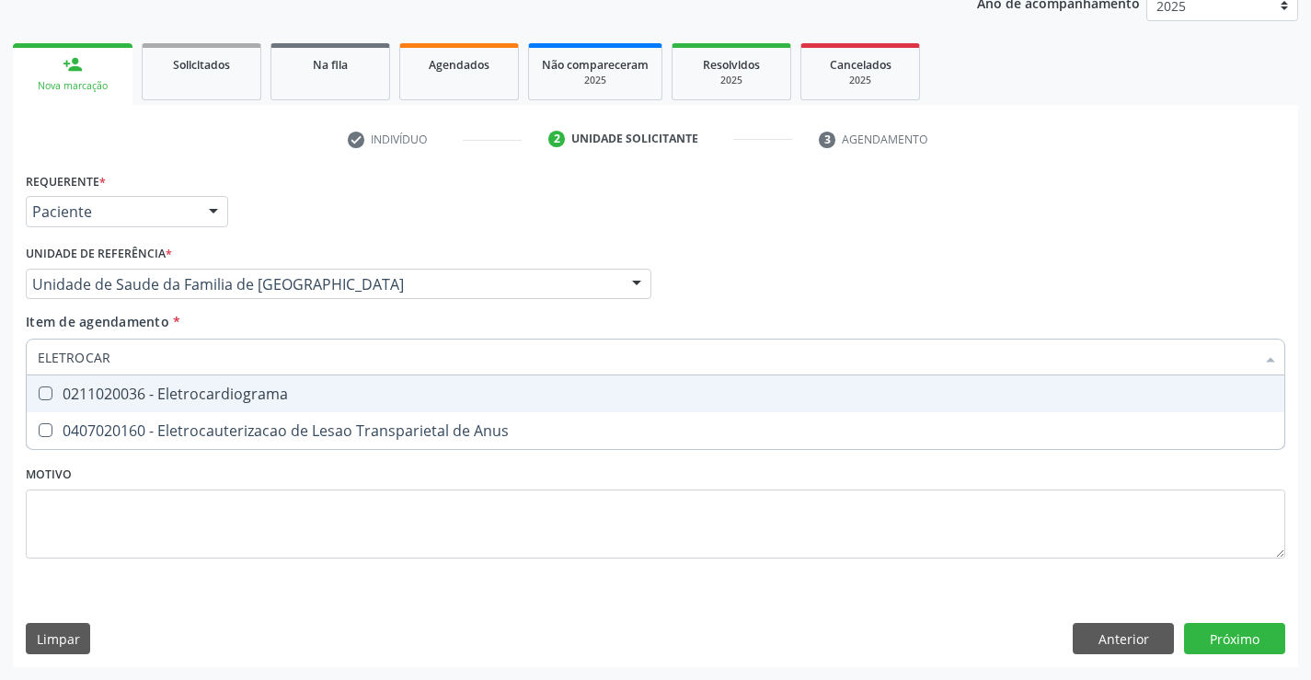
type input "ELETROCARD"
click at [196, 388] on div "0211020036 - Eletrocardiograma" at bounding box center [655, 393] width 1235 height 15
checkbox Eletrocardiograma "true"
click at [523, 326] on div "Item de agendamento * ELETROCARD Desfazer seleção 0211020036 - Eletrocardiogram…" at bounding box center [655, 341] width 1259 height 58
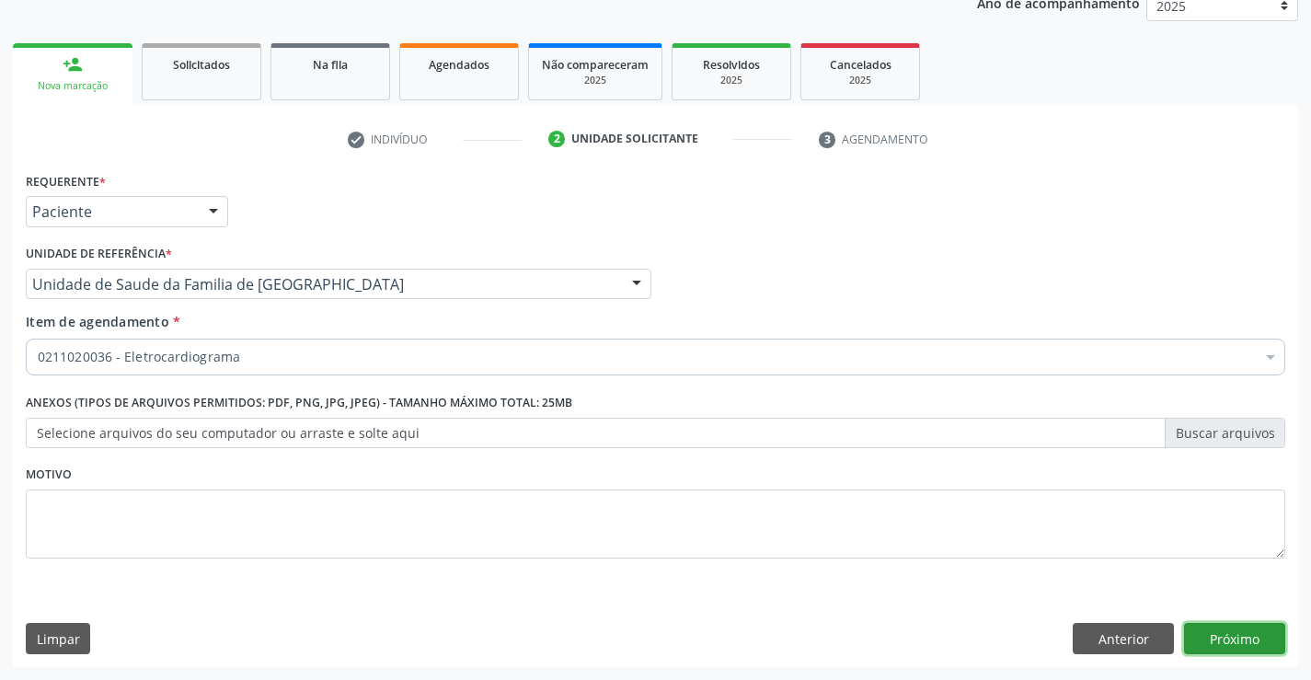
click at [1241, 625] on button "Próximo" at bounding box center [1234, 638] width 101 height 31
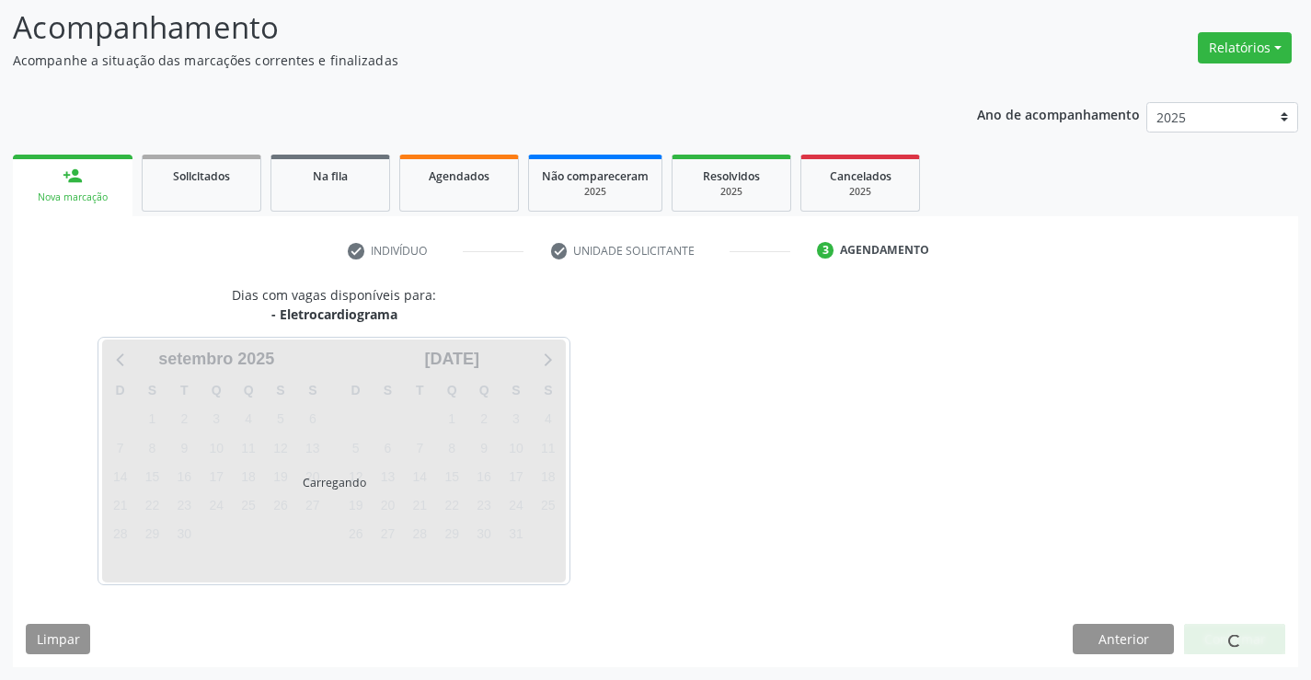
scroll to position [175, 0]
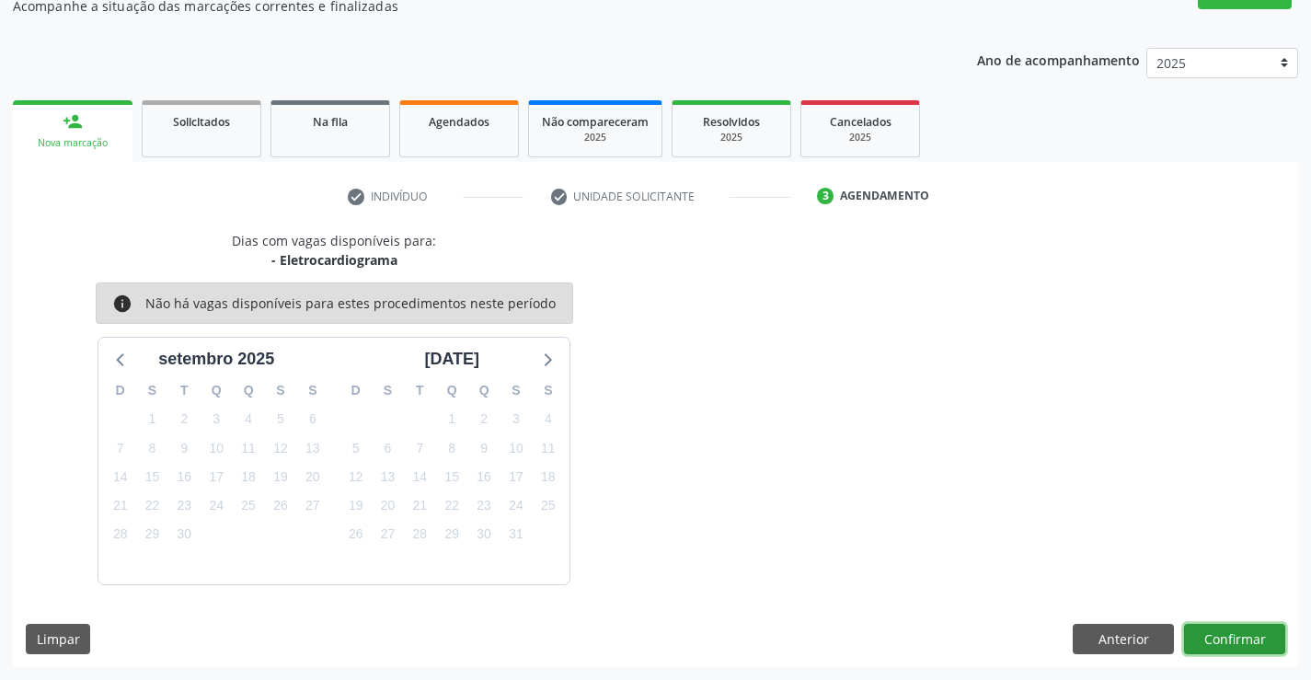
click at [1248, 646] on button "Confirmar" at bounding box center [1234, 639] width 101 height 31
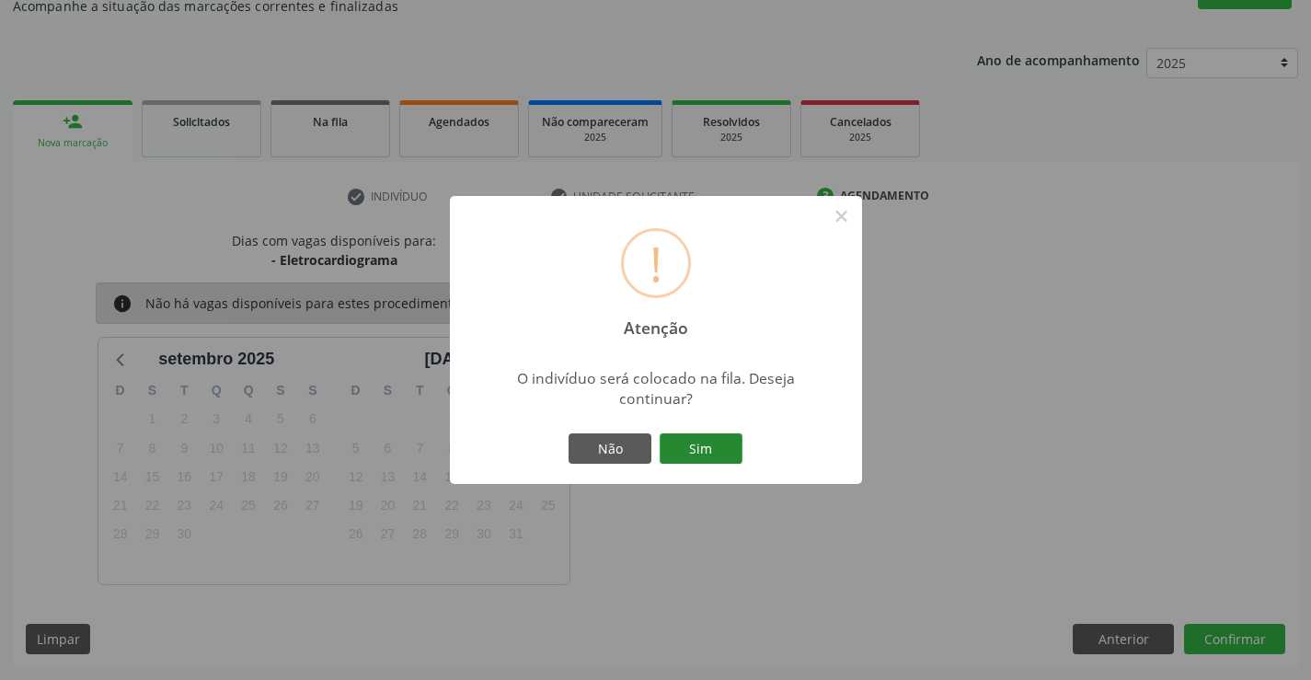
click at [690, 445] on button "Sim" at bounding box center [700, 448] width 83 height 31
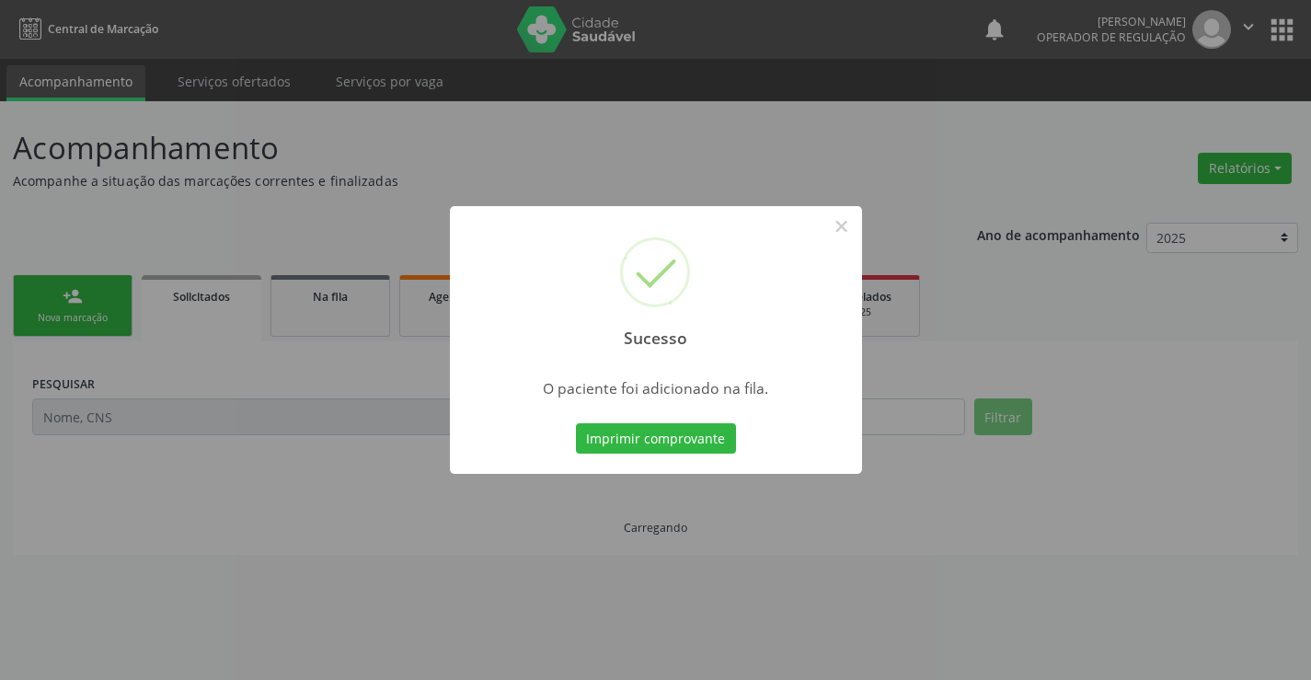
scroll to position [0, 0]
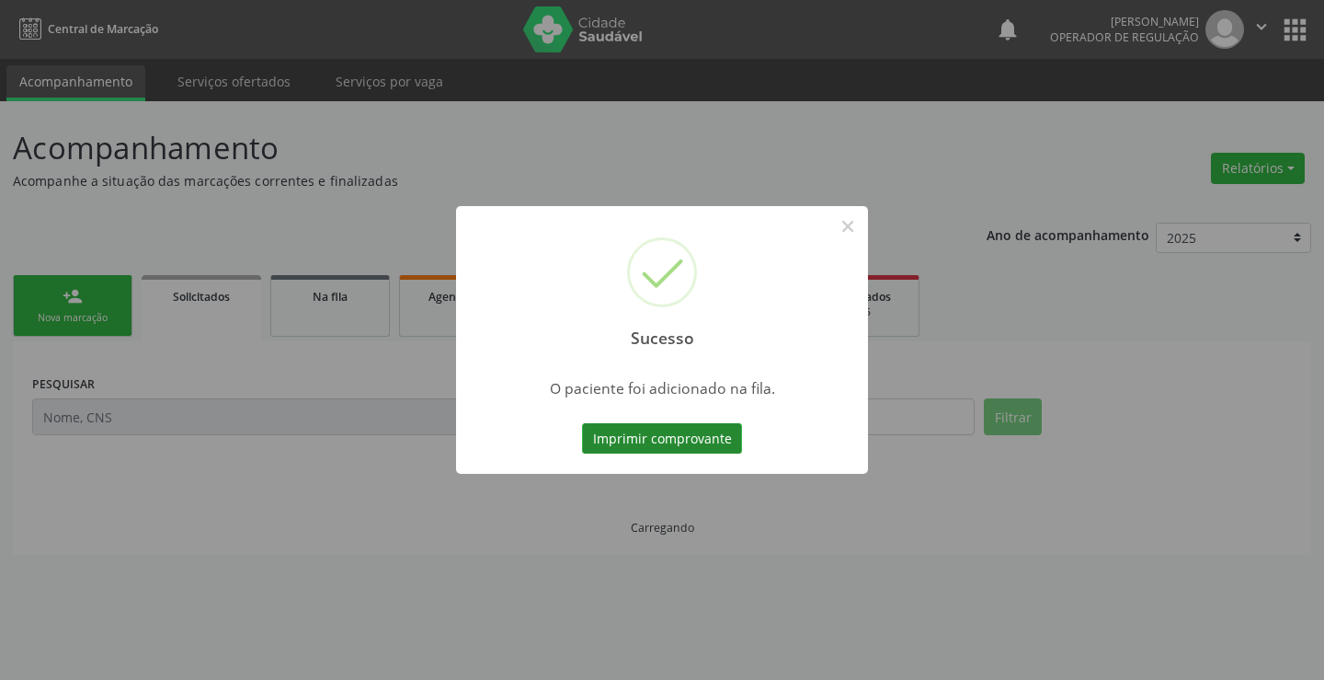
click at [691, 443] on button "Imprimir comprovante" at bounding box center [662, 438] width 160 height 31
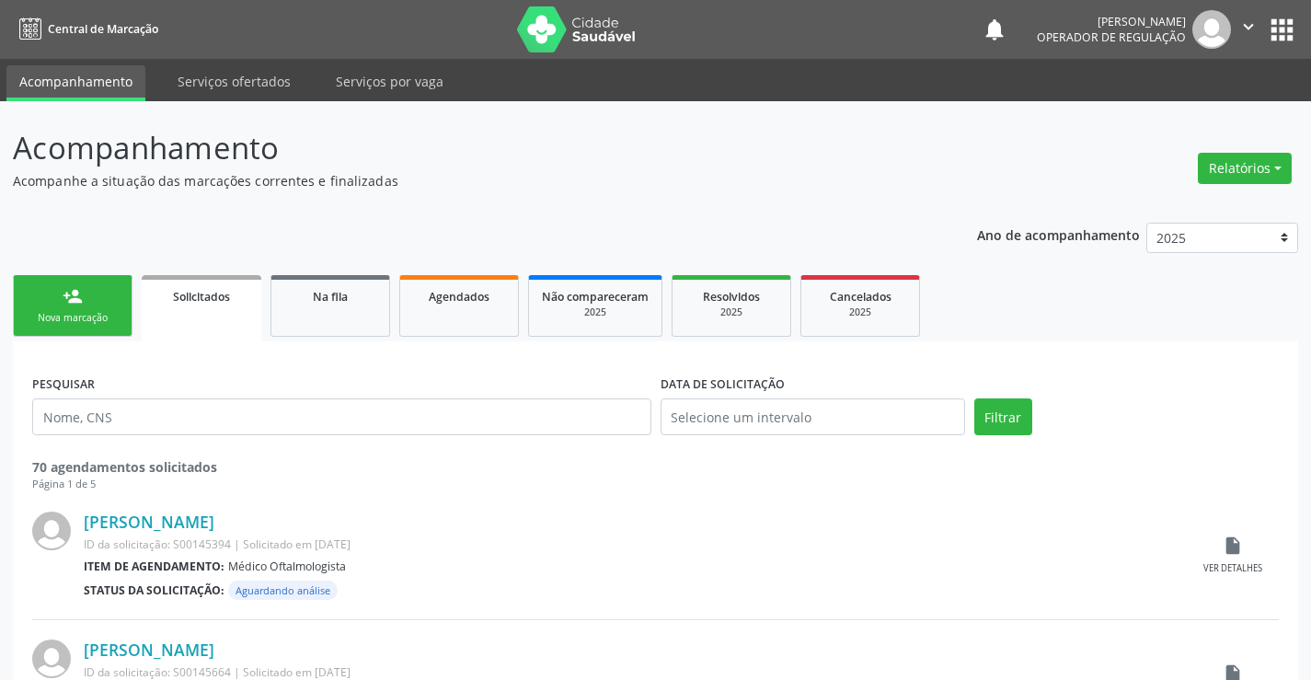
drag, startPoint x: 86, startPoint y: 306, endPoint x: 675, endPoint y: 252, distance: 592.1
click at [86, 306] on link "person_add Nova marcação" at bounding box center [73, 306] width 120 height 62
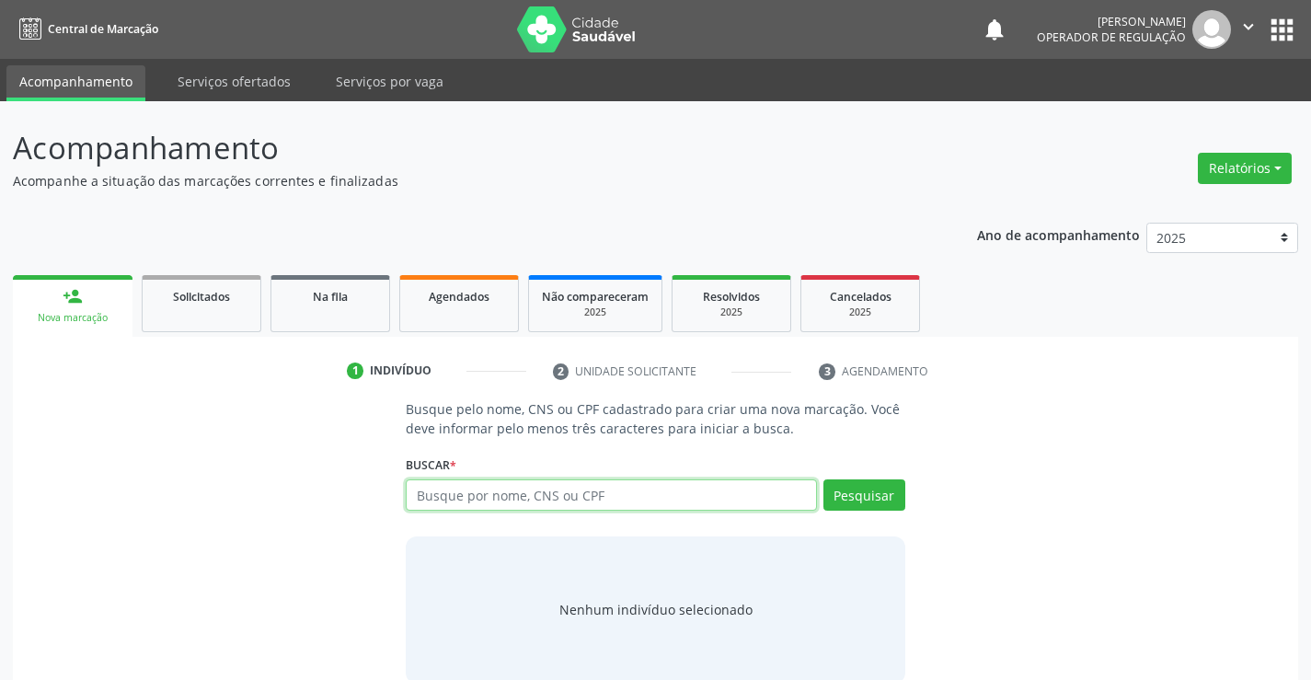
click at [534, 491] on input "text" at bounding box center [611, 494] width 410 height 31
type input "704308538737699"
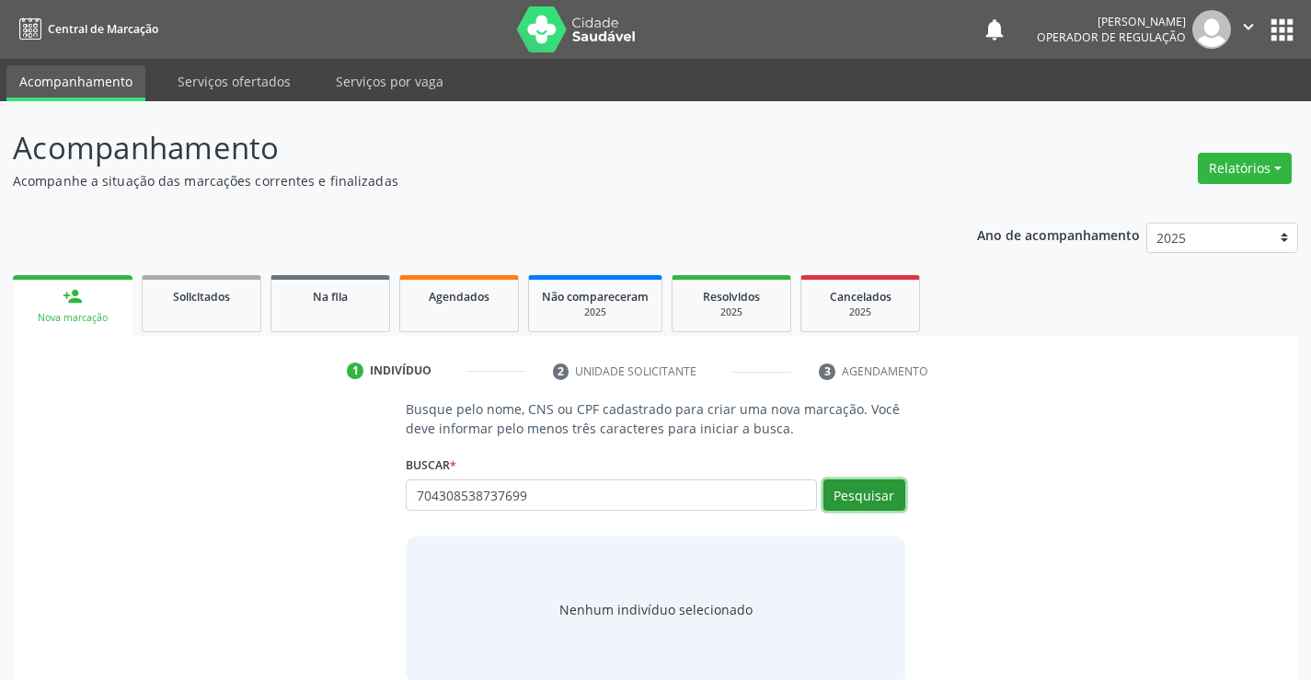
click at [869, 497] on button "Pesquisar" at bounding box center [864, 494] width 82 height 31
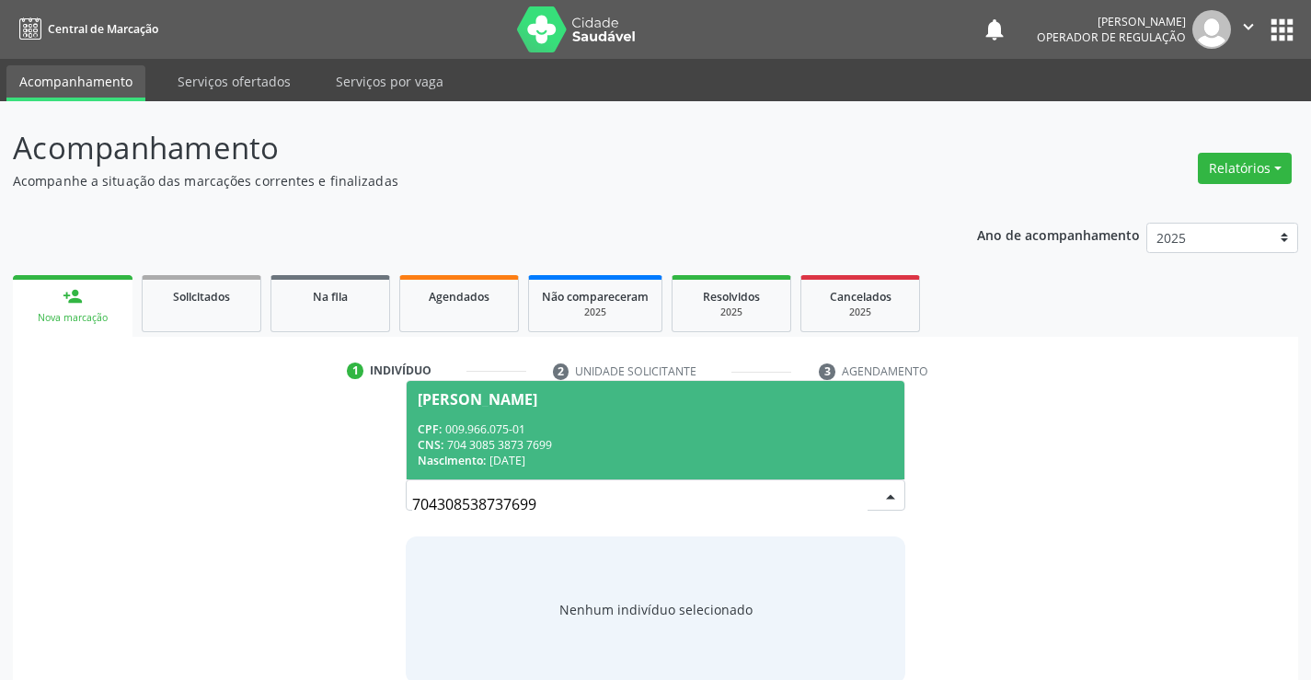
click at [539, 425] on div "CPF: 009.966.075-01" at bounding box center [655, 429] width 475 height 16
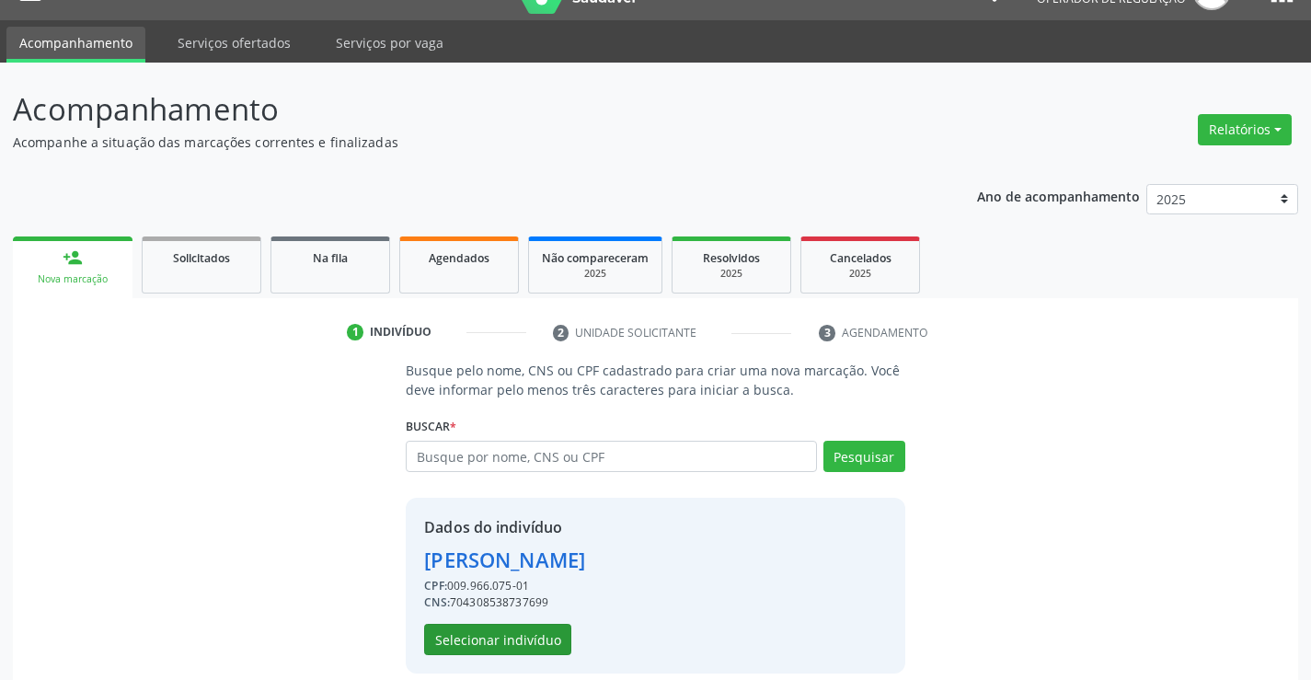
scroll to position [58, 0]
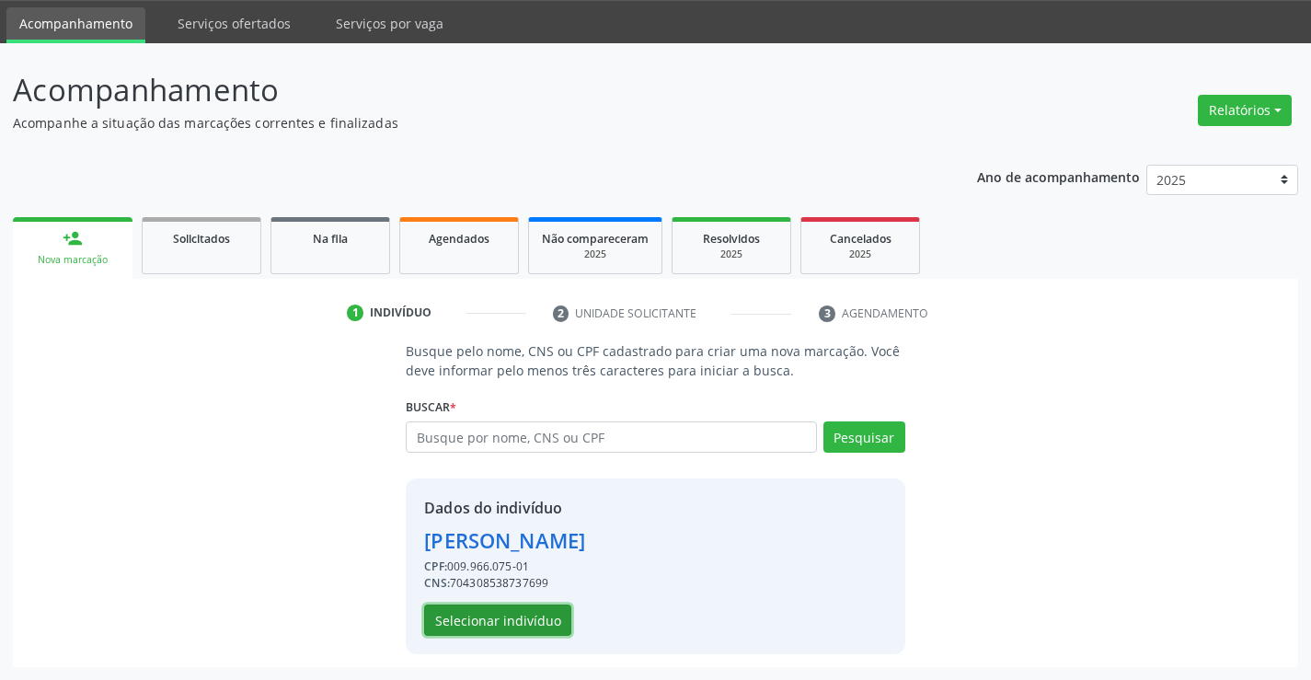
click at [511, 609] on button "Selecionar indivíduo" at bounding box center [497, 619] width 147 height 31
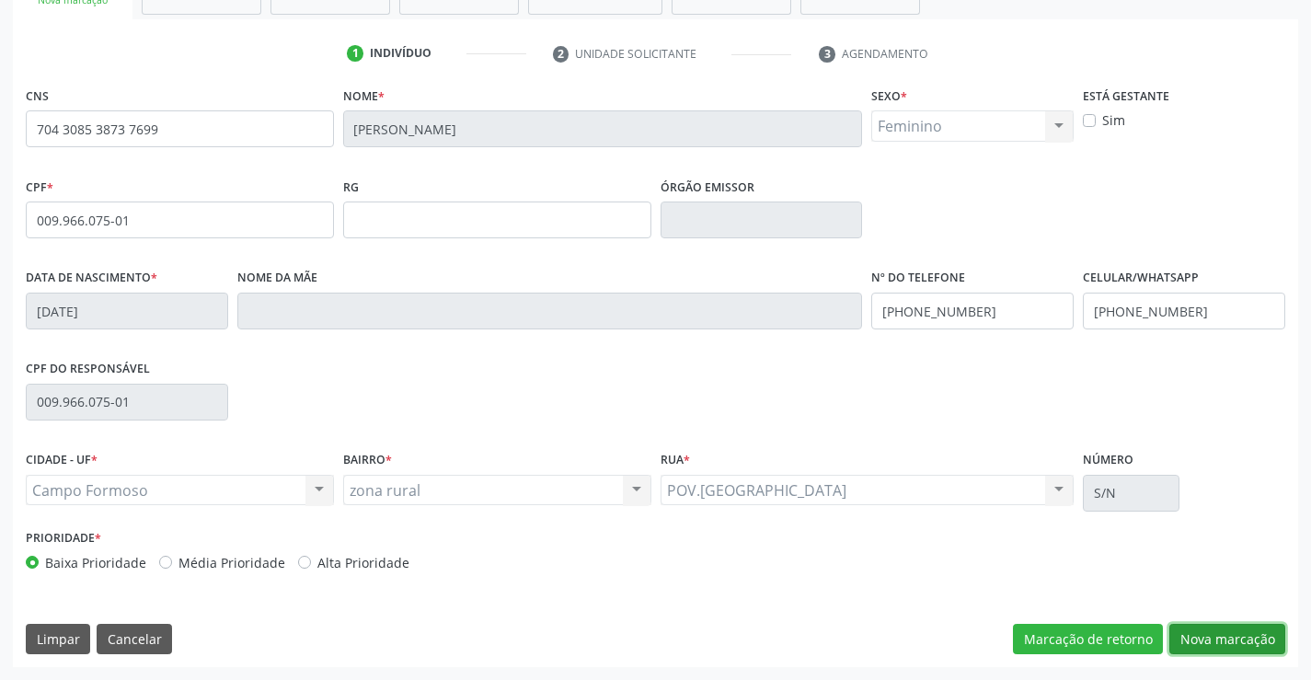
click at [1205, 630] on button "Nova marcação" at bounding box center [1227, 639] width 116 height 31
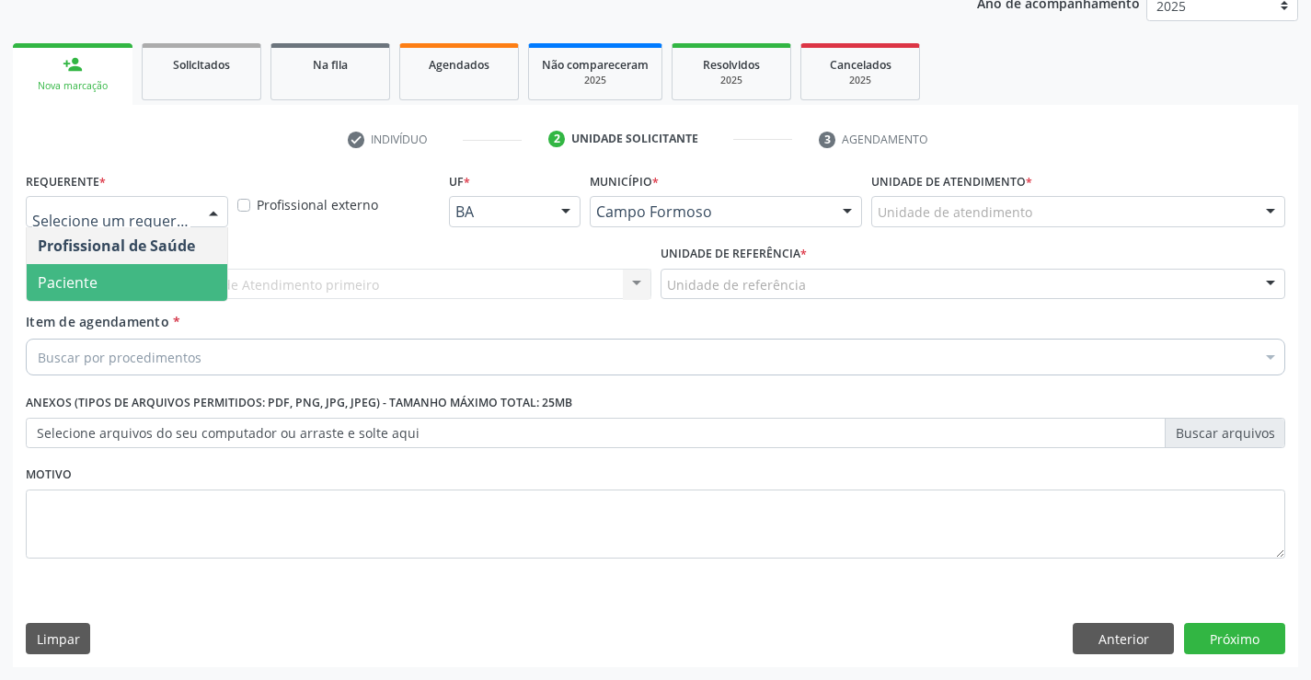
click at [115, 277] on span "Paciente" at bounding box center [127, 282] width 201 height 37
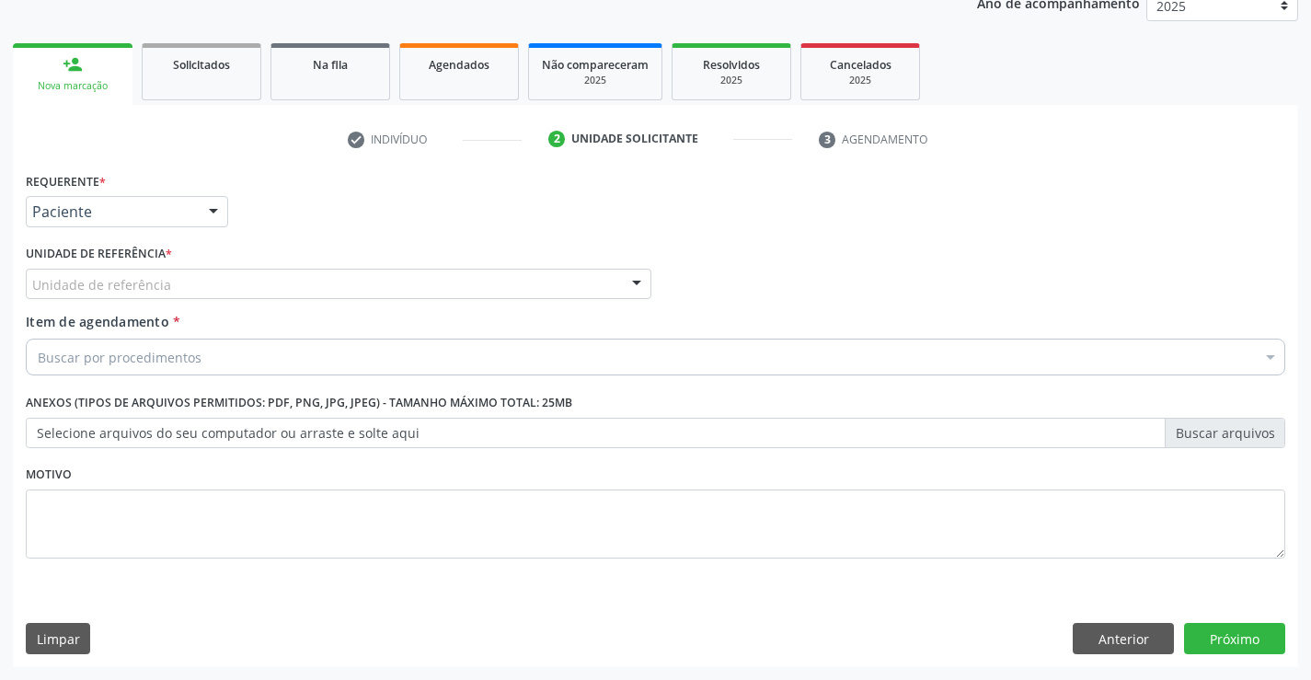
click at [636, 285] on div at bounding box center [637, 284] width 28 height 31
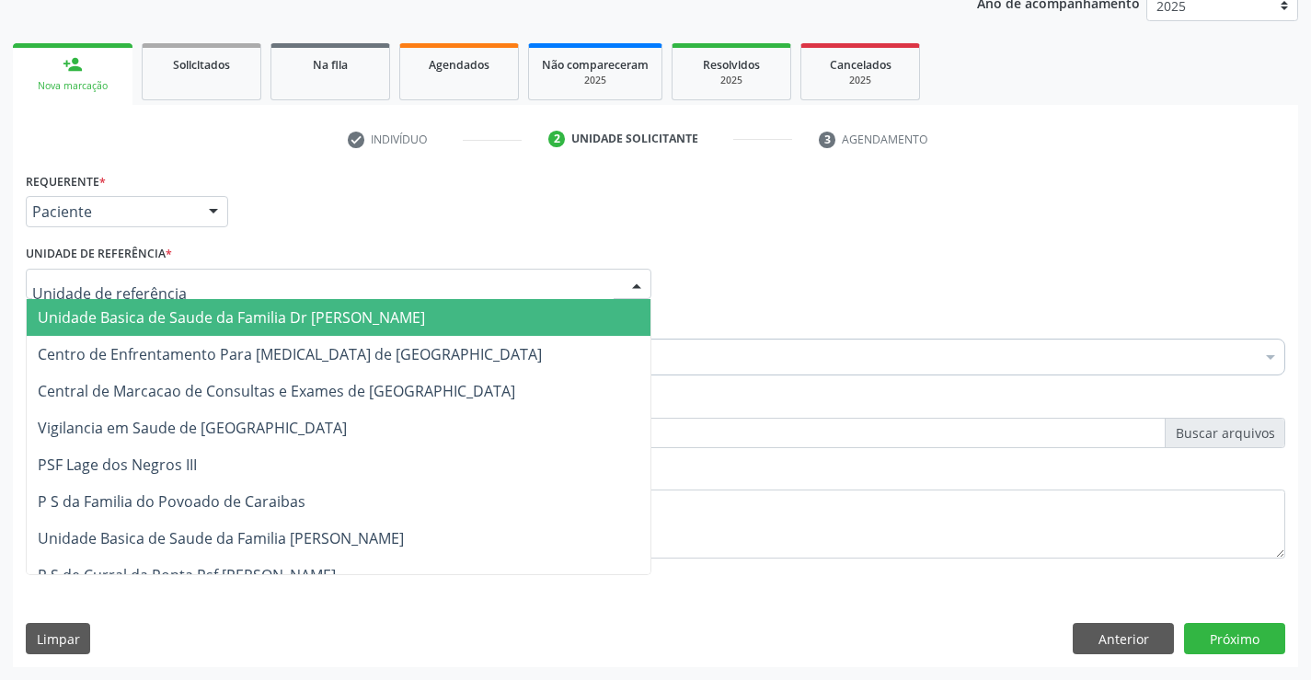
drag, startPoint x: 224, startPoint y: 316, endPoint x: 303, endPoint y: 306, distance: 79.7
click at [234, 314] on span "Unidade Basica de Saude da Familia Dr [PERSON_NAME]" at bounding box center [231, 317] width 387 height 20
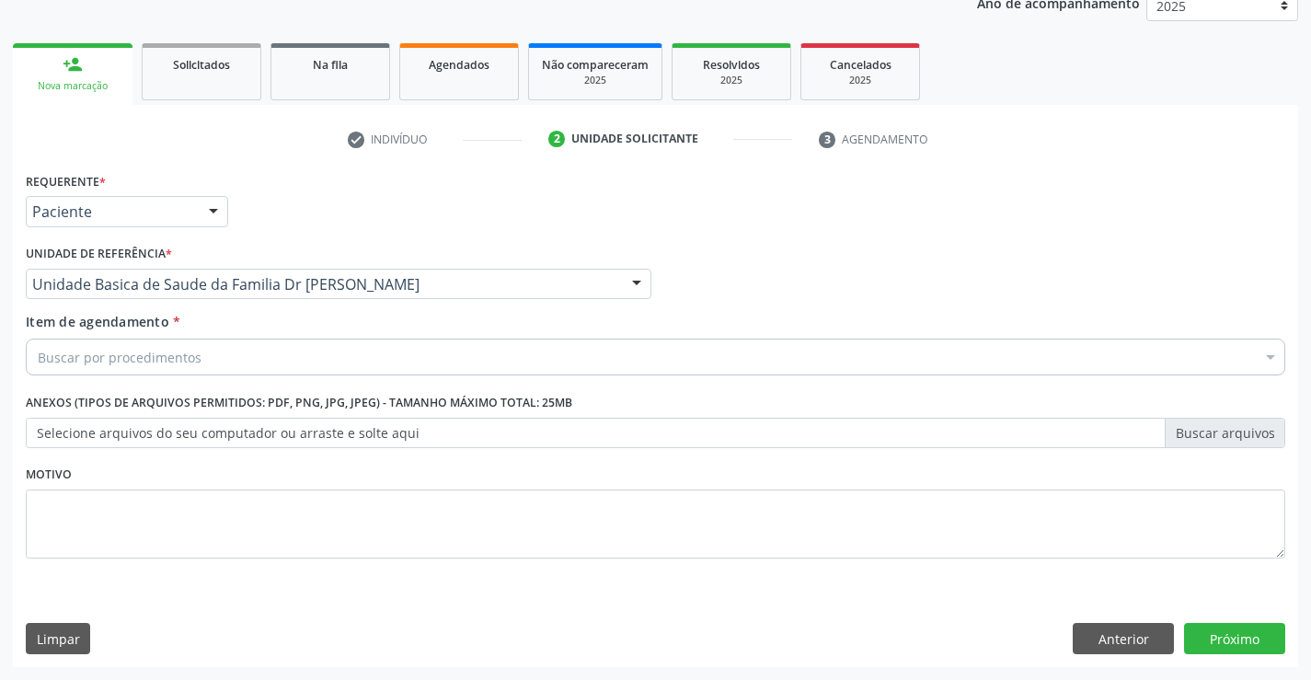
click at [207, 355] on div "Buscar por procedimentos" at bounding box center [655, 356] width 1259 height 37
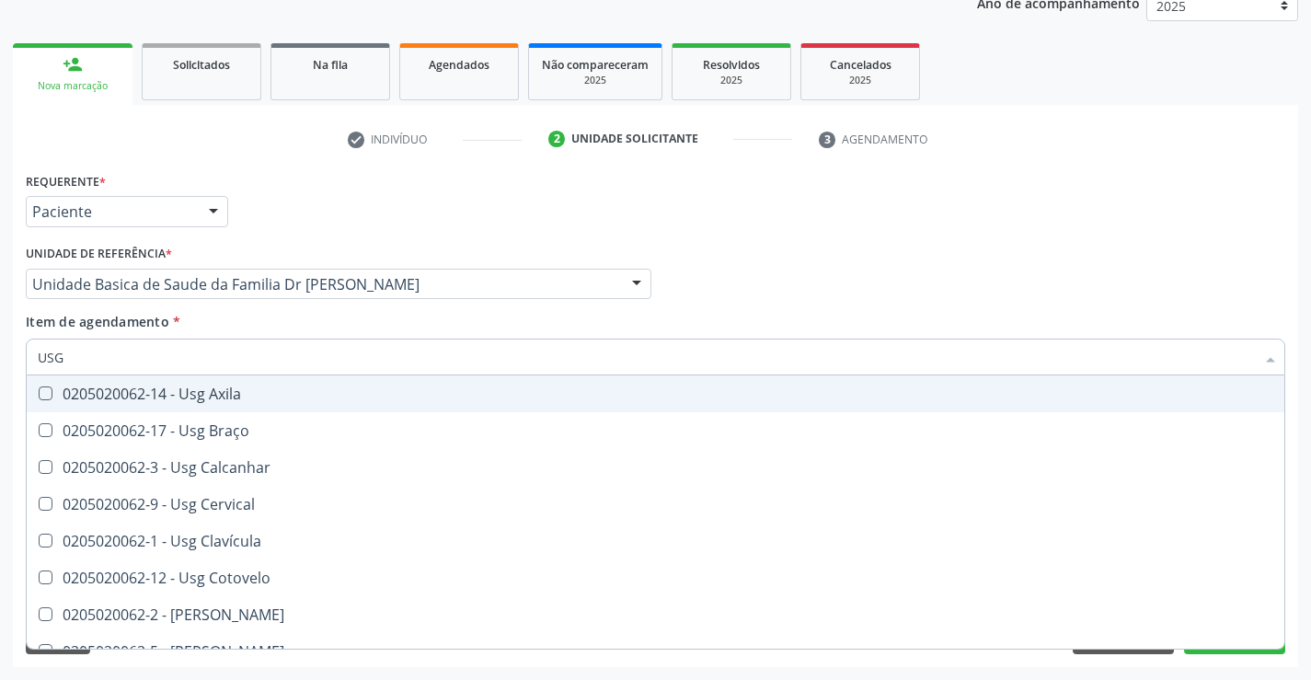
type input "USG"
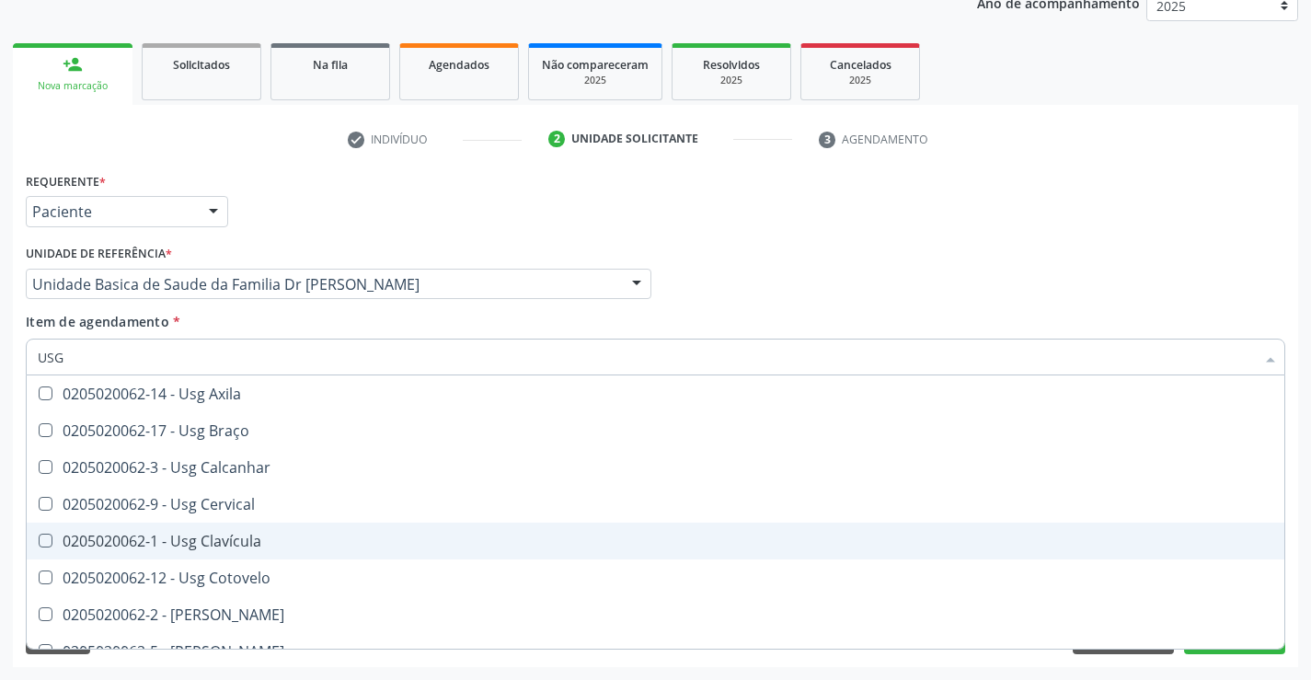
scroll to position [92, 0]
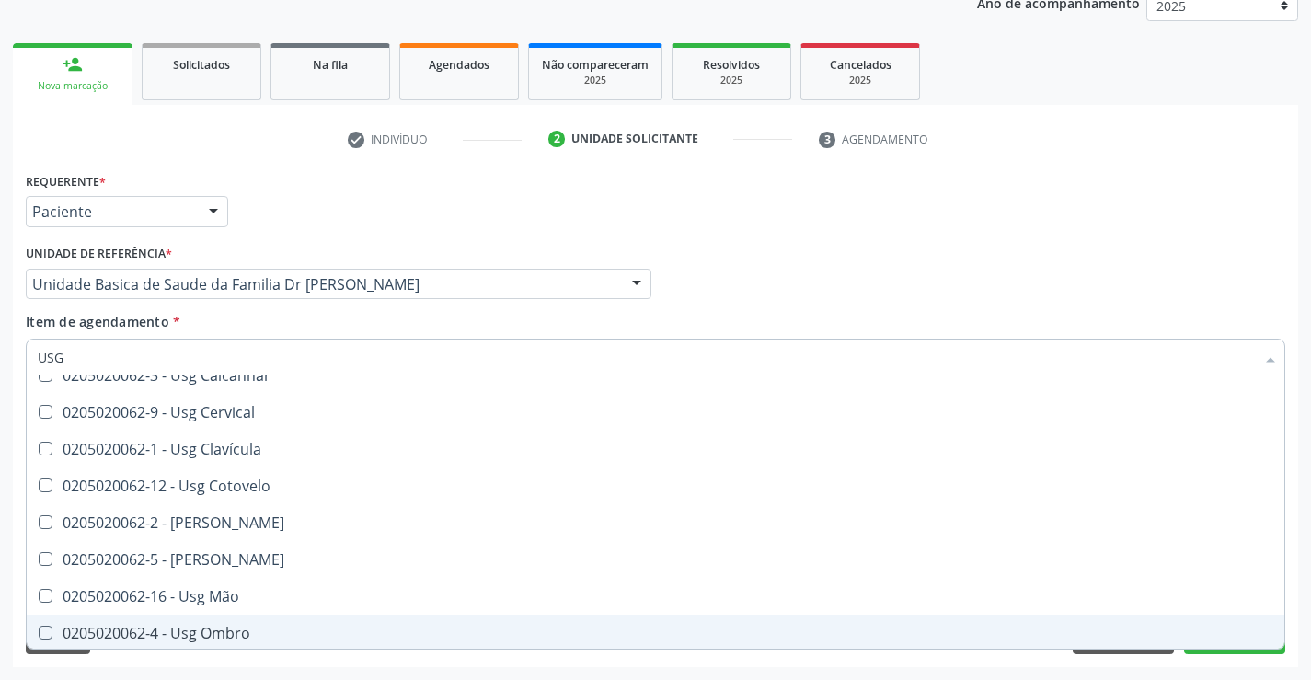
click at [199, 636] on div "0205020062-4 - Usg Ombro" at bounding box center [655, 632] width 1235 height 15
checkbox Ombro "true"
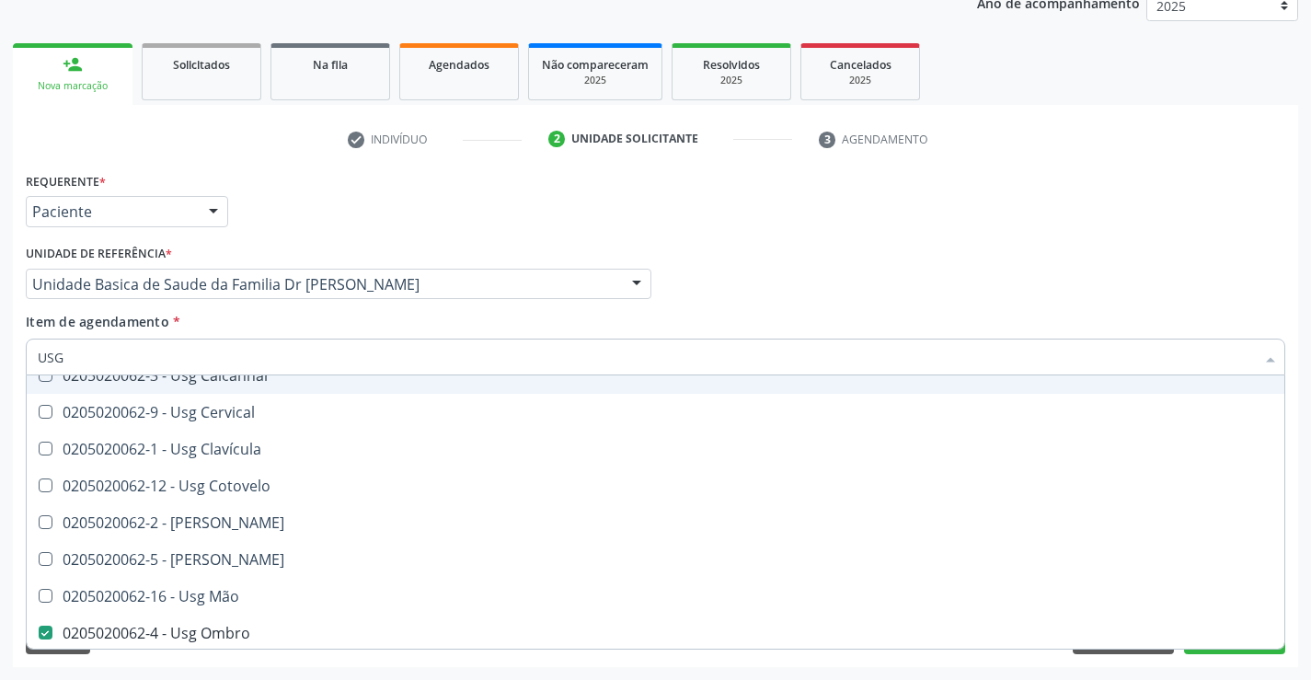
type input "USG"
click at [406, 322] on div "Item de agendamento * USG Desfazer seleção 0205020062-14 - Usg Axila 0205020062…" at bounding box center [655, 341] width 1259 height 58
checkbox Braço "true"
checkbox Ombro "false"
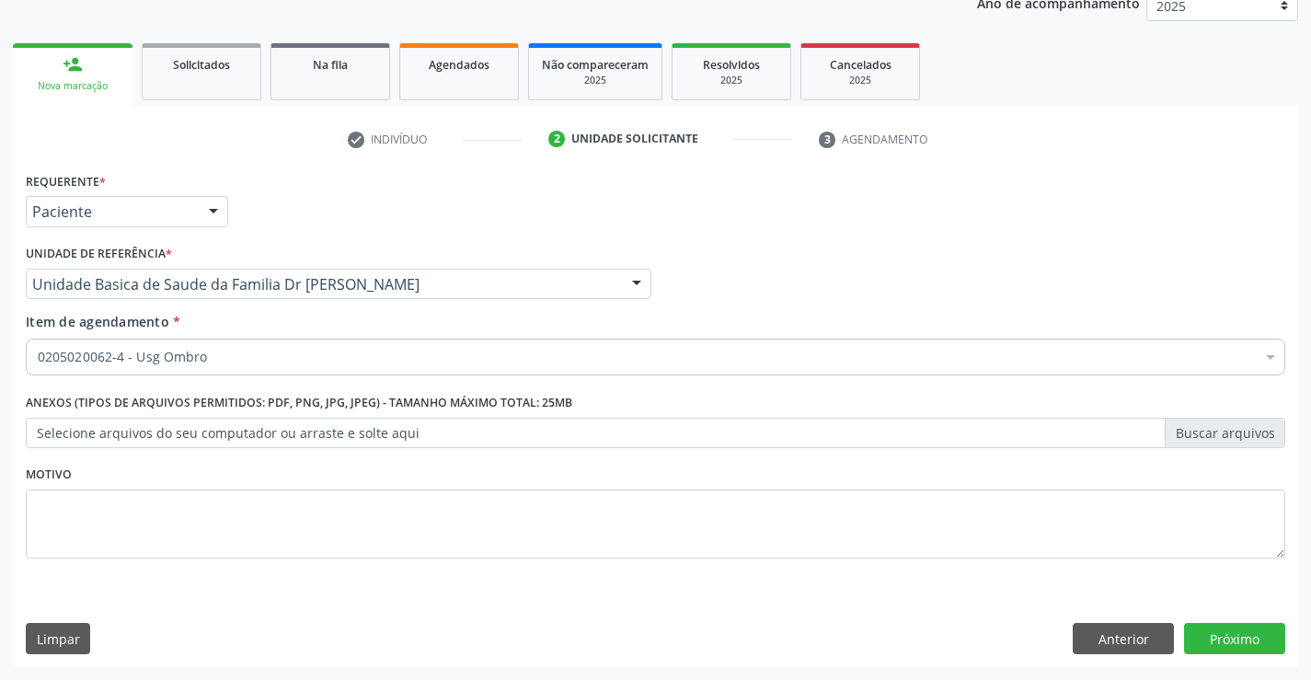
scroll to position [0, 0]
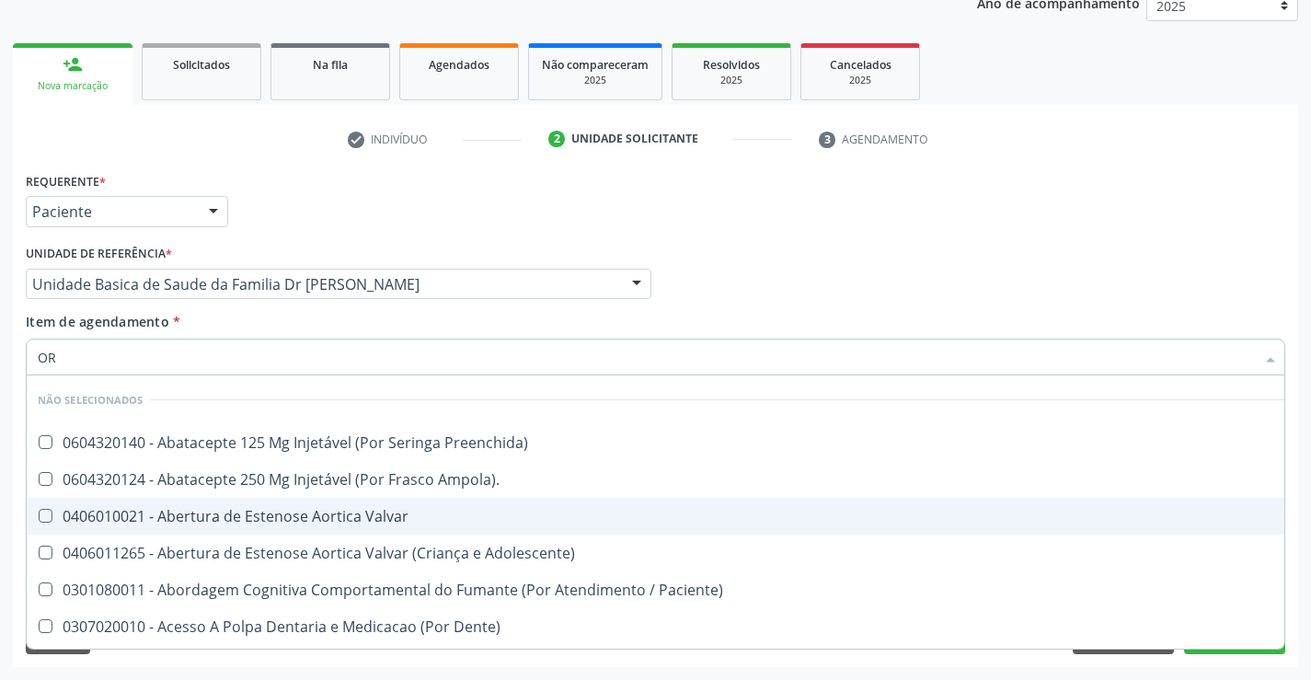
type input "ORT"
checkbox Preenchida\) "false"
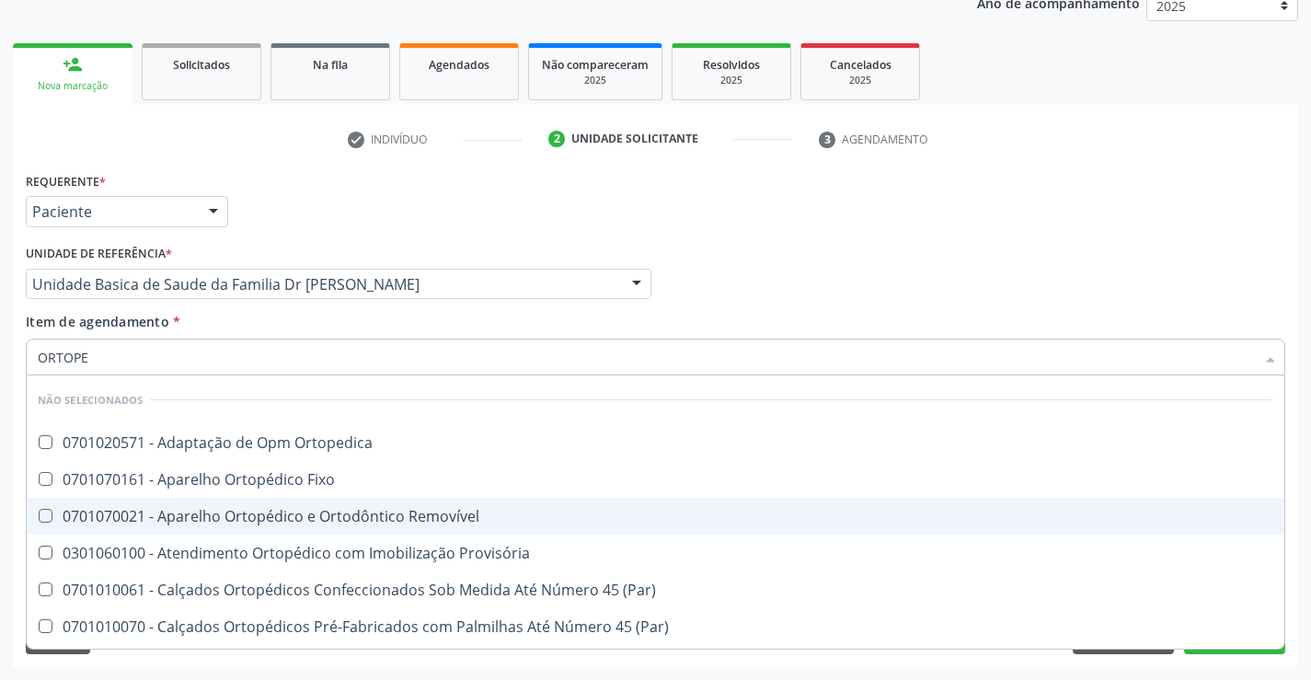
type input "ORTOPED"
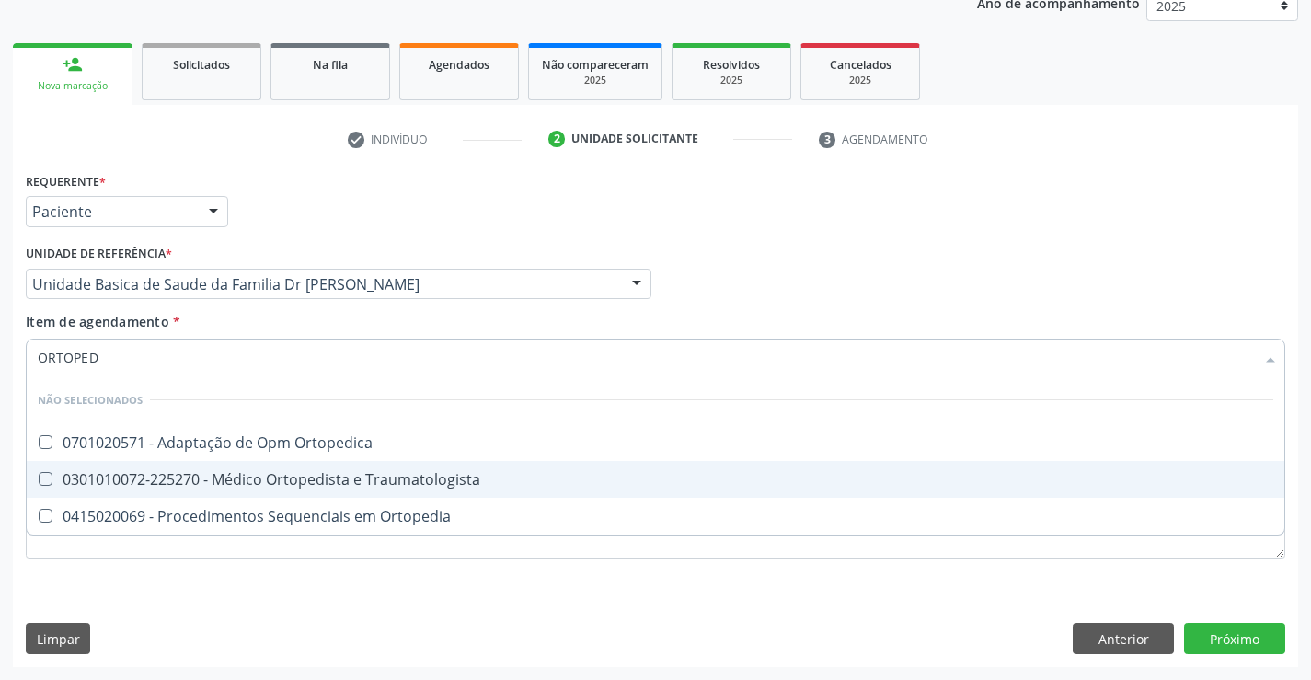
drag, startPoint x: 266, startPoint y: 478, endPoint x: 438, endPoint y: 424, distance: 180.4
click at [272, 476] on div "0301010072-225270 - Médico Ortopedista e Traumatologista" at bounding box center [655, 479] width 1235 height 15
checkbox Traumatologista "true"
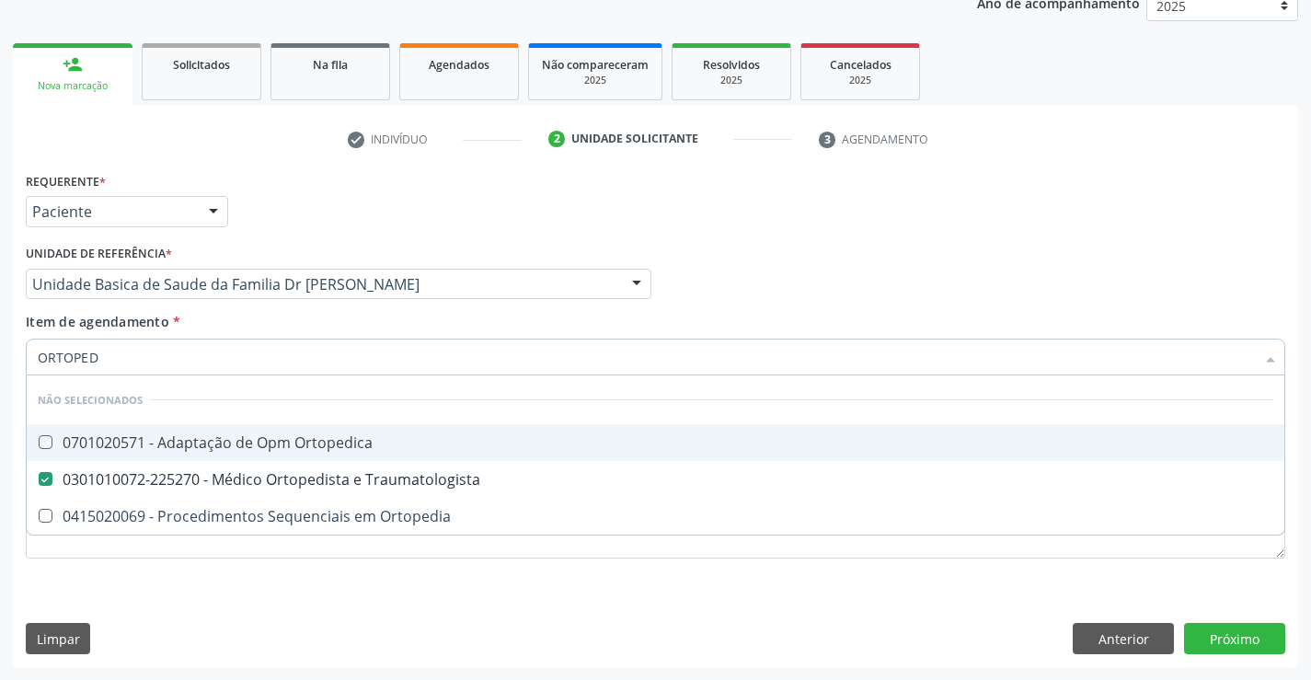
click at [602, 327] on div "Item de agendamento * ORTOPED Desfazer seleção Não selecionados 0701020571 - Ad…" at bounding box center [655, 341] width 1259 height 58
checkbox Ortopedica "true"
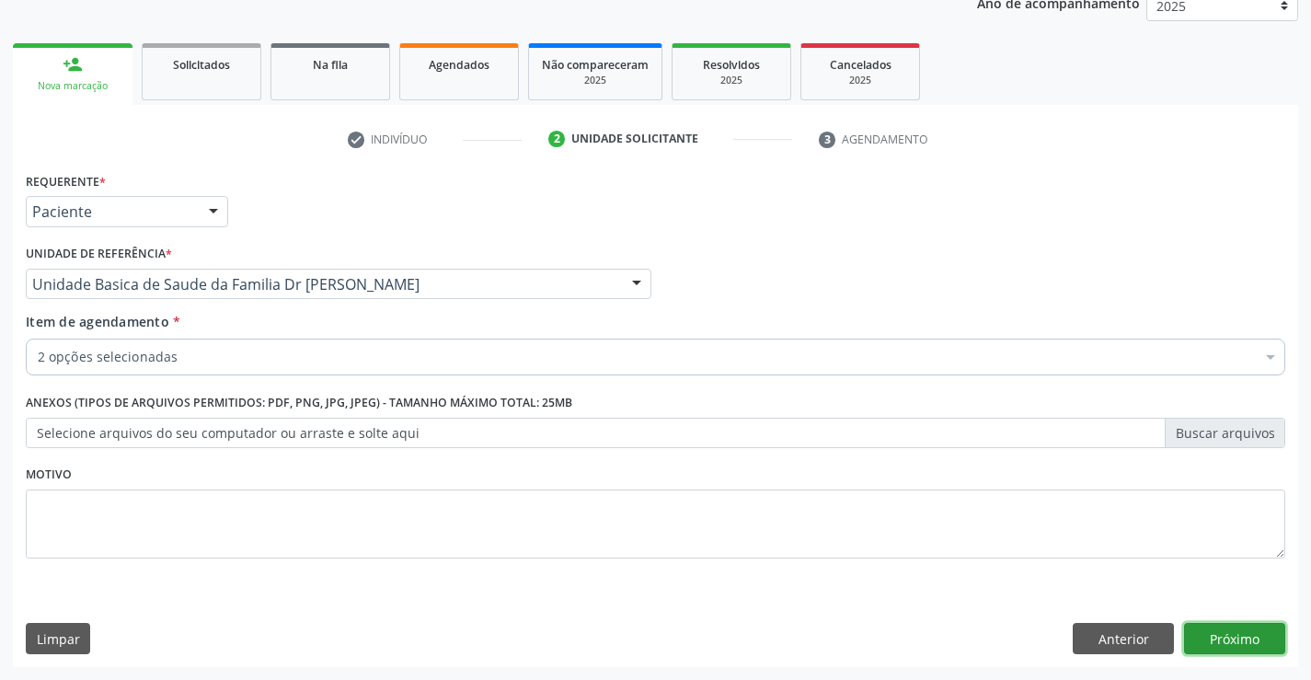
click at [1254, 625] on button "Próximo" at bounding box center [1234, 638] width 101 height 31
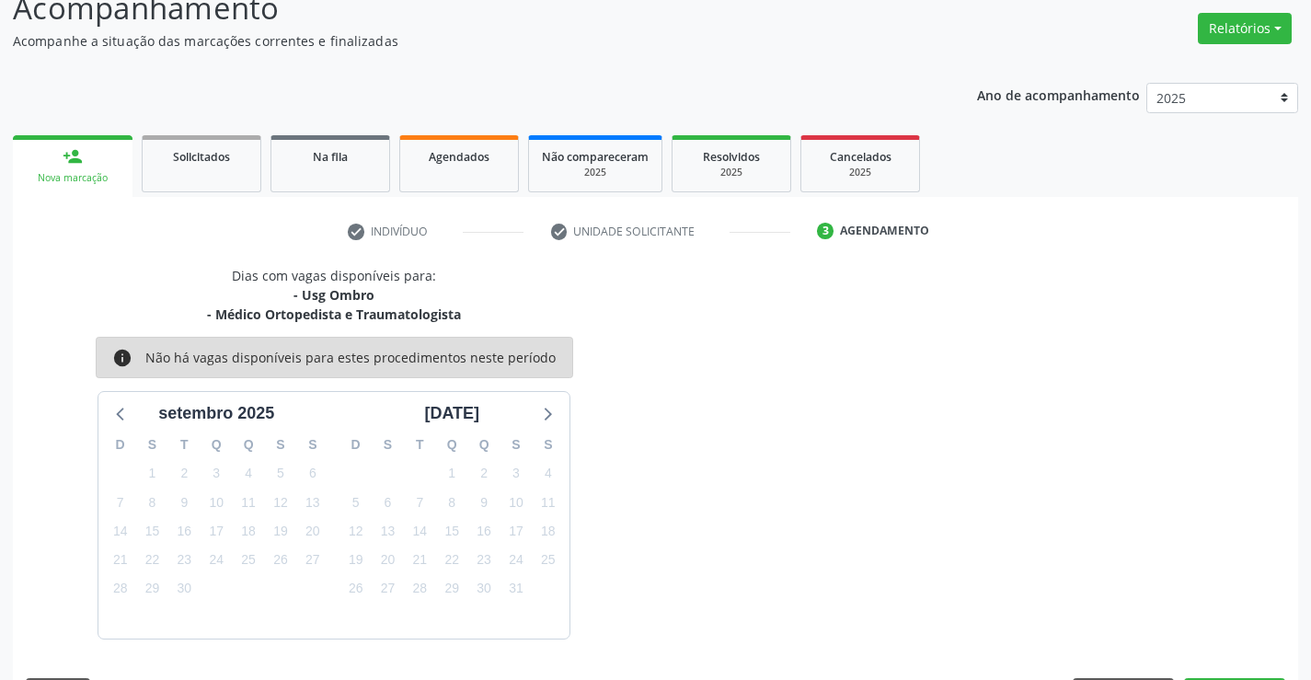
scroll to position [194, 0]
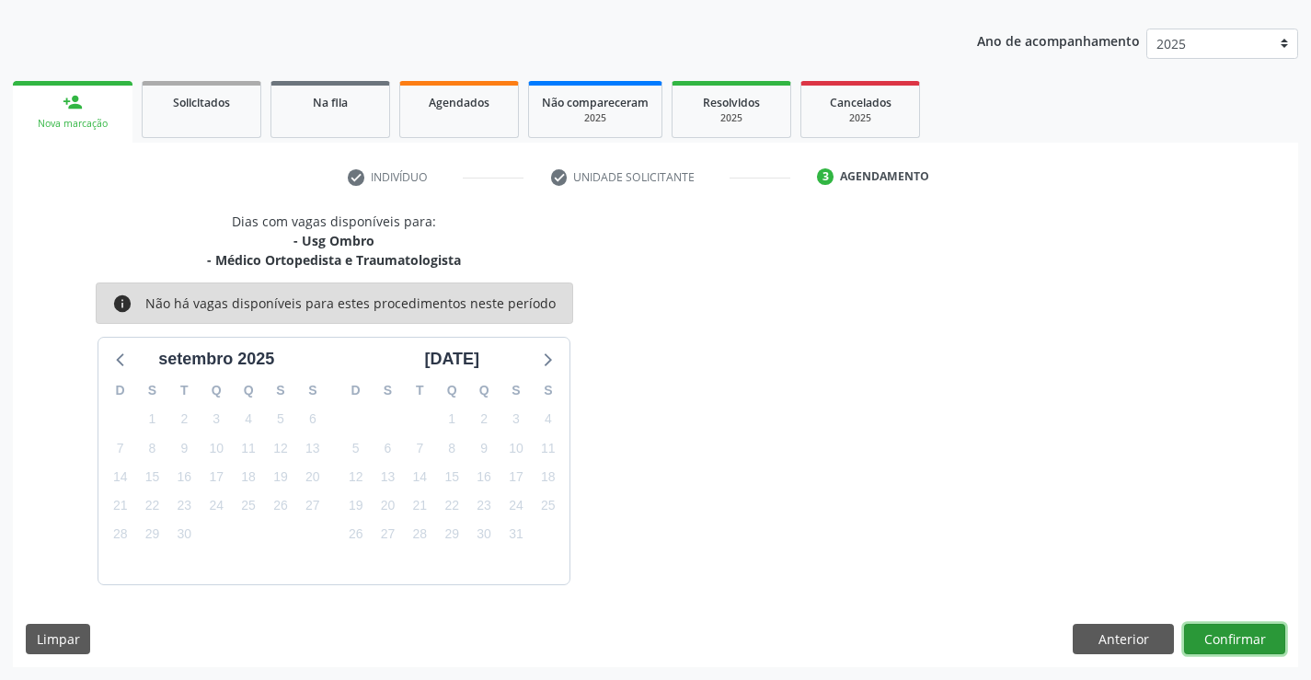
click at [1231, 633] on button "Confirmar" at bounding box center [1234, 639] width 101 height 31
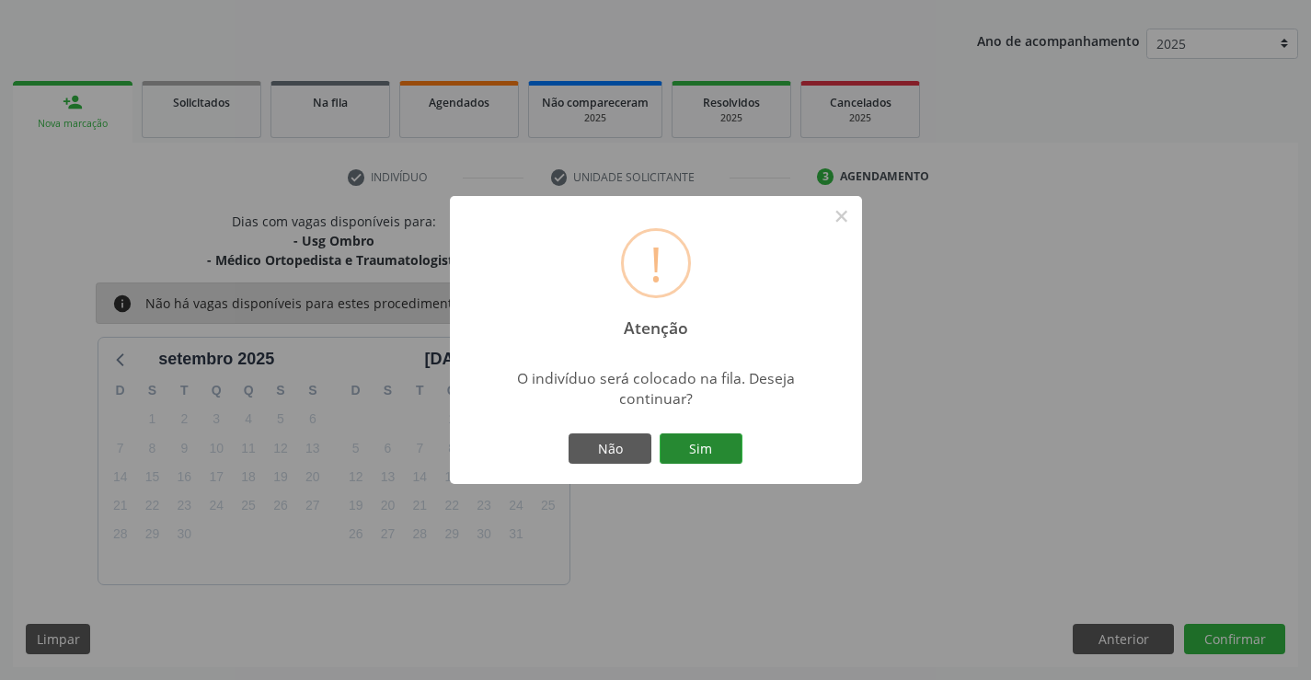
click at [694, 438] on button "Sim" at bounding box center [700, 448] width 83 height 31
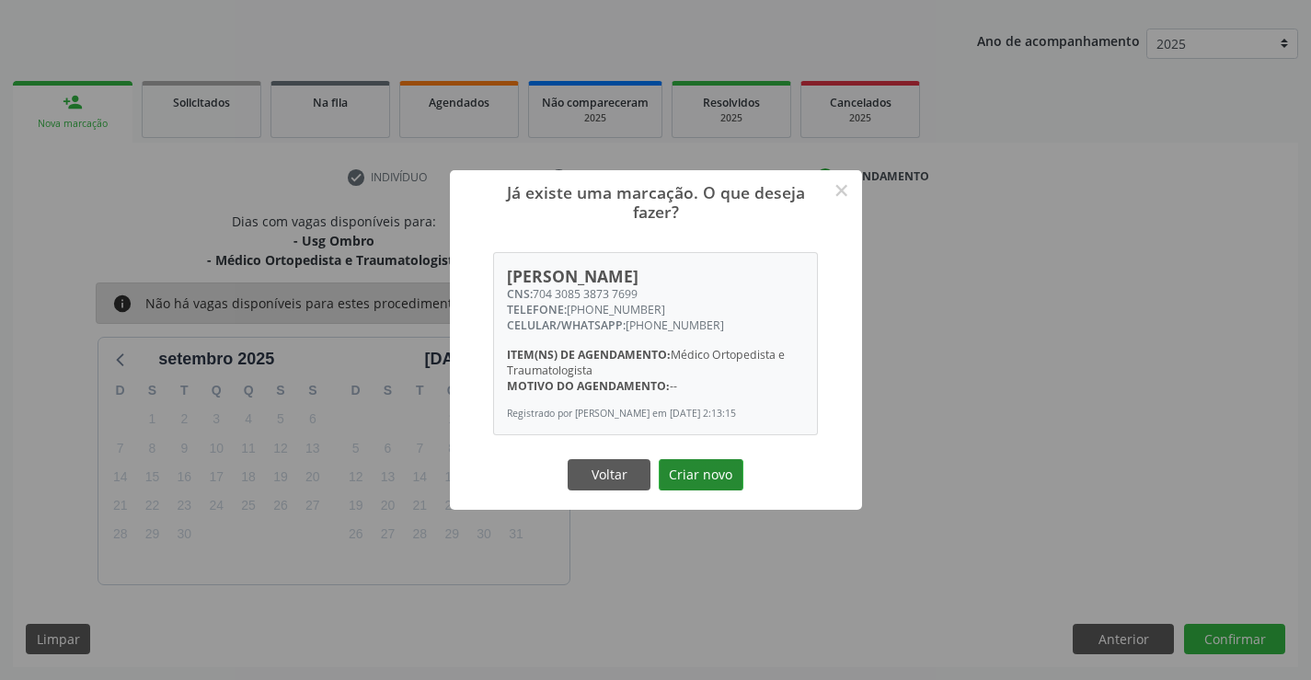
click at [703, 478] on button "Criar novo" at bounding box center [701, 474] width 85 height 31
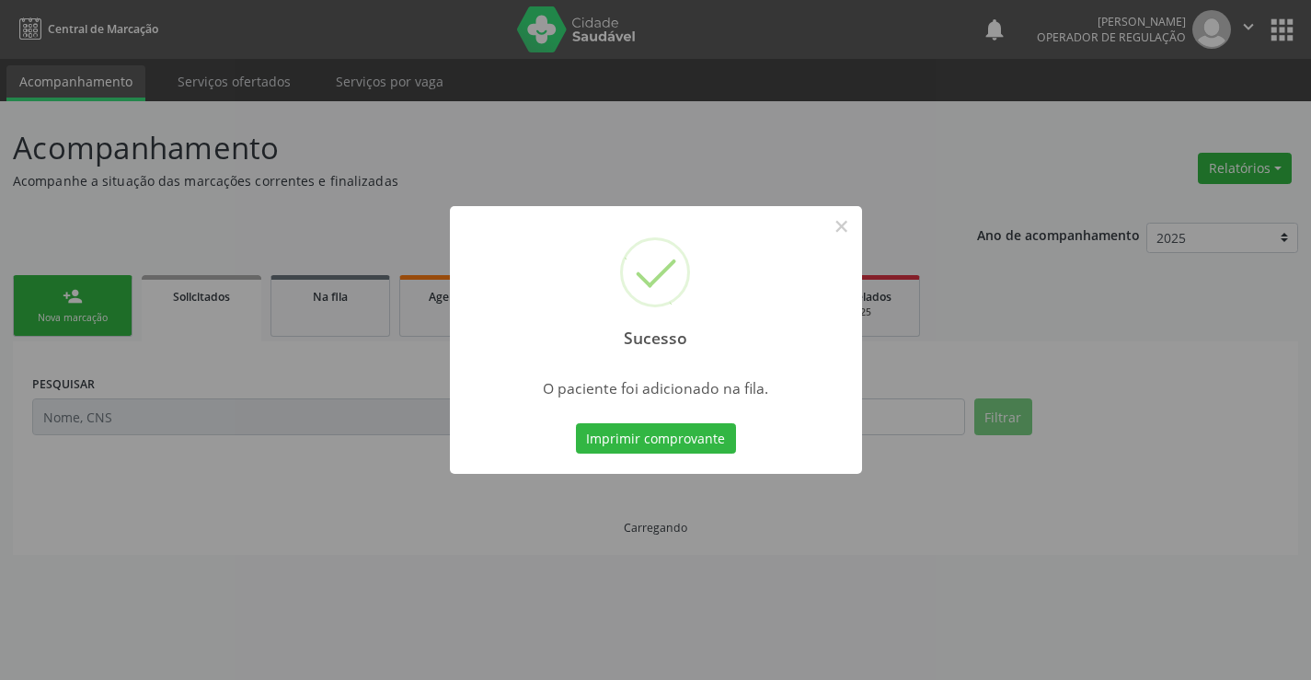
scroll to position [0, 0]
click at [668, 437] on button "Imprimir comprovante" at bounding box center [656, 438] width 160 height 31
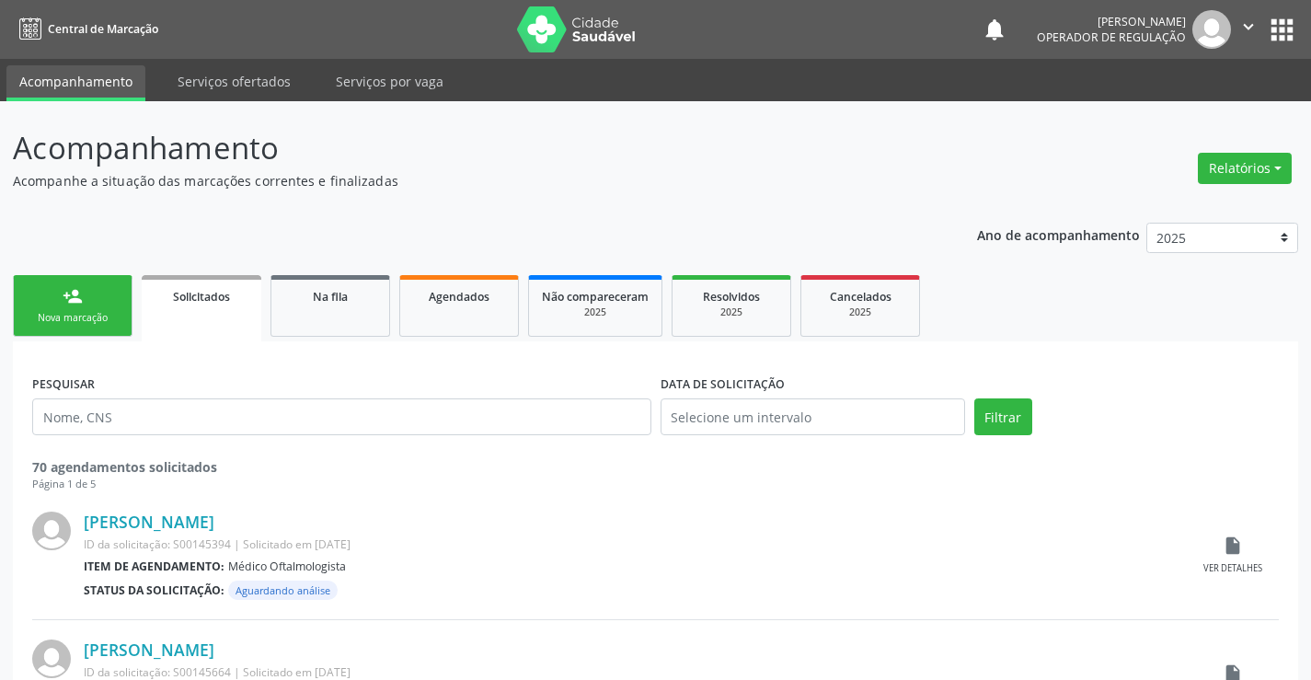
click at [69, 311] on div "Nova marcação" at bounding box center [73, 318] width 92 height 14
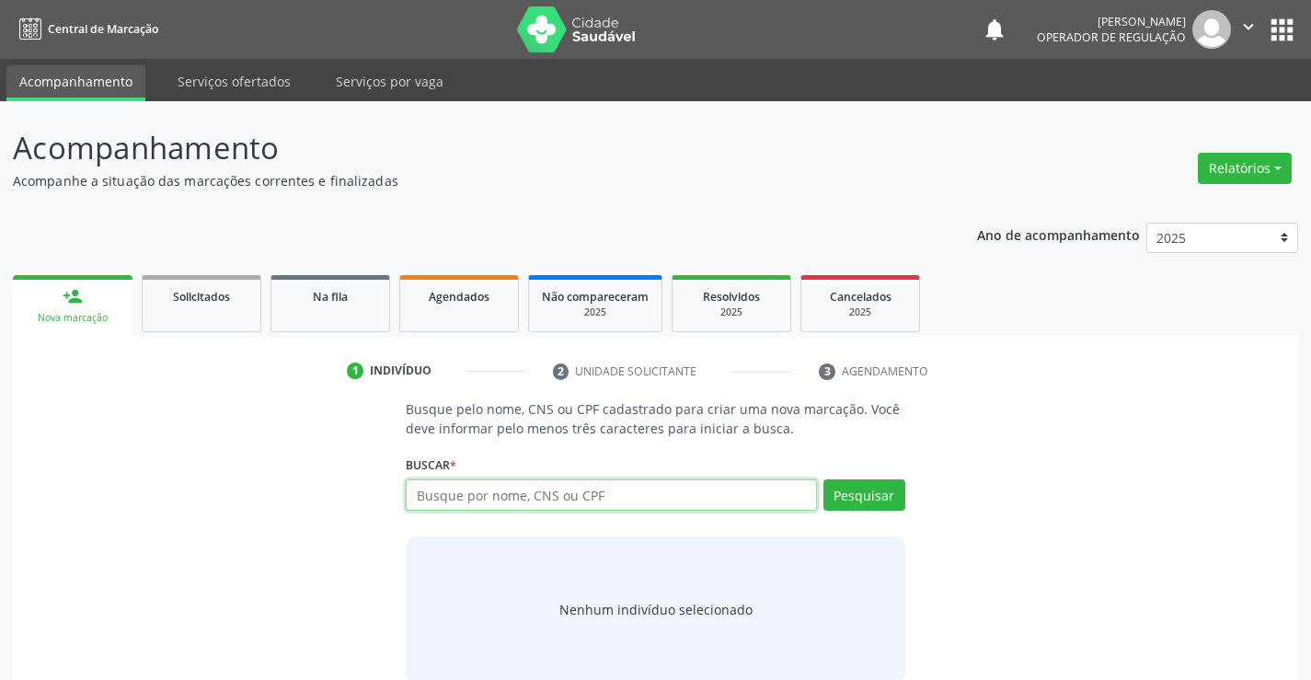
click at [510, 491] on input "text" at bounding box center [611, 494] width 410 height 31
type input "706205119476641"
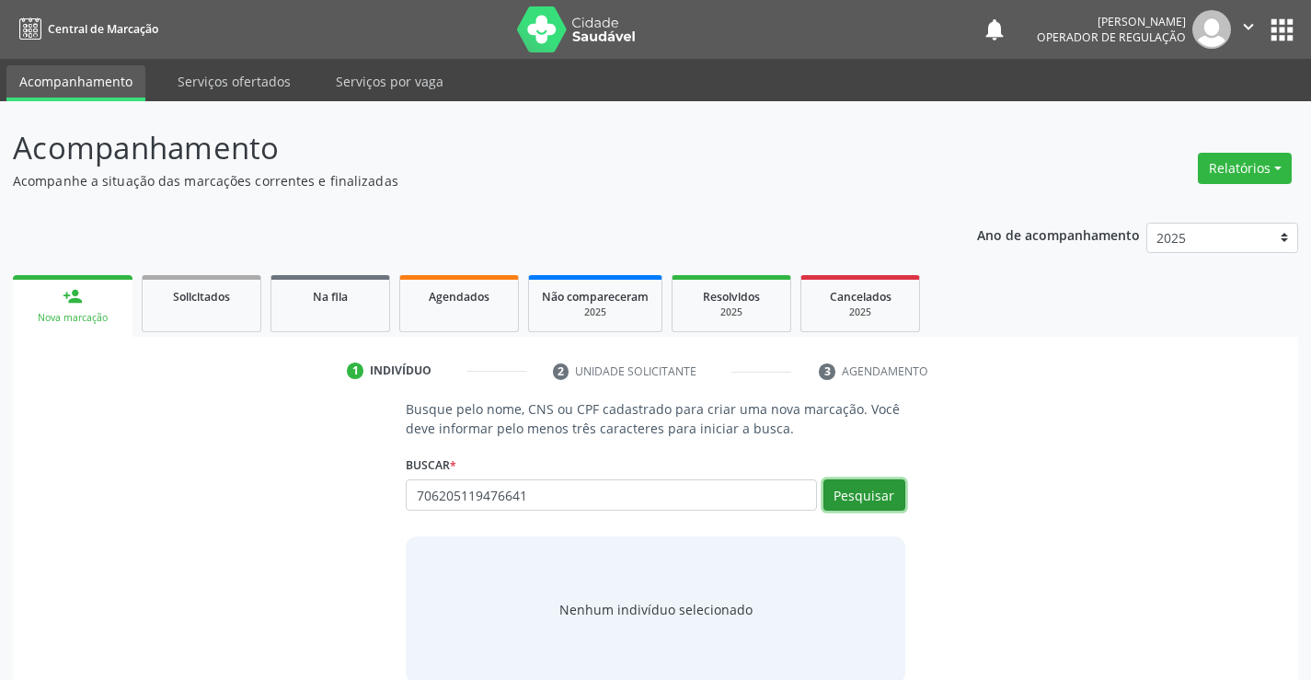
click at [843, 493] on button "Pesquisar" at bounding box center [864, 494] width 82 height 31
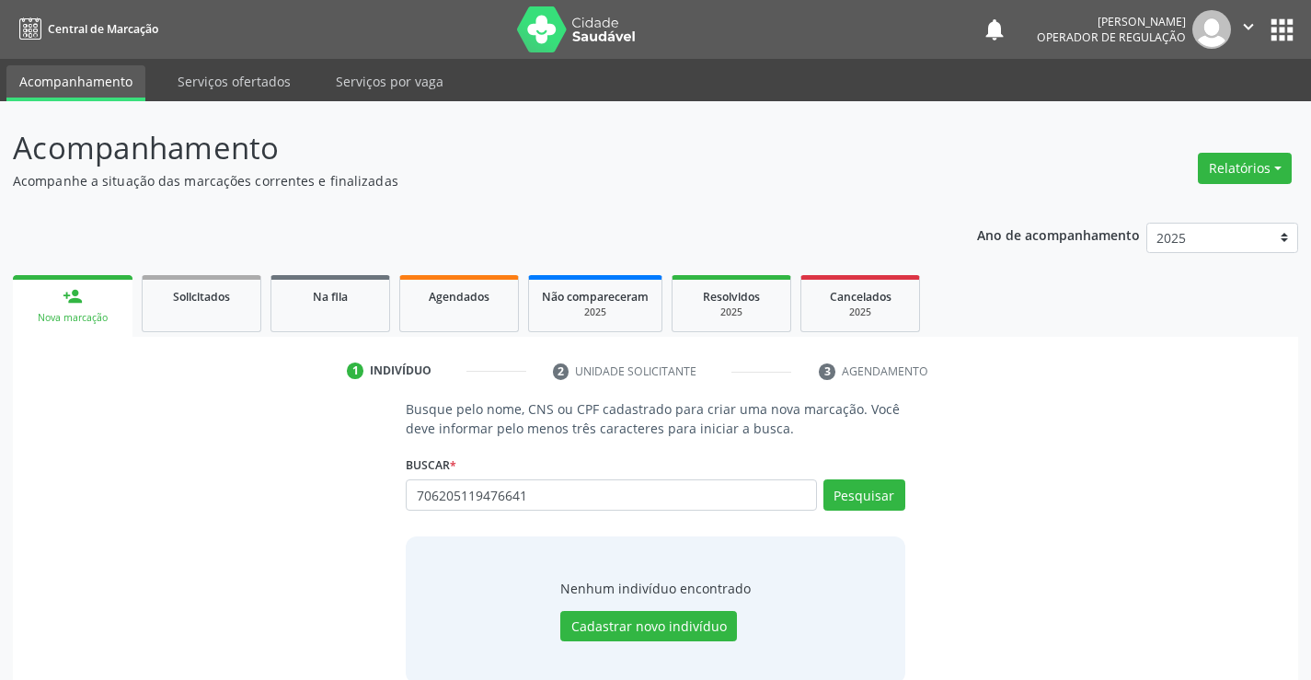
click at [544, 484] on div "706205119476641 Busque por nome, CNS ou CPF Nenhum resultado encontrado para: "…" at bounding box center [655, 501] width 499 height 44
click at [579, 500] on input "706205119476641" at bounding box center [611, 494] width 410 height 31
type input "7"
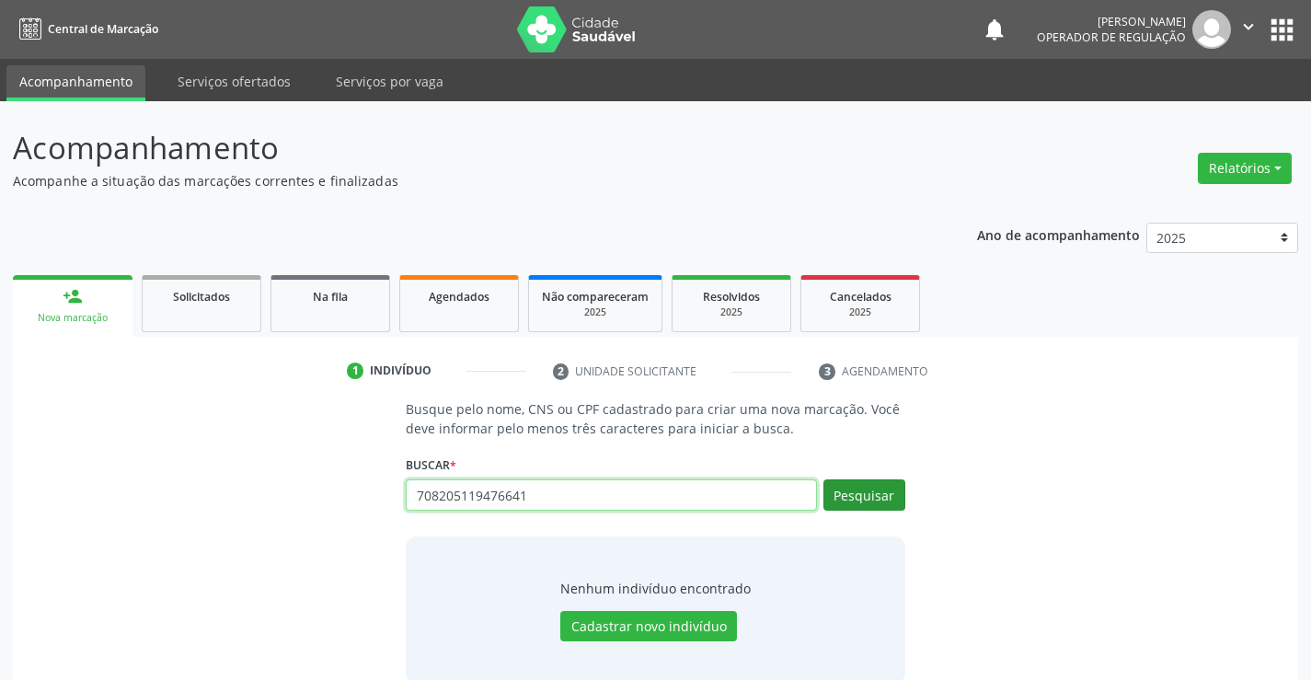
type input "708205119476641"
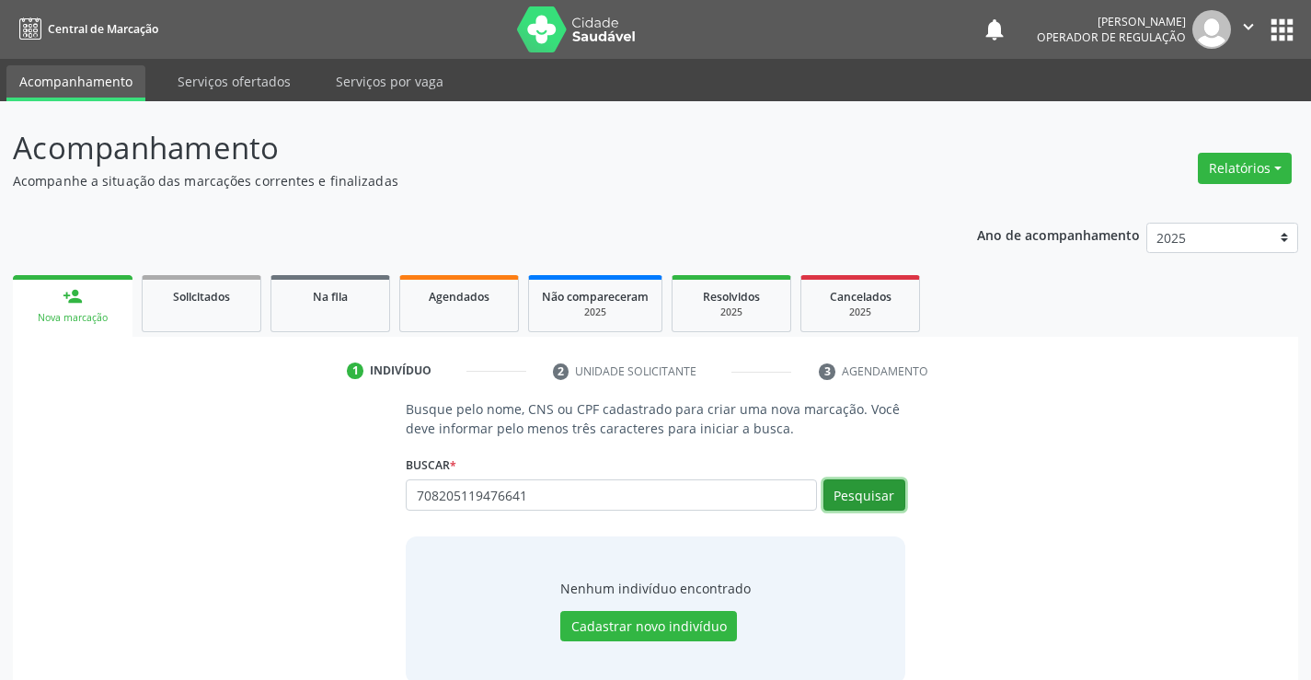
click at [871, 497] on button "Pesquisar" at bounding box center [864, 494] width 82 height 31
type input "708205119476641"
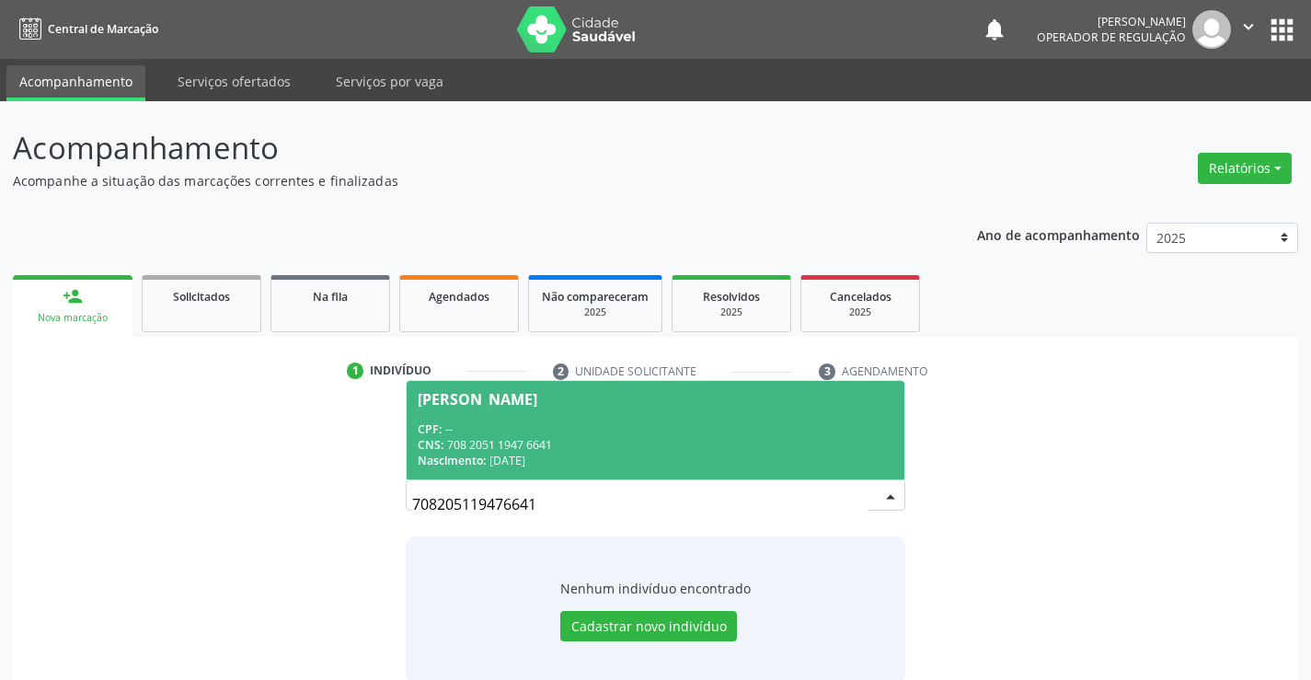
click at [514, 407] on span "[PERSON_NAME] CPF: -- CNS: 708 2051 1947 6641 Nascimento: 1[DATE]" at bounding box center [655, 430] width 497 height 98
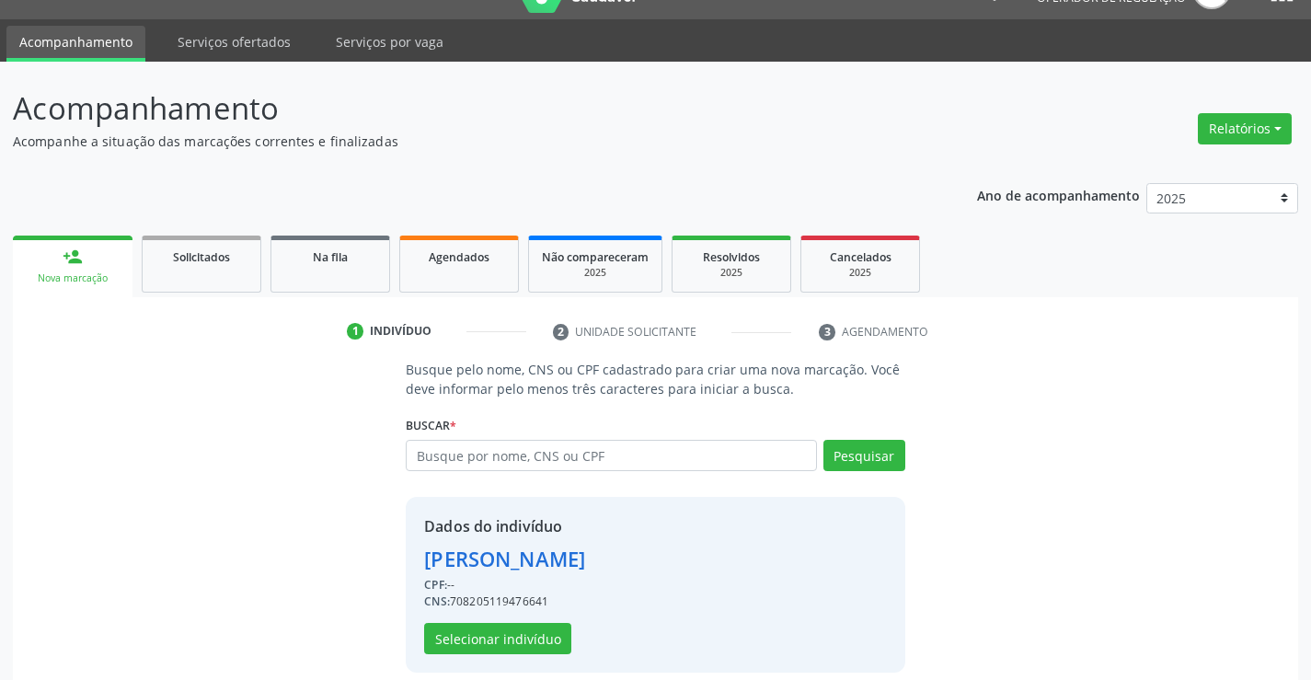
scroll to position [58, 0]
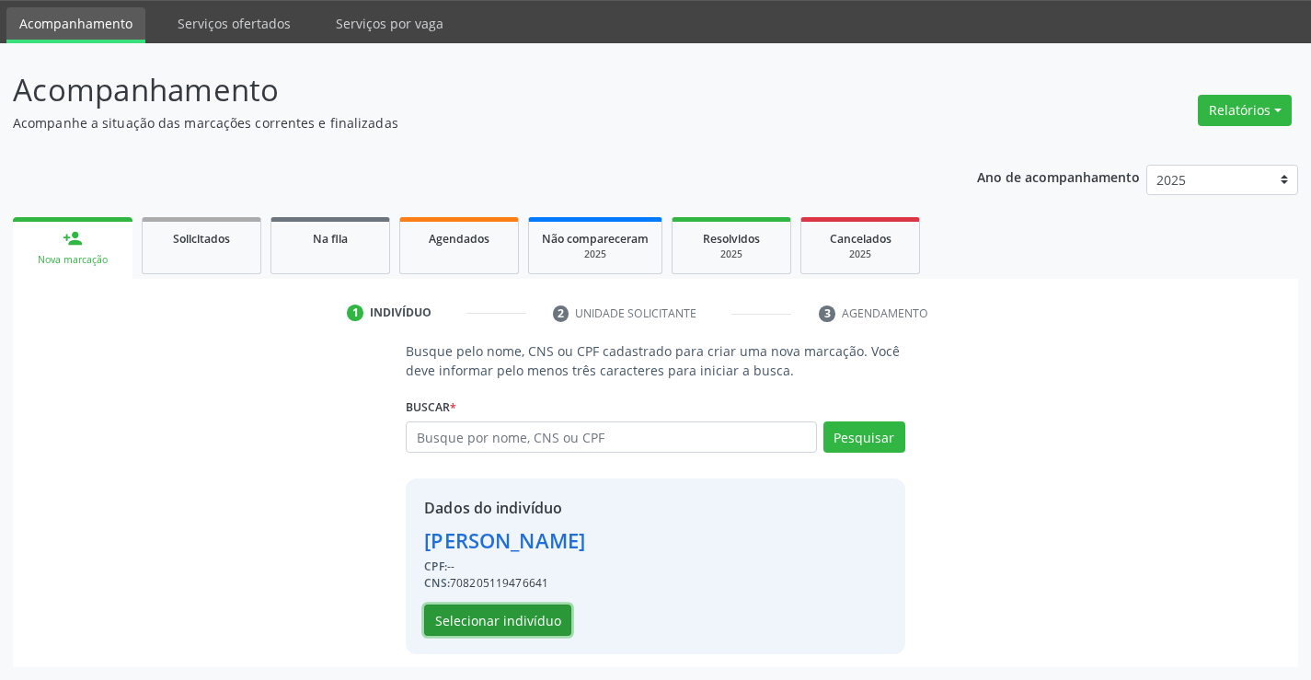
click at [487, 615] on button "Selecionar indivíduo" at bounding box center [497, 619] width 147 height 31
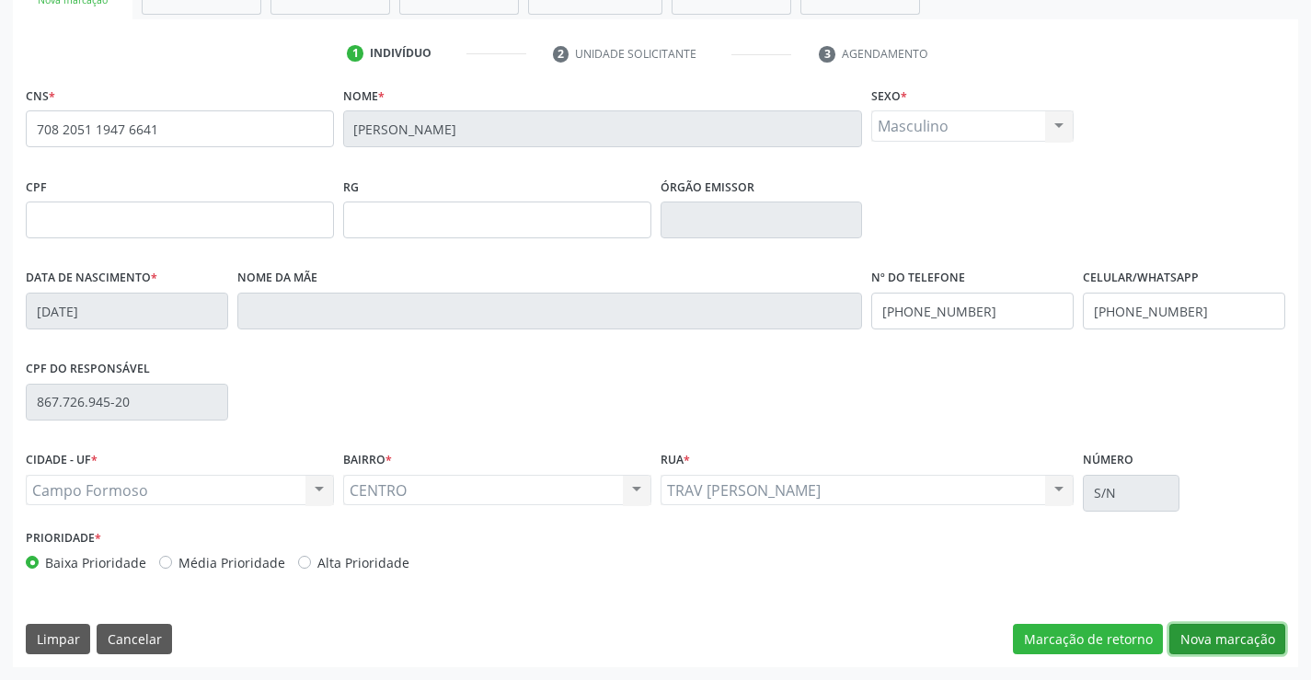
click at [1186, 634] on button "Nova marcação" at bounding box center [1227, 639] width 116 height 31
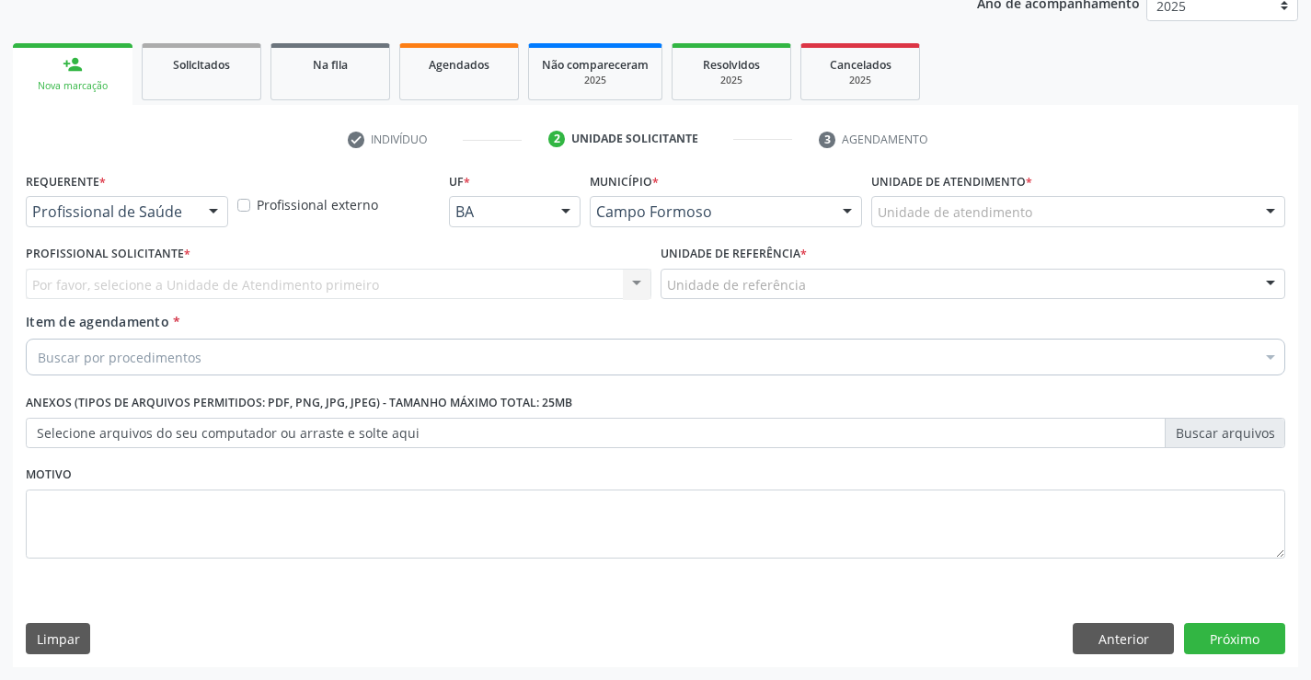
scroll to position [232, 0]
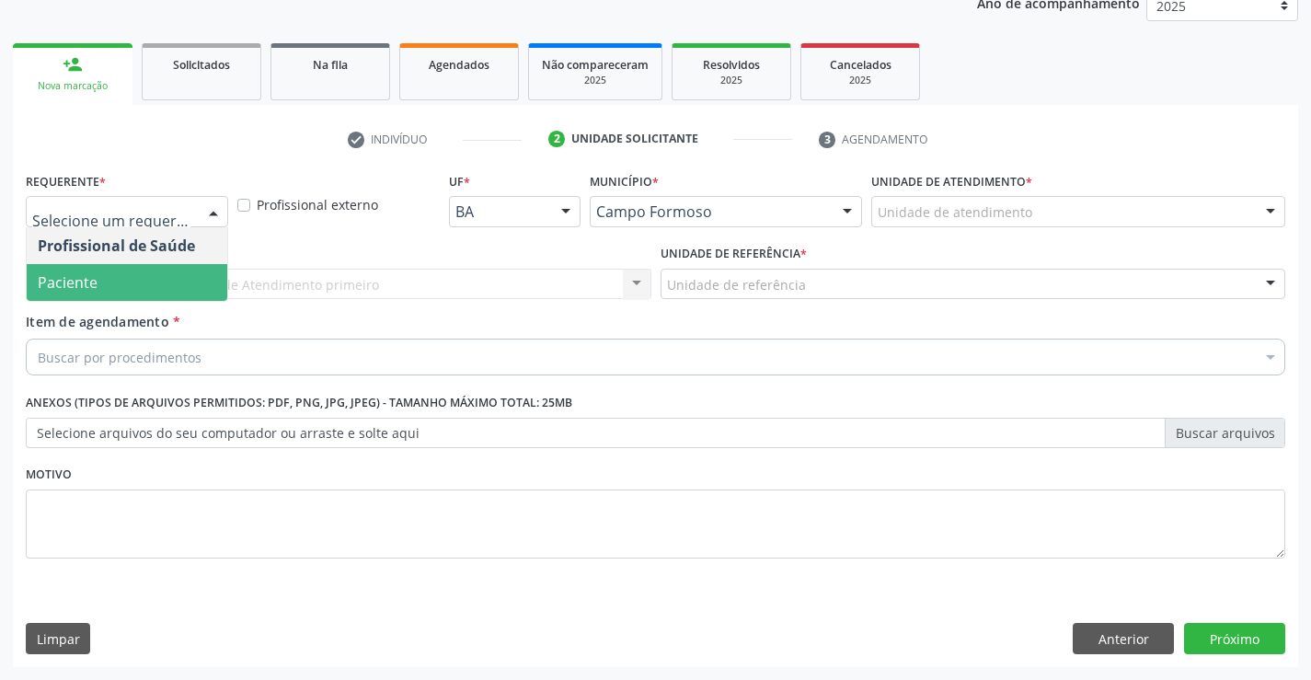
click at [93, 269] on span "Paciente" at bounding box center [127, 282] width 201 height 37
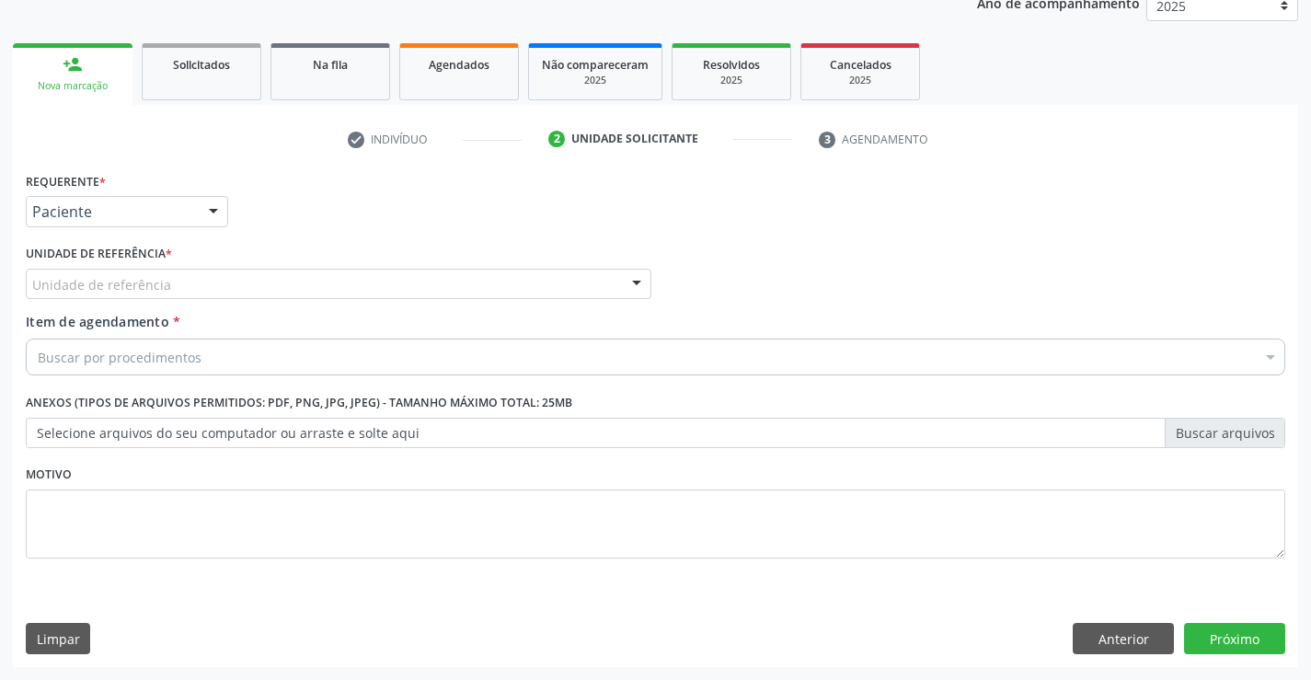
click at [320, 277] on div "Unidade de referência" at bounding box center [338, 284] width 625 height 31
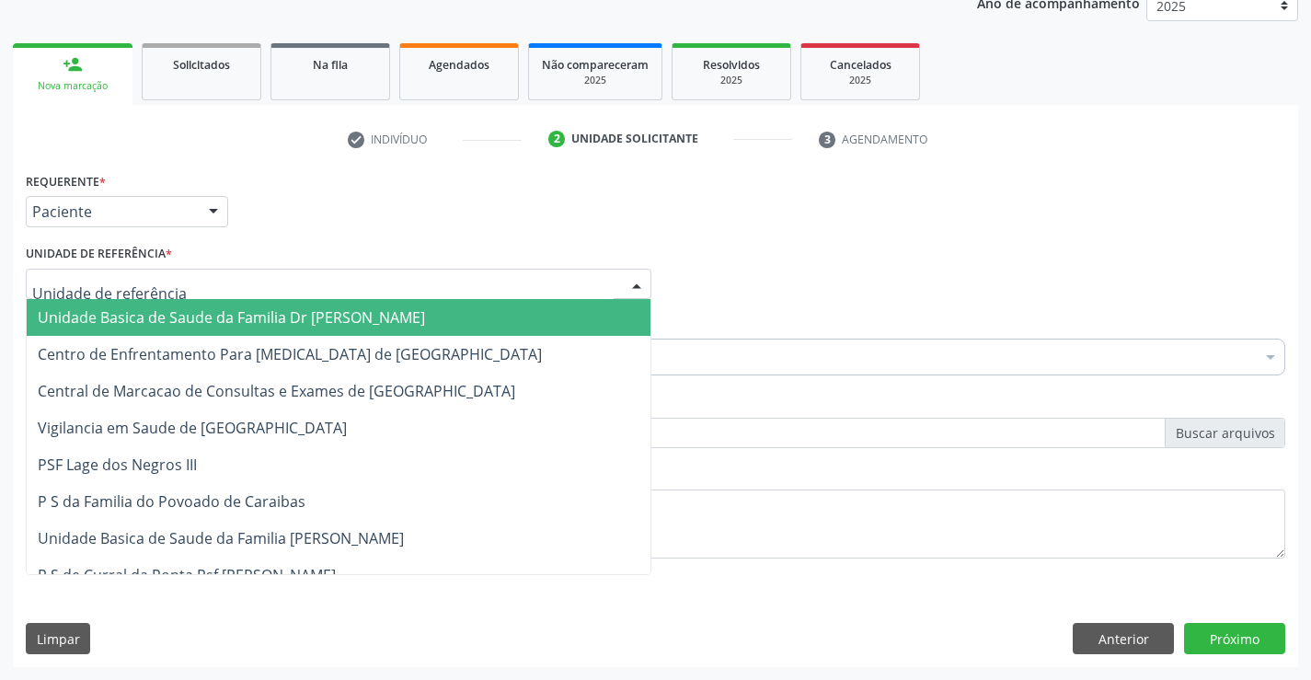
click at [245, 314] on span "Unidade Basica de Saude da Familia Dr [PERSON_NAME]" at bounding box center [231, 317] width 387 height 20
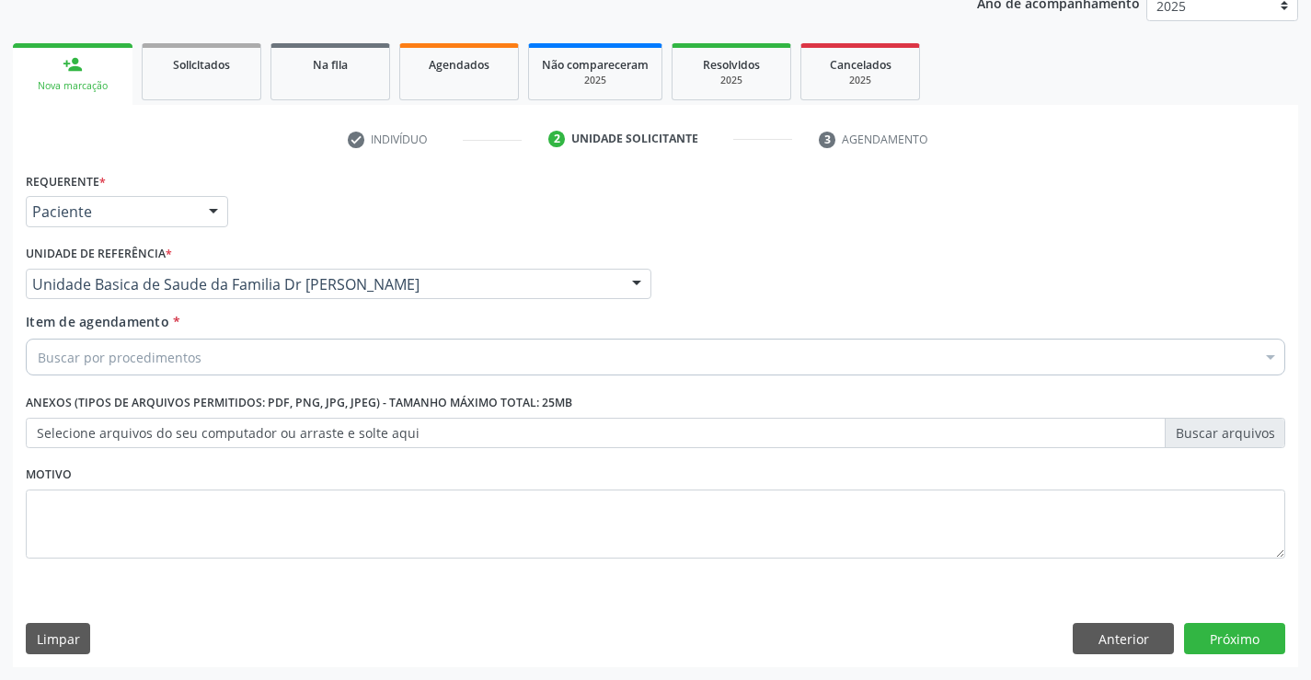
click at [258, 368] on div "Buscar por procedimentos" at bounding box center [655, 356] width 1259 height 37
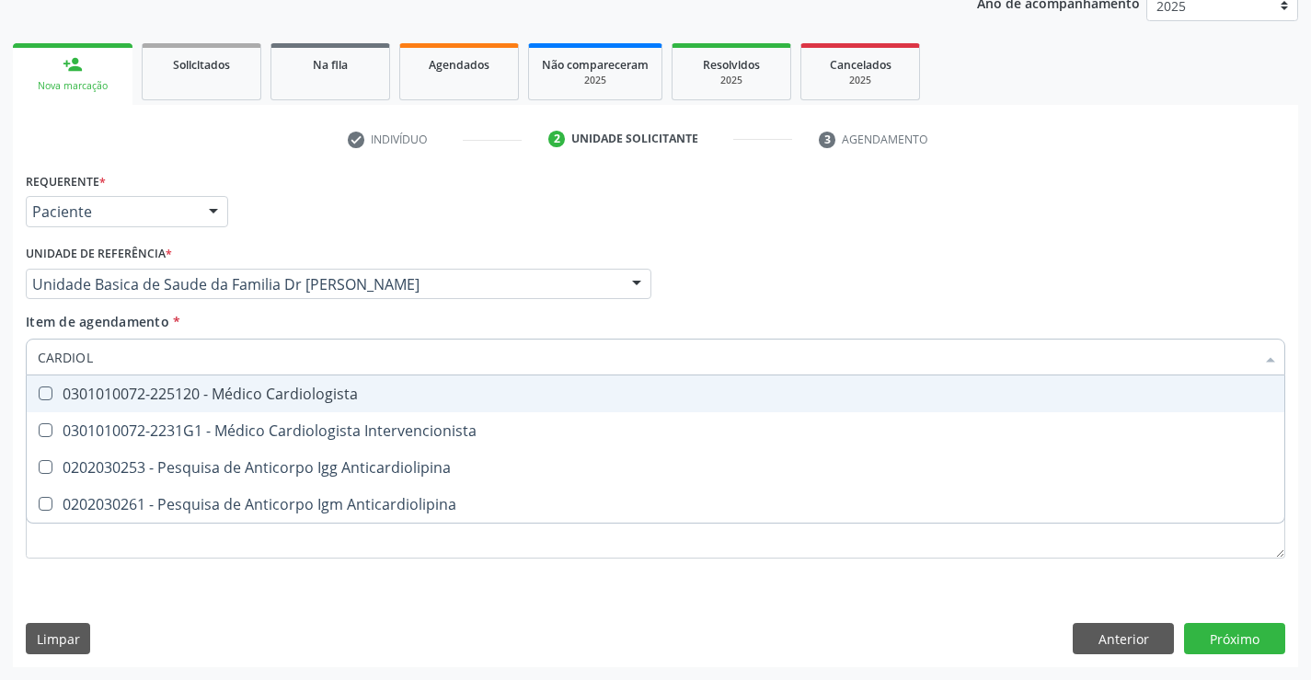
type input "CARDIOLO"
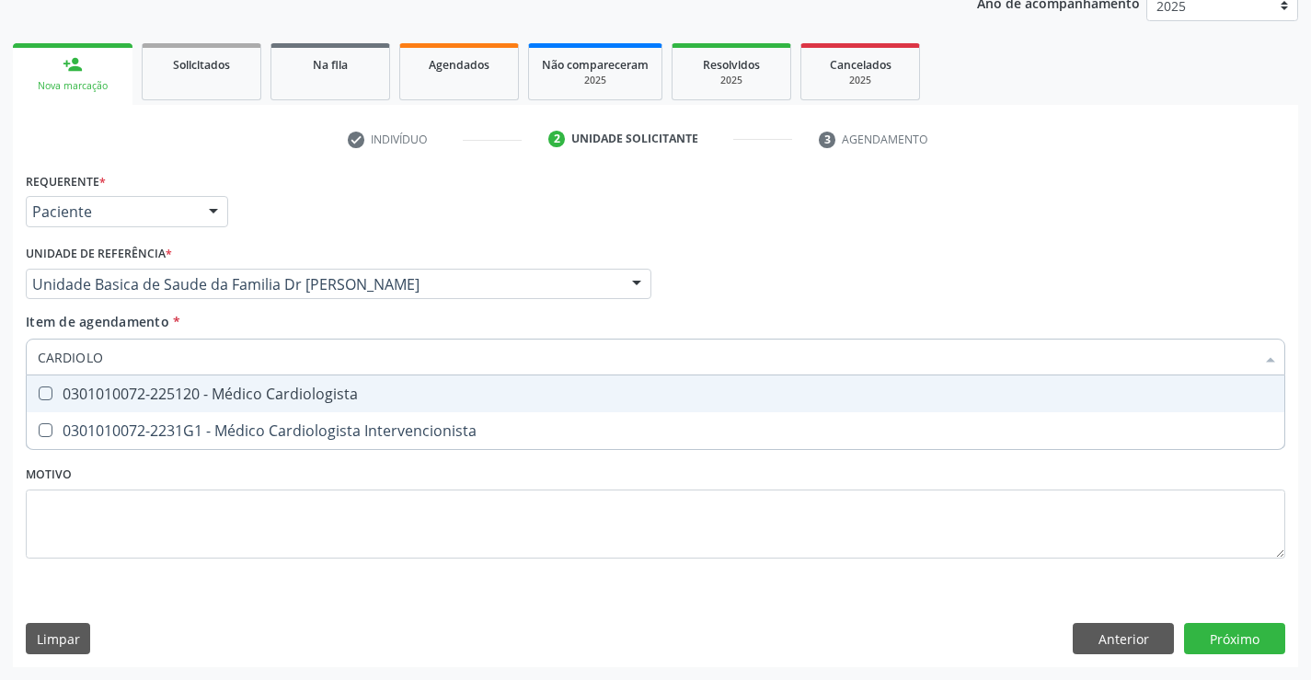
click at [297, 399] on div "0301010072-225120 - Médico Cardiologista" at bounding box center [655, 393] width 1235 height 15
checkbox Cardiologista "true"
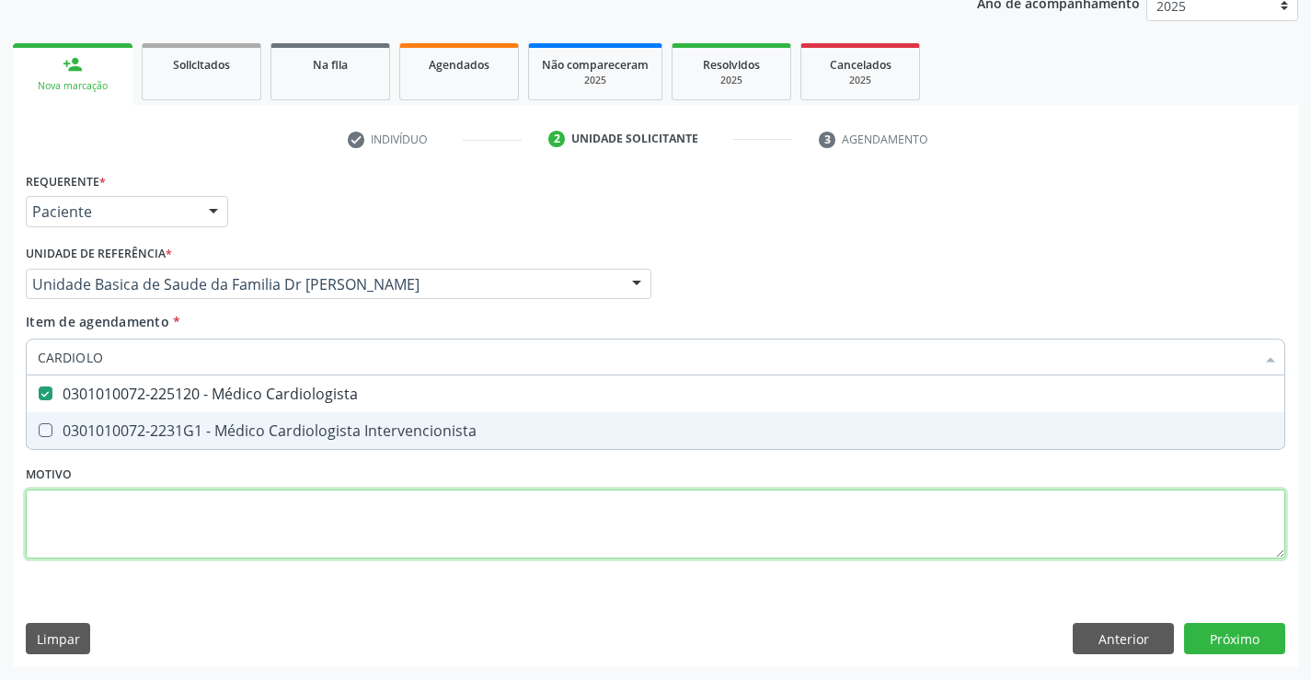
click at [396, 510] on div "Requerente * Paciente Profissional de Saúde Paciente Nenhum resultado encontrad…" at bounding box center [655, 375] width 1259 height 417
checkbox Intervencionista "true"
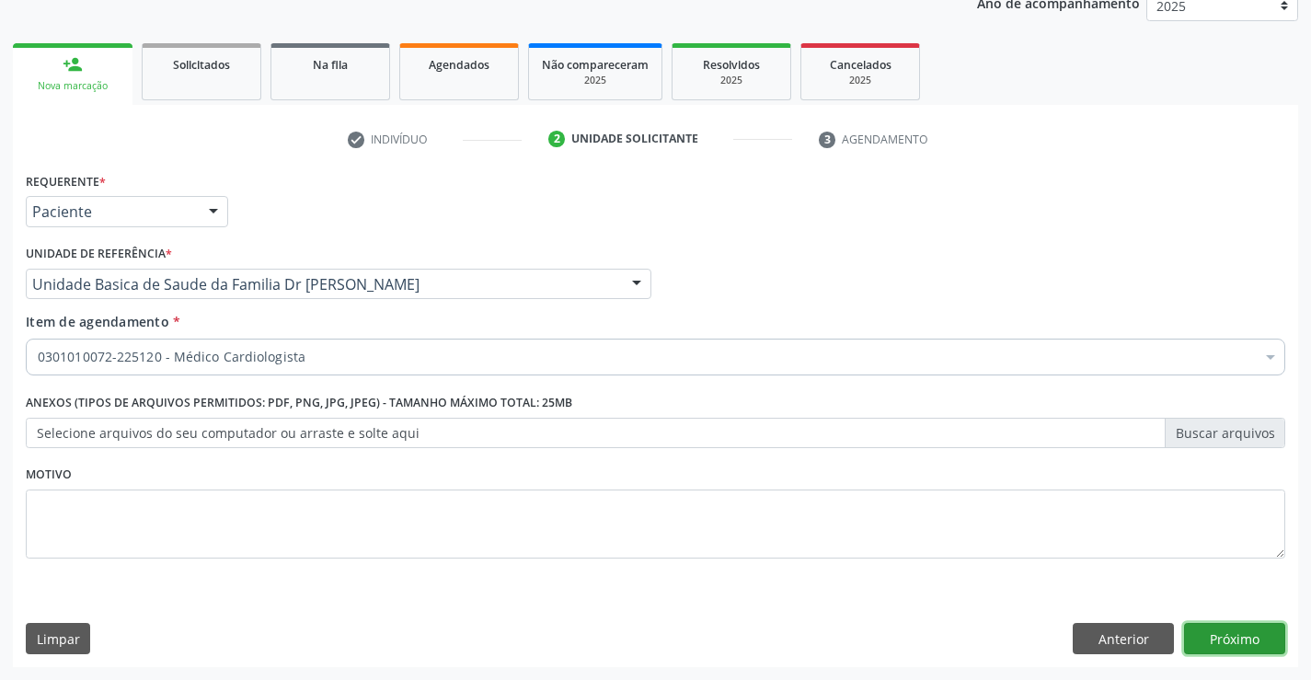
click at [1226, 638] on button "Próximo" at bounding box center [1234, 638] width 101 height 31
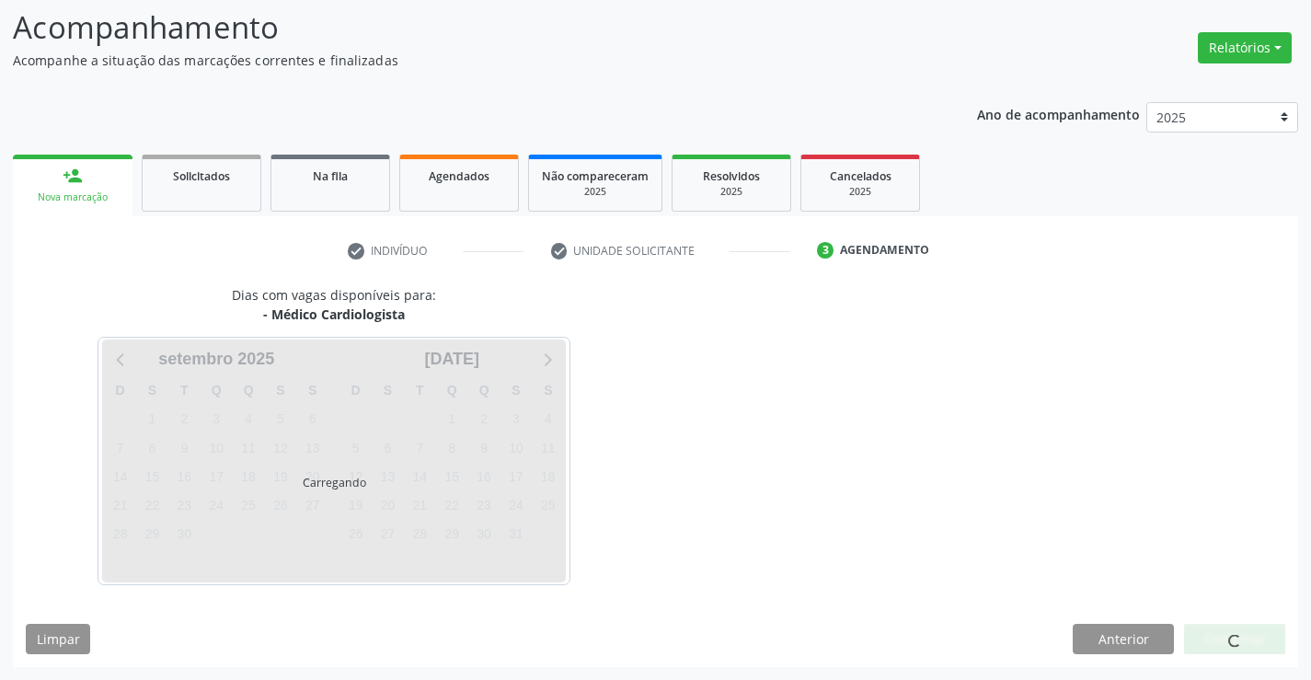
scroll to position [120, 0]
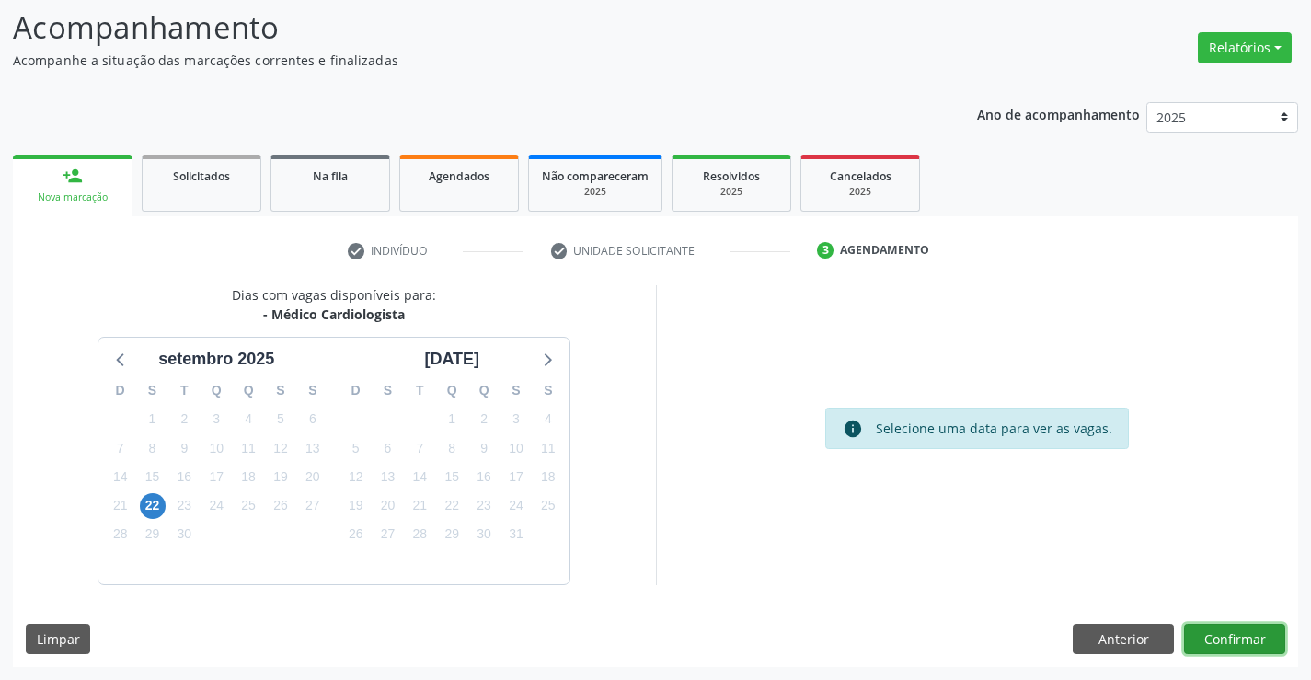
click at [1238, 636] on button "Confirmar" at bounding box center [1234, 639] width 101 height 31
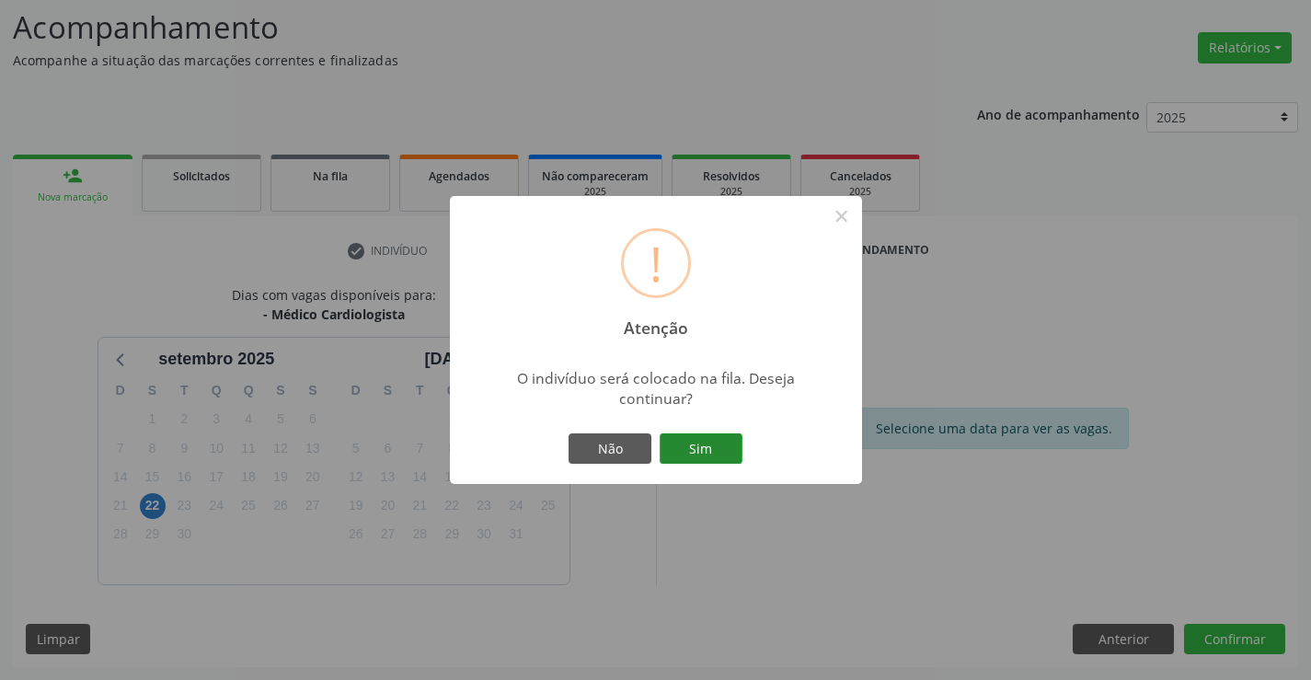
click at [716, 442] on button "Sim" at bounding box center [700, 448] width 83 height 31
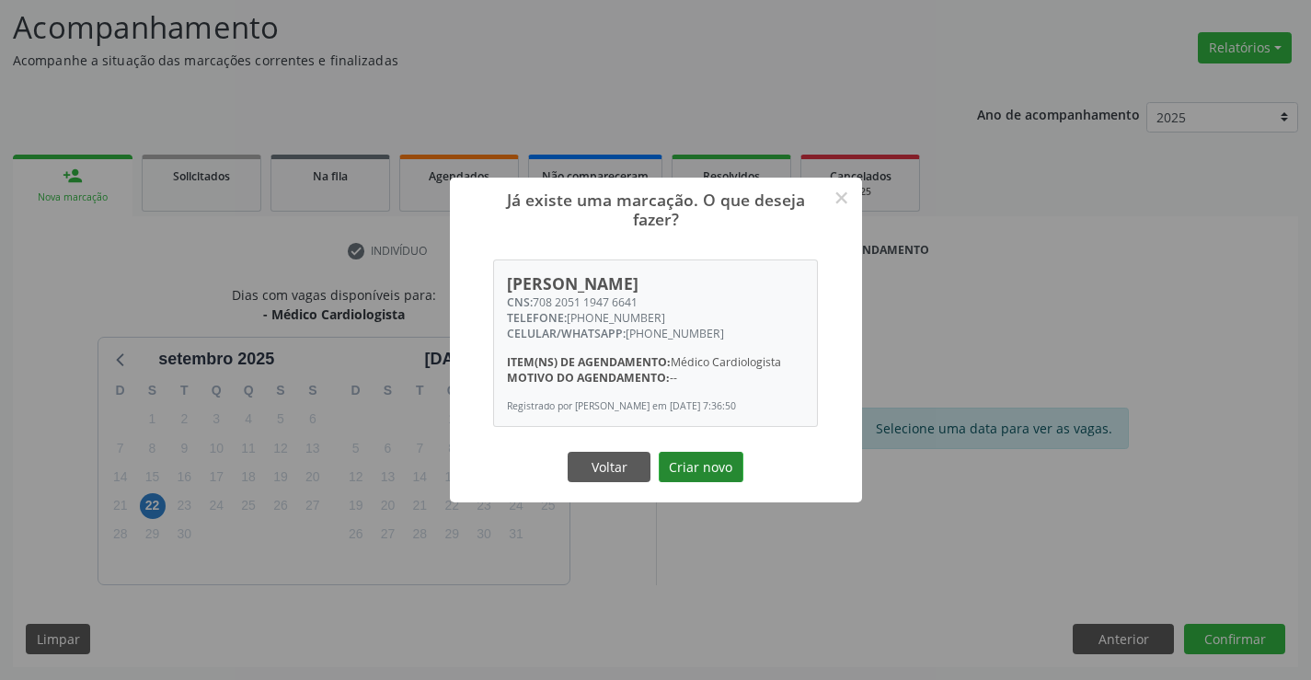
click at [704, 476] on button "Criar novo" at bounding box center [701, 467] width 85 height 31
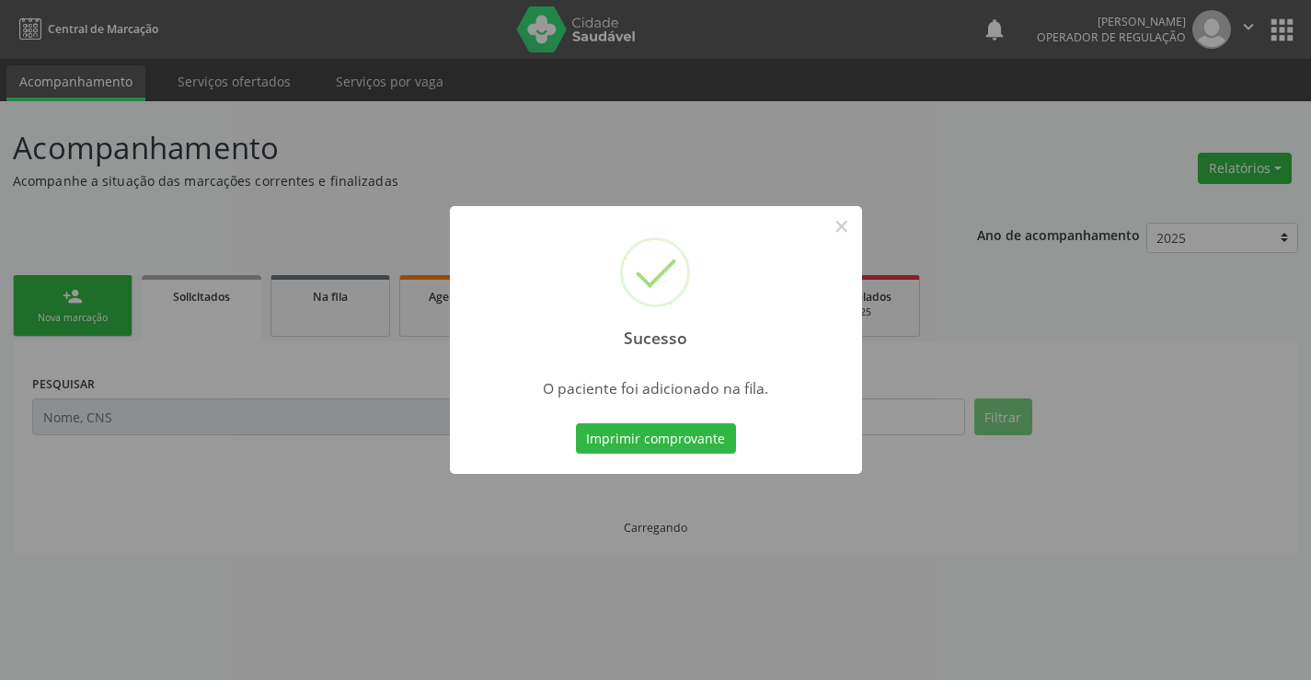
scroll to position [0, 0]
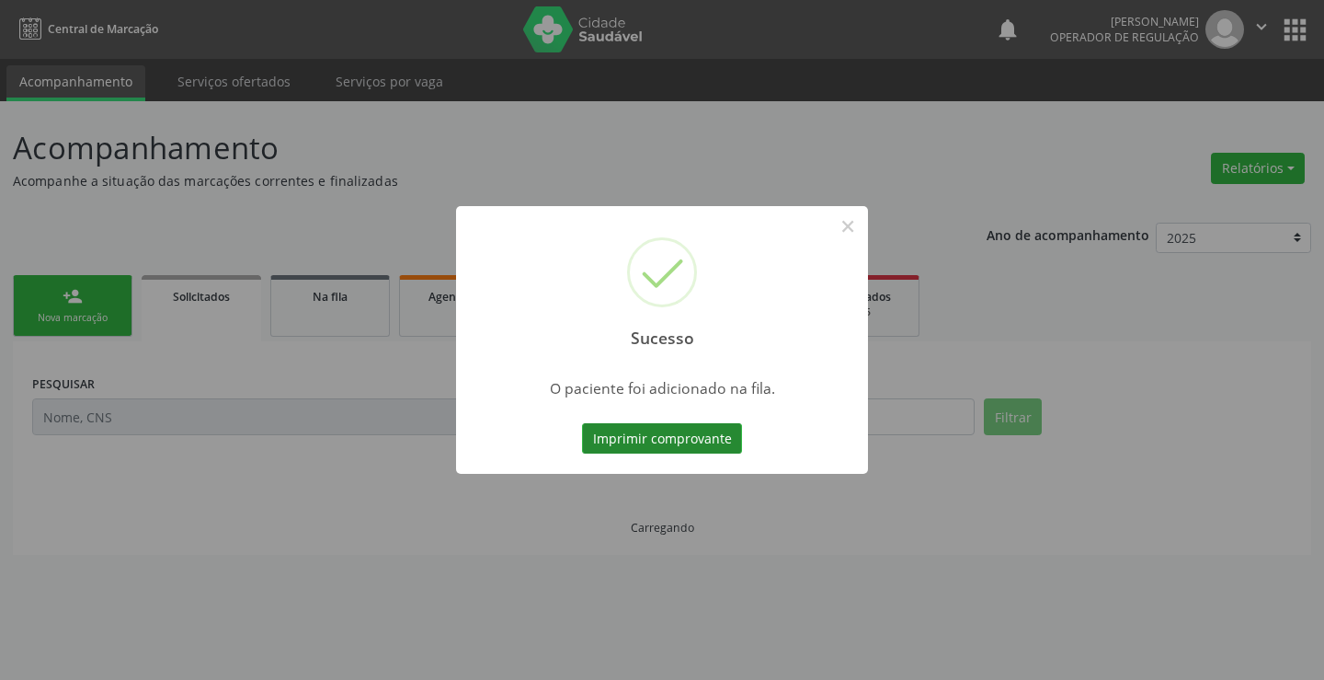
click at [682, 434] on button "Imprimir comprovante" at bounding box center [662, 438] width 160 height 31
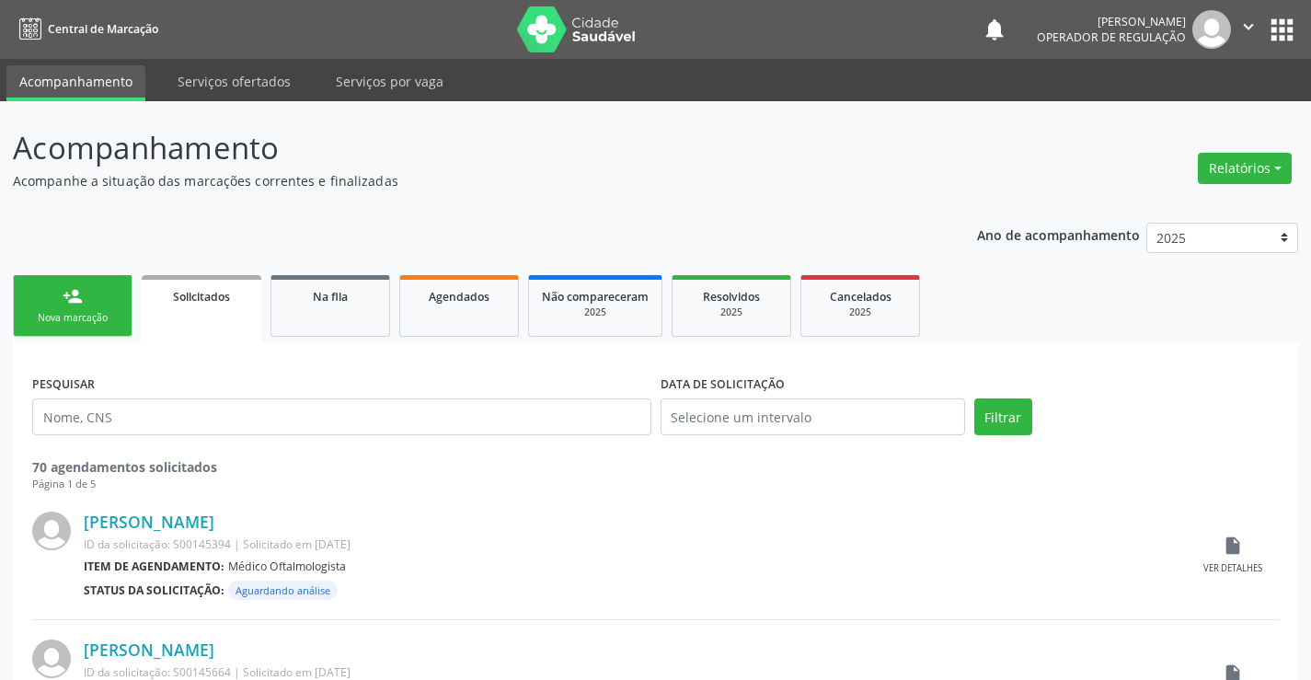
click at [75, 300] on div "person_add" at bounding box center [73, 296] width 20 height 20
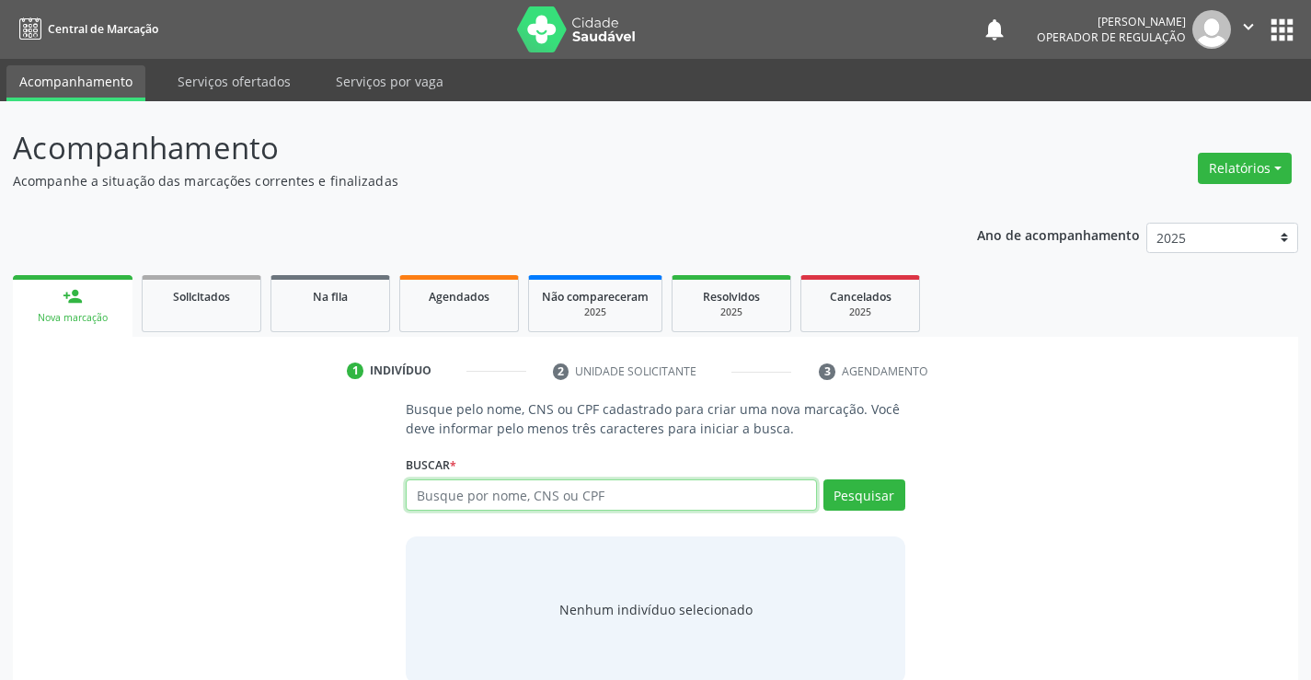
click at [629, 500] on input "text" at bounding box center [611, 494] width 410 height 31
type input "707800607982815"
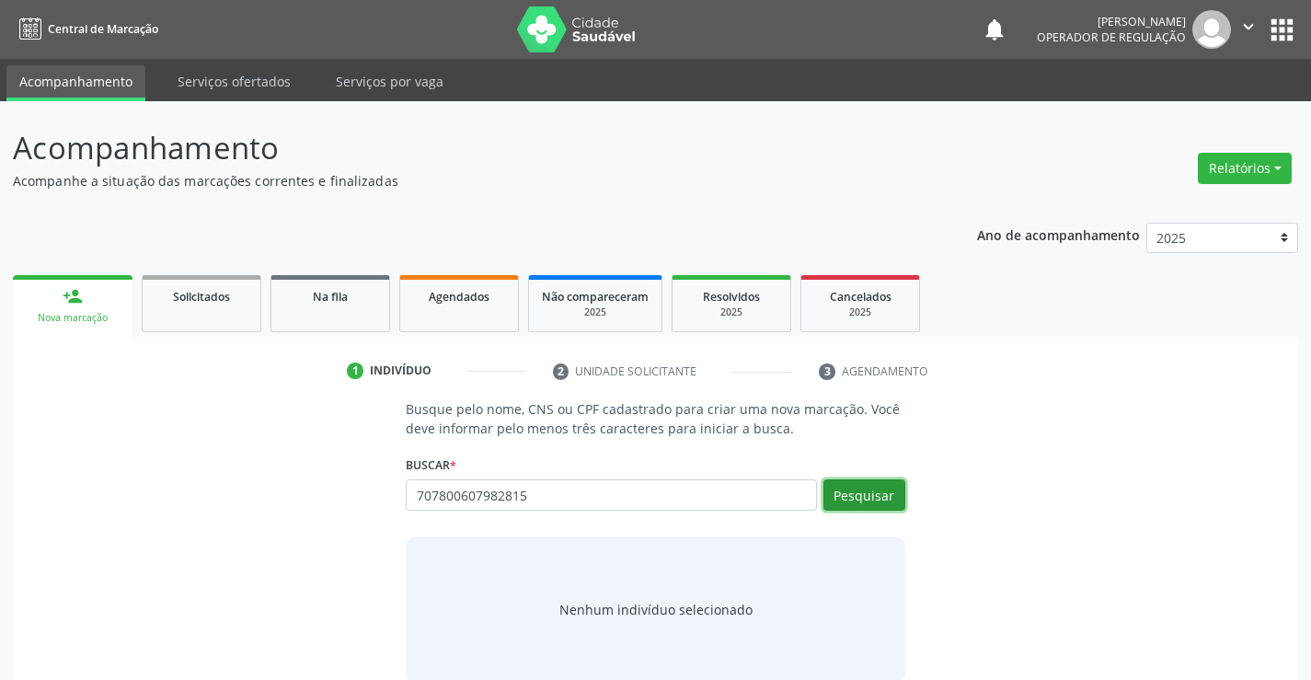
click at [847, 499] on button "Pesquisar" at bounding box center [864, 494] width 82 height 31
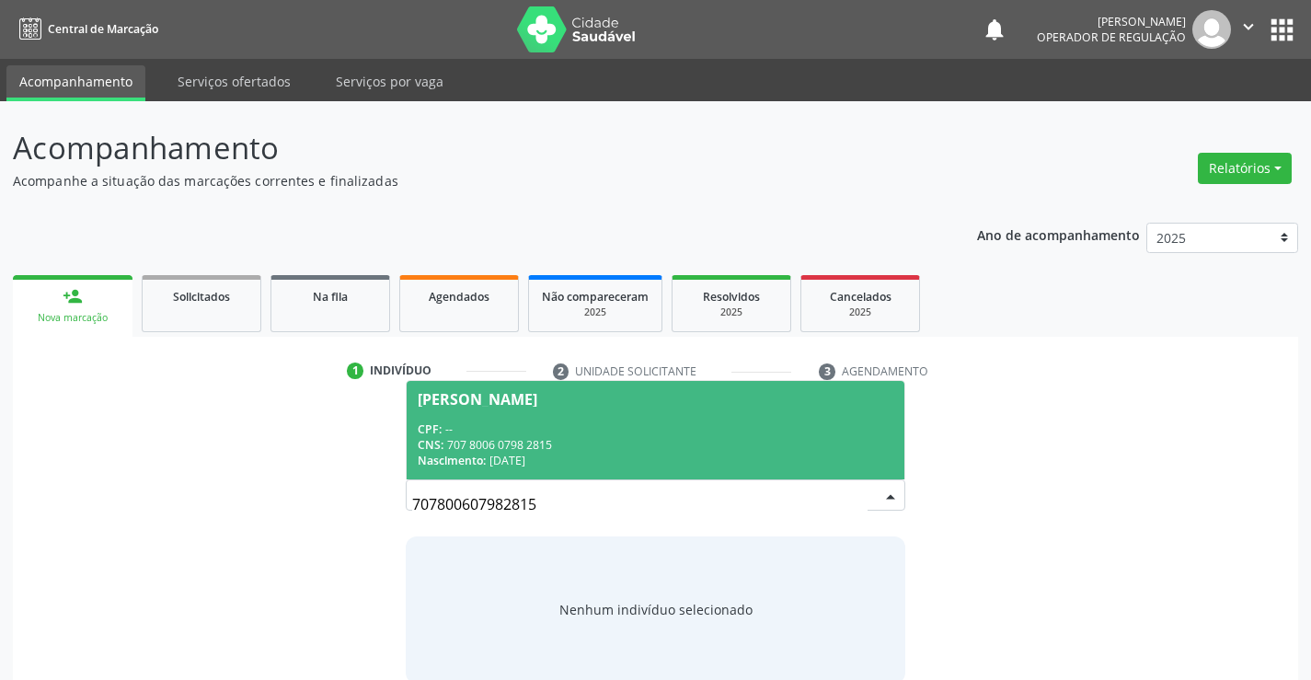
click at [444, 407] on span "[PERSON_NAME] CPF: -- CNS: 707 8006 0798 2815 Nascimento: [DATE]" at bounding box center [655, 430] width 497 height 98
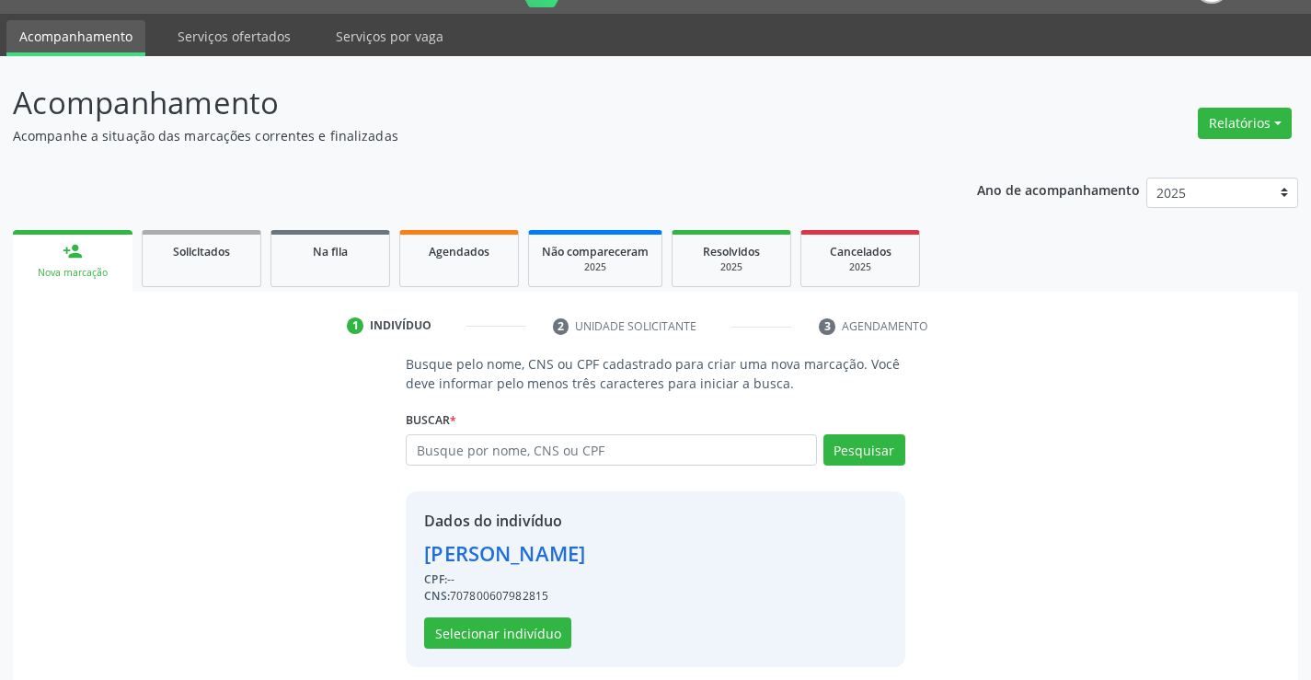
scroll to position [58, 0]
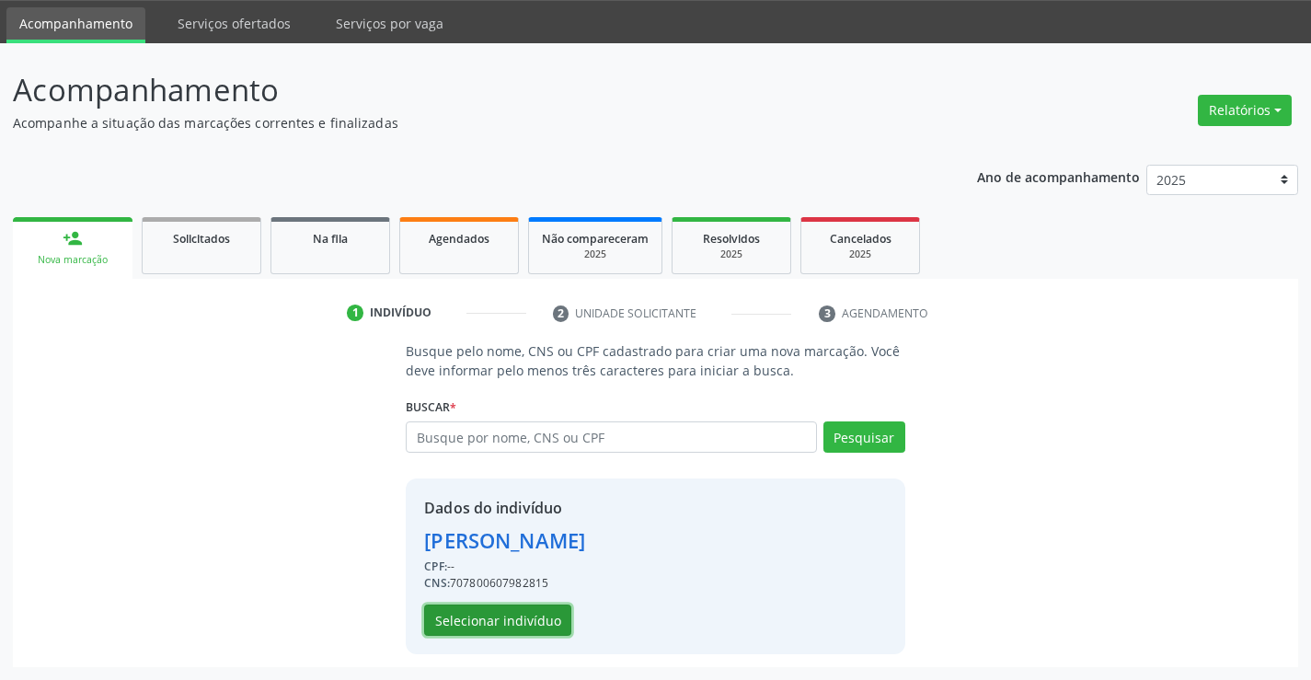
click at [480, 617] on button "Selecionar indivíduo" at bounding box center [497, 619] width 147 height 31
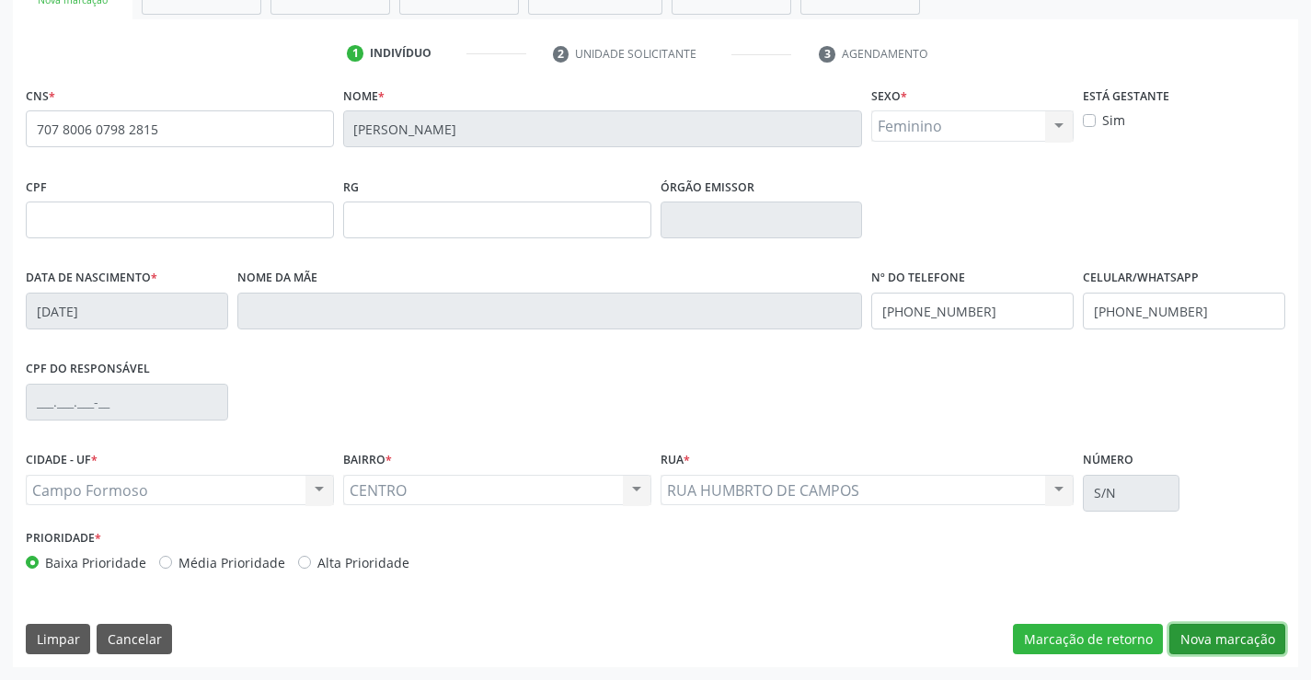
click at [1215, 634] on button "Nova marcação" at bounding box center [1227, 639] width 116 height 31
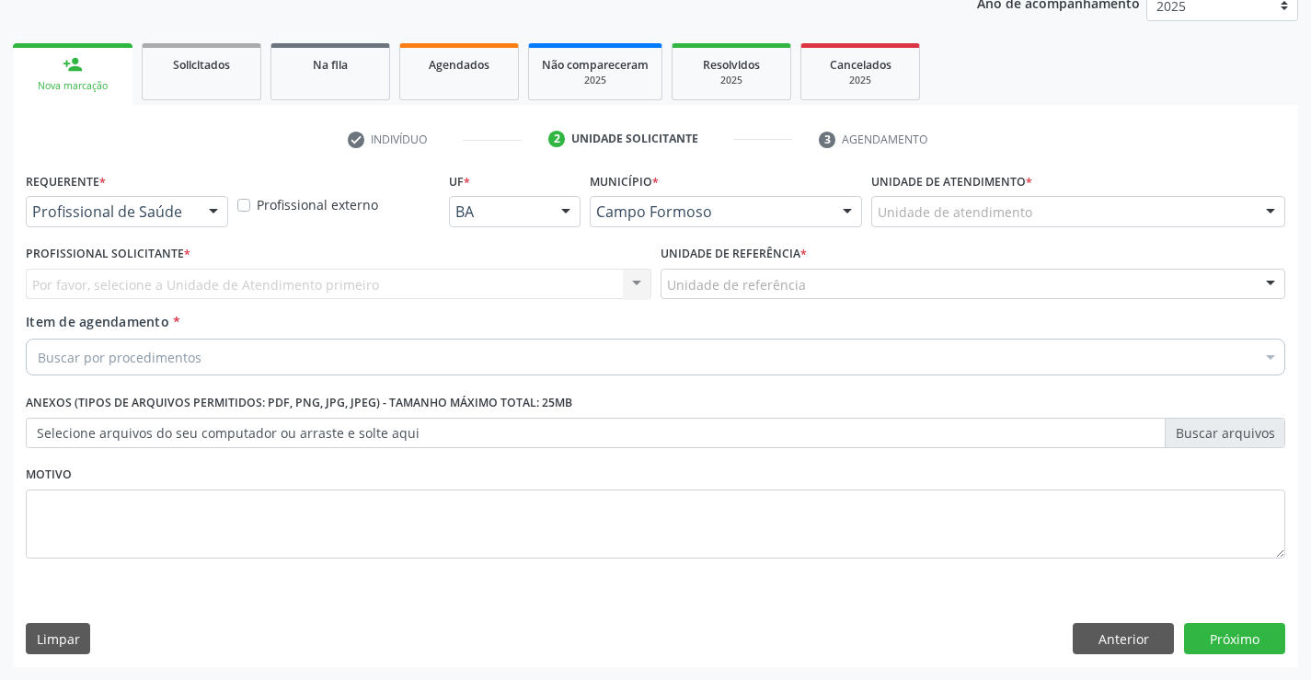
scroll to position [232, 0]
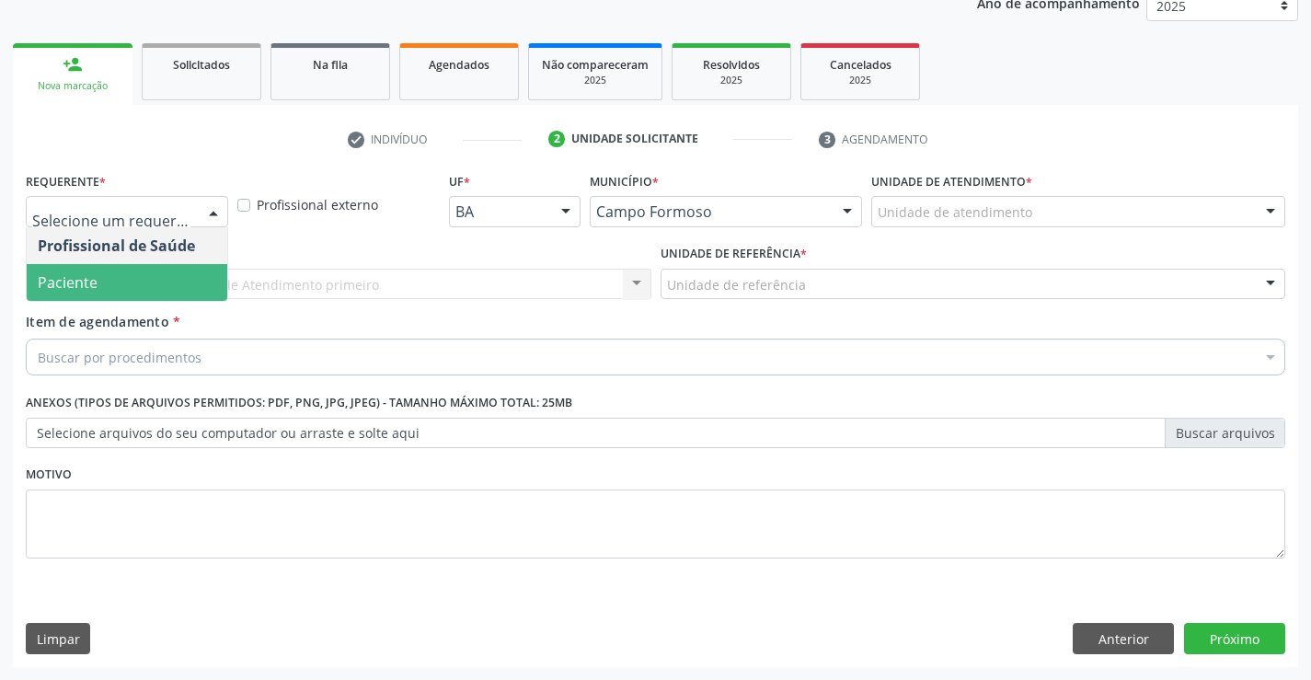
drag, startPoint x: 92, startPoint y: 279, endPoint x: 327, endPoint y: 278, distance: 234.5
click at [92, 278] on span "Paciente" at bounding box center [68, 282] width 60 height 20
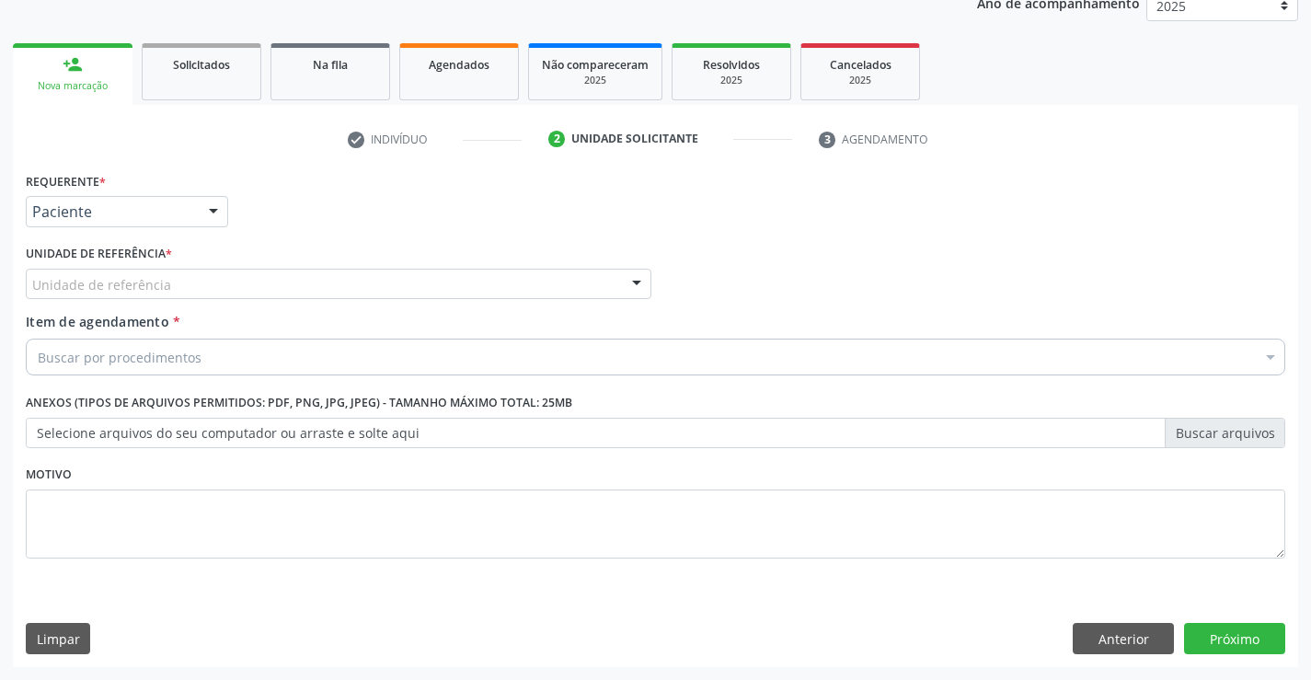
drag, startPoint x: 335, startPoint y: 278, endPoint x: 317, endPoint y: 283, distance: 18.3
click at [336, 278] on div "Unidade de referência" at bounding box center [338, 284] width 625 height 31
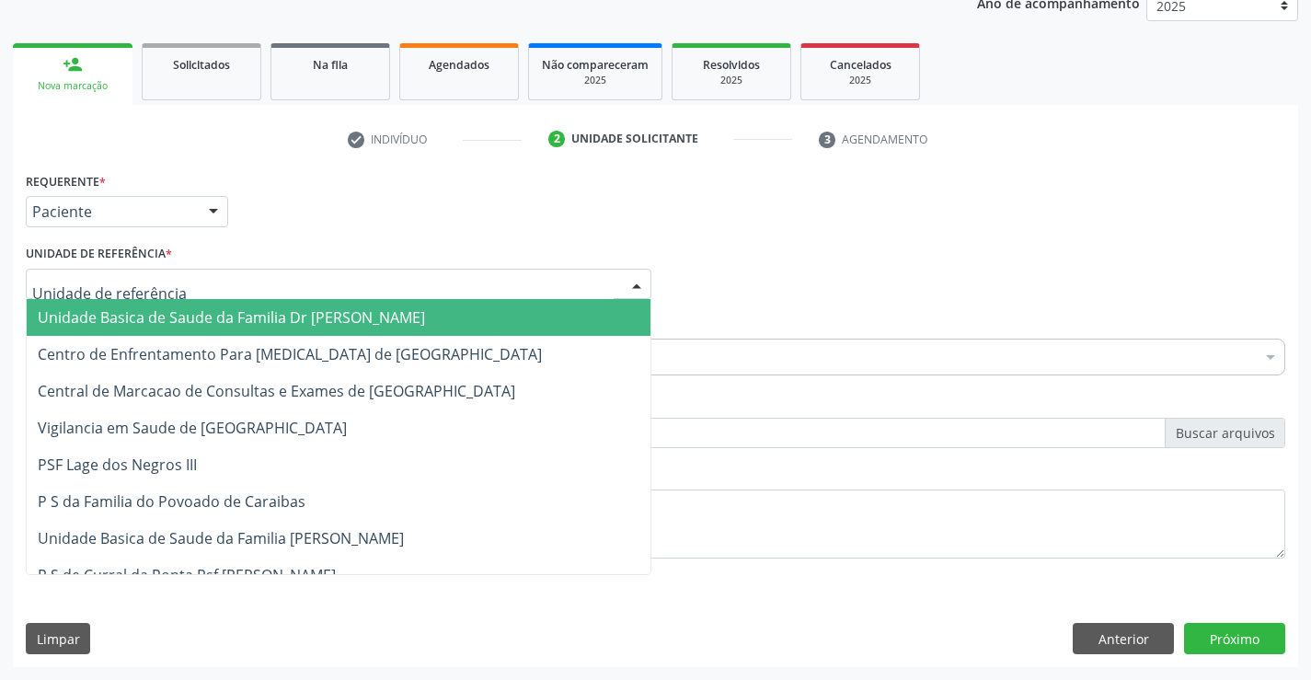
click at [197, 312] on span "Unidade Basica de Saude da Familia Dr [PERSON_NAME]" at bounding box center [231, 317] width 387 height 20
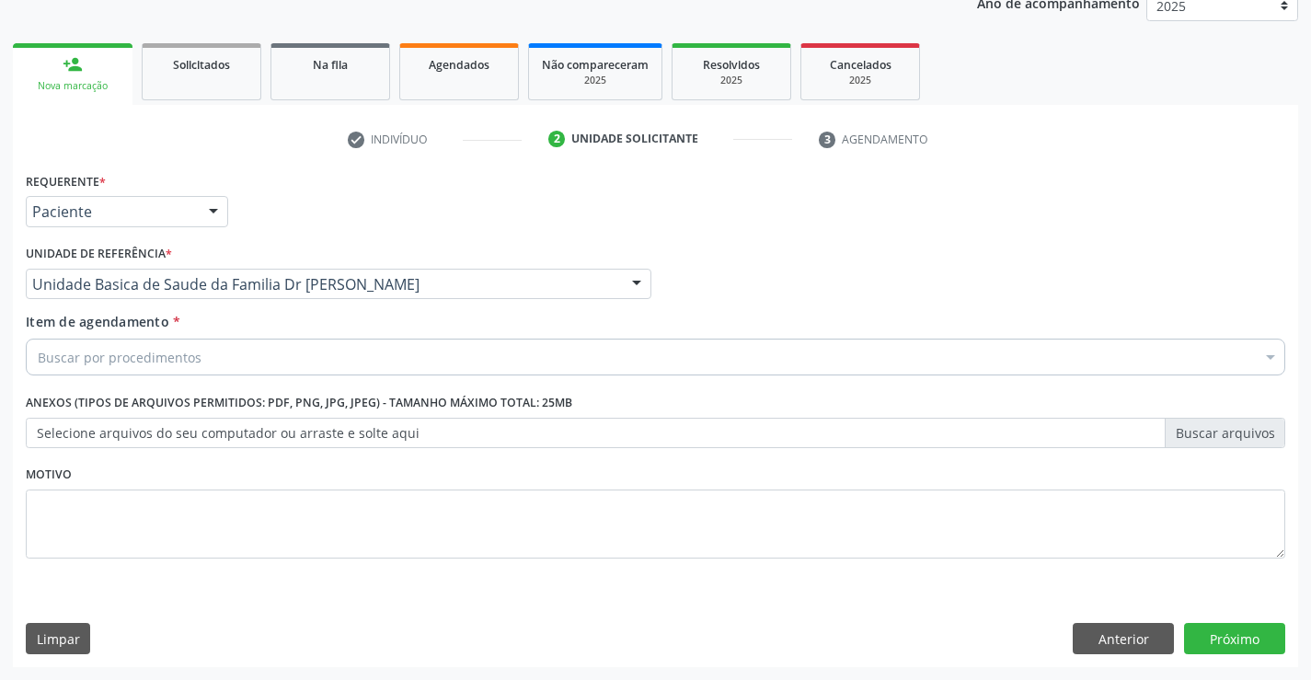
click at [202, 363] on div "Buscar por procedimentos" at bounding box center [655, 356] width 1259 height 37
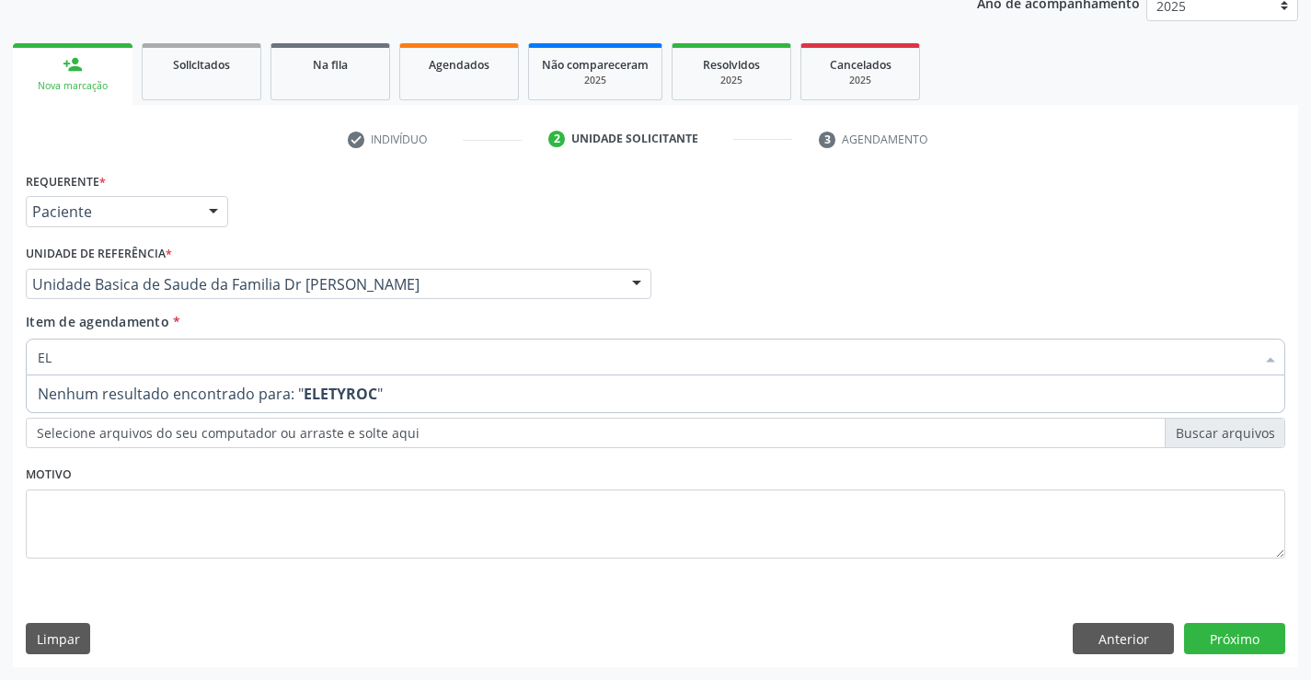
type input "E"
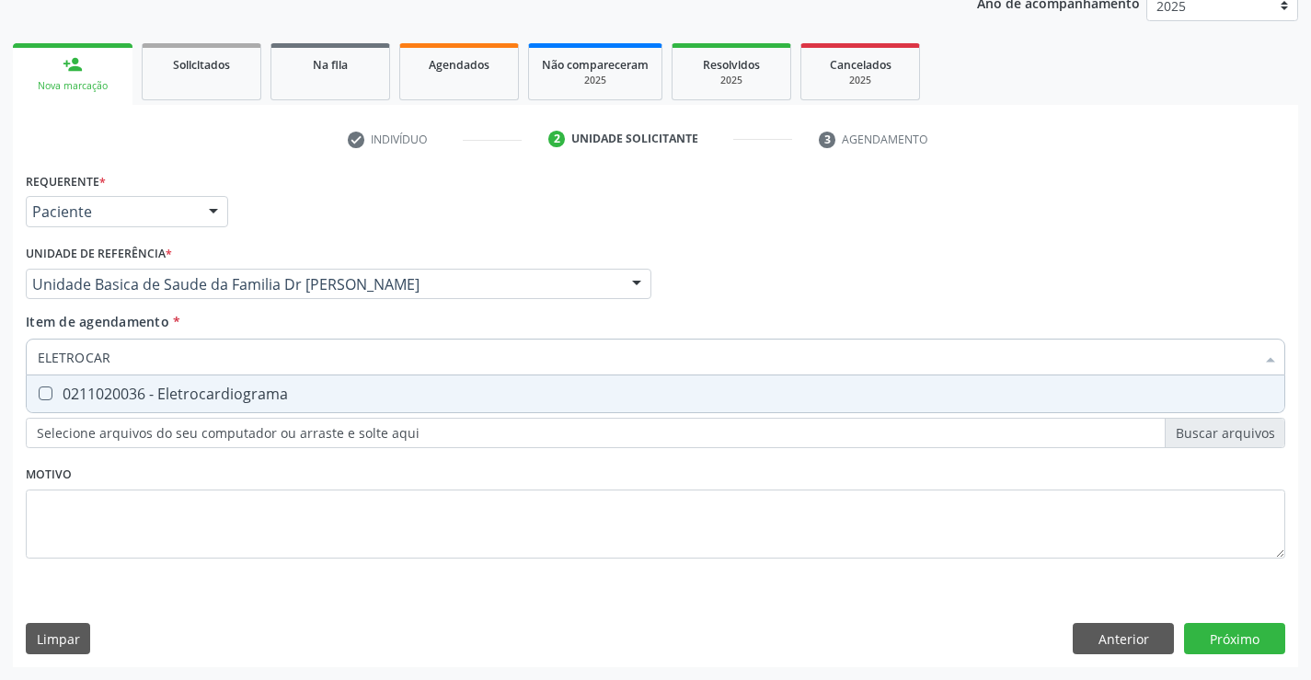
type input "ELETROCARD"
click at [206, 392] on div "0211020036 - Eletrocardiograma" at bounding box center [655, 393] width 1235 height 15
checkbox Eletrocardiograma "true"
click at [406, 311] on div "Unidade de referência * Unidade Basica de Saude da Familia Dr [PERSON_NAME] Uni…" at bounding box center [338, 276] width 635 height 72
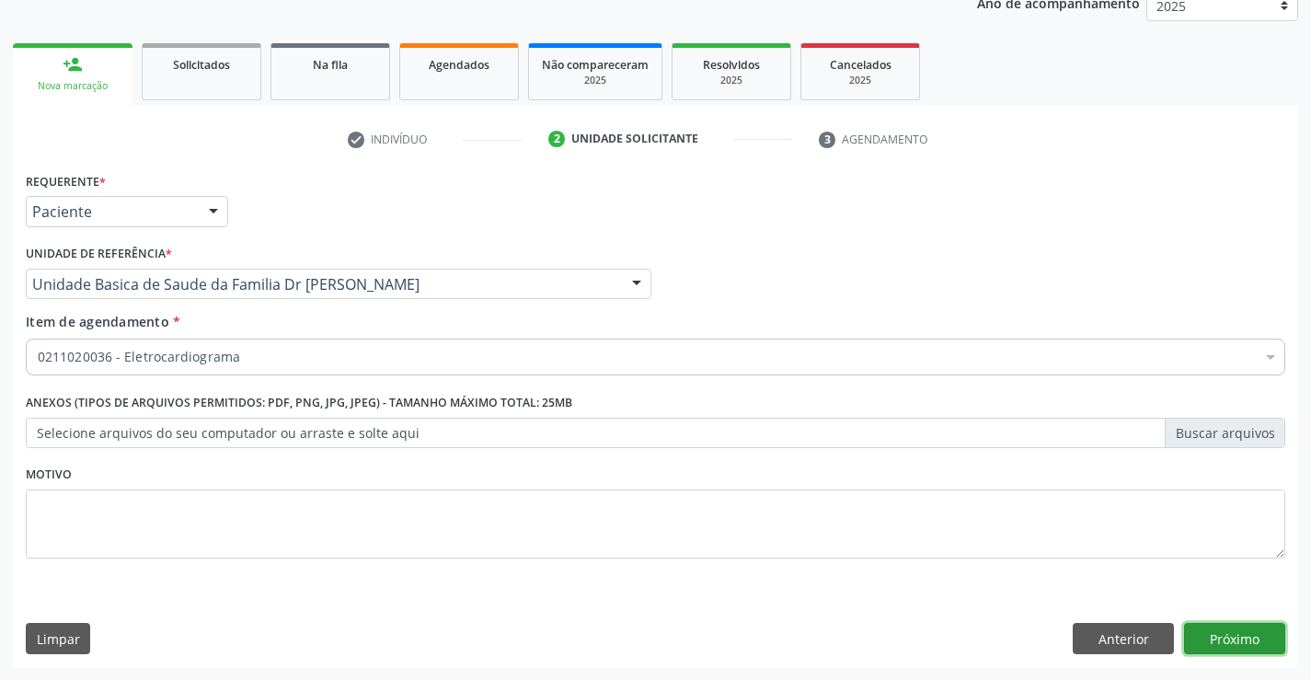
click at [1230, 623] on button "Próximo" at bounding box center [1234, 638] width 101 height 31
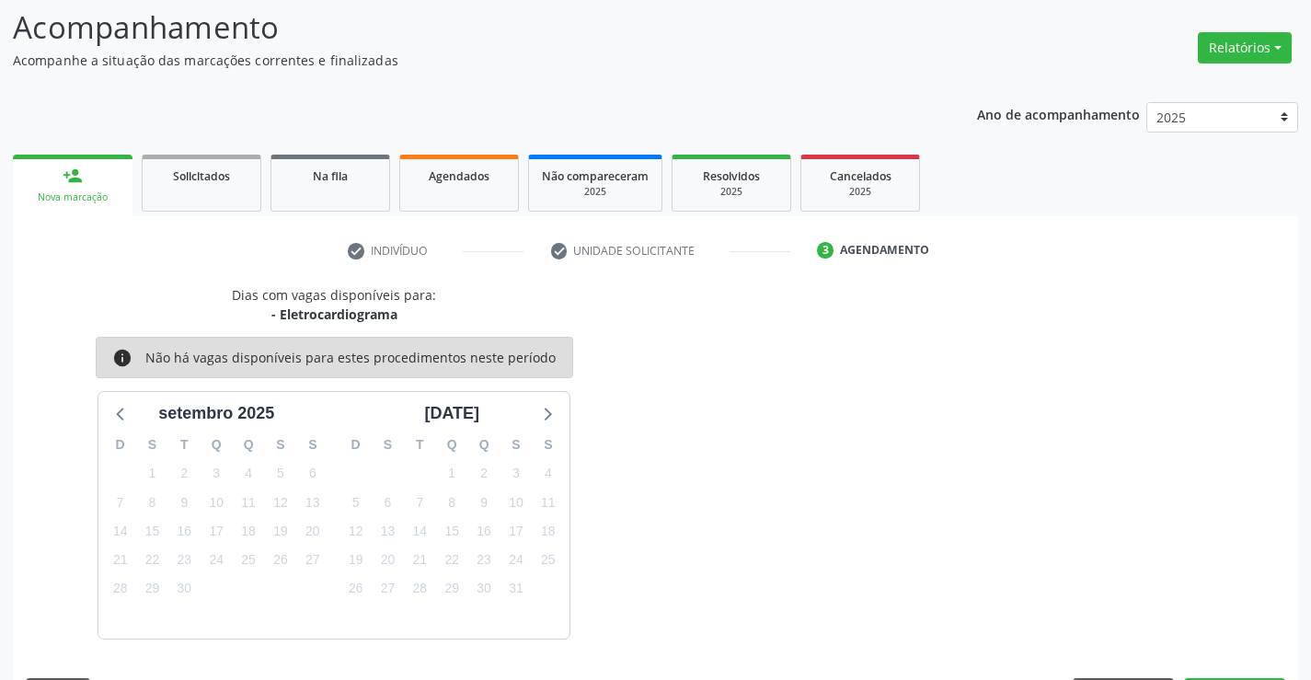
scroll to position [175, 0]
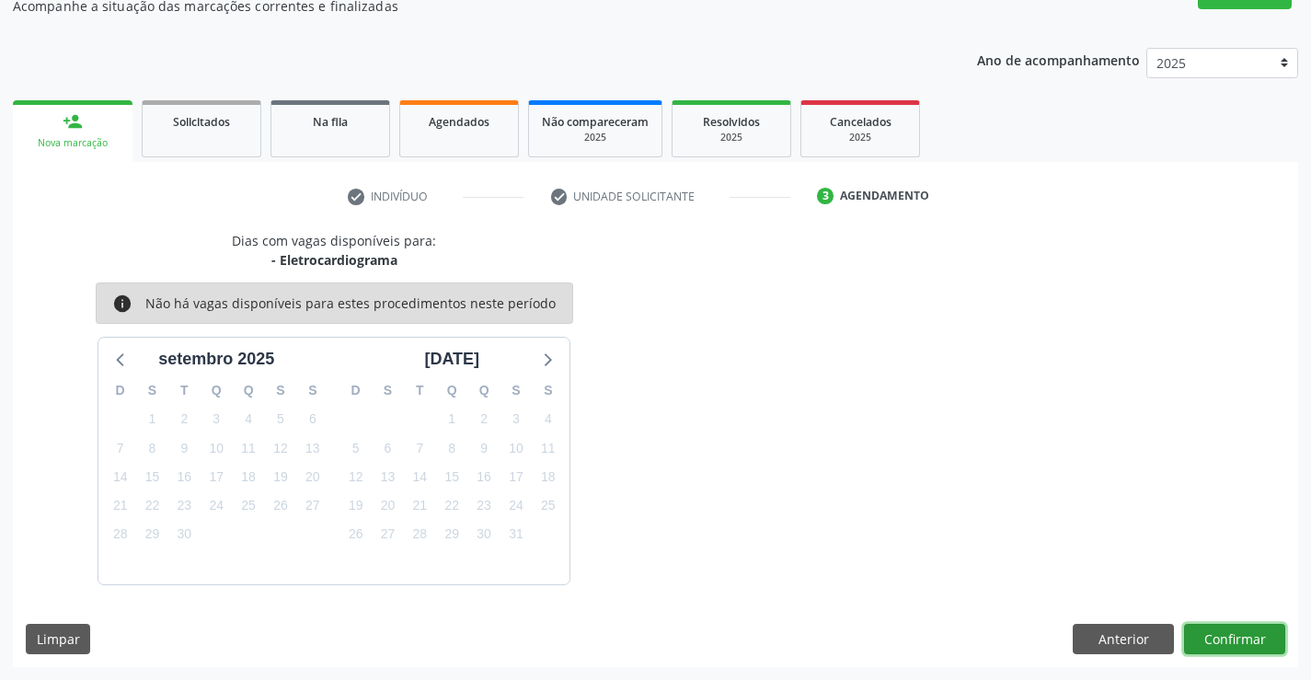
click at [1255, 629] on button "Confirmar" at bounding box center [1234, 639] width 101 height 31
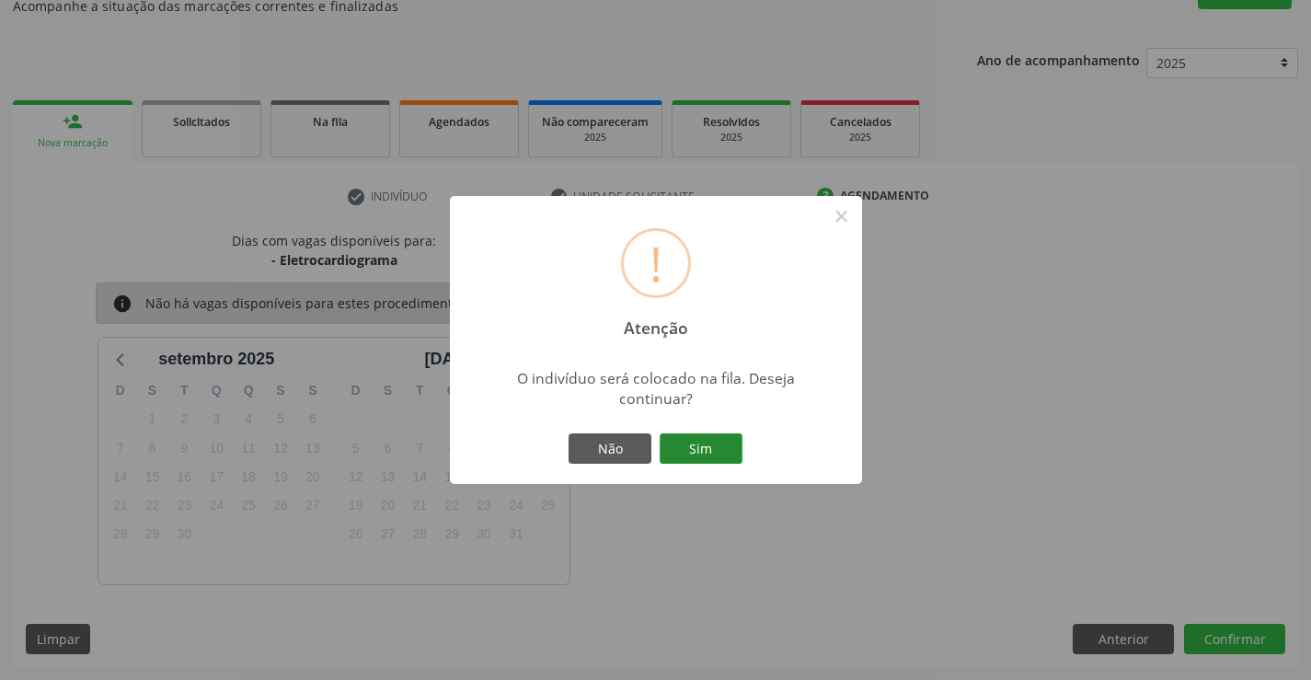
click at [708, 442] on button "Sim" at bounding box center [700, 448] width 83 height 31
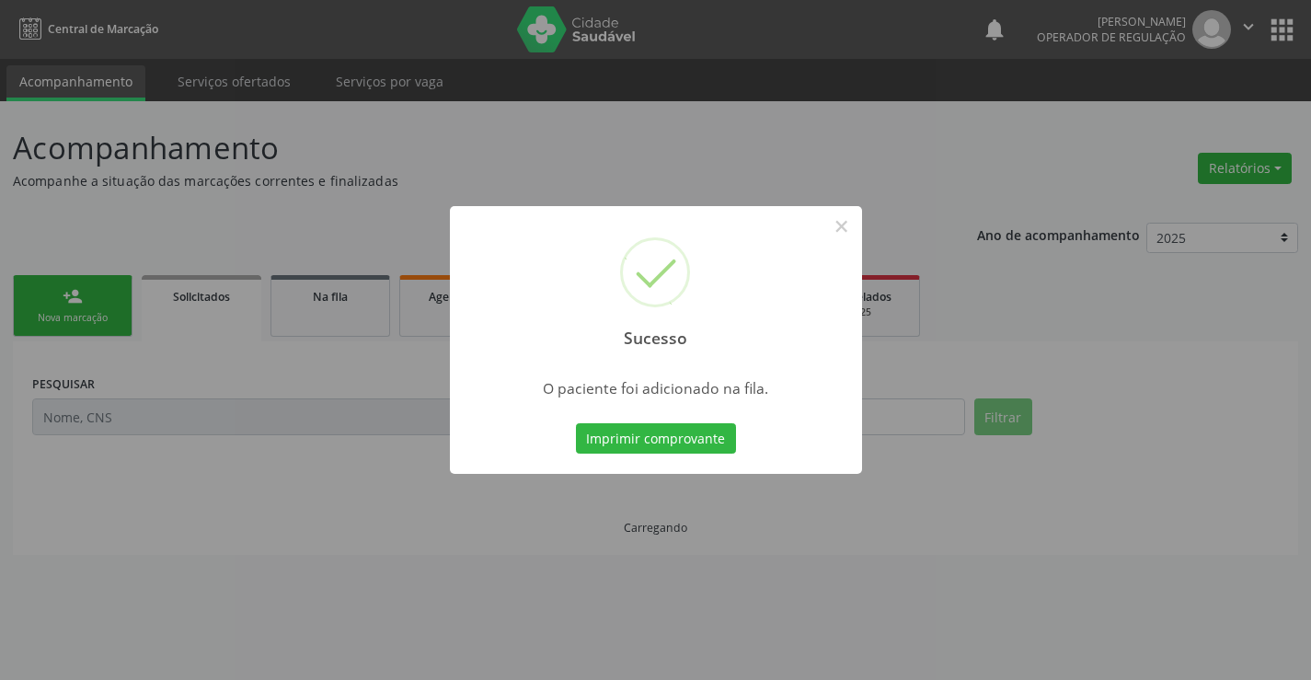
scroll to position [0, 0]
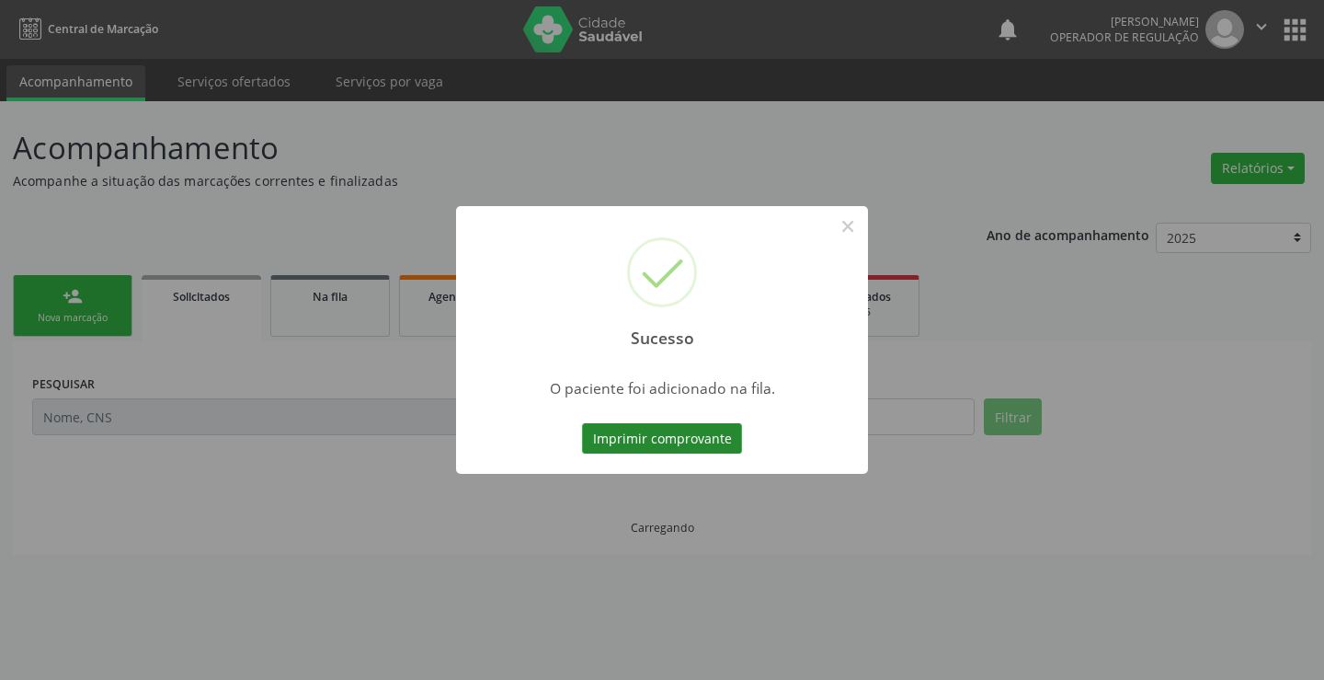
click at [721, 445] on button "Imprimir comprovante" at bounding box center [662, 438] width 160 height 31
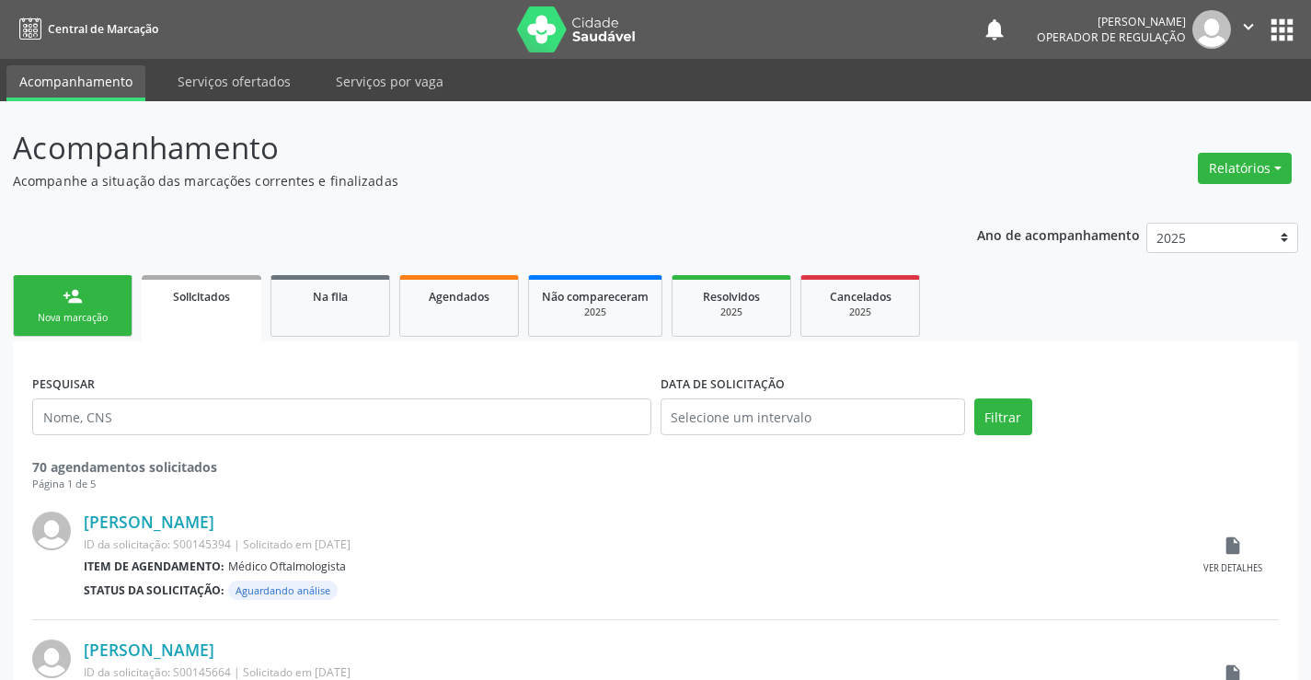
click at [85, 306] on link "person_add Nova marcação" at bounding box center [73, 306] width 120 height 62
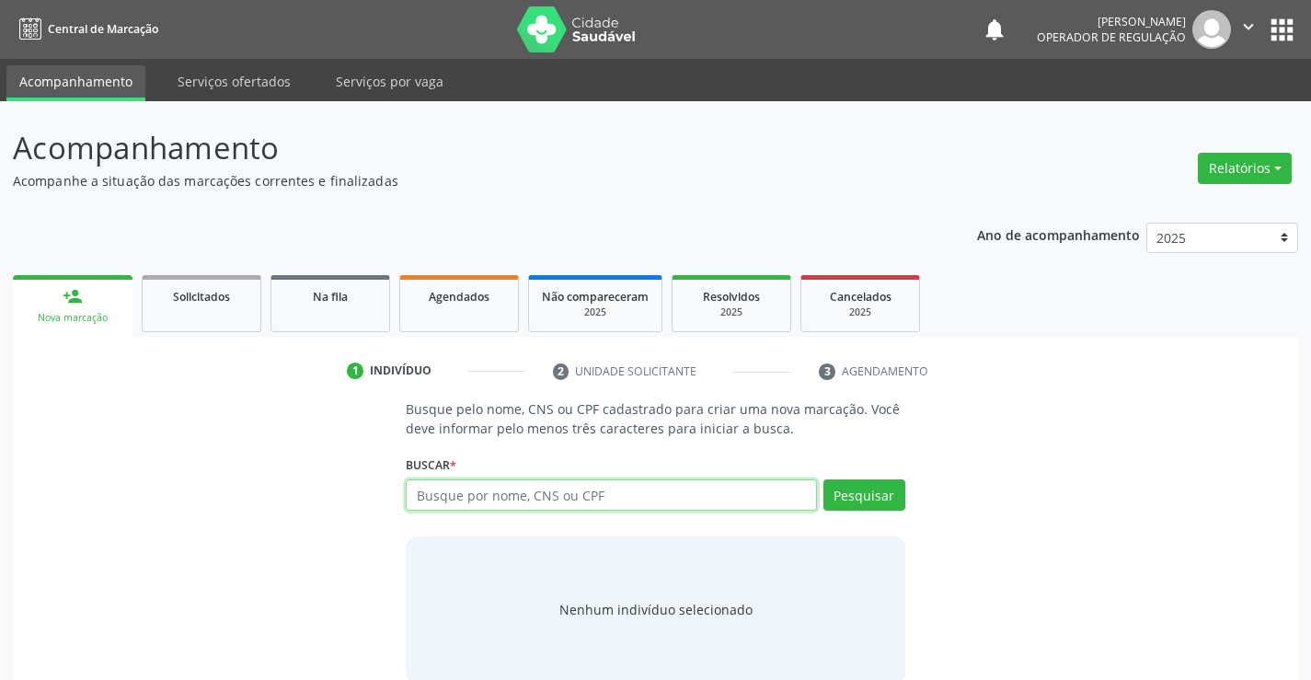
click at [548, 487] on input "text" at bounding box center [611, 494] width 410 height 31
type input "700706965576772"
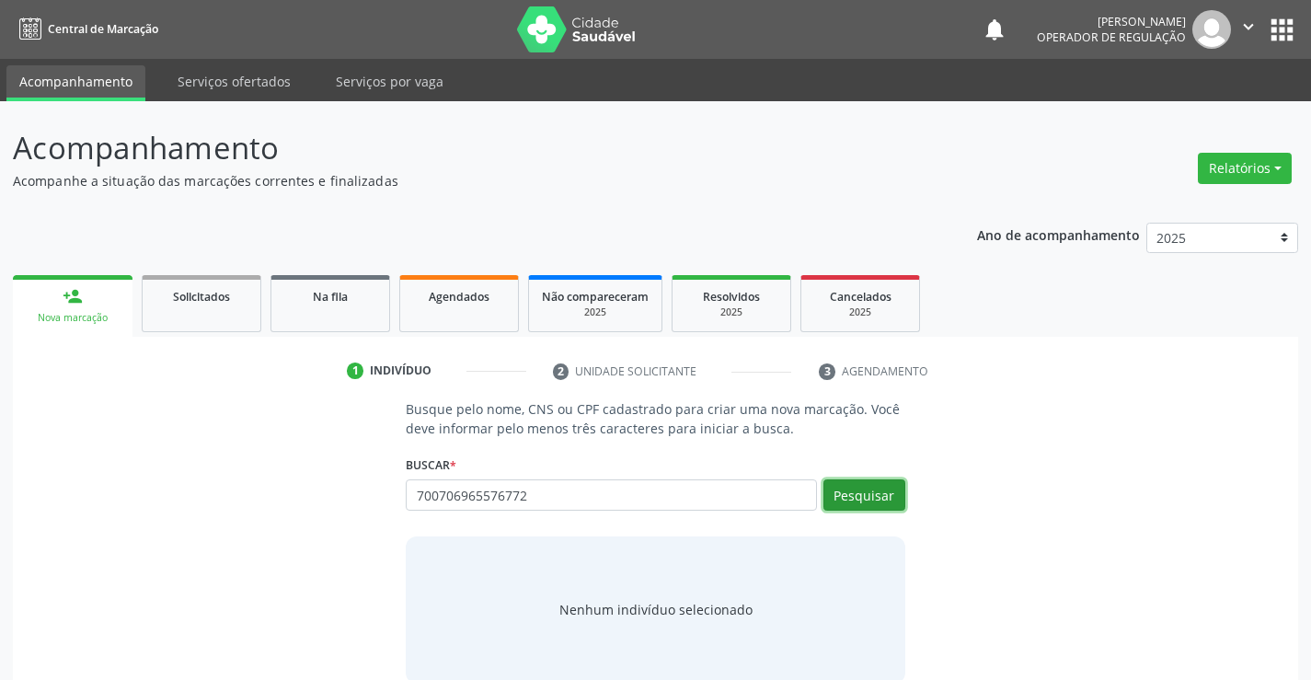
click at [853, 487] on button "Pesquisar" at bounding box center [864, 494] width 82 height 31
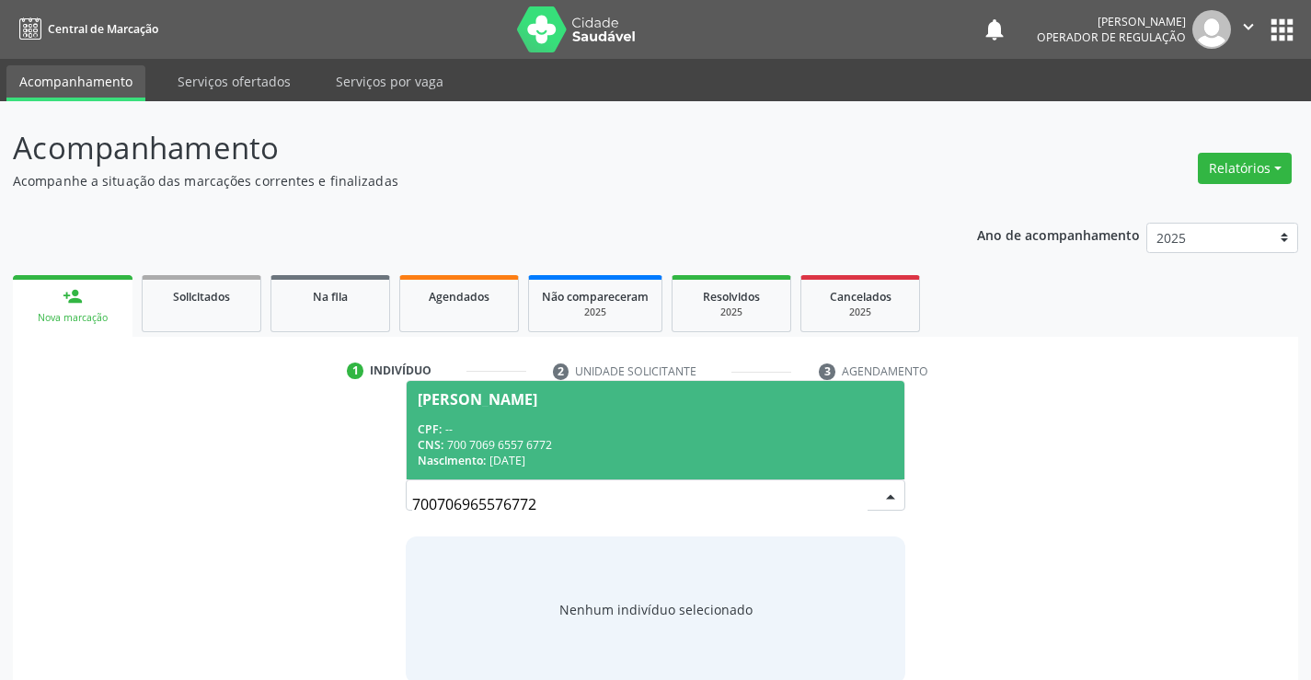
click at [469, 395] on div "[PERSON_NAME]" at bounding box center [478, 399] width 120 height 15
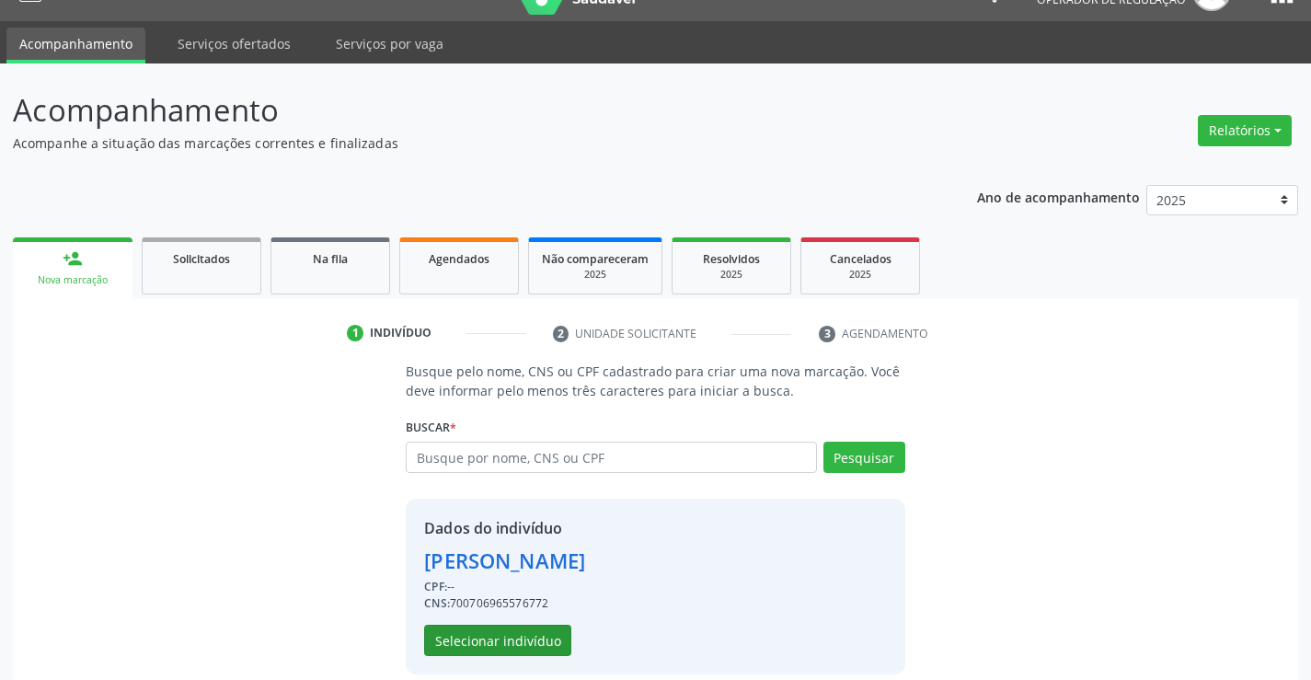
scroll to position [58, 0]
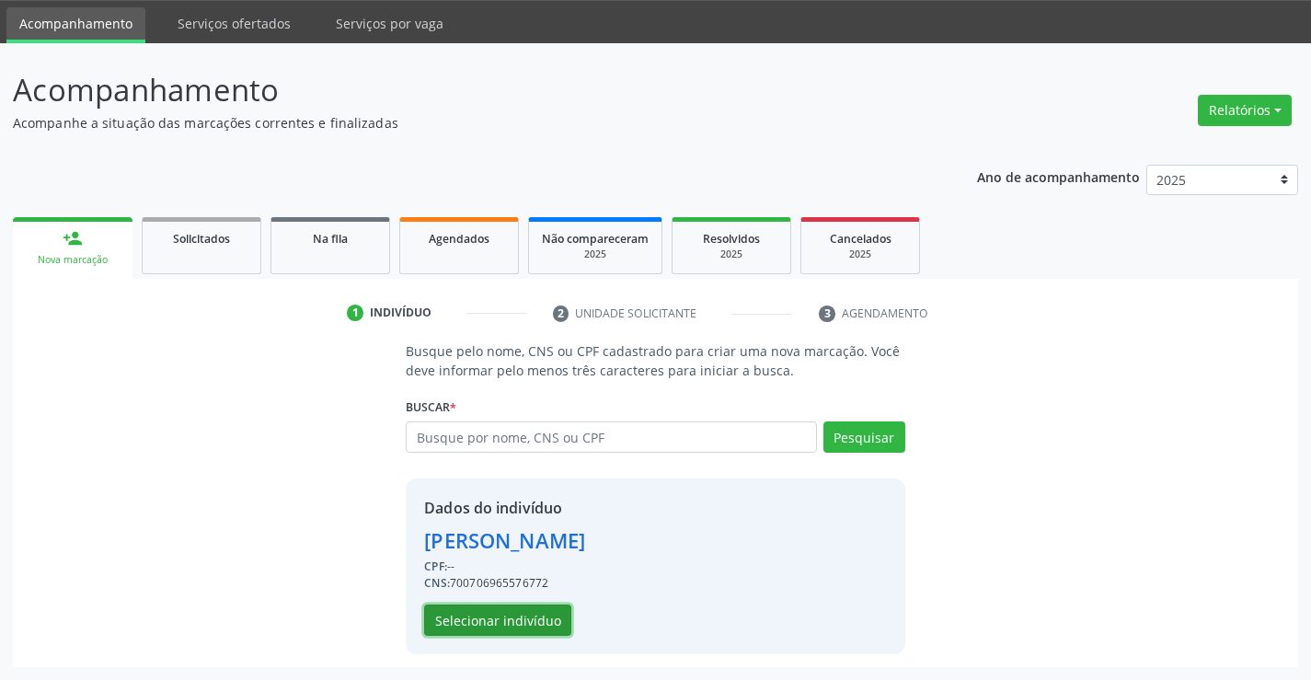
click at [477, 620] on button "Selecionar indivíduo" at bounding box center [497, 619] width 147 height 31
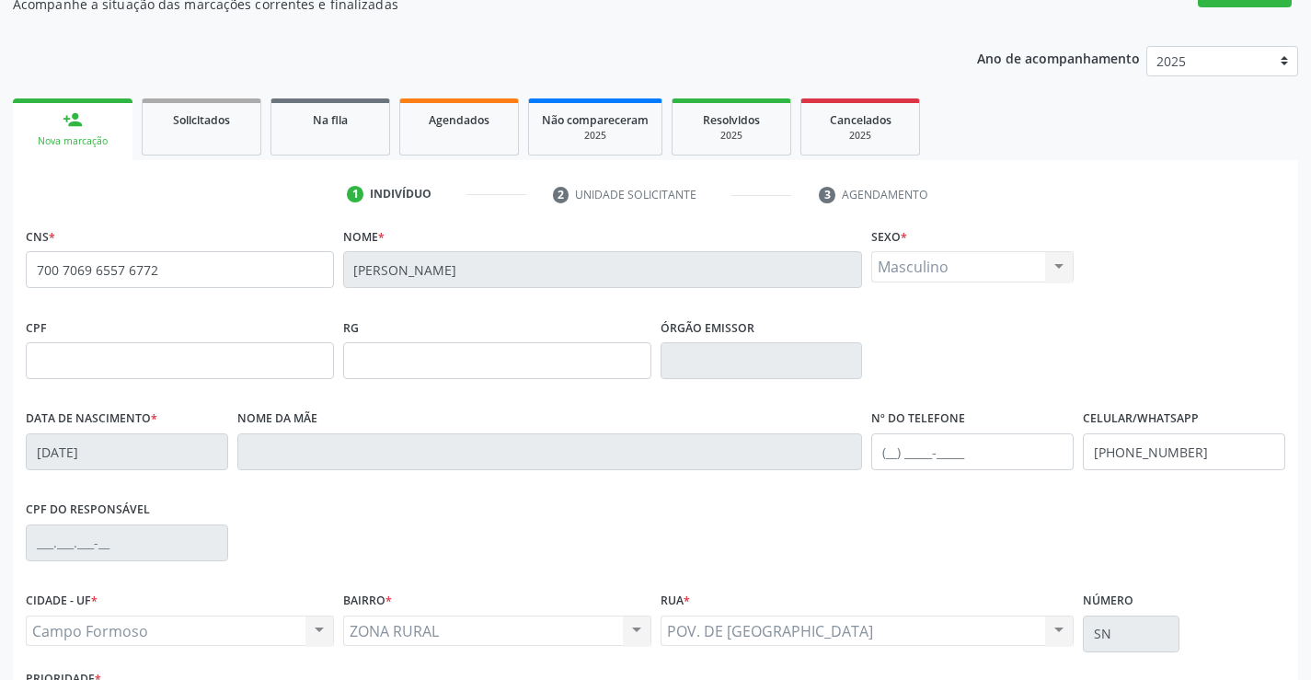
scroll to position [317, 0]
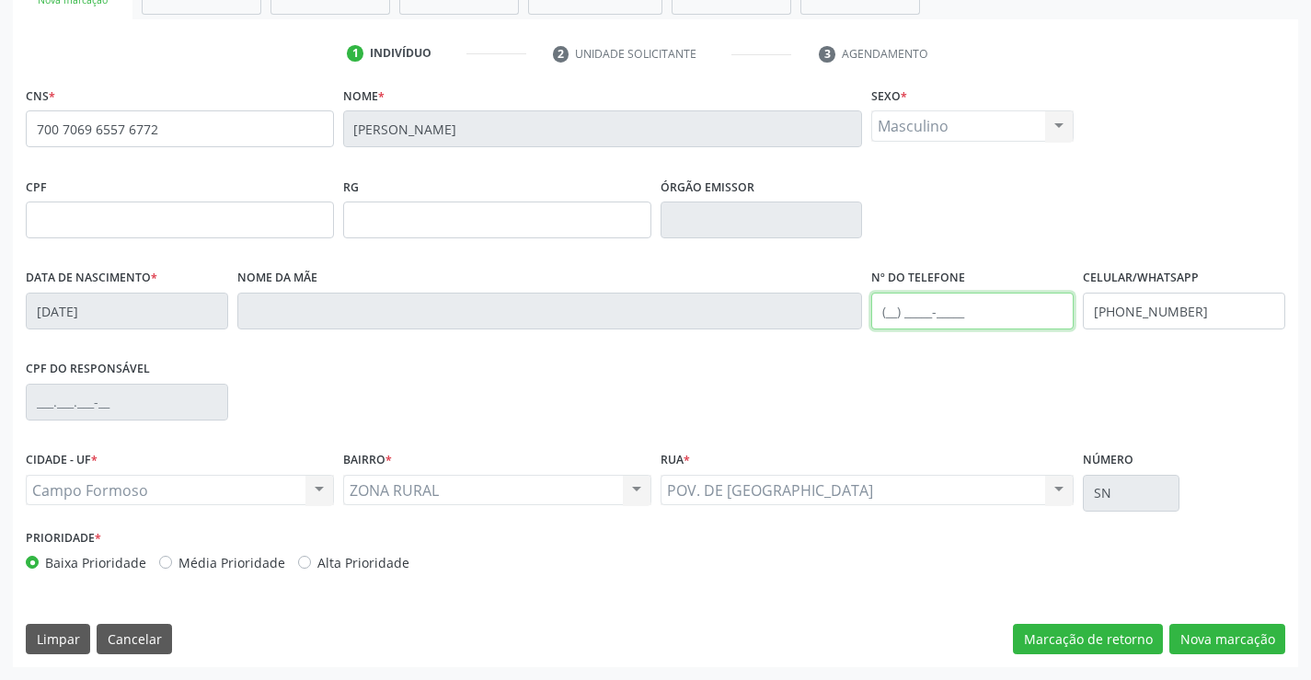
drag, startPoint x: 911, startPoint y: 311, endPoint x: 1028, endPoint y: 311, distance: 117.7
click at [930, 311] on input "text" at bounding box center [972, 310] width 202 height 37
type input "[PHONE_NUMBER]"
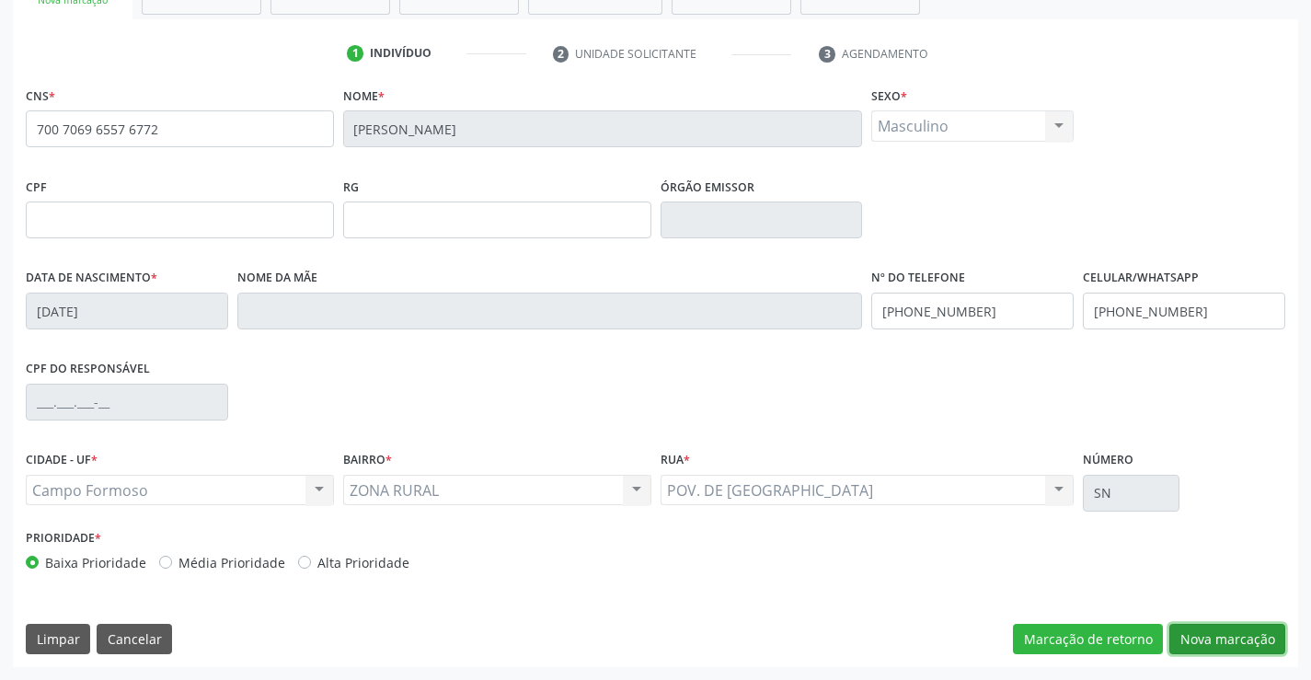
click at [1237, 627] on button "Nova marcação" at bounding box center [1227, 639] width 116 height 31
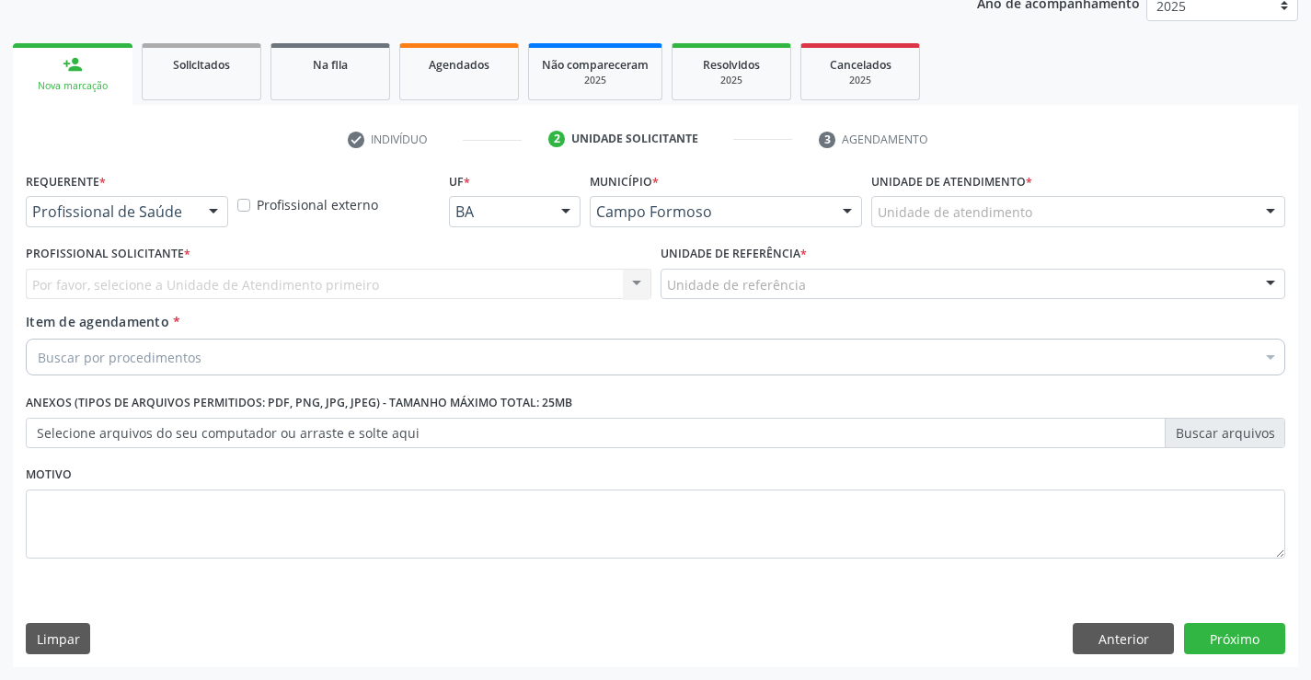
scroll to position [232, 0]
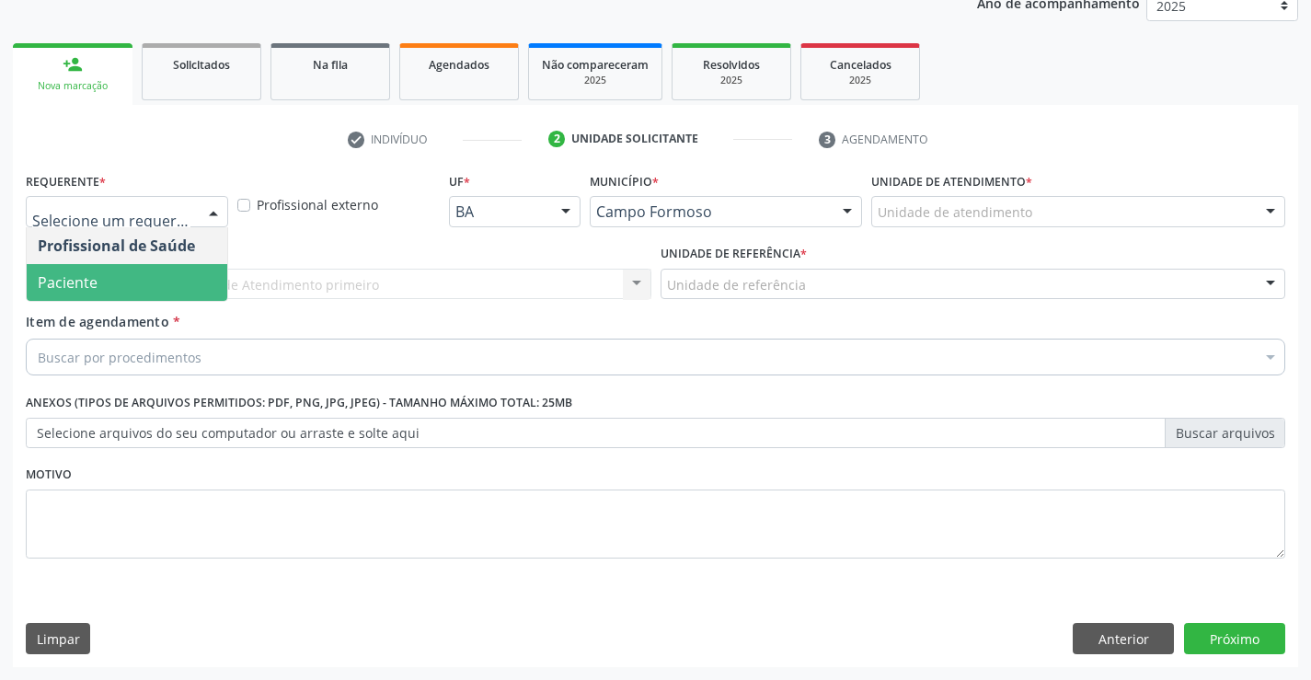
drag, startPoint x: 131, startPoint y: 281, endPoint x: 322, endPoint y: 290, distance: 191.5
click at [135, 280] on span "Paciente" at bounding box center [127, 282] width 201 height 37
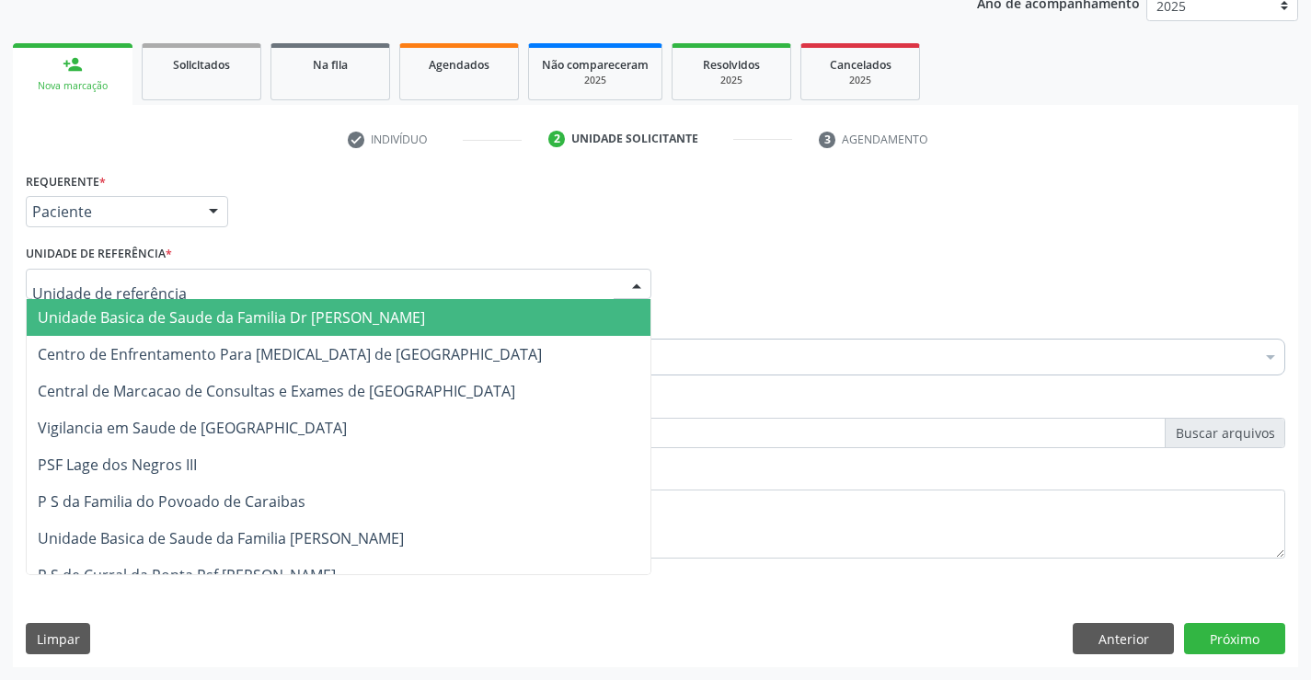
drag, startPoint x: 343, startPoint y: 293, endPoint x: 353, endPoint y: 292, distance: 10.3
click at [346, 293] on div at bounding box center [338, 284] width 625 height 31
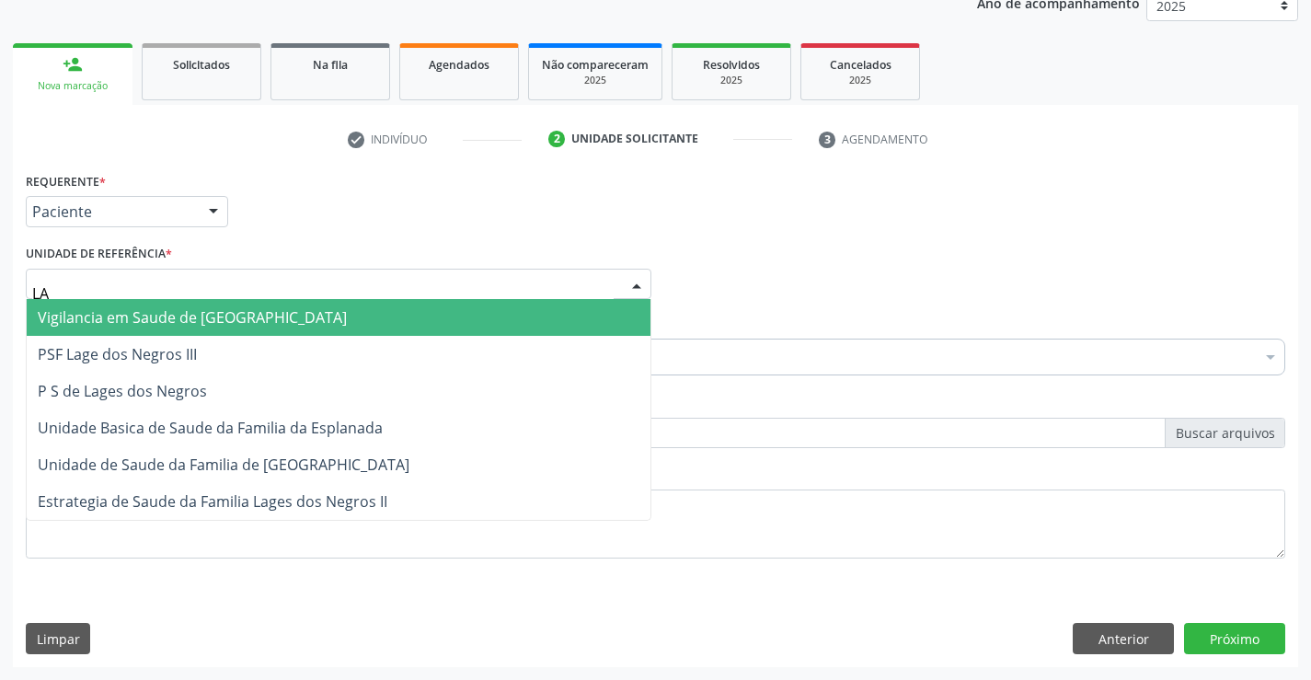
type input "LAG"
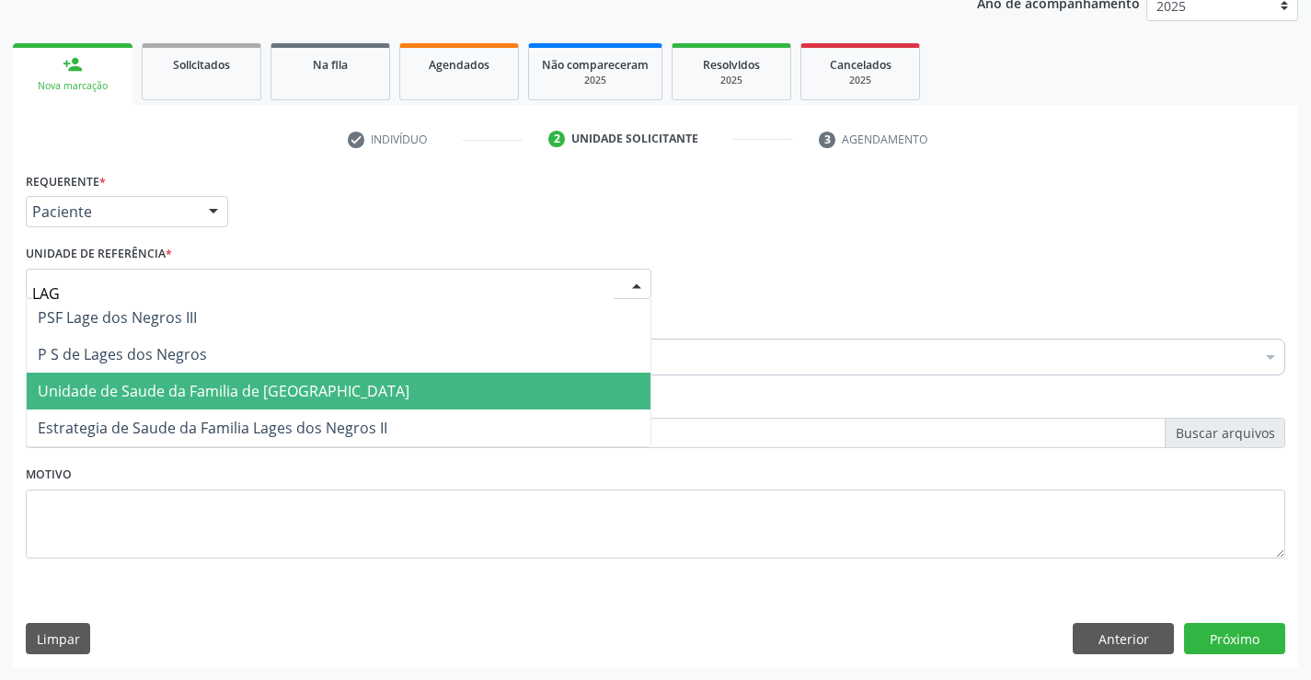
click at [202, 397] on span "Unidade de Saude da Familia de [GEOGRAPHIC_DATA]" at bounding box center [224, 391] width 372 height 20
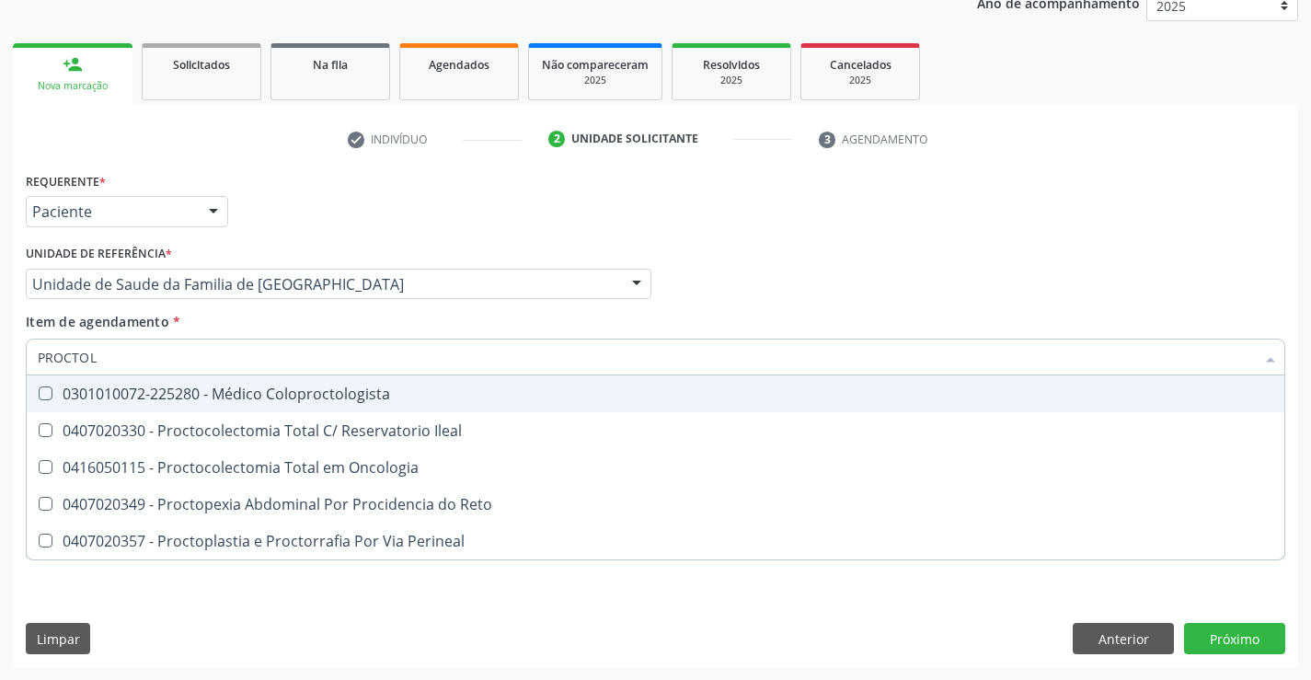
type input "PROCTOLO"
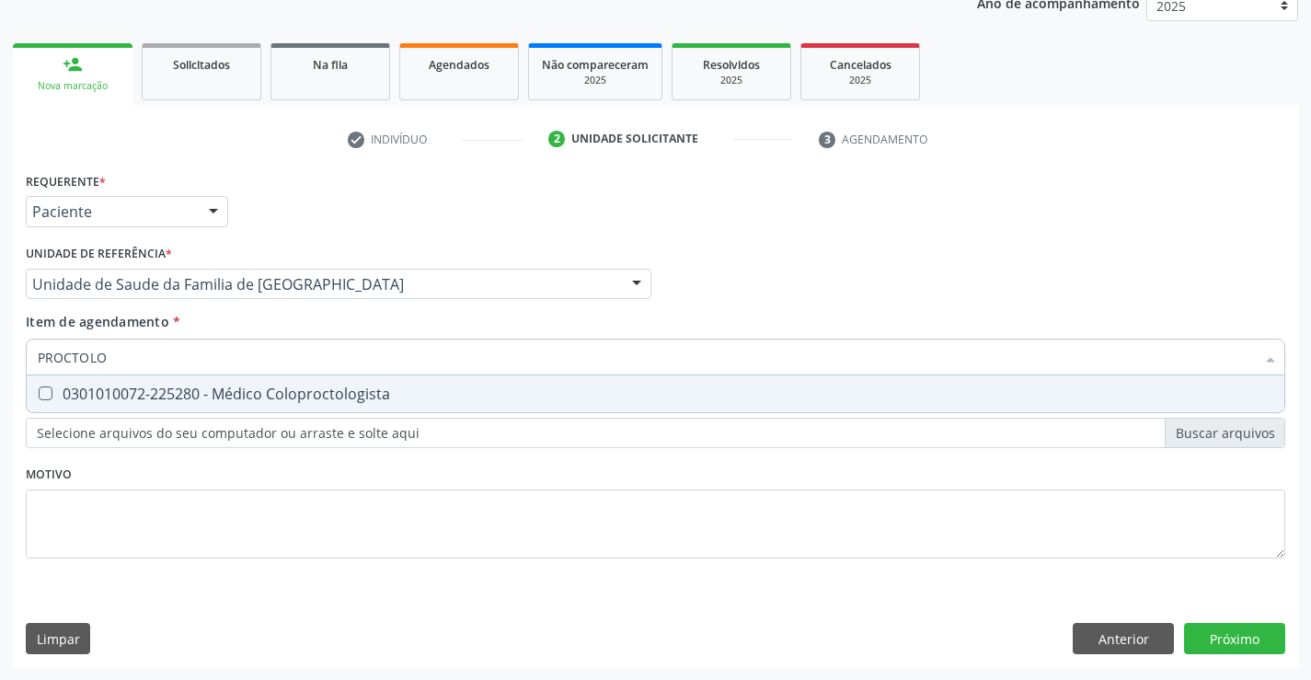
click at [314, 393] on div "0301010072-225280 - Médico Coloproctologista" at bounding box center [655, 393] width 1235 height 15
checkbox Coloproctologista "true"
type input "PROCTOLO"
click at [313, 459] on div "Requerente * Paciente Profissional de Saúde Paciente Nenhum resultado encontrad…" at bounding box center [655, 375] width 1259 height 417
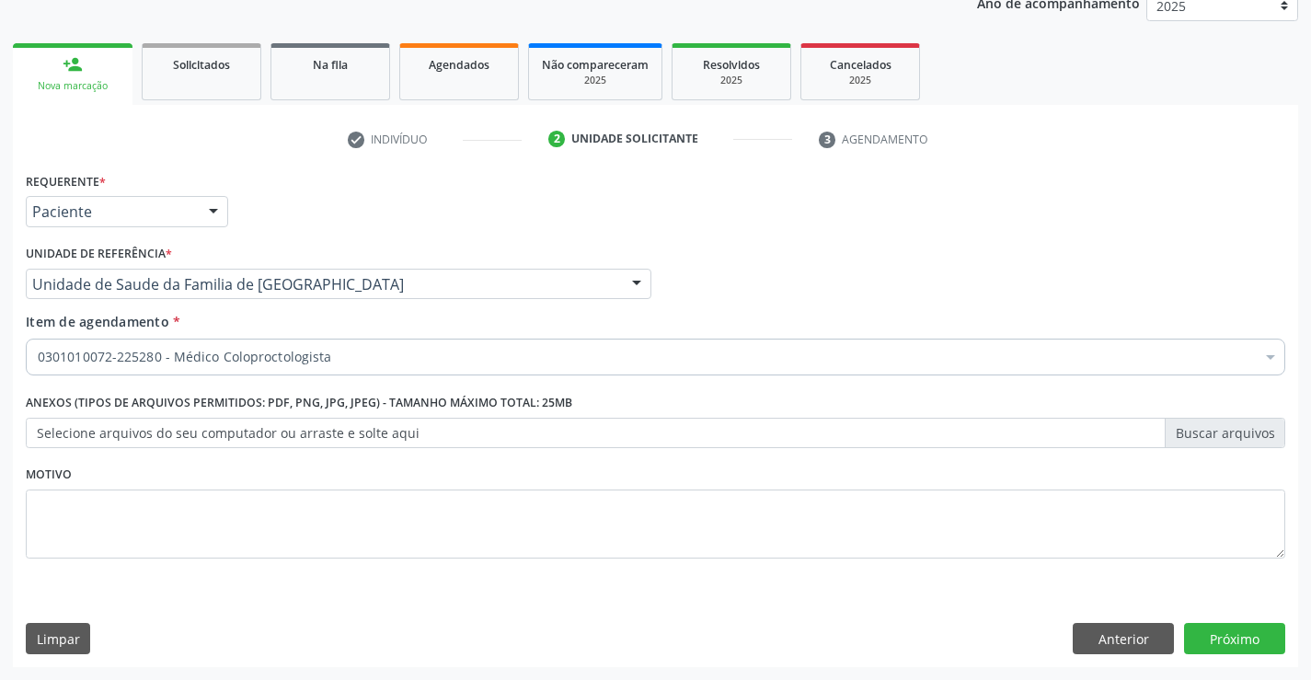
click at [289, 519] on div "Requerente * Paciente Profissional de Saúde Paciente Nenhum resultado encontrad…" at bounding box center [655, 375] width 1259 height 417
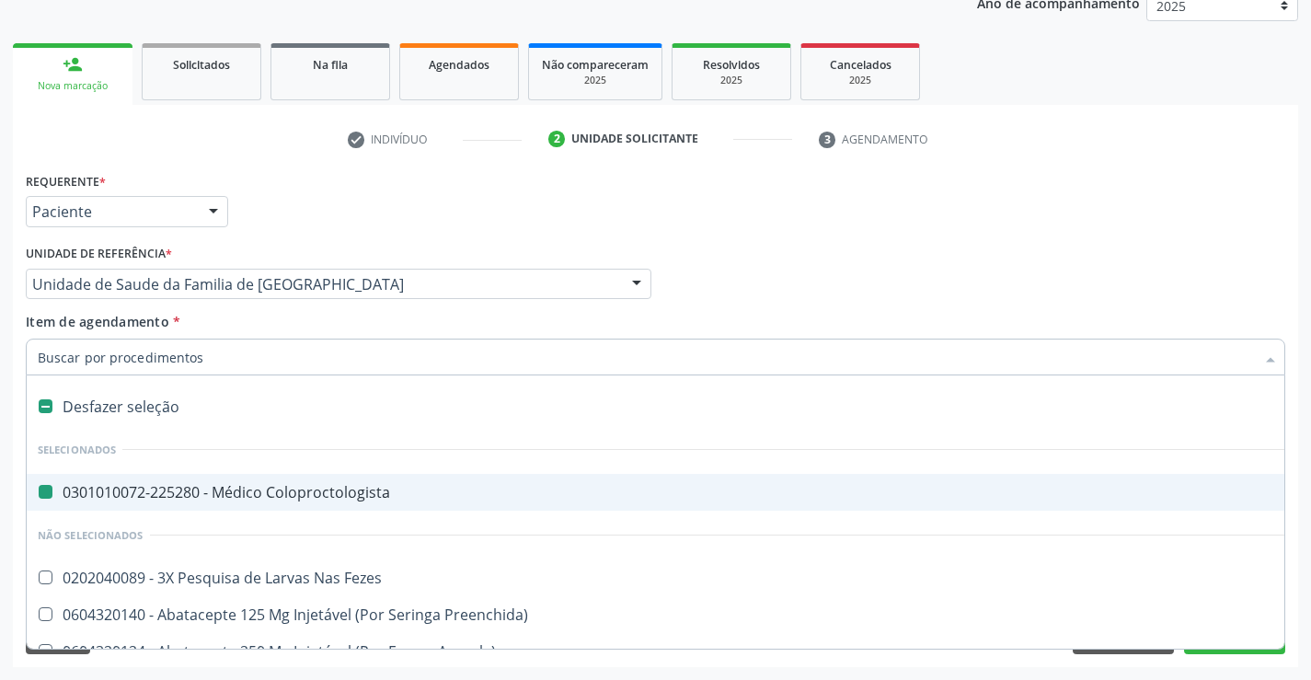
type input "E"
checkbox Coloproctologista "false"
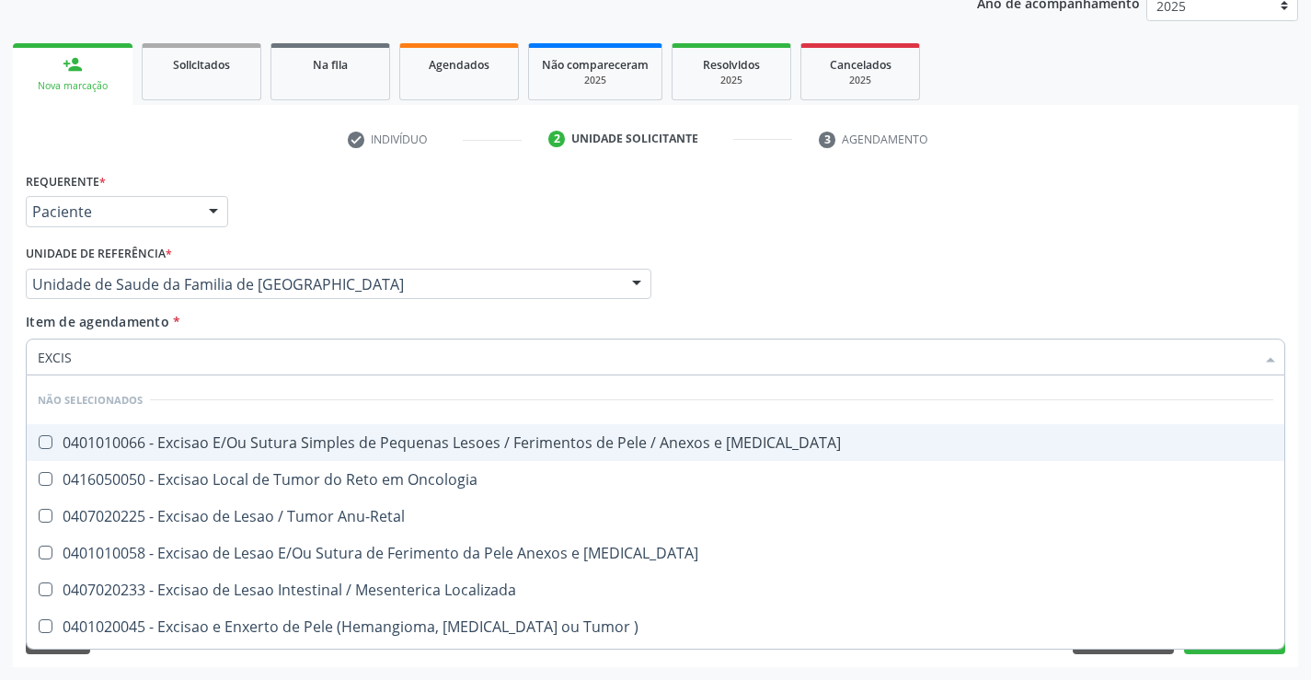
type input "EXCISA"
click at [268, 444] on div "0401010066 - Excisao E/Ou Sutura Simples de Pequenas Lesoes / Ferimentos de Pel…" at bounding box center [655, 442] width 1235 height 15
checkbox Mucosa "true"
click at [411, 315] on div "Item de agendamento * EXCISA Desfazer seleção Não selecionados 0401010066 - Exc…" at bounding box center [655, 341] width 1259 height 58
checkbox Oncologia "true"
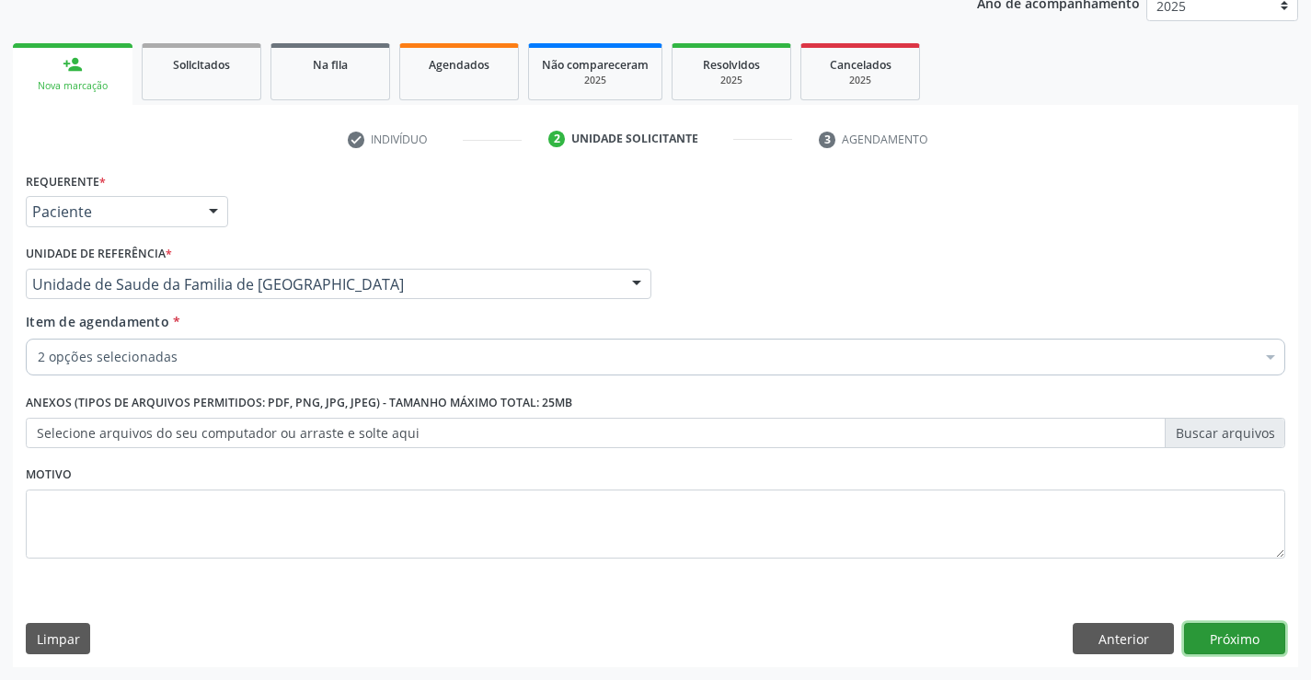
click at [1228, 629] on button "Próximo" at bounding box center [1234, 638] width 101 height 31
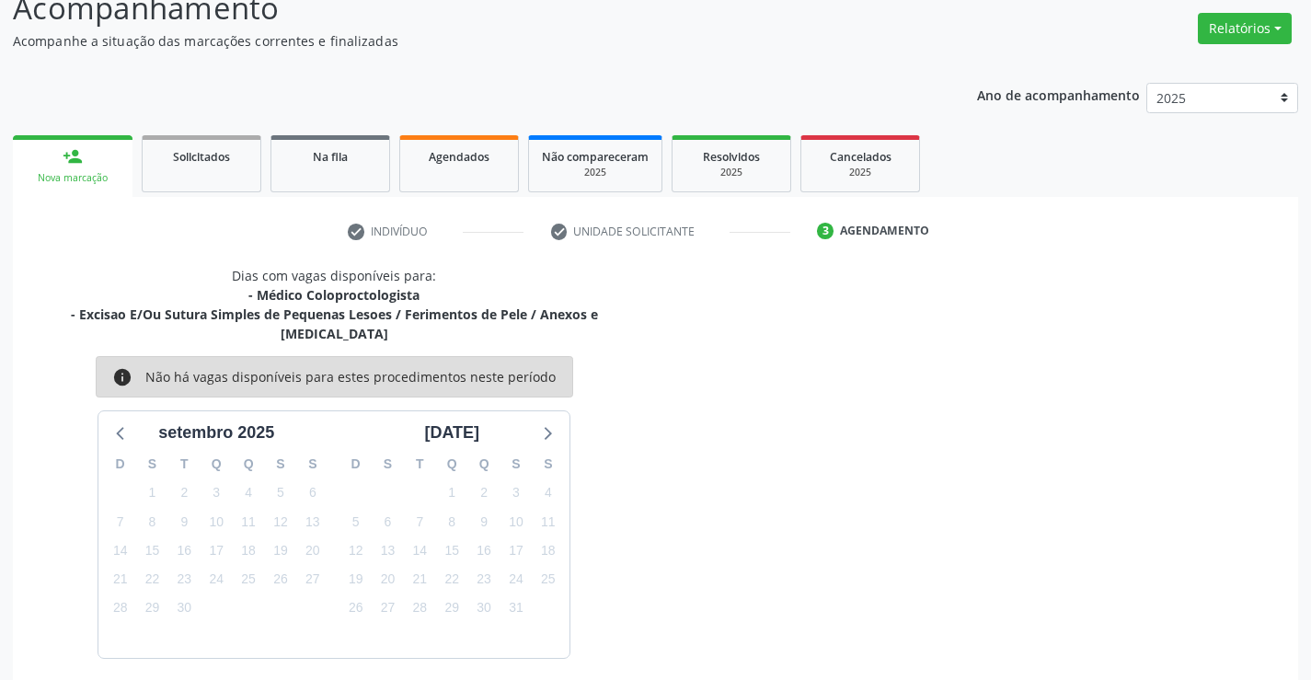
scroll to position [194, 0]
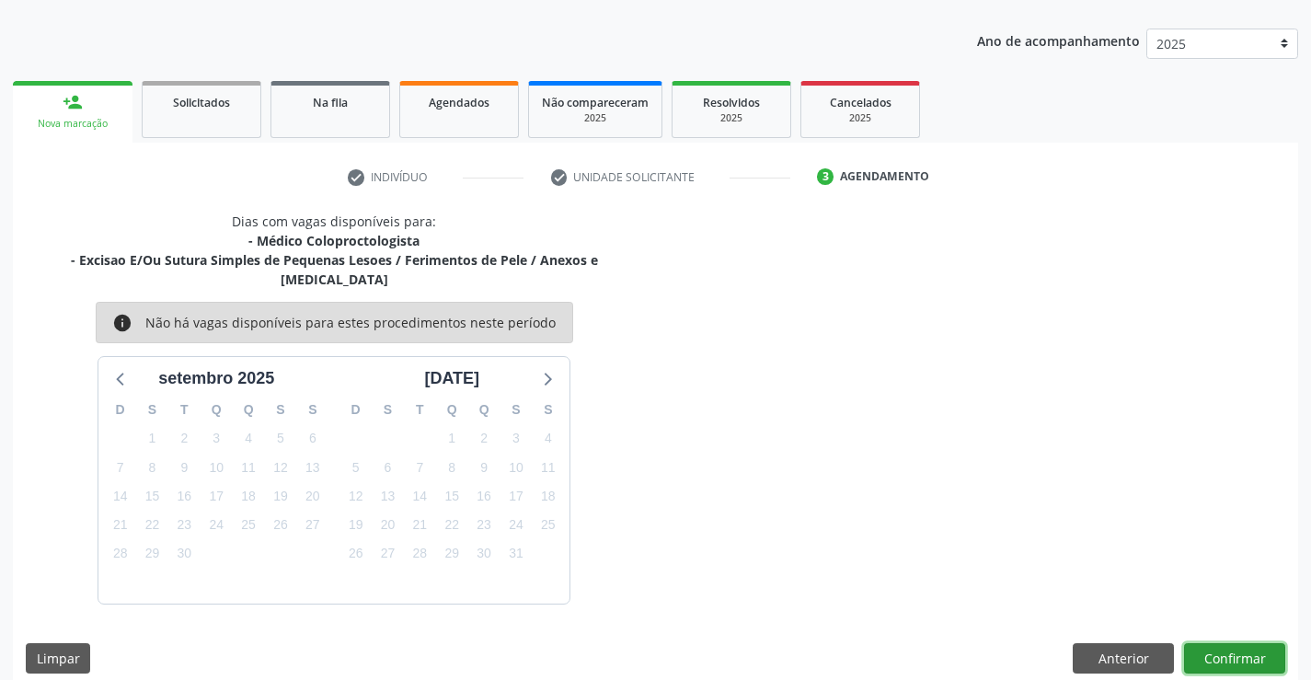
click at [1232, 643] on button "Confirmar" at bounding box center [1234, 658] width 101 height 31
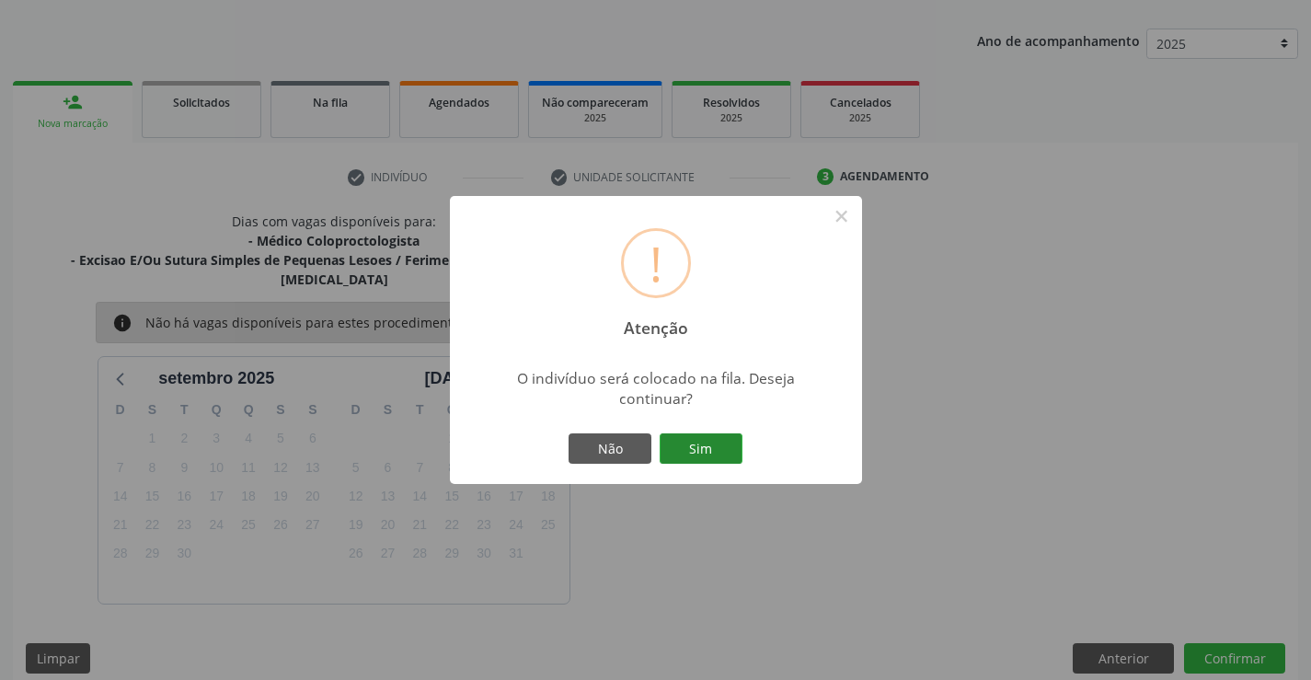
click at [694, 443] on button "Sim" at bounding box center [700, 448] width 83 height 31
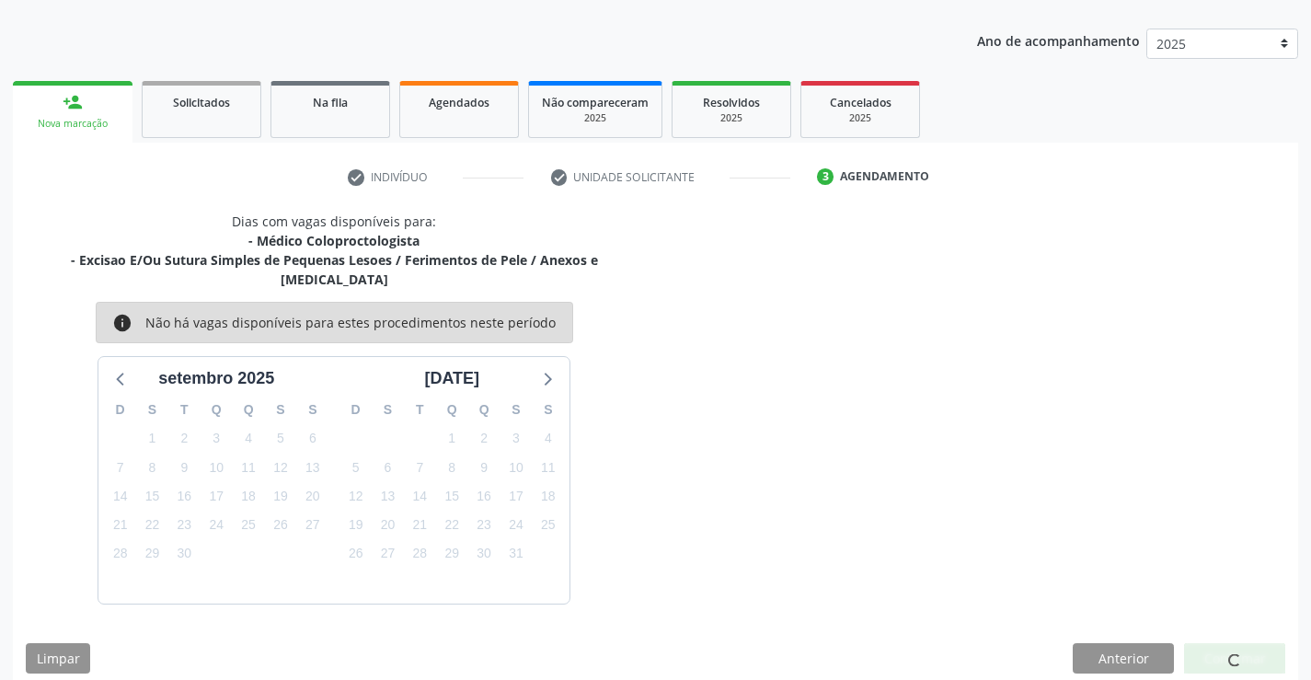
scroll to position [0, 0]
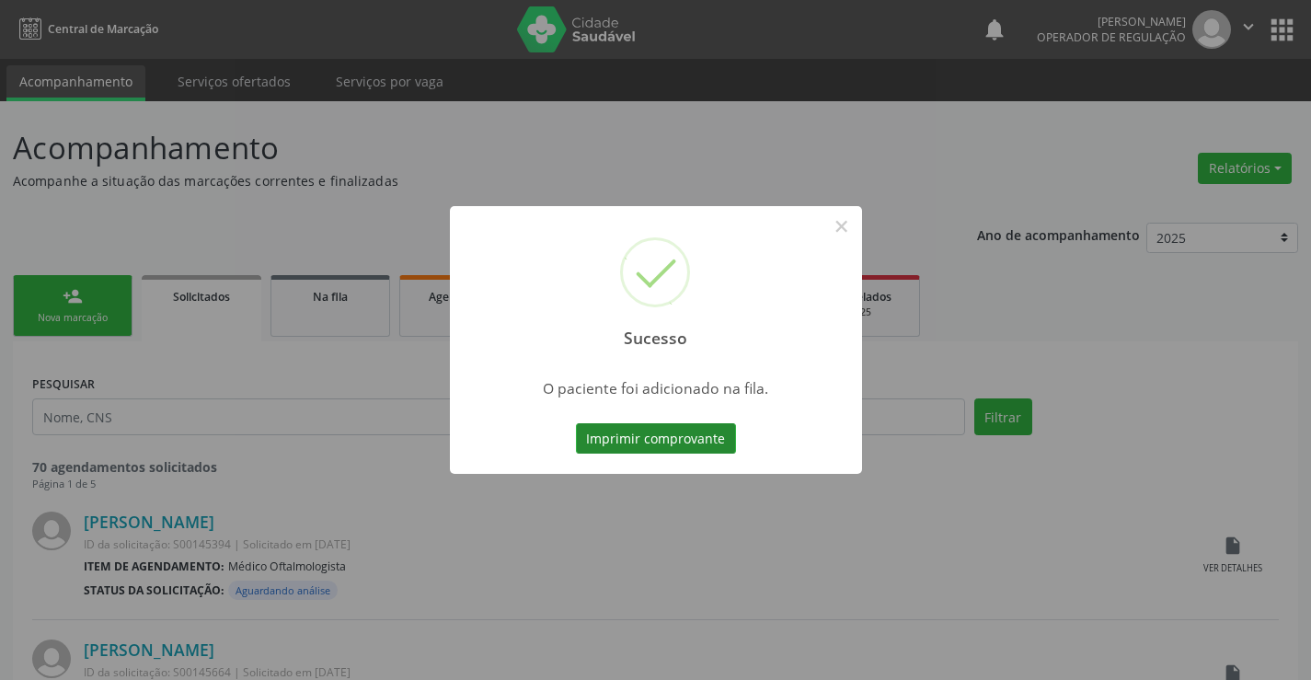
click at [647, 430] on button "Imprimir comprovante" at bounding box center [656, 438] width 160 height 31
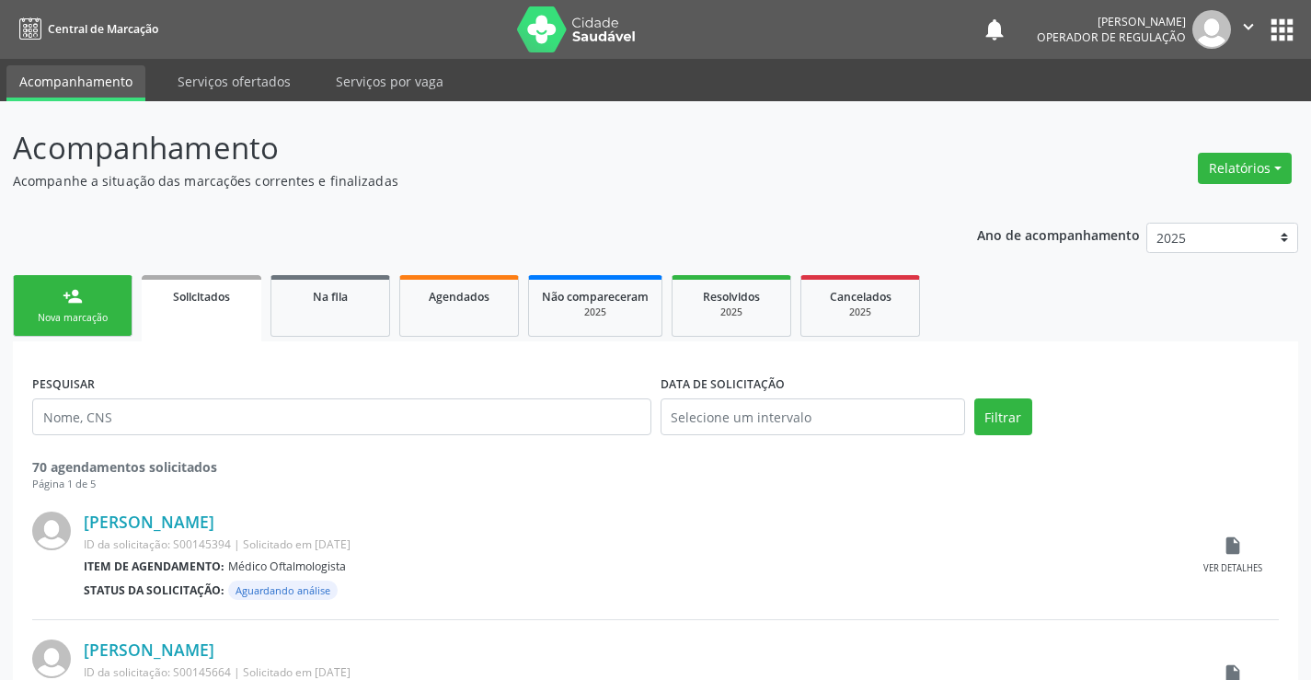
click at [75, 306] on link "person_add Nova marcação" at bounding box center [73, 306] width 120 height 62
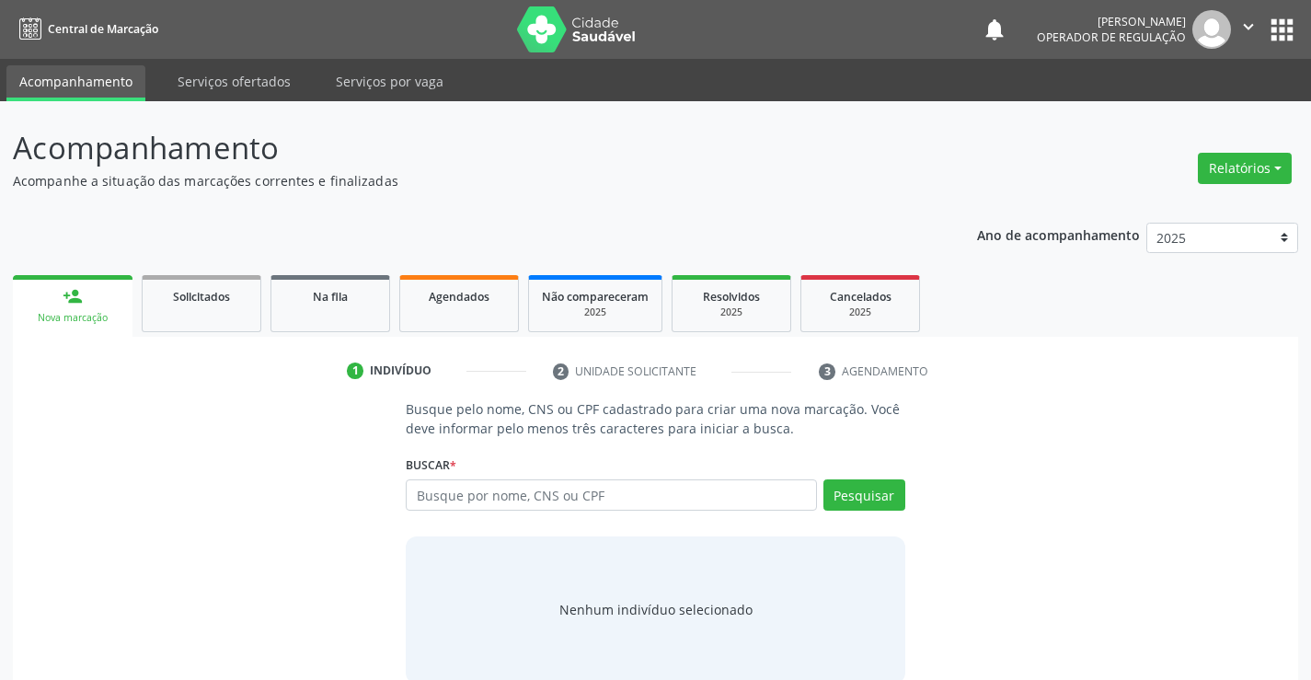
click at [75, 306] on link "person_add Nova marcação" at bounding box center [73, 306] width 120 height 62
click at [472, 497] on input "text" at bounding box center [611, 494] width 410 height 31
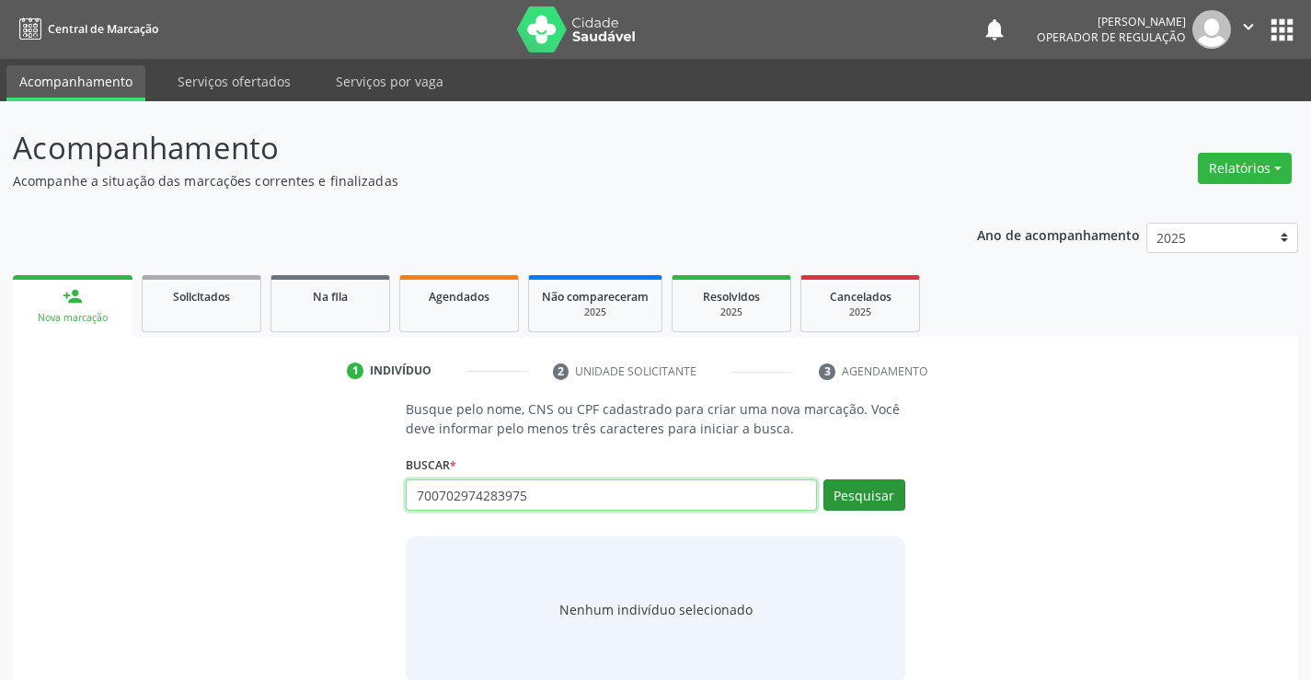
type input "700702974283975"
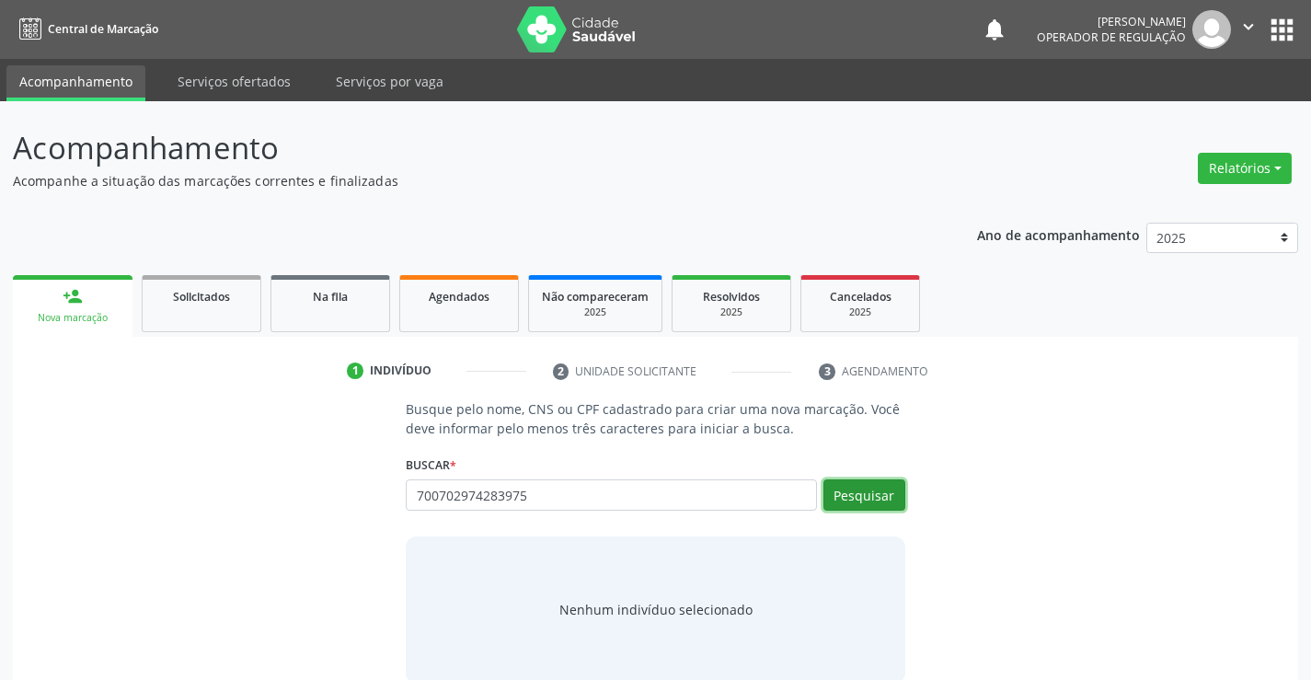
click at [869, 487] on button "Pesquisar" at bounding box center [864, 494] width 82 height 31
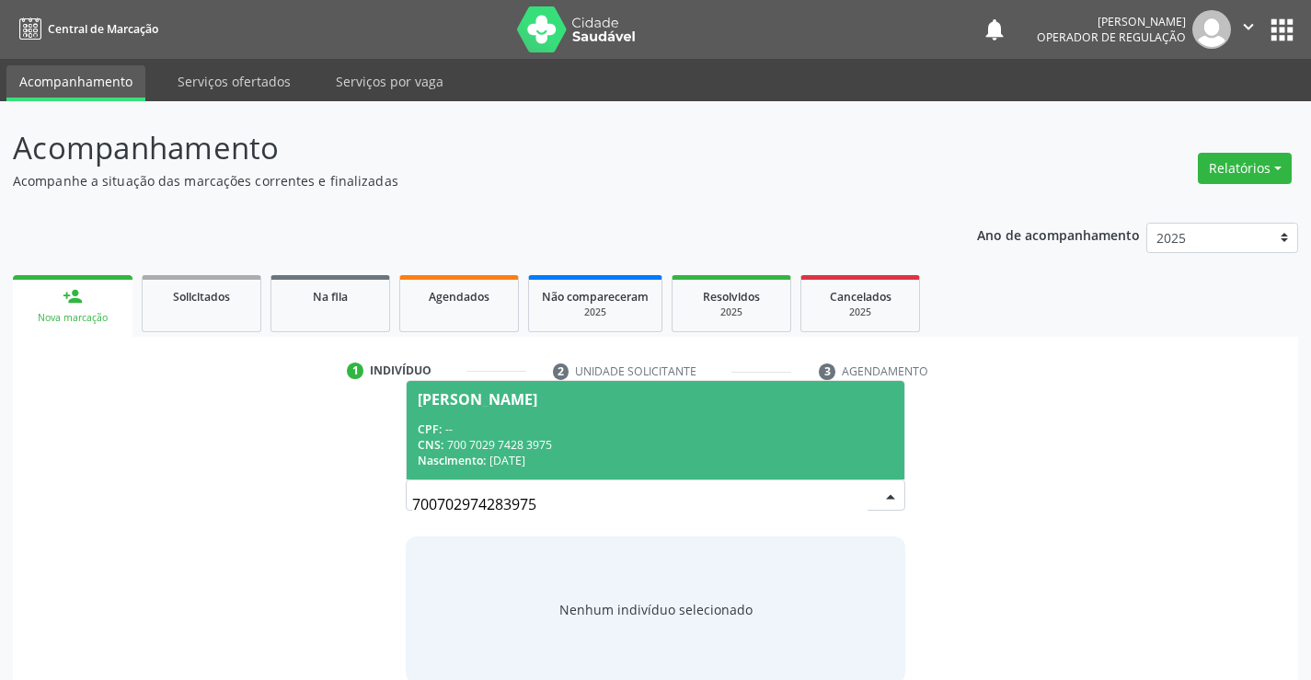
click at [481, 441] on div "CNS: 700 7029 7428 3975" at bounding box center [655, 445] width 475 height 16
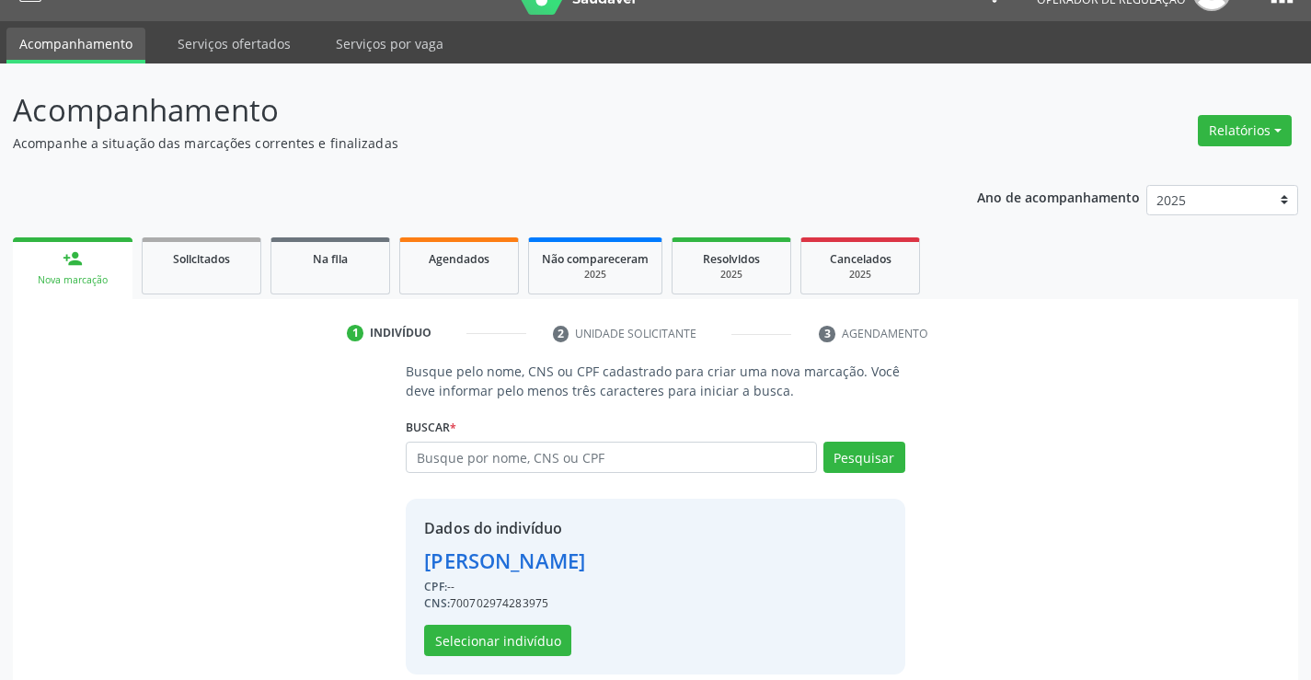
scroll to position [58, 0]
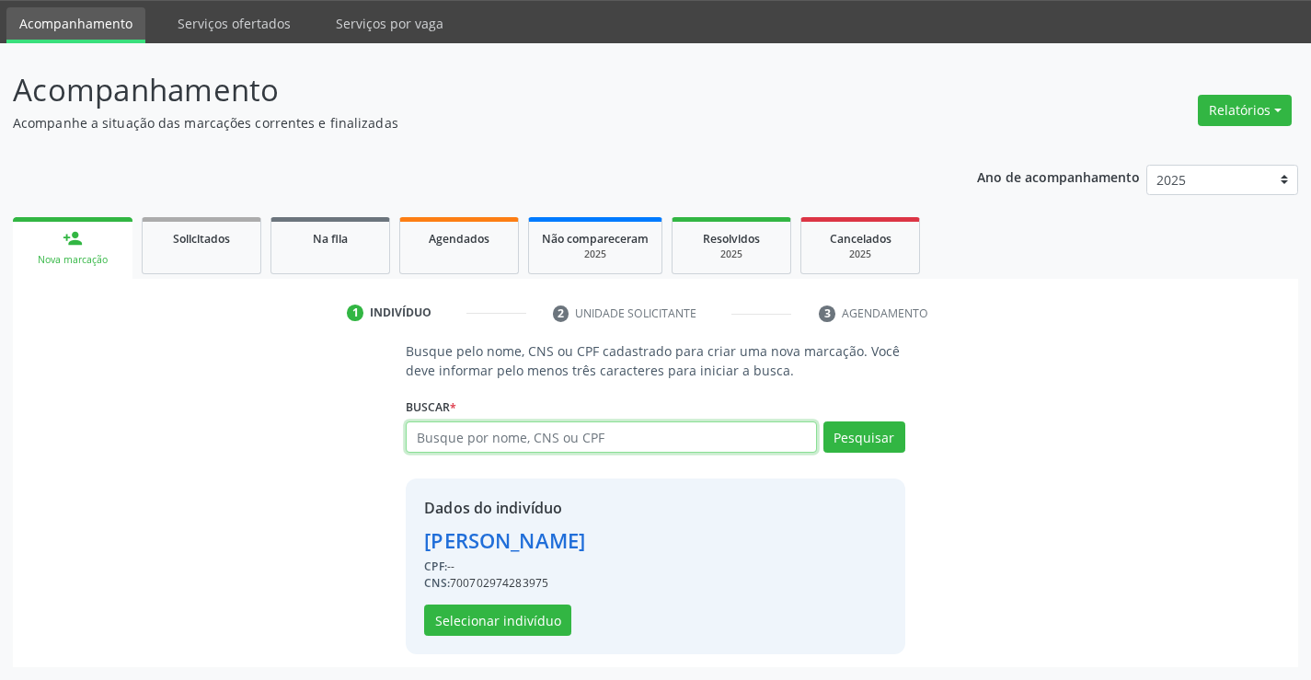
drag, startPoint x: 480, startPoint y: 431, endPoint x: 498, endPoint y: 413, distance: 25.4
click at [492, 419] on div "Buscar * [PERSON_NAME] [PERSON_NAME] CPF: -- CNS: 700 7029 7428 3975 Nascimento…" at bounding box center [655, 429] width 499 height 72
type input "700702974283975"
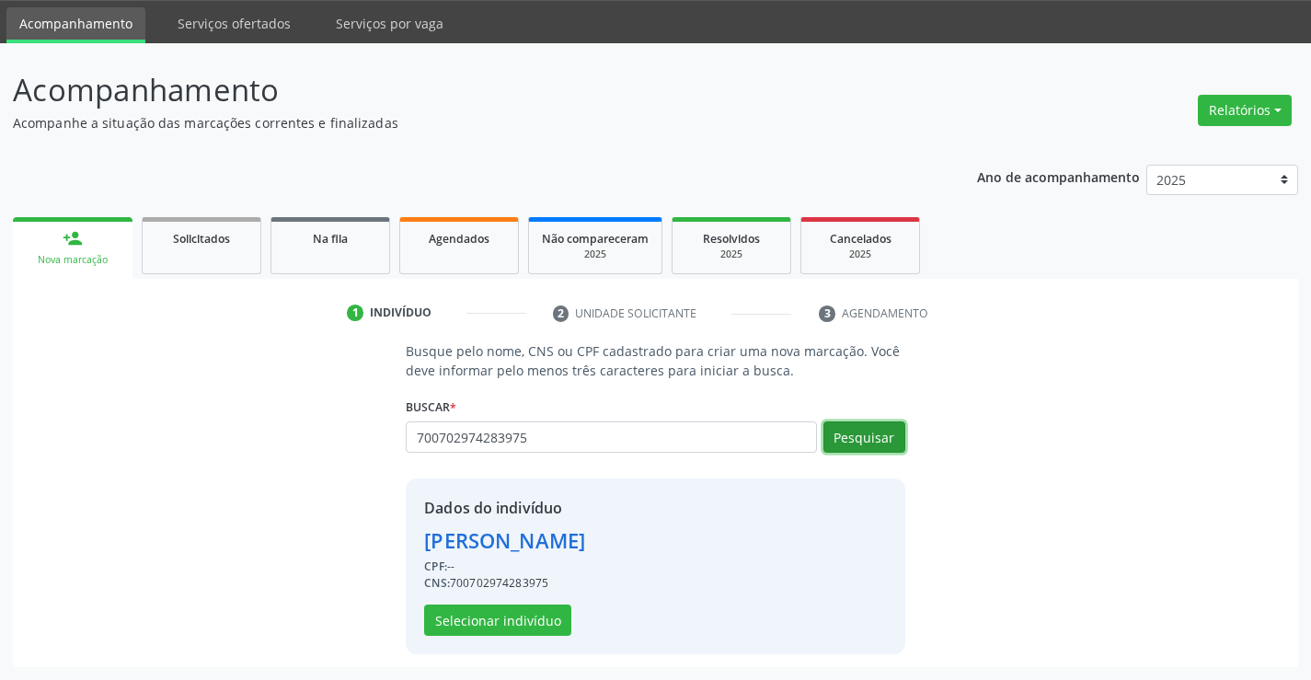
click at [880, 429] on button "Pesquisar" at bounding box center [864, 436] width 82 height 31
click at [876, 431] on div "700702974283975 Amalia Rosa de Araujo Amalia Rosa de Araujo CPF: -- CNS: 700 70…" at bounding box center [655, 443] width 499 height 44
click at [876, 431] on button "Pesquisar" at bounding box center [864, 436] width 82 height 31
click at [876, 431] on div "700702974283975 Amalia Rosa de Araujo Amalia Rosa de Araujo CPF: -- CNS: 700 70…" at bounding box center [655, 443] width 499 height 44
drag, startPoint x: 541, startPoint y: 437, endPoint x: 550, endPoint y: 432, distance: 10.3
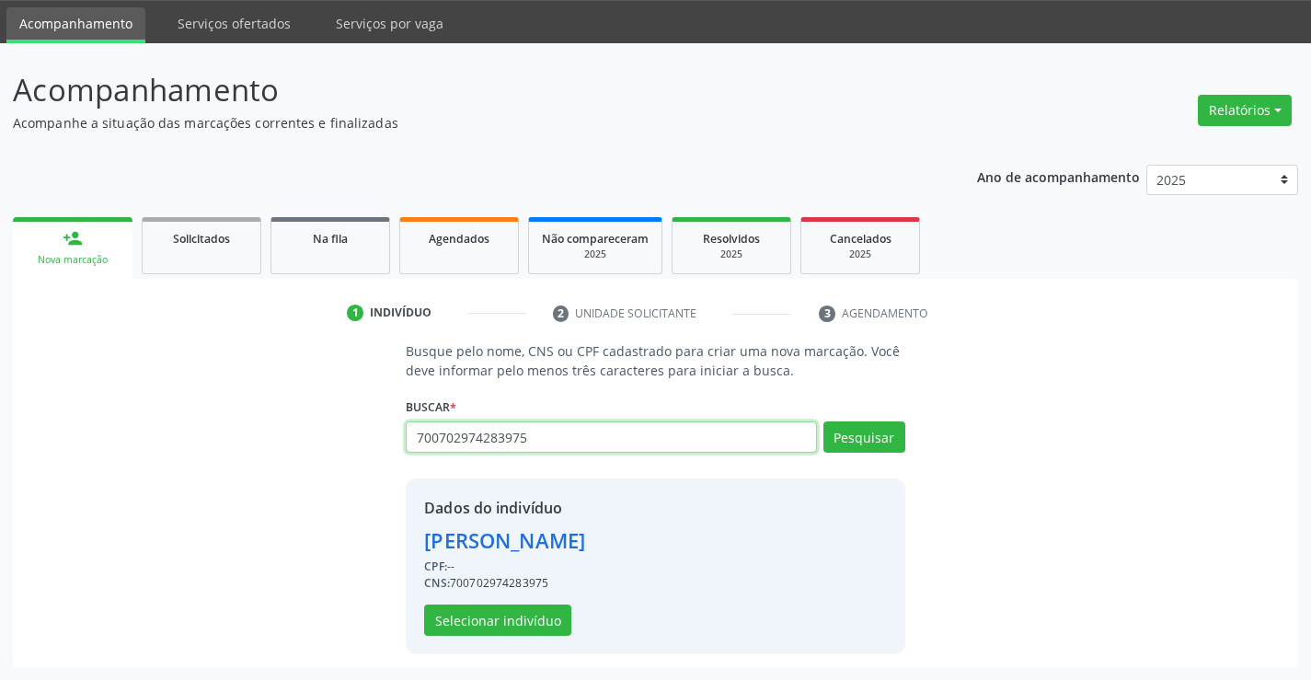
click at [543, 437] on input "700702974283975" at bounding box center [611, 436] width 410 height 31
type input "7"
click at [338, 259] on link "Na fila" at bounding box center [330, 245] width 120 height 57
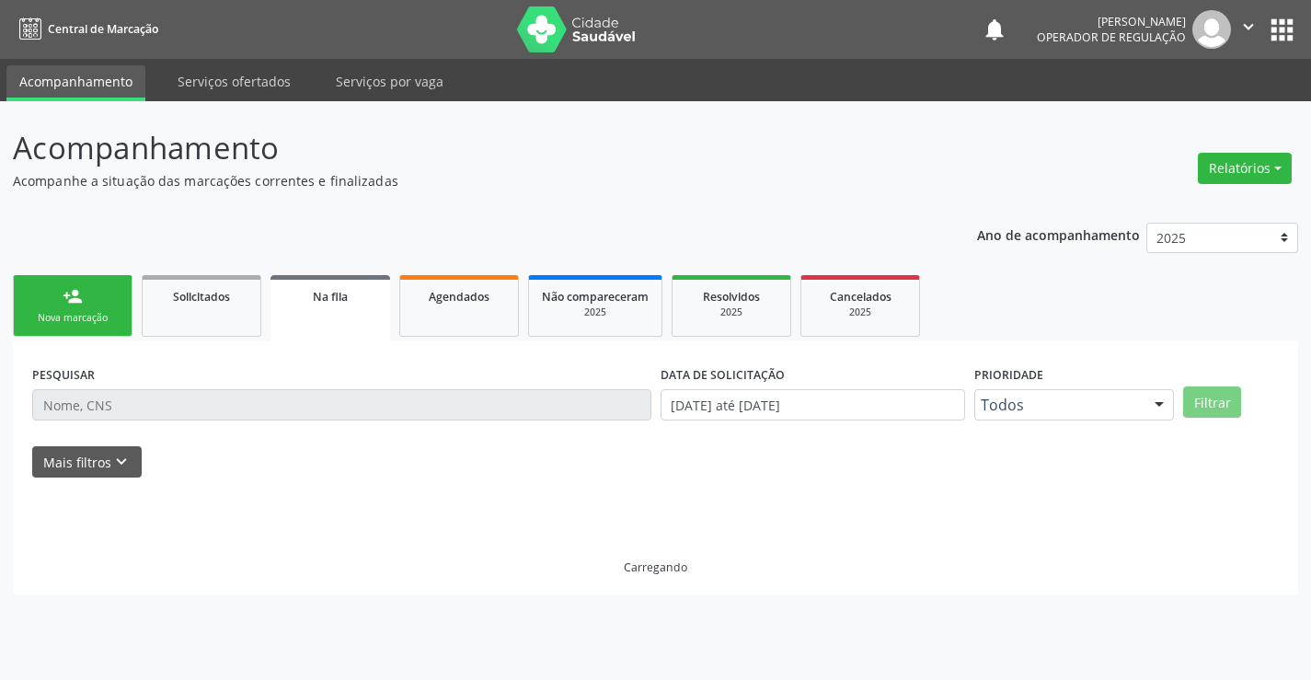
scroll to position [0, 0]
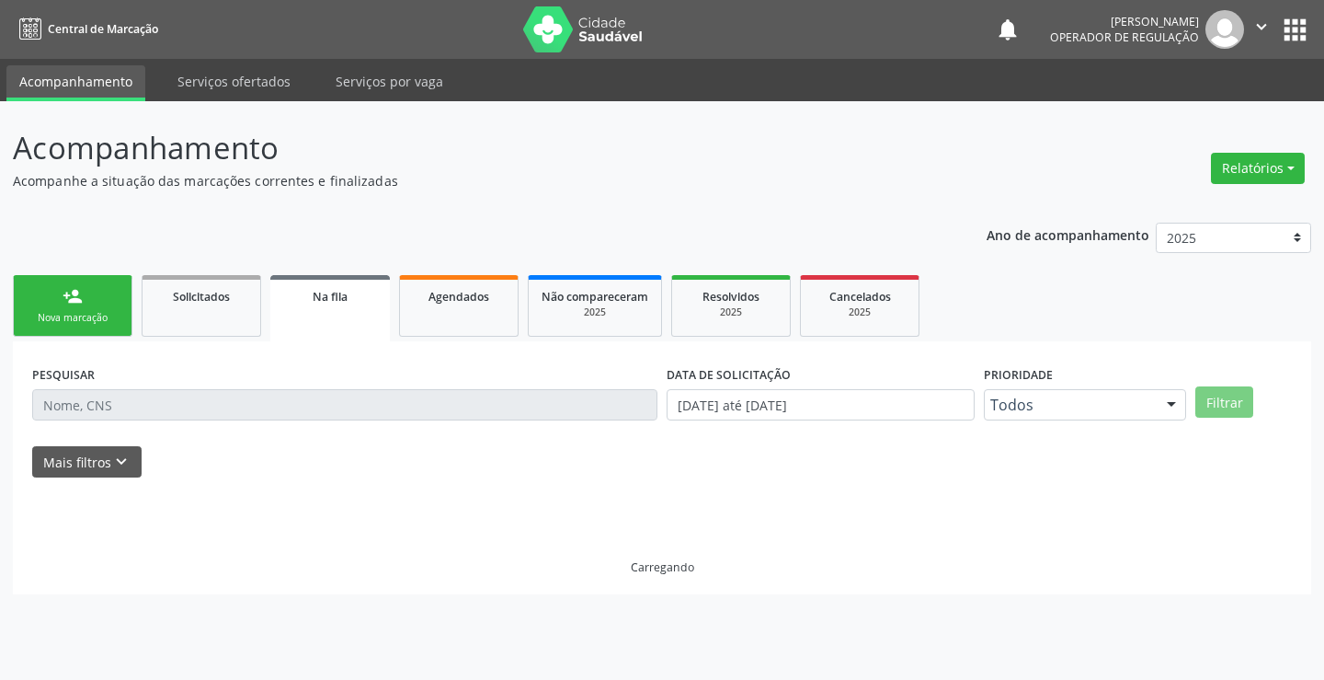
click at [97, 318] on div "Nova marcação" at bounding box center [73, 318] width 92 height 14
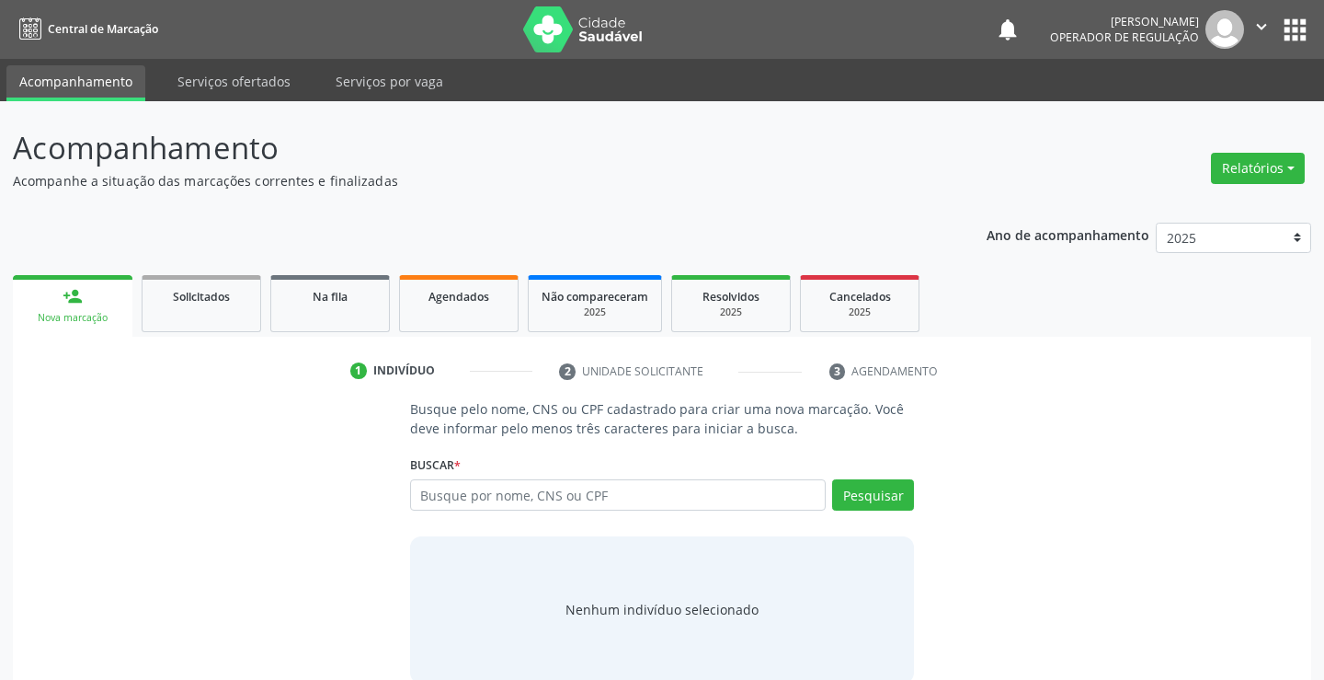
click at [79, 313] on div "Nova marcação" at bounding box center [73, 318] width 94 height 14
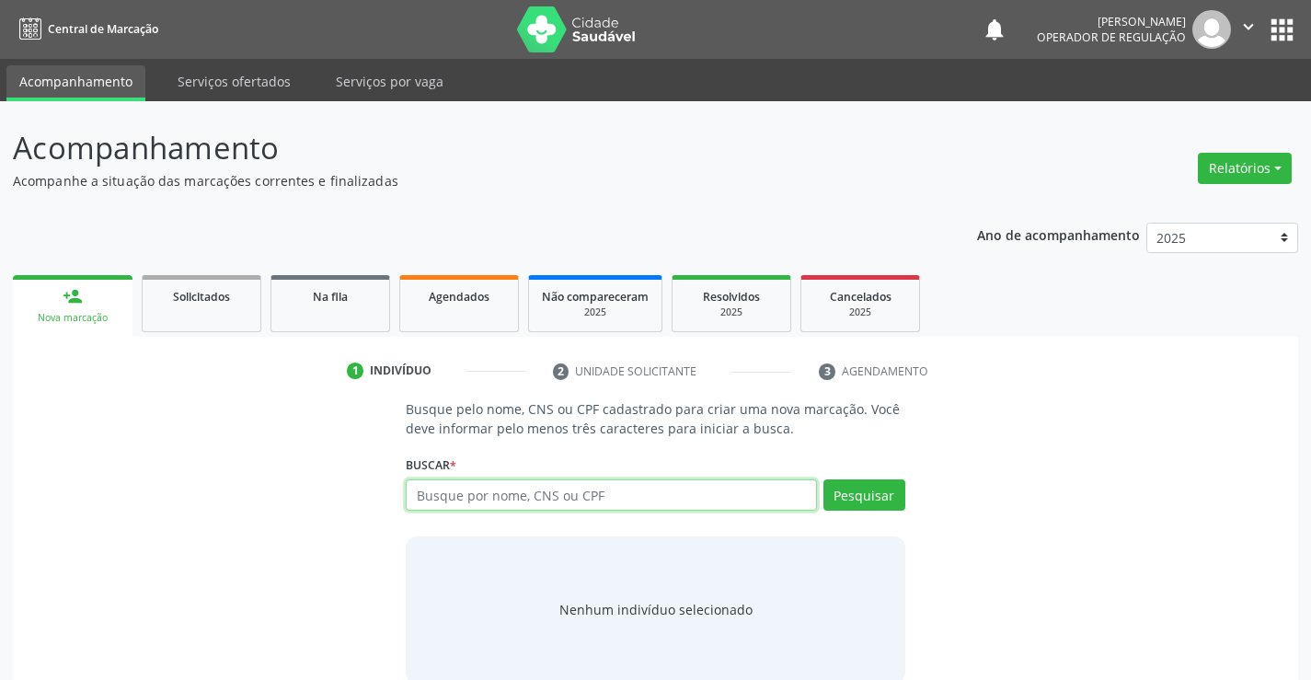
click at [593, 489] on input "text" at bounding box center [611, 494] width 410 height 31
type input "700702974283975"
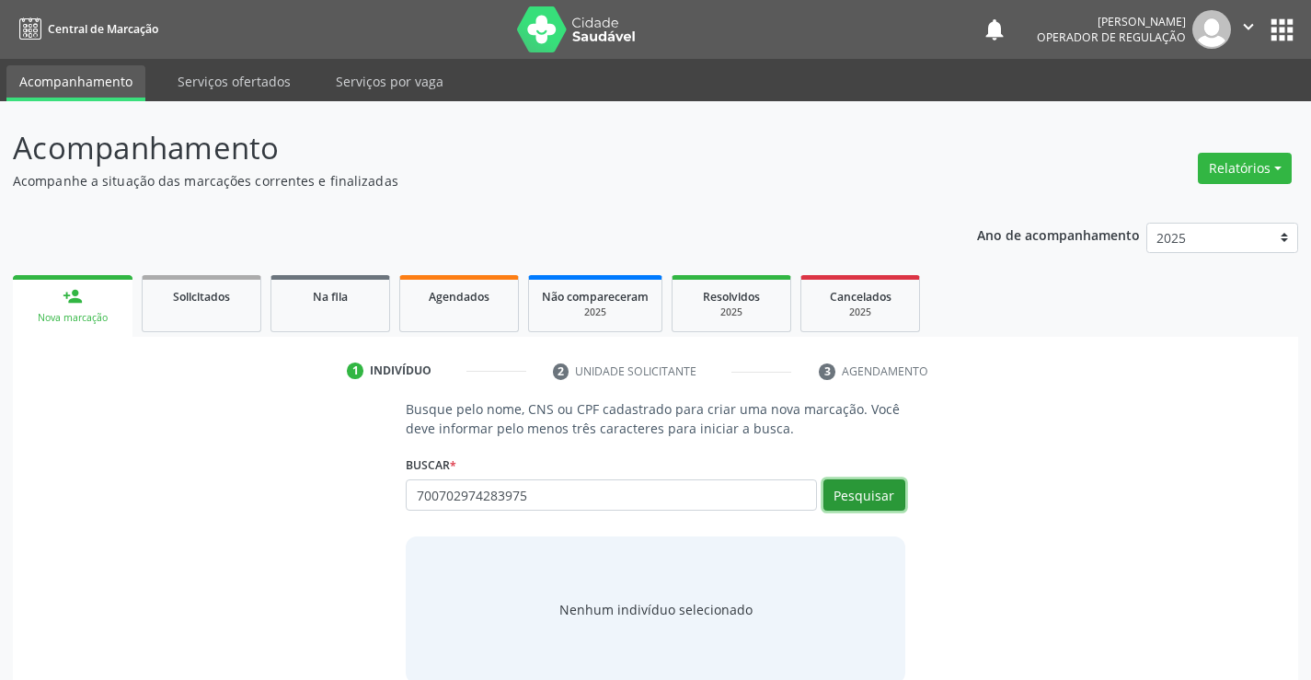
click at [881, 492] on button "Pesquisar" at bounding box center [864, 494] width 82 height 31
type input "700702974283975"
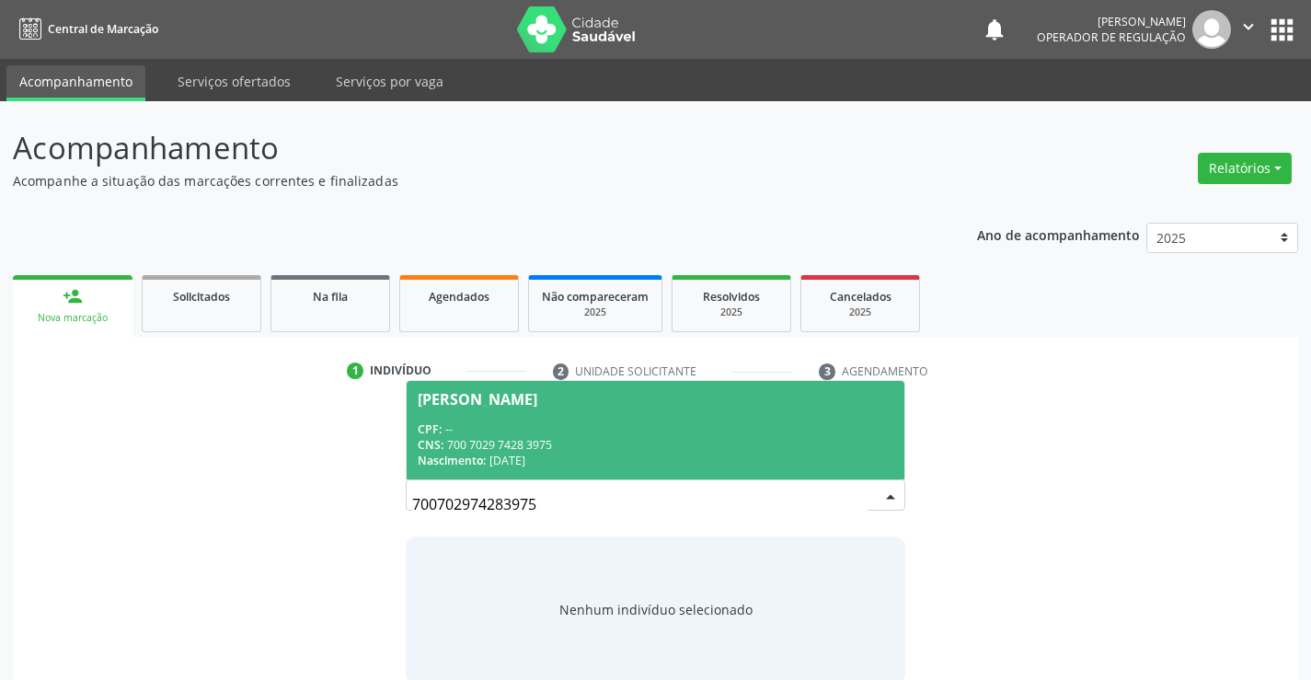
click at [479, 340] on div "1 Indivíduo 2 Unidade solicitante 3 Agendamento Busque pelo nome, CNS ou CPF ca…" at bounding box center [655, 517] width 1285 height 360
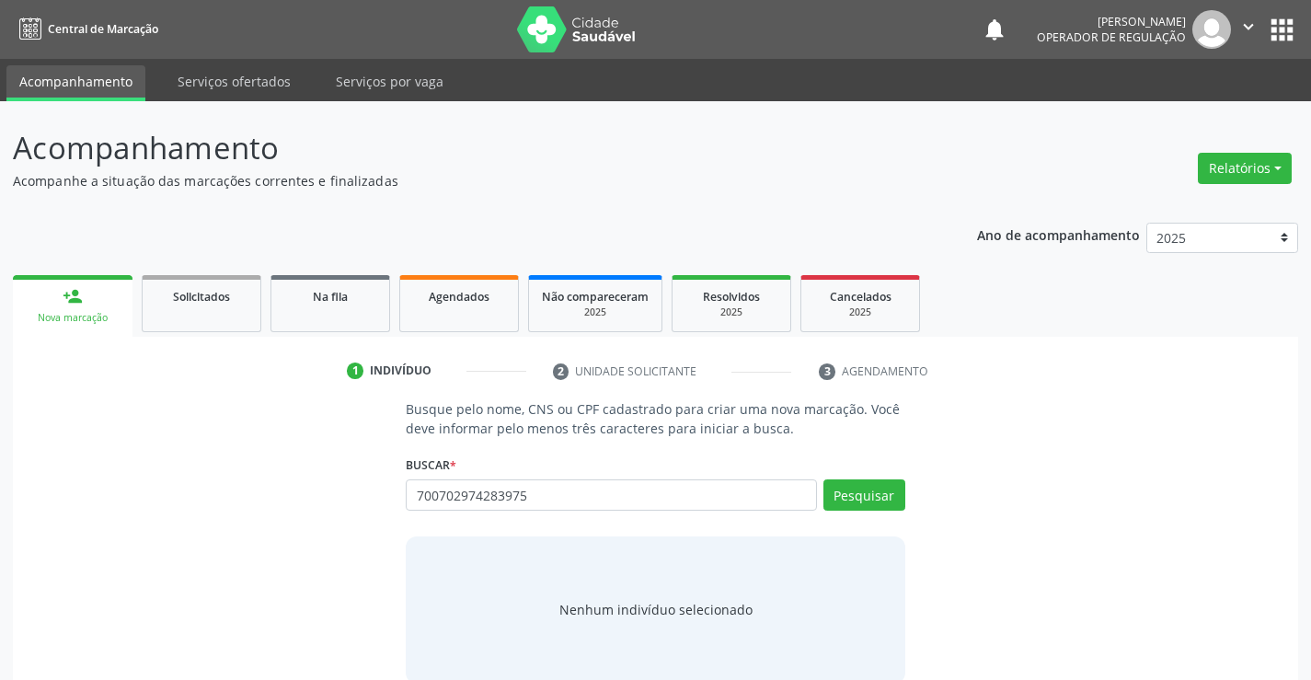
click at [68, 304] on div "person_add" at bounding box center [73, 296] width 20 height 20
click at [212, 315] on link "Solicitados" at bounding box center [202, 303] width 120 height 57
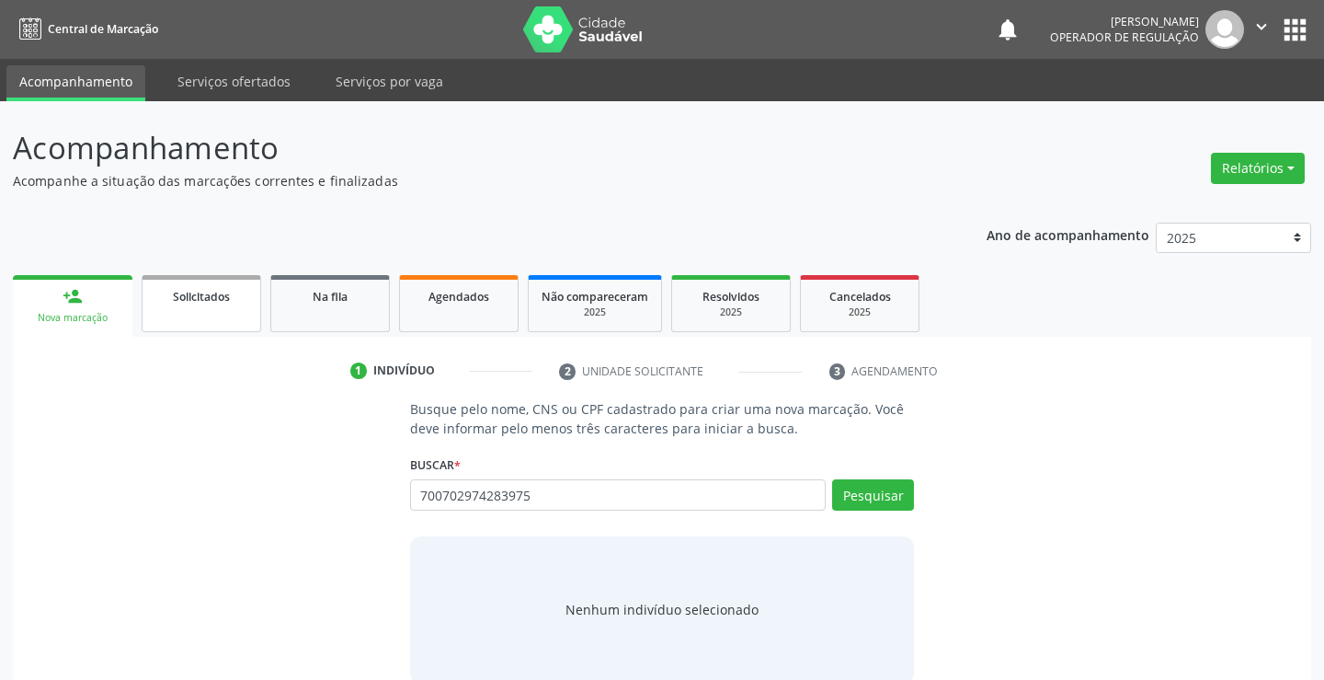
click at [212, 315] on link "Solicitados" at bounding box center [202, 303] width 120 height 57
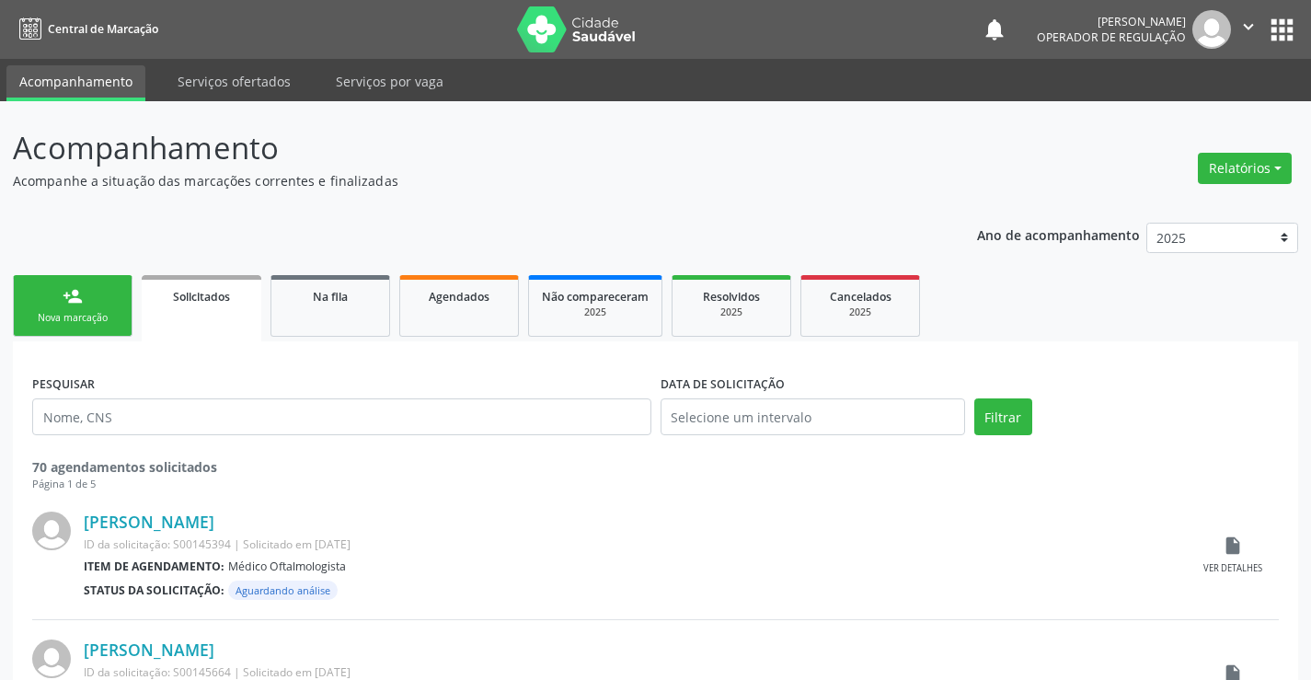
drag, startPoint x: 76, startPoint y: 312, endPoint x: 86, endPoint y: 307, distance: 11.1
click at [77, 311] on div "Nova marcação" at bounding box center [73, 318] width 92 height 14
click at [78, 310] on link "person_add Nova marcação" at bounding box center [73, 306] width 120 height 62
click at [83, 309] on link "person_add Nova marcação" at bounding box center [73, 306] width 120 height 62
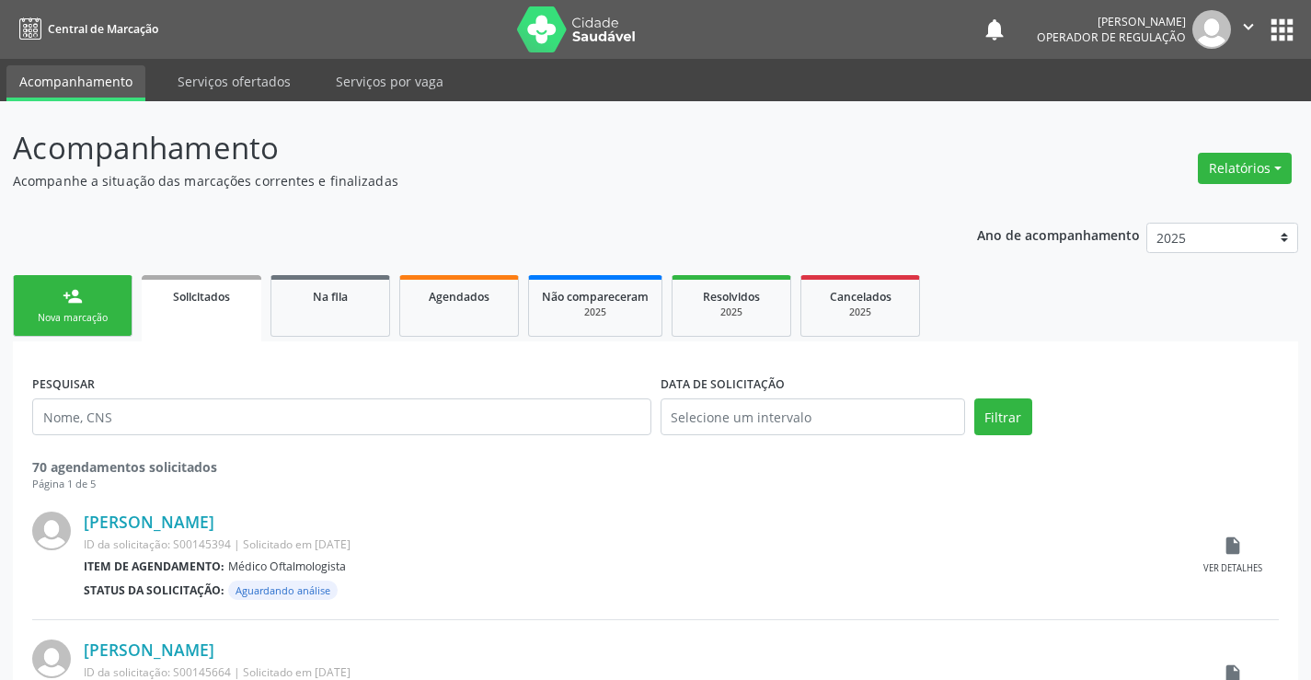
click at [84, 309] on link "person_add Nova marcação" at bounding box center [73, 306] width 120 height 62
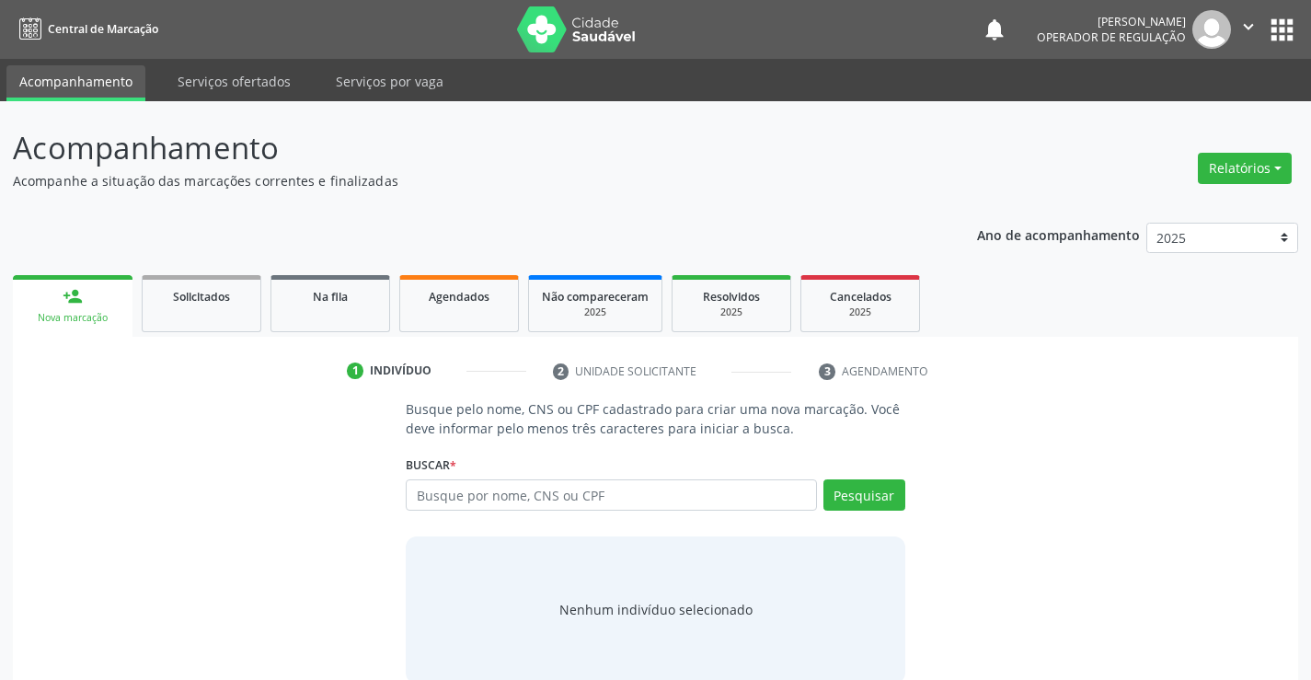
click at [86, 307] on link "person_add Nova marcação" at bounding box center [73, 306] width 120 height 62
click at [89, 306] on link "person_add Nova marcação" at bounding box center [73, 306] width 120 height 62
click at [91, 305] on link "person_add Nova marcação" at bounding box center [73, 306] width 120 height 62
click at [93, 304] on link "person_add Nova marcação" at bounding box center [73, 306] width 120 height 62
click at [97, 303] on link "person_add Nova marcação" at bounding box center [73, 306] width 120 height 62
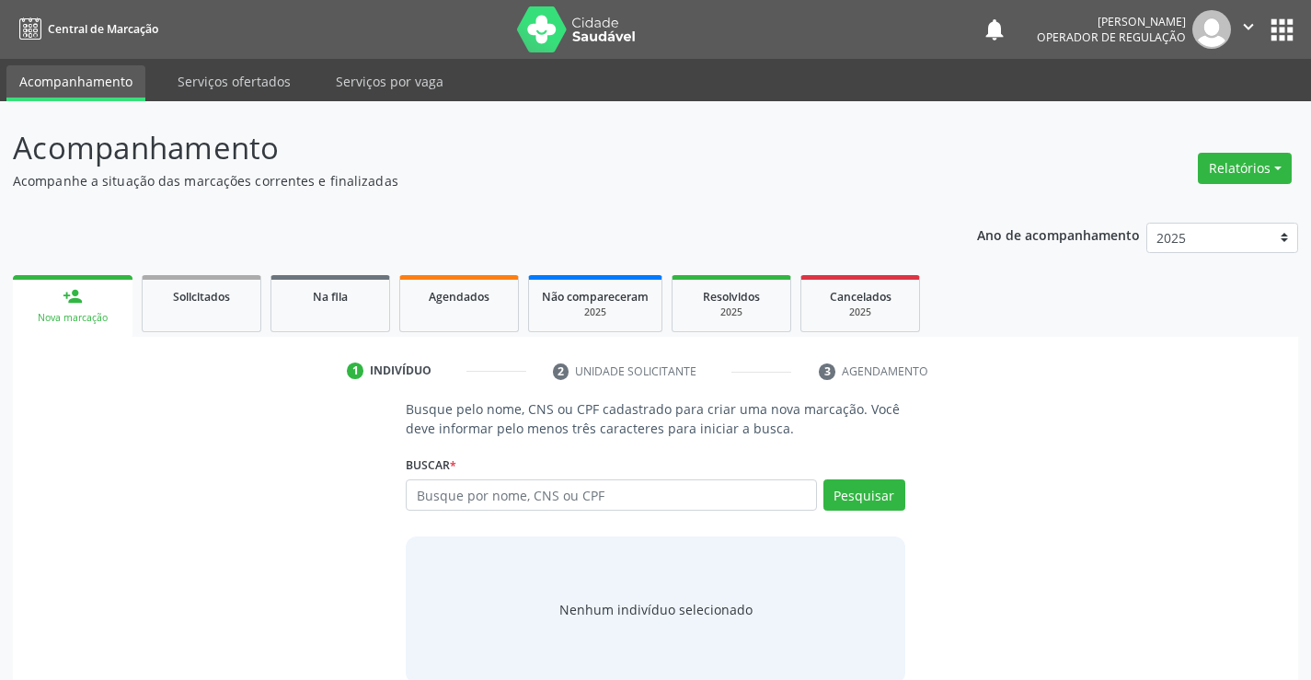
click at [97, 302] on link "person_add Nova marcação" at bounding box center [73, 306] width 120 height 62
click at [498, 497] on input "text" at bounding box center [611, 494] width 410 height 31
click at [497, 497] on input "text" at bounding box center [611, 494] width 410 height 31
click at [488, 503] on input "text" at bounding box center [611, 494] width 410 height 31
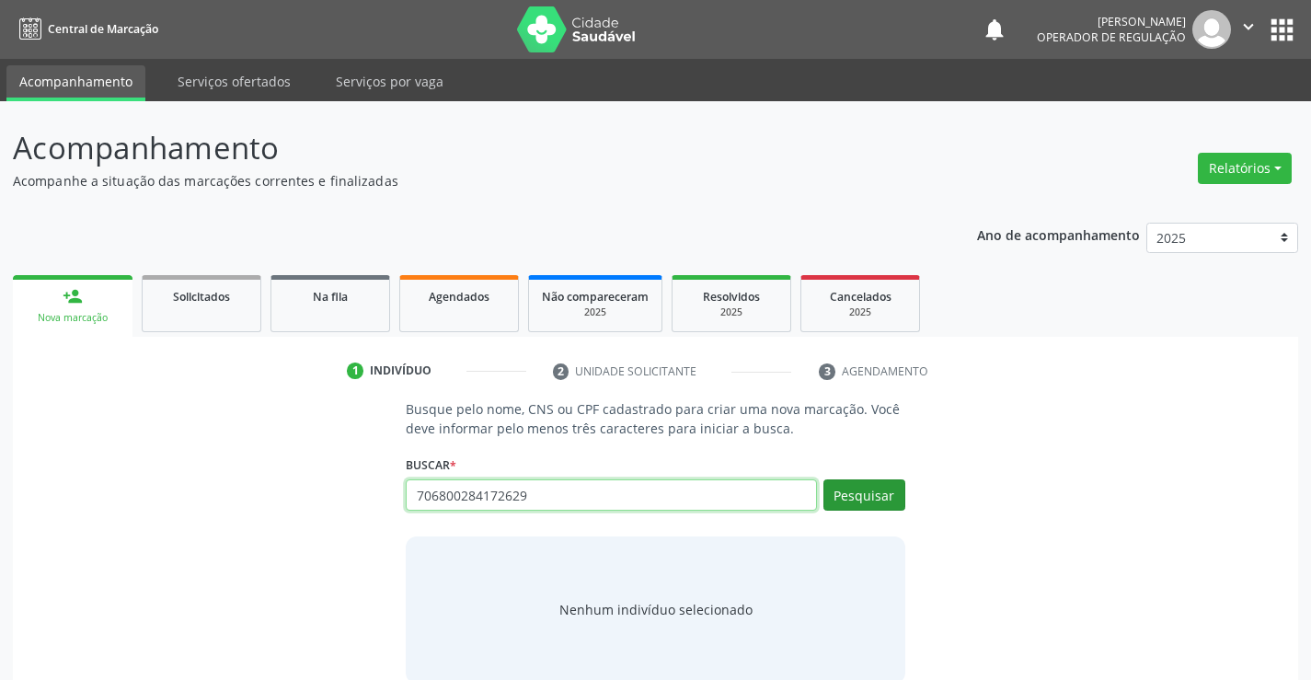
type input "706800284172629"
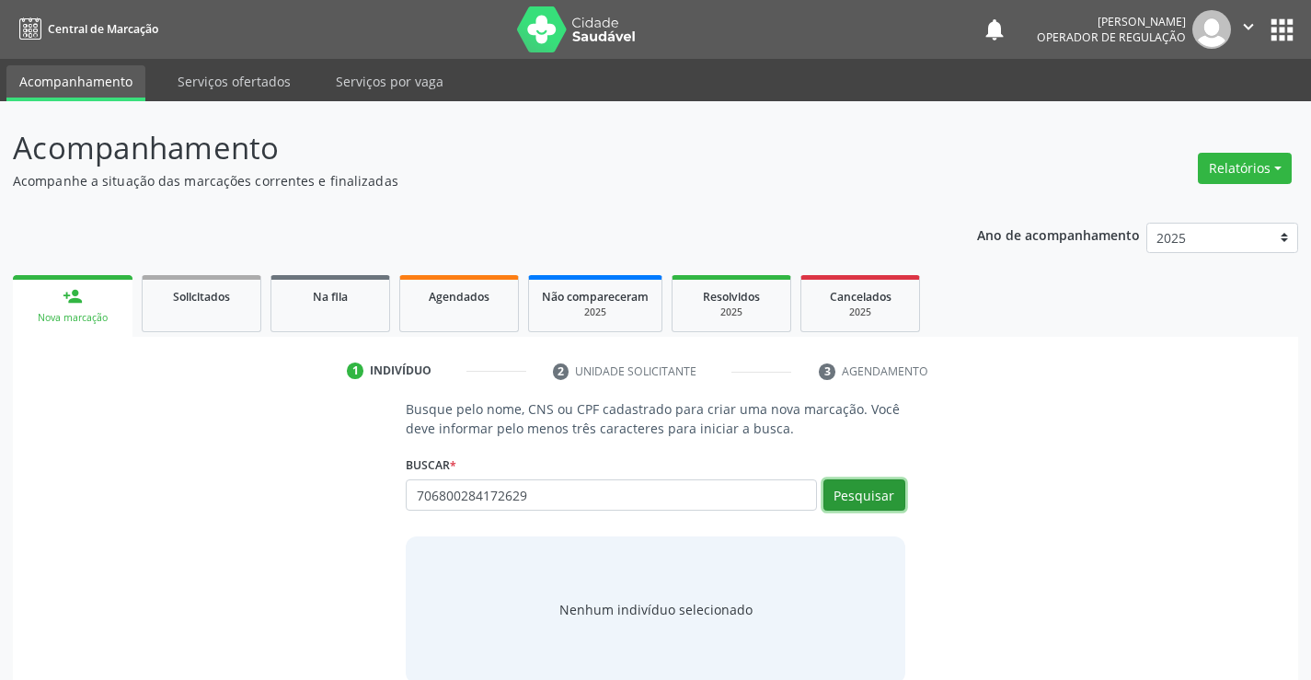
click at [867, 501] on button "Pesquisar" at bounding box center [864, 494] width 82 height 31
type input "706800284172629"
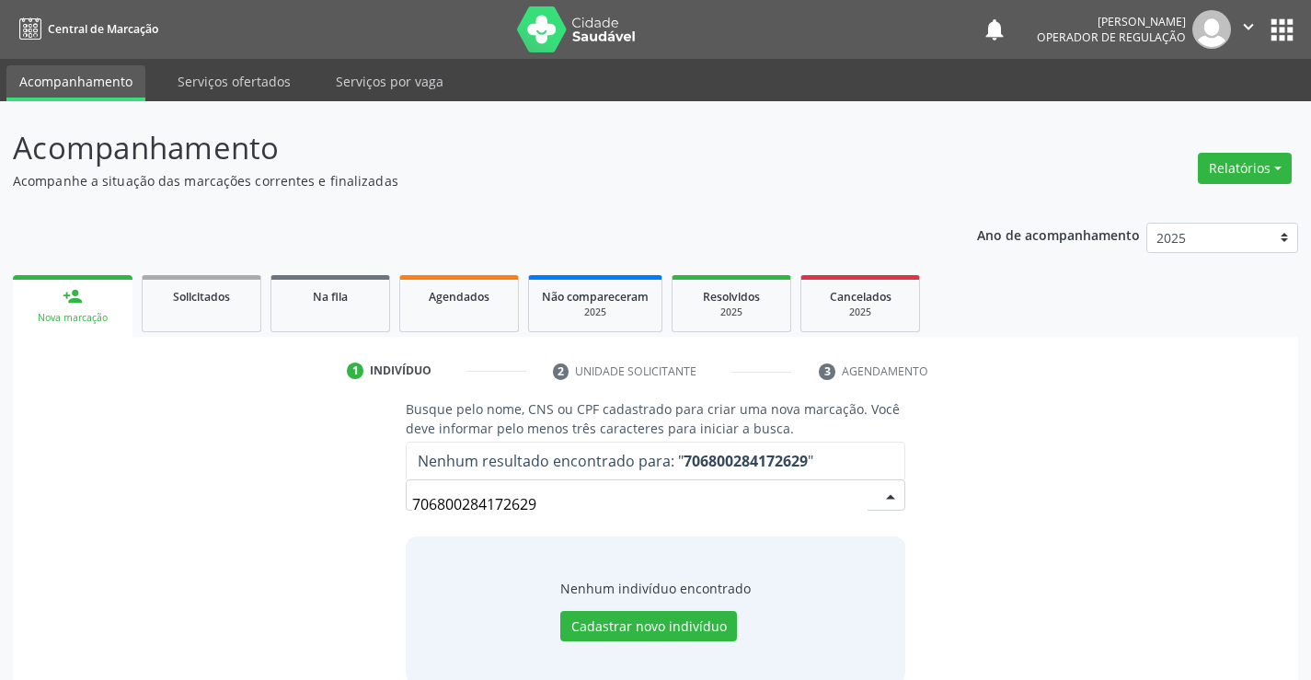
click at [559, 499] on input "706800284172629" at bounding box center [639, 504] width 454 height 37
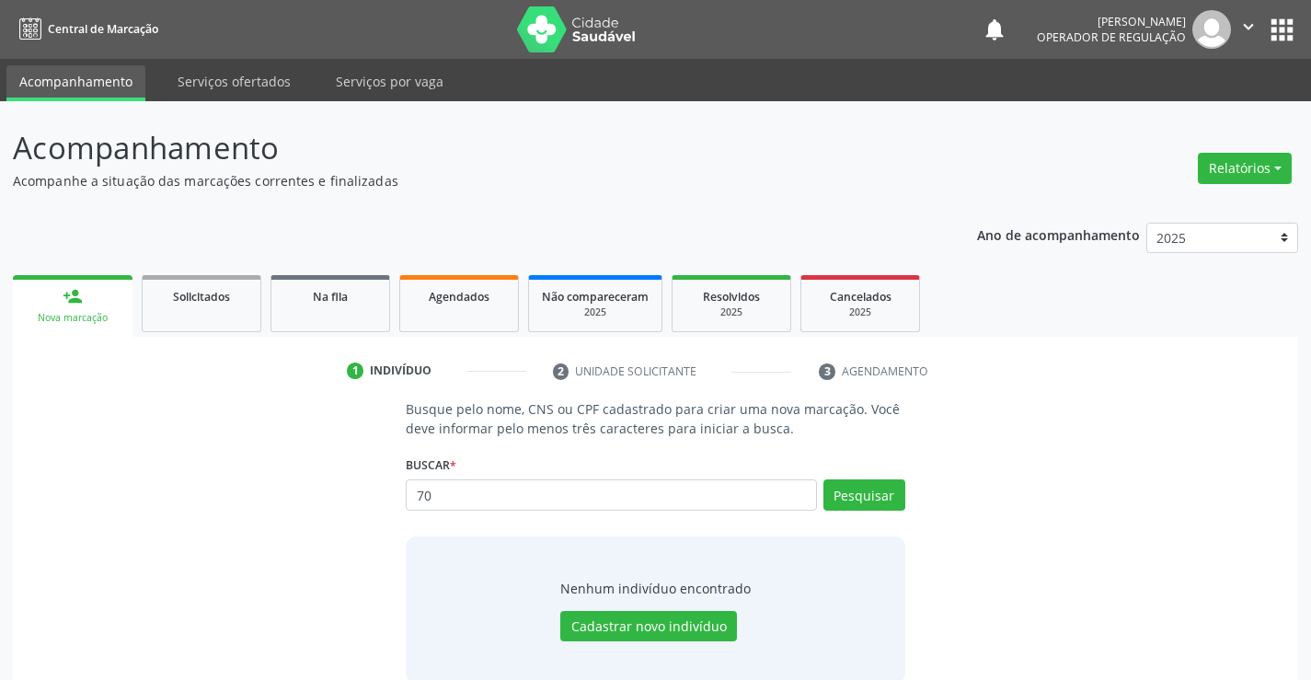
type input "7"
click at [432, 494] on input "text" at bounding box center [611, 494] width 410 height 31
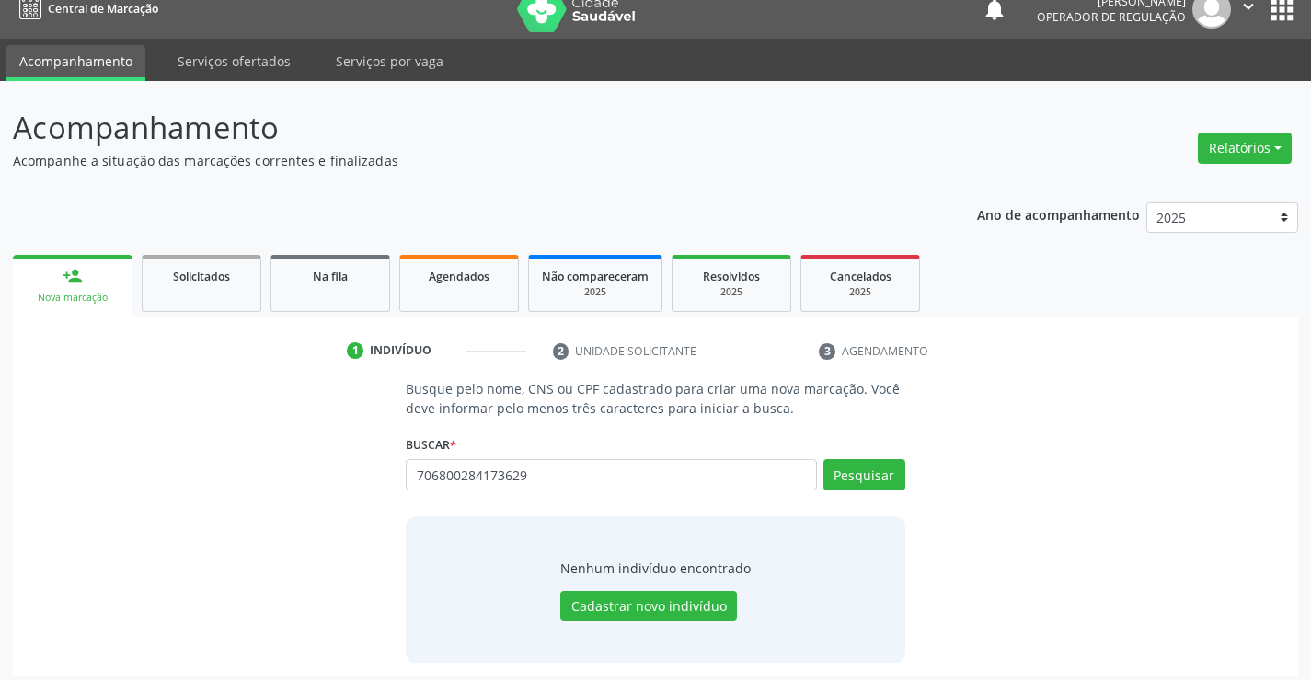
scroll to position [29, 0]
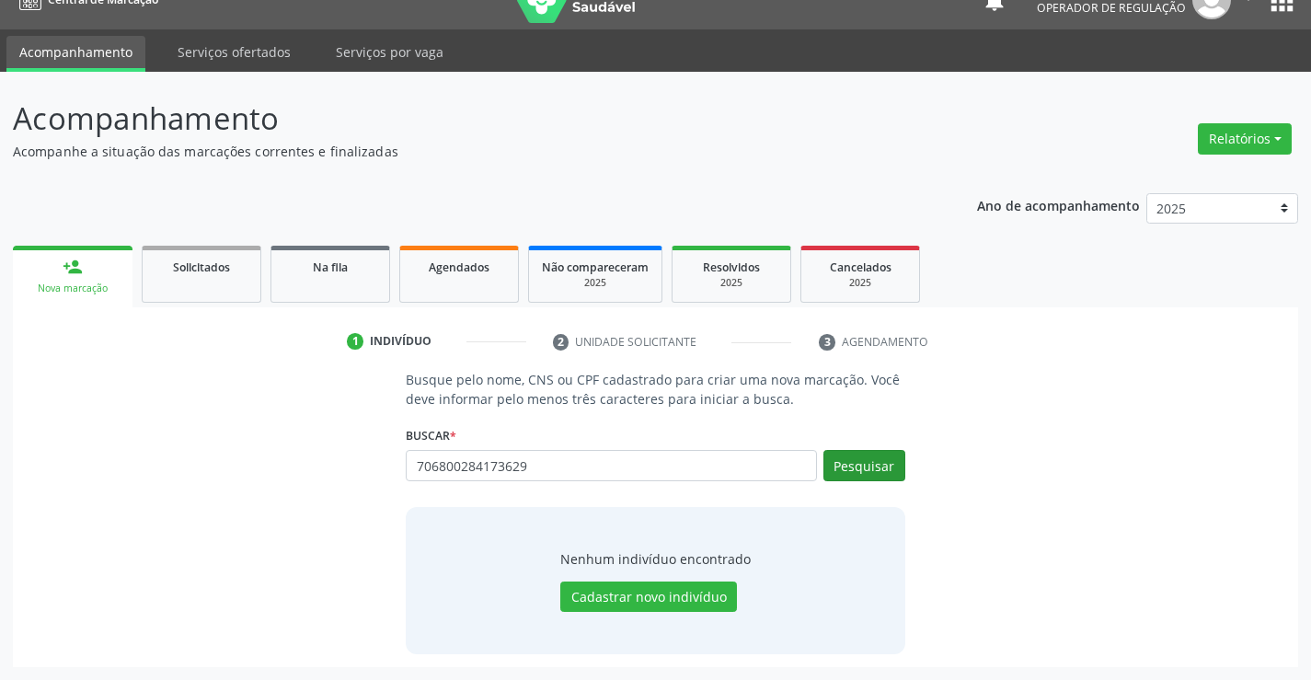
type input "706800284173629"
click at [877, 459] on button "Pesquisar" at bounding box center [864, 465] width 82 height 31
type input "706800284173629"
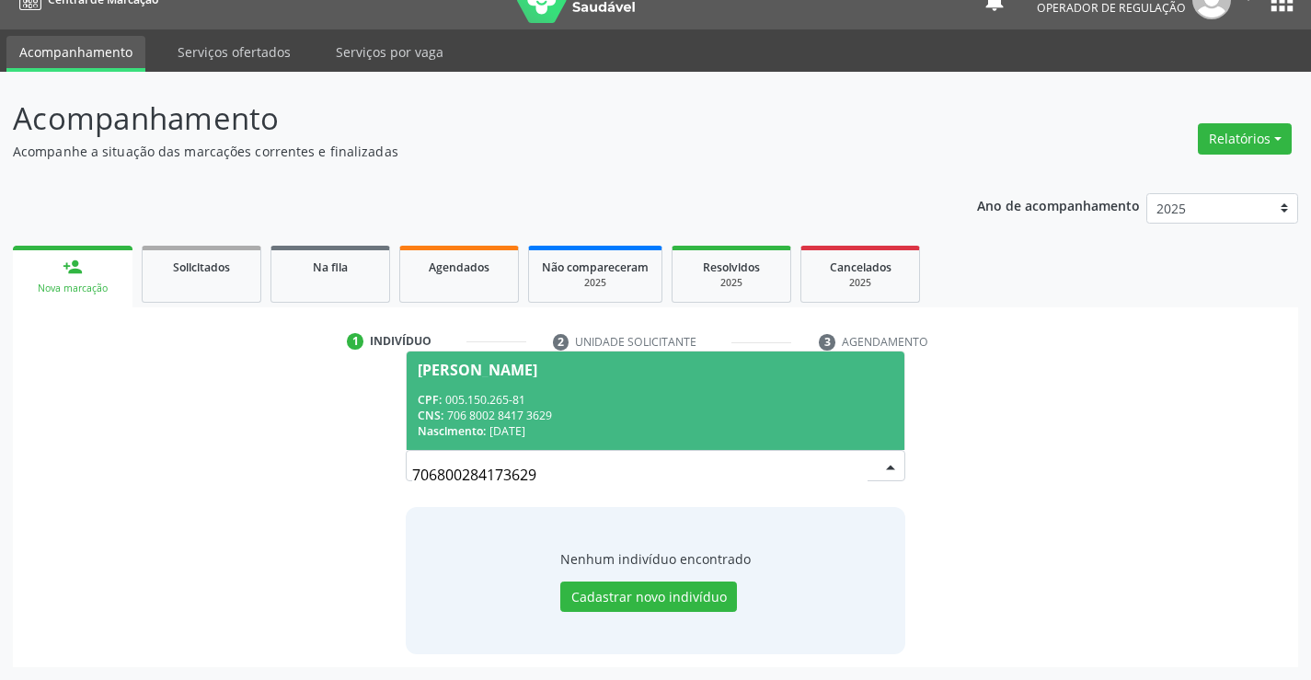
click at [490, 400] on div "CPF: 005.150.265-81" at bounding box center [655, 400] width 475 height 16
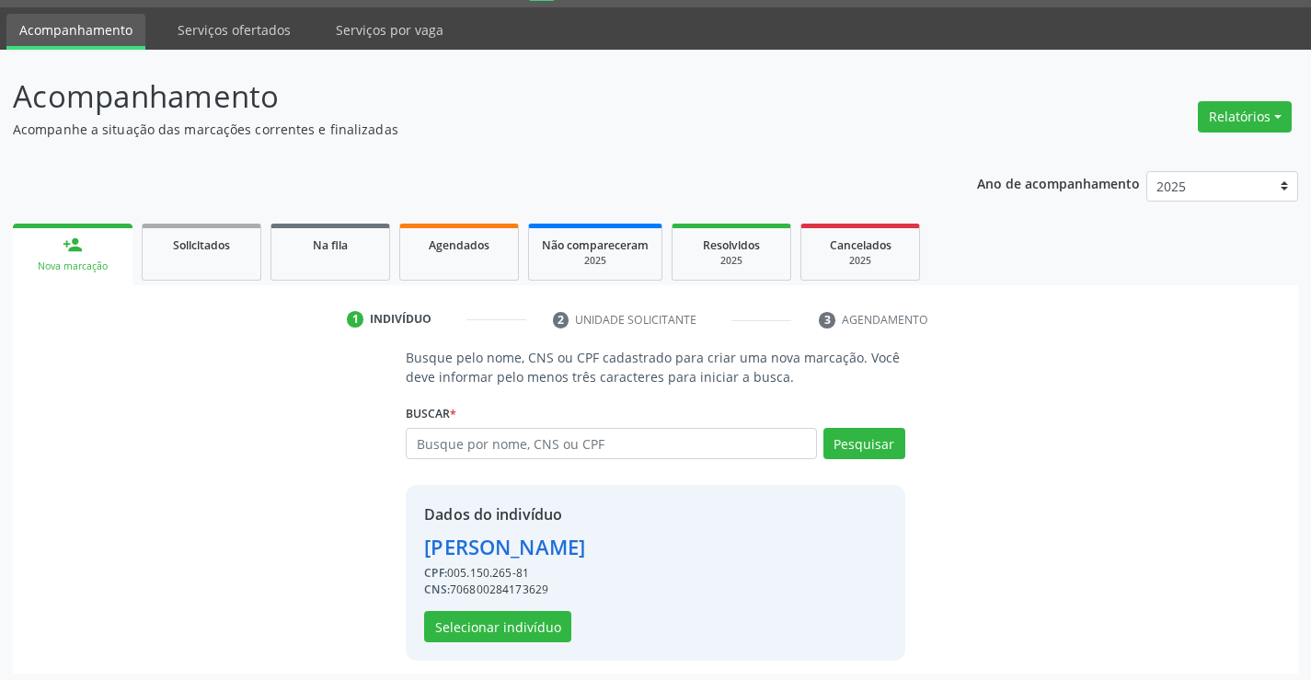
scroll to position [58, 0]
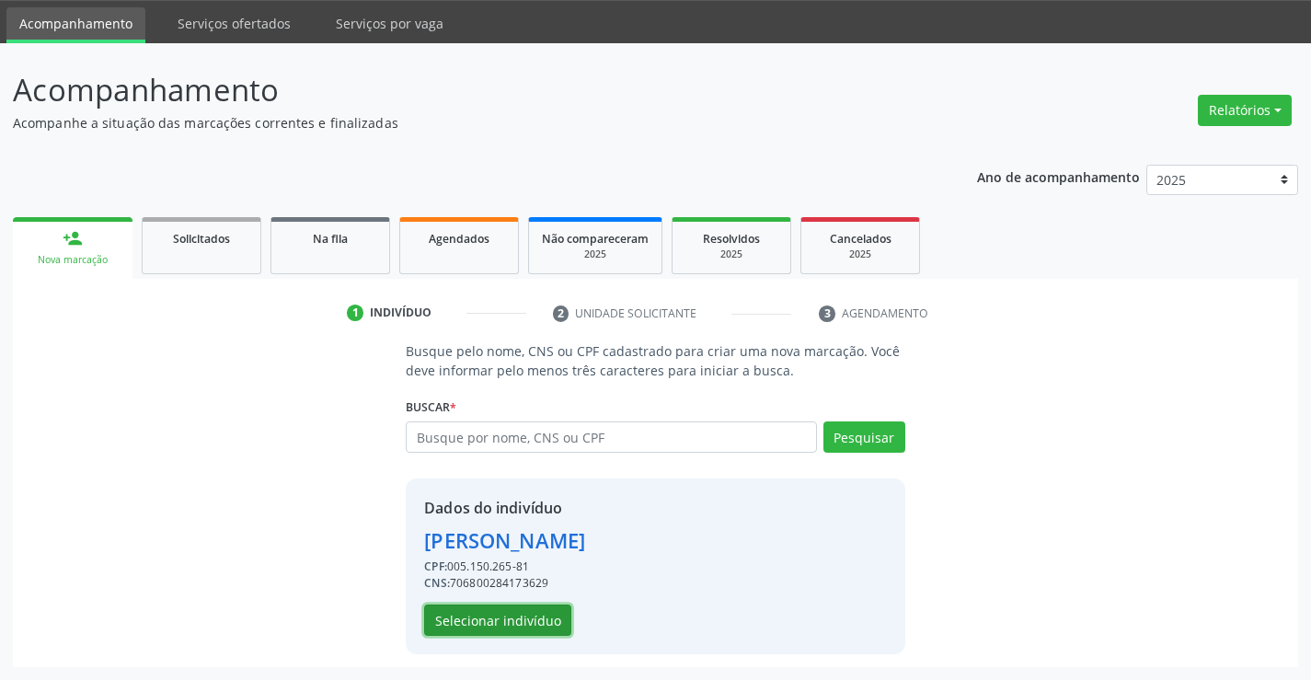
click at [496, 623] on button "Selecionar indivíduo" at bounding box center [497, 619] width 147 height 31
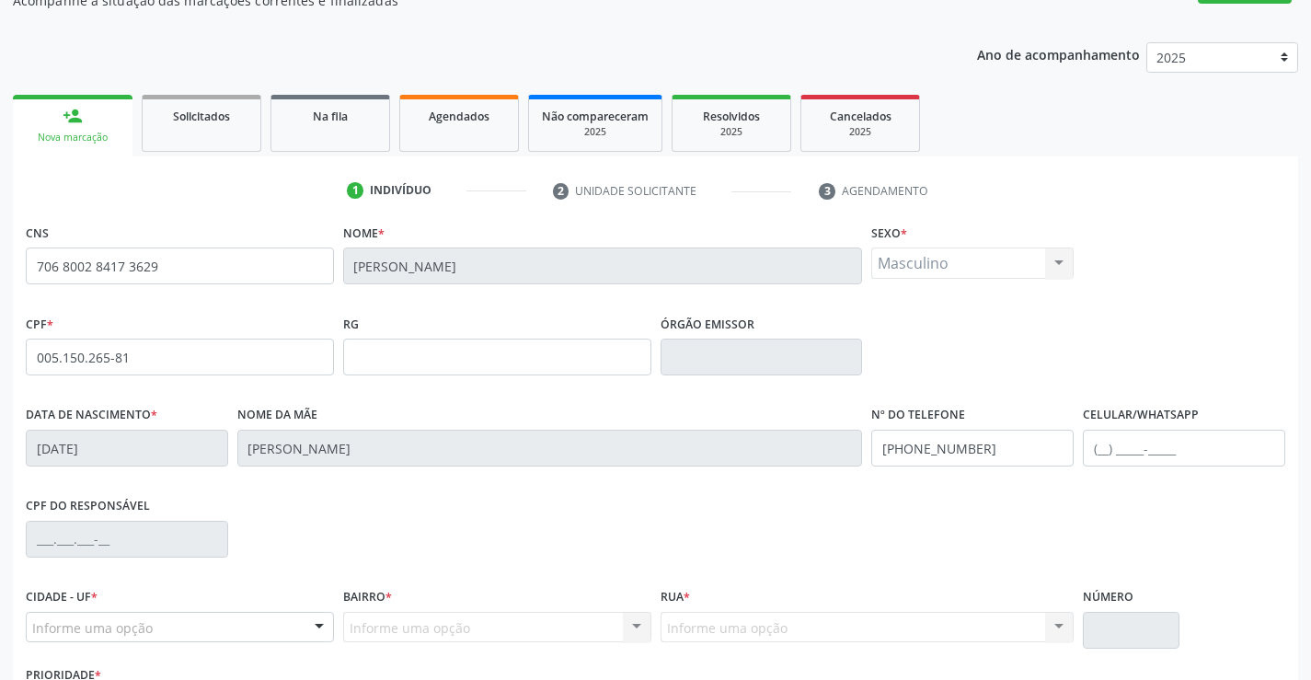
scroll to position [317, 0]
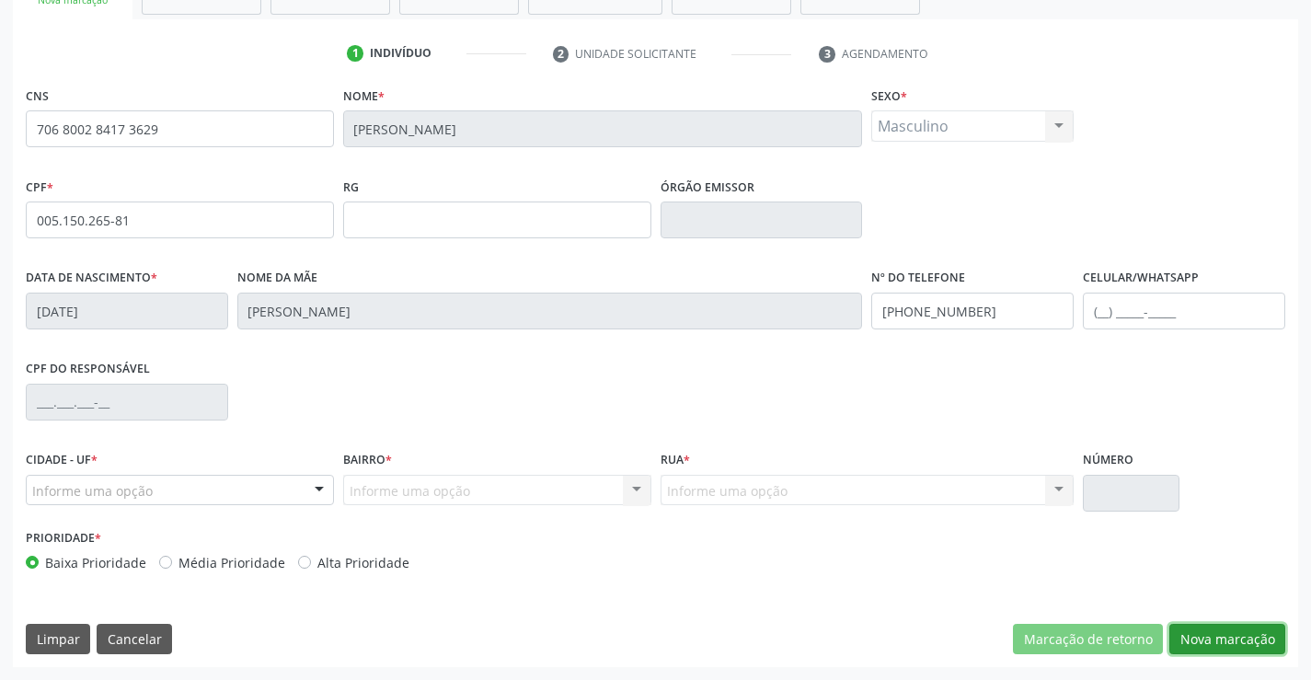
click at [1241, 641] on button "Nova marcação" at bounding box center [1227, 639] width 116 height 31
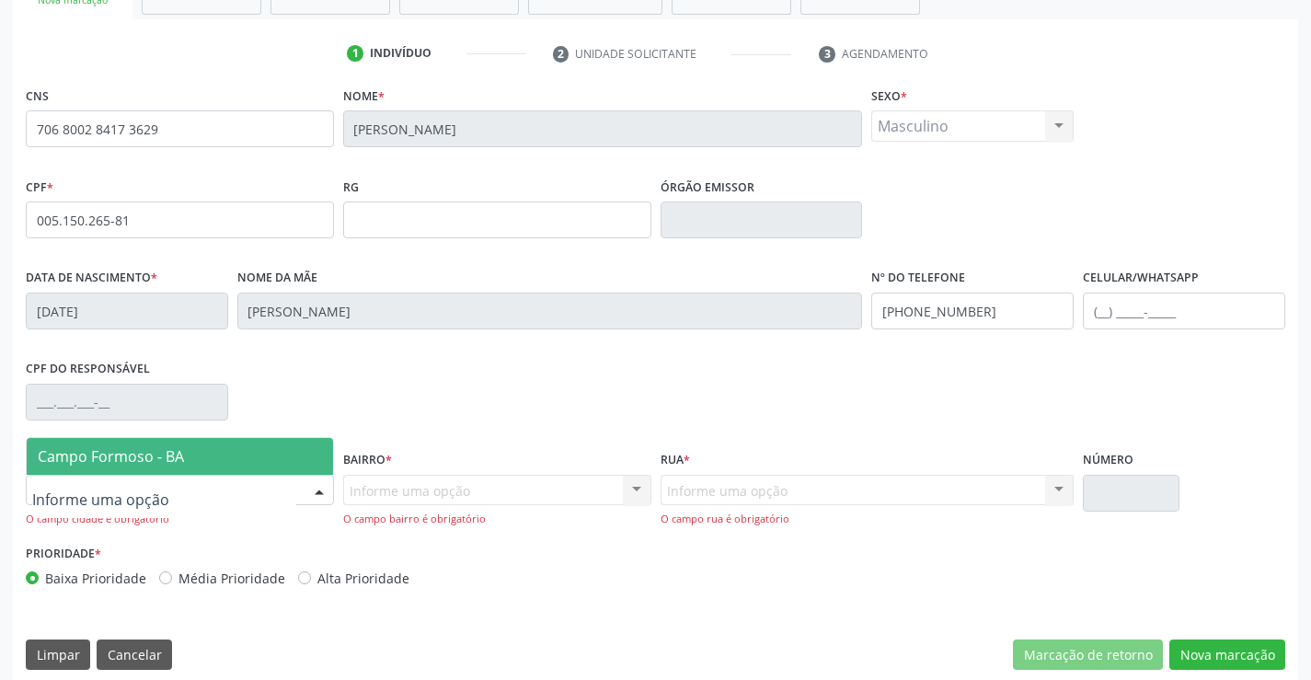
click at [314, 484] on div at bounding box center [319, 491] width 28 height 31
click at [125, 461] on span "Campo Formoso - BA" at bounding box center [111, 456] width 146 height 20
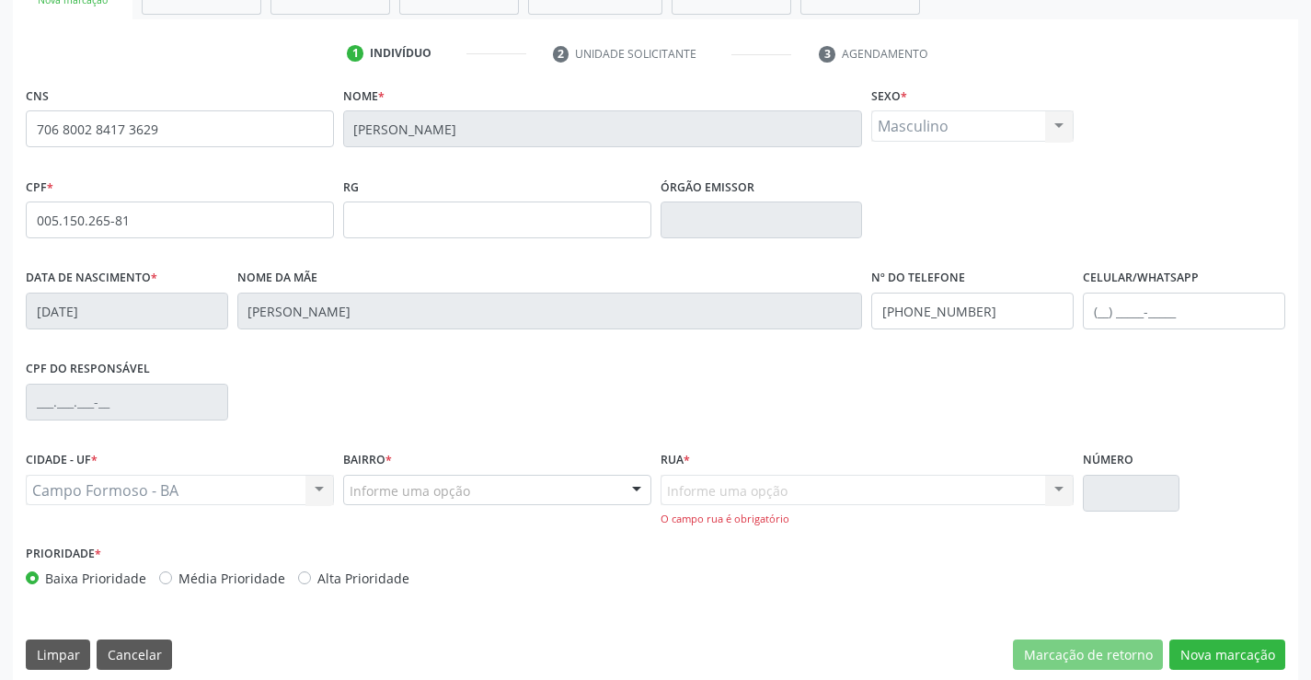
click at [634, 494] on div at bounding box center [637, 491] width 28 height 31
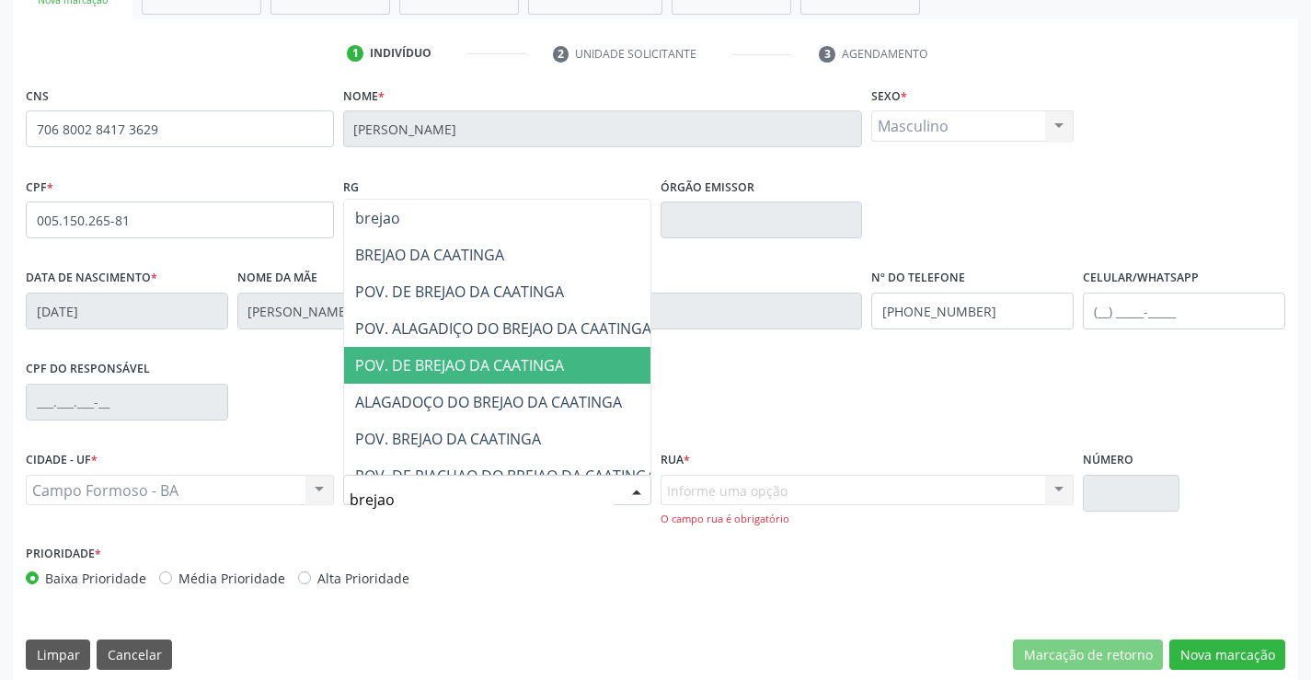
type input "brejao"
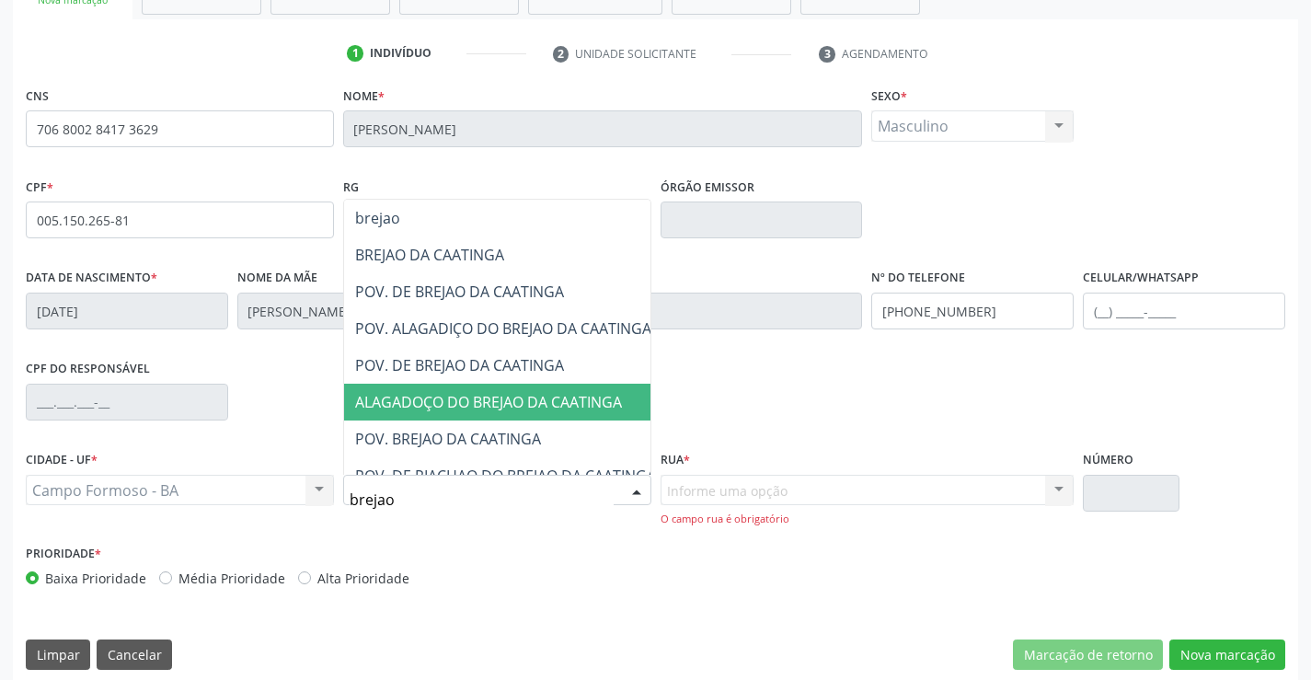
click at [483, 398] on span "ALAGADOÇO DO BREJAO DA CAATINGA" at bounding box center [488, 402] width 267 height 20
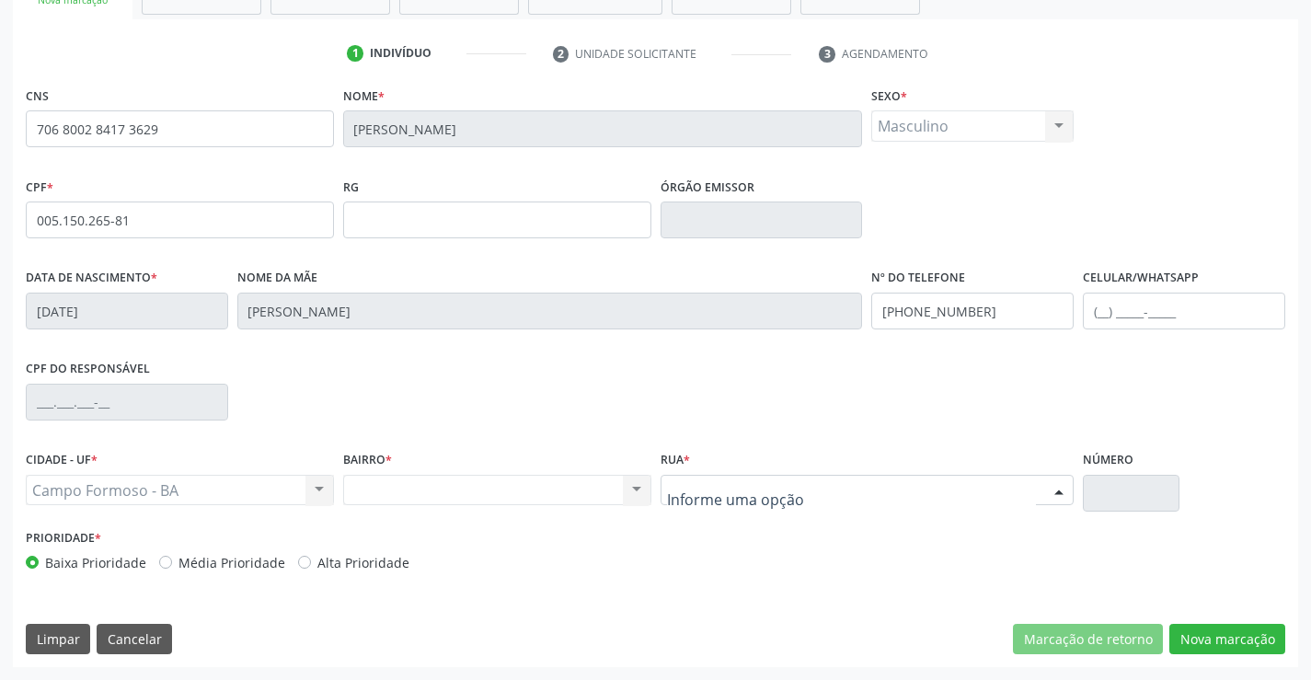
click at [1059, 489] on div at bounding box center [1059, 491] width 28 height 31
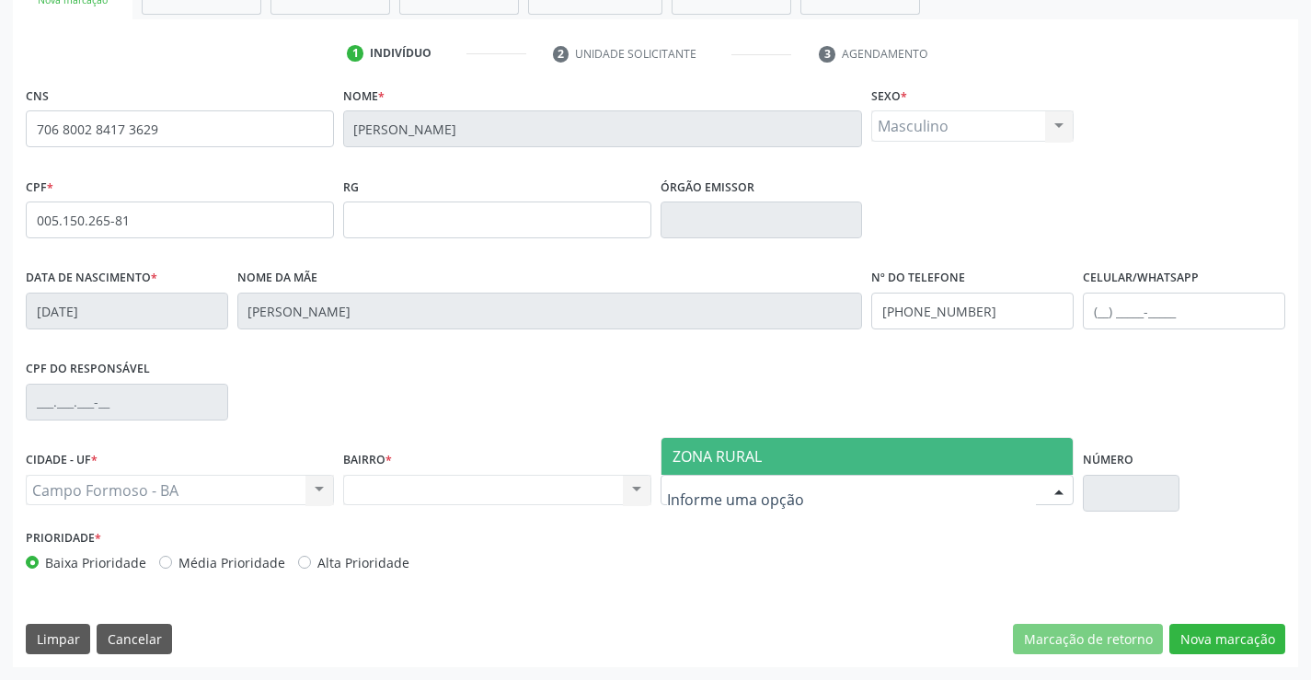
drag, startPoint x: 735, startPoint y: 450, endPoint x: 755, endPoint y: 442, distance: 21.5
click at [737, 450] on span "ZONA RURAL" at bounding box center [716, 456] width 89 height 20
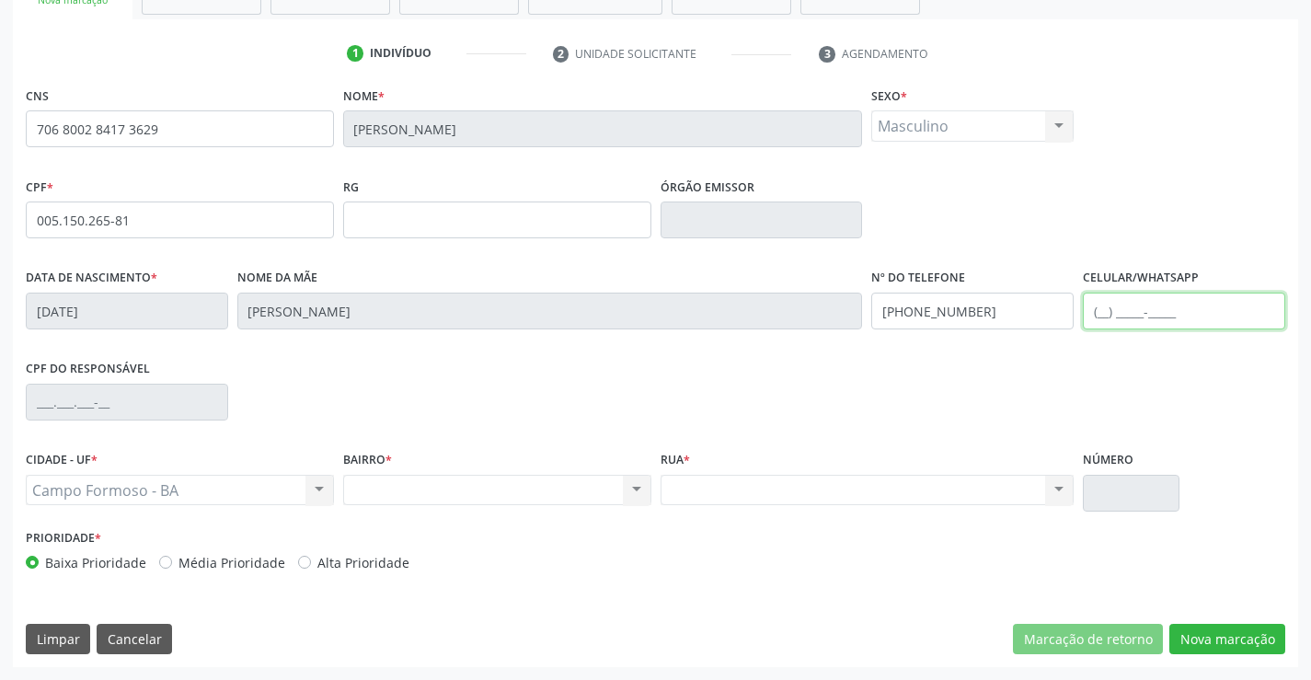
drag, startPoint x: 1137, startPoint y: 305, endPoint x: 1172, endPoint y: 318, distance: 37.2
click at [1137, 305] on input "text" at bounding box center [1184, 310] width 202 height 37
type input "(74) 99116-6684"
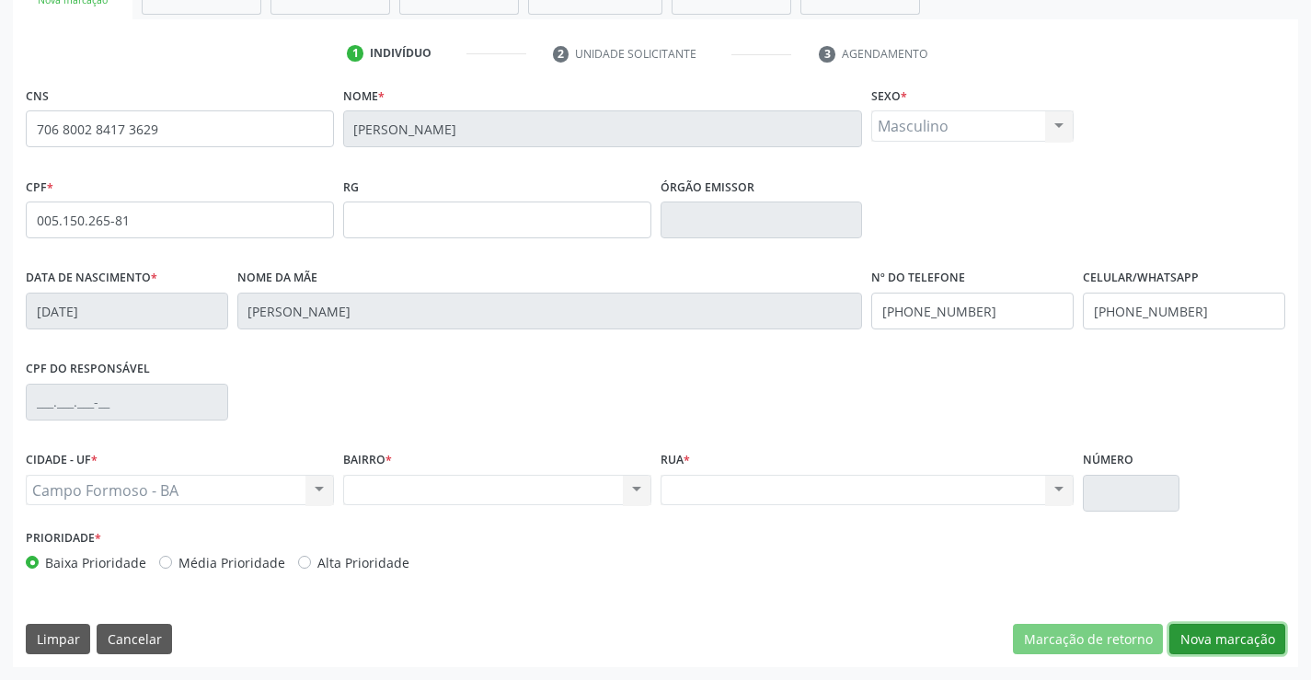
click at [1209, 639] on button "Nova marcação" at bounding box center [1227, 639] width 116 height 31
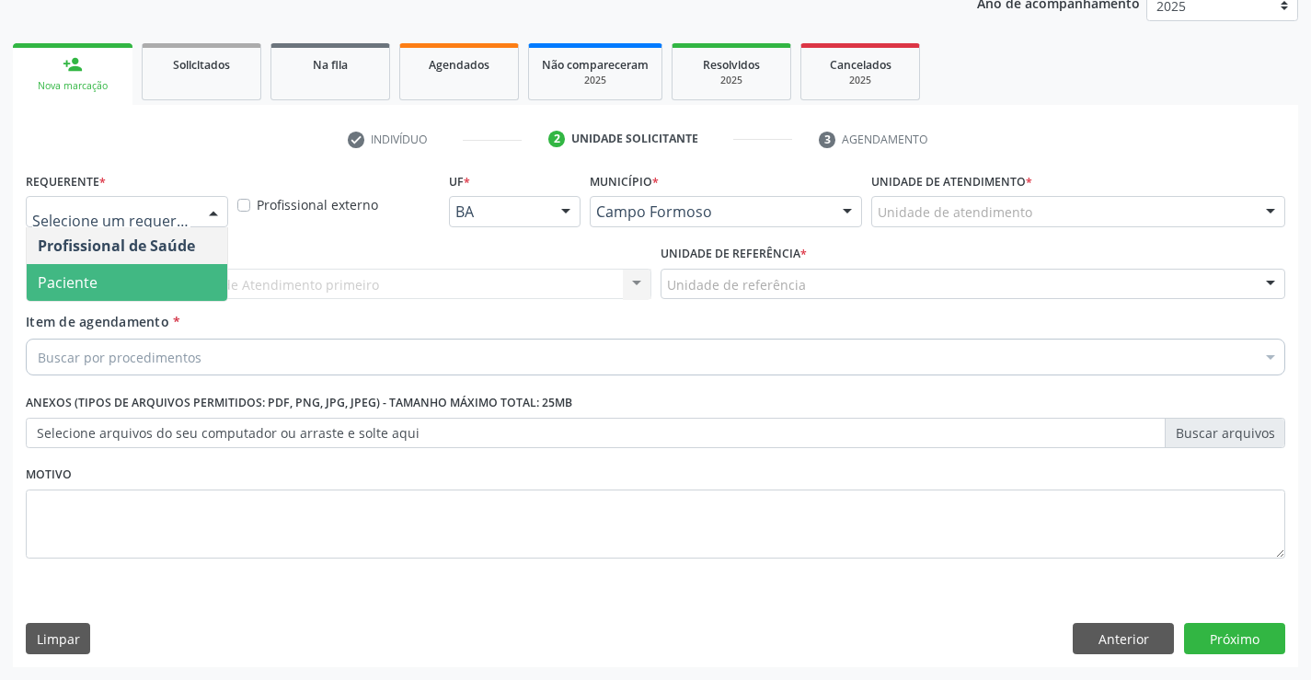
drag, startPoint x: 95, startPoint y: 283, endPoint x: 225, endPoint y: 264, distance: 132.0
click at [98, 283] on span "Paciente" at bounding box center [127, 282] width 201 height 37
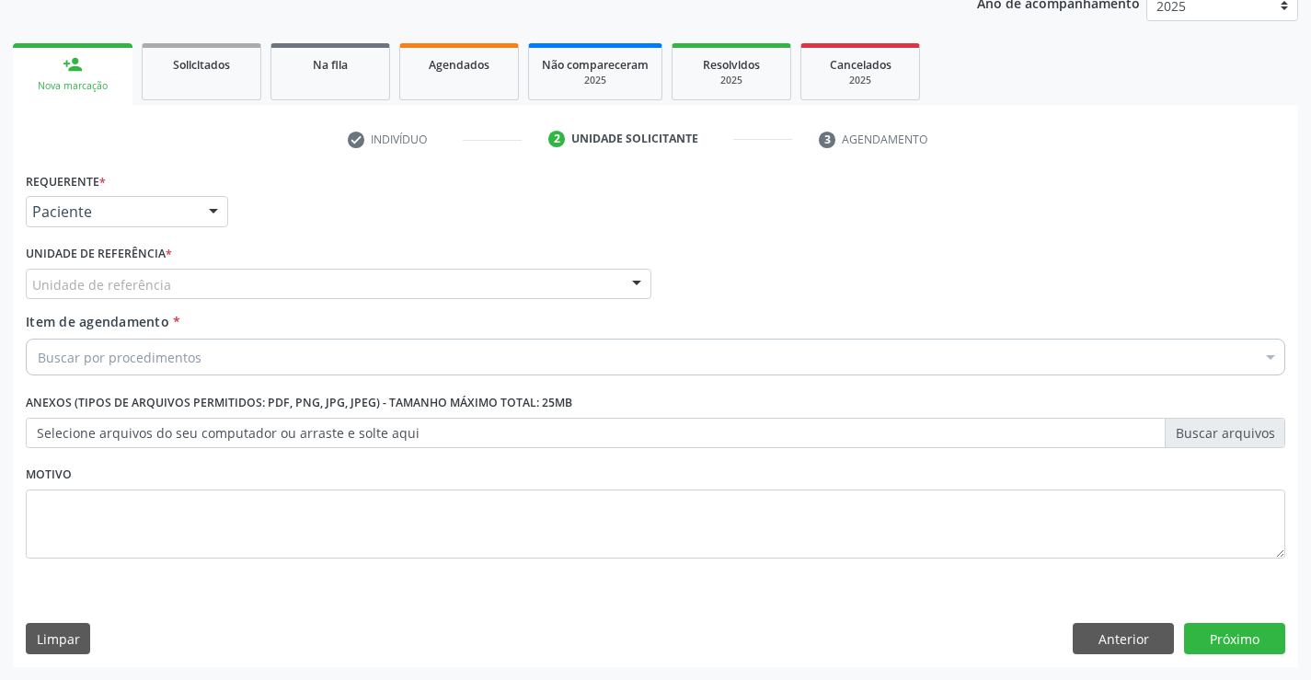
click at [282, 273] on div "Unidade de referência" at bounding box center [338, 284] width 625 height 31
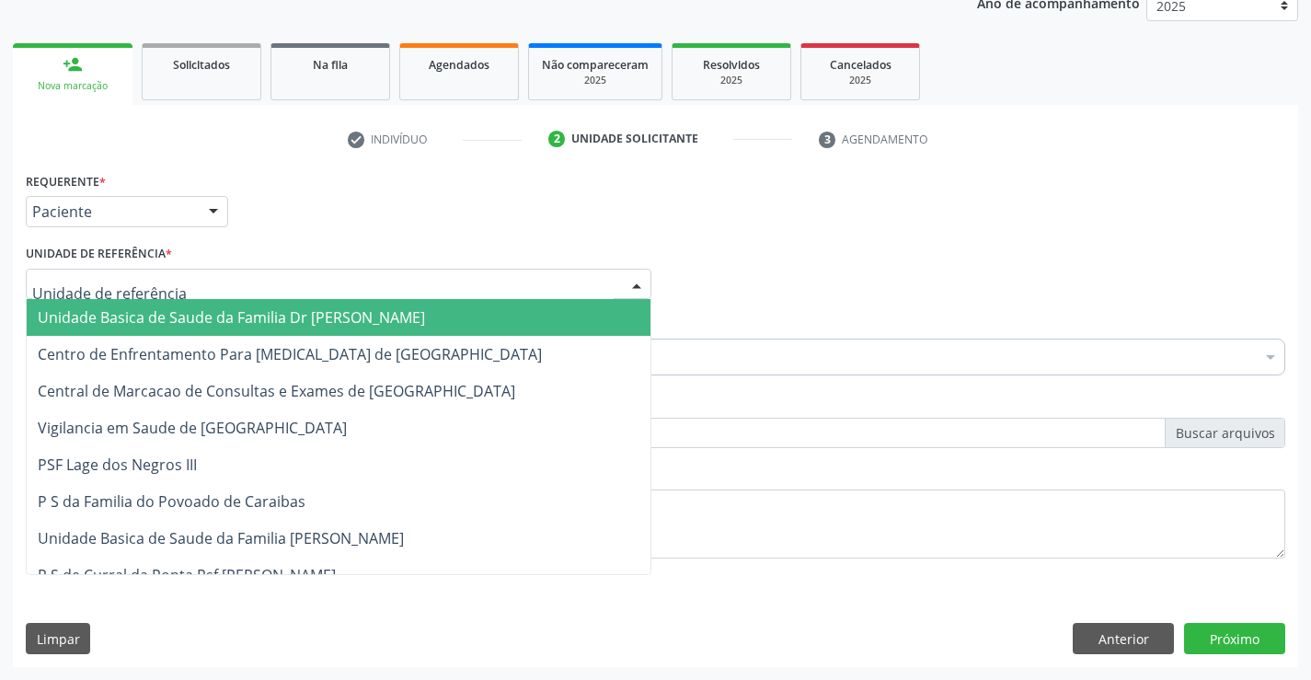
drag, startPoint x: 205, startPoint y: 310, endPoint x: 269, endPoint y: 317, distance: 63.9
click at [208, 308] on span "Unidade Basica de Saude da Familia Dr [PERSON_NAME]" at bounding box center [231, 317] width 387 height 20
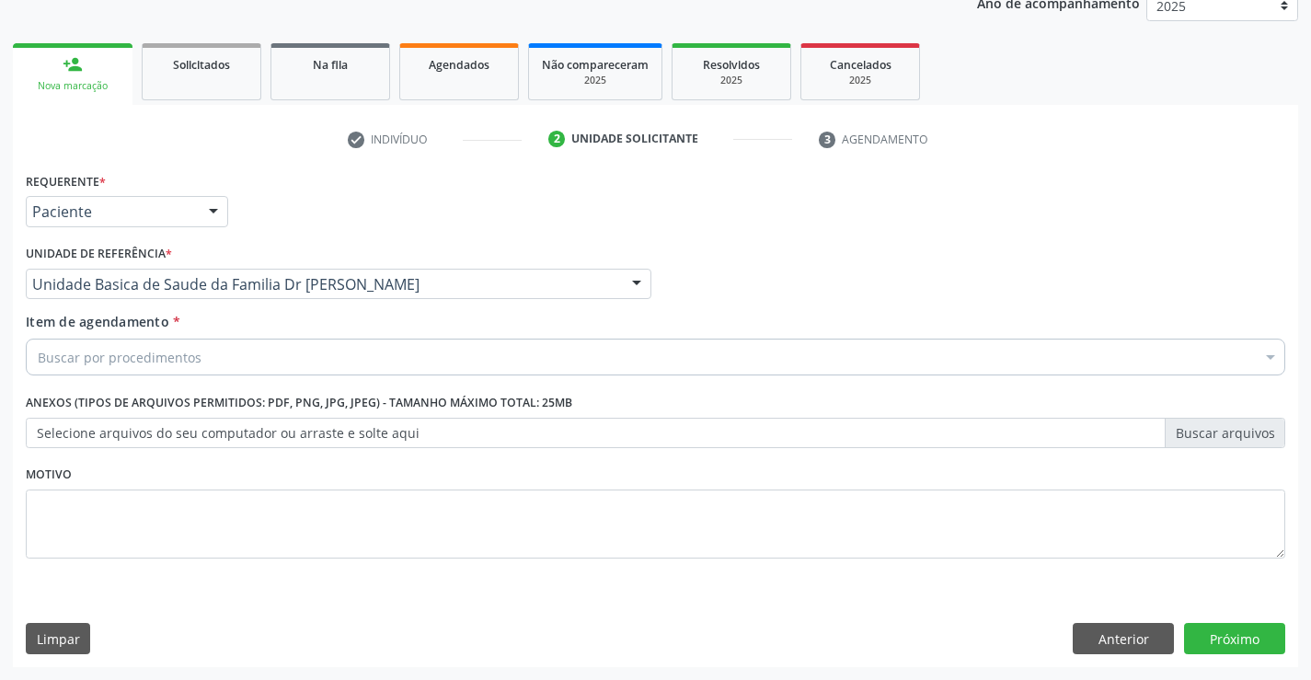
click at [258, 341] on div "Buscar por procedimentos" at bounding box center [655, 356] width 1259 height 37
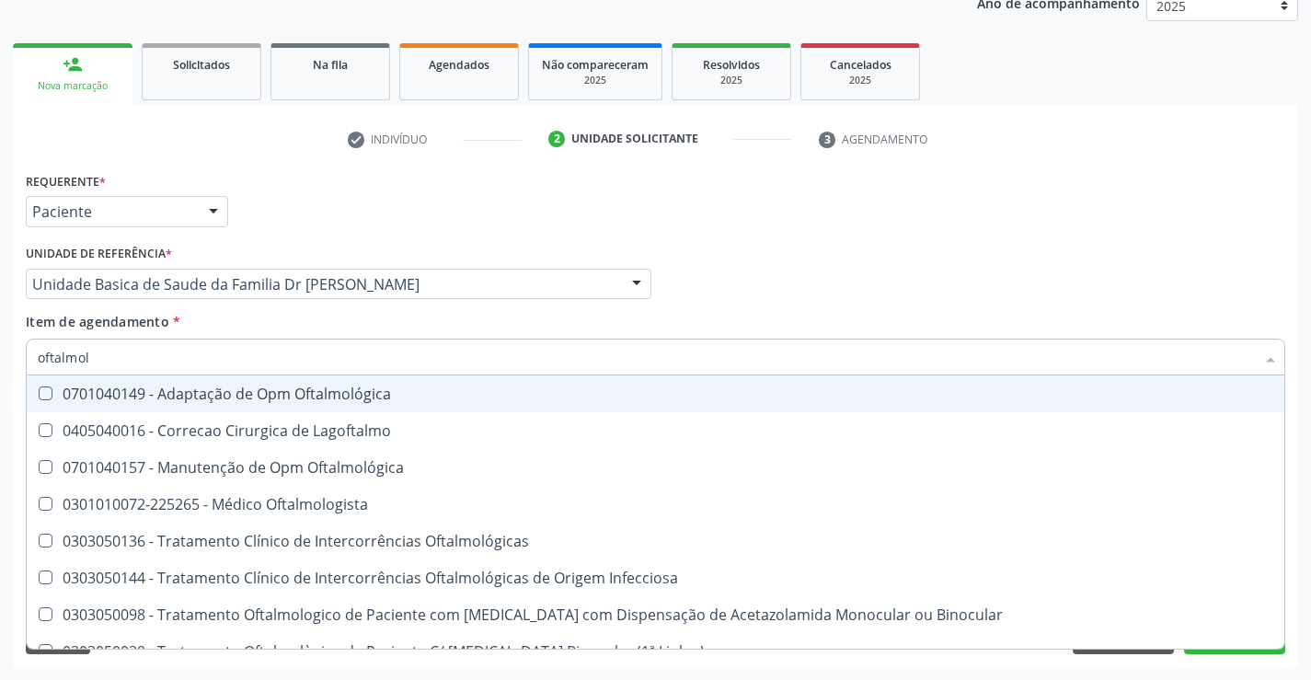
type input "oftalmolo"
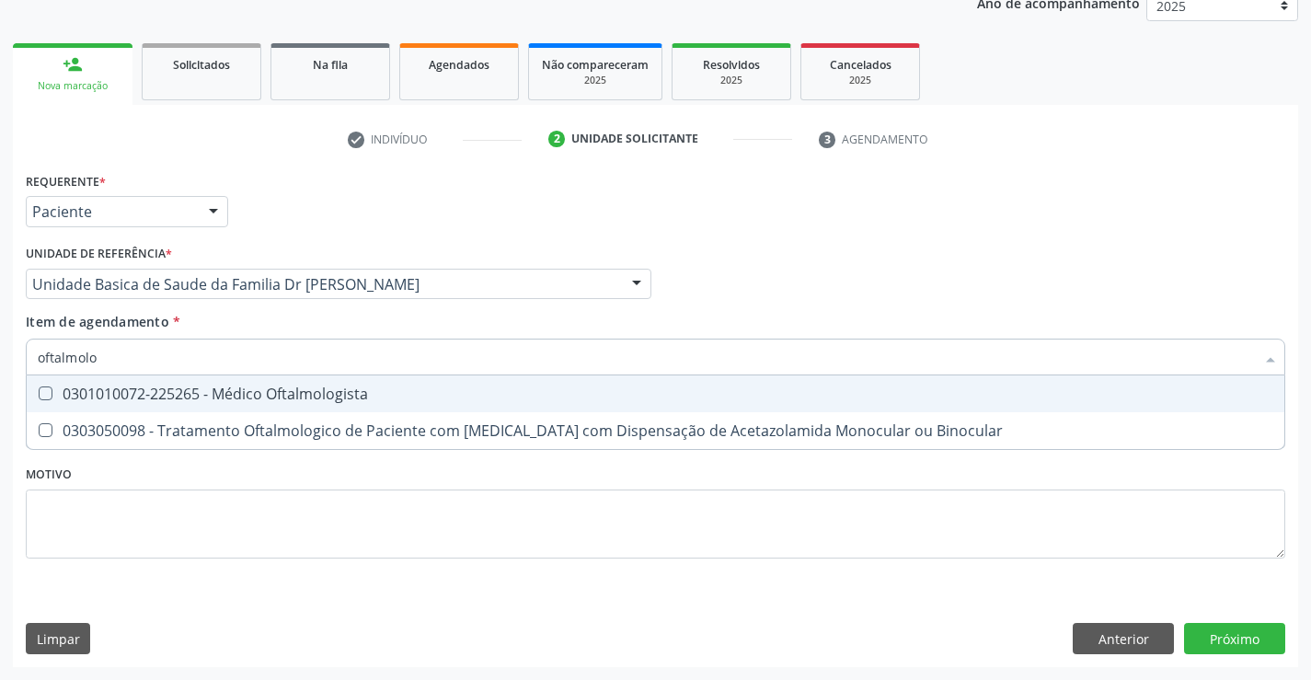
drag, startPoint x: 297, startPoint y: 391, endPoint x: 493, endPoint y: 481, distance: 215.7
click at [300, 391] on div "0301010072-225265 - Médico Oftalmologista" at bounding box center [655, 393] width 1235 height 15
checkbox Oftalmologista "true"
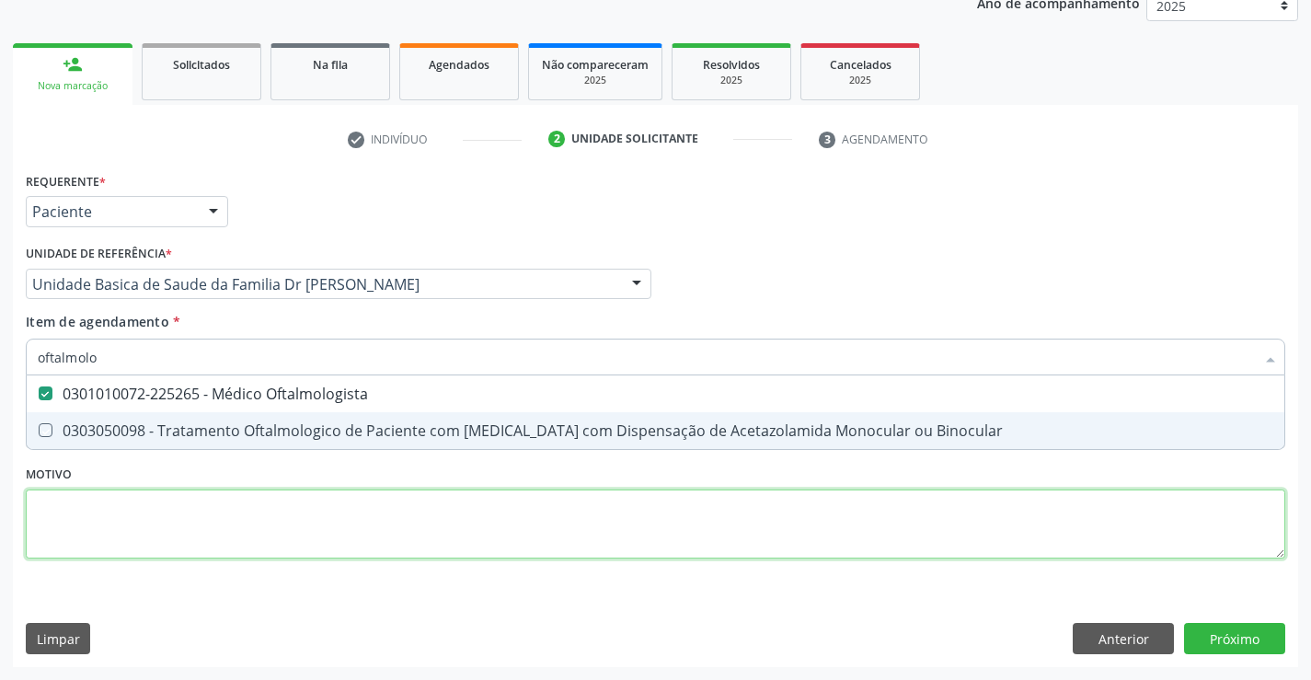
click at [536, 532] on div "Requerente * Paciente Profissional de Saúde Paciente Nenhum resultado encontrad…" at bounding box center [655, 375] width 1259 height 417
checkbox Binocular "true"
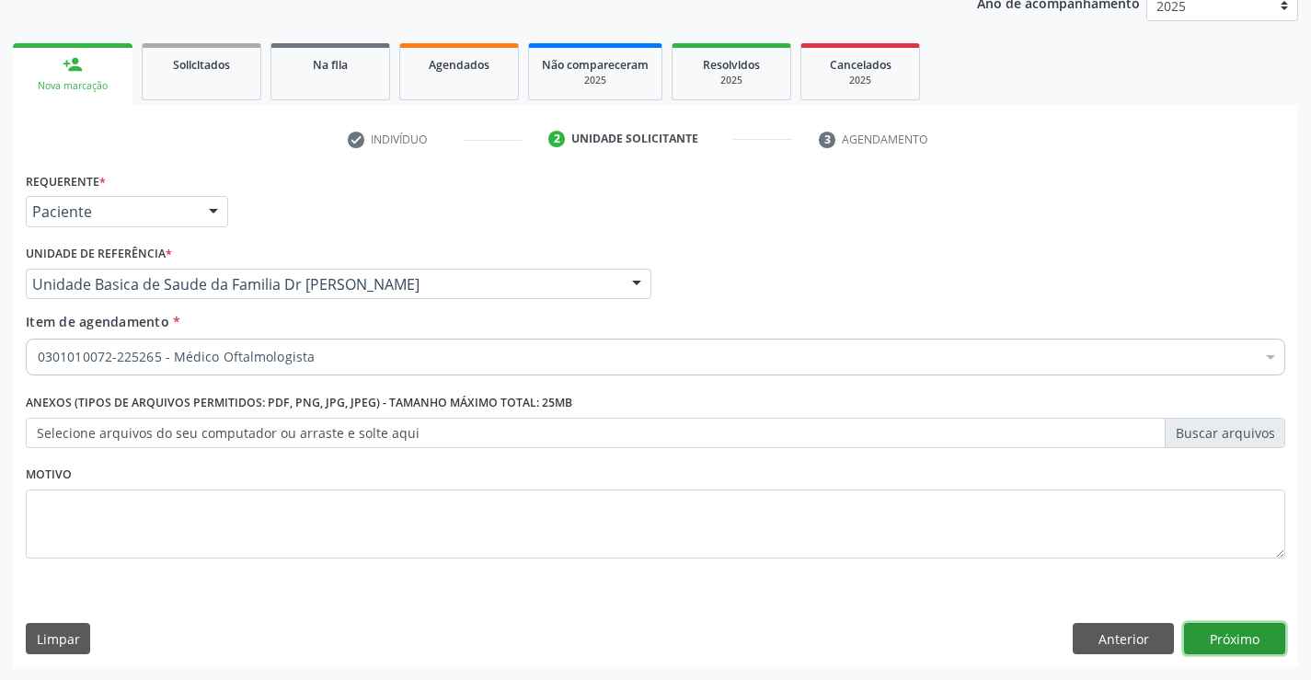
click at [1254, 627] on button "Próximo" at bounding box center [1234, 638] width 101 height 31
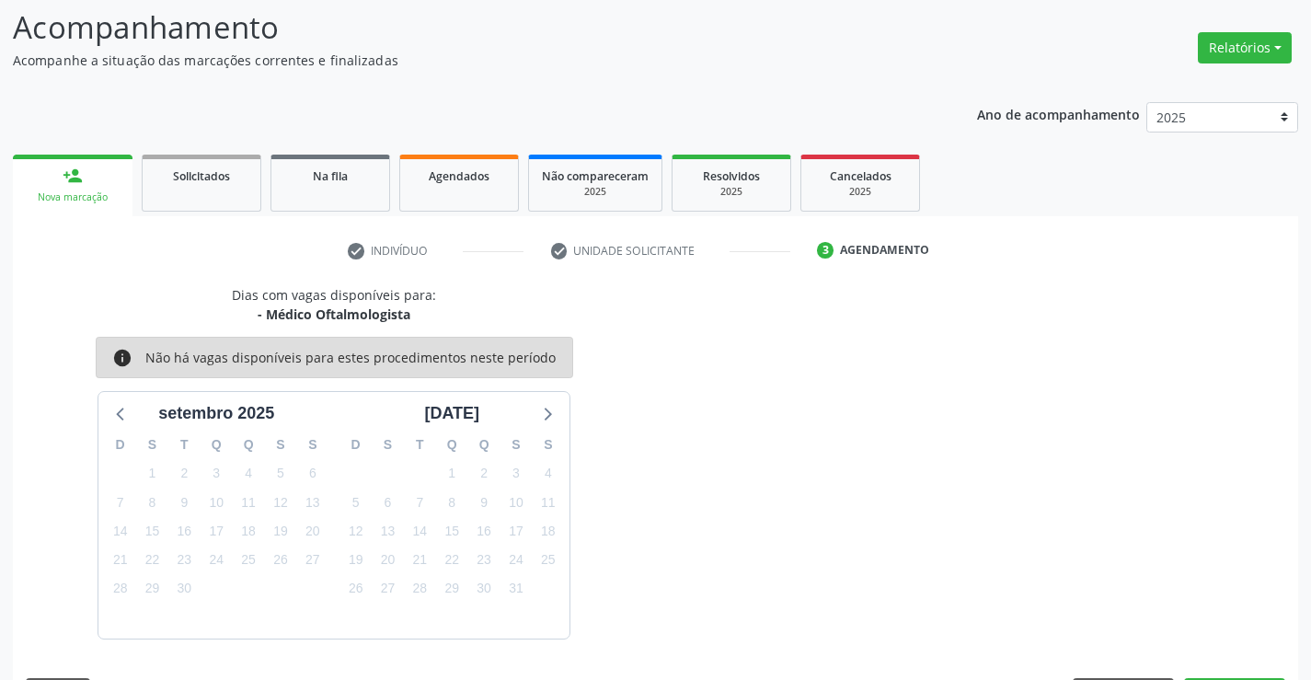
scroll to position [175, 0]
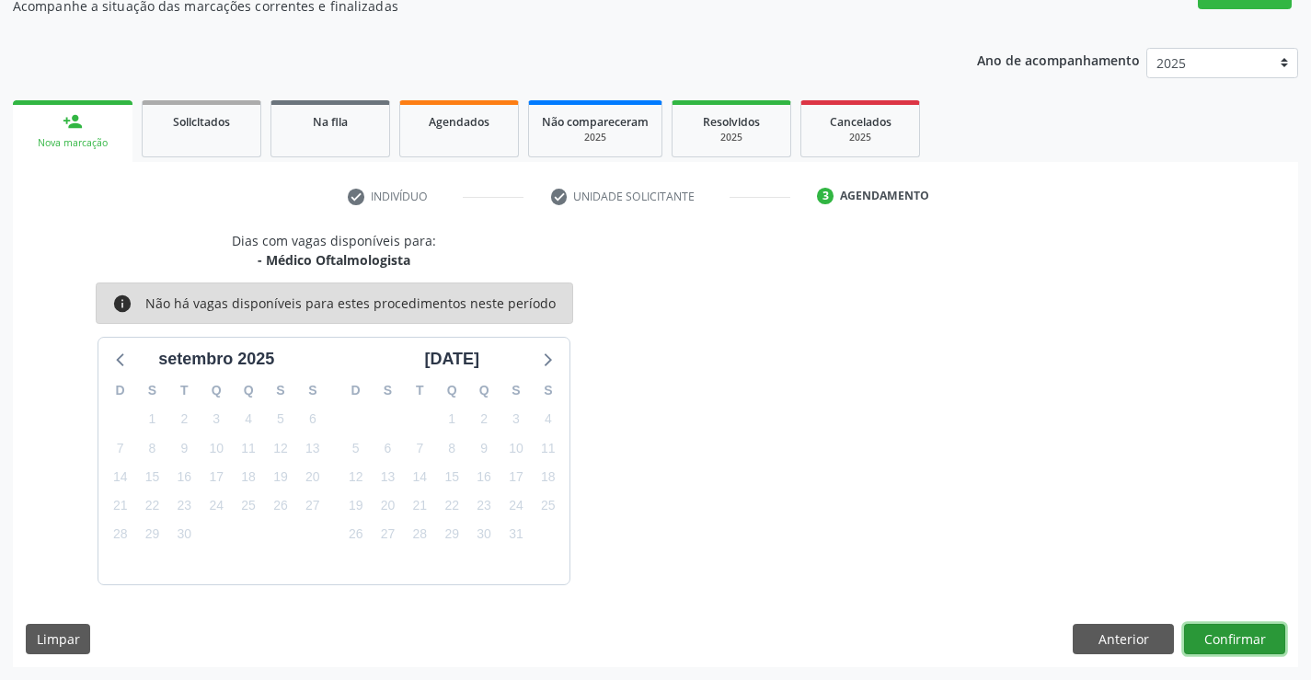
click at [1206, 632] on button "Confirmar" at bounding box center [1234, 639] width 101 height 31
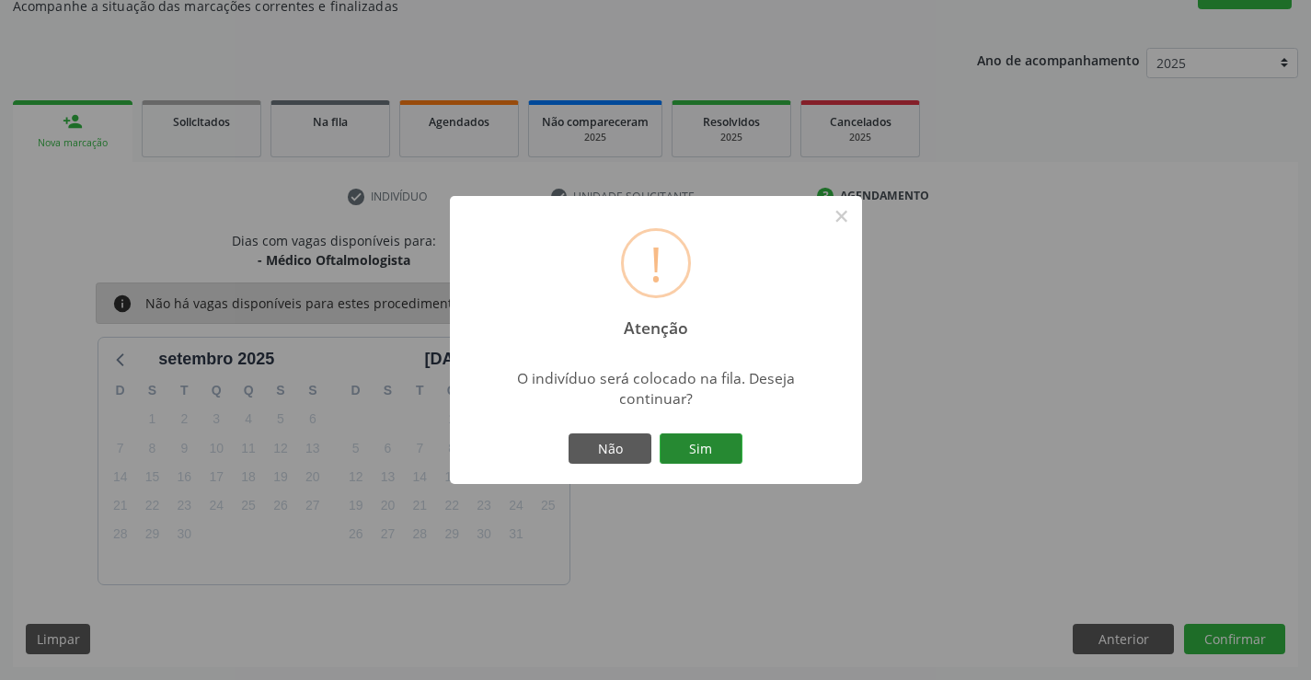
click at [719, 442] on button "Sim" at bounding box center [700, 448] width 83 height 31
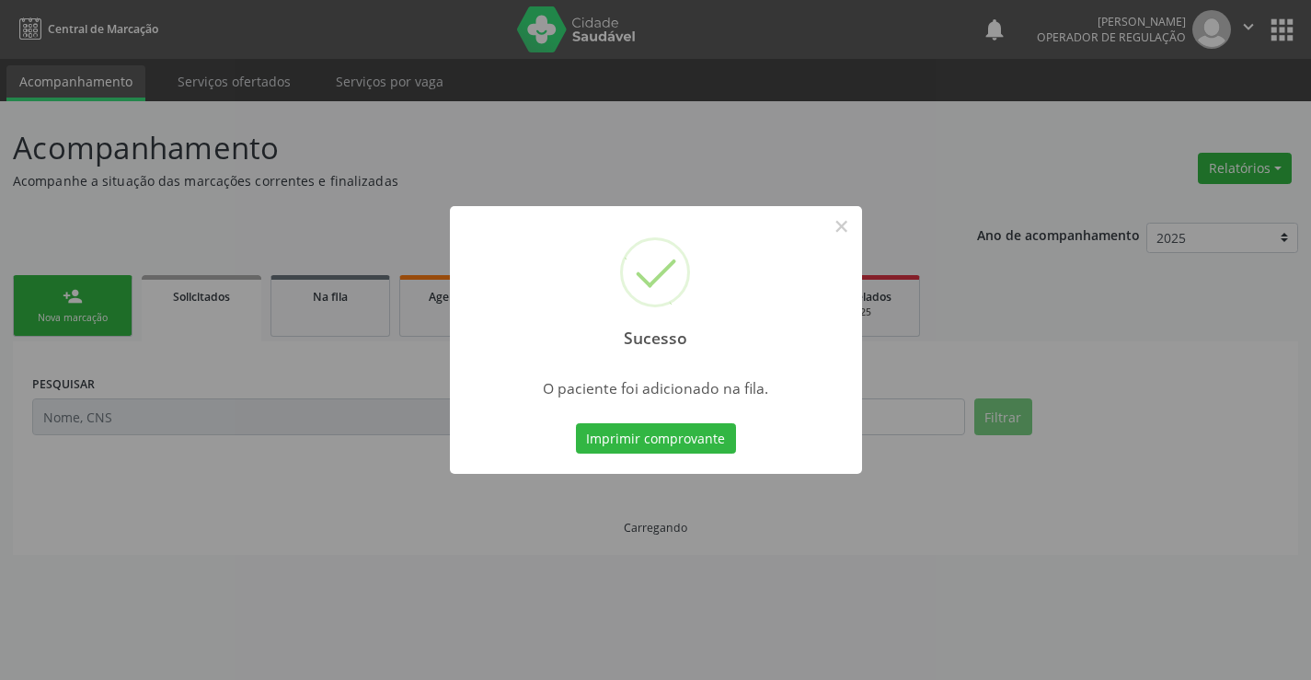
scroll to position [0, 0]
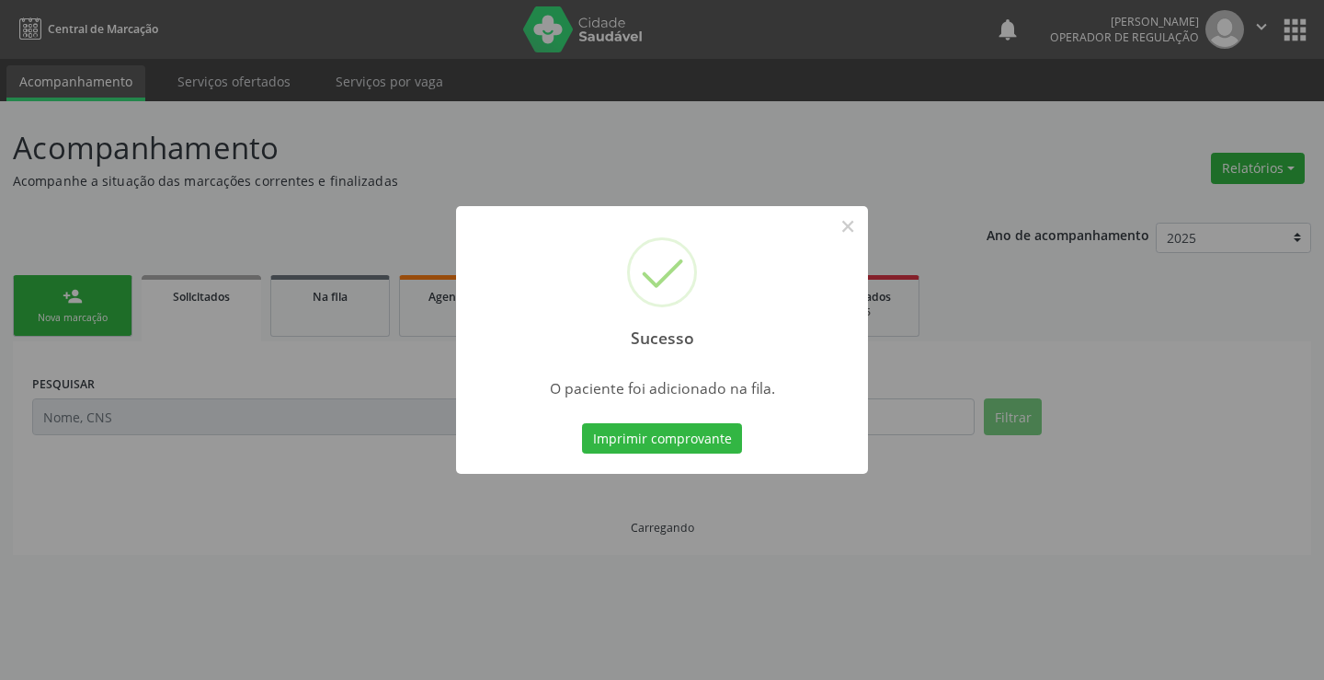
click at [719, 442] on button "Imprimir comprovante" at bounding box center [662, 438] width 160 height 31
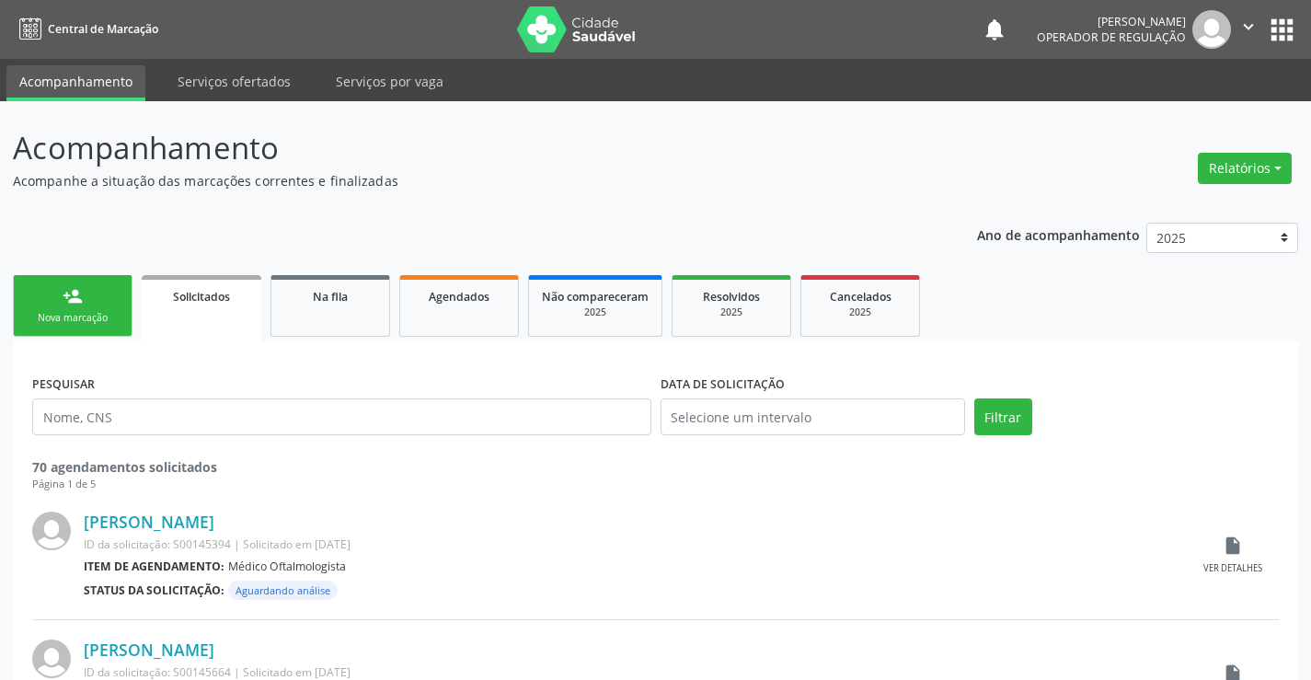
click at [117, 299] on link "person_add Nova marcação" at bounding box center [73, 306] width 120 height 62
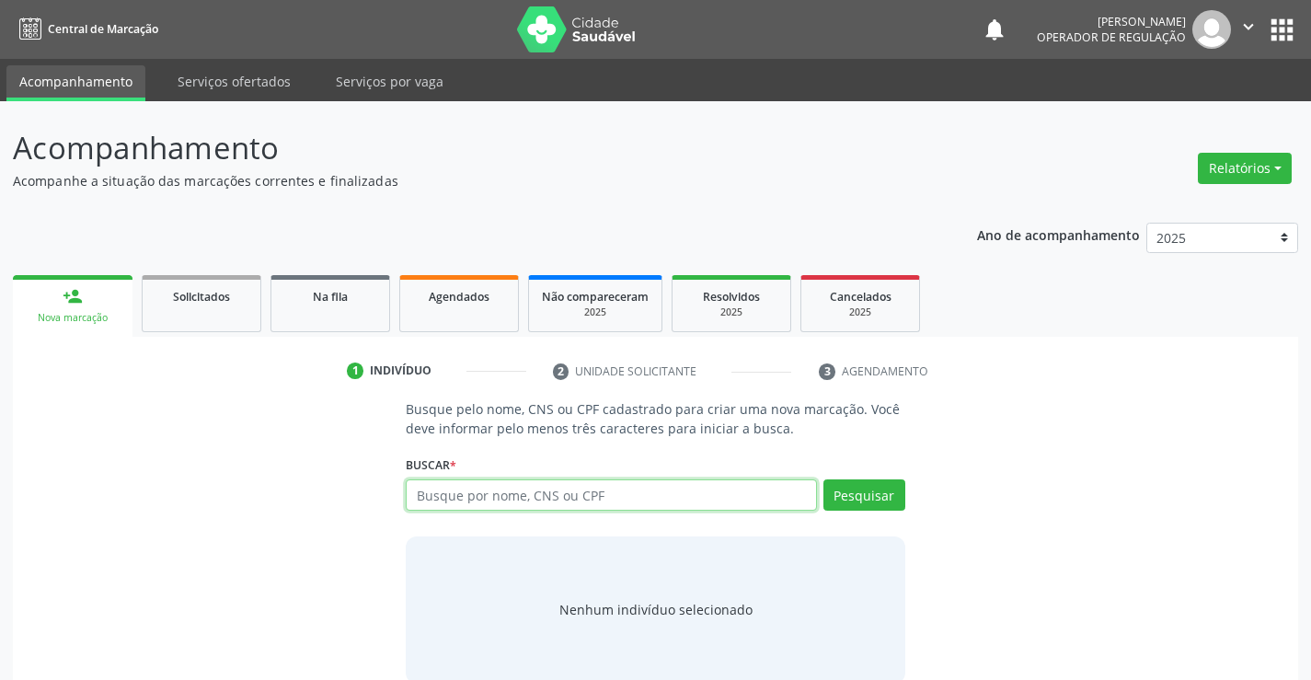
click at [499, 490] on input "text" at bounding box center [611, 494] width 410 height 31
type input "700203908366626"
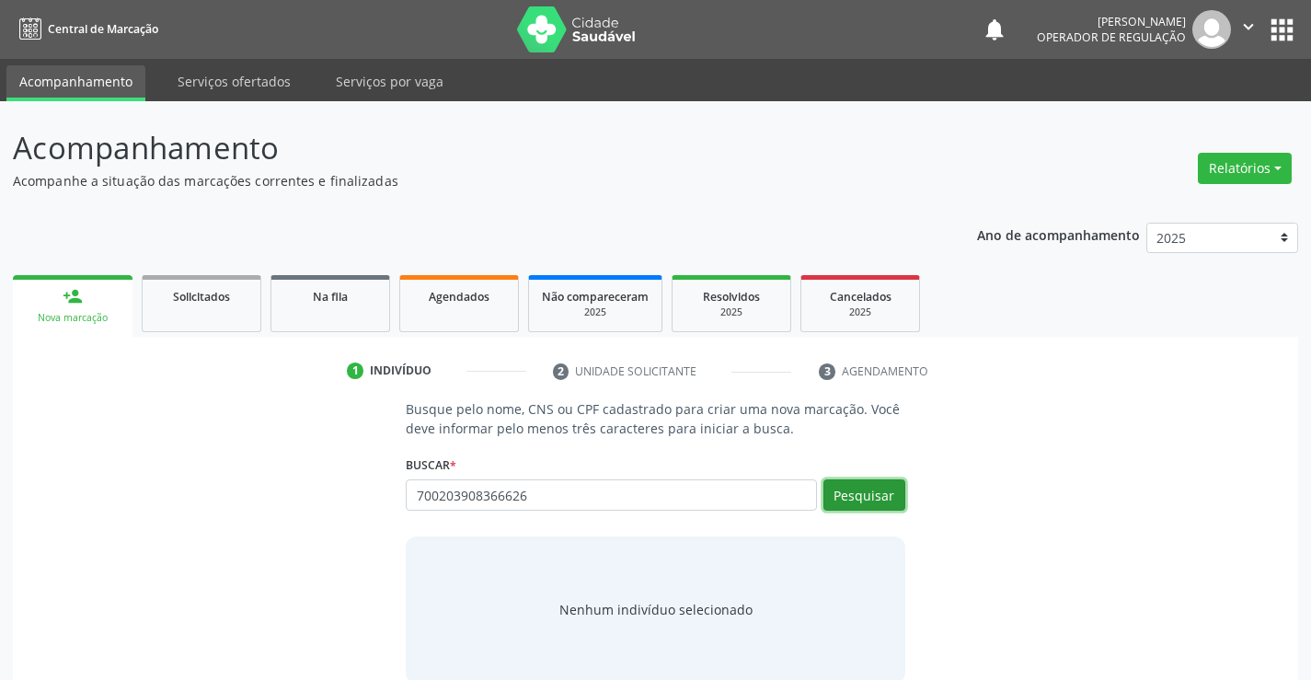
click at [853, 493] on button "Pesquisar" at bounding box center [864, 494] width 82 height 31
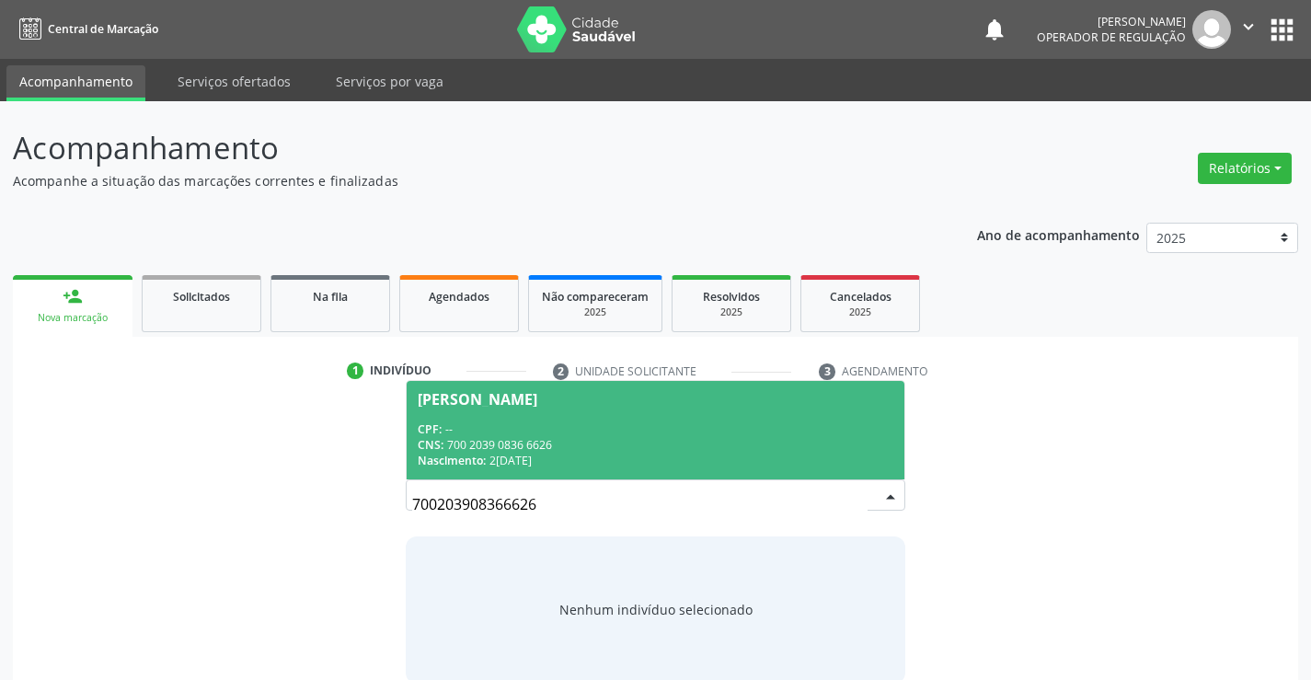
click at [516, 421] on div "CPF: --" at bounding box center [655, 429] width 475 height 16
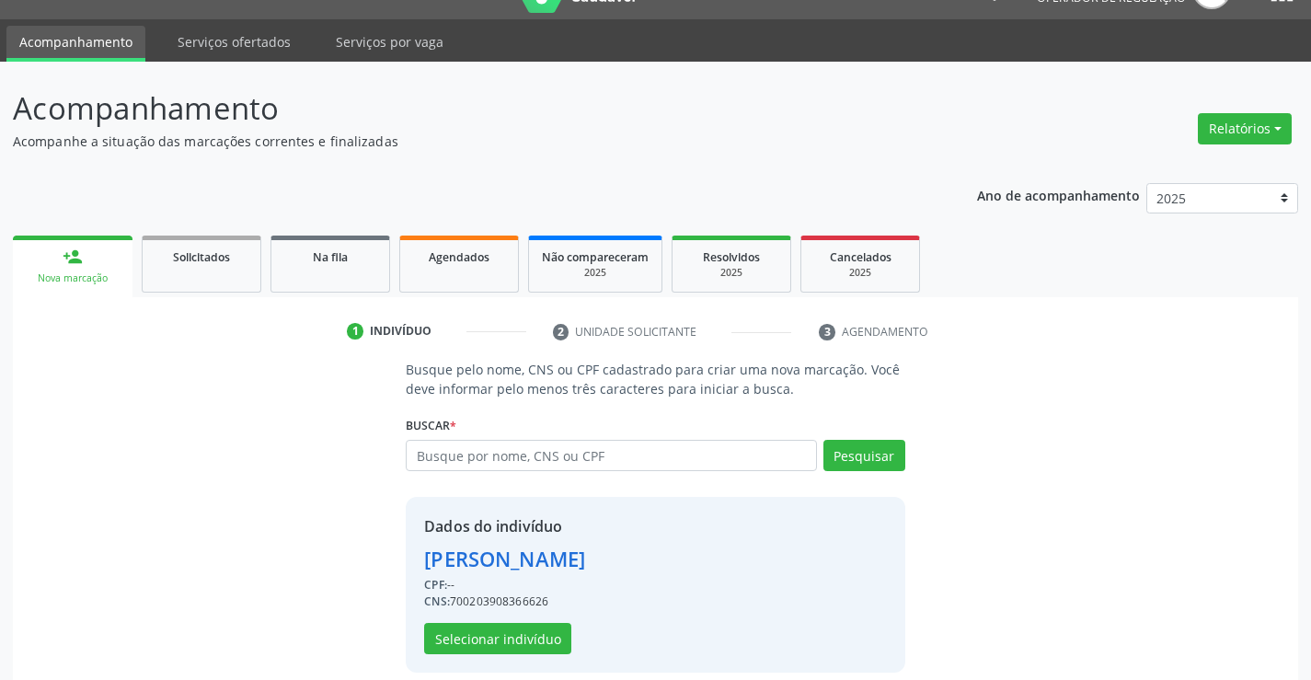
scroll to position [58, 0]
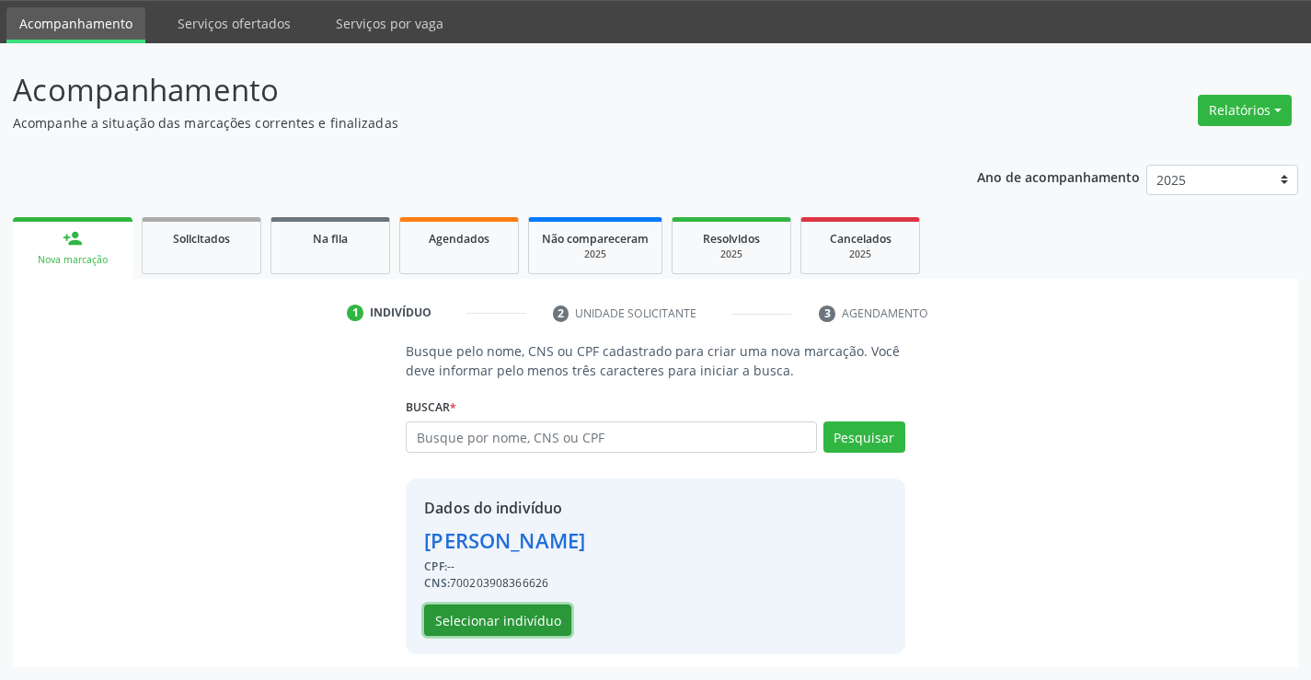
click at [487, 607] on button "Selecionar indivíduo" at bounding box center [497, 619] width 147 height 31
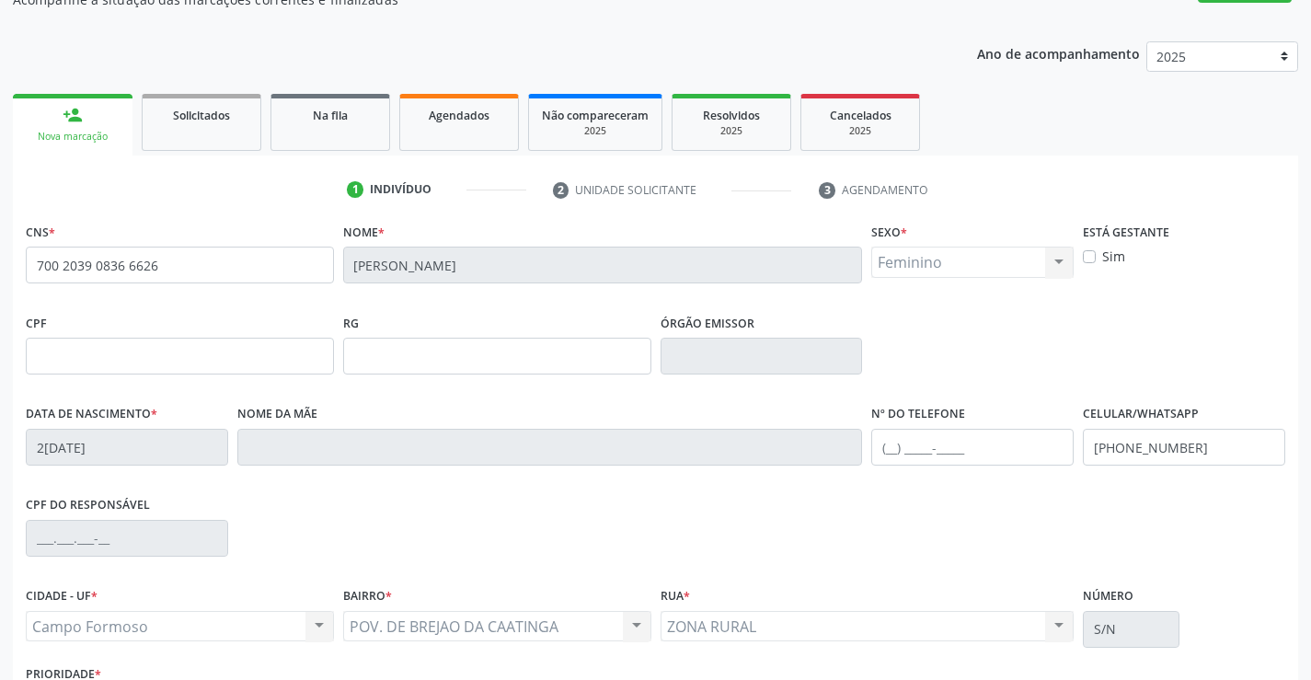
scroll to position [317, 0]
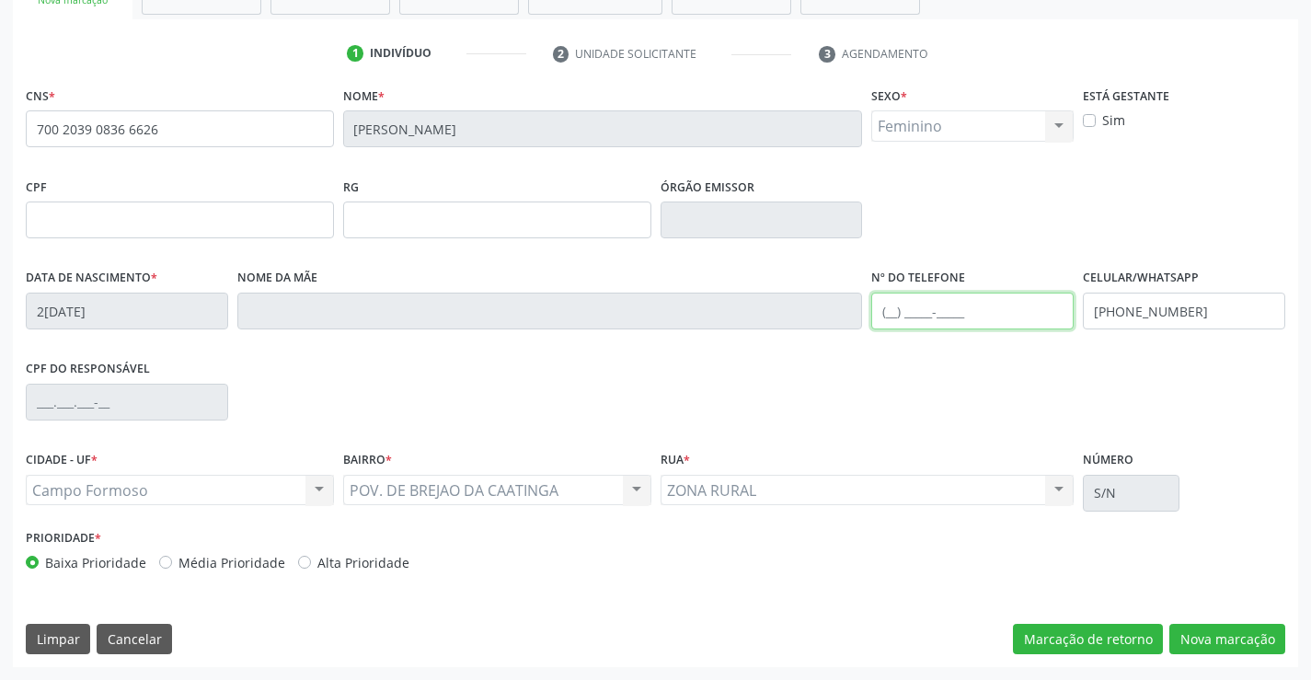
drag, startPoint x: 936, startPoint y: 321, endPoint x: 942, endPoint y: 305, distance: 16.6
click at [936, 321] on input "text" at bounding box center [972, 310] width 202 height 37
type input "(74) 99116-6684"
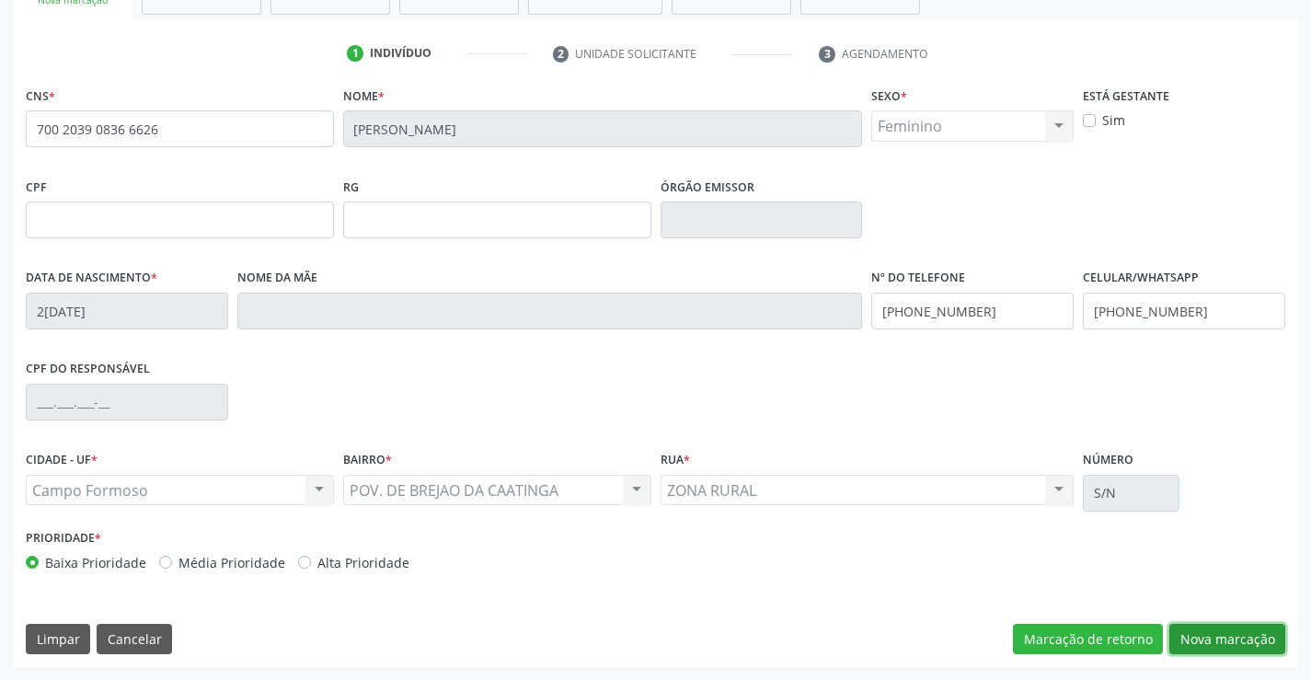
click at [1221, 641] on button "Nova marcação" at bounding box center [1227, 639] width 116 height 31
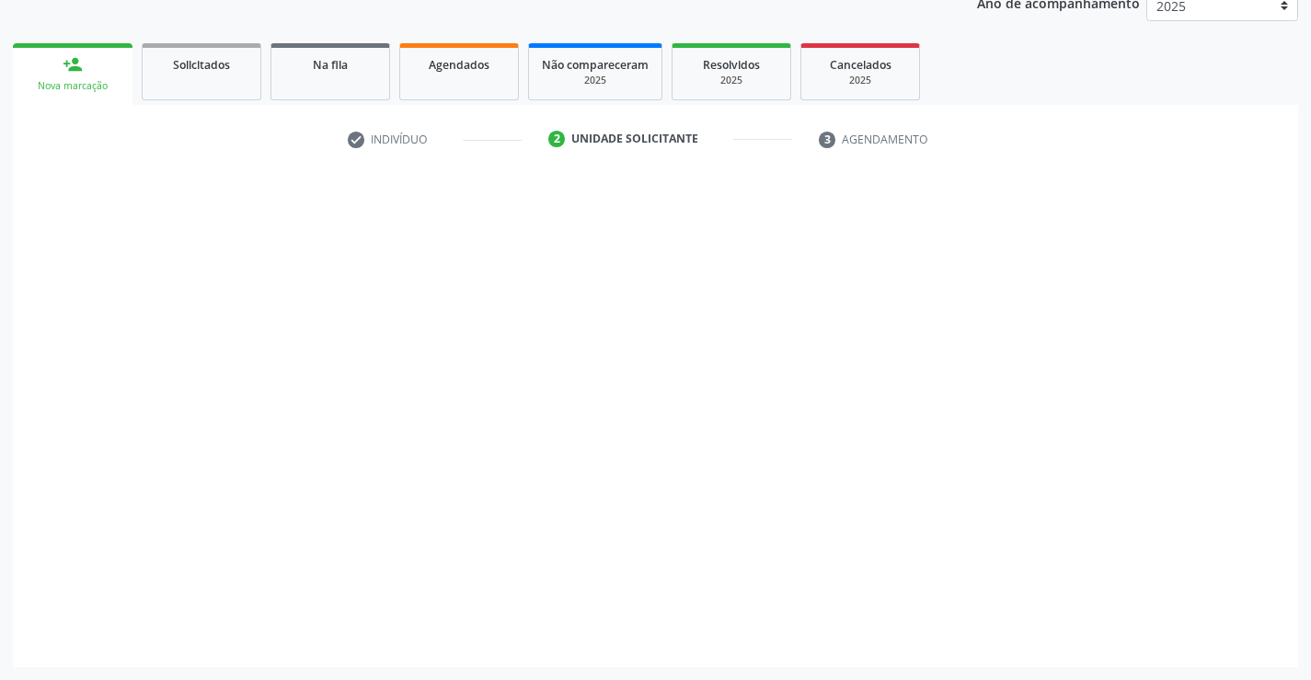
scroll to position [232, 0]
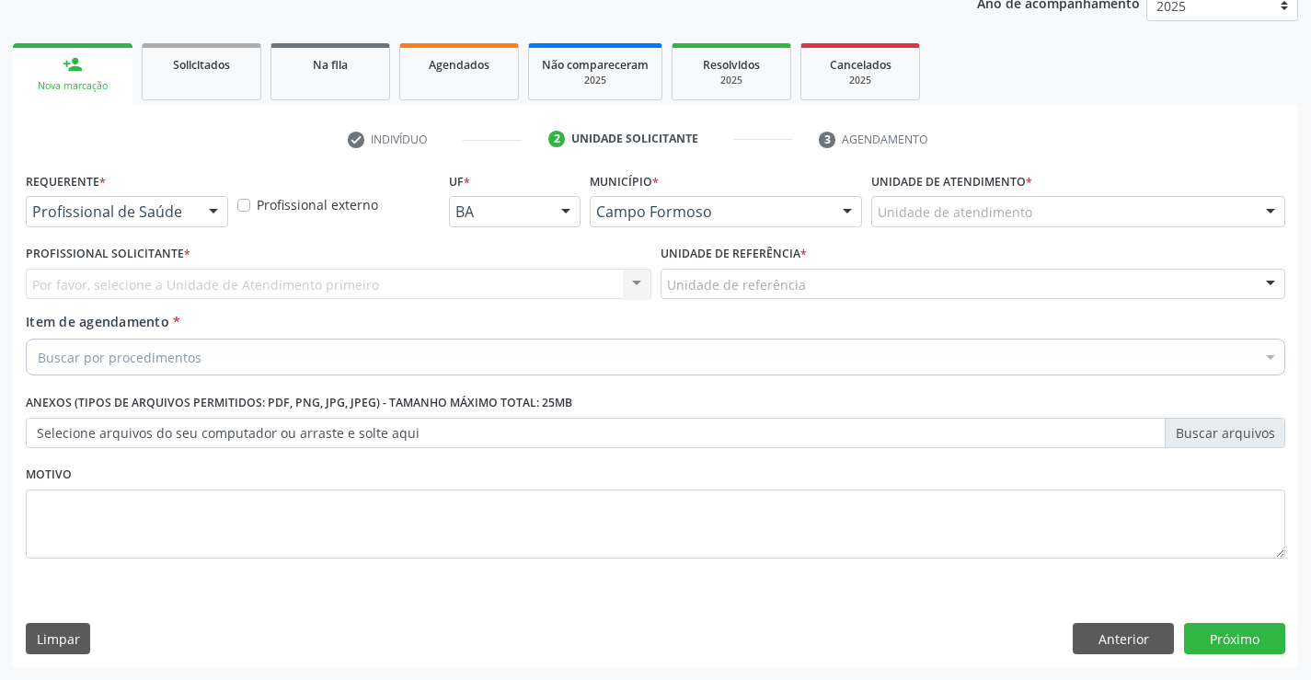
drag, startPoint x: 179, startPoint y: 217, endPoint x: 162, endPoint y: 222, distance: 18.1
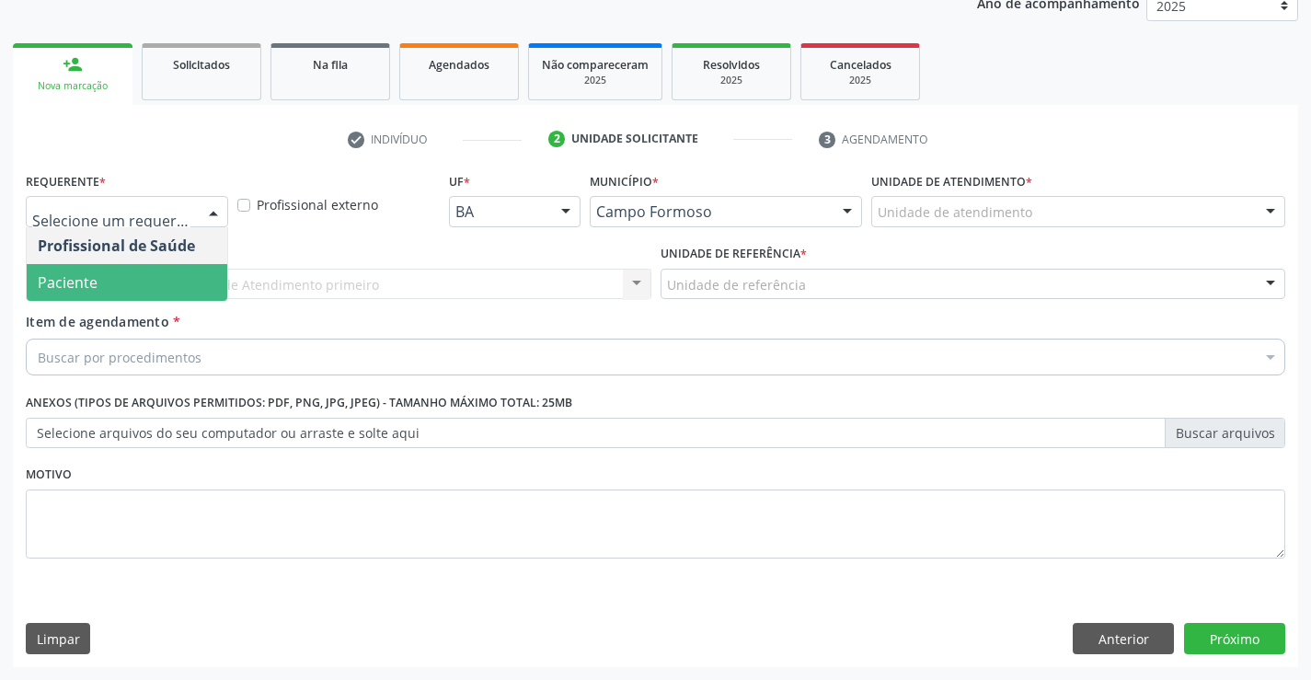
click at [99, 291] on span "Paciente" at bounding box center [127, 282] width 201 height 37
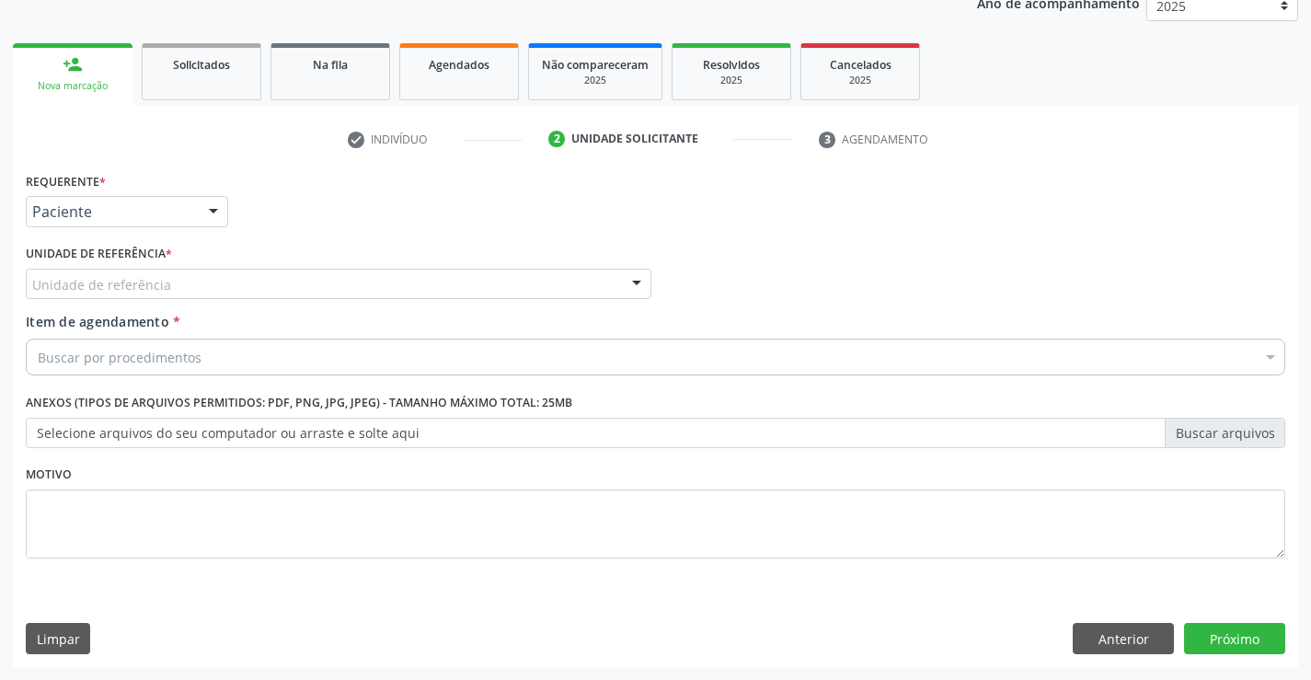
click at [294, 287] on div "Unidade de referência" at bounding box center [338, 284] width 625 height 31
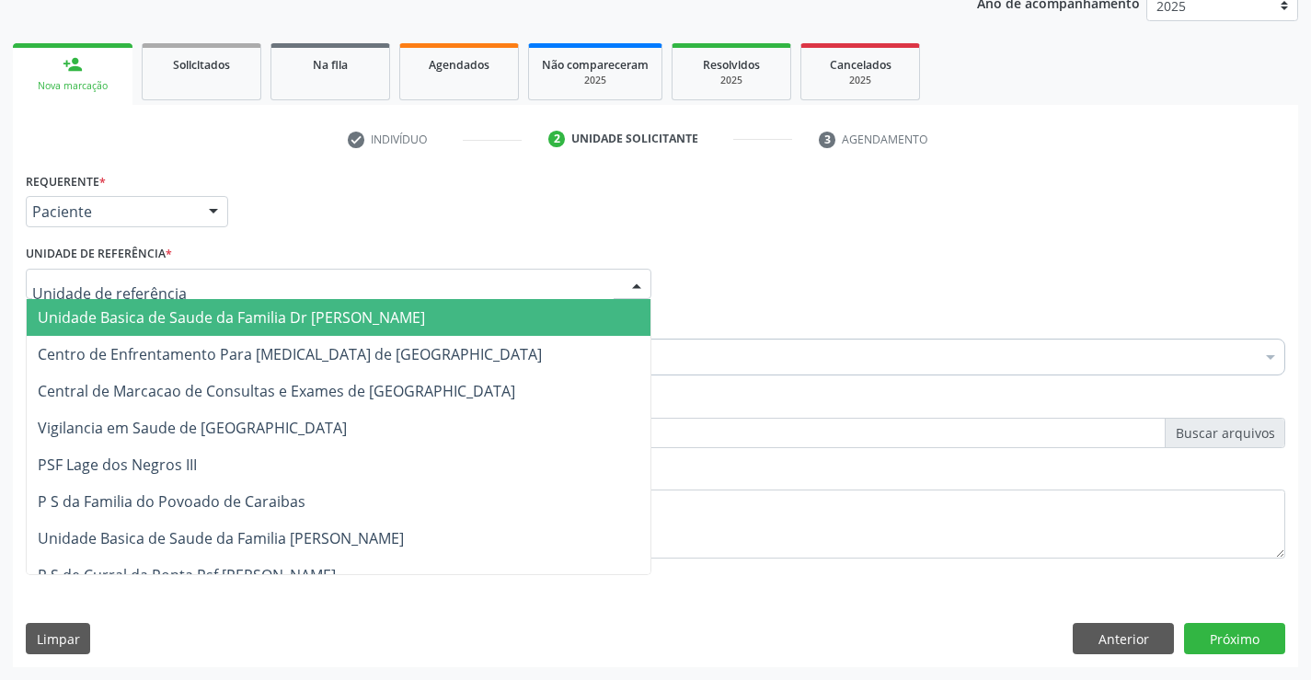
click at [201, 307] on span "Unidade Basica de Saude da Familia Dr [PERSON_NAME]" at bounding box center [231, 317] width 387 height 20
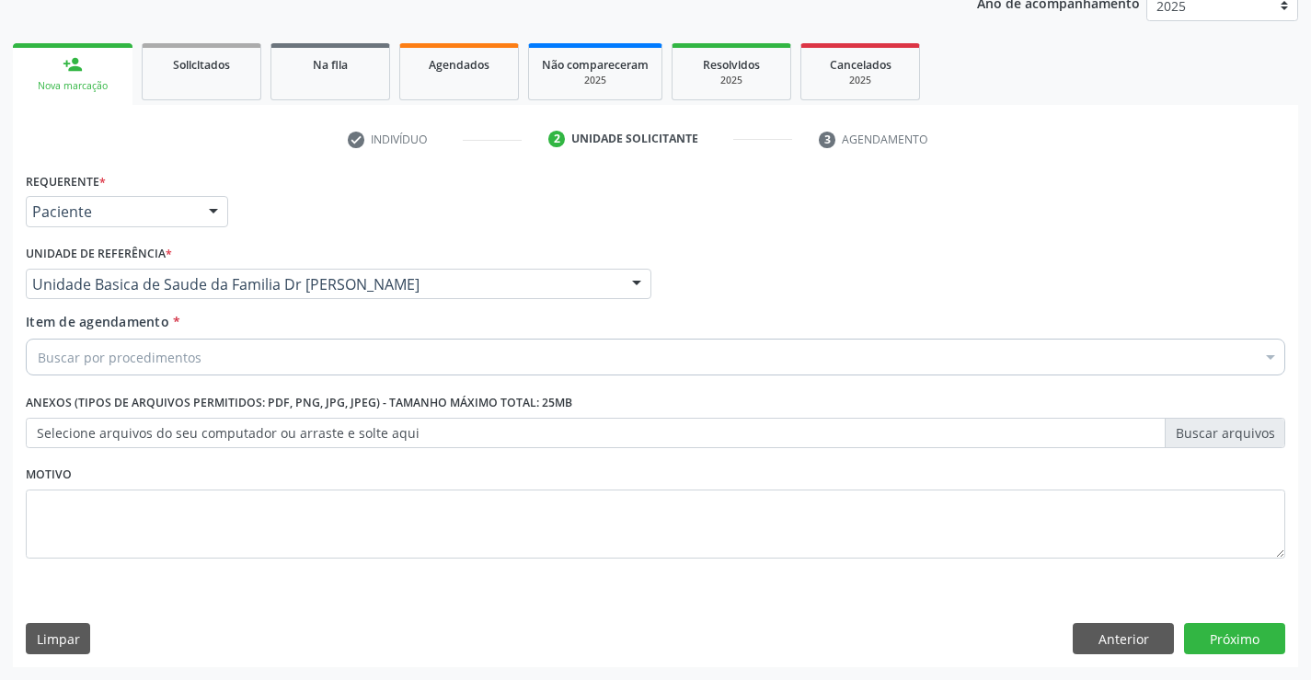
click at [237, 358] on div "Buscar por procedimentos" at bounding box center [655, 356] width 1259 height 37
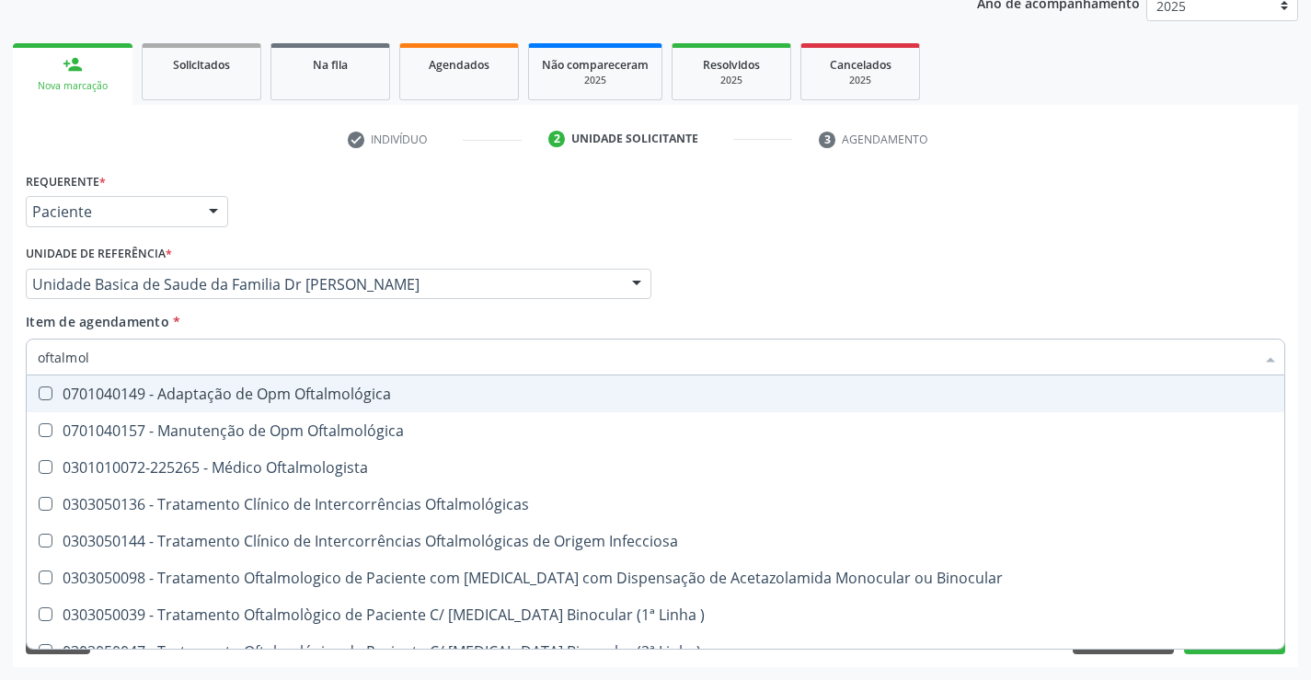
type input "oftalmolo"
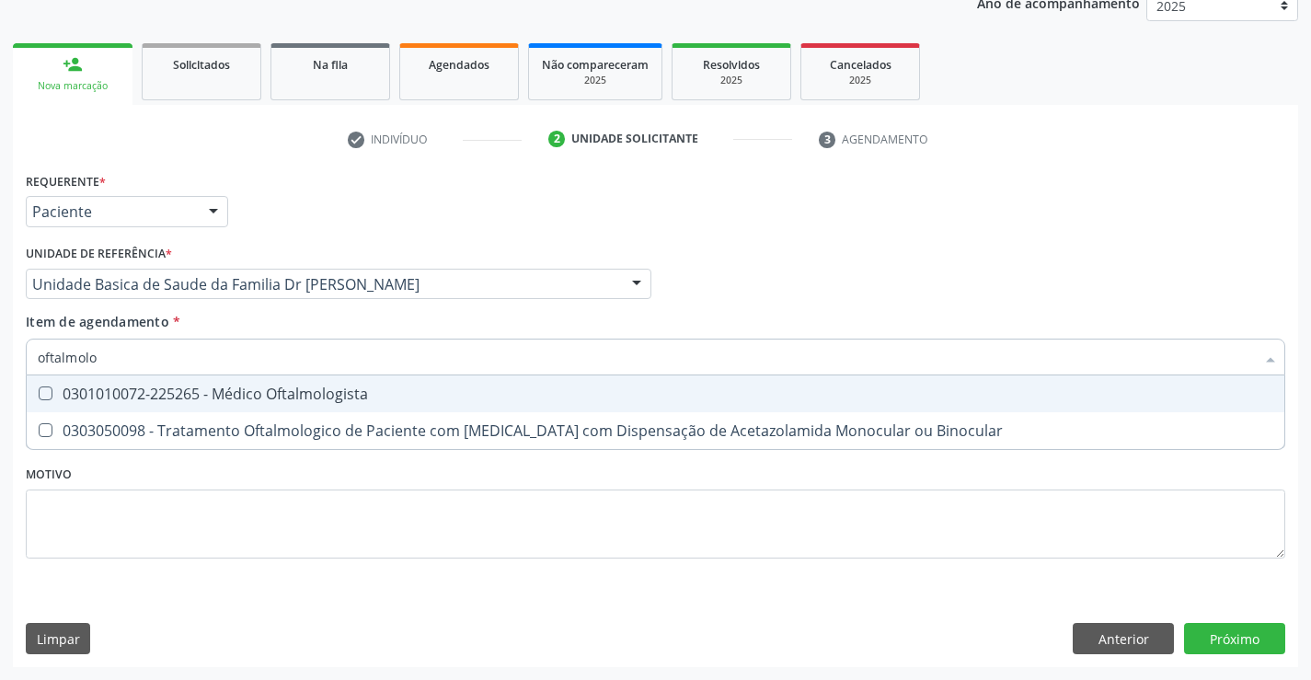
click at [304, 400] on div "0301010072-225265 - Médico Oftalmologista" at bounding box center [655, 393] width 1235 height 15
checkbox Oftalmologista "true"
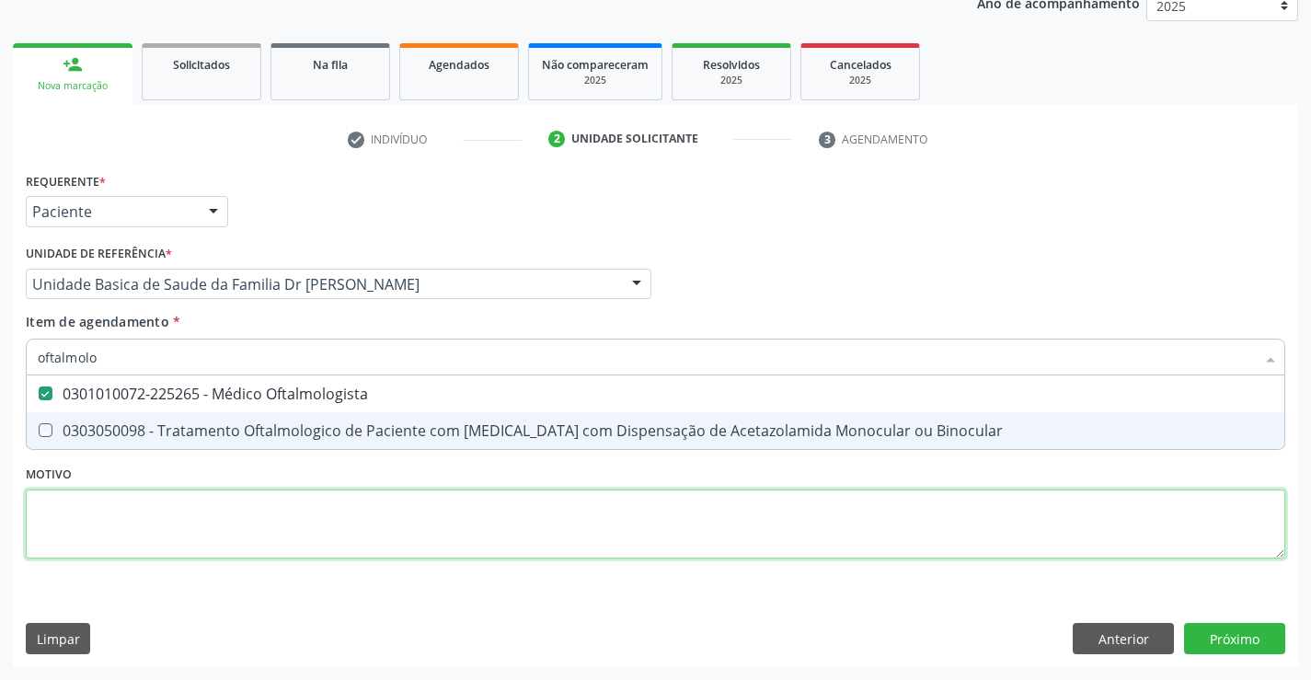
click at [613, 535] on div "Requerente * Paciente Profissional de Saúde Paciente Nenhum resultado encontrad…" at bounding box center [655, 375] width 1259 height 417
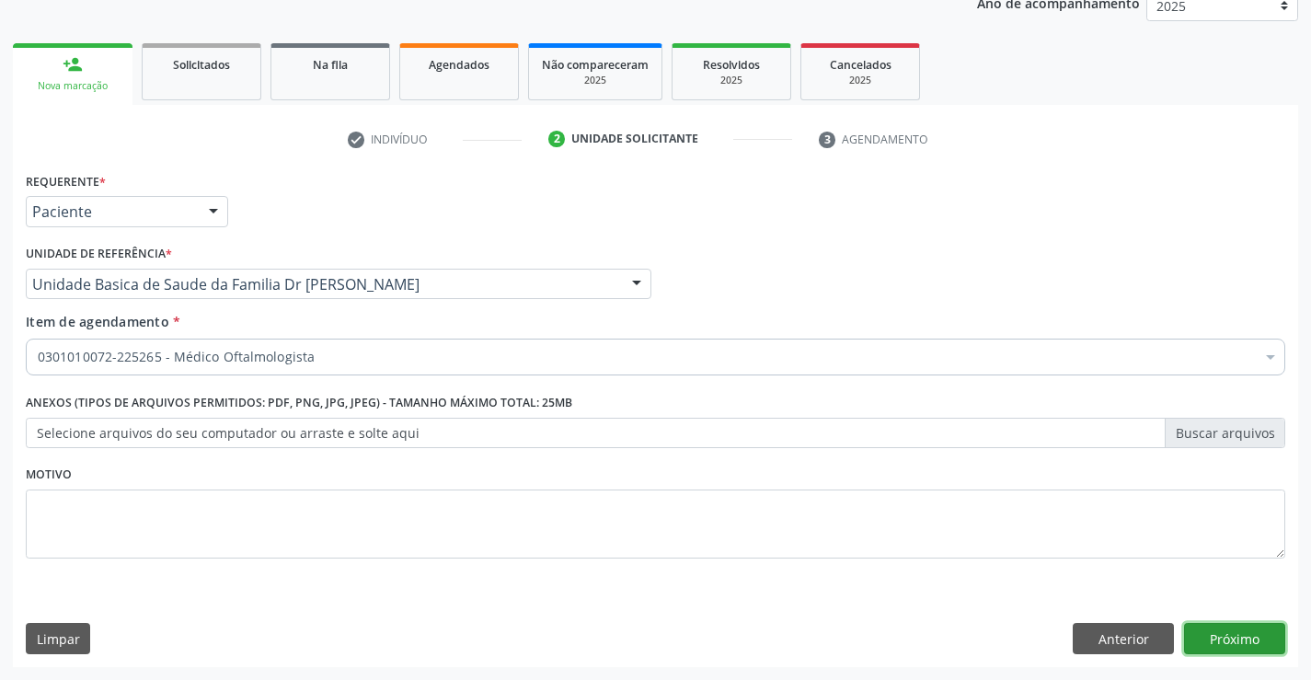
click at [1226, 640] on button "Próximo" at bounding box center [1234, 638] width 101 height 31
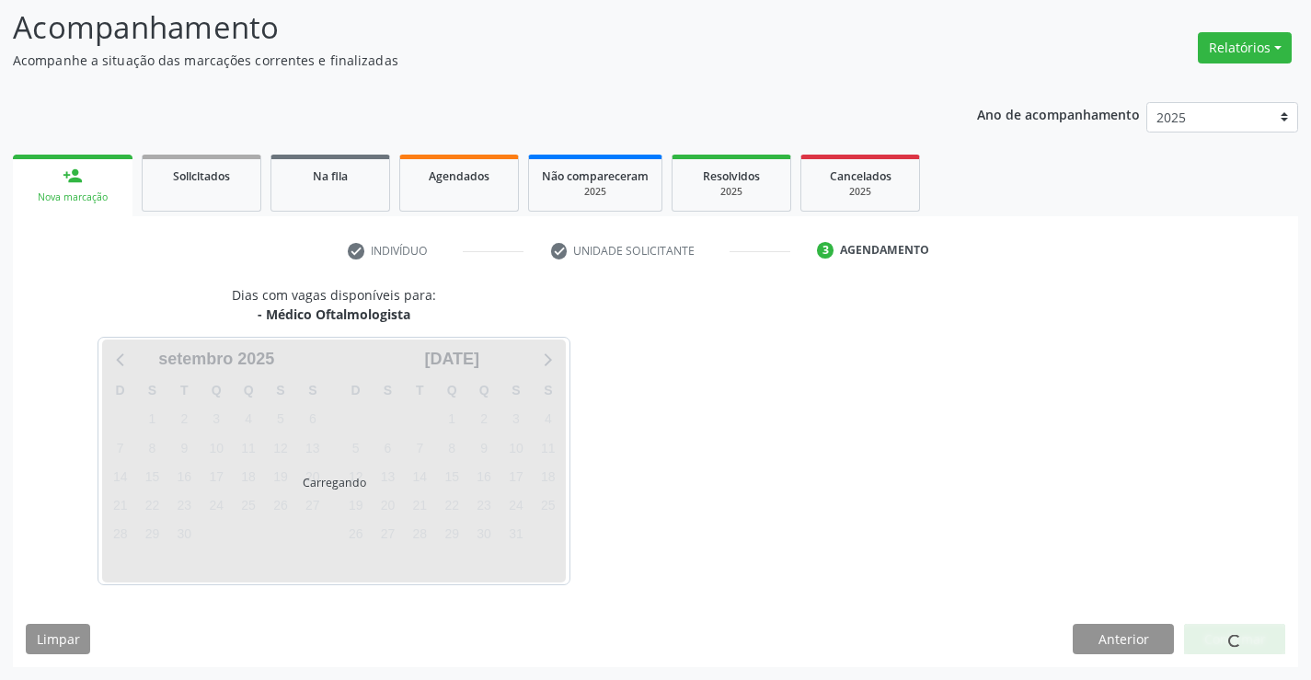
scroll to position [175, 0]
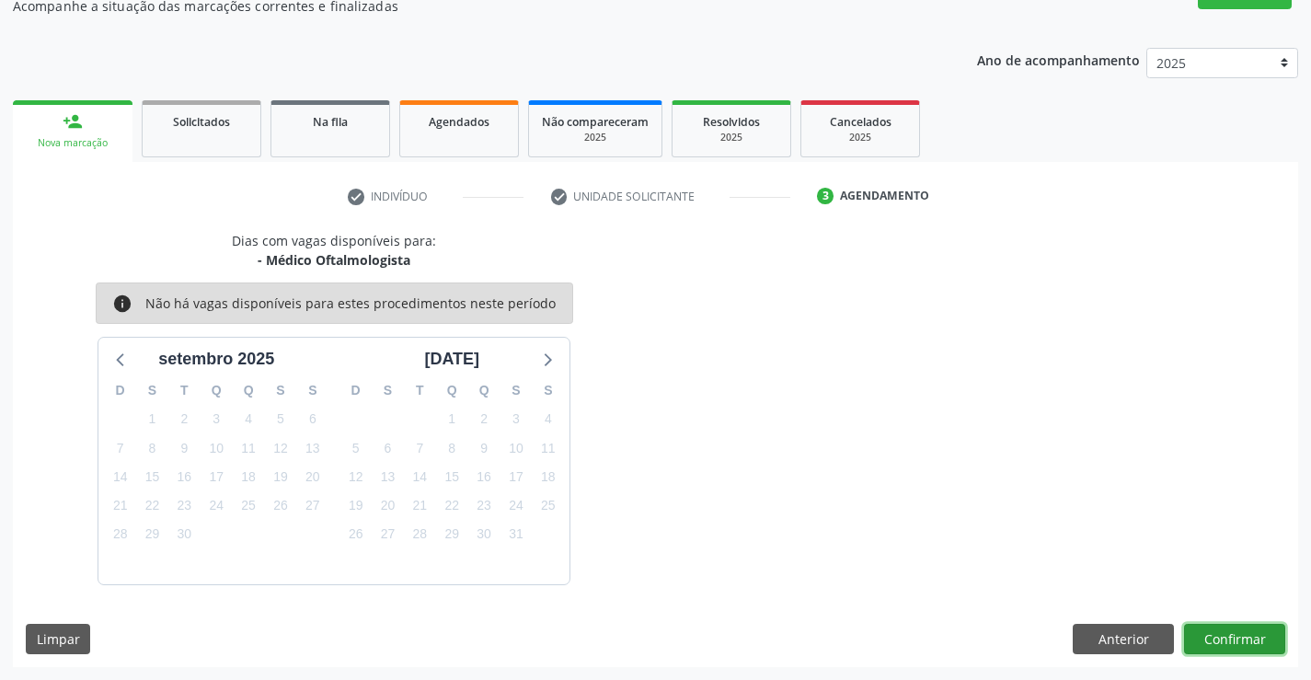
click at [1223, 641] on button "Confirmar" at bounding box center [1234, 639] width 101 height 31
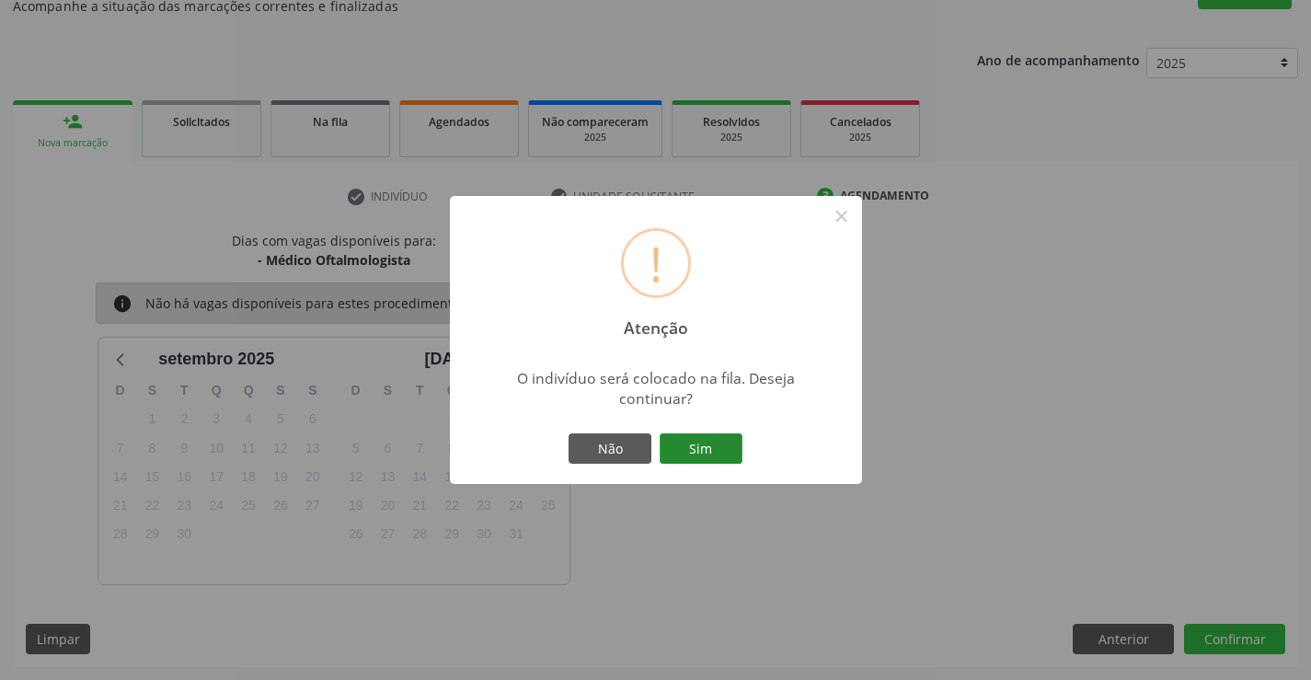
click at [719, 443] on button "Sim" at bounding box center [700, 448] width 83 height 31
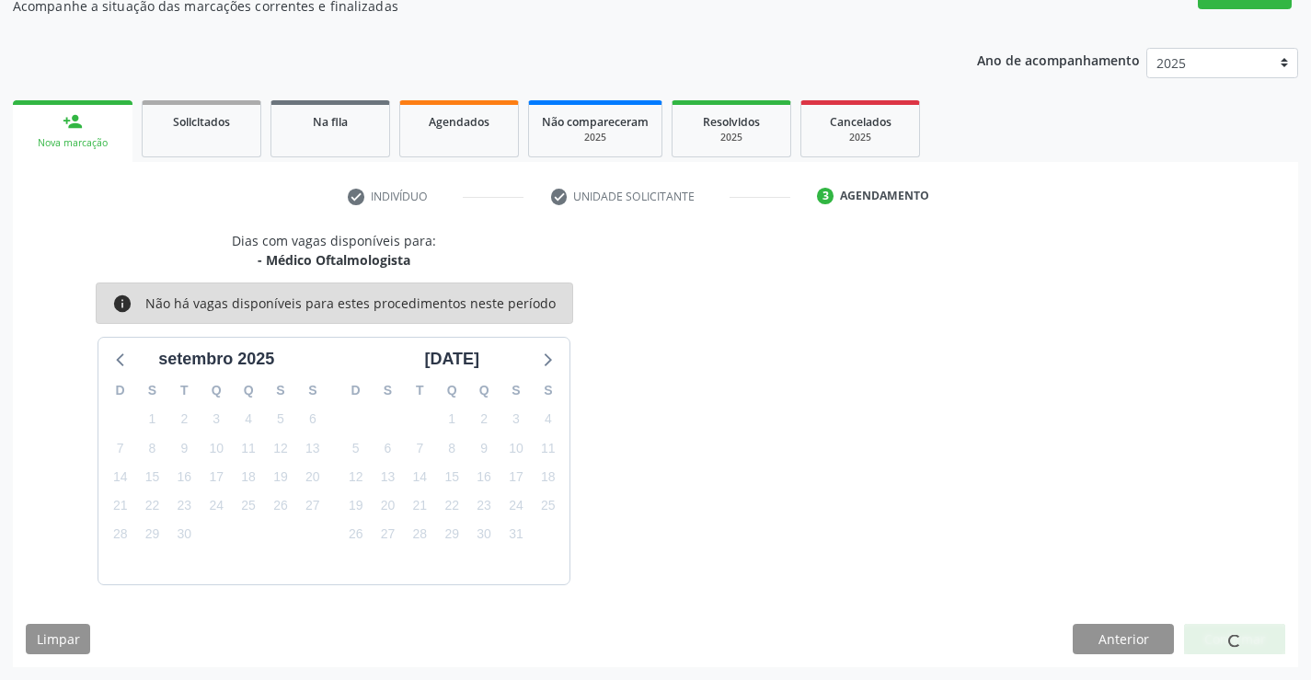
scroll to position [0, 0]
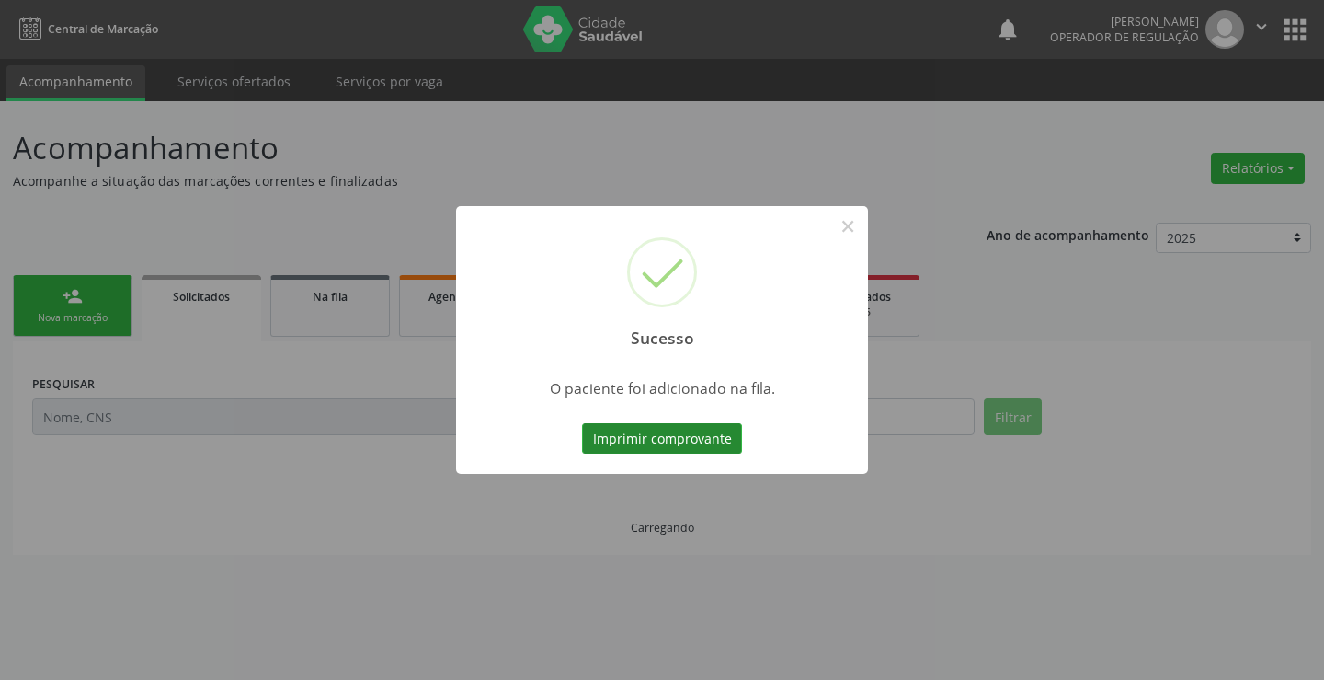
click at [703, 432] on button "Imprimir comprovante" at bounding box center [662, 438] width 160 height 31
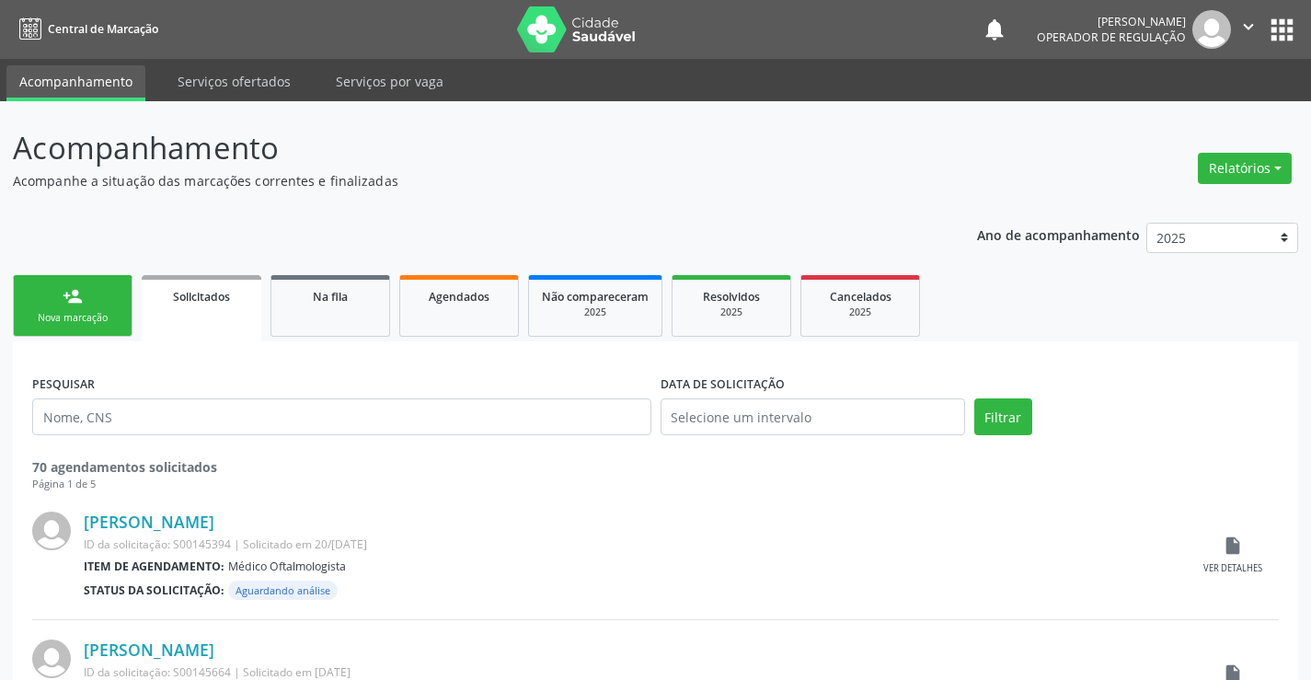
click at [101, 285] on link "person_add Nova marcação" at bounding box center [73, 306] width 120 height 62
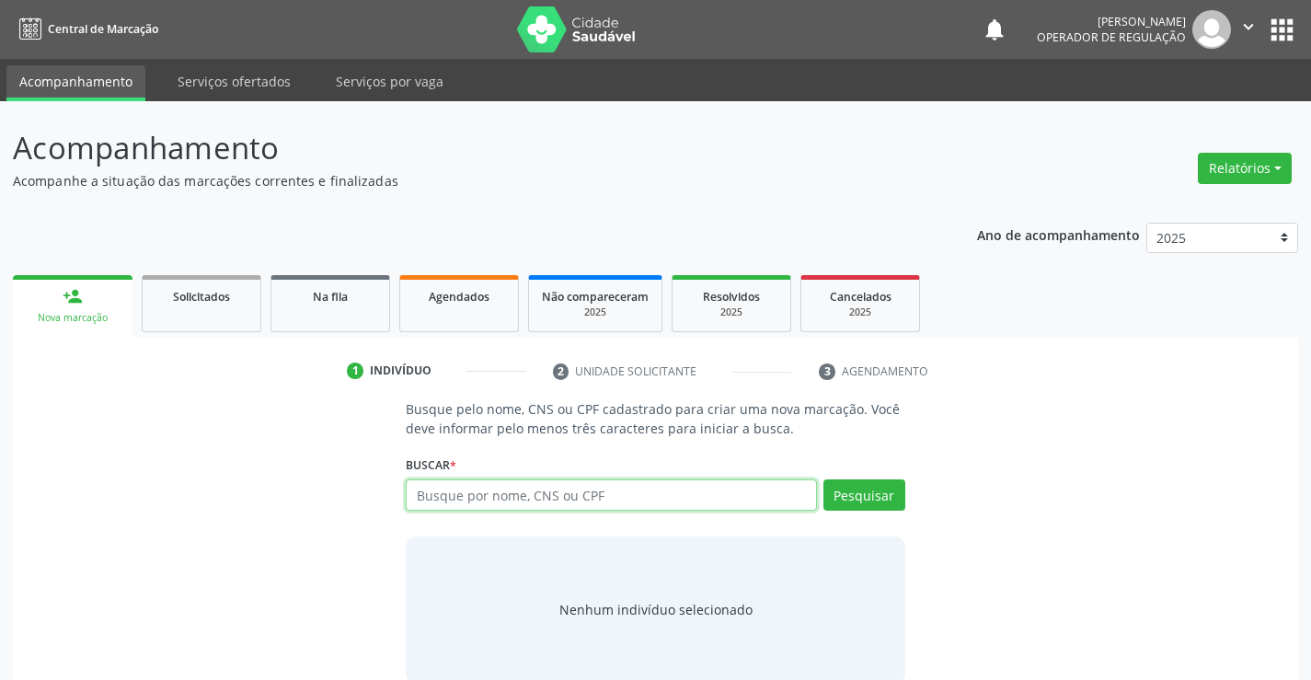
click at [498, 488] on input "text" at bounding box center [611, 494] width 410 height 31
click at [527, 478] on div "Buscar * Busque por nome, CNS ou CPF Nenhum resultado encontrado para: " " Digi…" at bounding box center [655, 487] width 499 height 72
drag, startPoint x: 453, startPoint y: 496, endPoint x: 488, endPoint y: 493, distance: 35.1
click at [460, 495] on input "text" at bounding box center [611, 494] width 410 height 31
type input "708706186342798"
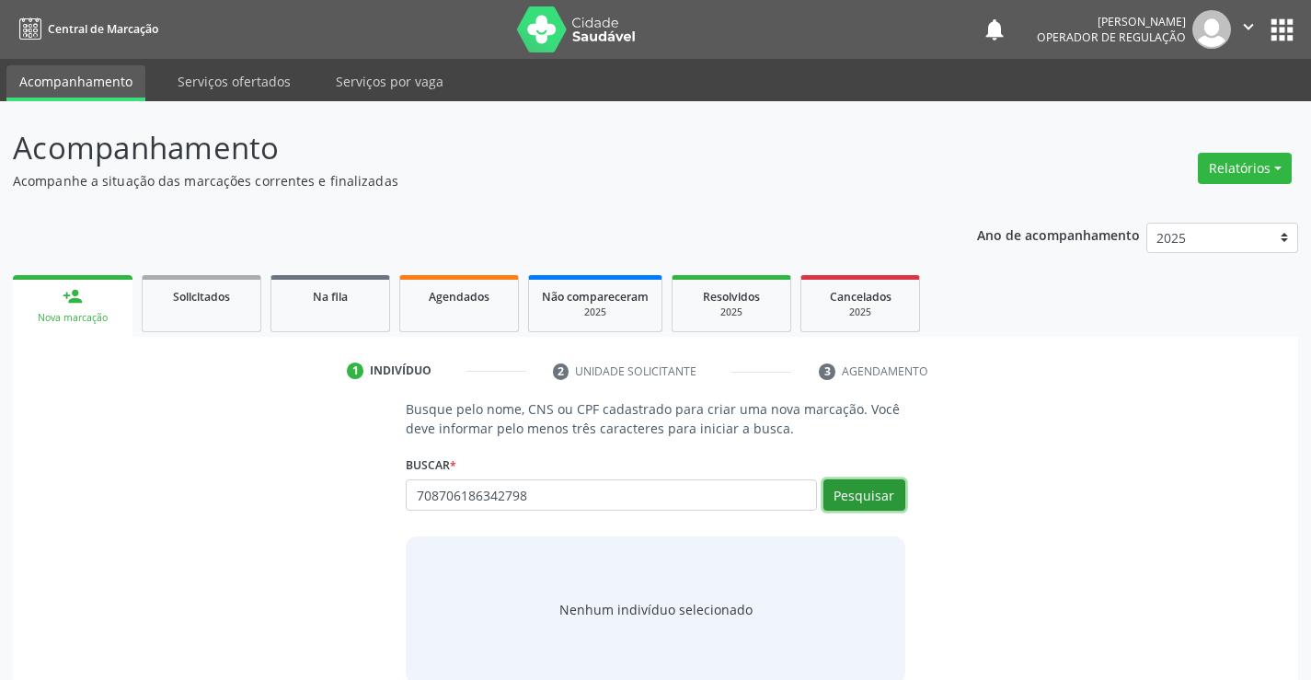
click at [873, 493] on button "Pesquisar" at bounding box center [864, 494] width 82 height 31
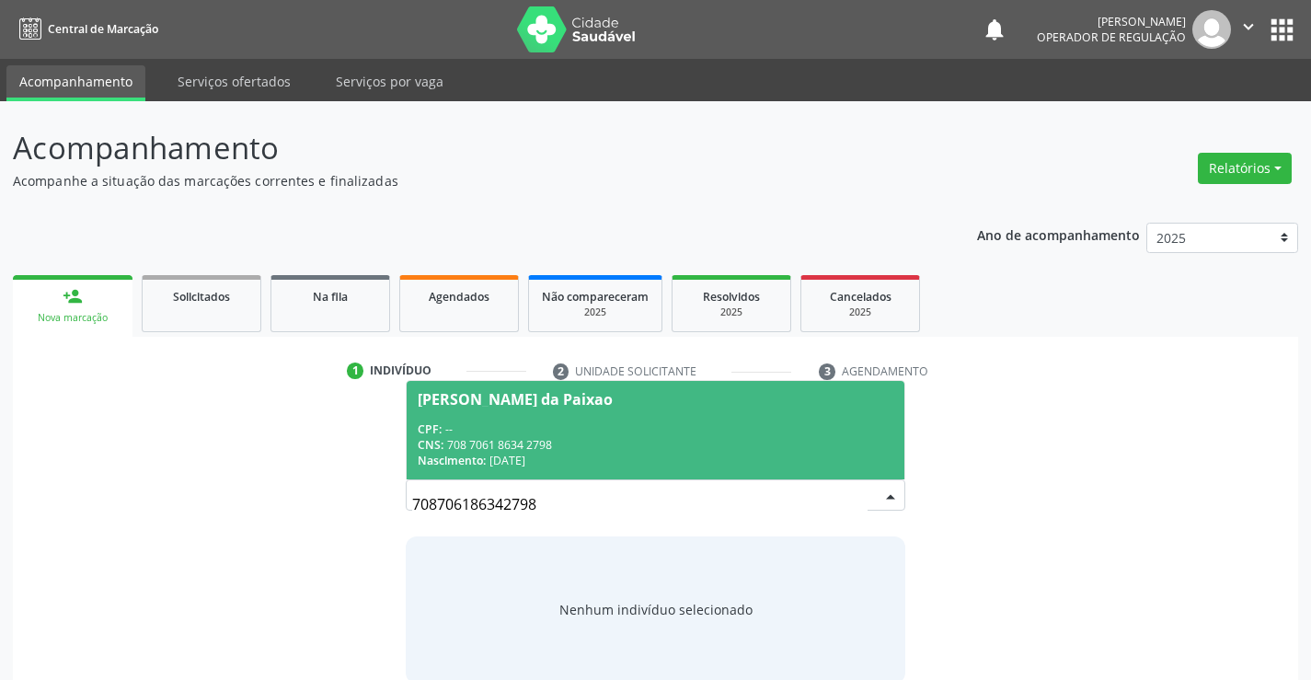
click at [467, 446] on div "CNS: 708 7061 8634 2798" at bounding box center [655, 445] width 475 height 16
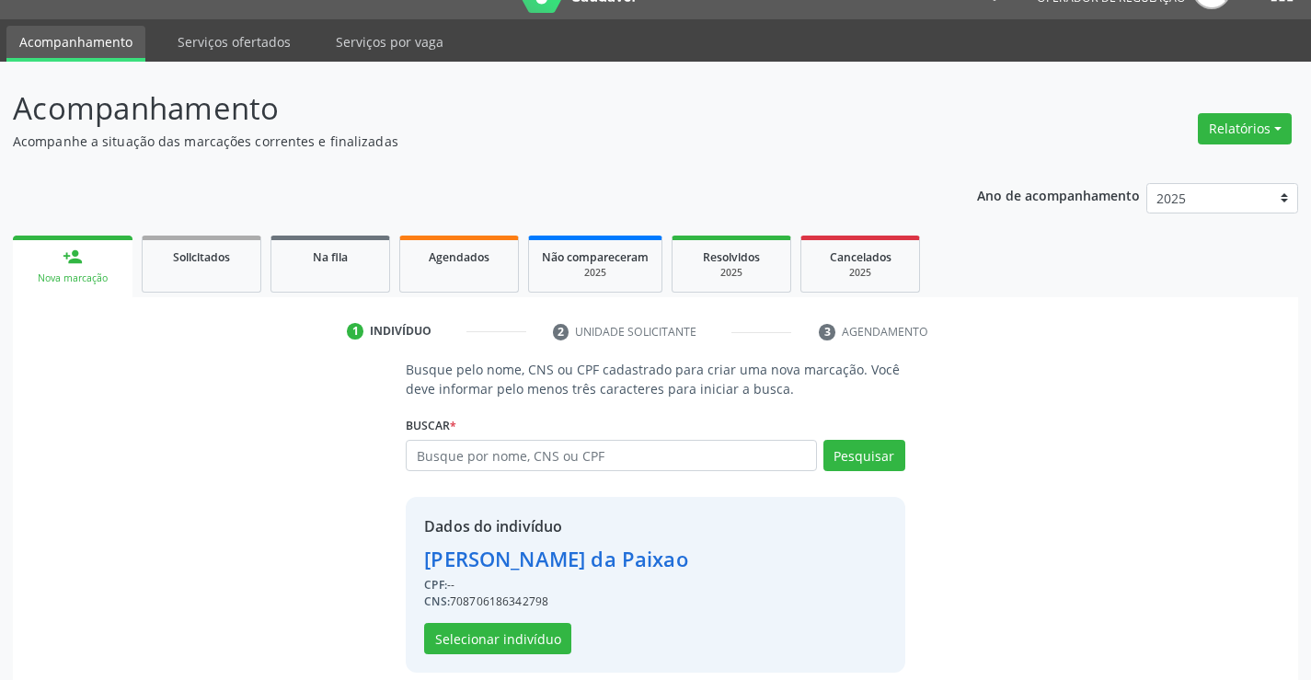
scroll to position [58, 0]
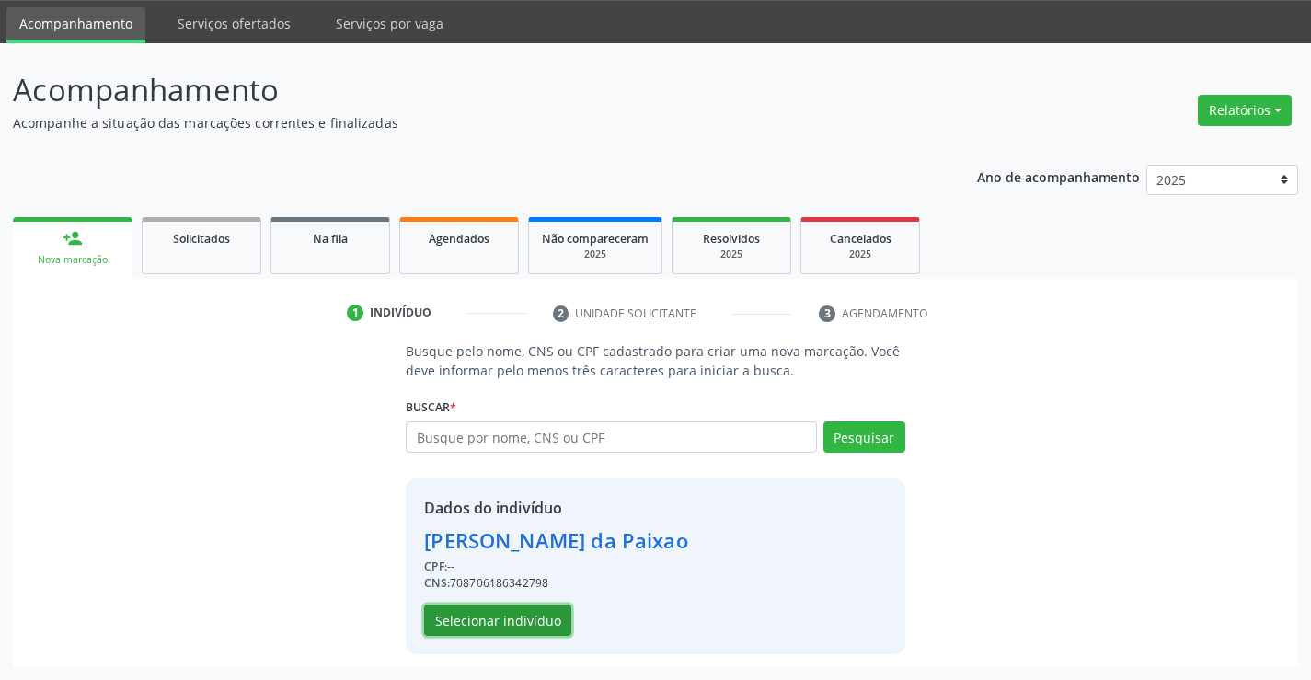
click at [487, 621] on button "Selecionar indivíduo" at bounding box center [497, 619] width 147 height 31
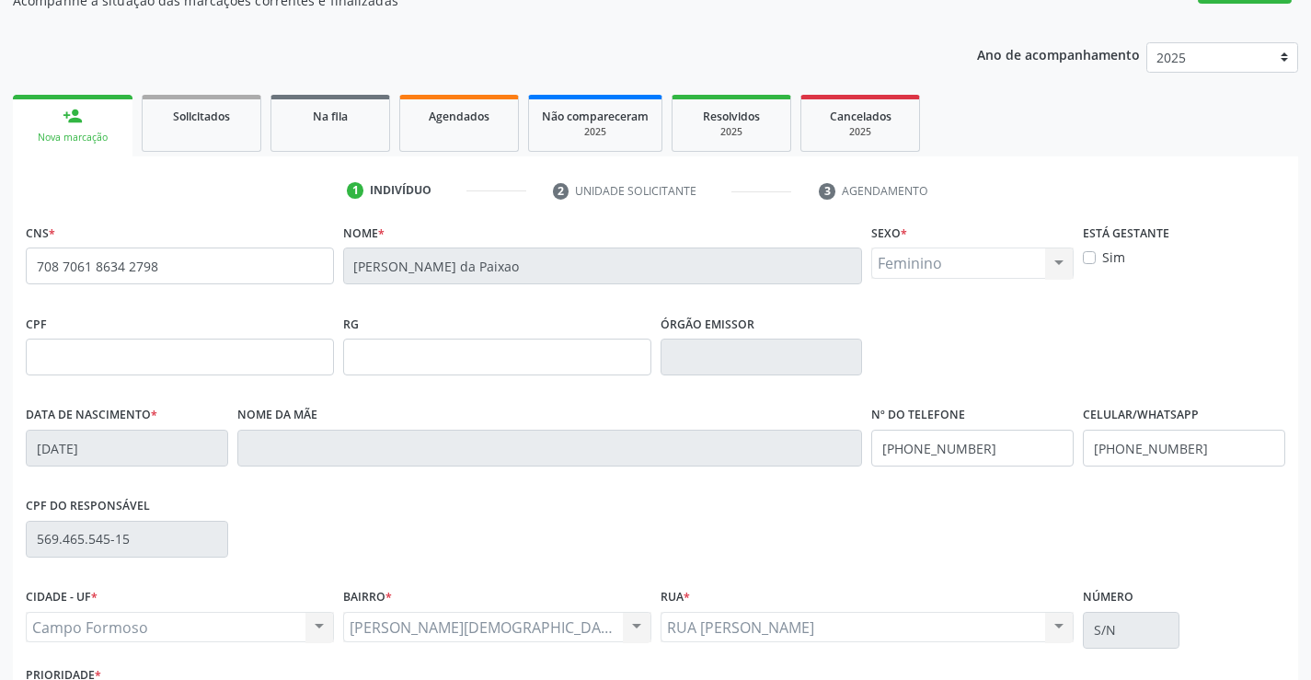
scroll to position [317, 0]
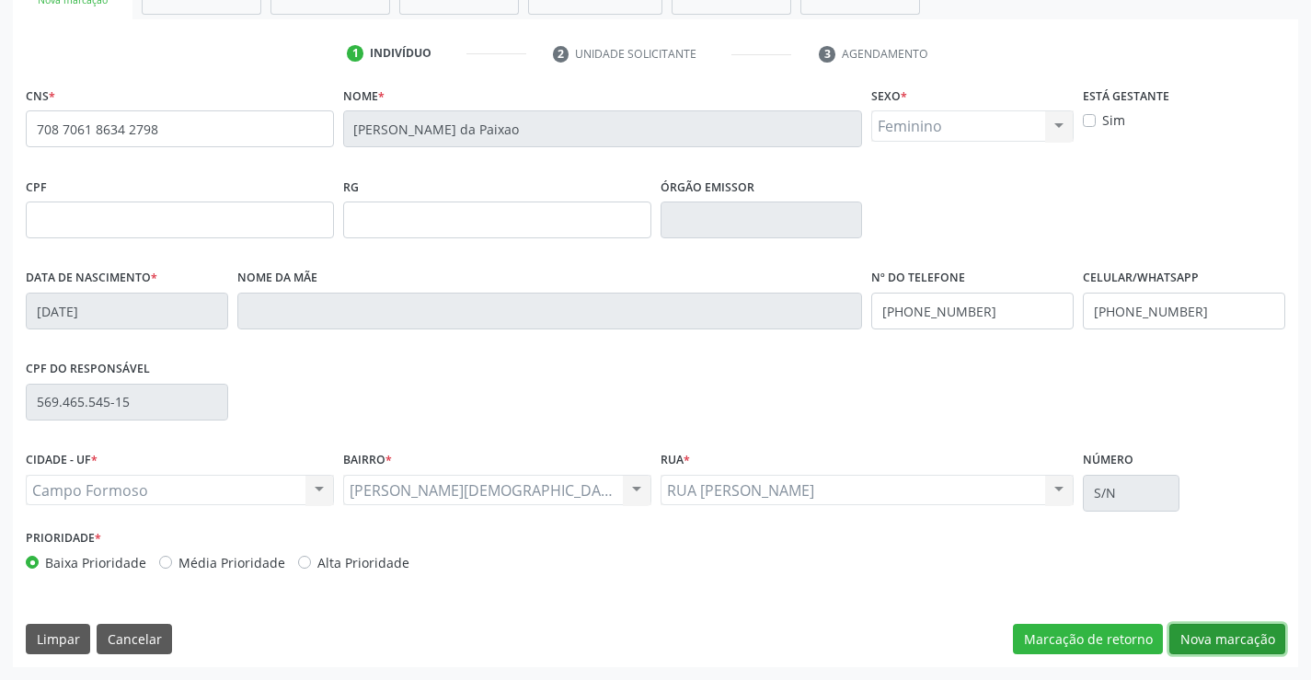
click at [1237, 627] on button "Nova marcação" at bounding box center [1227, 639] width 116 height 31
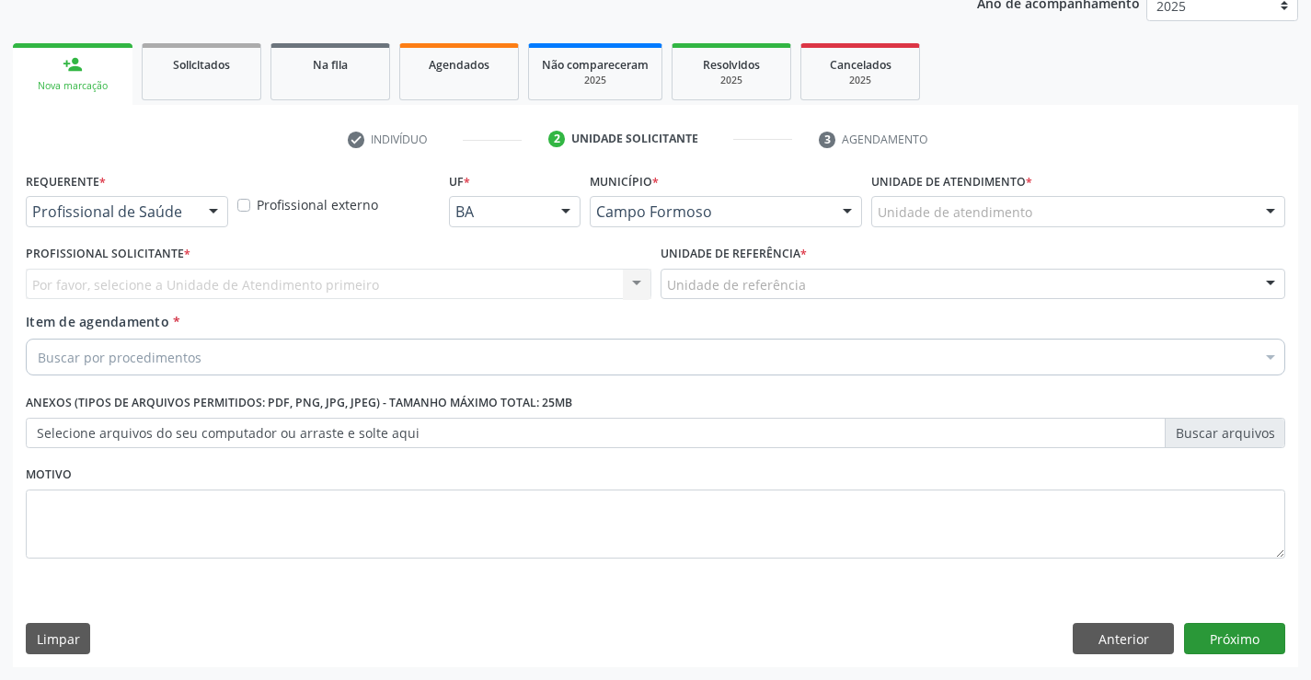
scroll to position [232, 0]
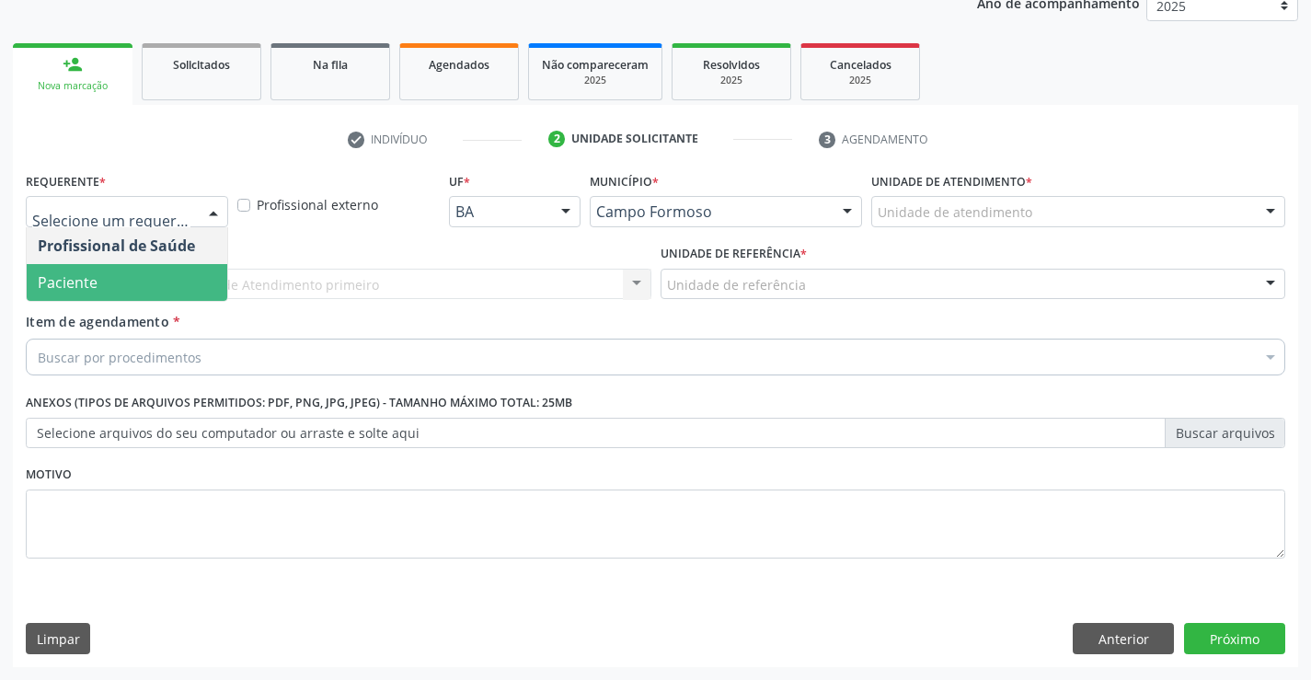
click at [80, 272] on span "Paciente" at bounding box center [68, 282] width 60 height 20
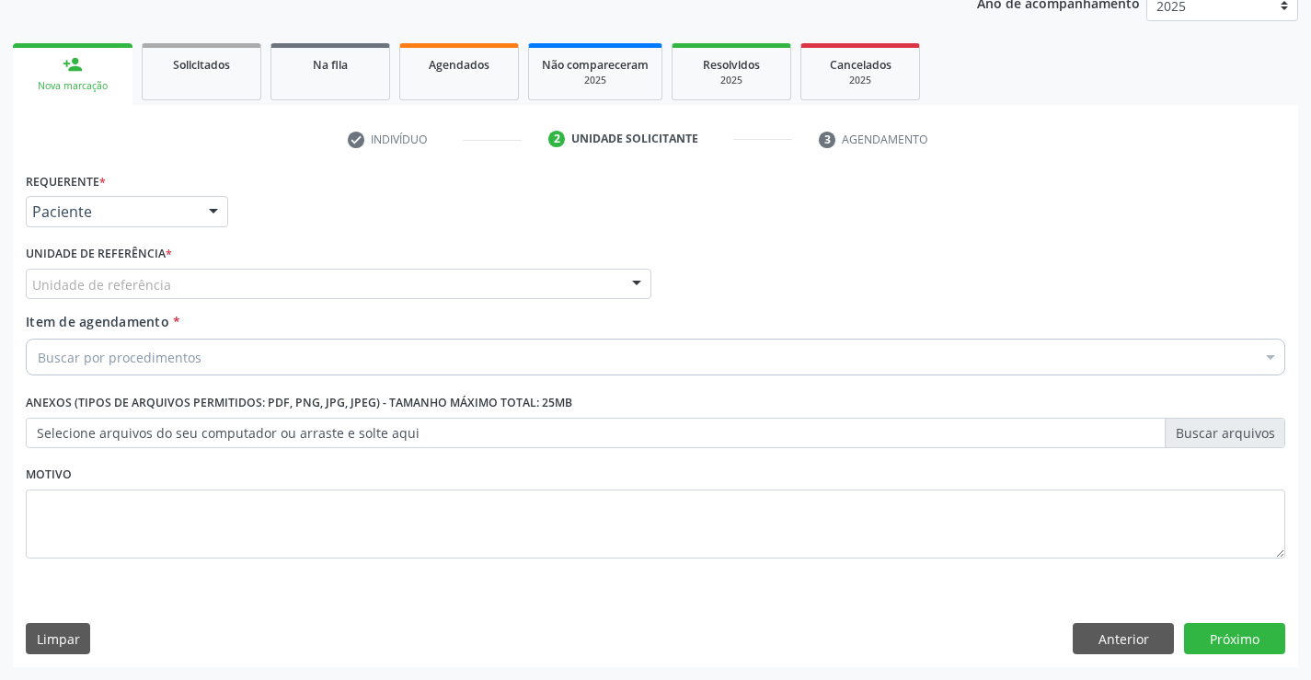
click at [384, 272] on div "Unidade de referência" at bounding box center [338, 284] width 625 height 31
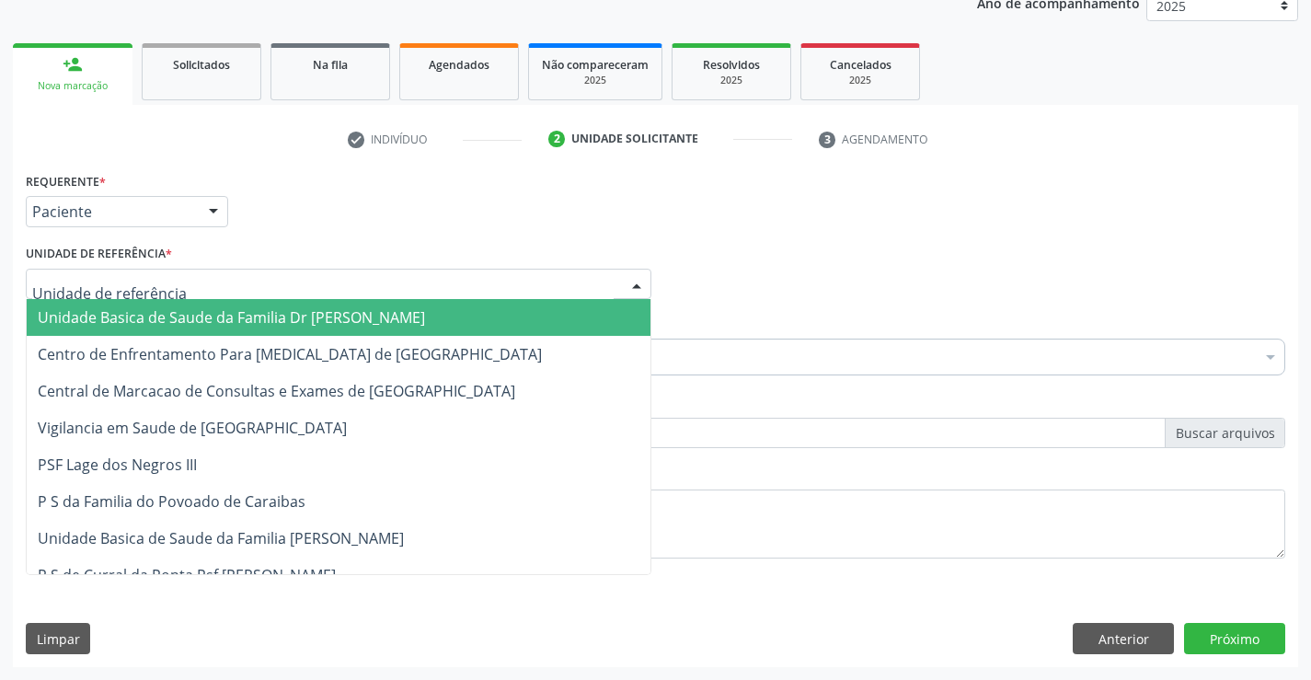
click at [171, 315] on span "Unidade Basica de Saude da Familia Dr [PERSON_NAME]" at bounding box center [231, 317] width 387 height 20
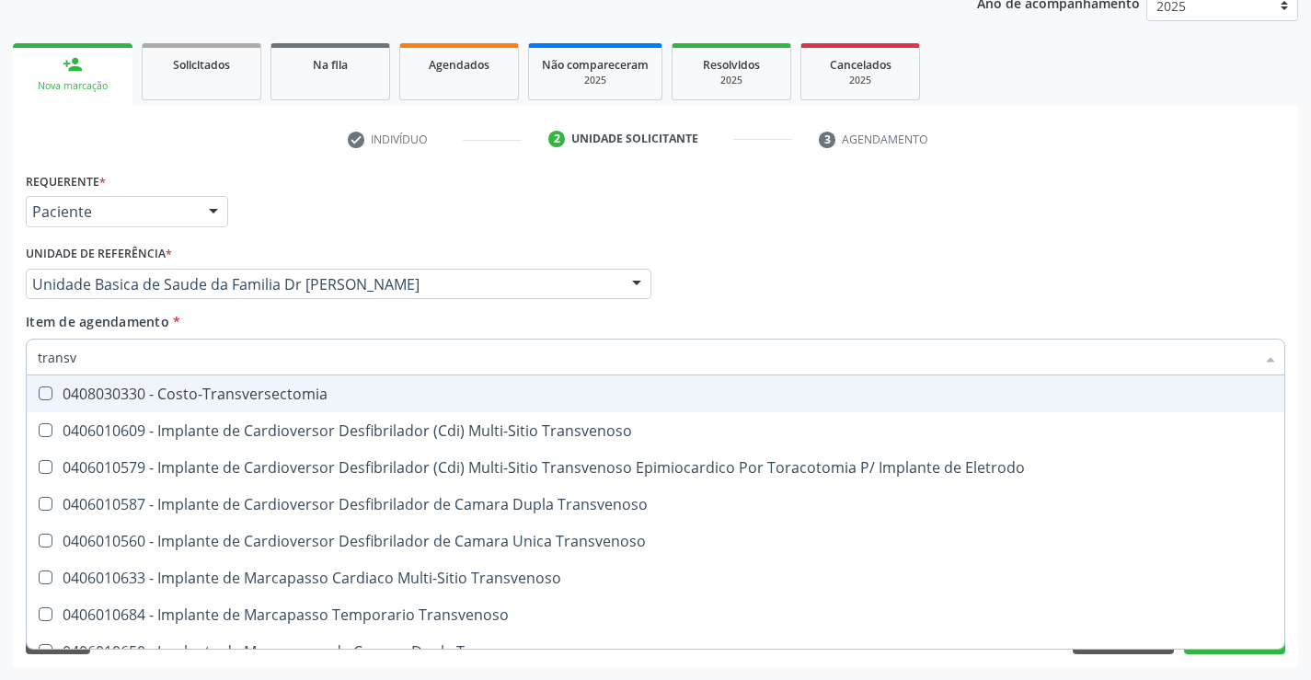
type input "transva"
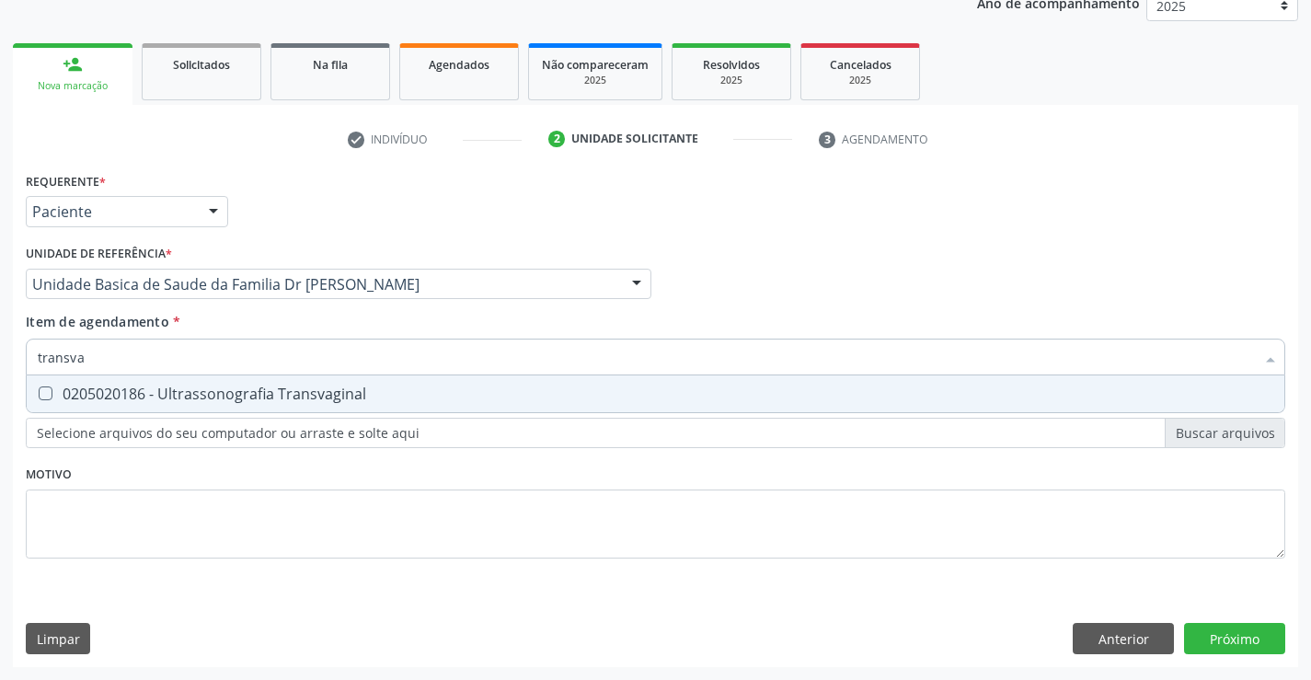
click at [309, 386] on div "0205020186 - Ultrassonografia Transvaginal" at bounding box center [655, 393] width 1235 height 15
checkbox Transvaginal "true"
type input "transv"
checkbox Transvaginal "false"
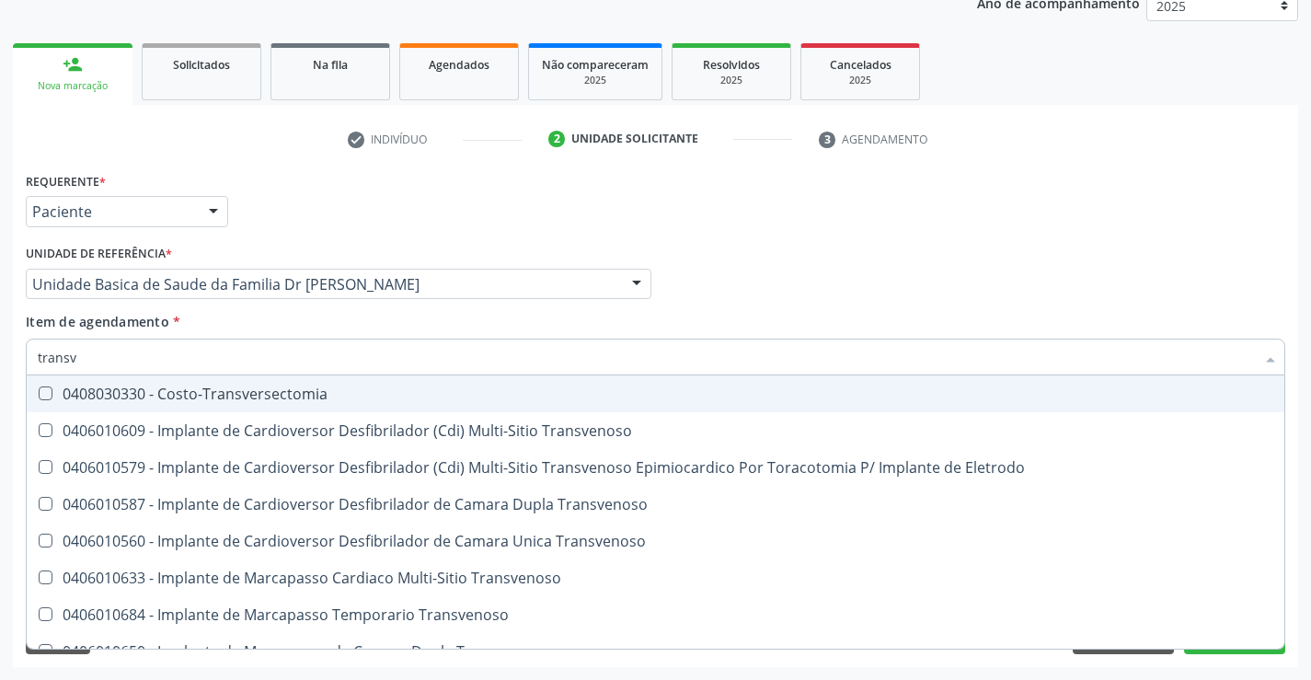
type input "trans"
checkbox Transvaginal "false"
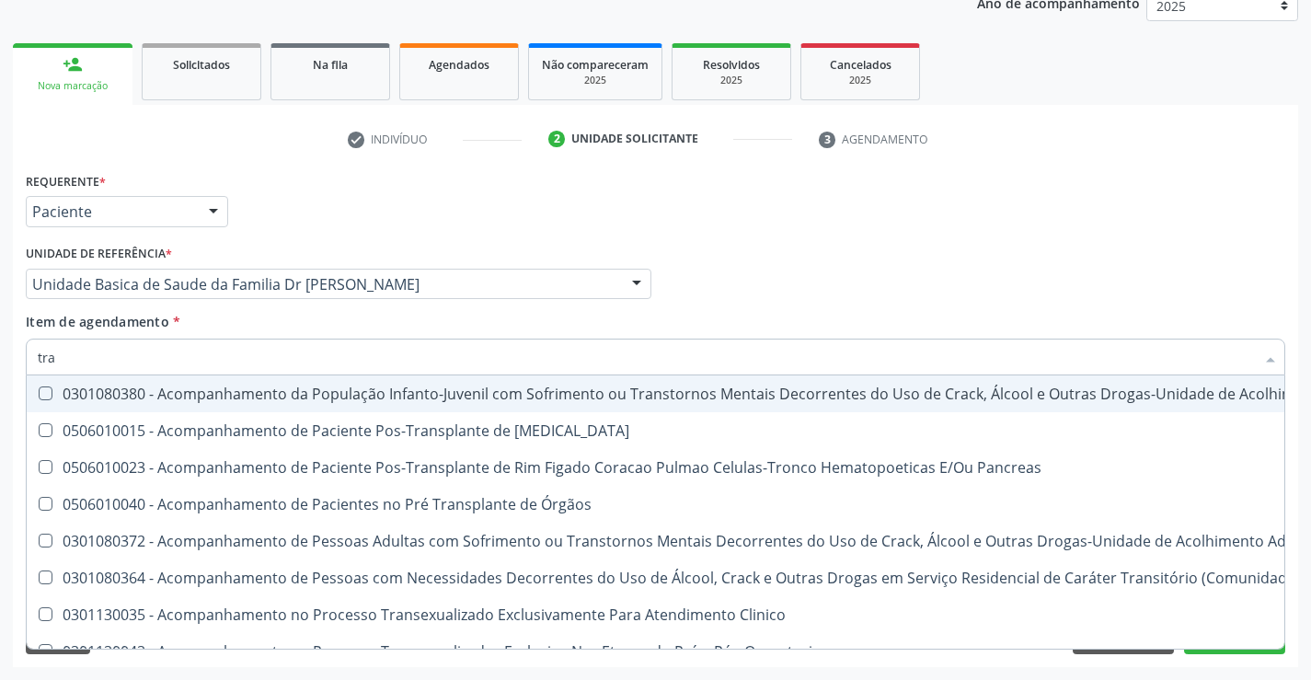
type input "tr"
checkbox Transvaginal "false"
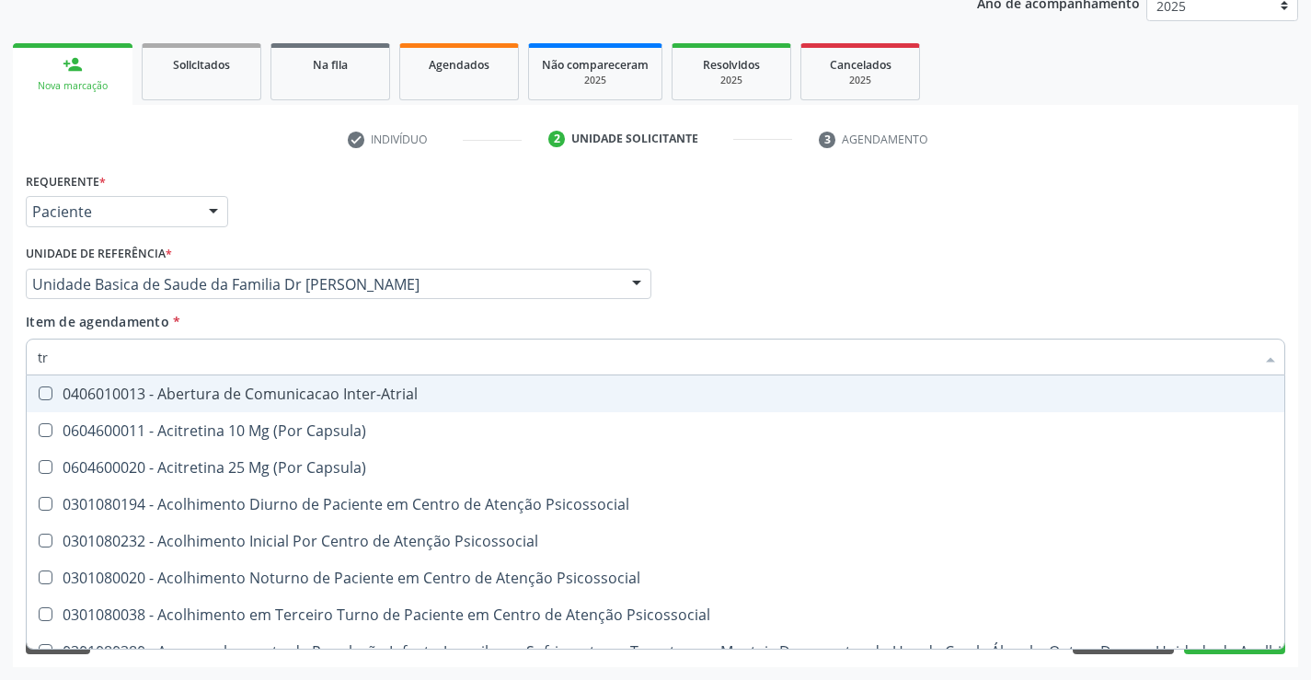
type input "t"
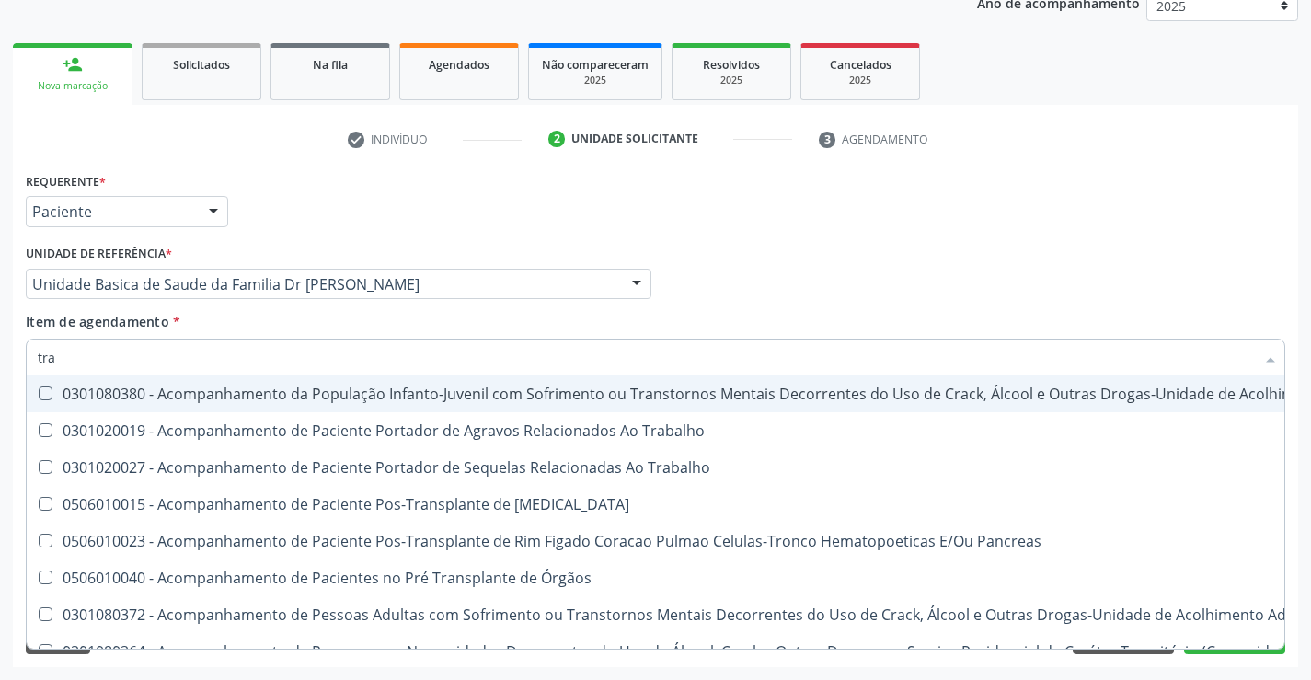
type input "tran"
checkbox Ombro "true"
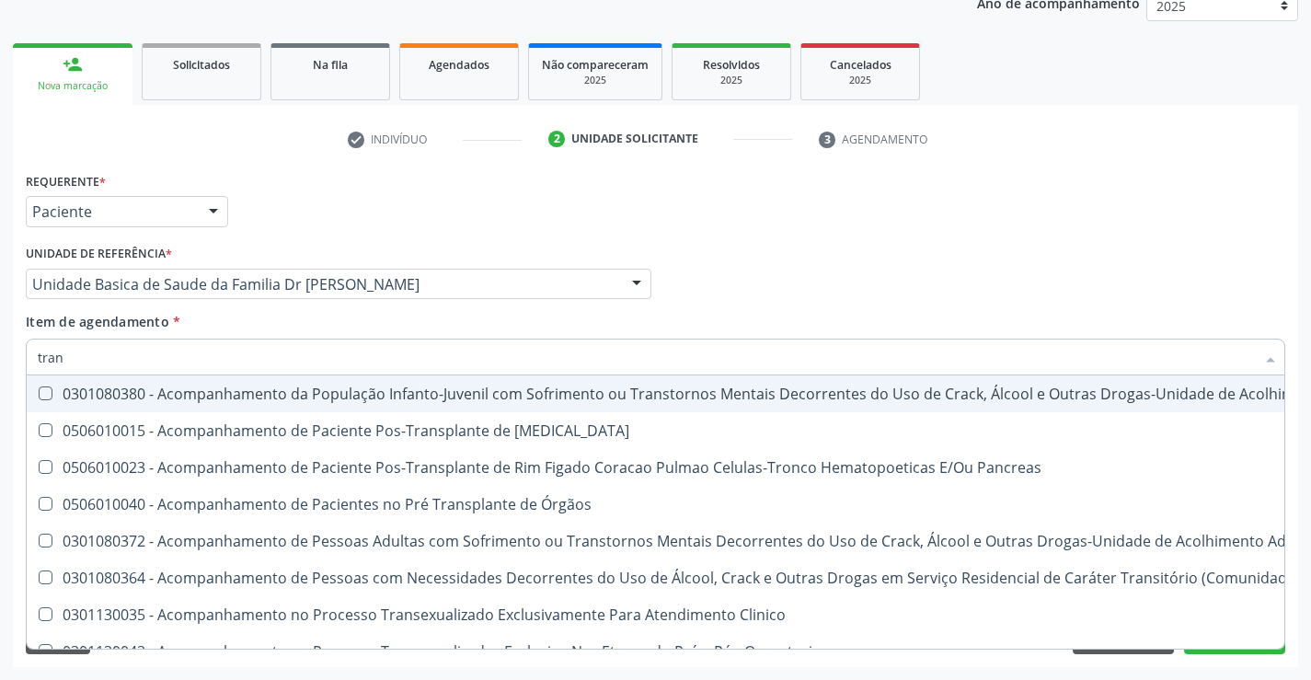
type input "trans"
checkbox Rádio "true"
type input "transv"
checkbox Extra-Oral "true"
type input "transva"
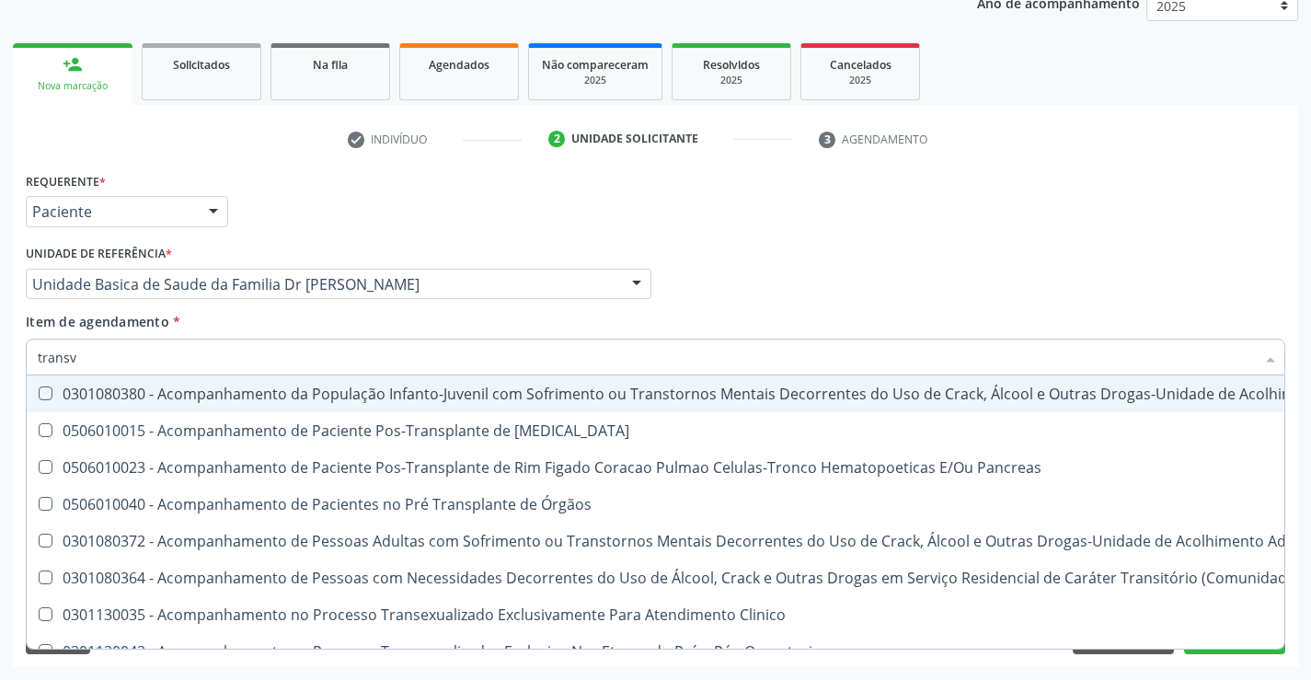
checkbox \(Uai\)\ "true"
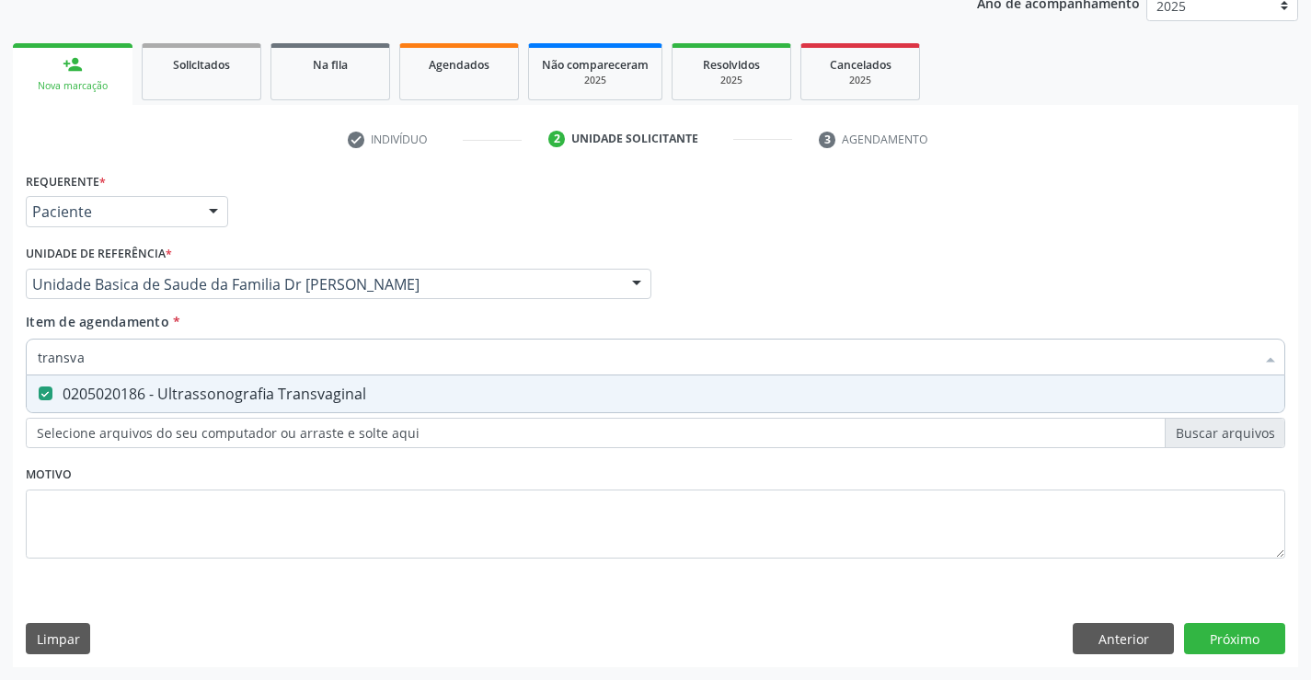
type input "transv"
checkbox Transvaginal "false"
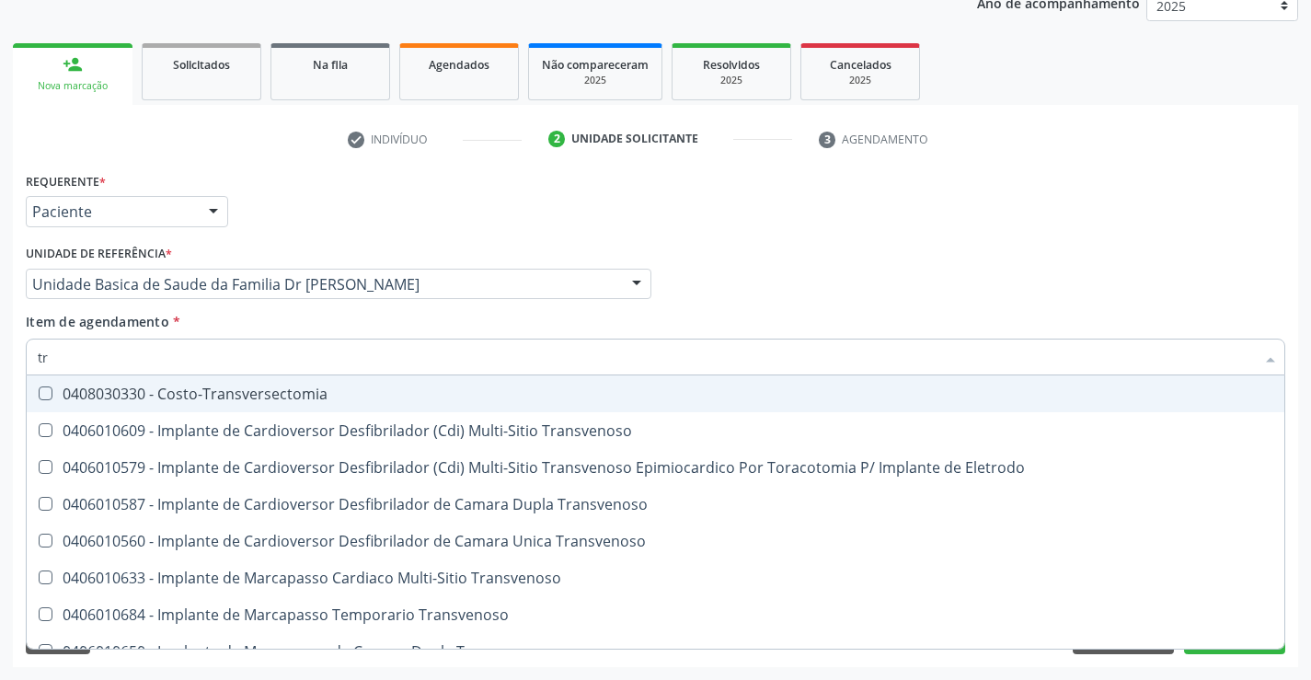
type input "t"
checkbox Transvaginal "false"
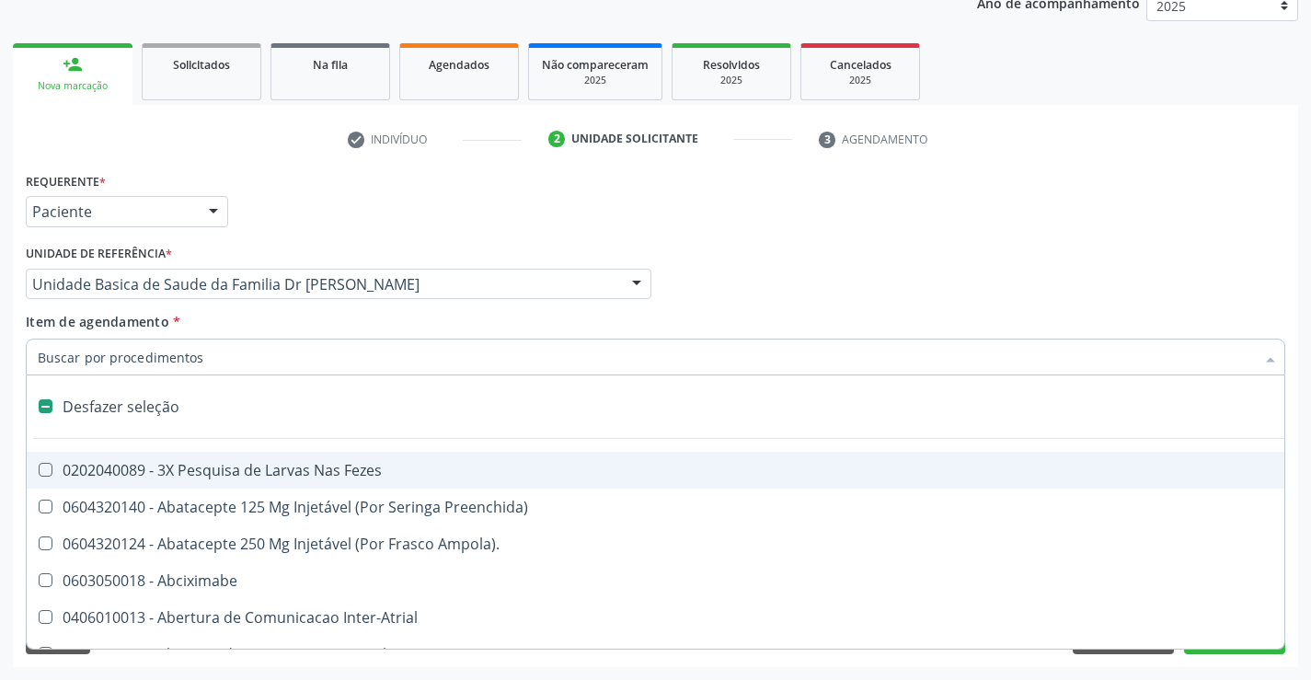
click at [178, 355] on input "Item de agendamento *" at bounding box center [646, 356] width 1217 height 37
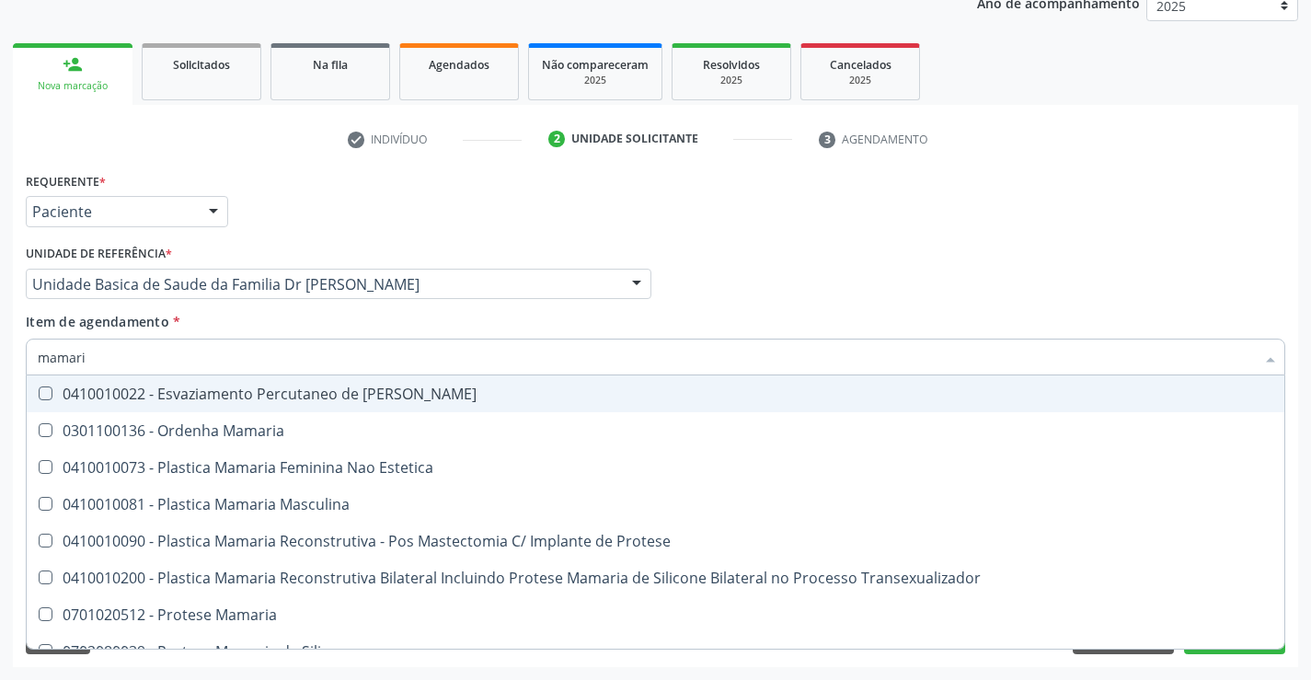
type input "mamaria"
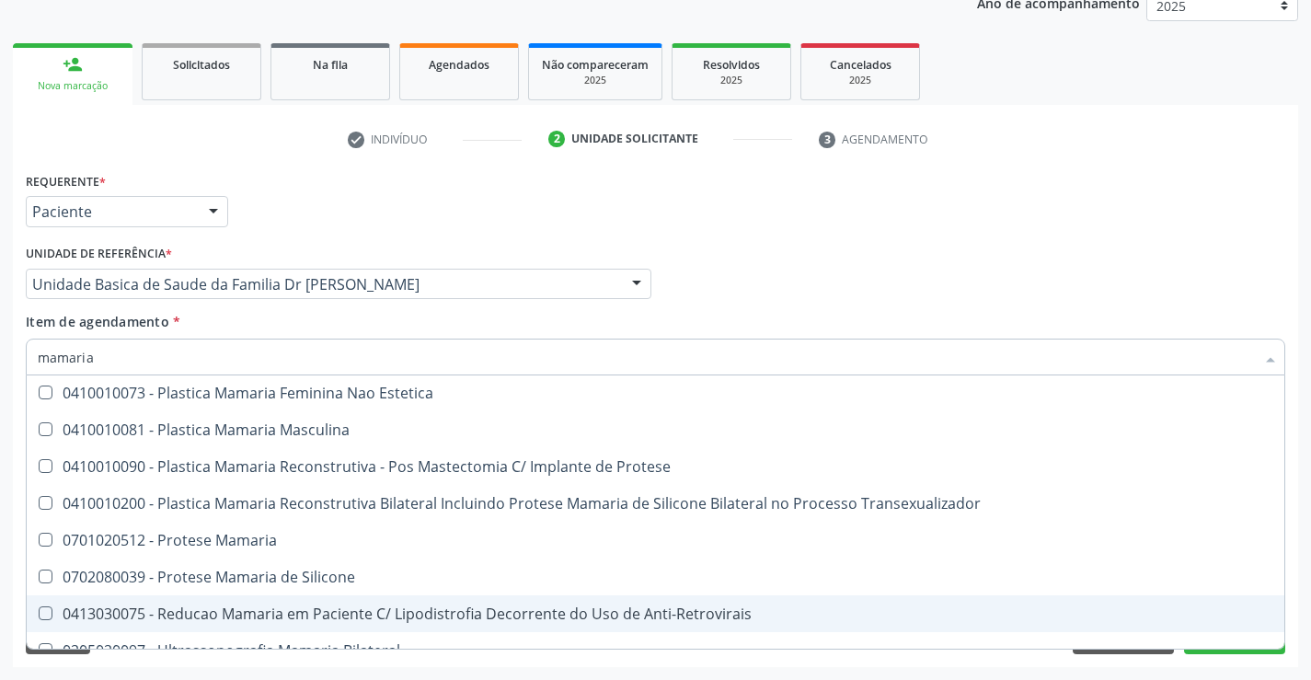
scroll to position [58, 0]
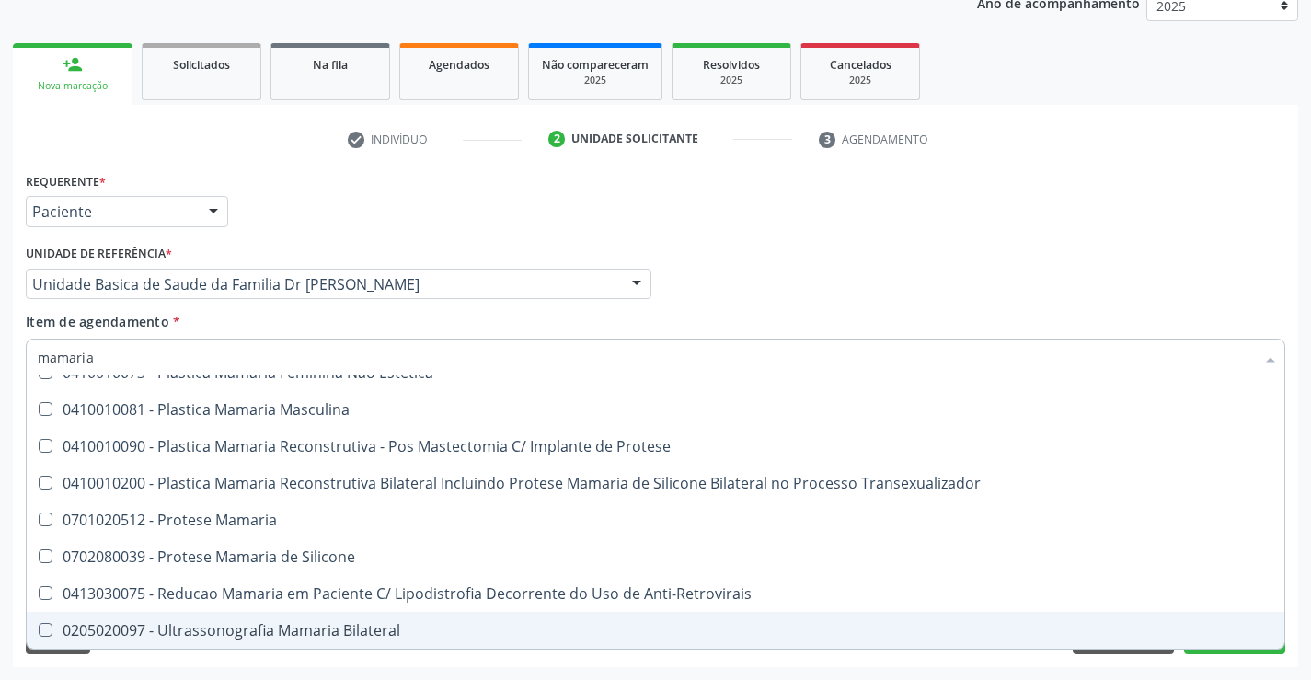
click at [281, 630] on div "0205020097 - Ultrassonografia Mamaria Bilateral" at bounding box center [655, 630] width 1235 height 15
checkbox Bilateral "true"
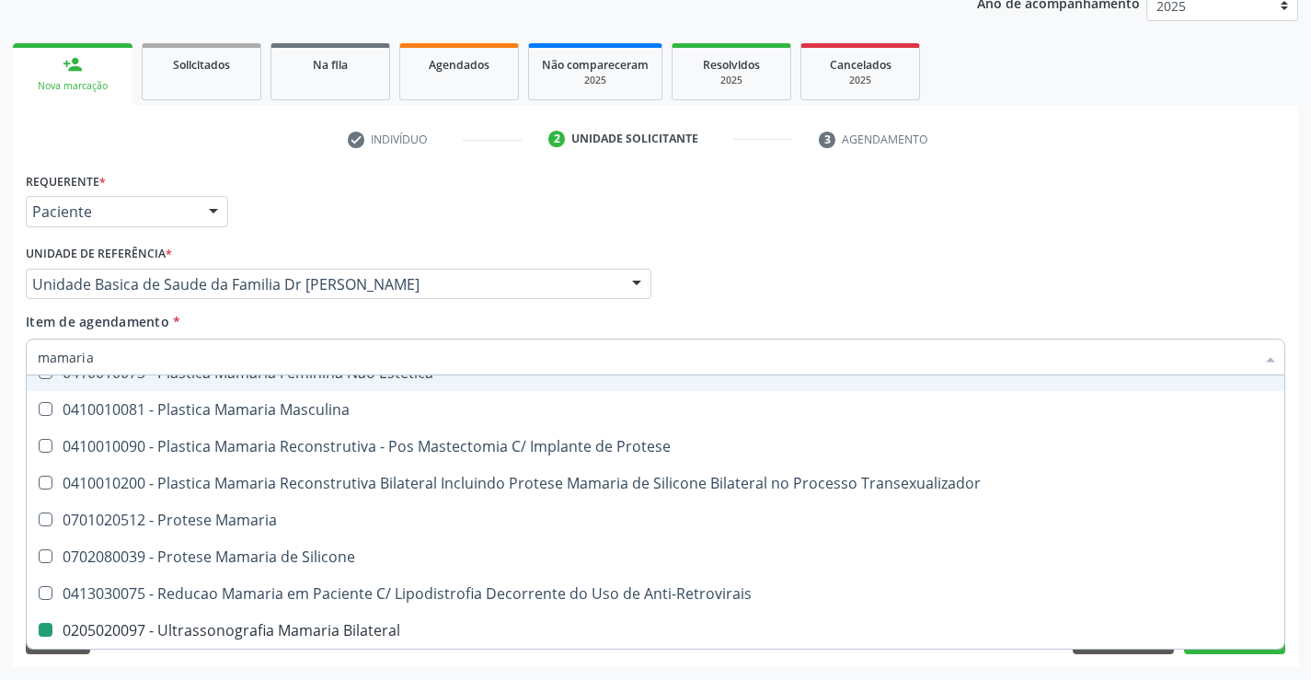
click at [744, 322] on div "Item de agendamento * mamaria Desfazer seleção 0301100136 - Ordenha Mamaria 041…" at bounding box center [655, 341] width 1259 height 58
checkbox Estetica "true"
checkbox Masculina "true"
checkbox Bilateral "false"
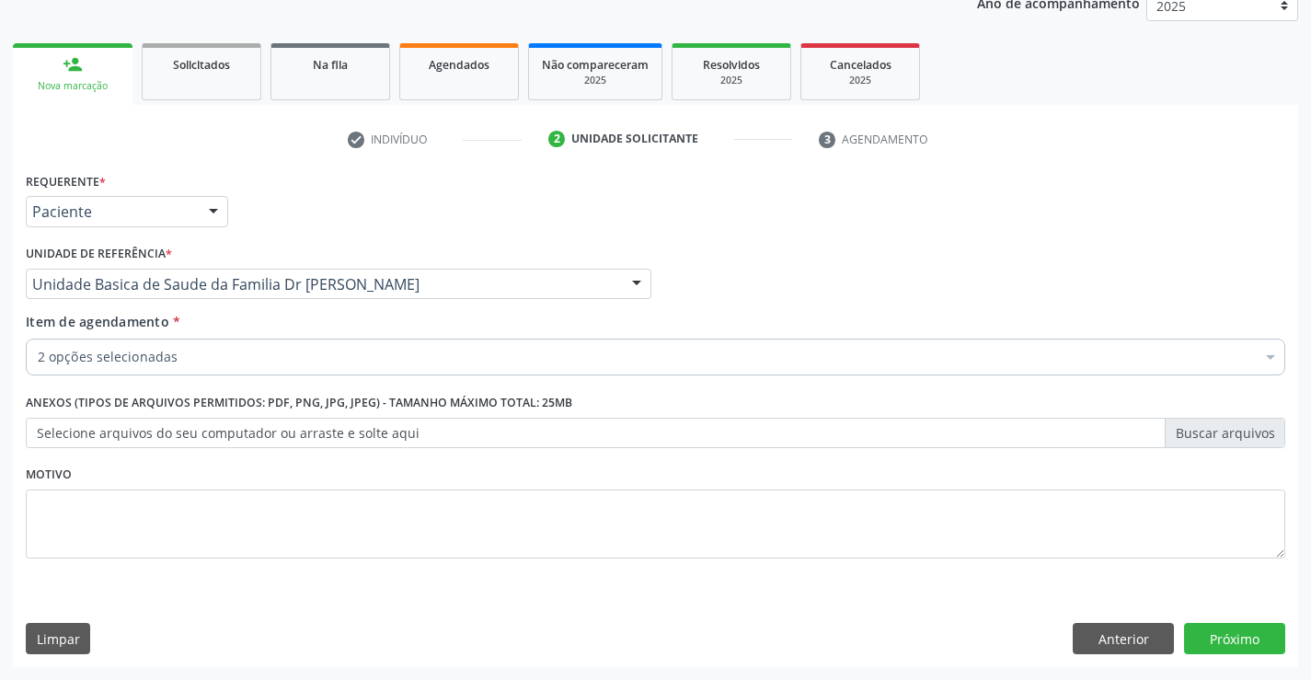
scroll to position [0, 0]
click at [1219, 628] on button "Próximo" at bounding box center [1234, 638] width 101 height 31
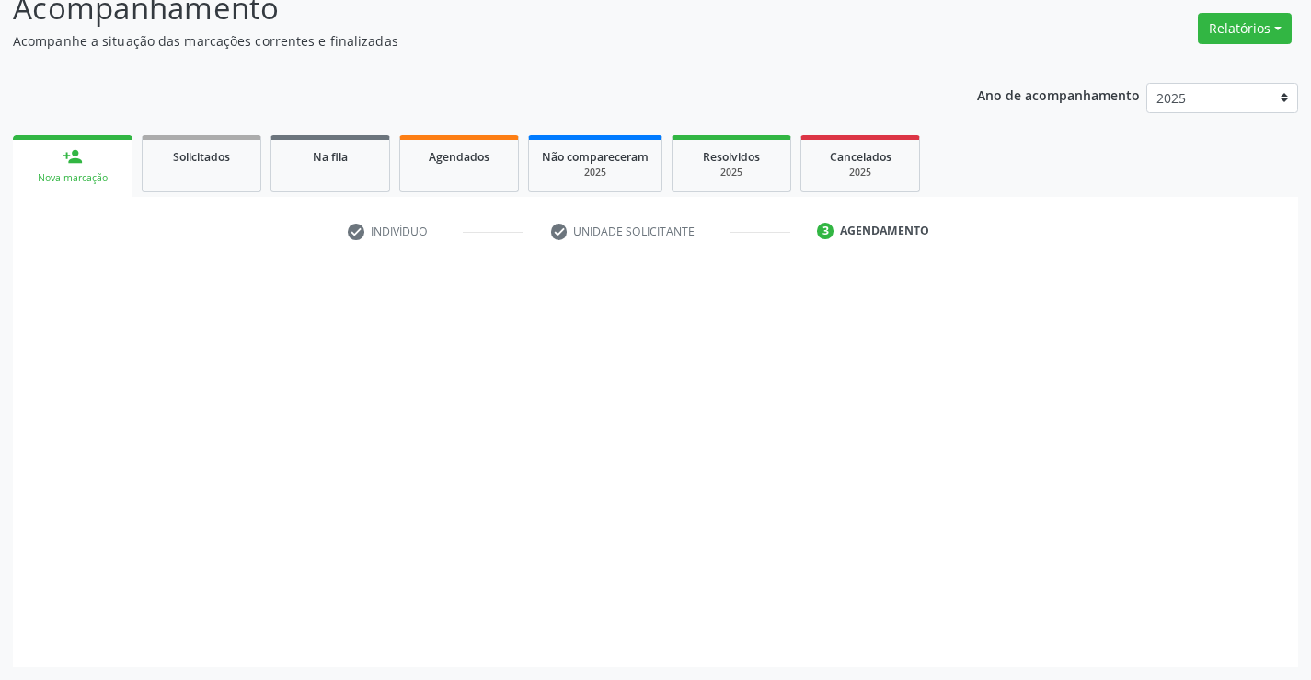
scroll to position [140, 0]
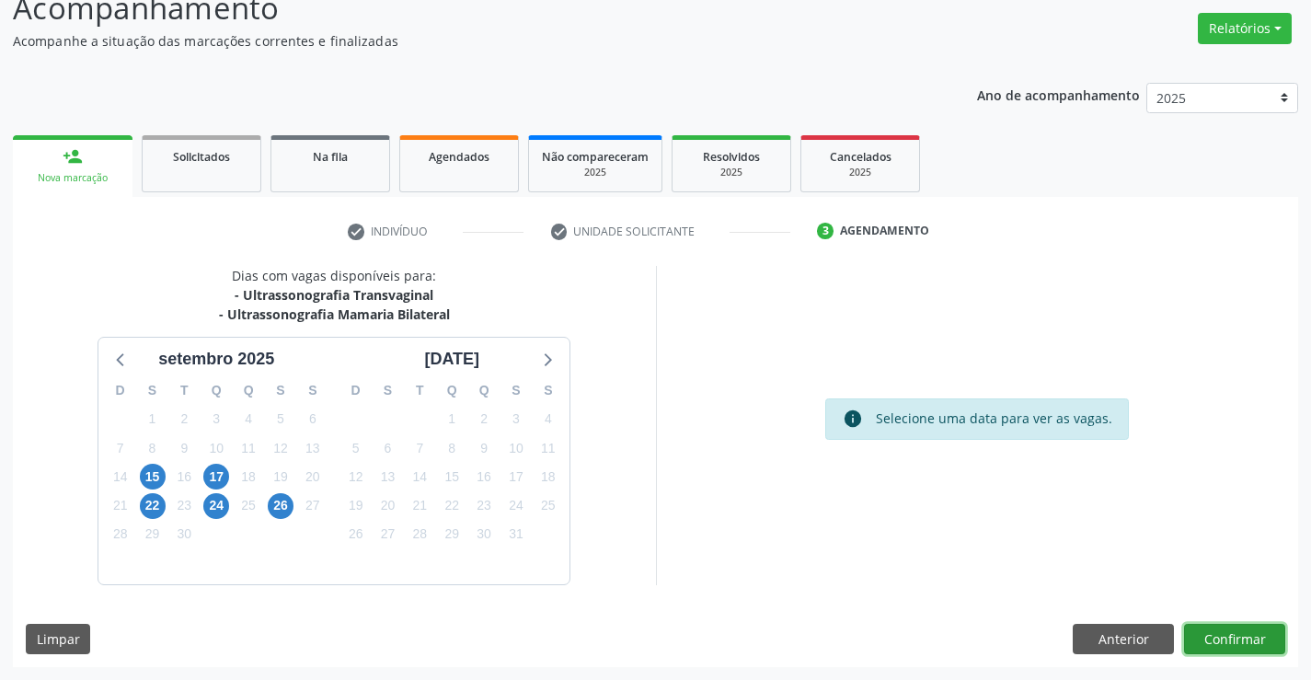
click at [1204, 634] on button "Confirmar" at bounding box center [1234, 639] width 101 height 31
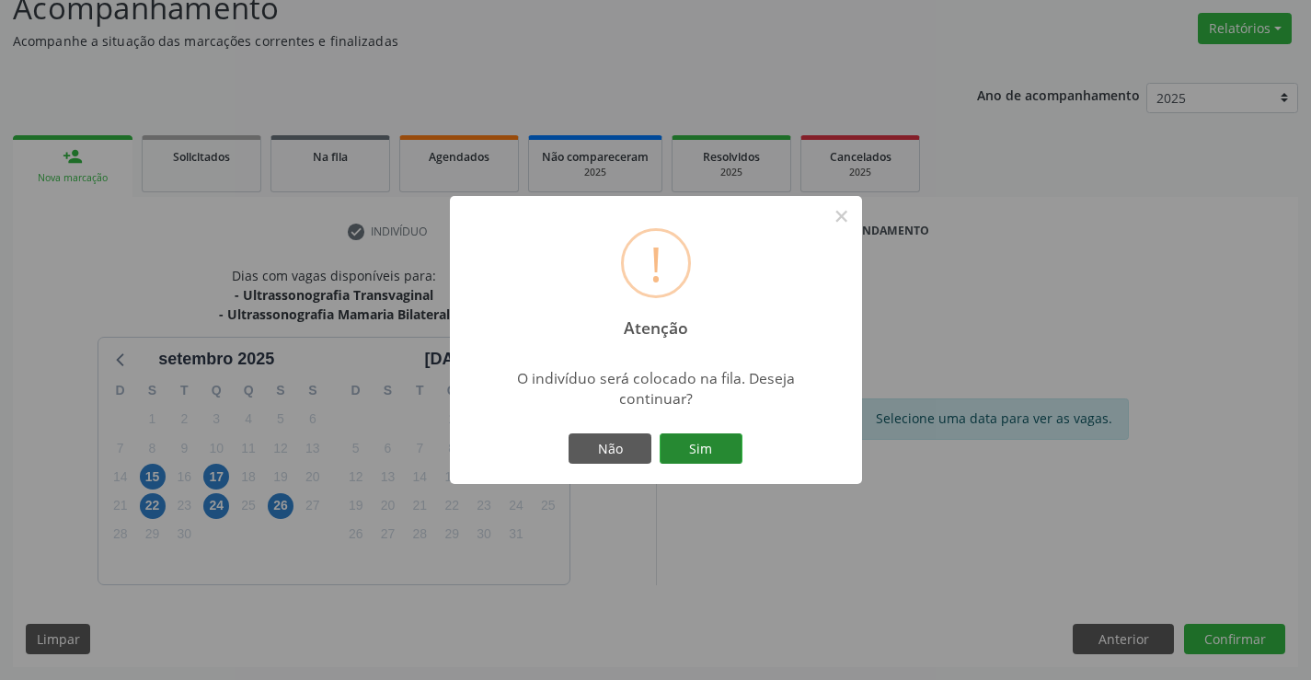
click at [715, 446] on button "Sim" at bounding box center [700, 448] width 83 height 31
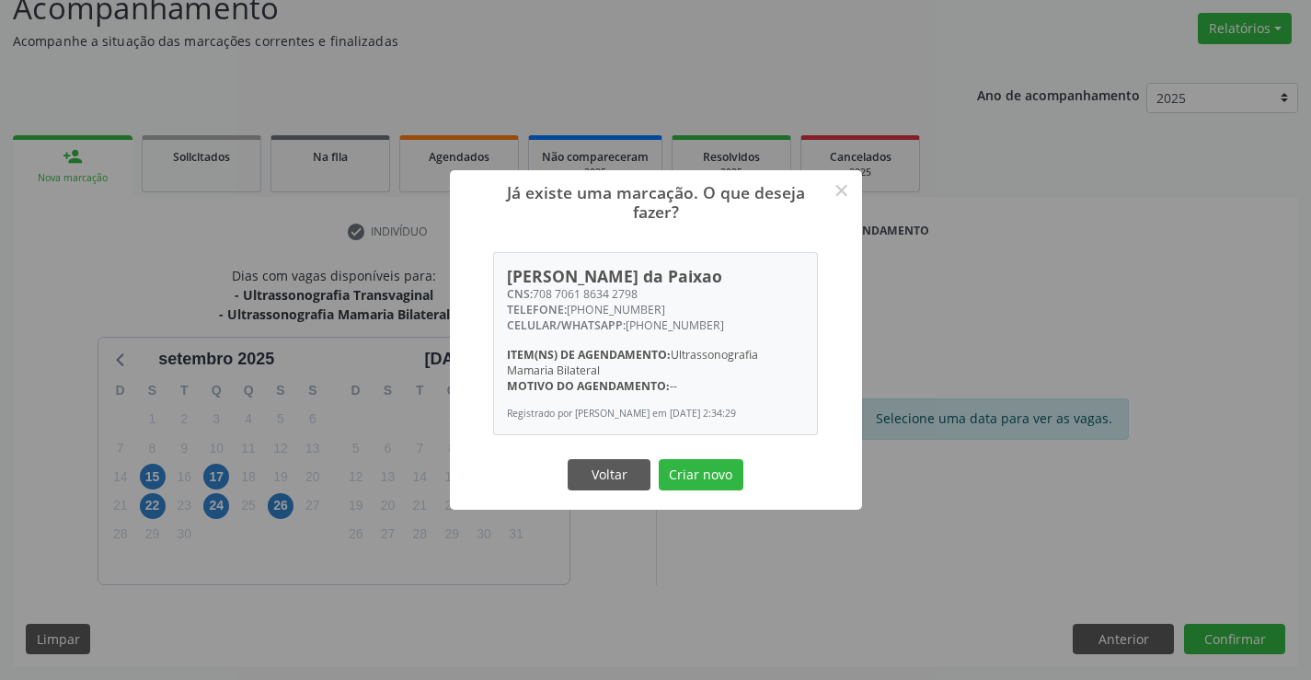
drag, startPoint x: 695, startPoint y: 480, endPoint x: 718, endPoint y: 476, distance: 23.4
click at [701, 480] on button "Criar novo" at bounding box center [701, 474] width 85 height 31
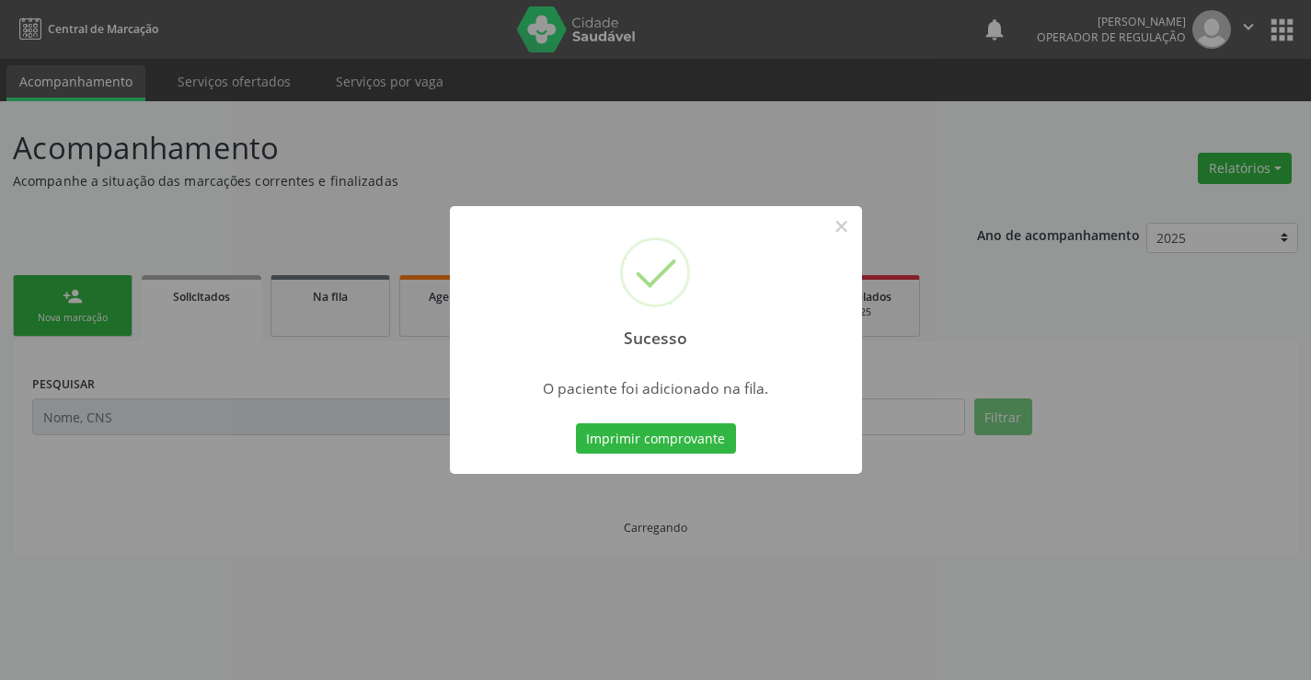
scroll to position [0, 0]
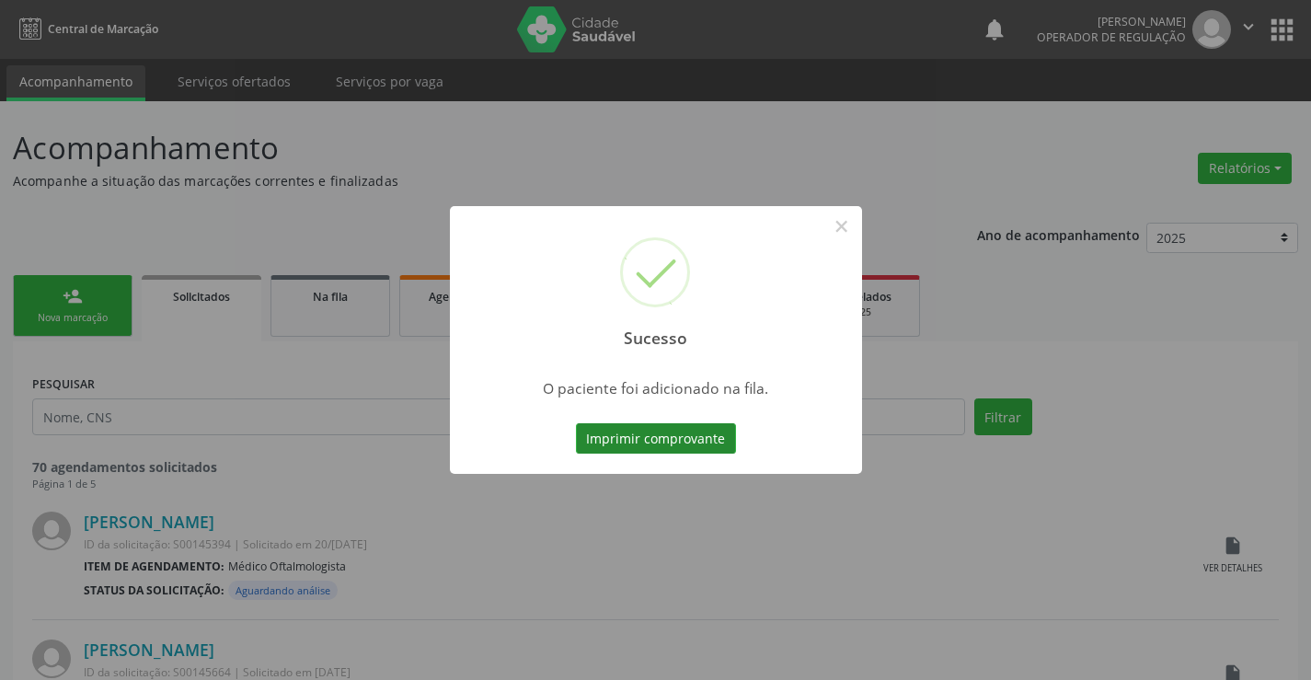
click at [670, 425] on button "Imprimir comprovante" at bounding box center [656, 438] width 160 height 31
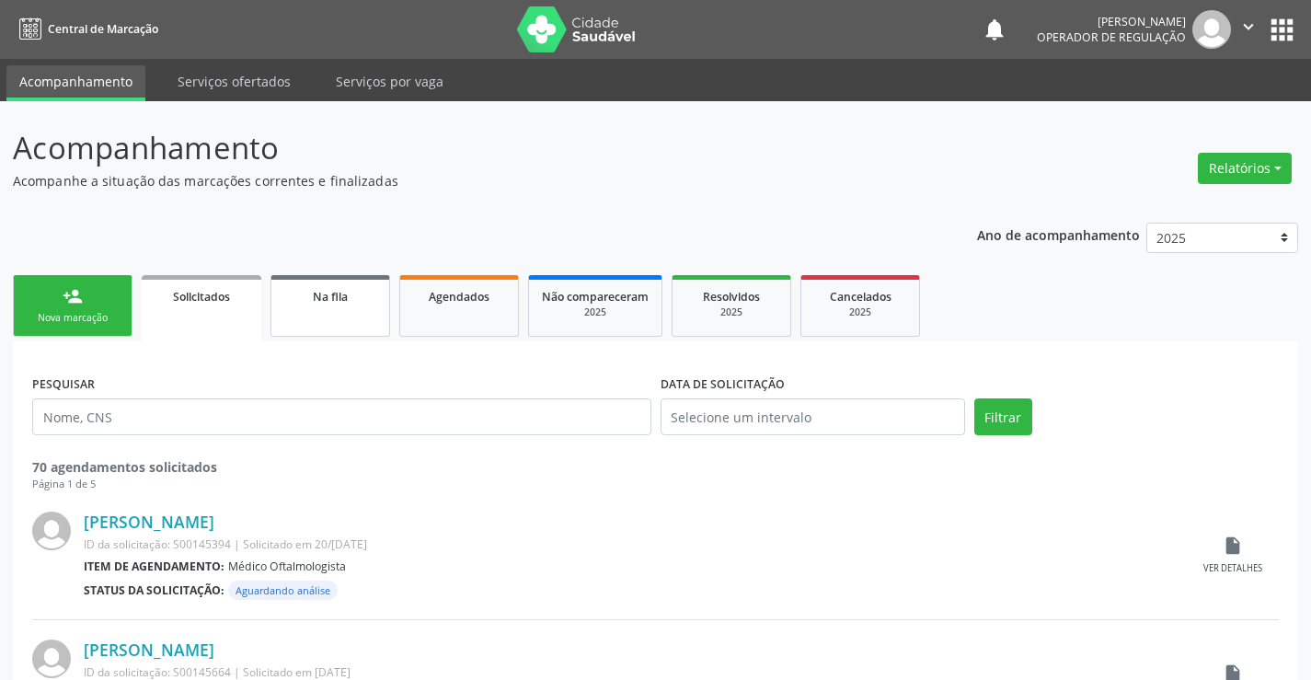
click at [338, 304] on span "Na fila" at bounding box center [330, 297] width 35 height 16
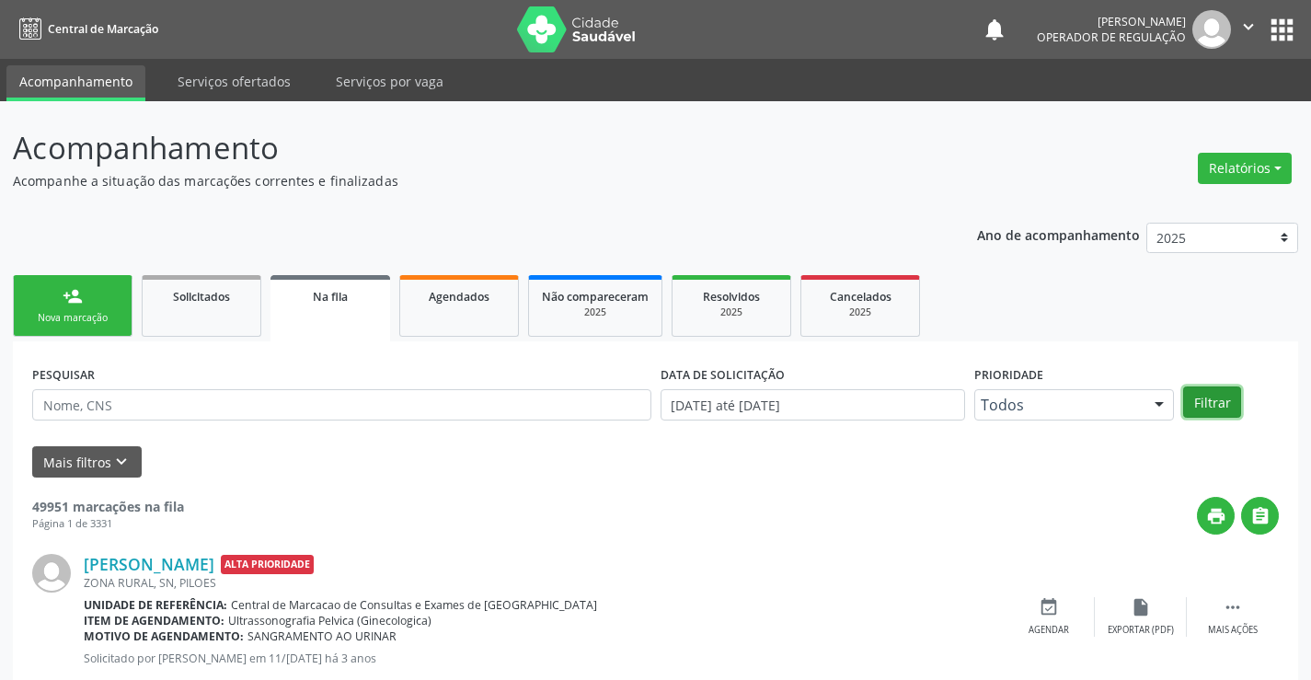
click at [1203, 403] on button "Filtrar" at bounding box center [1212, 401] width 58 height 31
drag, startPoint x: 111, startPoint y: 413, endPoint x: 143, endPoint y: 394, distance: 37.5
click at [115, 411] on input "text" at bounding box center [341, 404] width 619 height 31
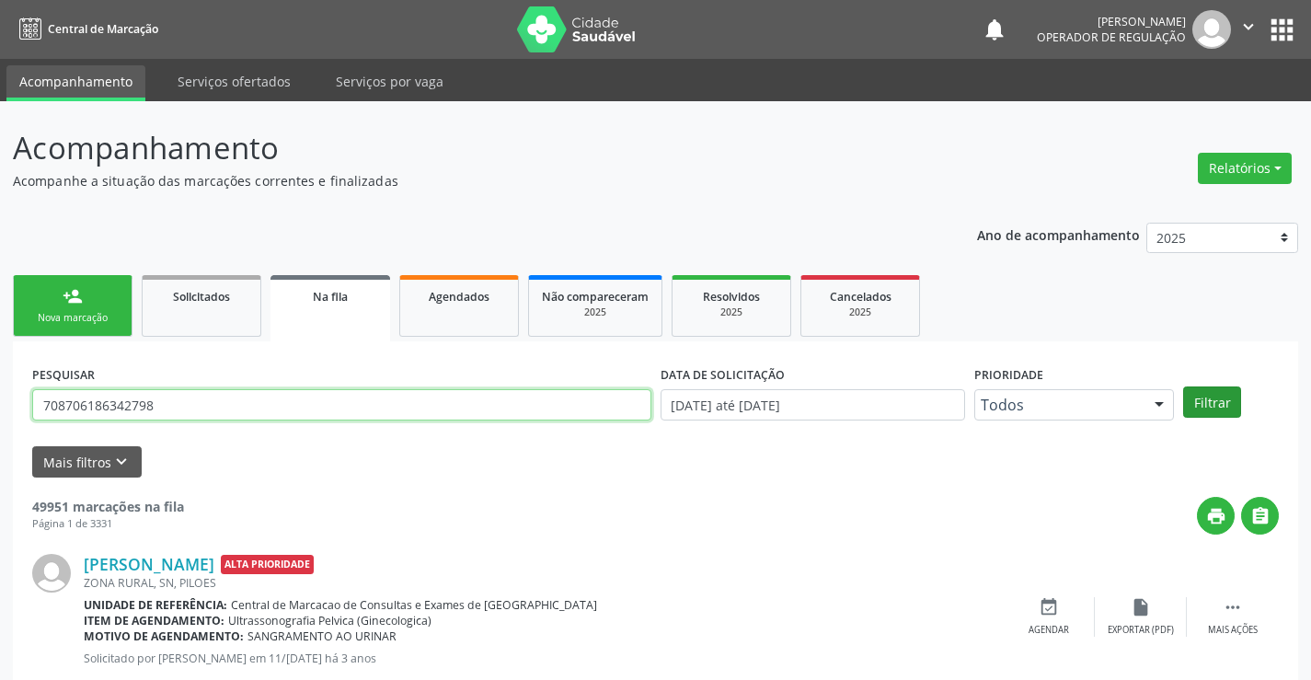
type input "708706186342798"
click at [1212, 400] on button "Filtrar" at bounding box center [1212, 401] width 58 height 31
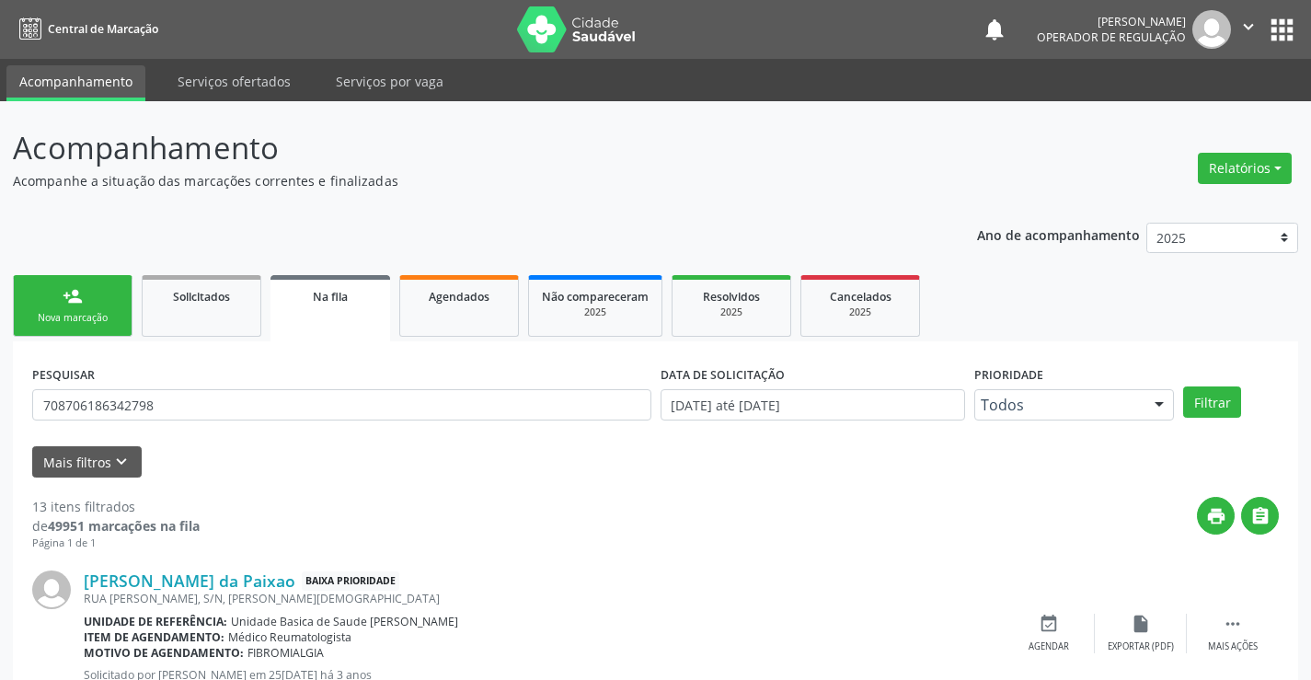
click at [84, 295] on link "person_add Nova marcação" at bounding box center [73, 306] width 120 height 62
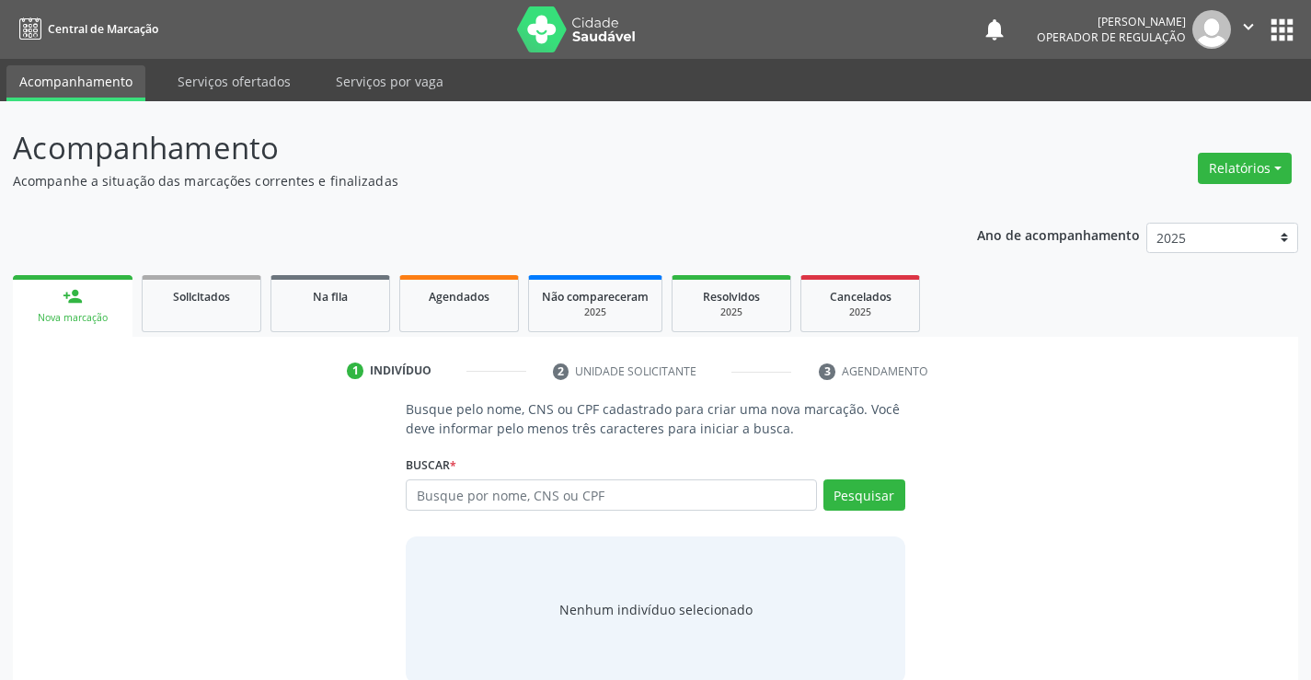
click at [84, 295] on link "person_add Nova marcação" at bounding box center [73, 306] width 120 height 62
click at [504, 498] on input "text" at bounding box center [611, 494] width 410 height 31
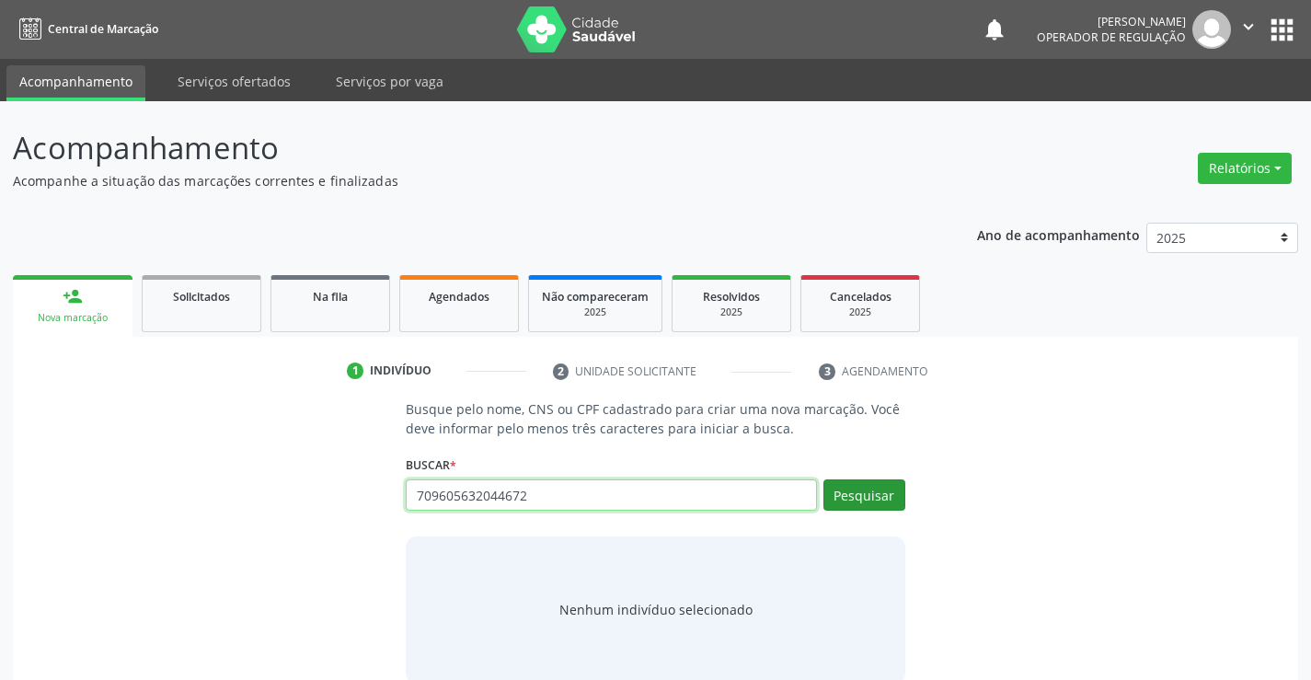
type input "709605632044672"
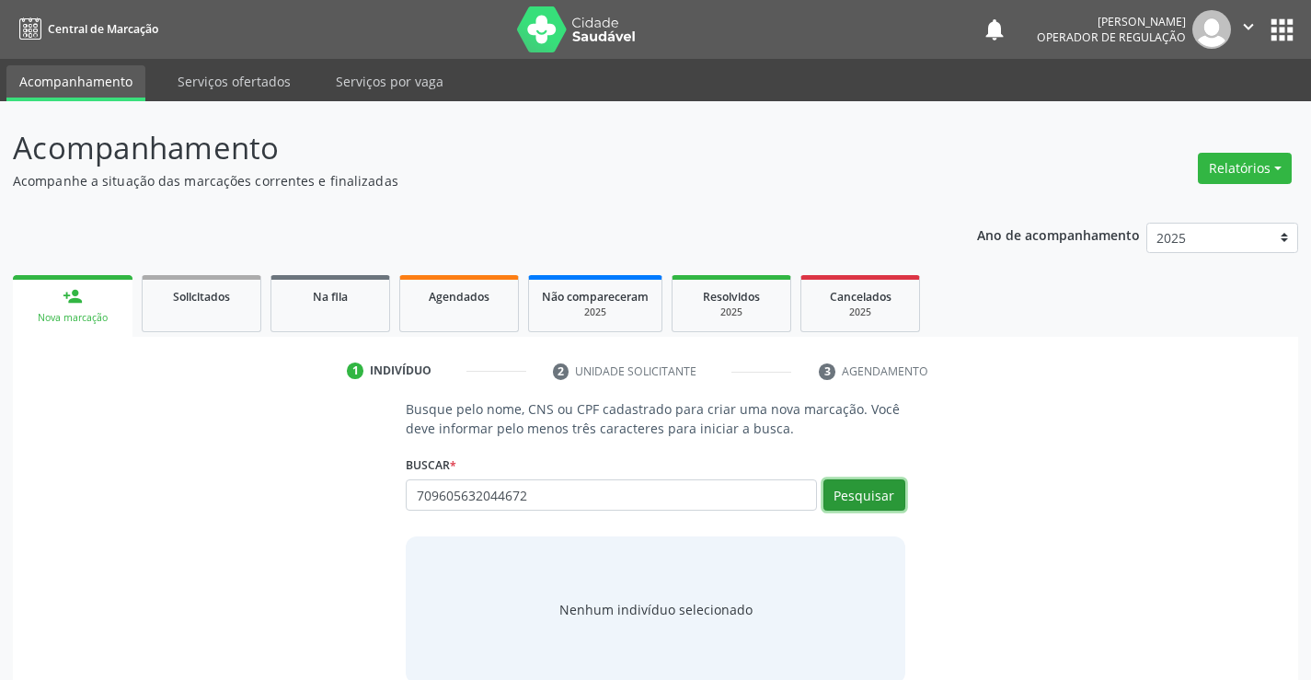
click at [903, 493] on button "Pesquisar" at bounding box center [864, 494] width 82 height 31
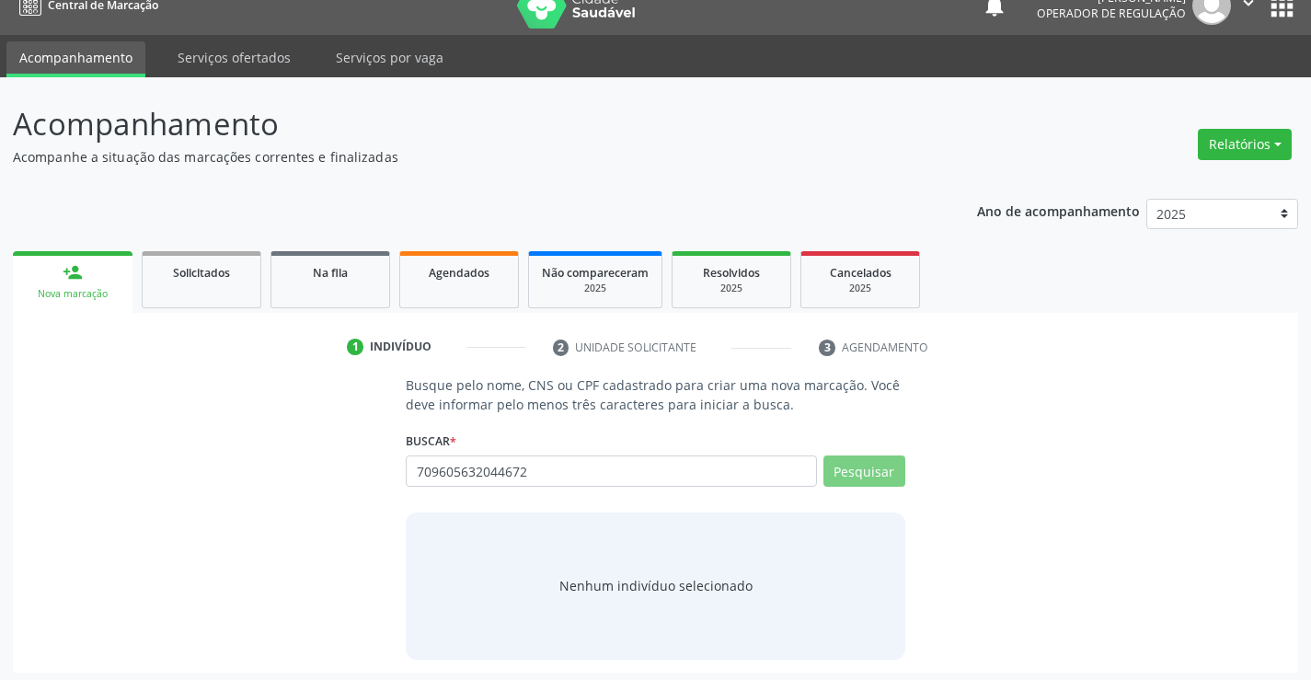
scroll to position [29, 0]
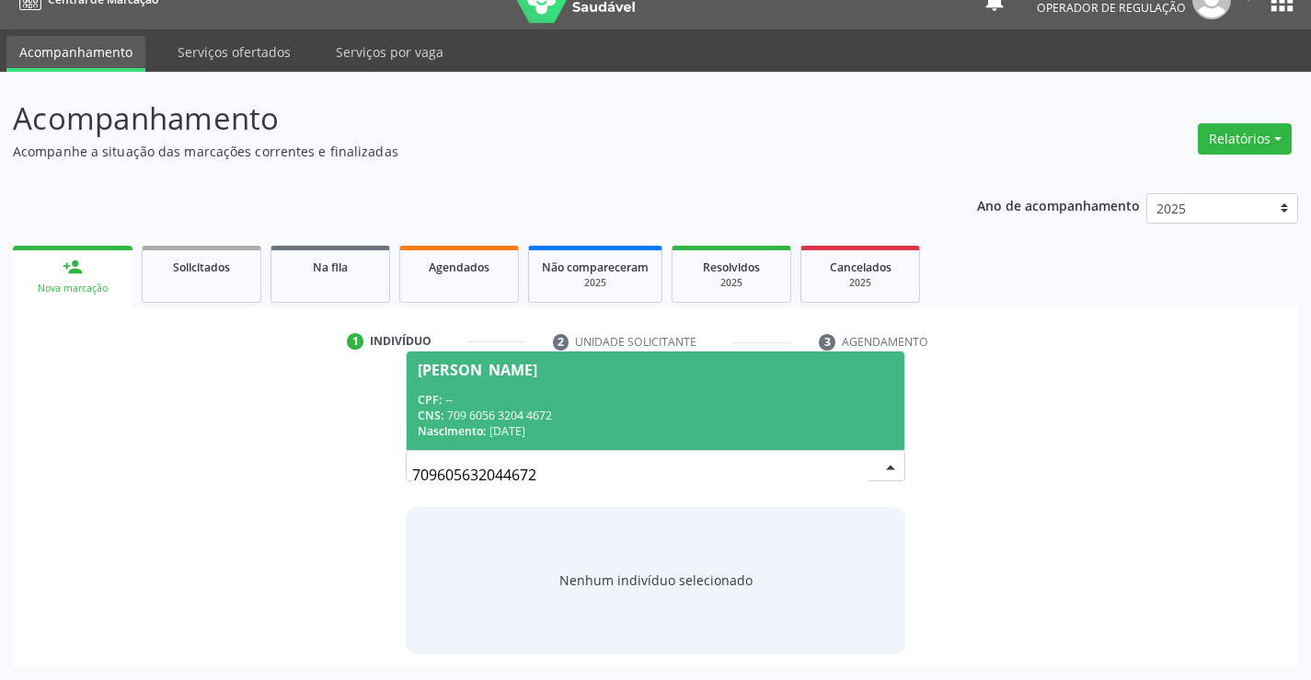
click at [590, 387] on span "[PERSON_NAME] CPF: -- CNS: 709 6056 3204 4672 Nascimento: [DATE]" at bounding box center [655, 400] width 497 height 98
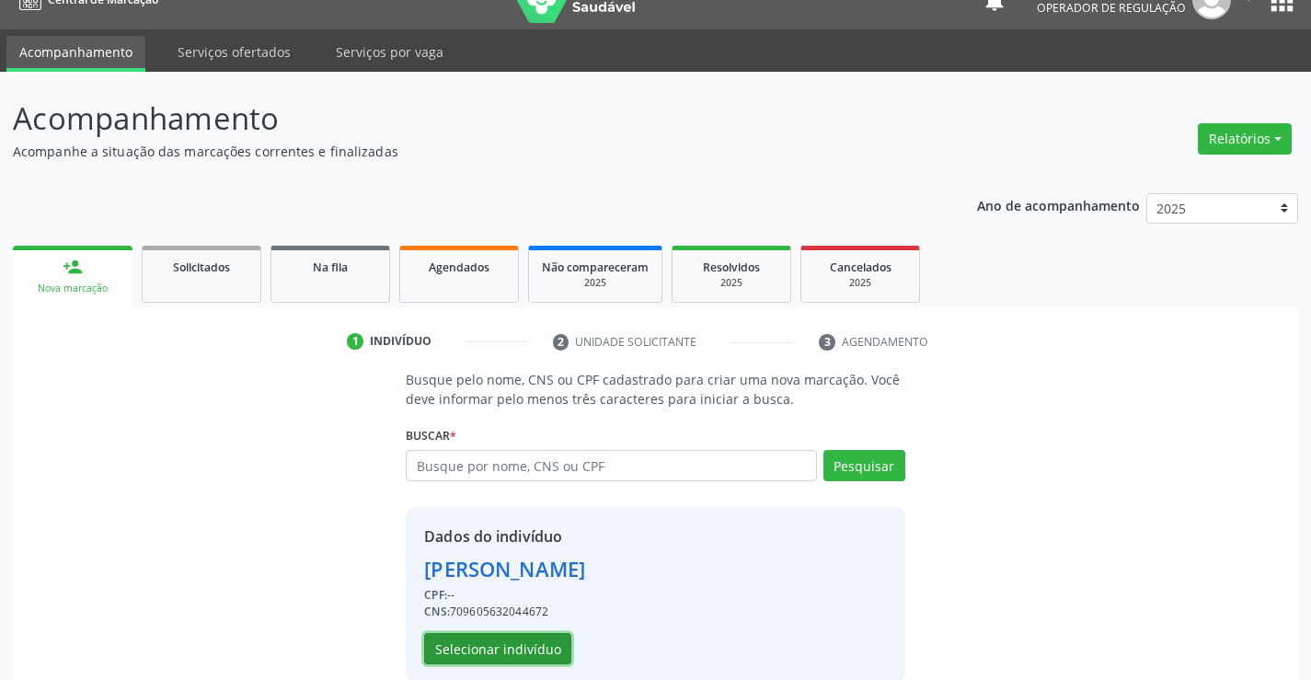
click at [469, 641] on button "Selecionar indivíduo" at bounding box center [497, 648] width 147 height 31
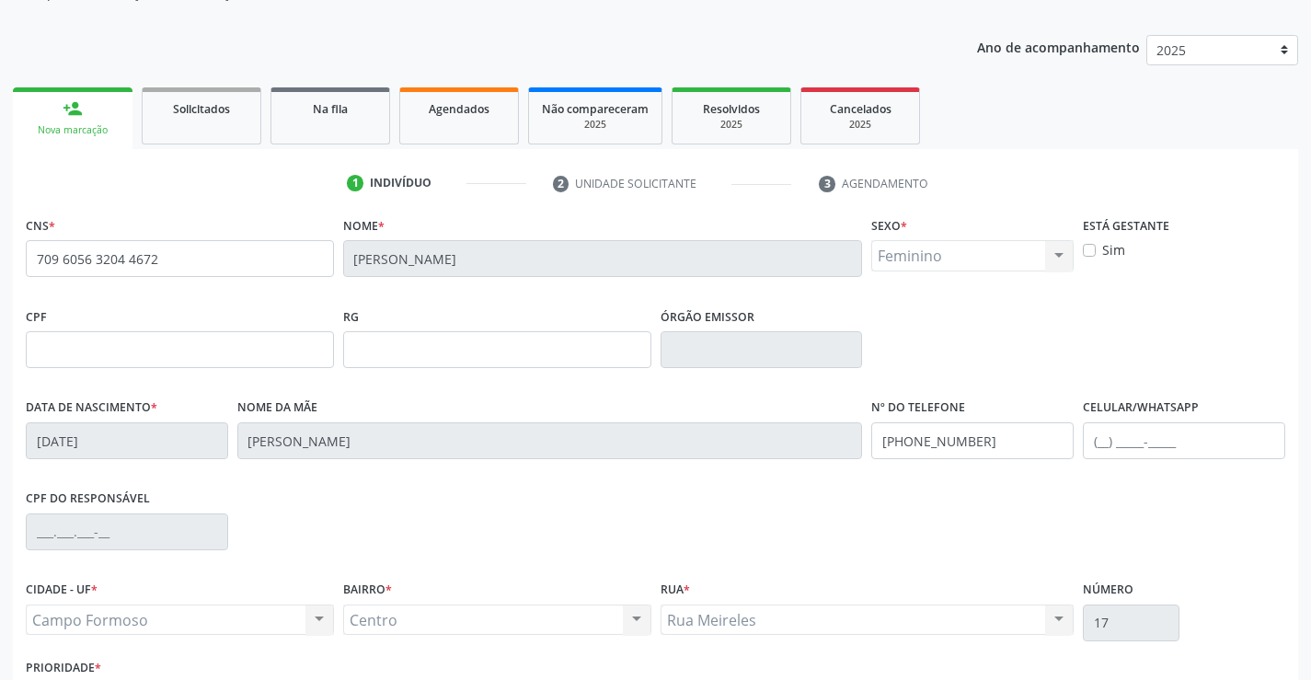
scroll to position [317, 0]
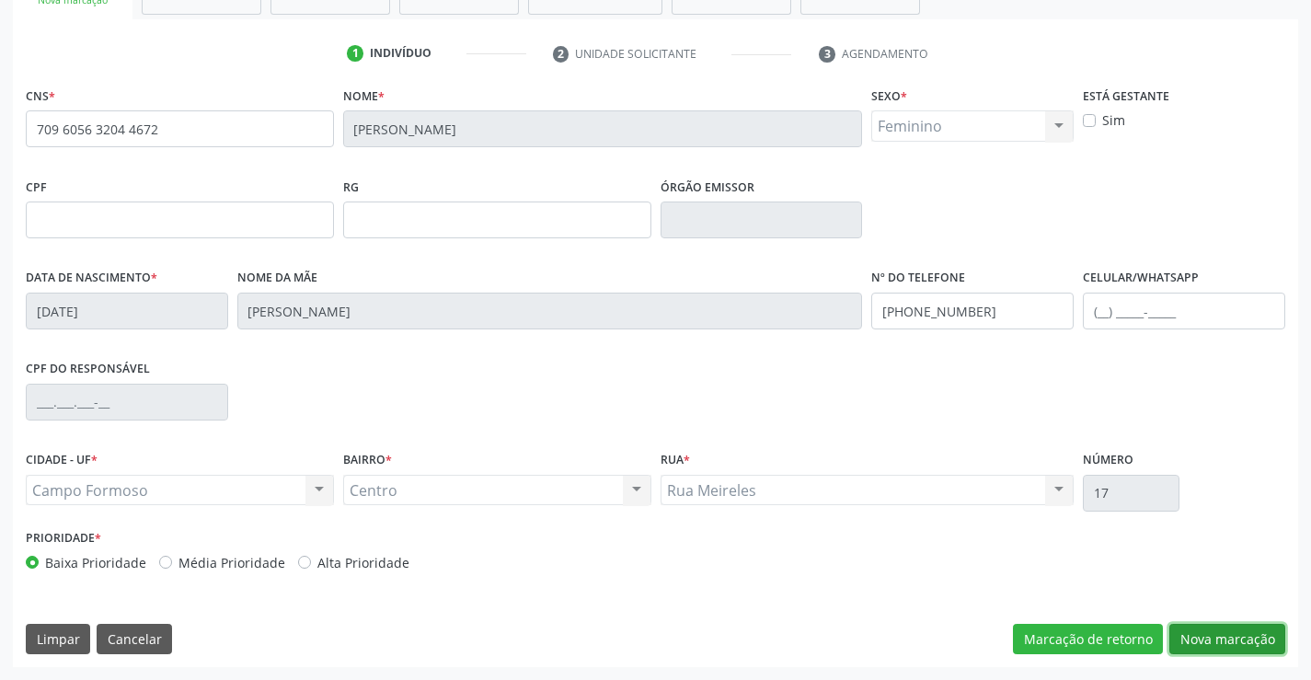
click at [1204, 624] on button "Nova marcação" at bounding box center [1227, 639] width 116 height 31
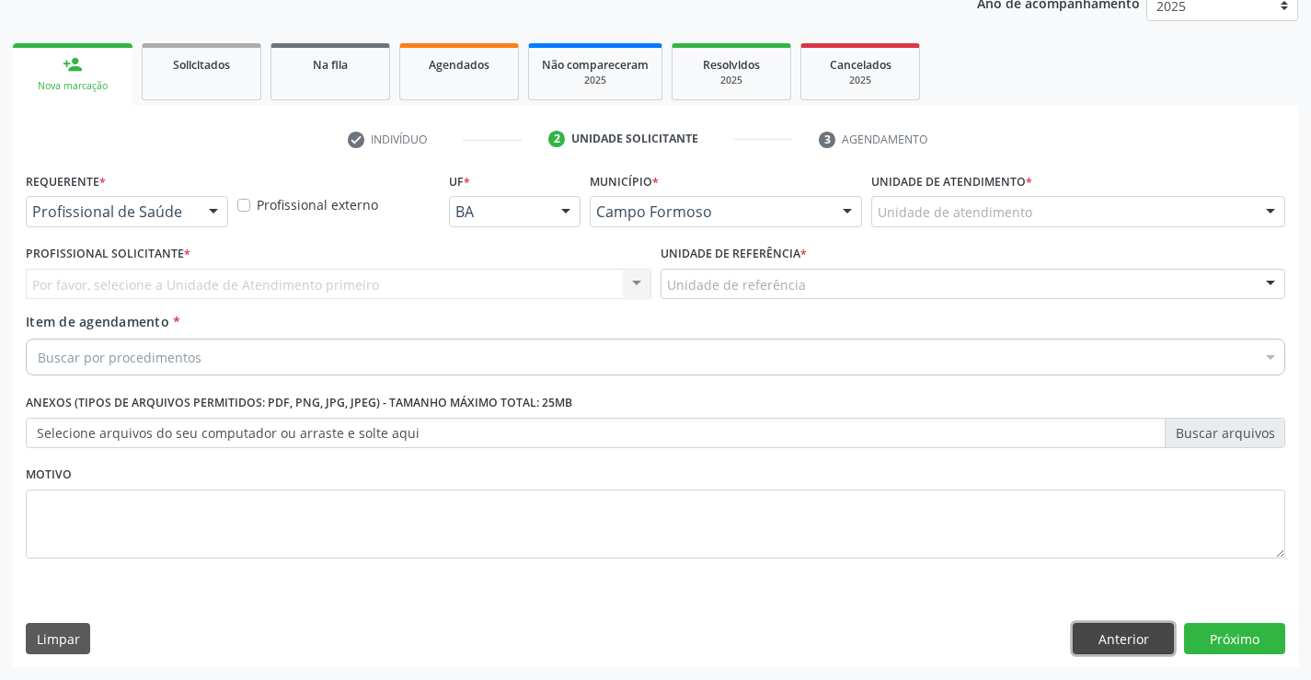
click at [1117, 636] on button "Anterior" at bounding box center [1122, 638] width 101 height 31
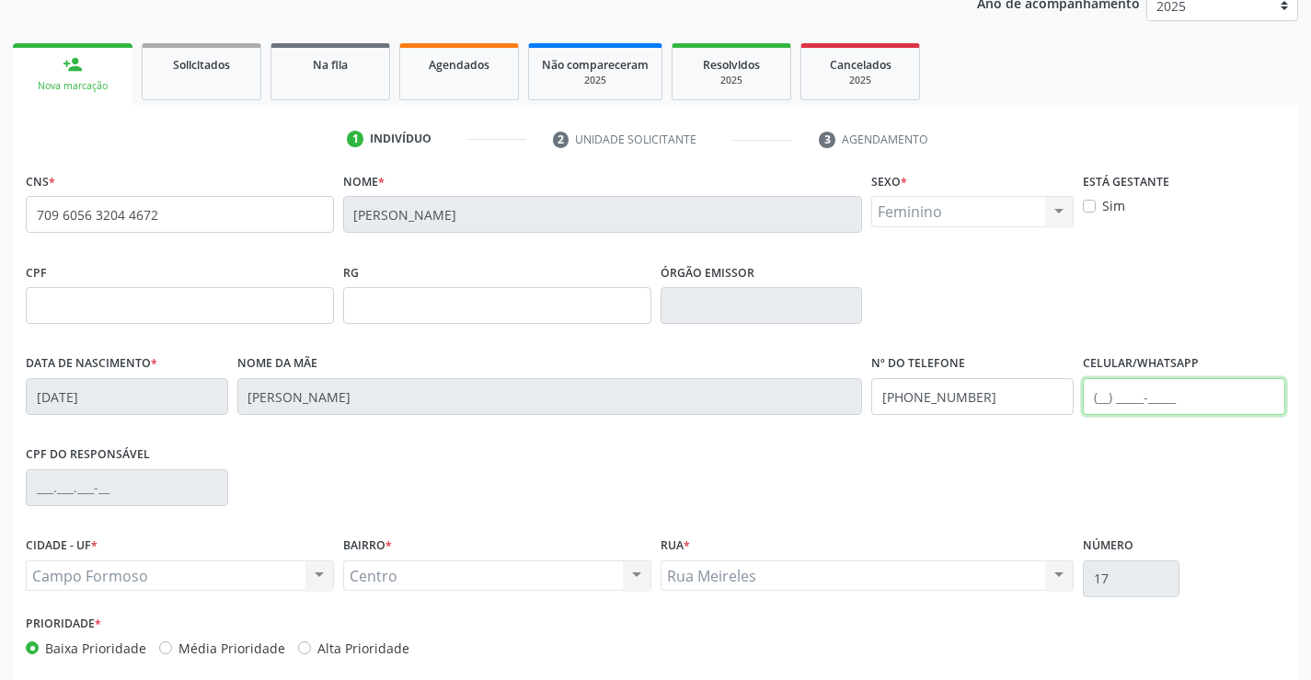
click at [1127, 391] on input "text" at bounding box center [1184, 396] width 202 height 37
drag, startPoint x: 955, startPoint y: 488, endPoint x: 1139, endPoint y: 502, distance: 184.5
click at [978, 485] on div "CPF do responsável" at bounding box center [655, 486] width 1268 height 91
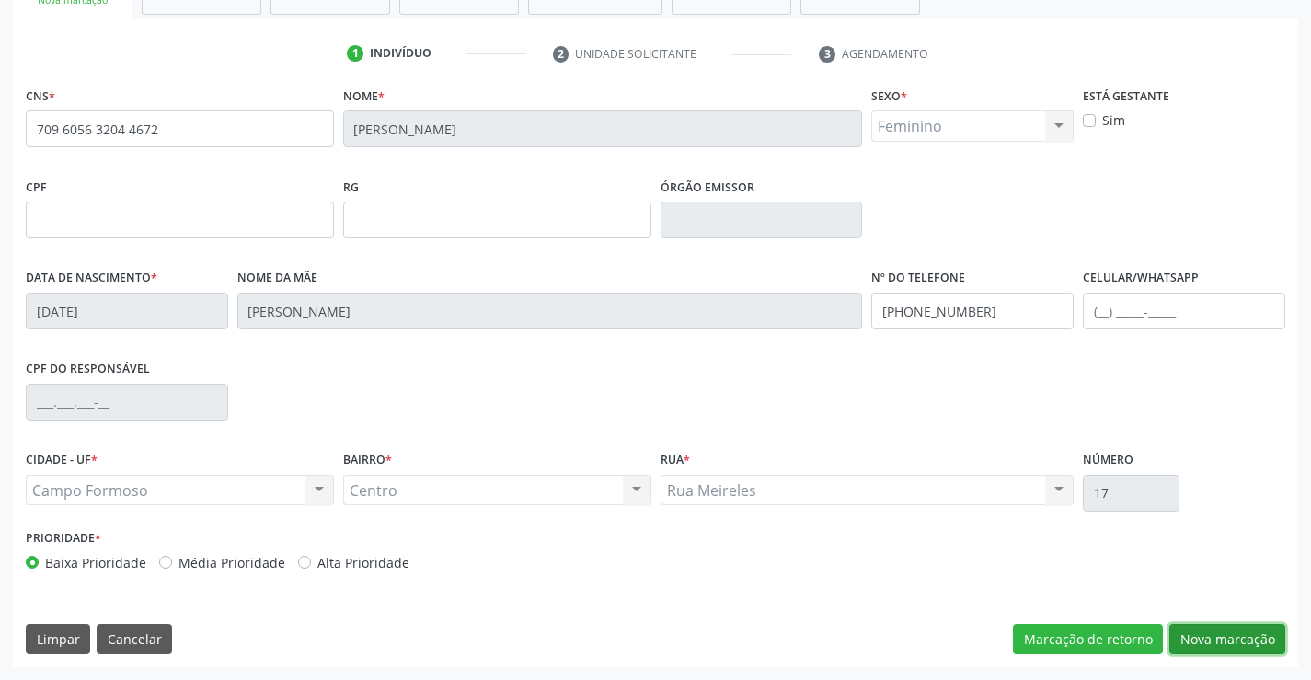
click at [1204, 641] on button "Nova marcação" at bounding box center [1227, 639] width 116 height 31
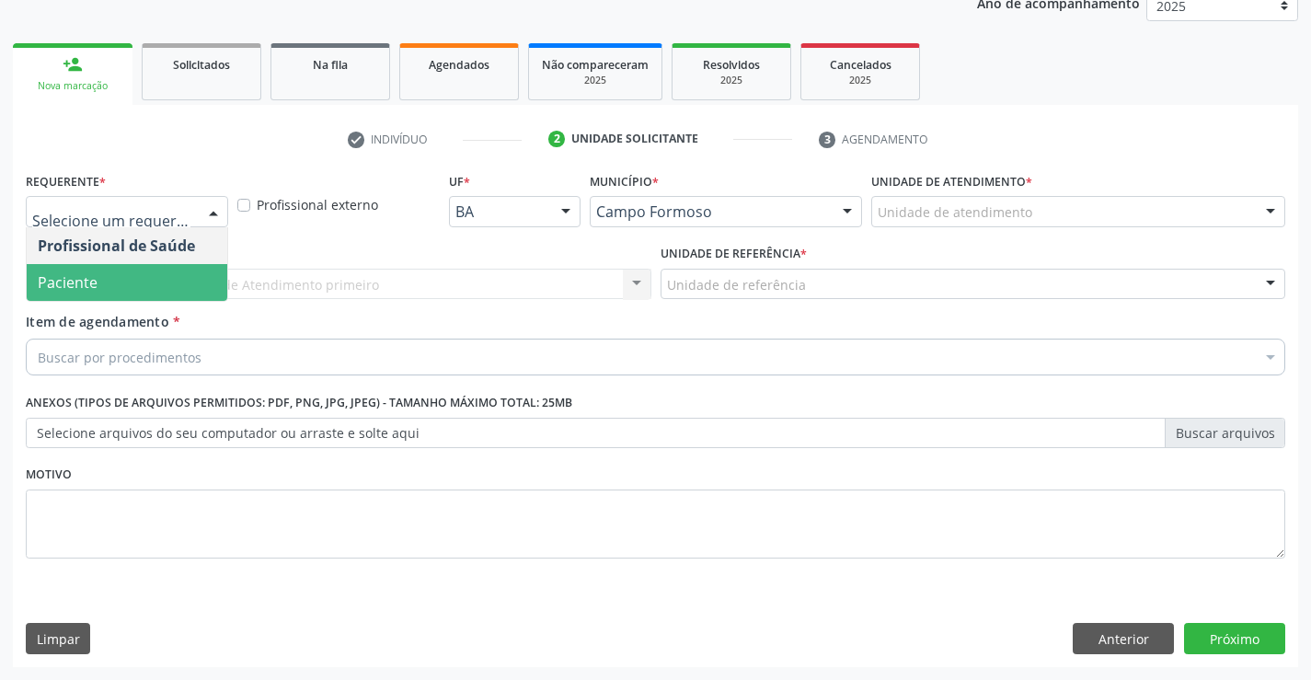
drag, startPoint x: 123, startPoint y: 295, endPoint x: 267, endPoint y: 283, distance: 144.0
click at [138, 294] on span "Paciente" at bounding box center [127, 282] width 201 height 37
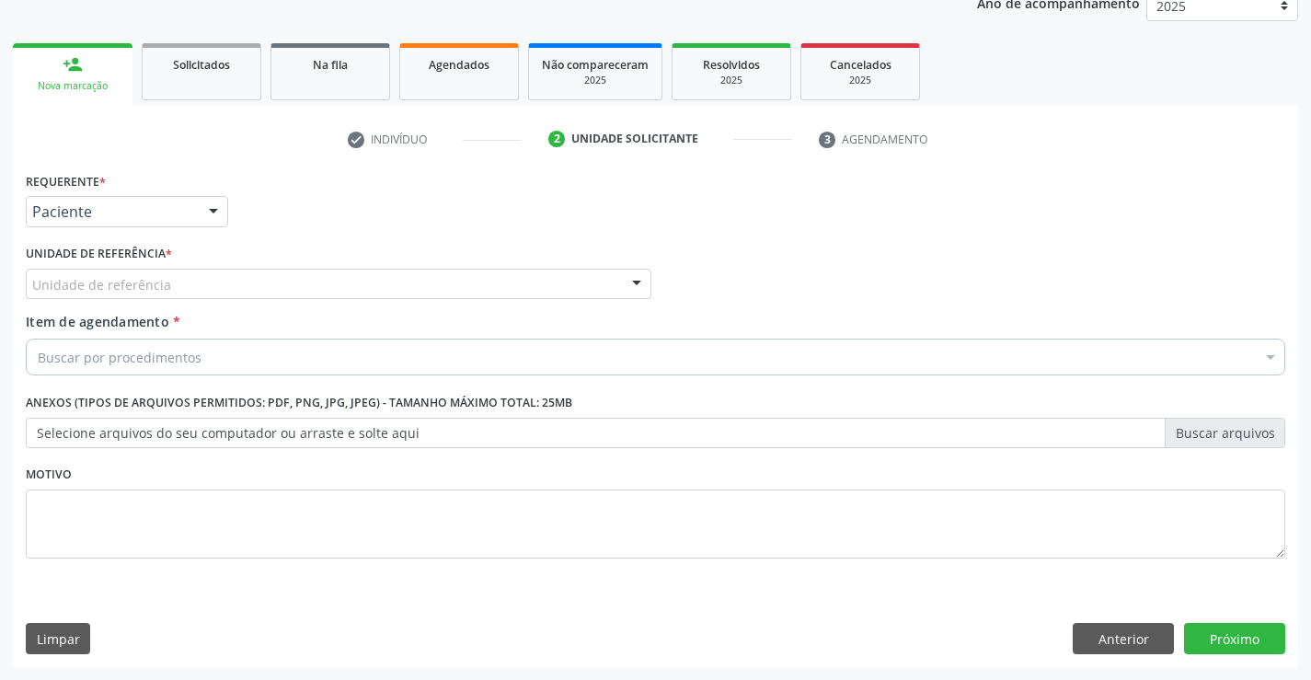
drag, startPoint x: 279, startPoint y: 281, endPoint x: 263, endPoint y: 288, distance: 16.9
click at [279, 281] on div "Unidade de referência" at bounding box center [338, 284] width 625 height 31
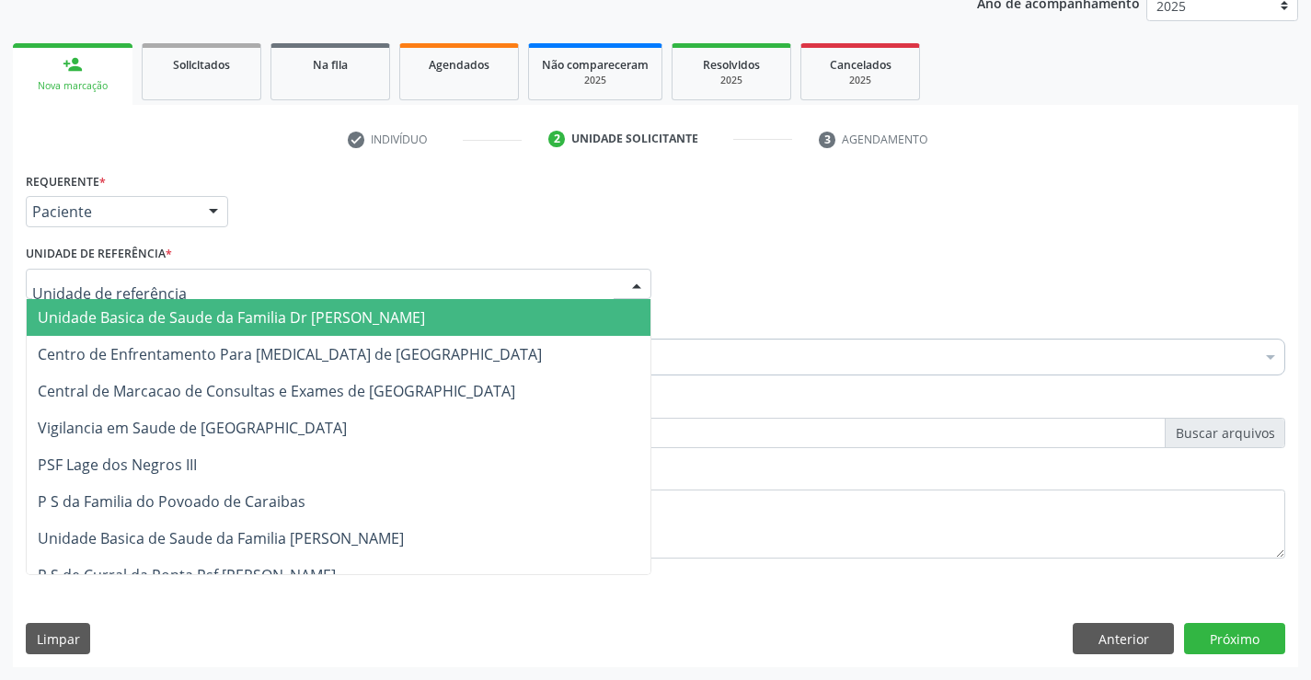
click at [212, 310] on span "Unidade Basica de Saude da Familia Dr [PERSON_NAME]" at bounding box center [231, 317] width 387 height 20
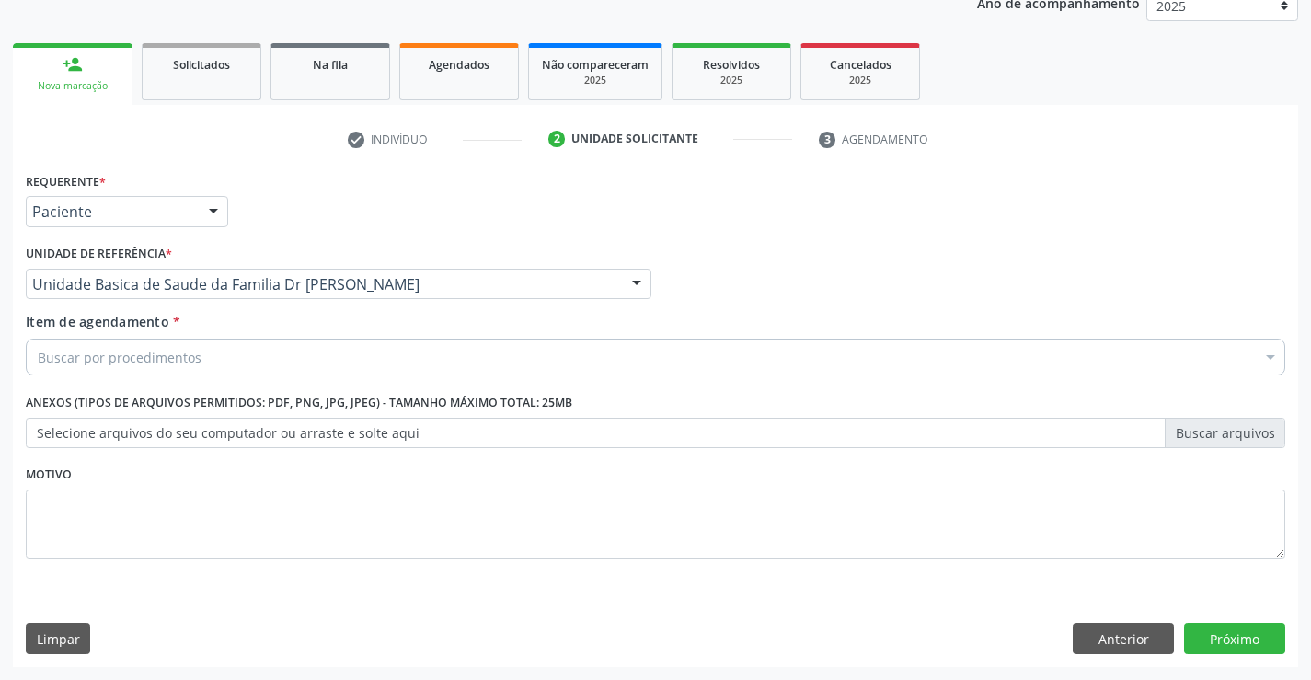
click at [228, 362] on div "Buscar por procedimentos" at bounding box center [655, 356] width 1259 height 37
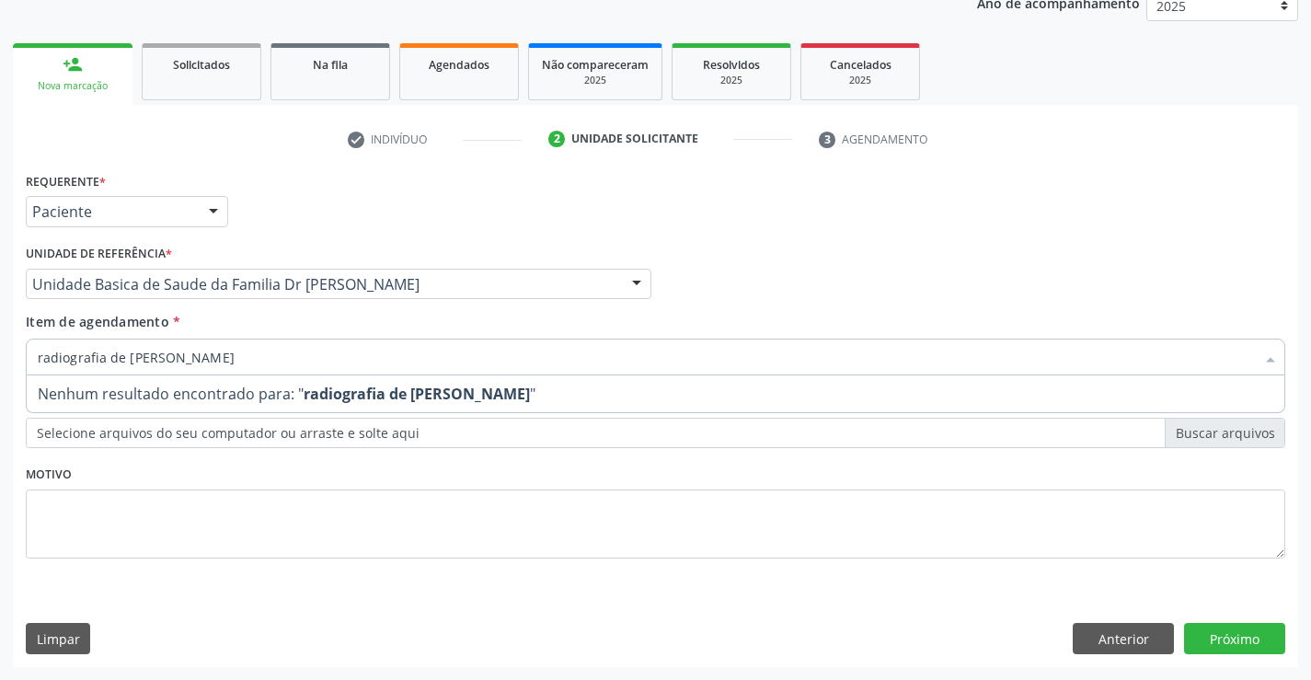
type input "radiografia de bra"
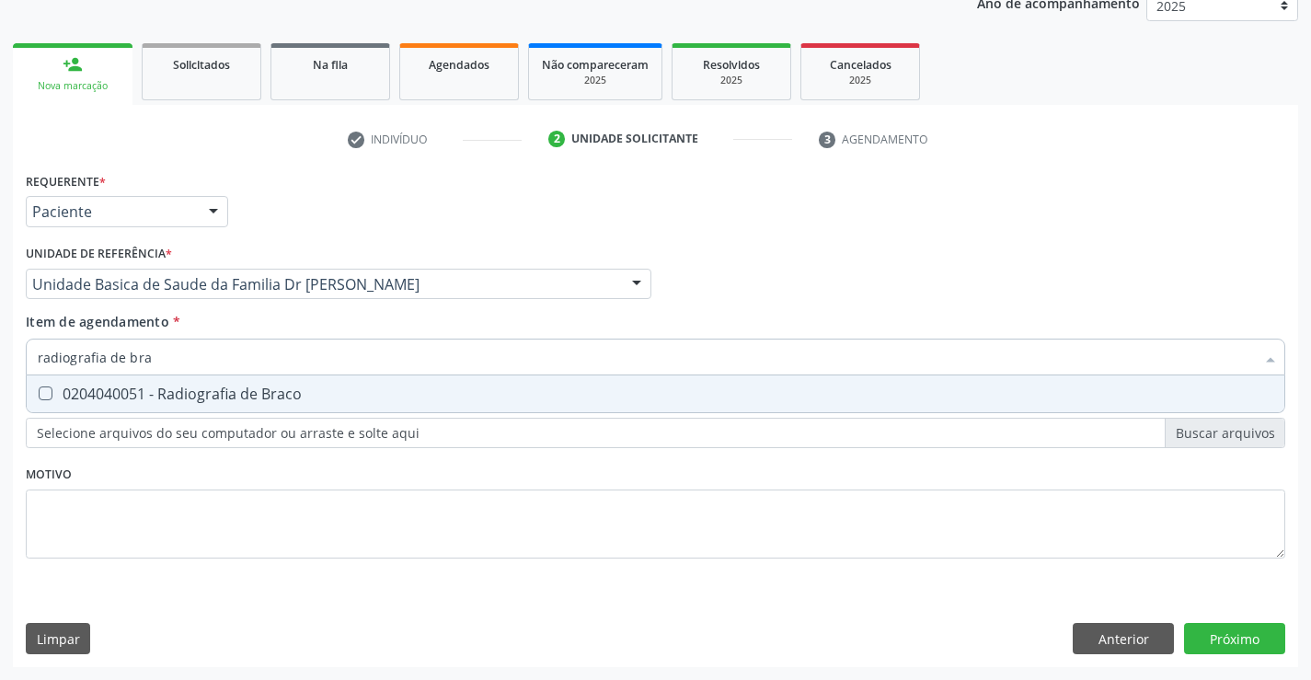
drag, startPoint x: 268, startPoint y: 401, endPoint x: 311, endPoint y: 384, distance: 46.6
click at [285, 395] on div "0204040051 - Radiografia de Braco" at bounding box center [655, 393] width 1235 height 15
checkbox Braco "true"
click at [519, 545] on div "Requerente * Paciente Profissional de Saúde Paciente Nenhum resultado encontrad…" at bounding box center [655, 375] width 1259 height 417
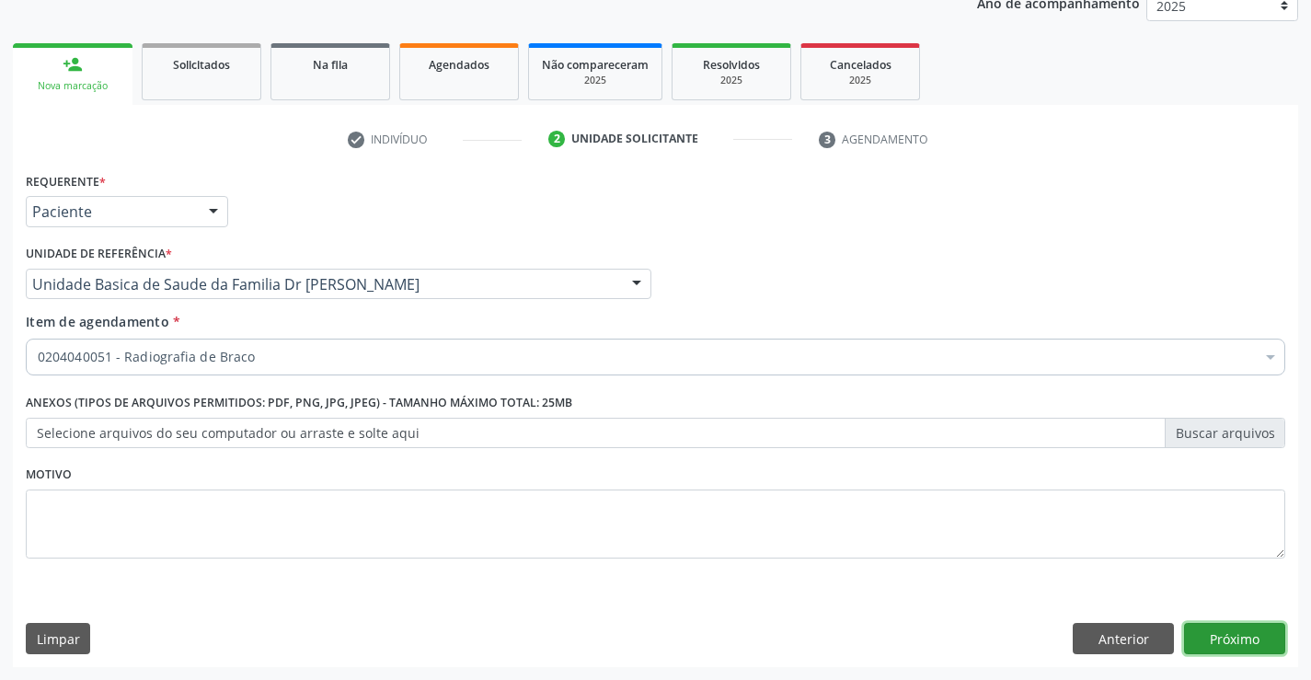
click at [1238, 636] on button "Próximo" at bounding box center [1234, 638] width 101 height 31
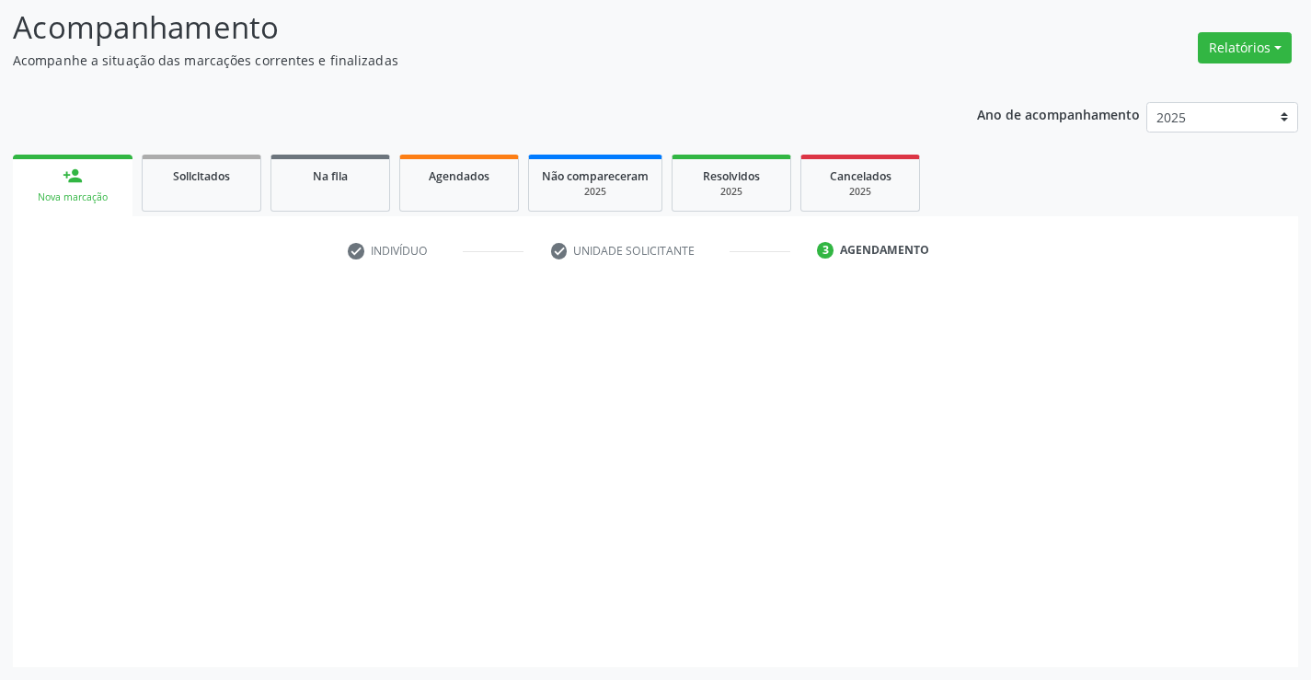
scroll to position [120, 0]
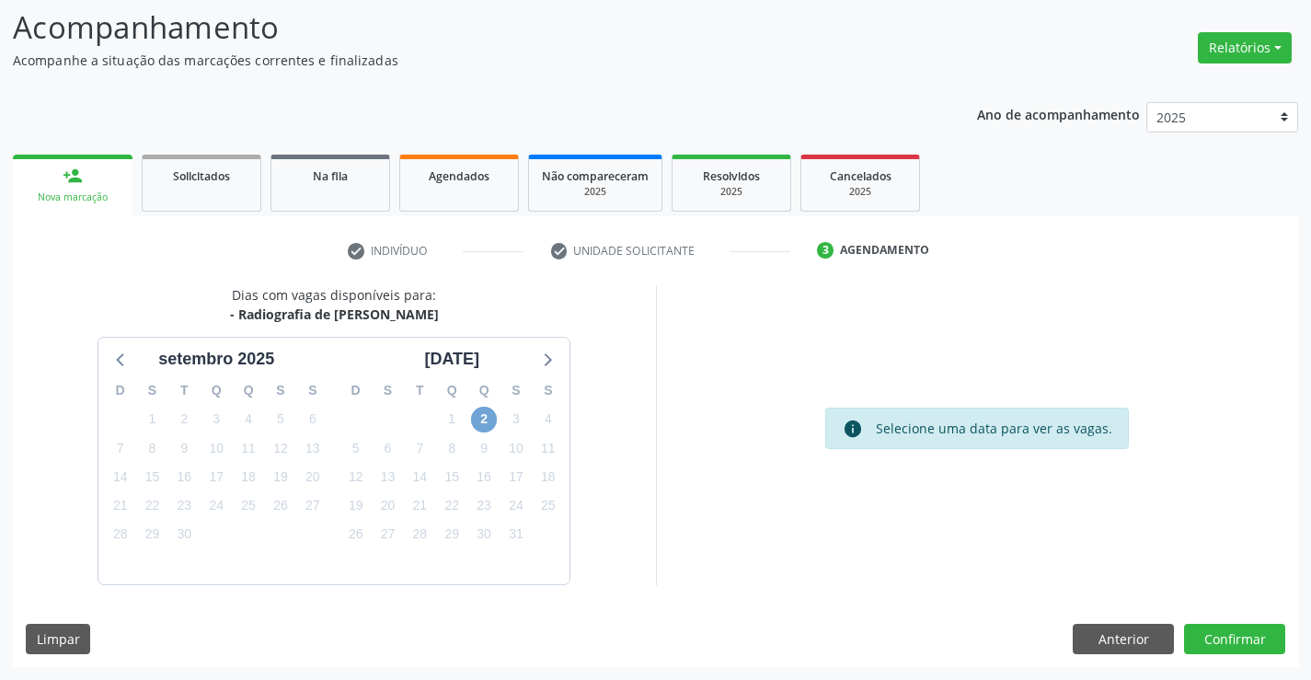
click at [477, 410] on span "2" at bounding box center [484, 420] width 26 height 26
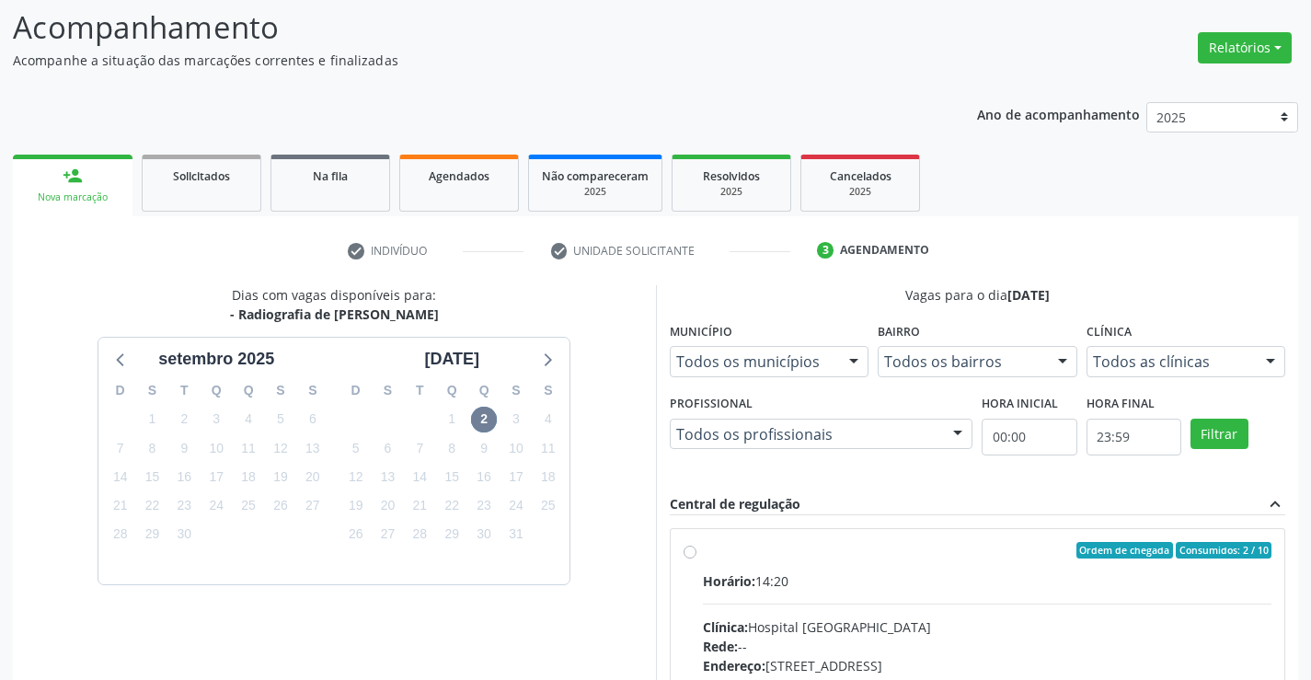
drag, startPoint x: 728, startPoint y: 556, endPoint x: 859, endPoint y: 523, distance: 135.4
click at [728, 554] on div "Ordem de chegada Consumidos: 2 / 10" at bounding box center [987, 550] width 569 height 17
click at [696, 554] on input "Ordem de chegada Consumidos: 2 / 10 Horário: 14:20 Clínica: Hospital [GEOGRAPHI…" at bounding box center [689, 550] width 13 height 17
radio input "true"
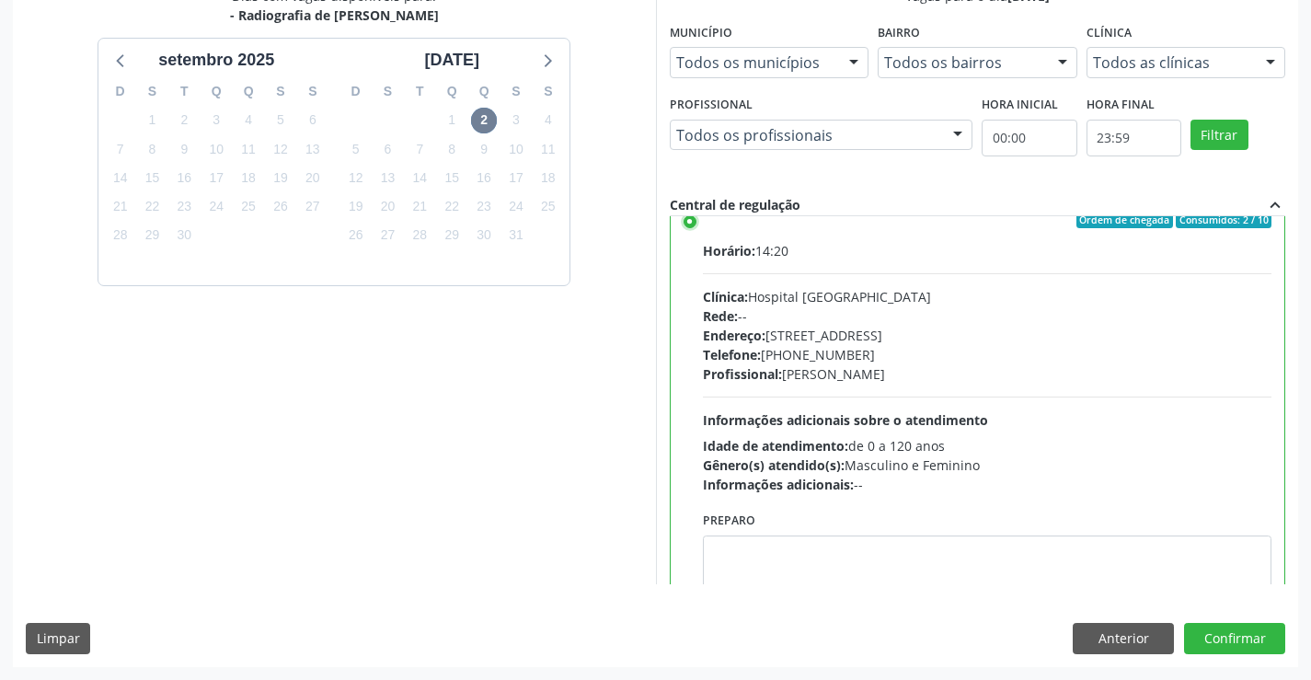
scroll to position [0, 0]
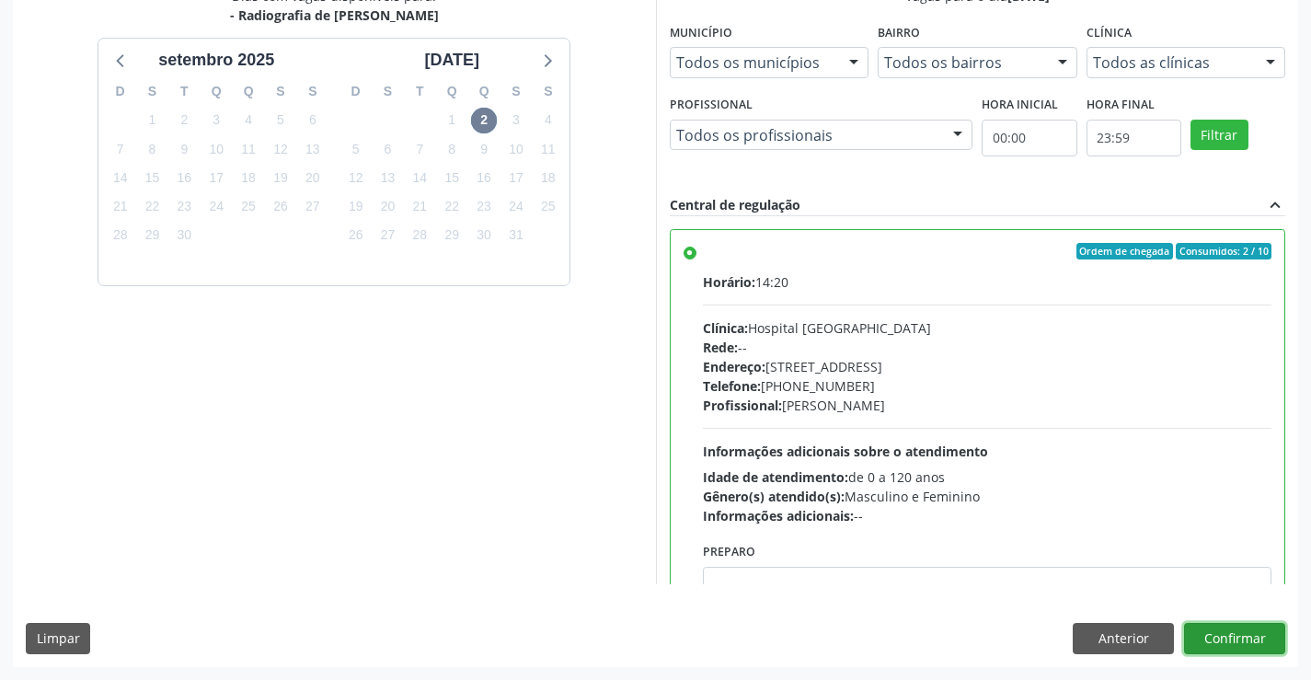
click at [1232, 629] on button "Confirmar" at bounding box center [1234, 638] width 101 height 31
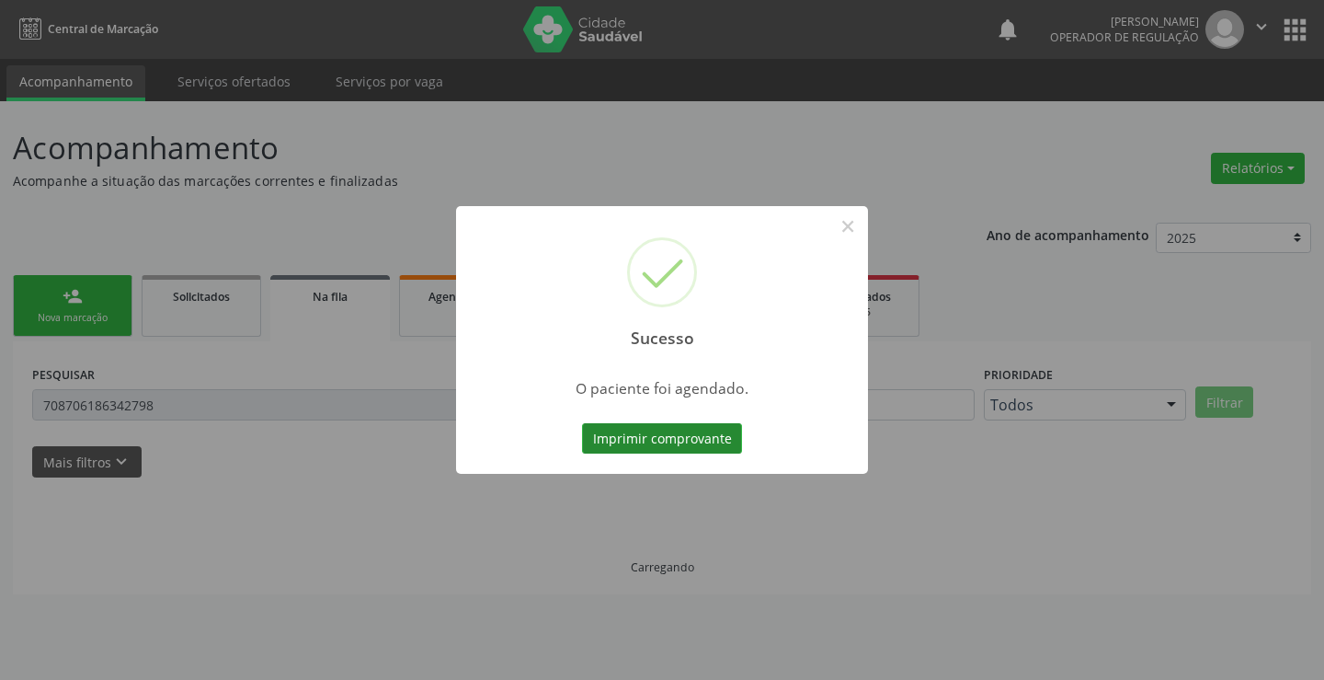
click at [649, 437] on button "Imprimir comprovante" at bounding box center [662, 438] width 160 height 31
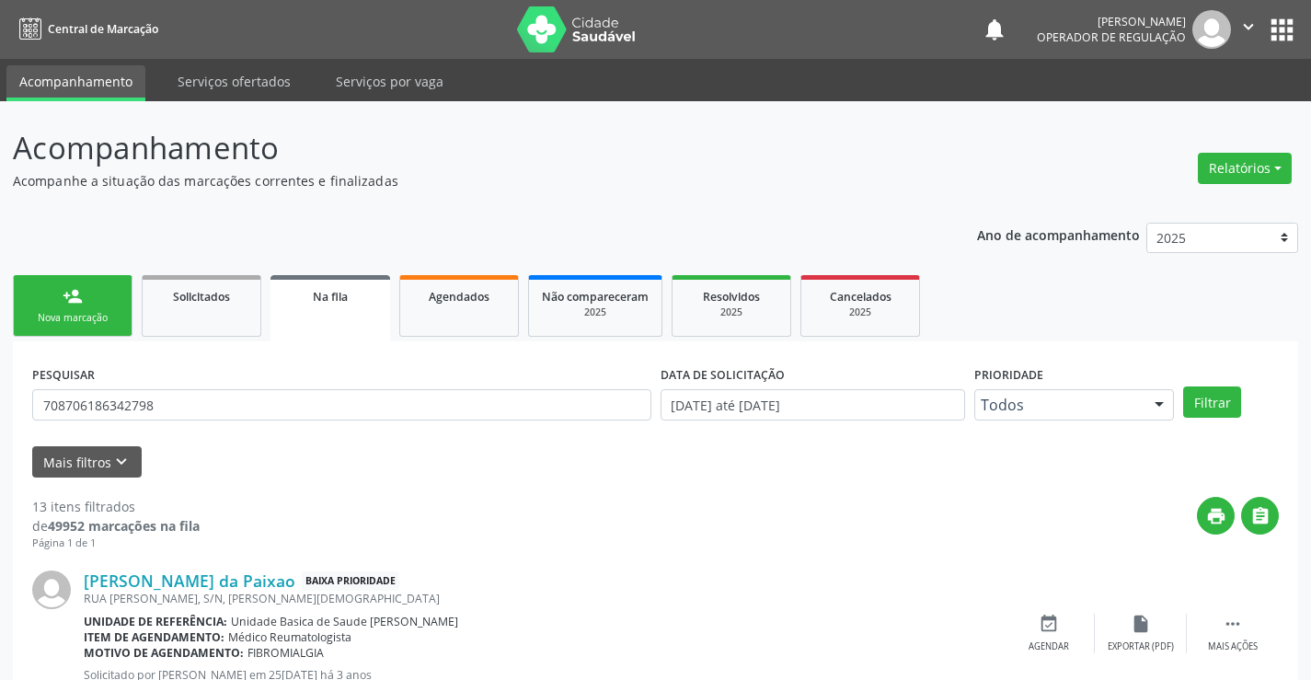
click at [97, 319] on div "Nova marcação" at bounding box center [73, 318] width 92 height 14
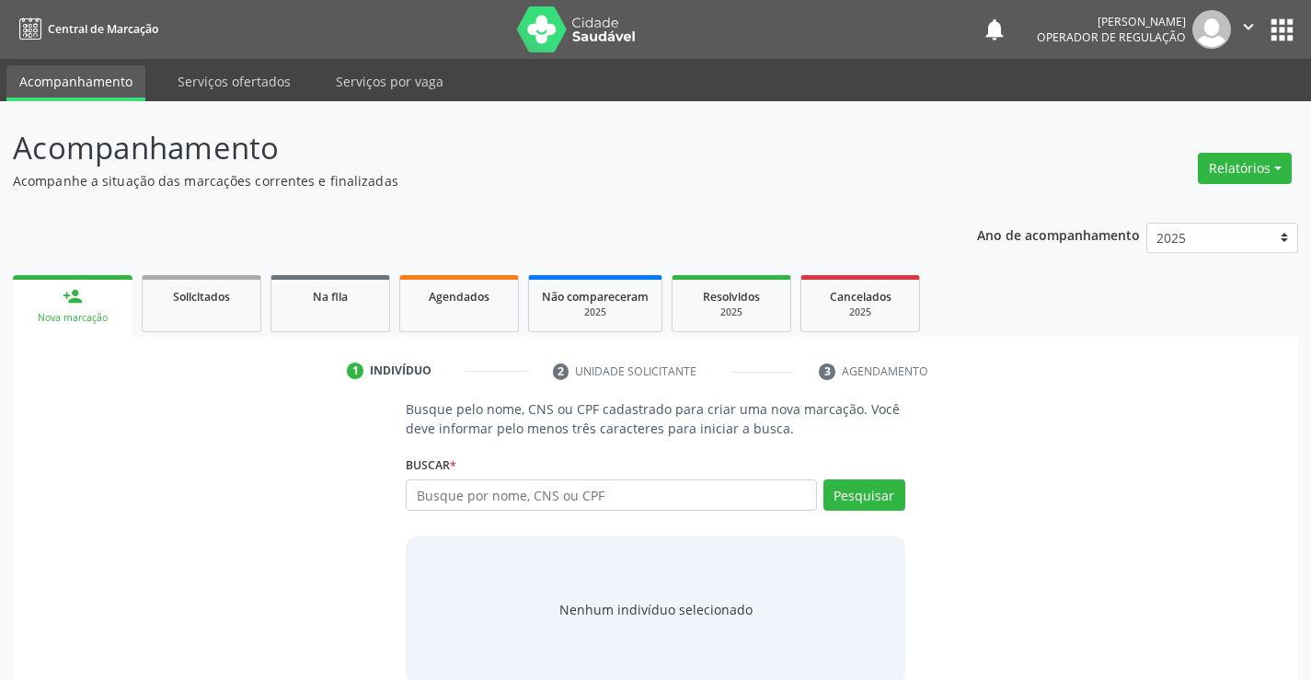
click at [97, 319] on div "Nova marcação" at bounding box center [73, 318] width 94 height 14
click at [514, 484] on input "text" at bounding box center [611, 494] width 410 height 31
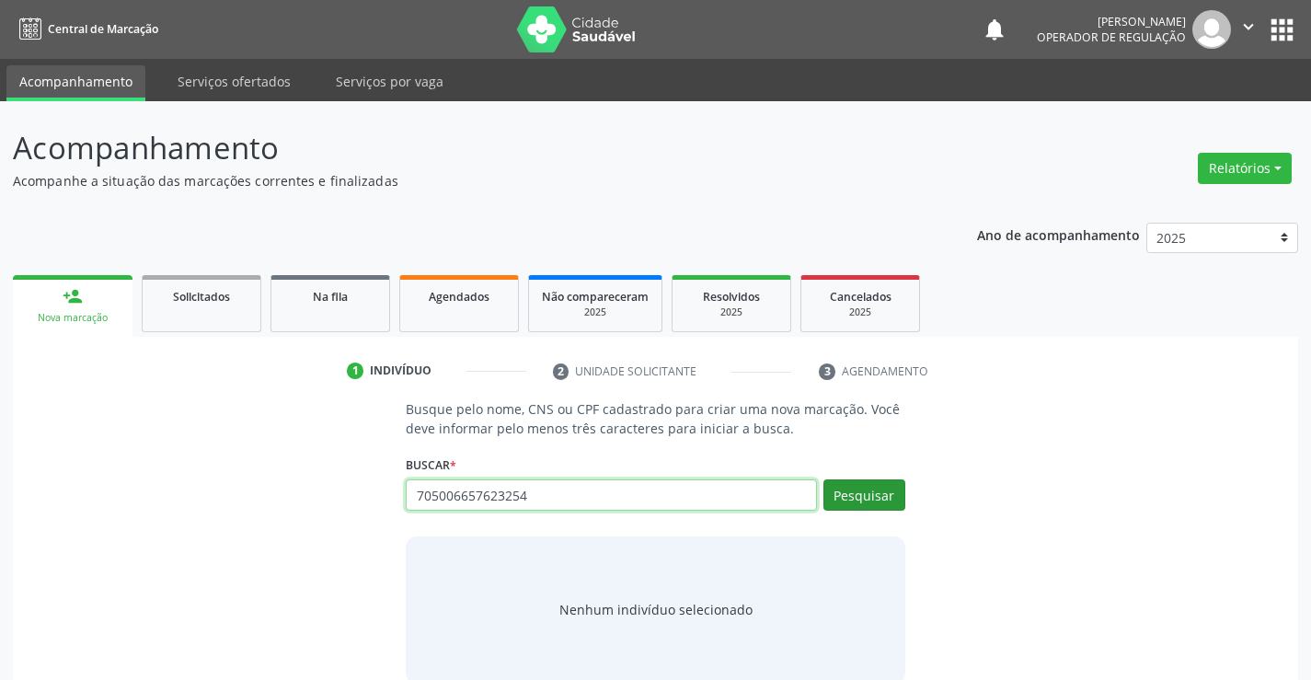
type input "705006657623254"
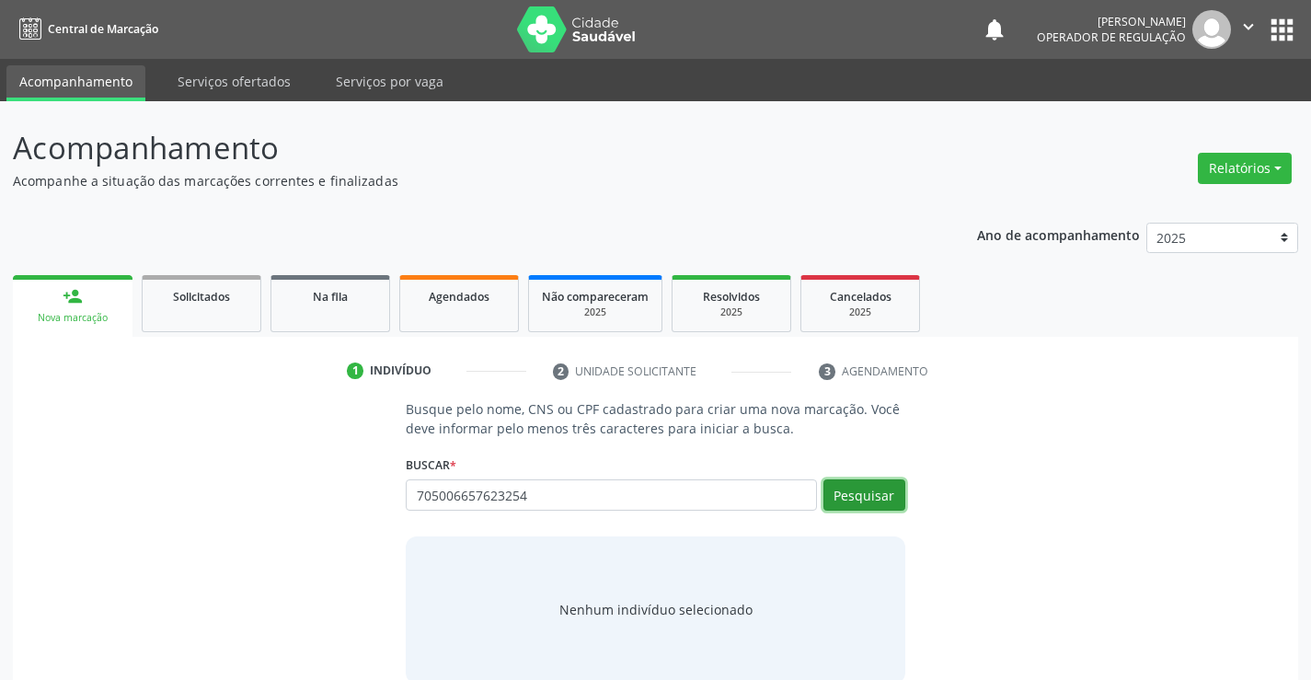
click at [881, 497] on button "Pesquisar" at bounding box center [864, 494] width 82 height 31
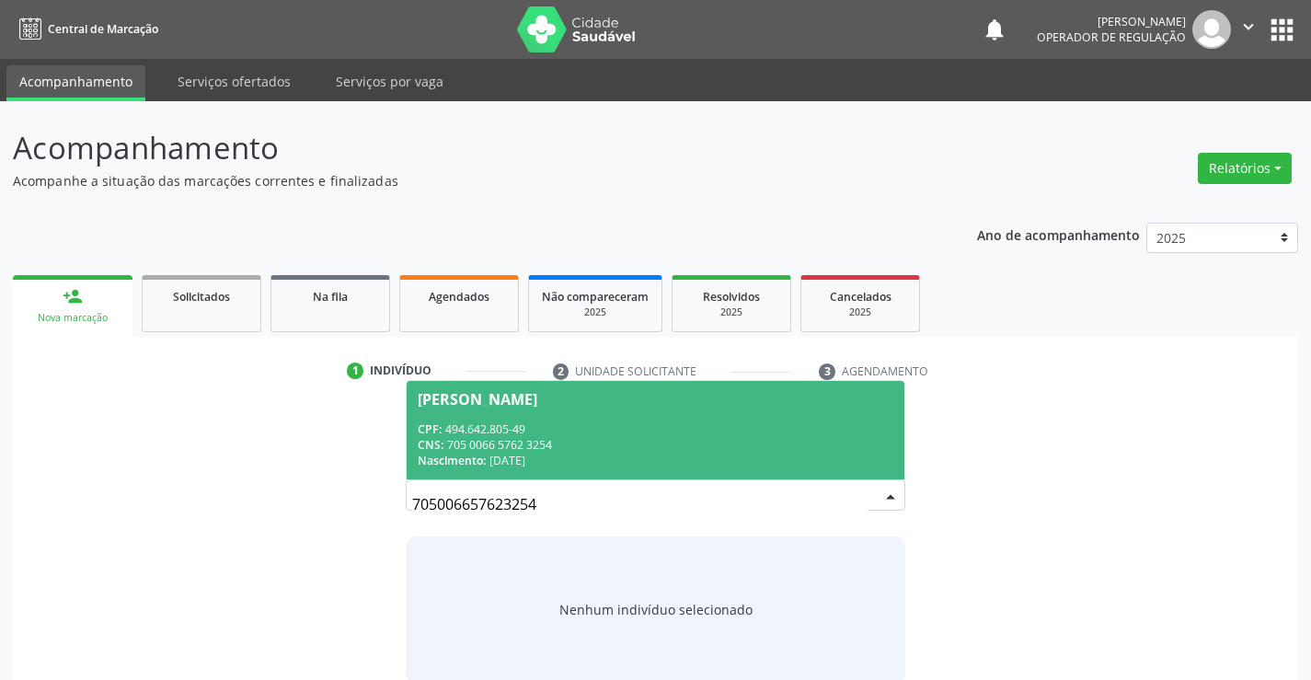
click at [472, 402] on div "[PERSON_NAME]" at bounding box center [478, 399] width 120 height 15
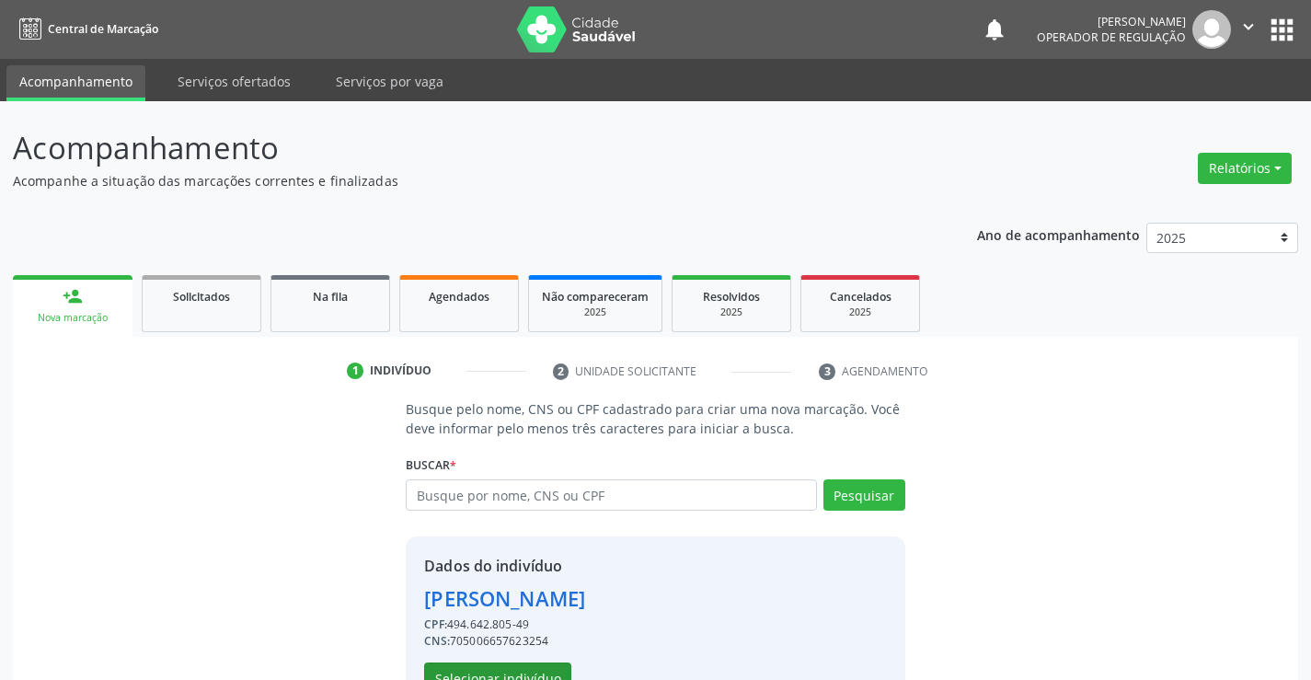
scroll to position [58, 0]
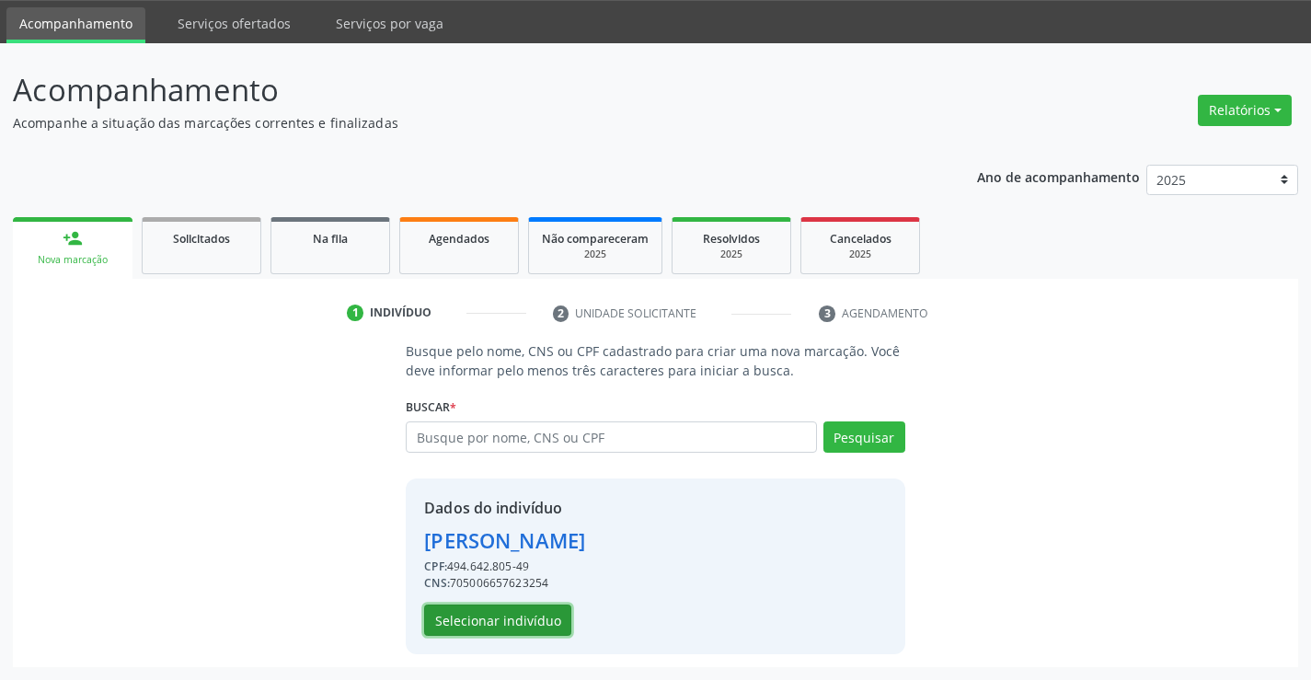
click at [495, 613] on button "Selecionar indivíduo" at bounding box center [497, 619] width 147 height 31
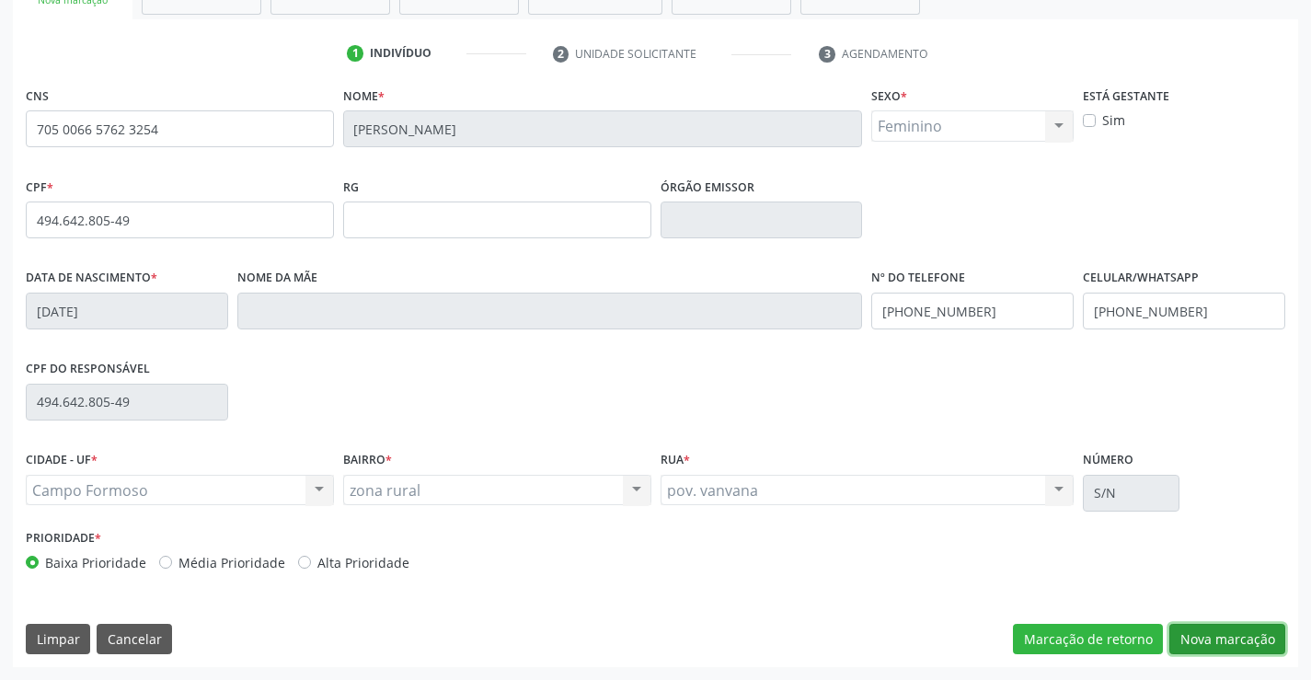
click at [1214, 630] on button "Nova marcação" at bounding box center [1227, 639] width 116 height 31
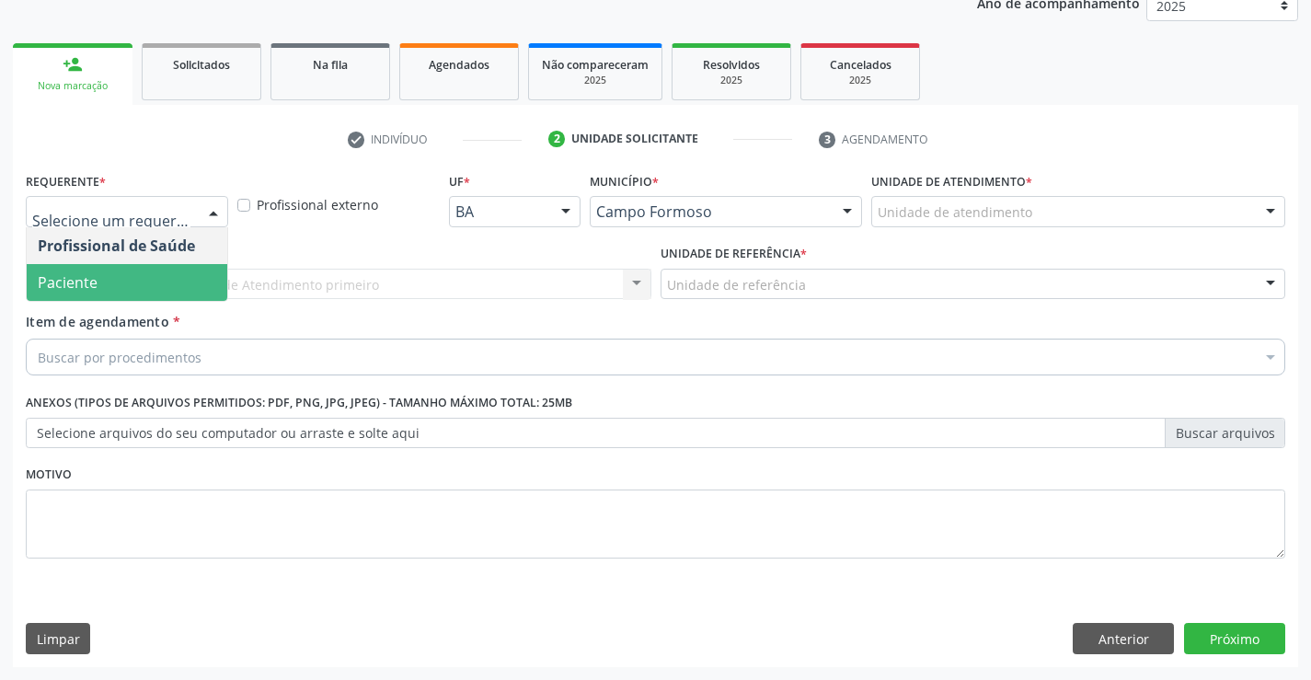
drag, startPoint x: 104, startPoint y: 277, endPoint x: 246, endPoint y: 281, distance: 142.6
click at [119, 277] on span "Paciente" at bounding box center [127, 282] width 201 height 37
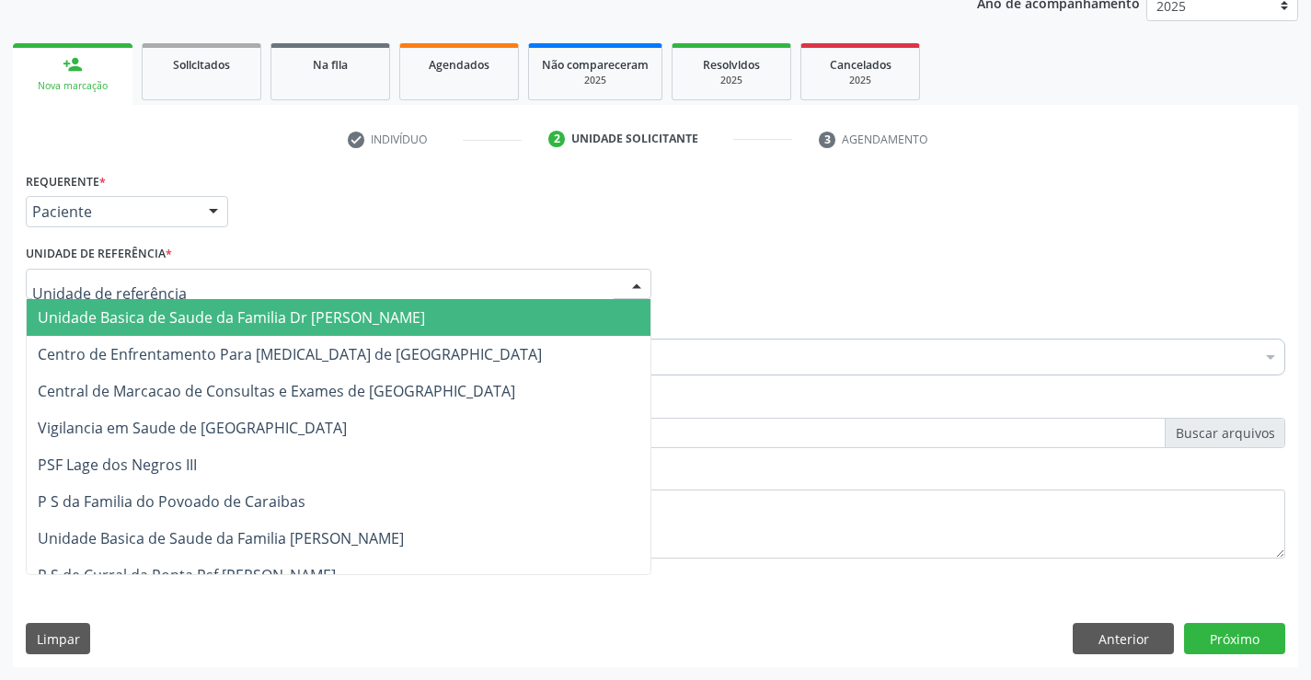
drag, startPoint x: 248, startPoint y: 282, endPoint x: 170, endPoint y: 306, distance: 81.8
click at [238, 290] on div at bounding box center [338, 284] width 625 height 31
drag, startPoint x: 169, startPoint y: 315, endPoint x: 308, endPoint y: 354, distance: 144.4
click at [180, 315] on span "Unidade Basica de Saude da Familia Dr [PERSON_NAME]" at bounding box center [231, 317] width 387 height 20
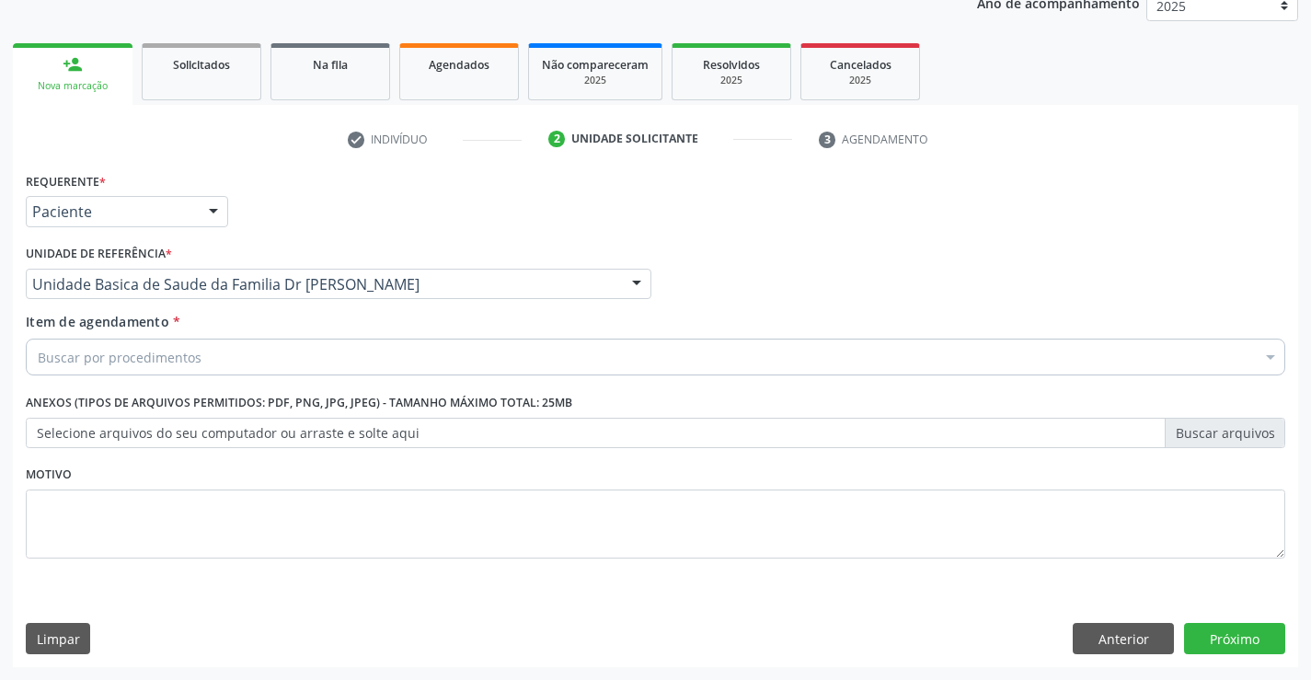
click at [279, 354] on div "Buscar por procedimentos" at bounding box center [655, 356] width 1259 height 37
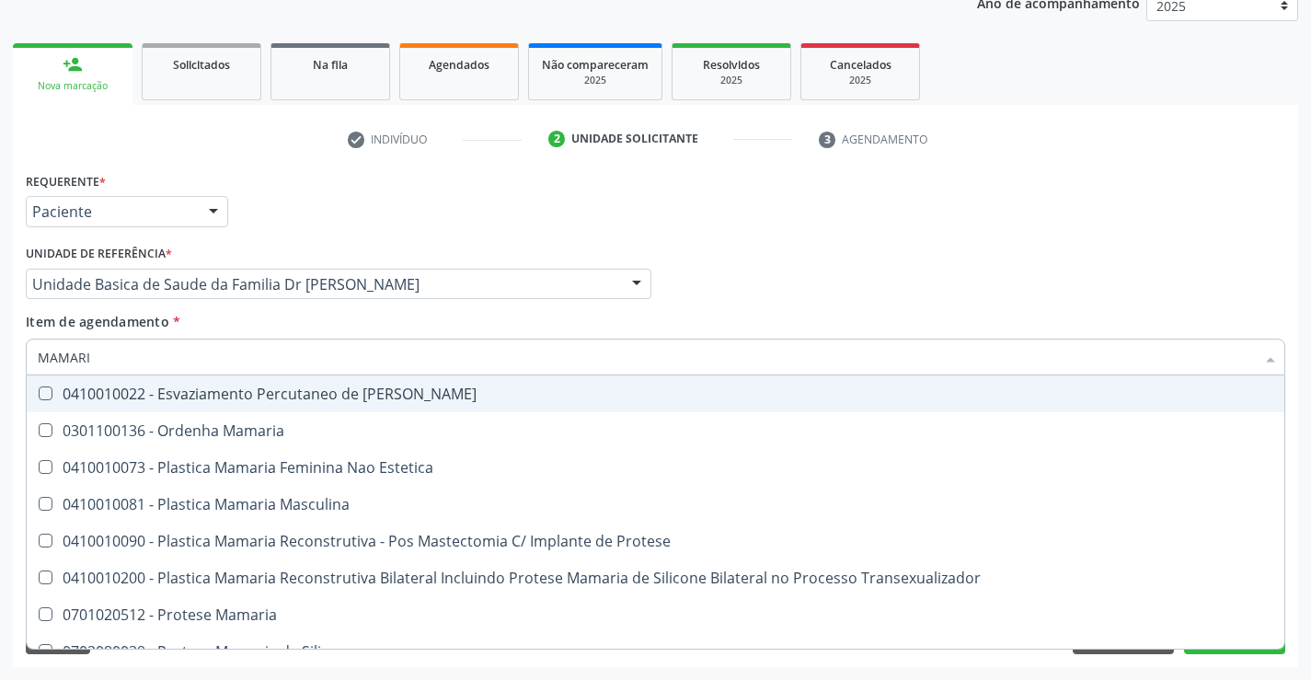
type input "MAMARIA"
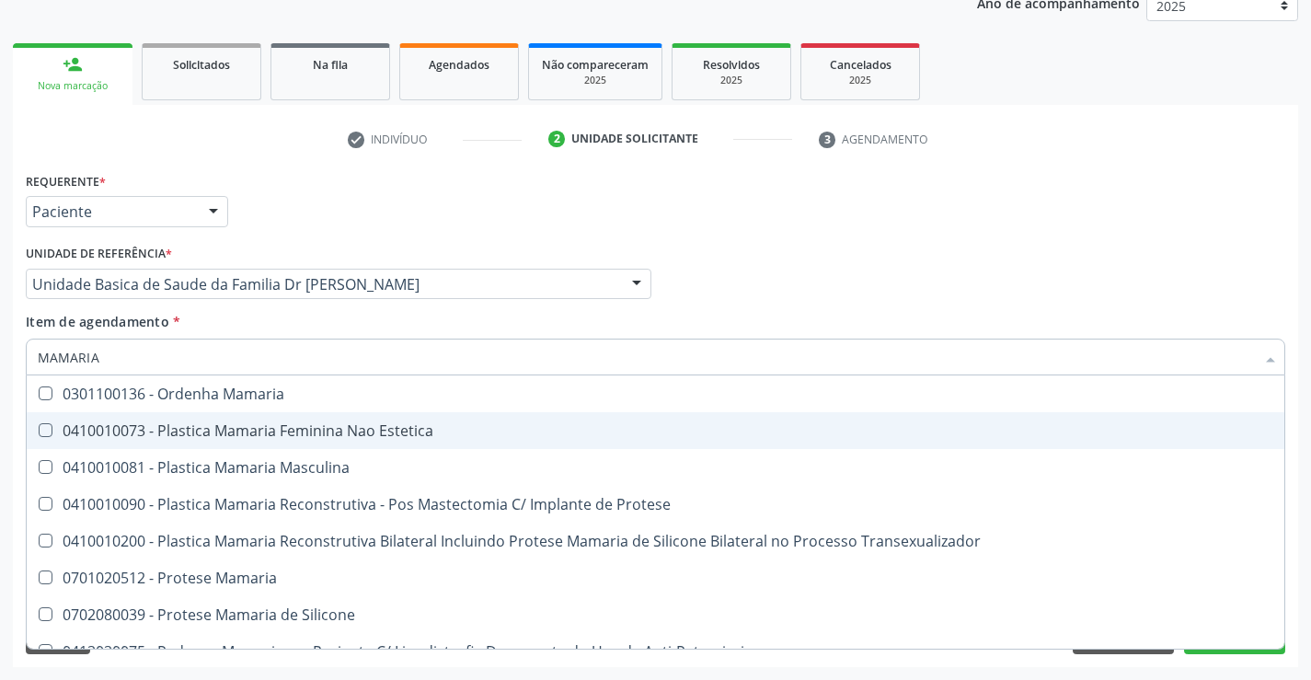
scroll to position [58, 0]
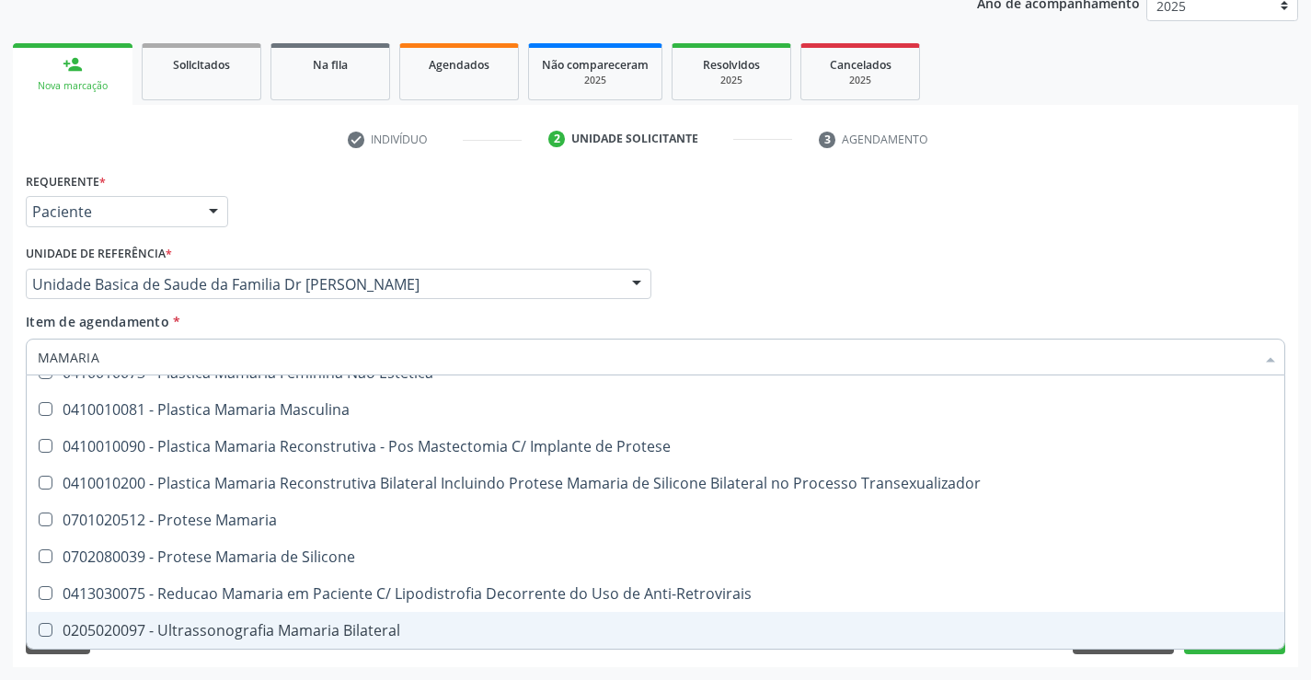
drag, startPoint x: 238, startPoint y: 629, endPoint x: 295, endPoint y: 622, distance: 57.5
click at [240, 628] on div "0205020097 - Ultrassonografia Mamaria Bilateral" at bounding box center [655, 630] width 1235 height 15
checkbox Bilateral "true"
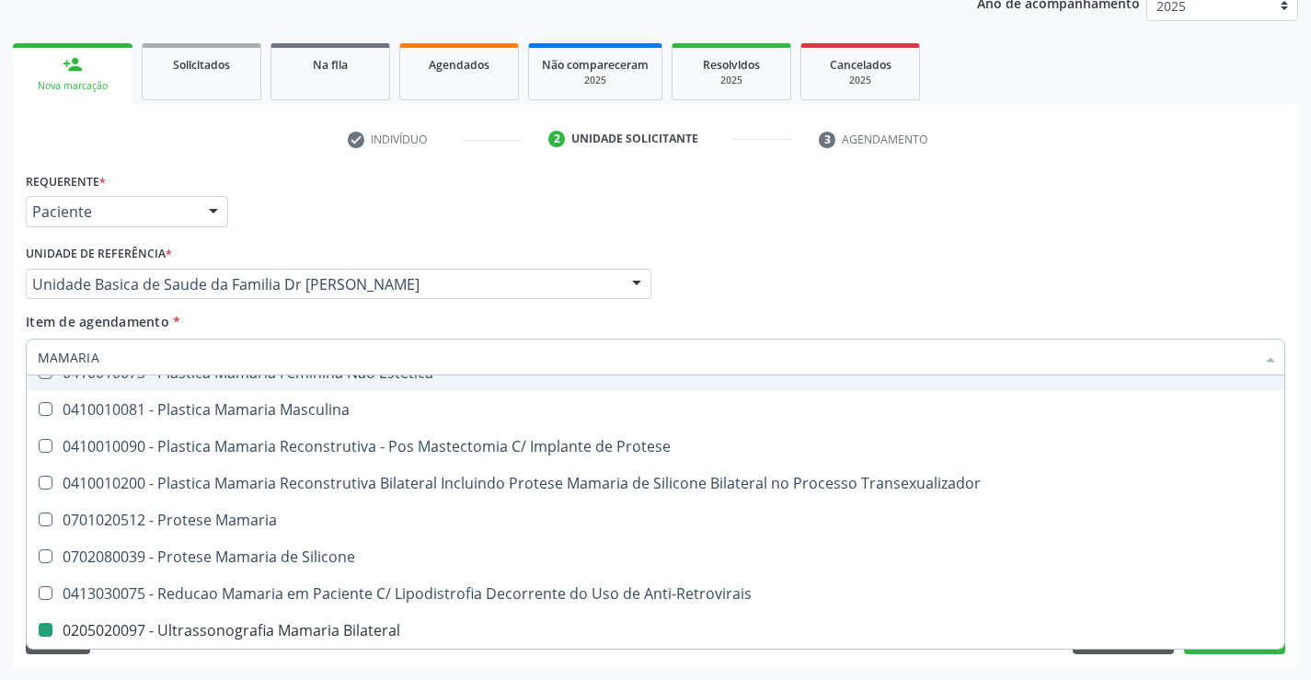
click at [857, 293] on div "Profissional Solicitante Por favor, selecione a Unidade de Atendimento primeiro…" at bounding box center [655, 276] width 1268 height 72
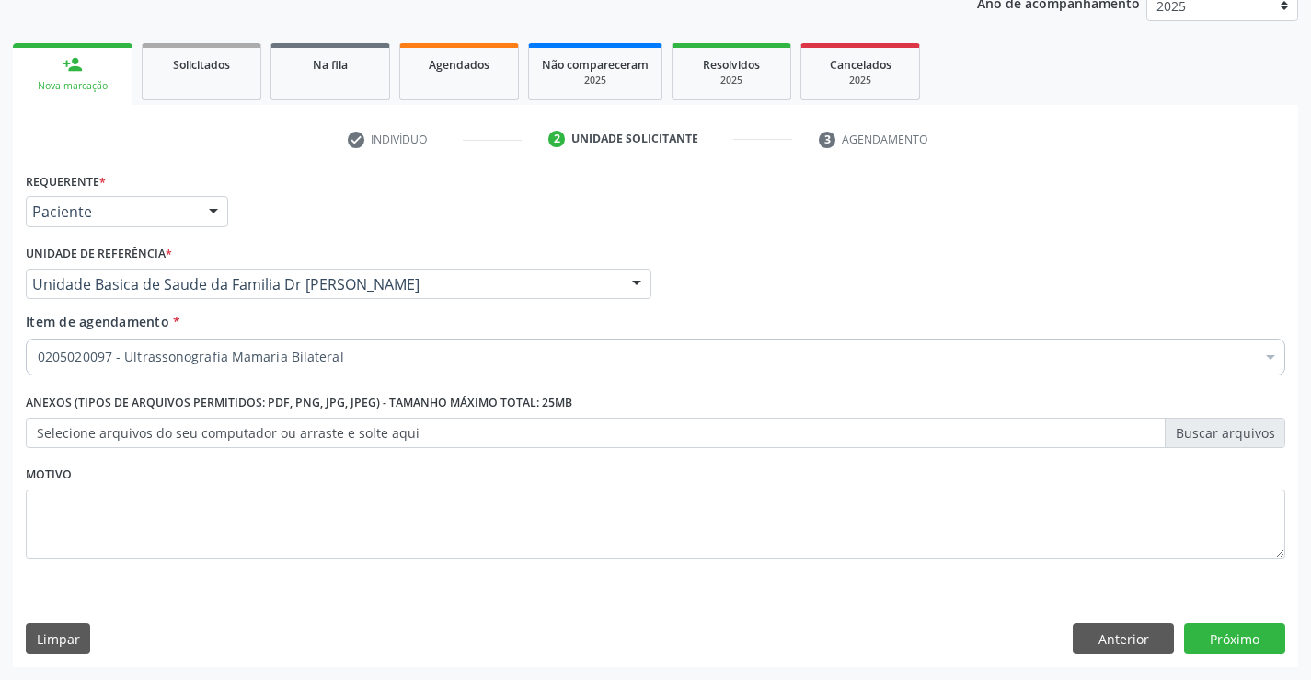
scroll to position [0, 0]
click at [1217, 636] on button "Próximo" at bounding box center [1234, 638] width 101 height 31
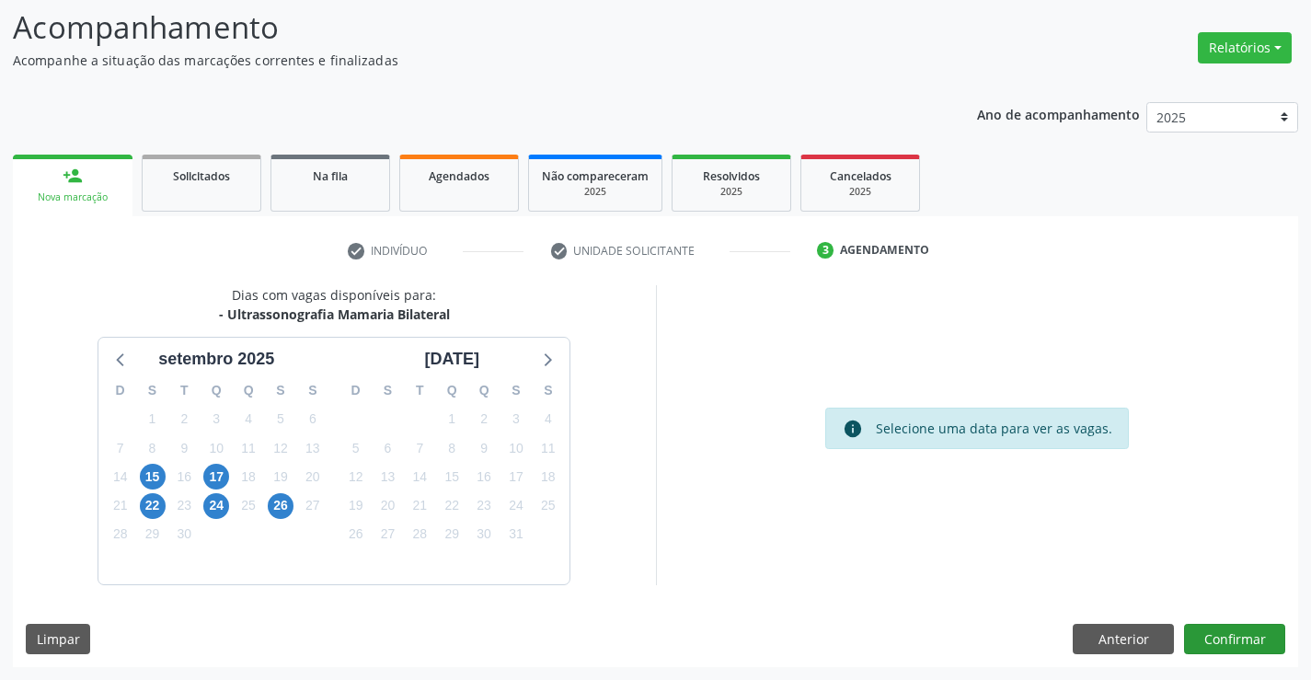
click at [1228, 626] on div "Dias com vagas disponíveis para: - Ultrassonografia Mamaria Bilateral [DATE] D …" at bounding box center [655, 476] width 1285 height 382
click at [1228, 628] on button "Confirmar" at bounding box center [1234, 639] width 101 height 31
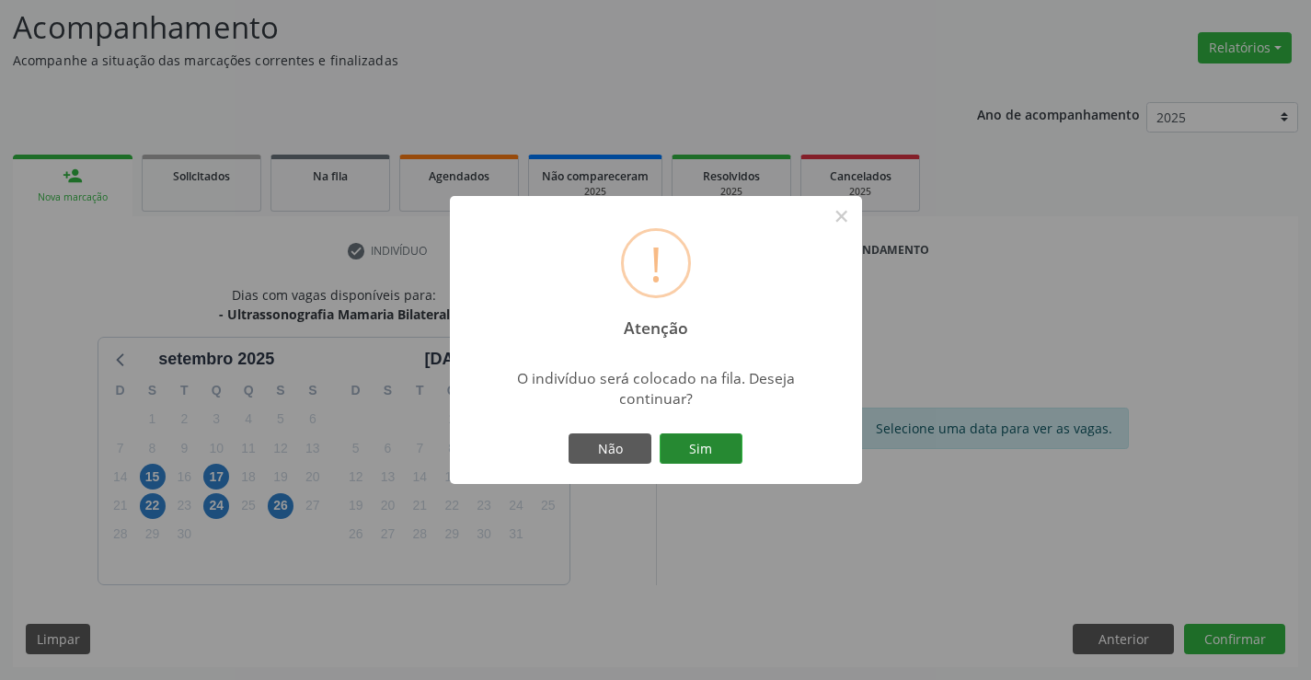
click at [711, 456] on button "Sim" at bounding box center [700, 448] width 83 height 31
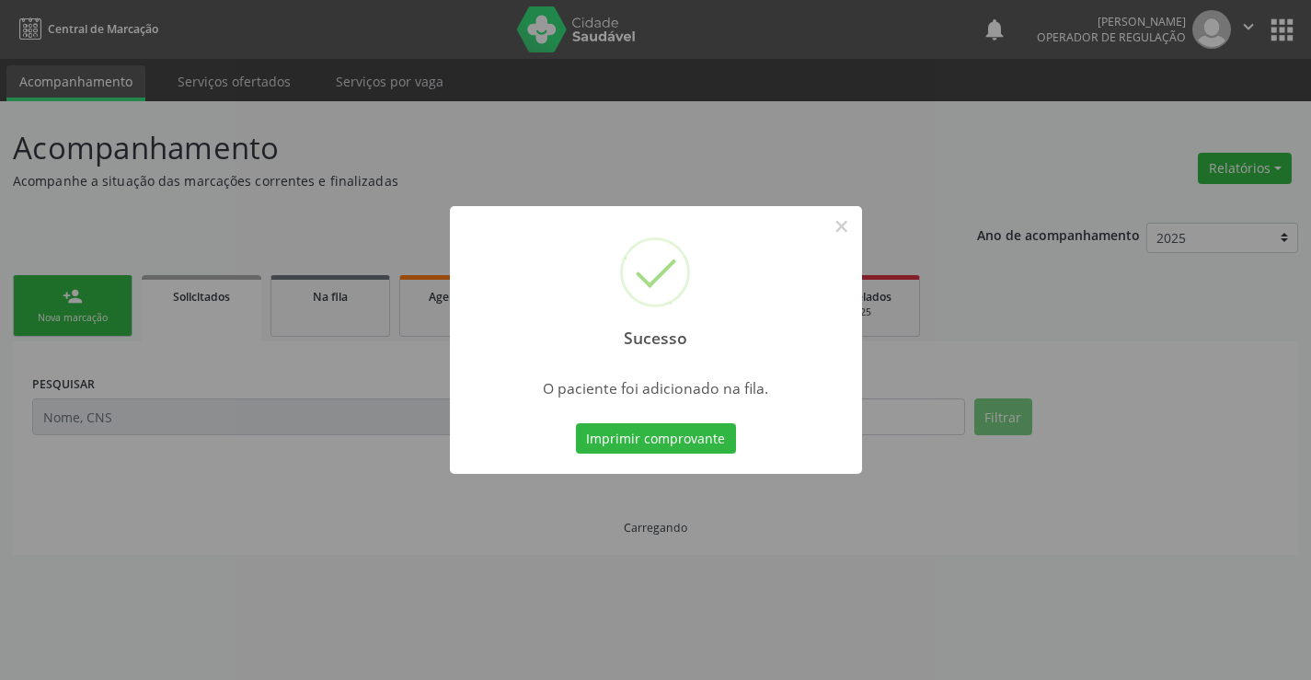
scroll to position [0, 0]
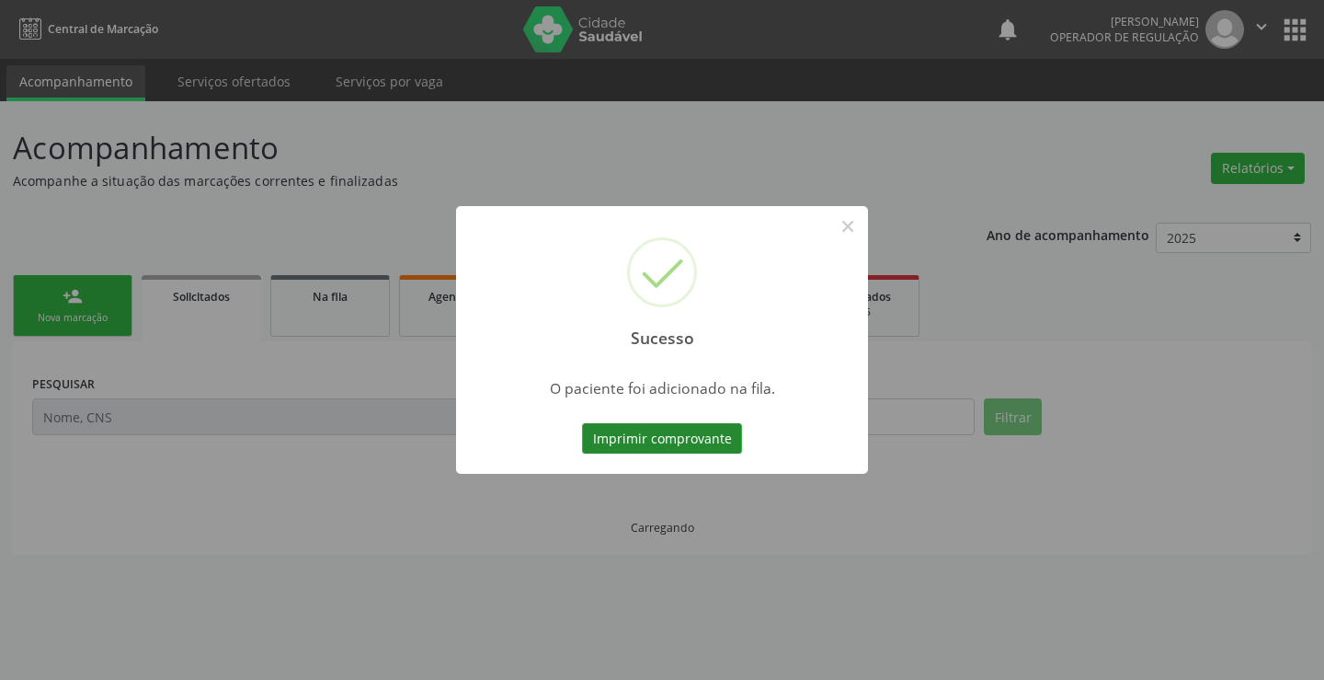
click at [694, 430] on button "Imprimir comprovante" at bounding box center [662, 438] width 160 height 31
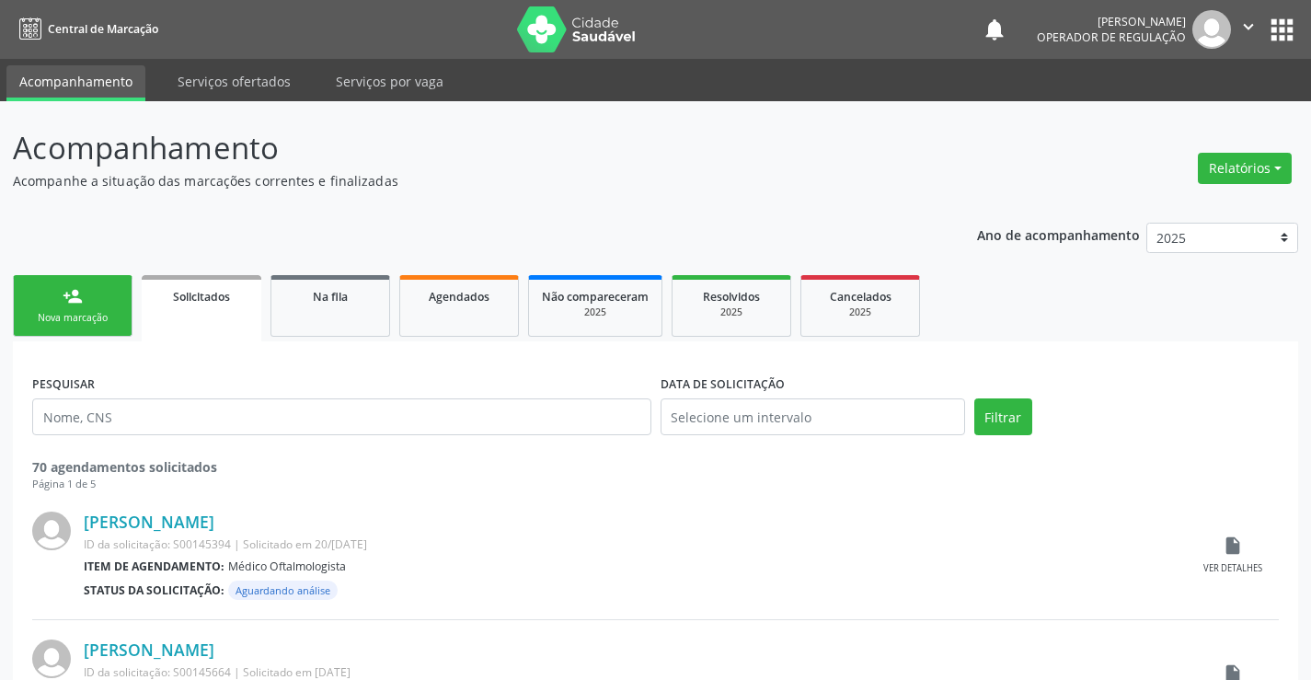
click at [94, 313] on div "Nova marcação" at bounding box center [73, 318] width 92 height 14
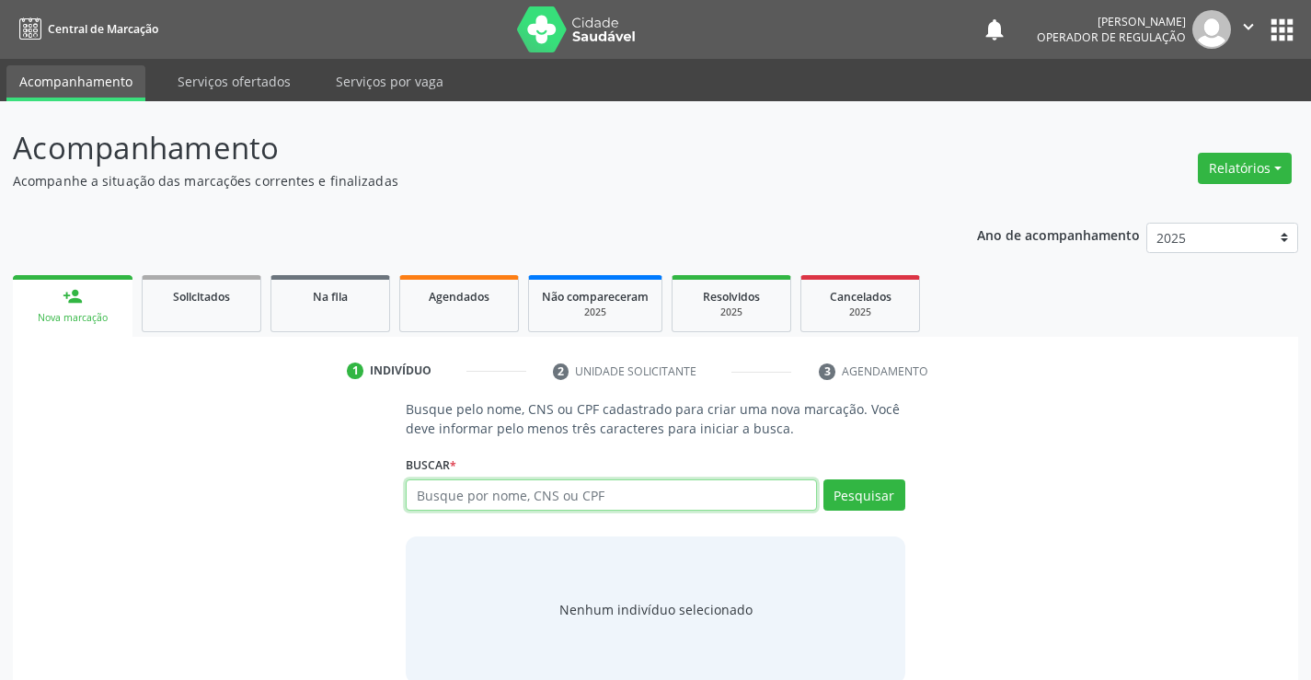
click at [499, 492] on input "text" at bounding box center [611, 494] width 410 height 31
type input "708400774845364"
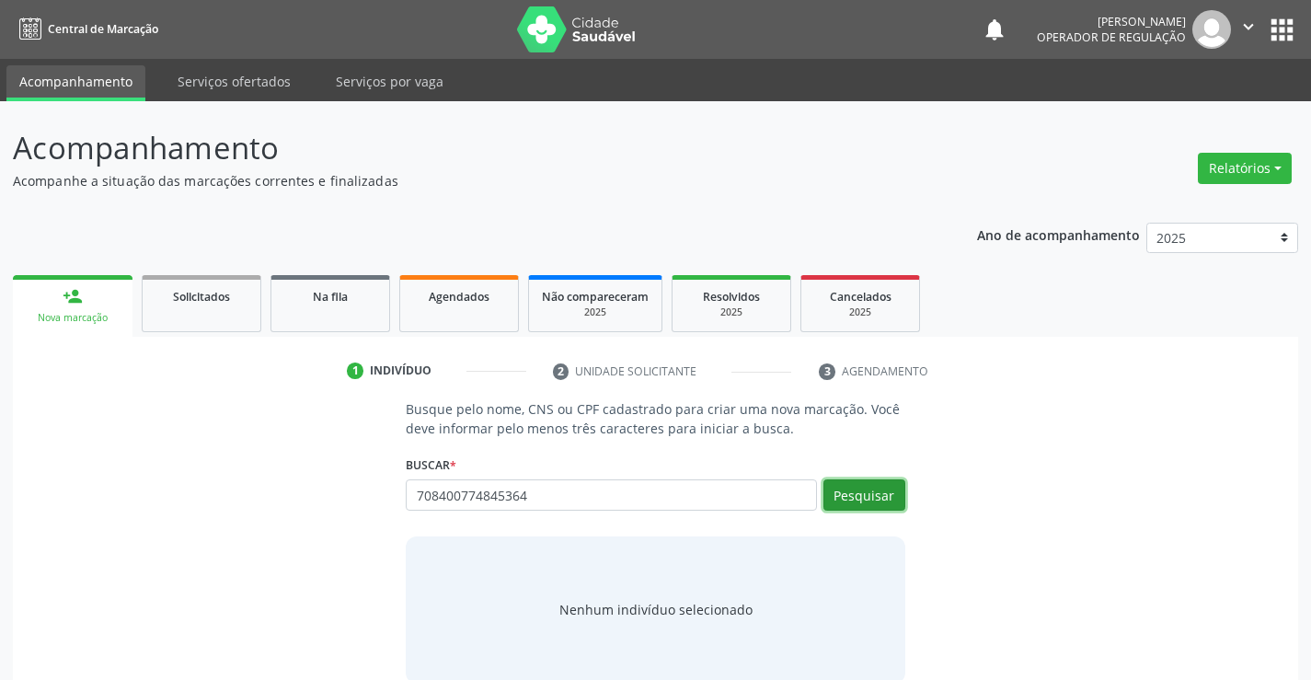
click at [853, 496] on button "Pesquisar" at bounding box center [864, 494] width 82 height 31
type input "708400774845364"
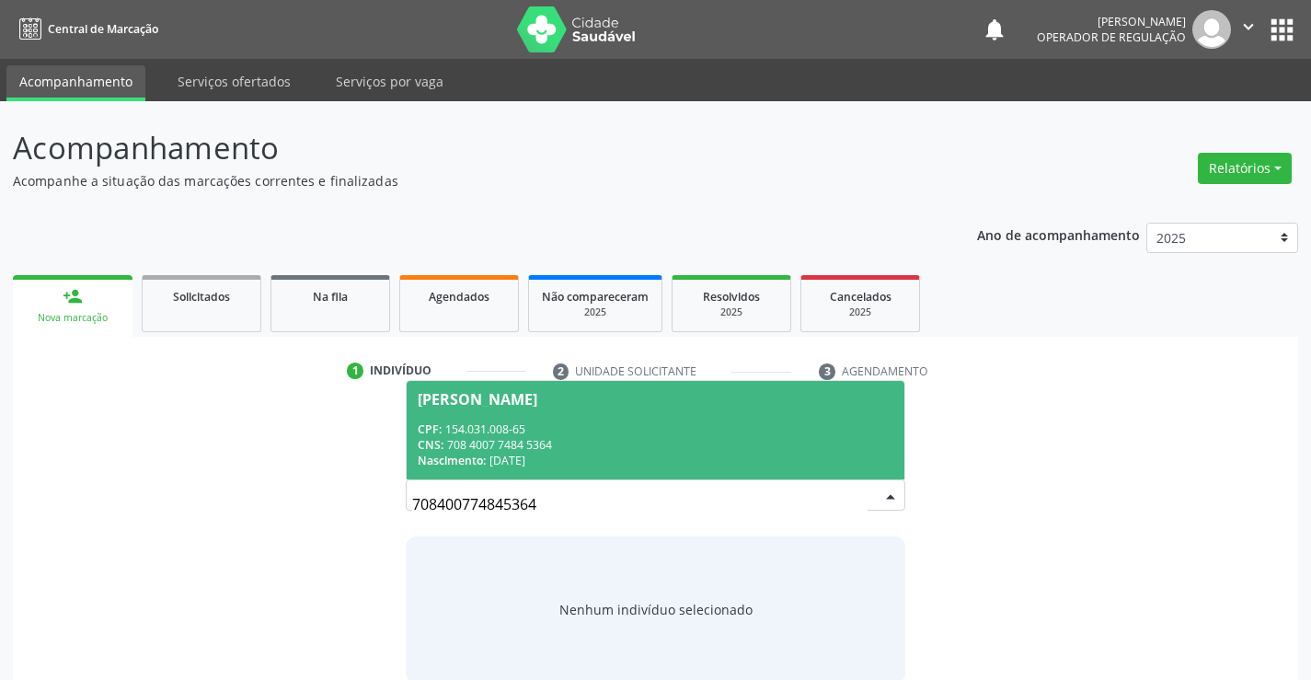
click at [501, 435] on div "CPF: 154.031.008-65" at bounding box center [655, 429] width 475 height 16
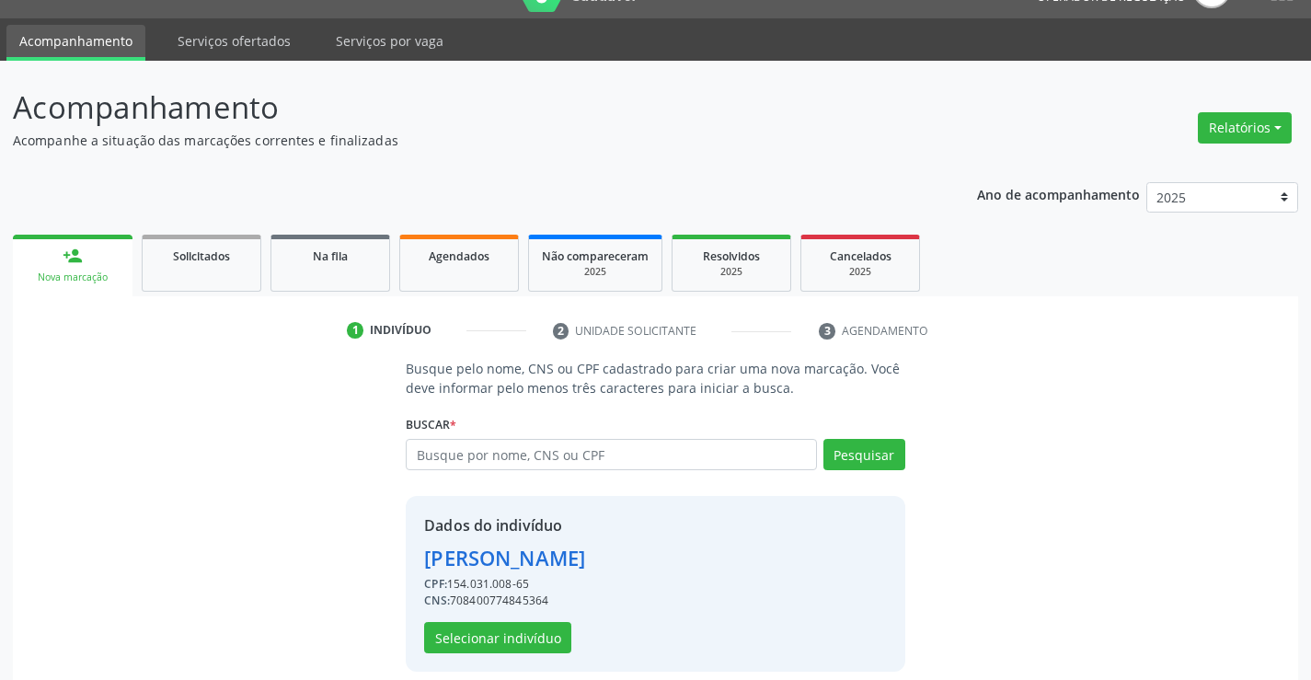
scroll to position [58, 0]
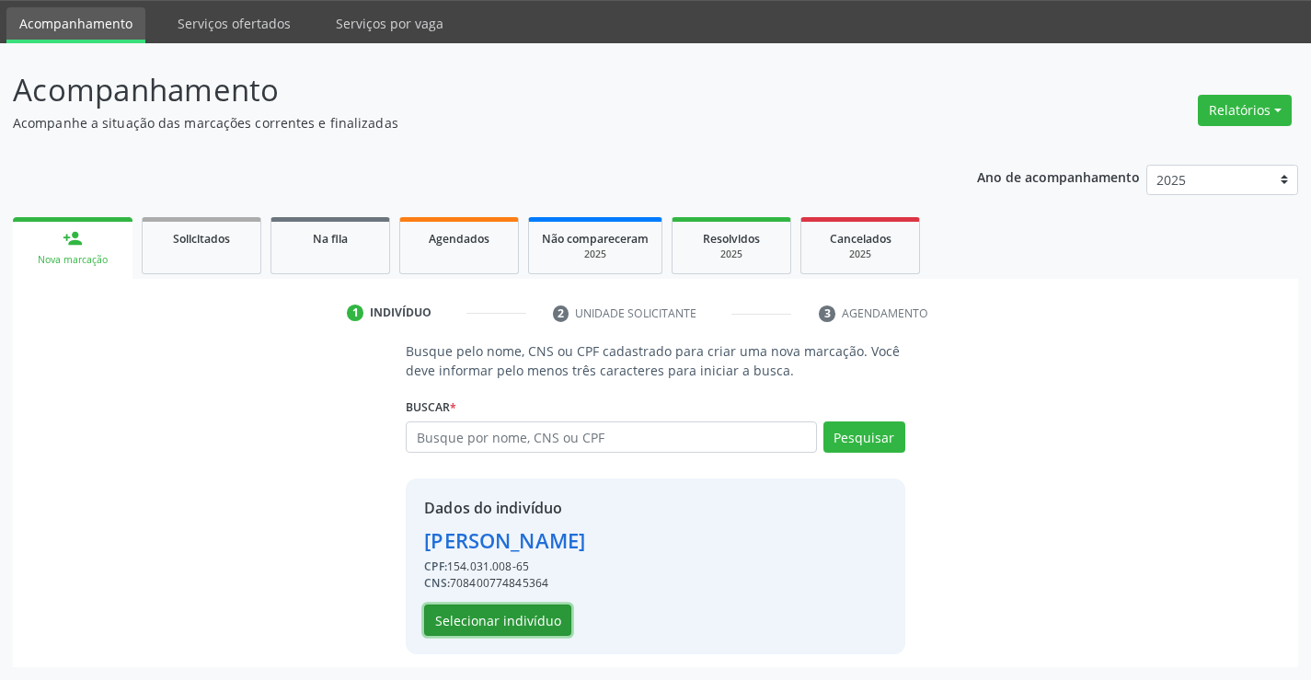
click at [477, 617] on button "Selecionar indivíduo" at bounding box center [497, 619] width 147 height 31
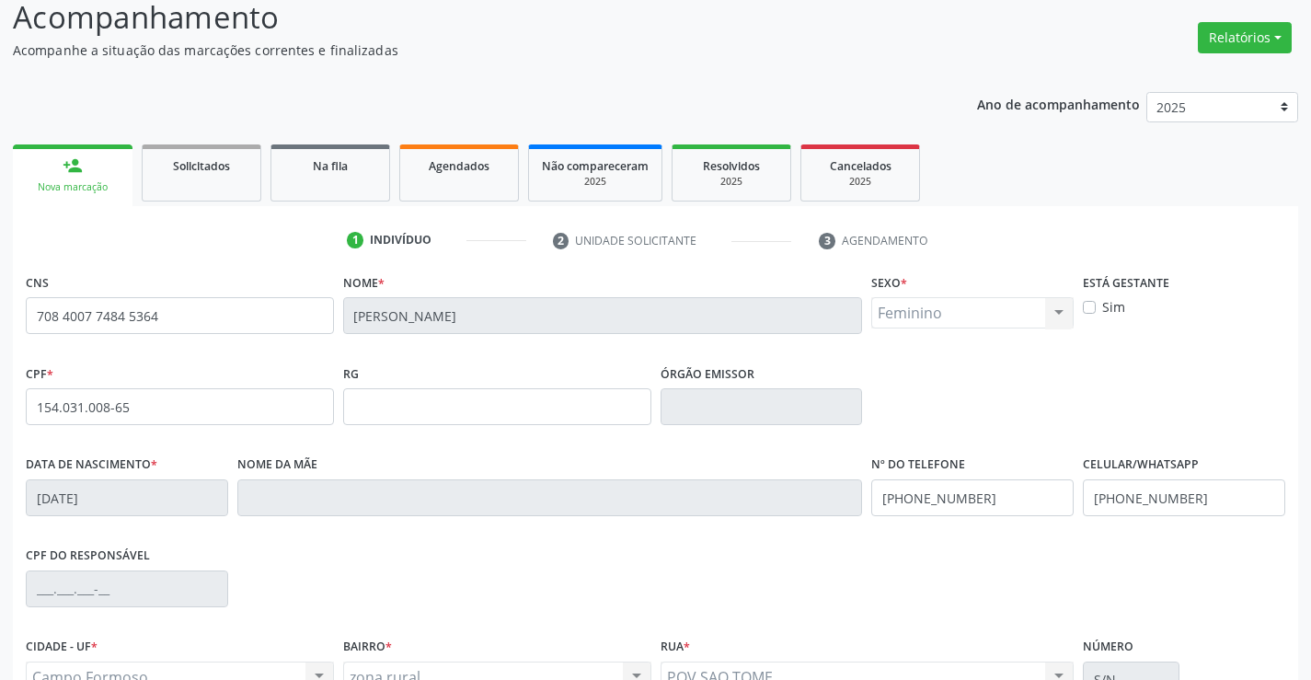
scroll to position [317, 0]
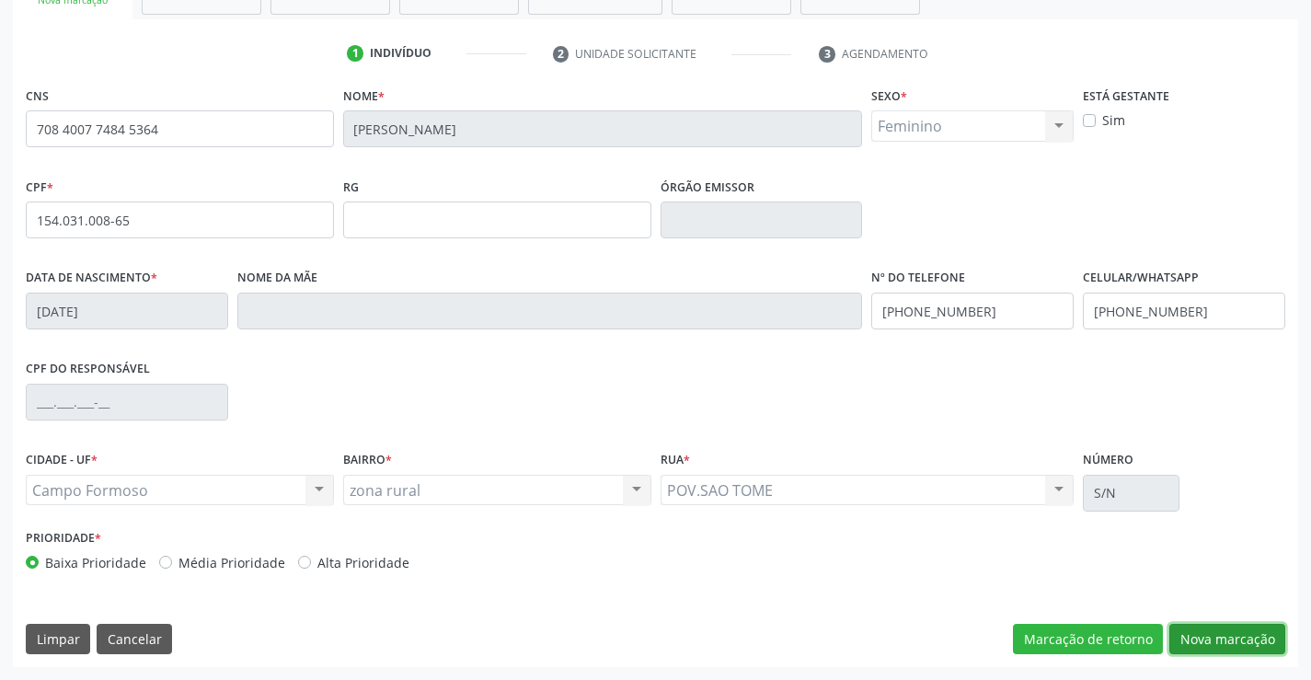
drag, startPoint x: 1255, startPoint y: 645, endPoint x: 1255, endPoint y: 629, distance: 15.6
click at [1255, 636] on button "Nova marcação" at bounding box center [1227, 639] width 116 height 31
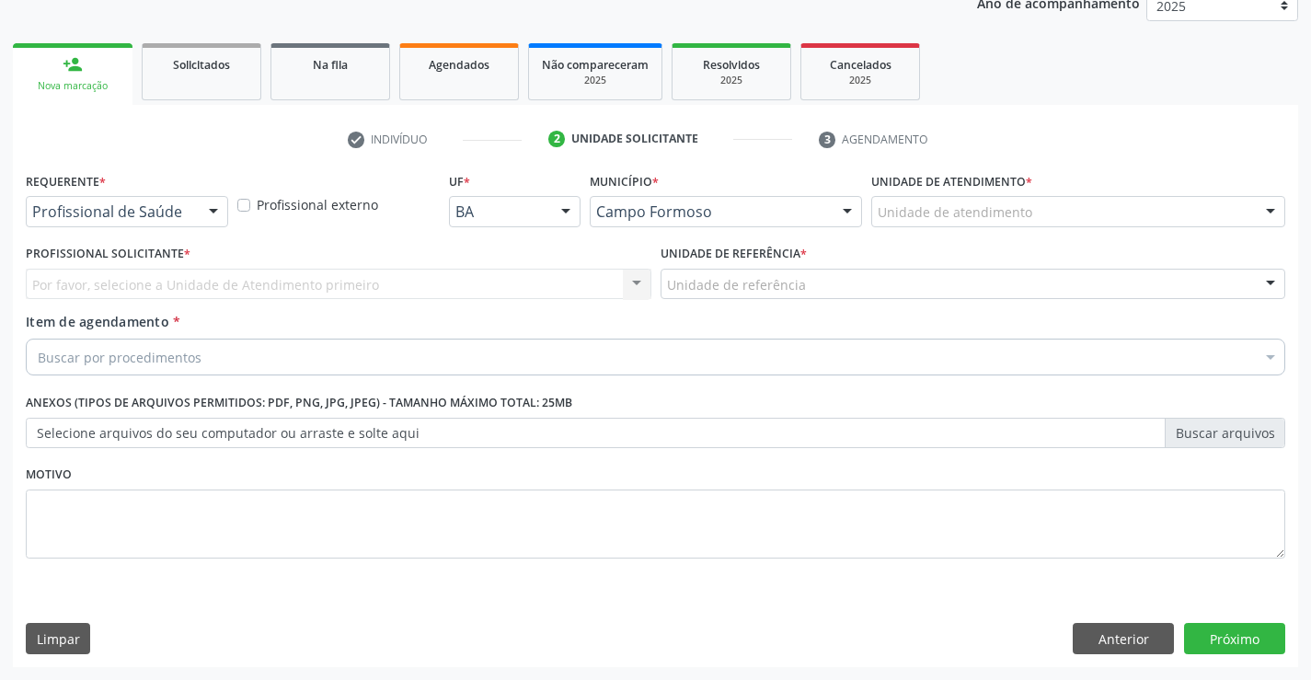
scroll to position [232, 0]
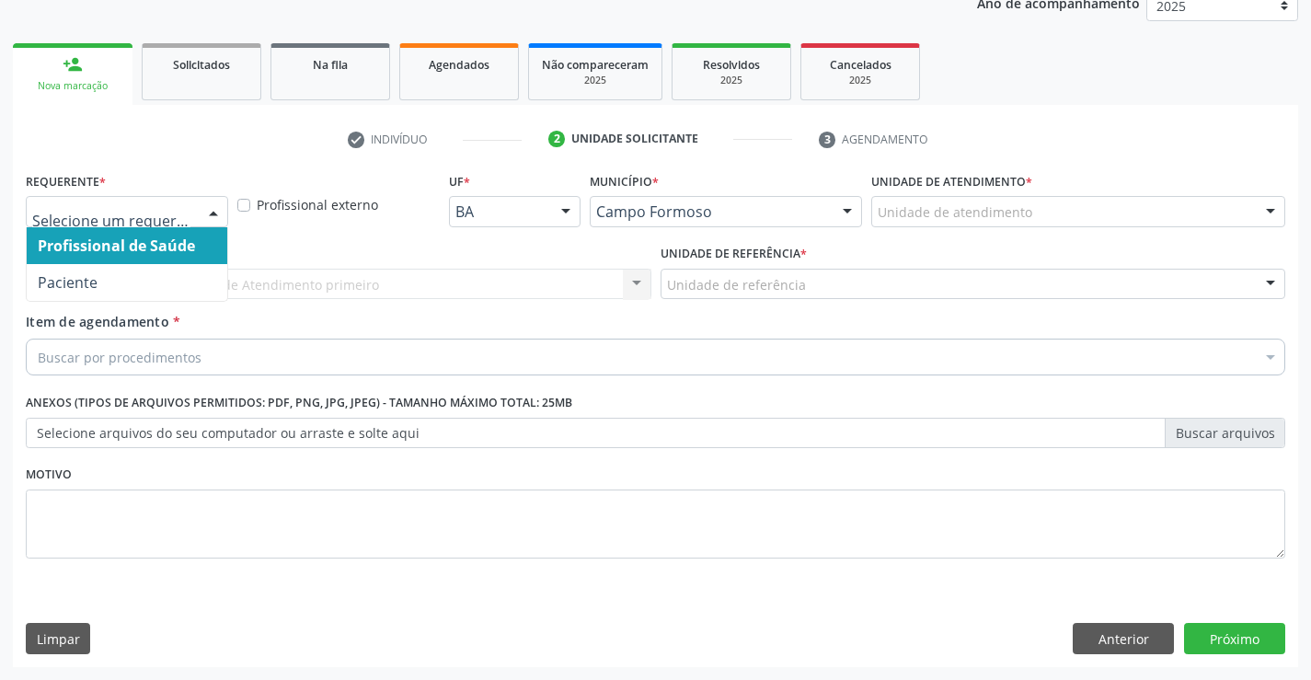
drag, startPoint x: 178, startPoint y: 210, endPoint x: 164, endPoint y: 232, distance: 26.0
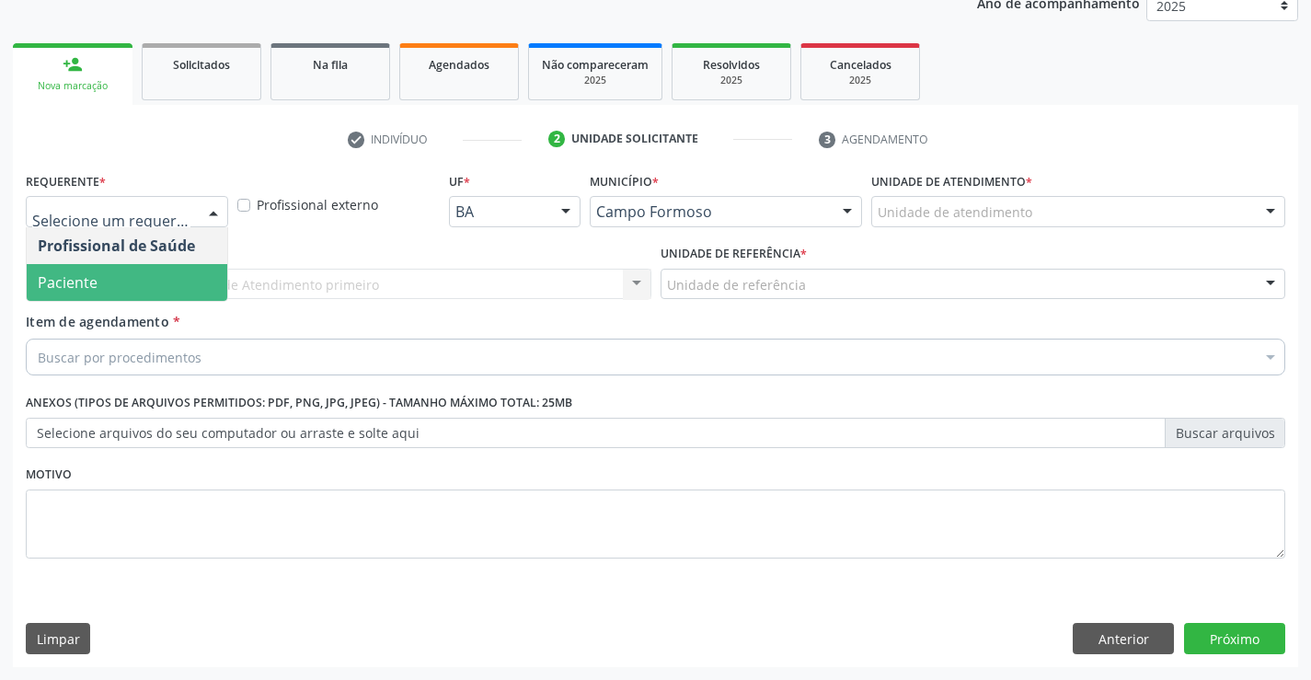
click at [135, 285] on span "Paciente" at bounding box center [127, 282] width 201 height 37
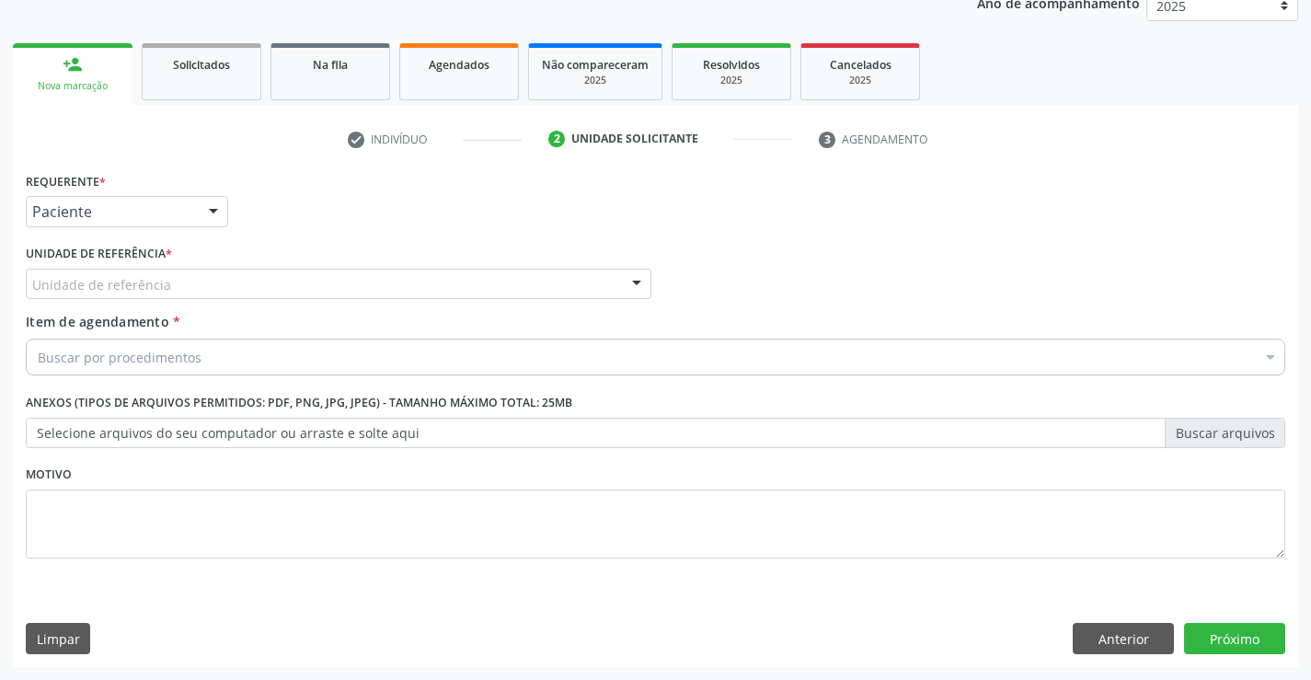
drag, startPoint x: 338, startPoint y: 290, endPoint x: 313, endPoint y: 306, distance: 29.8
click at [337, 291] on div "Unidade de referência" at bounding box center [338, 284] width 625 height 31
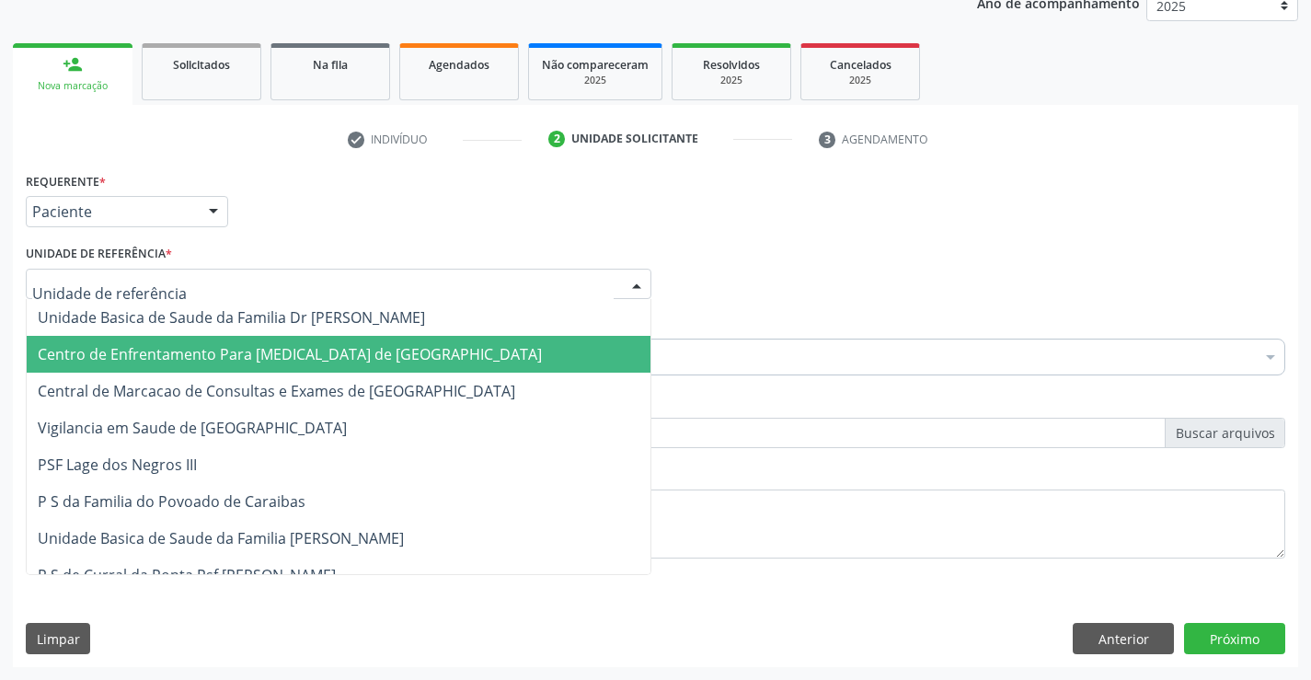
click at [251, 338] on span "Centro de Enfrentamento Para [MEDICAL_DATA] de [GEOGRAPHIC_DATA]" at bounding box center [339, 354] width 624 height 37
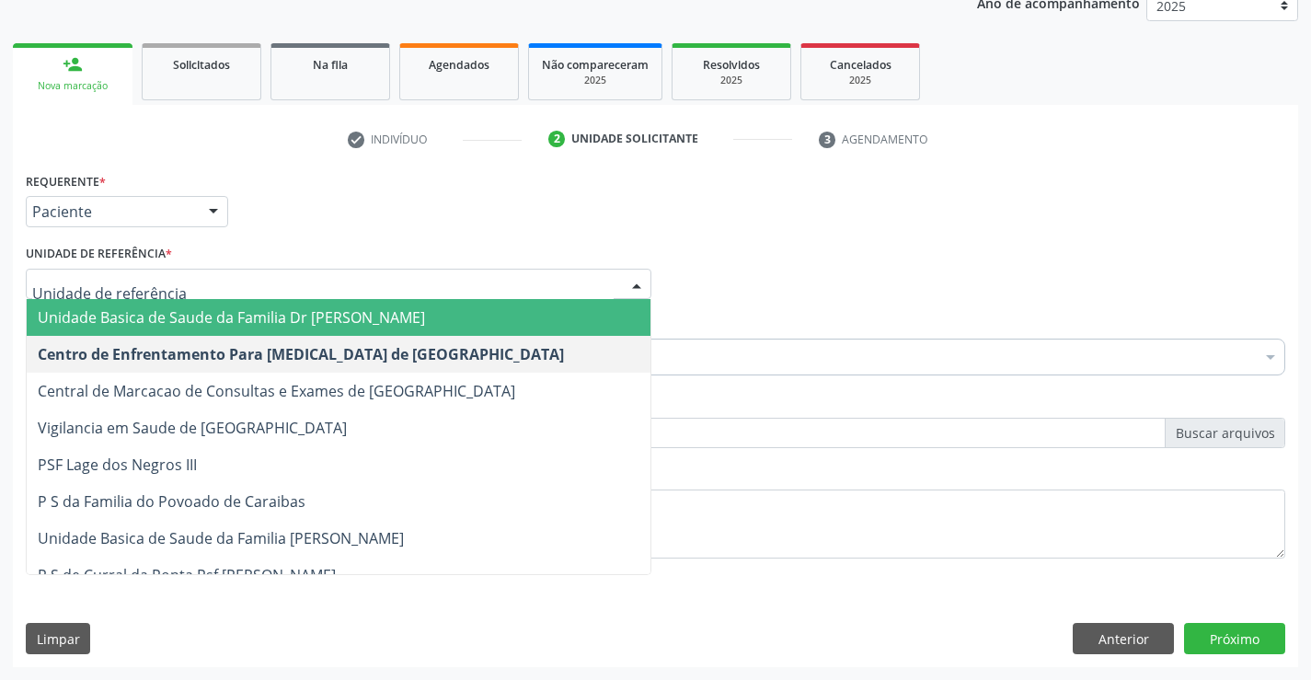
drag, startPoint x: 292, startPoint y: 315, endPoint x: 312, endPoint y: 329, distance: 23.7
click at [292, 315] on span "Unidade Basica de Saude da Familia Dr [PERSON_NAME]" at bounding box center [231, 317] width 387 height 20
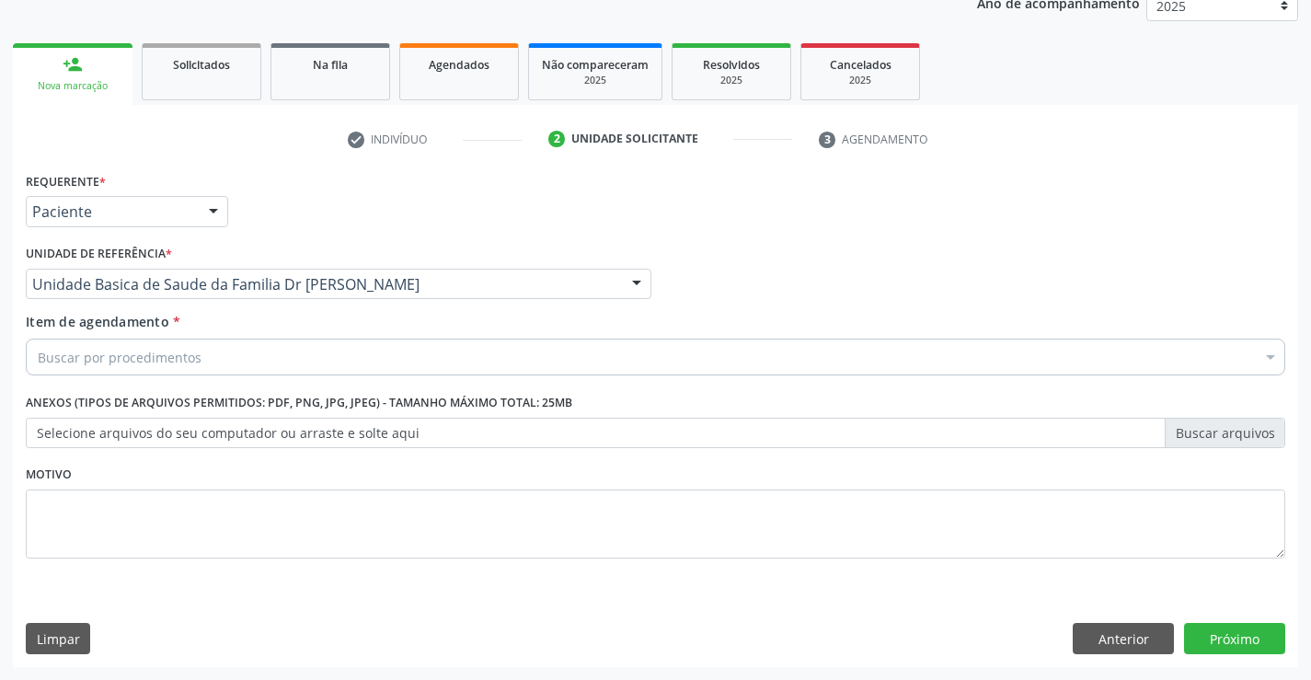
click at [238, 364] on div "Buscar por procedimentos" at bounding box center [655, 356] width 1259 height 37
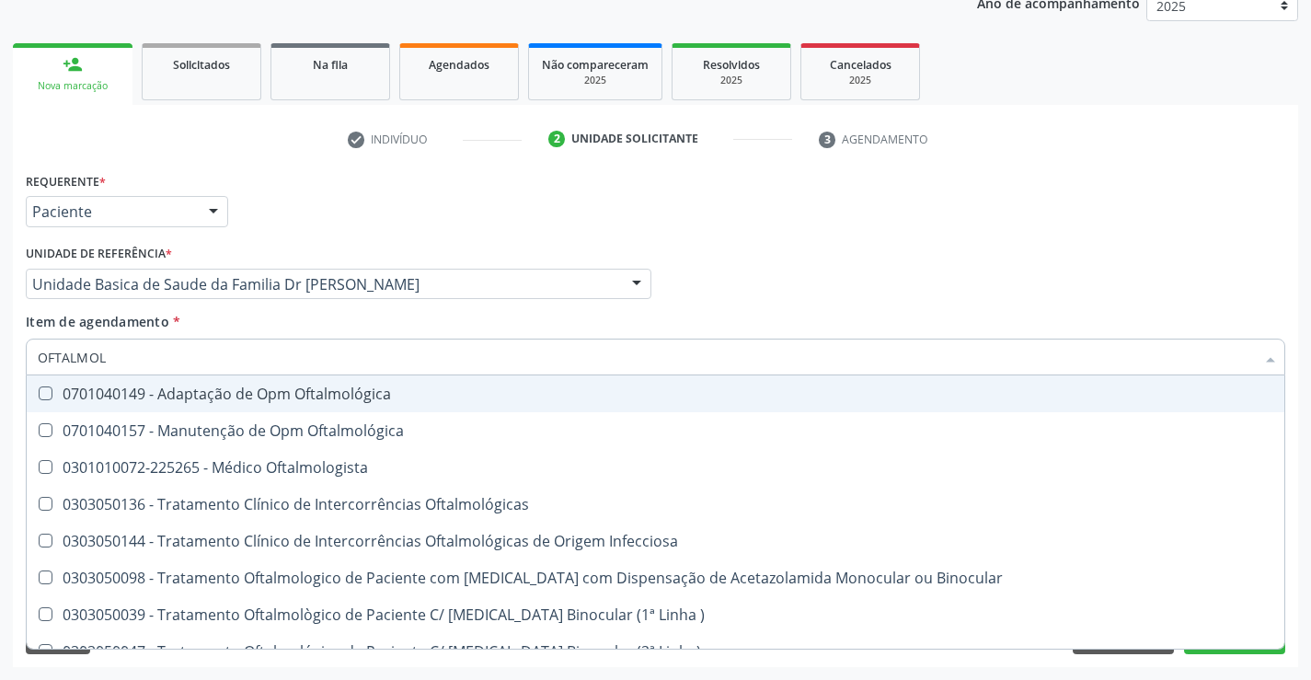
type input "OFTALMOLO"
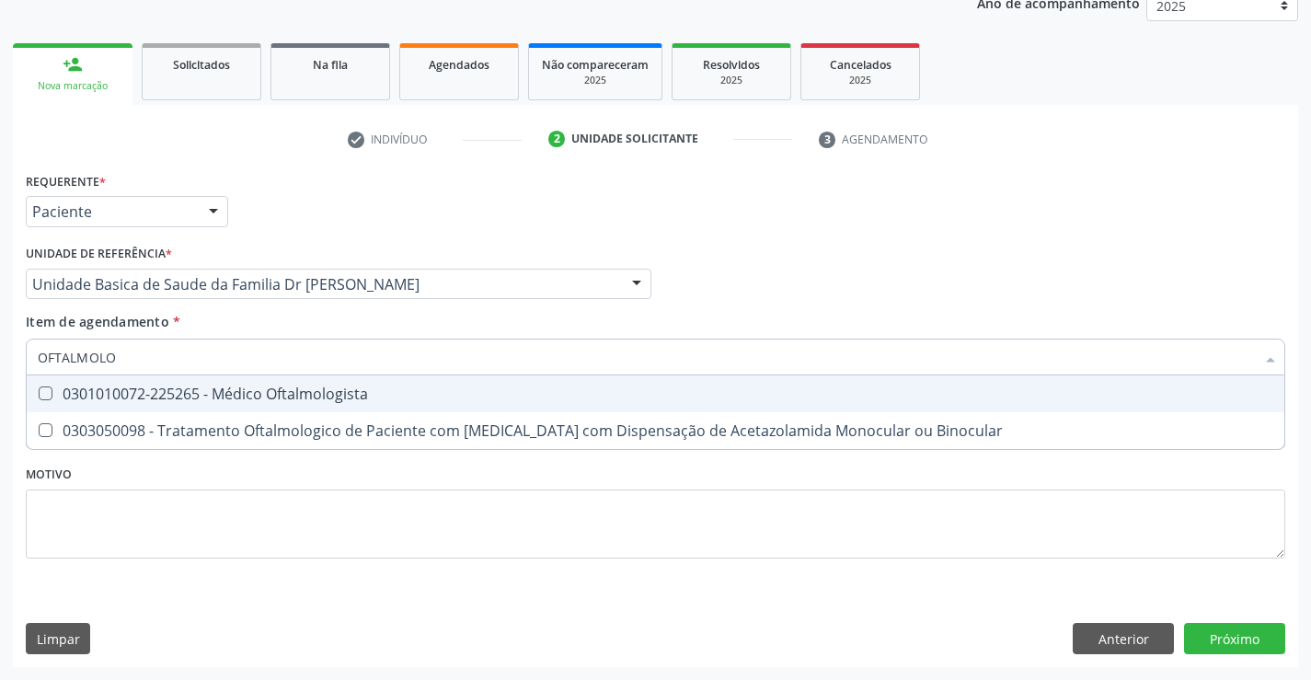
click at [261, 397] on div "0301010072-225265 - Médico Oftalmologista" at bounding box center [655, 393] width 1235 height 15
checkbox Oftalmologista "true"
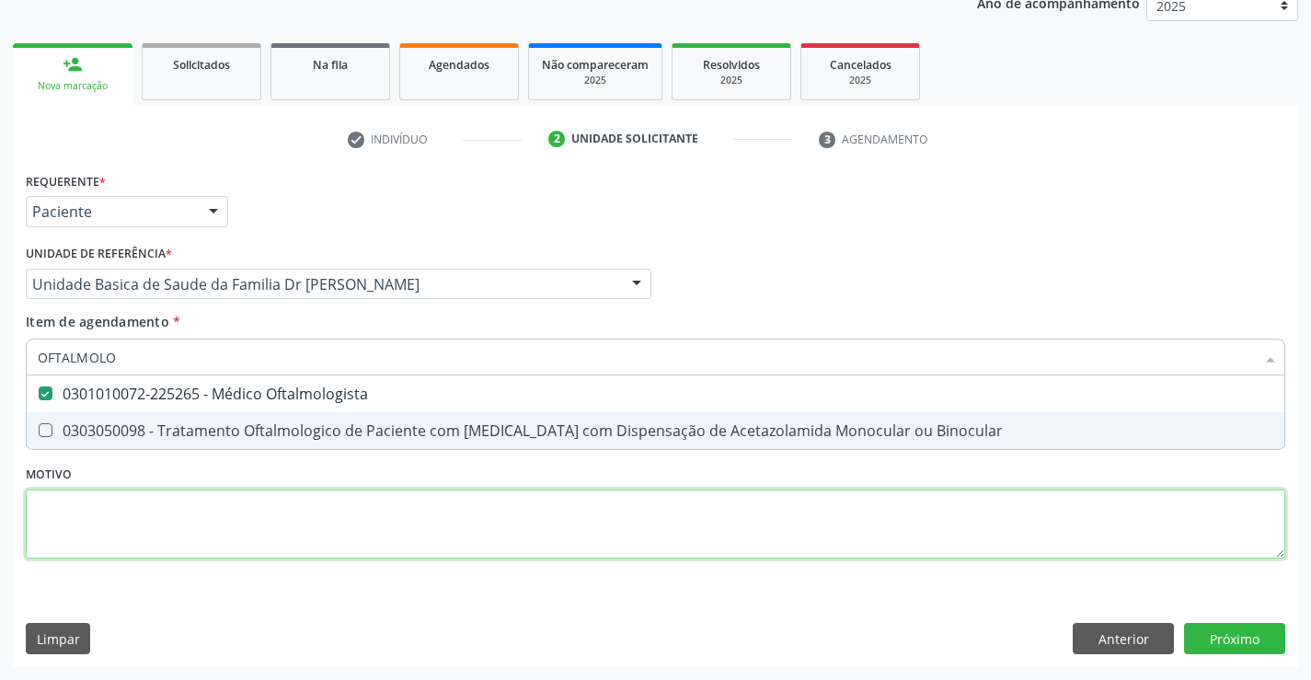
click at [465, 524] on div "Requerente * Paciente Profissional de Saúde Paciente Nenhum resultado encontrad…" at bounding box center [655, 375] width 1259 height 417
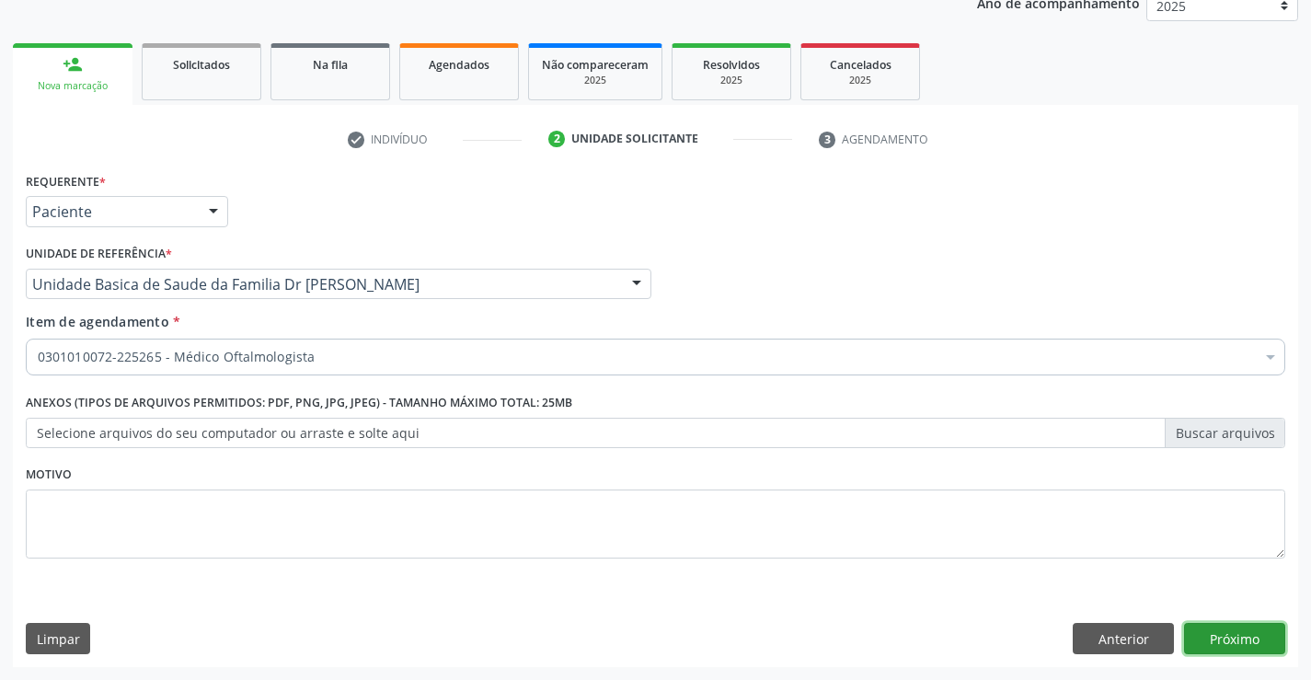
click at [1252, 638] on button "Próximo" at bounding box center [1234, 638] width 101 height 31
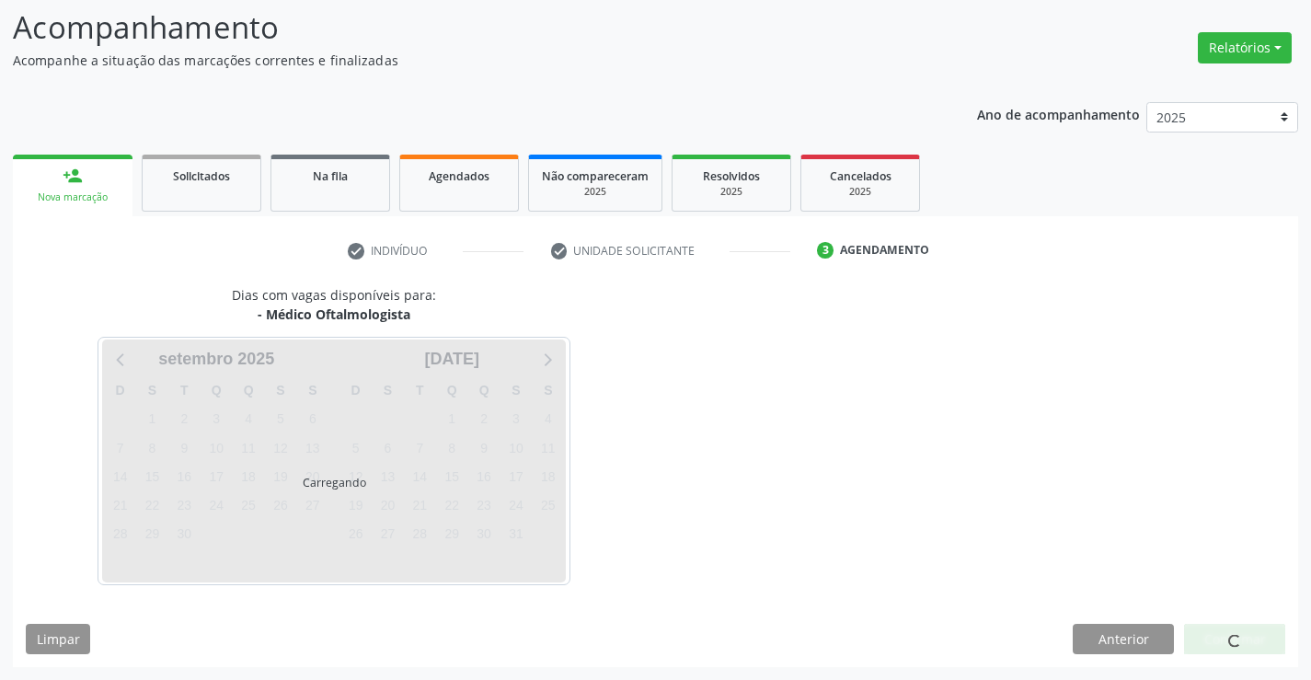
scroll to position [175, 0]
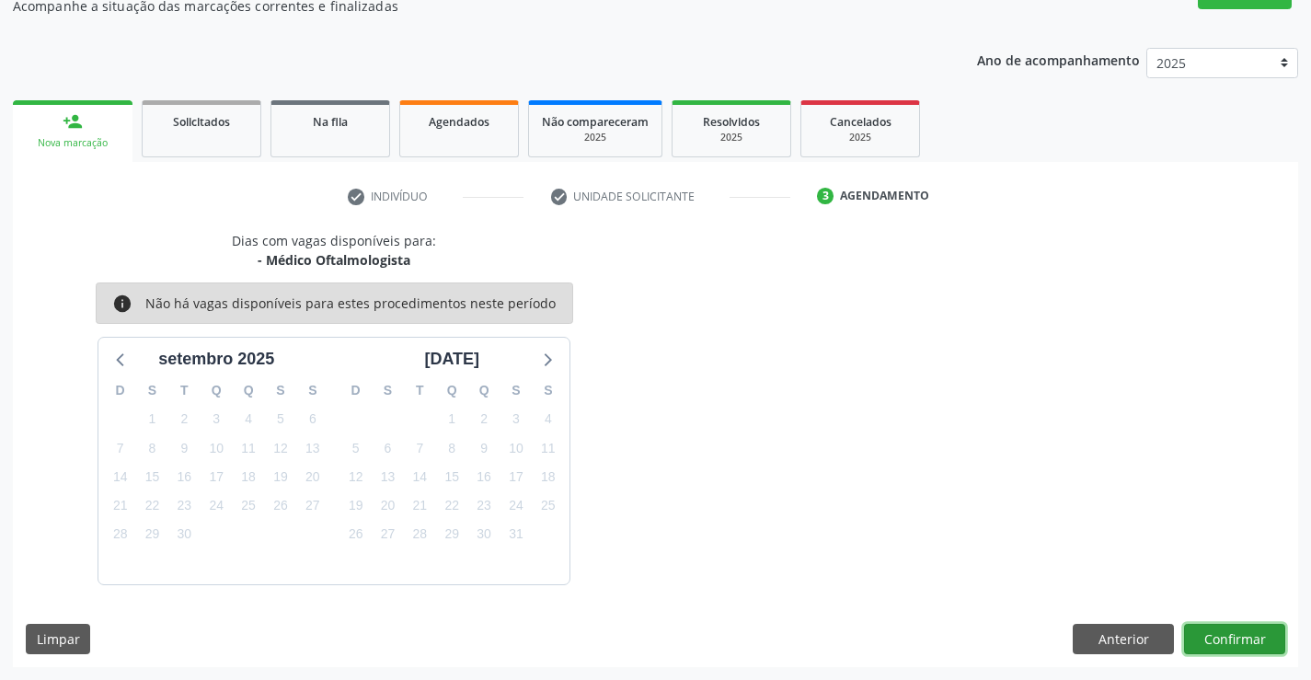
click at [1220, 648] on button "Confirmar" at bounding box center [1234, 639] width 101 height 31
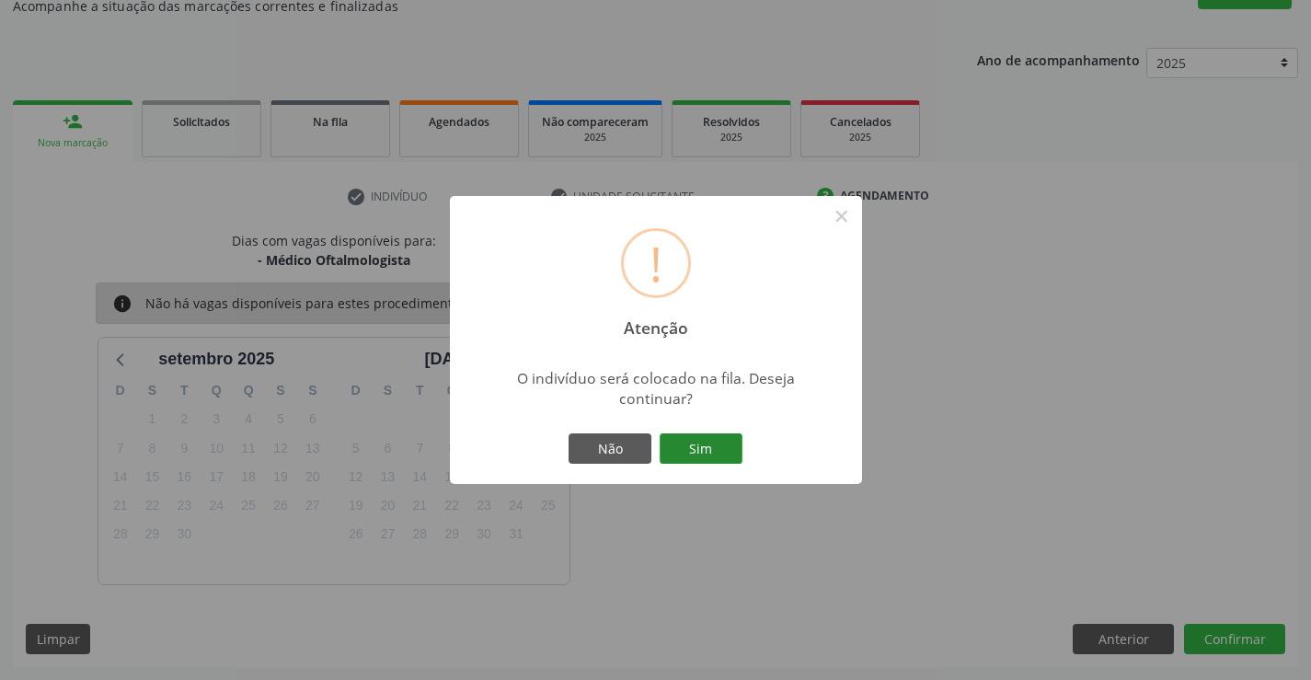
click at [696, 444] on button "Sim" at bounding box center [700, 448] width 83 height 31
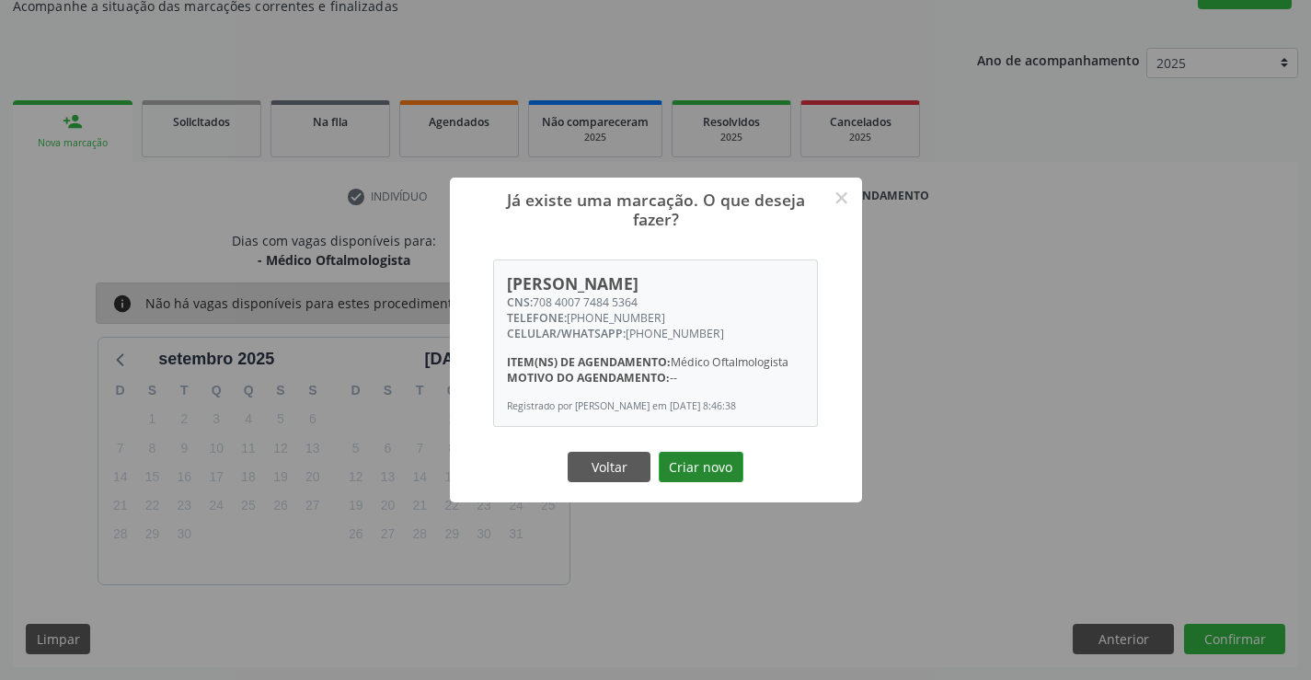
click at [709, 465] on button "Criar novo" at bounding box center [701, 467] width 85 height 31
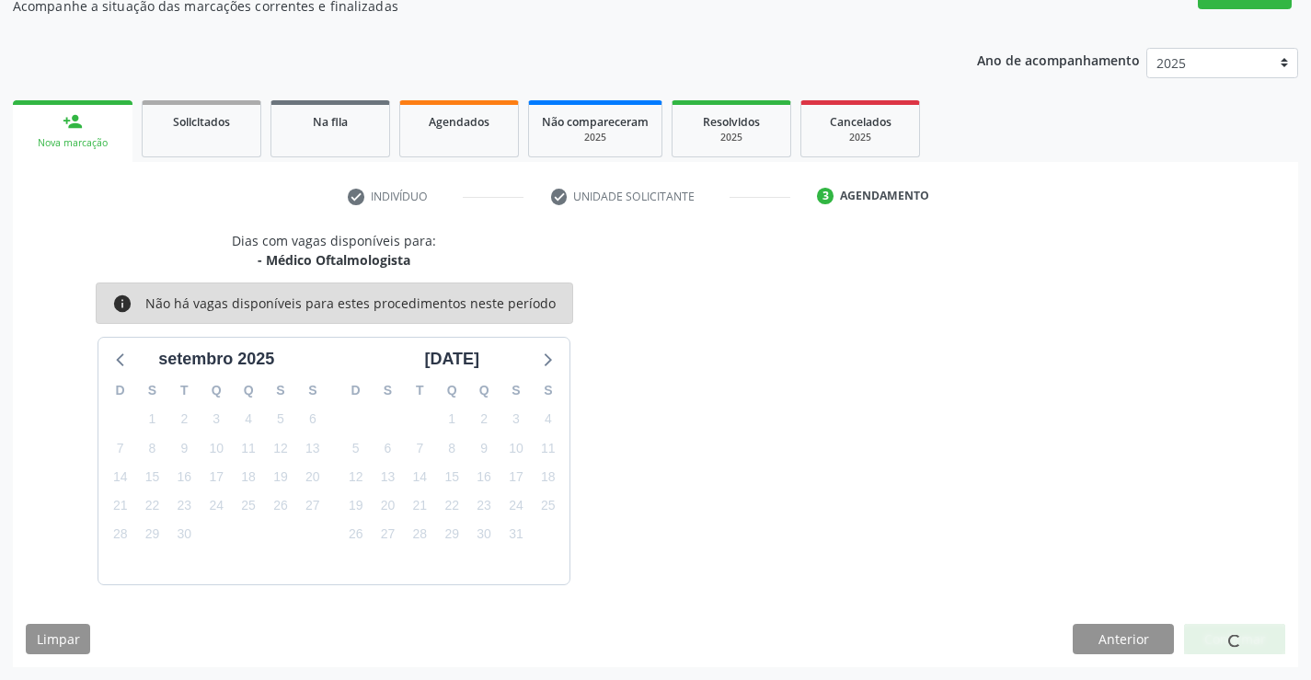
scroll to position [0, 0]
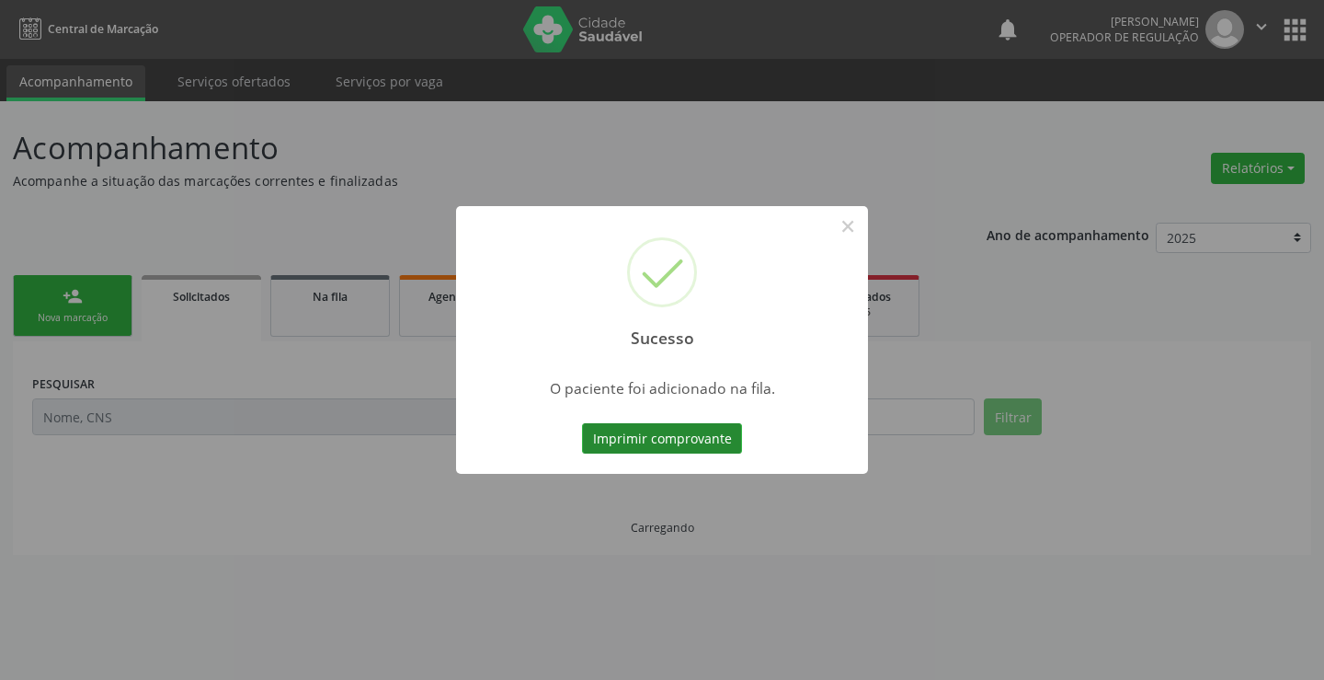
click at [711, 449] on button "Imprimir comprovante" at bounding box center [662, 438] width 160 height 31
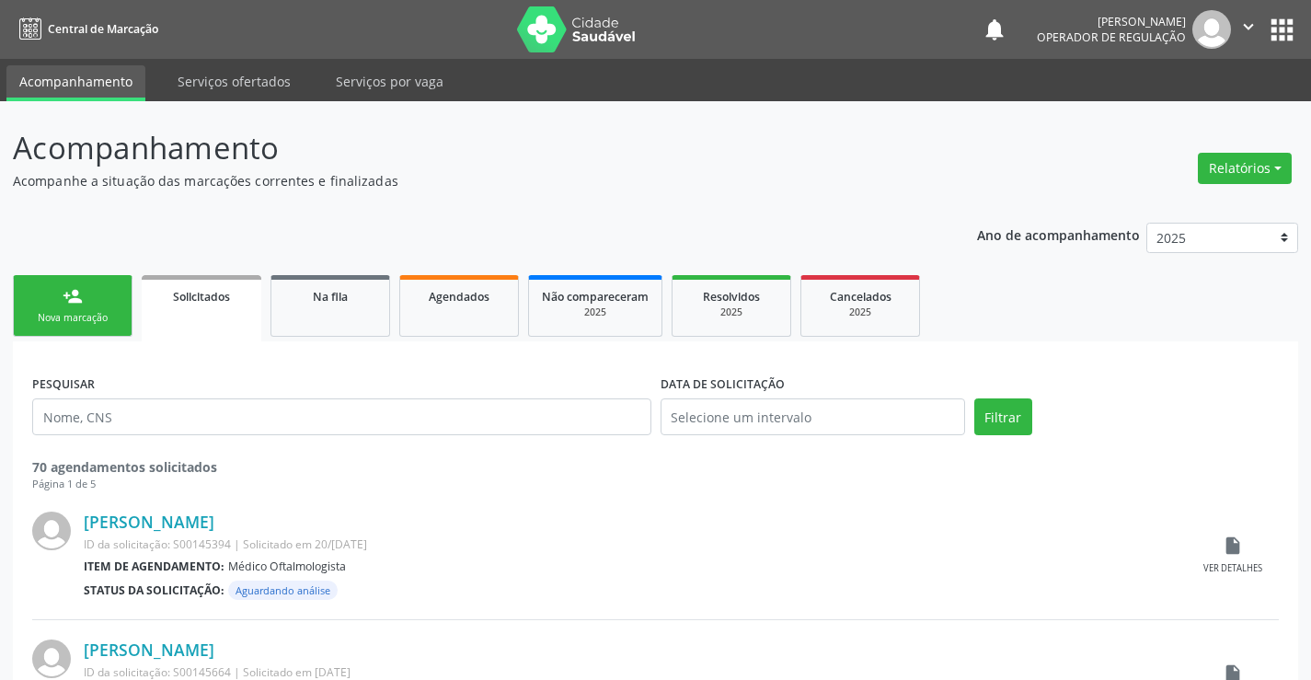
click at [1250, 24] on icon "" at bounding box center [1248, 27] width 20 height 20
click at [1188, 115] on link "Sair" at bounding box center [1201, 112] width 127 height 26
